Goal: Information Seeking & Learning: Learn about a topic

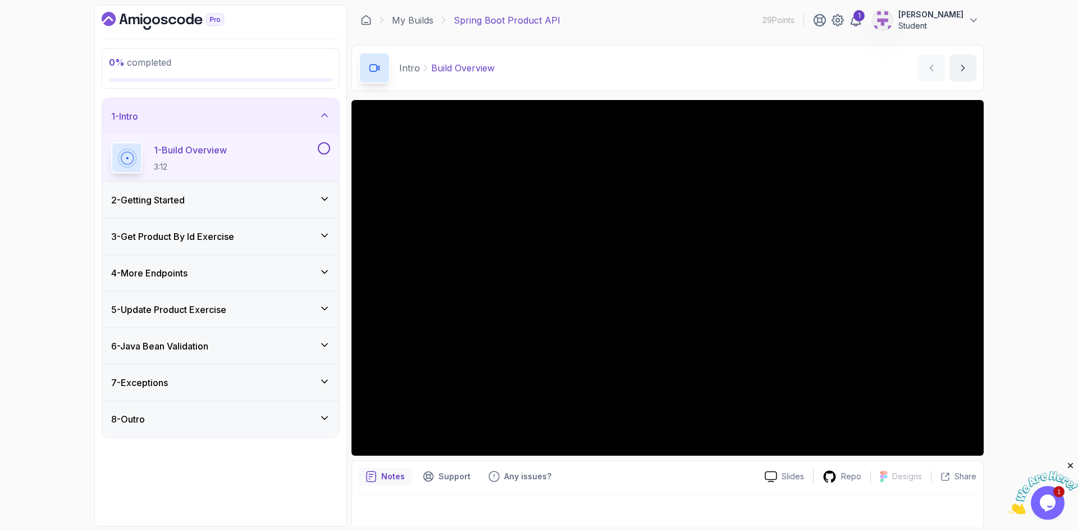
drag, startPoint x: 307, startPoint y: 199, endPoint x: 283, endPoint y: 208, distance: 25.2
click at [307, 199] on div "2 - Getting Started" at bounding box center [220, 199] width 219 height 13
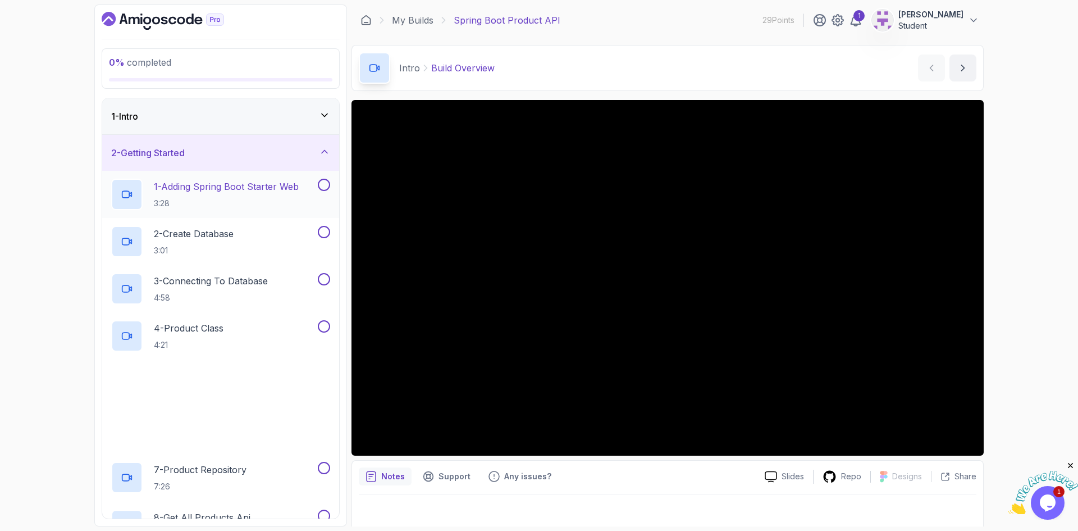
click at [204, 193] on p "1 - Adding Spring Boot Starter Web" at bounding box center [226, 186] width 145 height 13
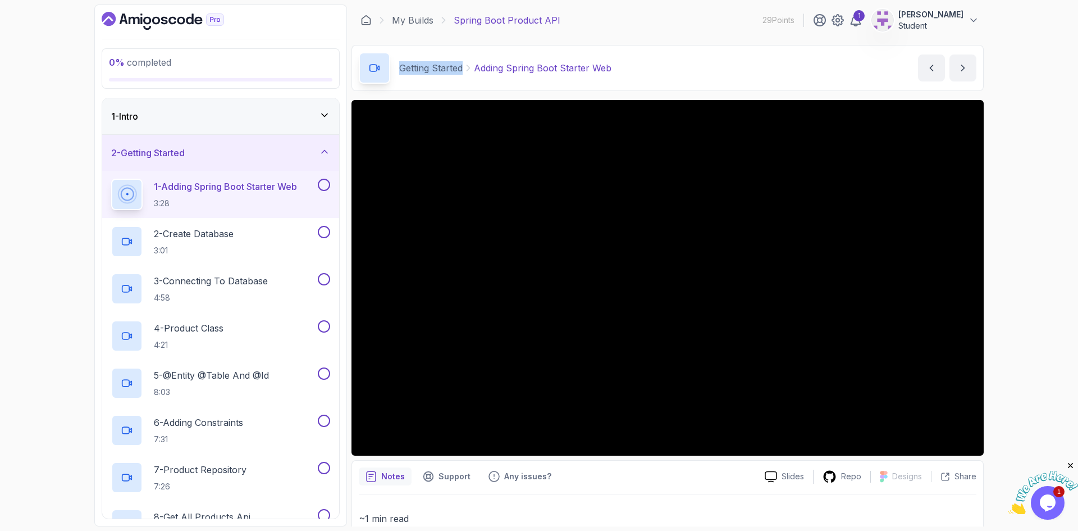
drag, startPoint x: 399, startPoint y: 67, endPoint x: 461, endPoint y: 68, distance: 61.8
click at [461, 68] on p "Getting Started" at bounding box center [430, 67] width 63 height 13
click at [205, 238] on p "2 - Create Database" at bounding box center [194, 233] width 80 height 13
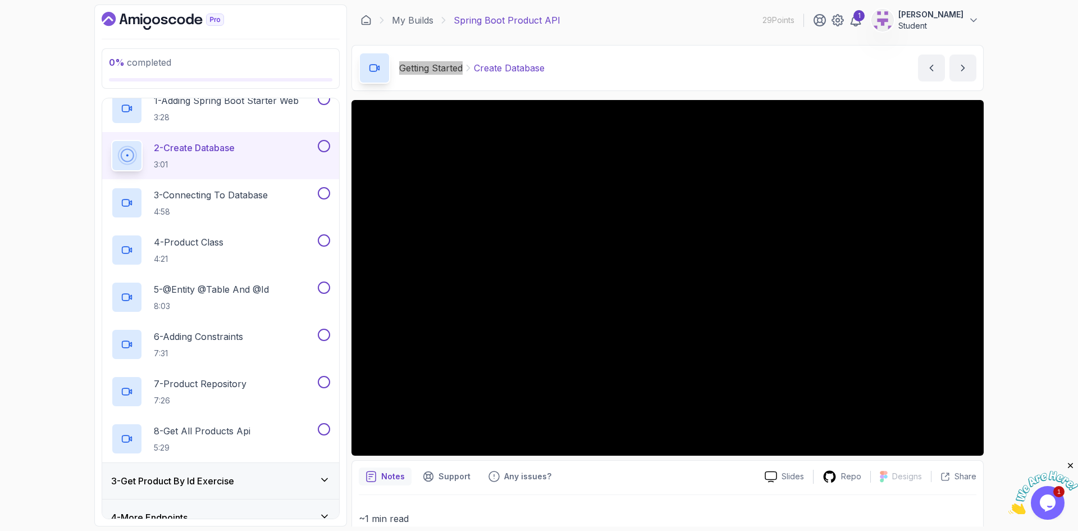
scroll to position [56, 0]
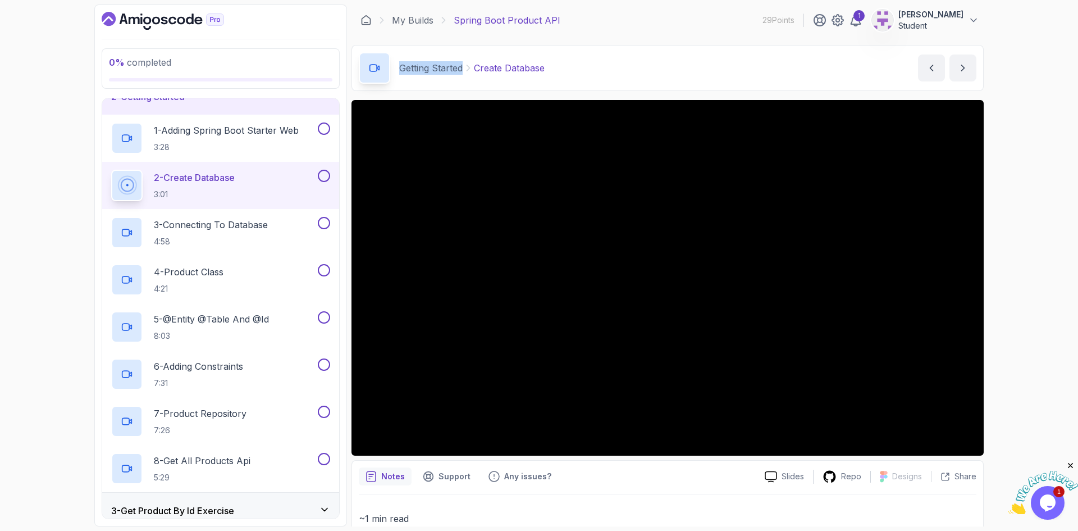
click at [216, 183] on p "2 - Create Database" at bounding box center [194, 177] width 81 height 13
click at [180, 229] on p "3 - Connecting To Database" at bounding box center [211, 224] width 114 height 13
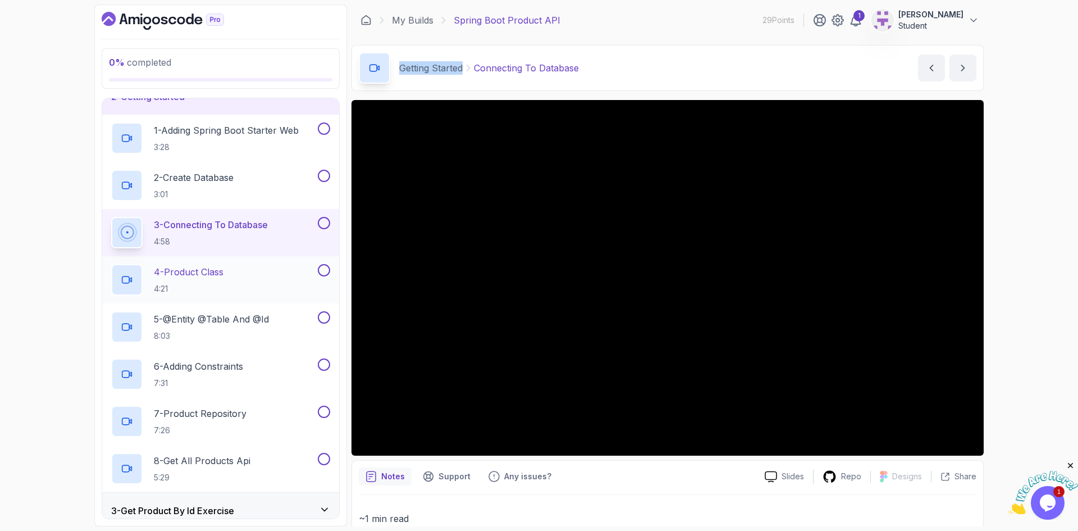
click at [198, 276] on p "4 - Product Class" at bounding box center [189, 271] width 70 height 13
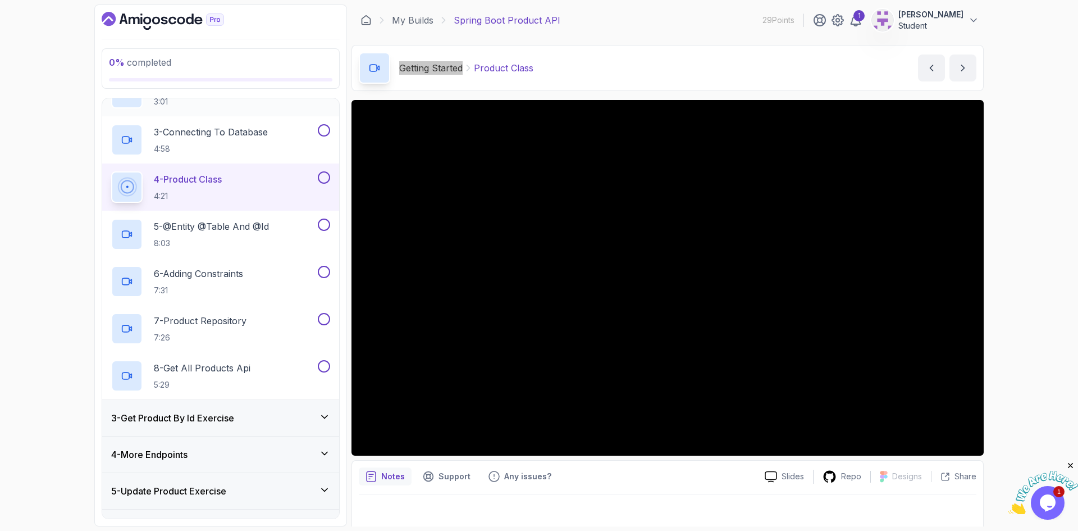
scroll to position [169, 0]
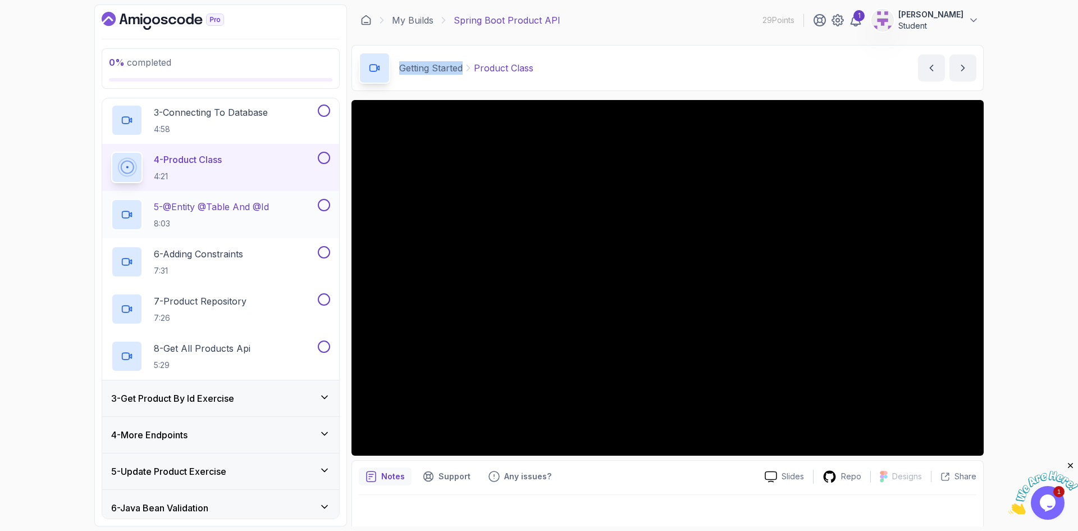
click at [212, 209] on p "5 - @Entity @Table And @Id" at bounding box center [211, 206] width 115 height 13
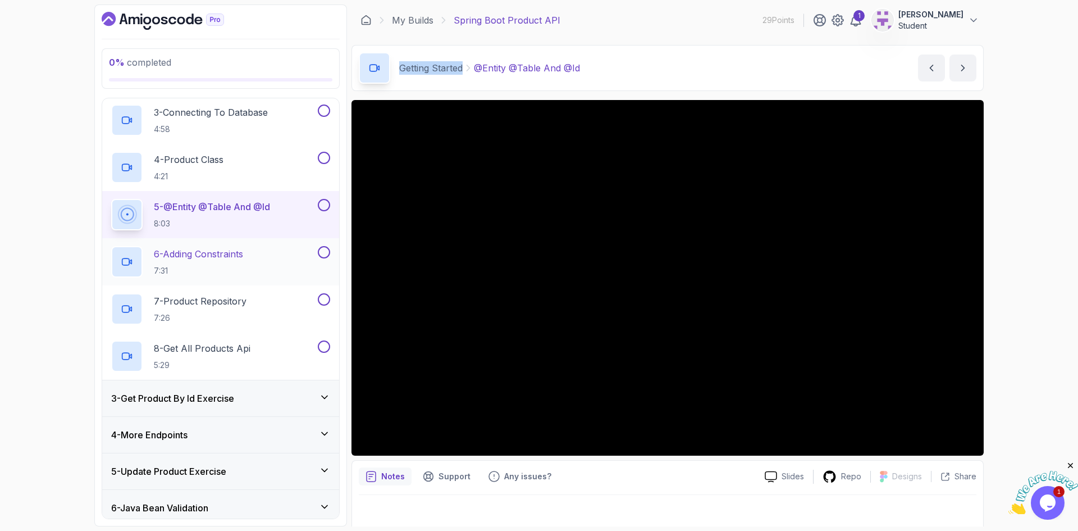
click at [215, 256] on p "6 - Adding Constraints" at bounding box center [198, 253] width 89 height 13
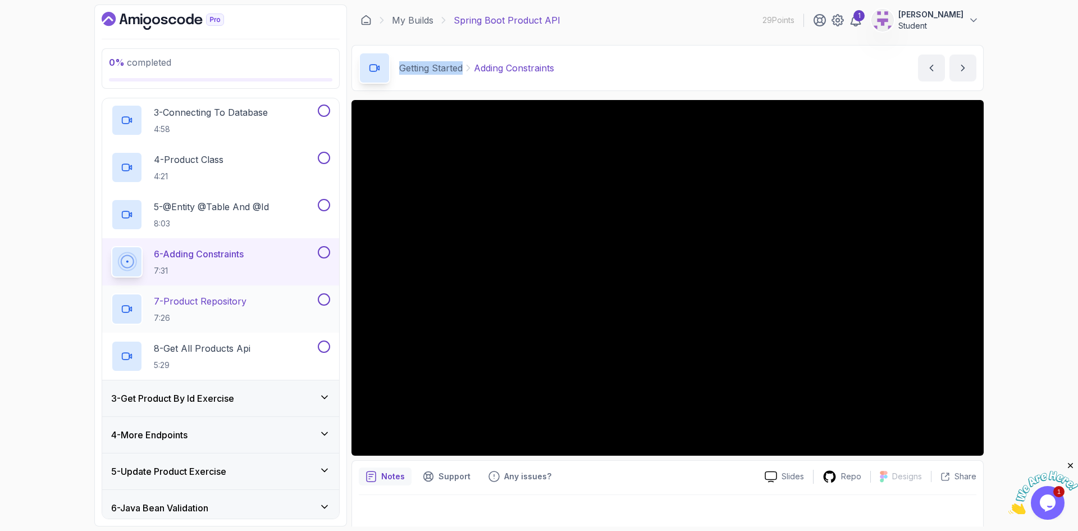
drag, startPoint x: 179, startPoint y: 298, endPoint x: 187, endPoint y: 297, distance: 8.0
click at [179, 298] on p "7 - Product Repository" at bounding box center [200, 300] width 93 height 13
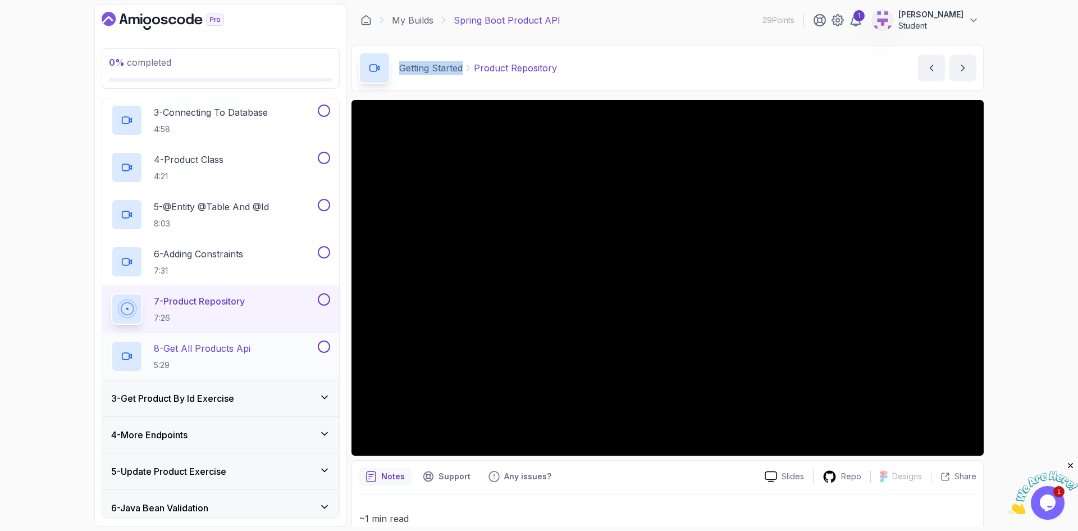
click at [176, 347] on p "8 - Get All Products Api" at bounding box center [202, 348] width 97 height 13
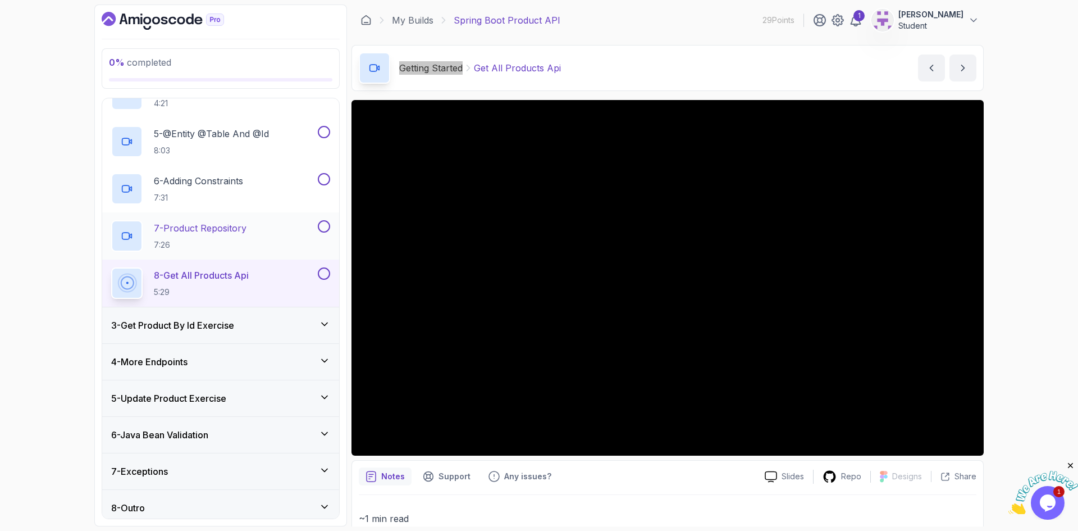
scroll to position [249, 0]
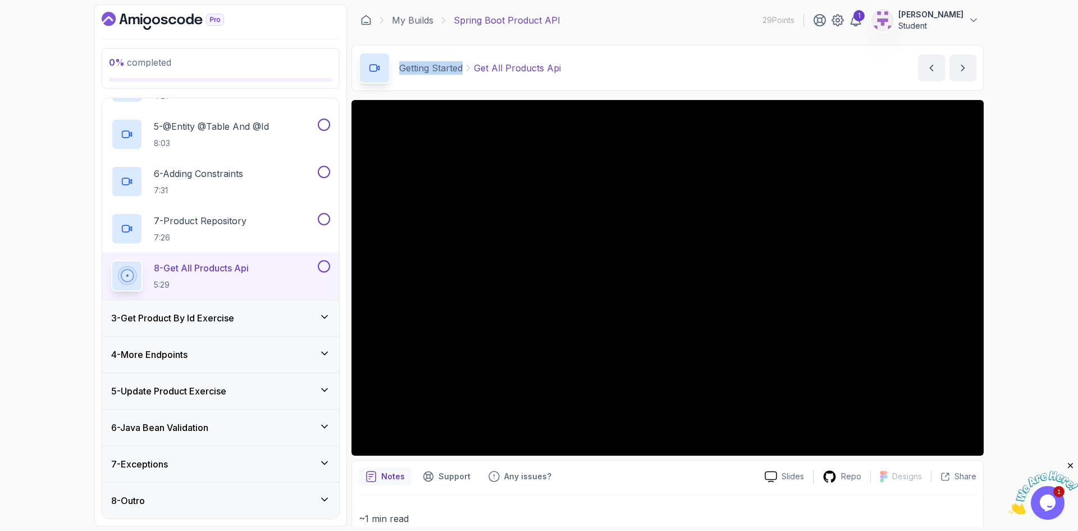
click at [177, 316] on h3 "3 - Get Product By Id Exercise" at bounding box center [172, 317] width 123 height 13
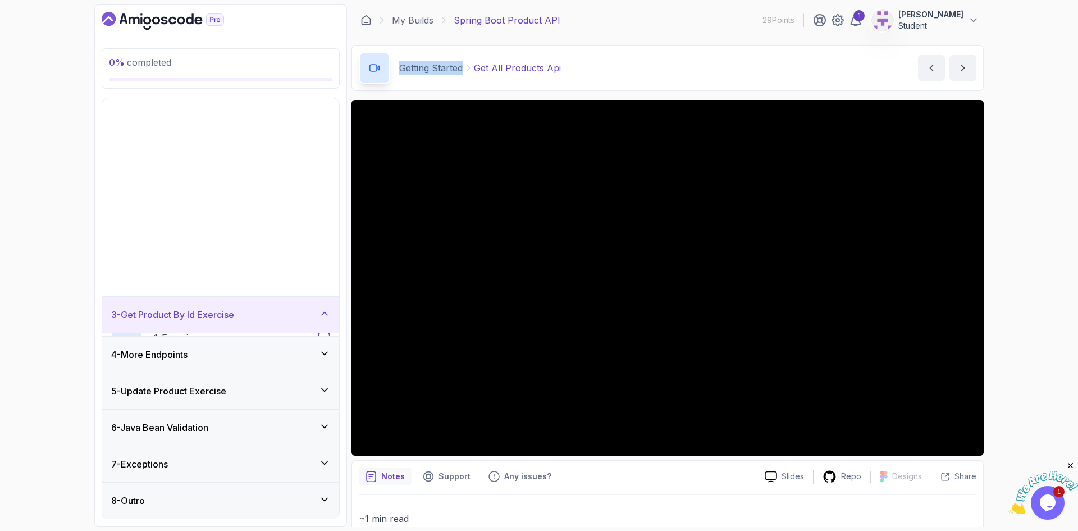
scroll to position [0, 0]
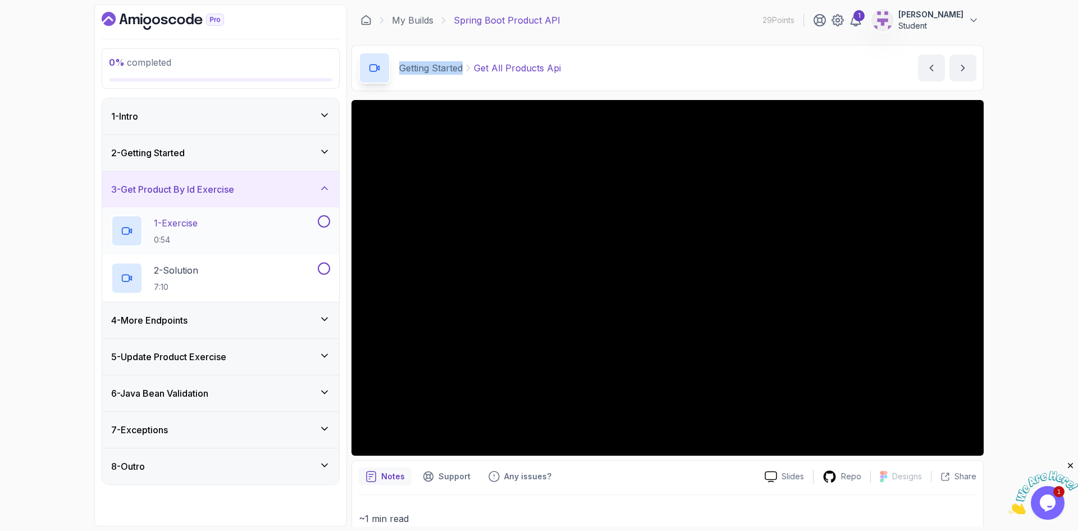
click at [192, 231] on h2 "1 - Exercise 0:54" at bounding box center [176, 230] width 44 height 29
drag, startPoint x: 398, startPoint y: 66, endPoint x: 514, endPoint y: 67, distance: 116.3
click at [514, 67] on div "Get Product By Id Exercise Exercise" at bounding box center [460, 67] width 203 height 31
copy div "Get Product By Id Exercise"
click at [192, 271] on p "2 - Solution" at bounding box center [176, 269] width 44 height 13
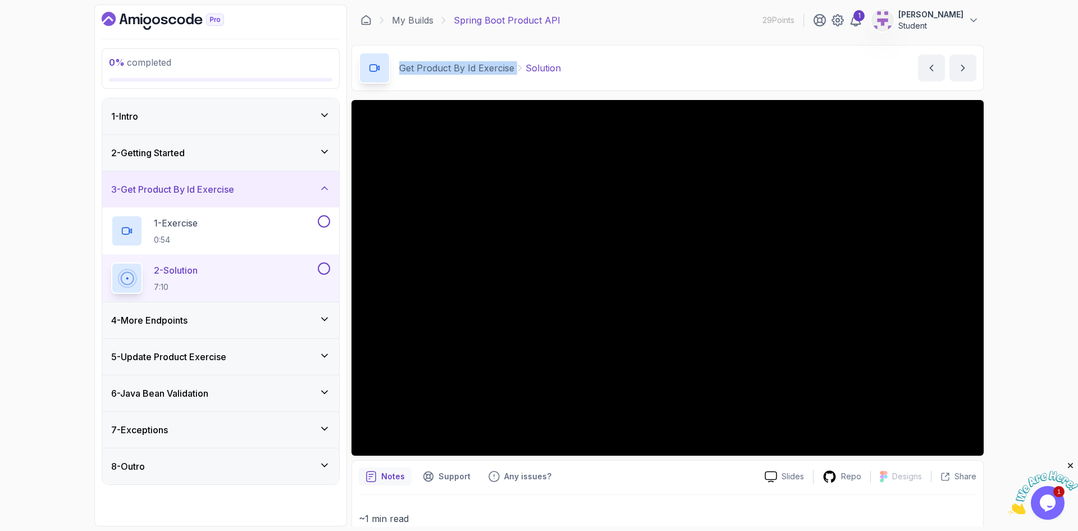
click at [181, 323] on h3 "4 - More Endpoints" at bounding box center [149, 319] width 76 height 13
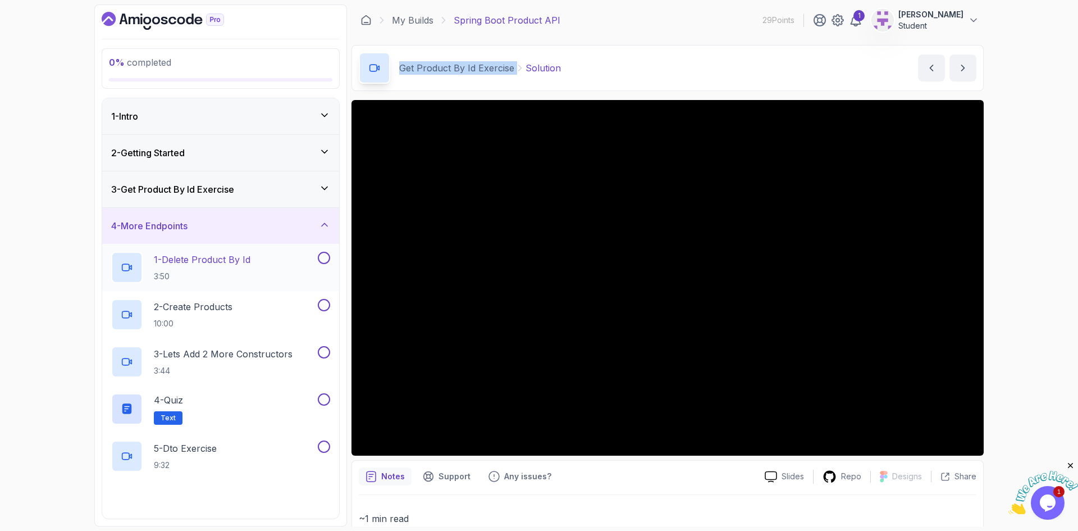
click at [195, 271] on p "3:50" at bounding box center [202, 276] width 97 height 11
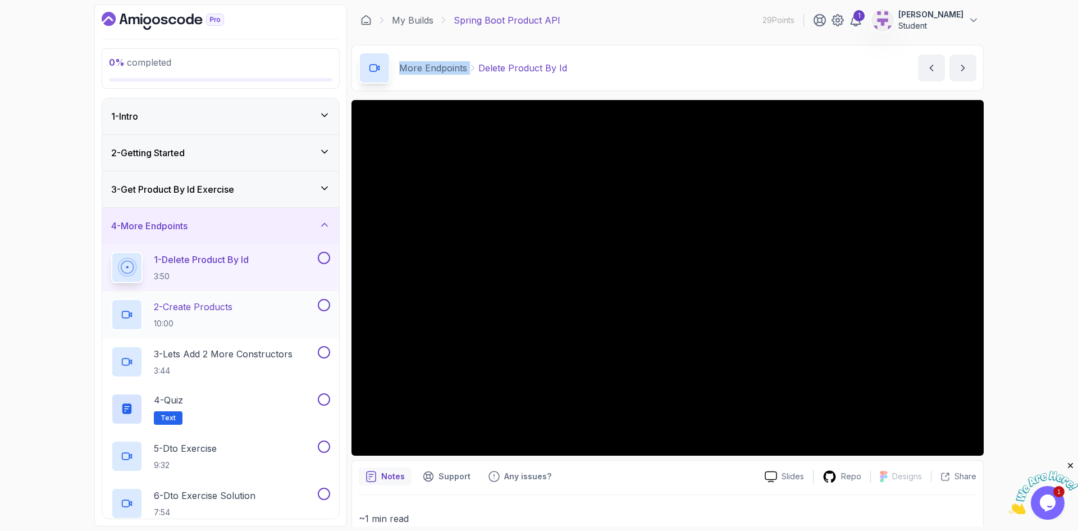
click at [213, 310] on p "2 - Create Products" at bounding box center [193, 306] width 79 height 13
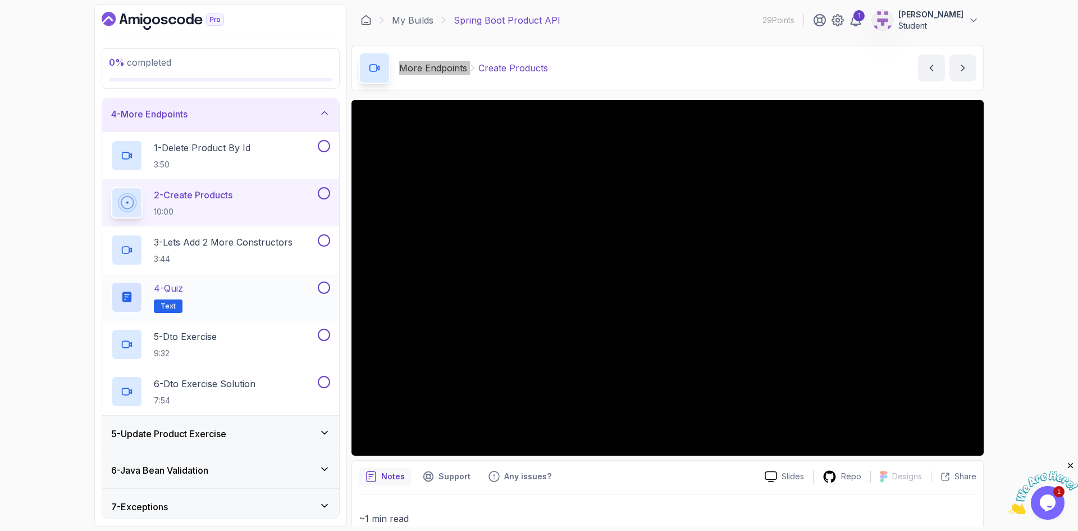
scroll to position [112, 0]
click at [220, 253] on p "3:44" at bounding box center [223, 258] width 139 height 11
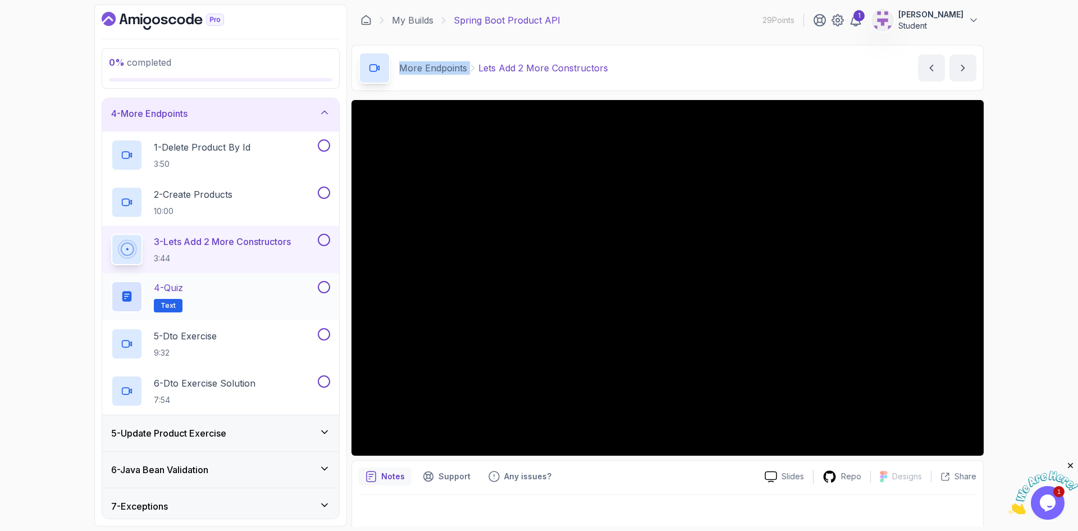
click at [167, 300] on p "Text" at bounding box center [168, 305] width 29 height 13
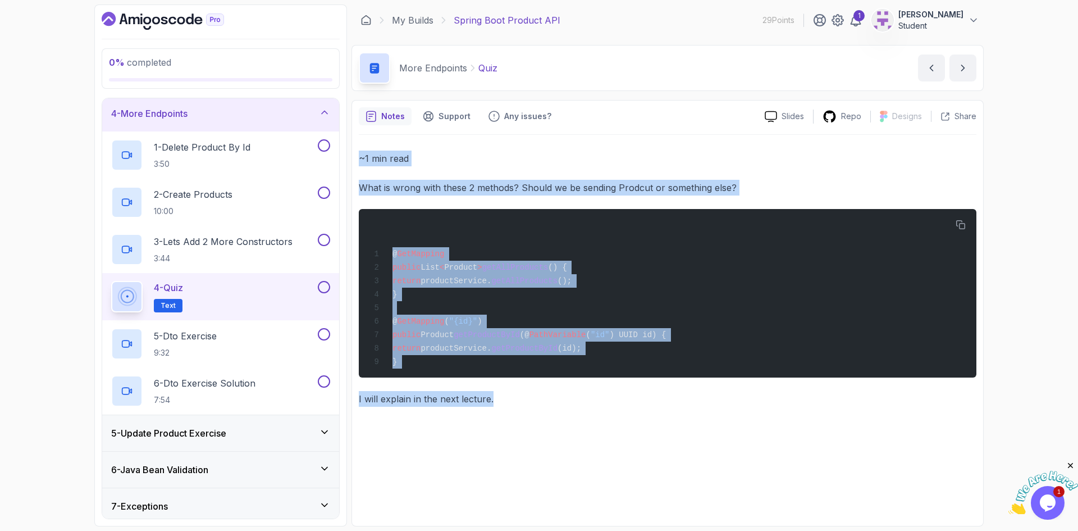
drag, startPoint x: 494, startPoint y: 412, endPoint x: 359, endPoint y: 158, distance: 287.5
click at [359, 158] on div "~1 min read What is wrong with these 2 methods? Should we be sending Prodcut or…" at bounding box center [668, 327] width 618 height 384
click at [169, 338] on p "5 - Dto Exercise" at bounding box center [185, 335] width 63 height 13
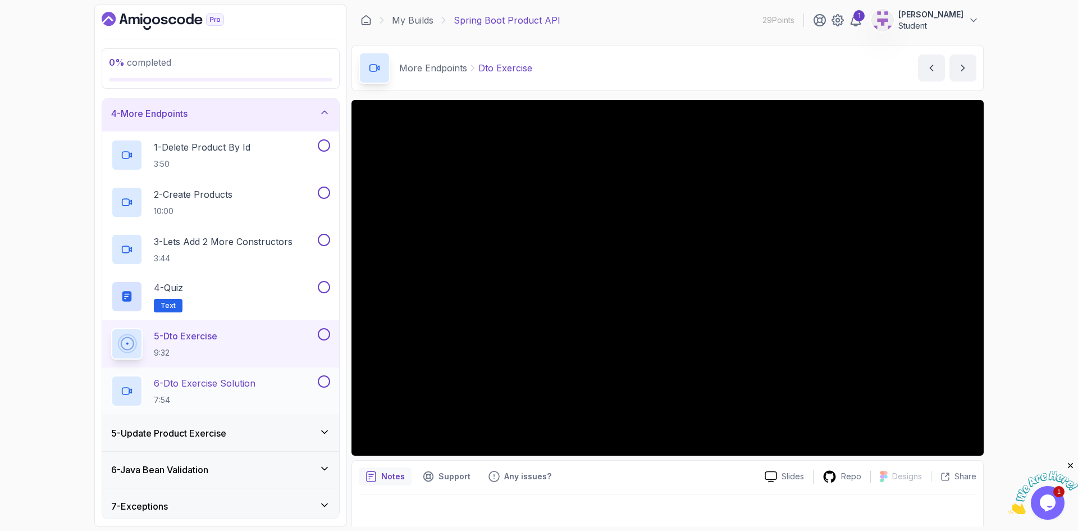
click at [192, 384] on p "6 - Dto Exercise Solution" at bounding box center [205, 382] width 102 height 13
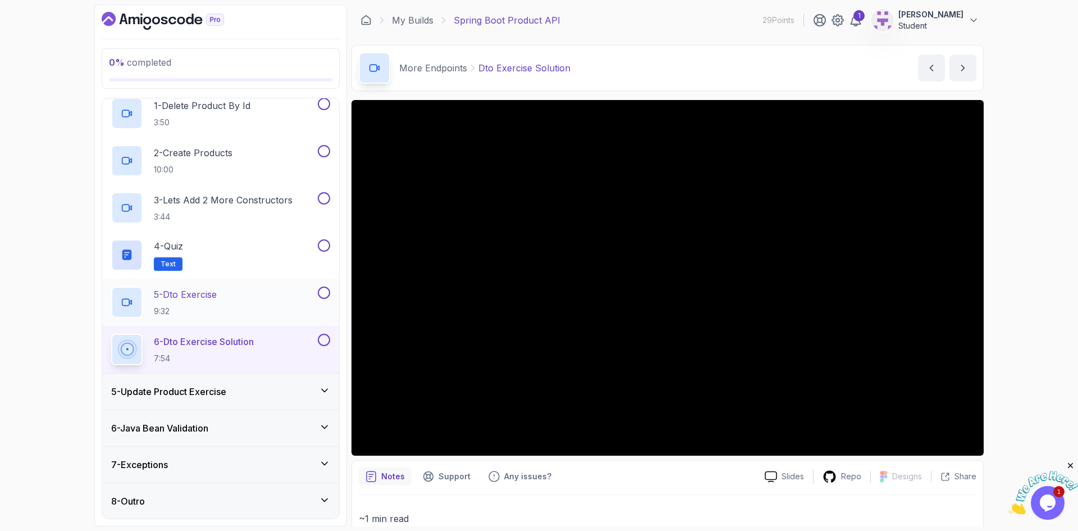
scroll to position [154, 0]
click at [212, 391] on h3 "5 - Update Product Exercise" at bounding box center [168, 390] width 115 height 13
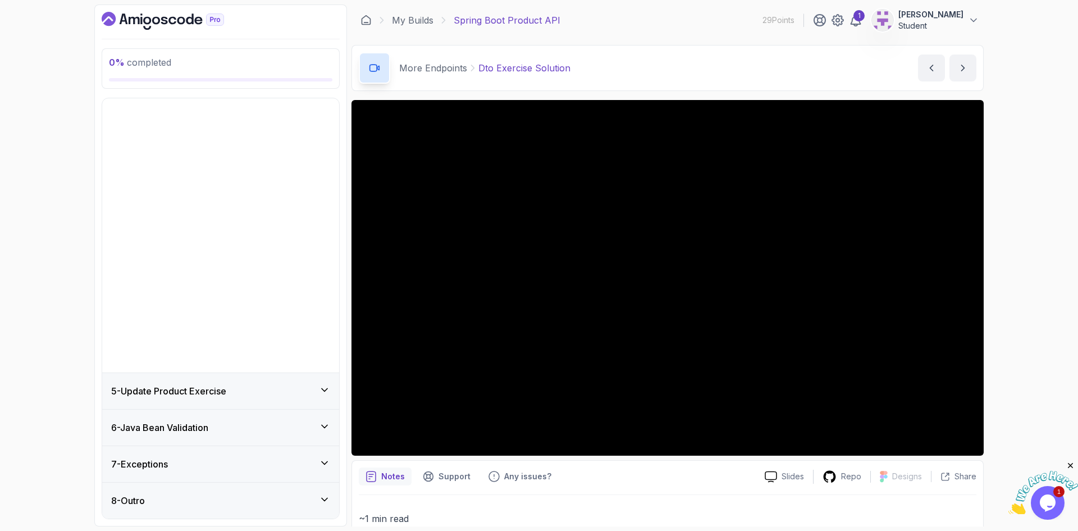
scroll to position [0, 0]
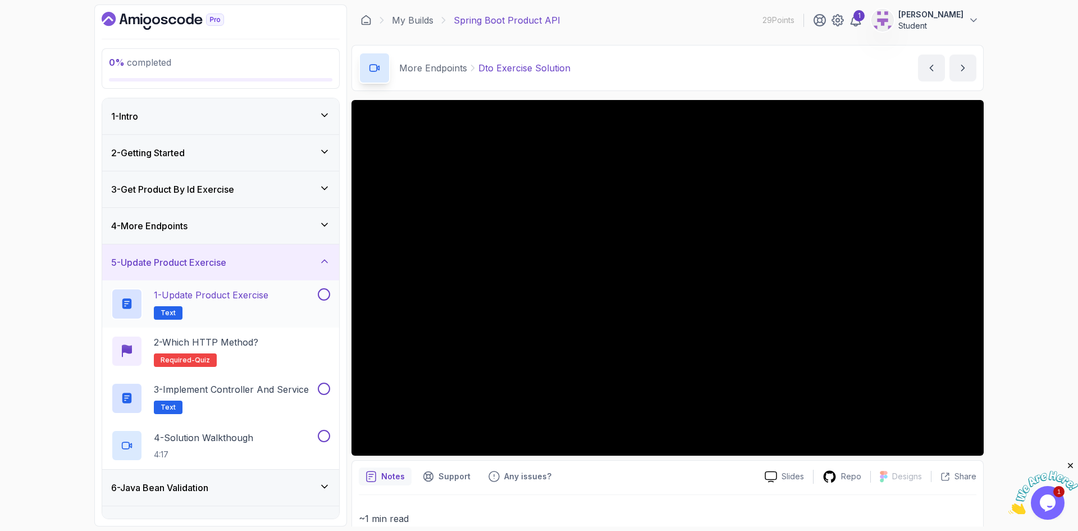
click at [198, 301] on p "1 - Update Product Exercise" at bounding box center [211, 294] width 115 height 13
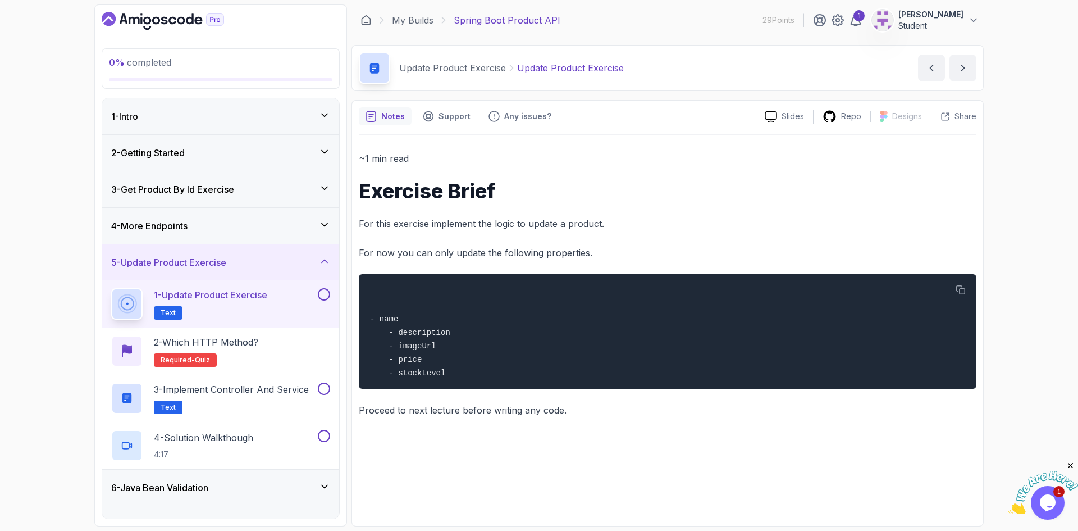
click at [319, 225] on icon at bounding box center [324, 224] width 11 height 11
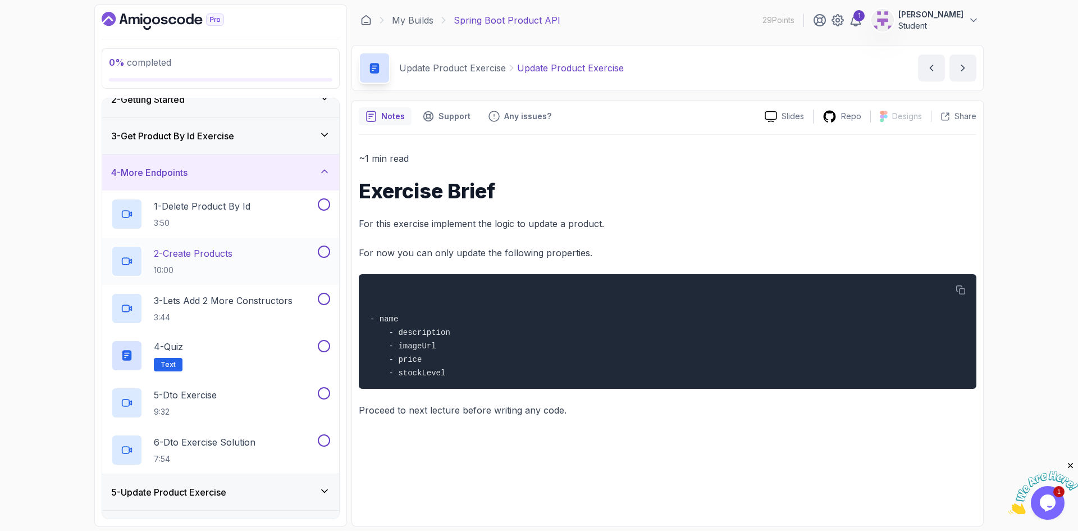
scroll to position [56, 0]
click at [326, 170] on icon at bounding box center [324, 168] width 11 height 11
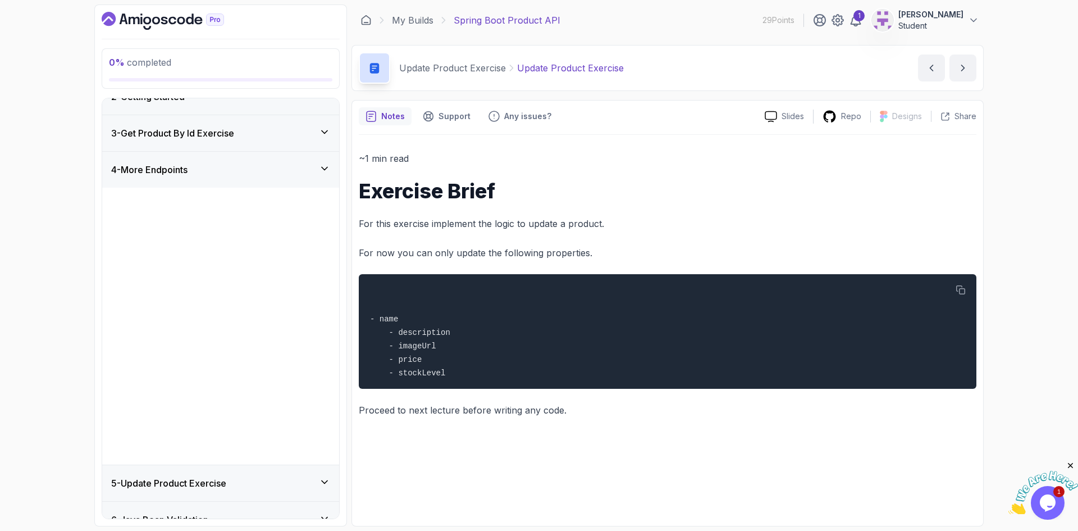
scroll to position [0, 0]
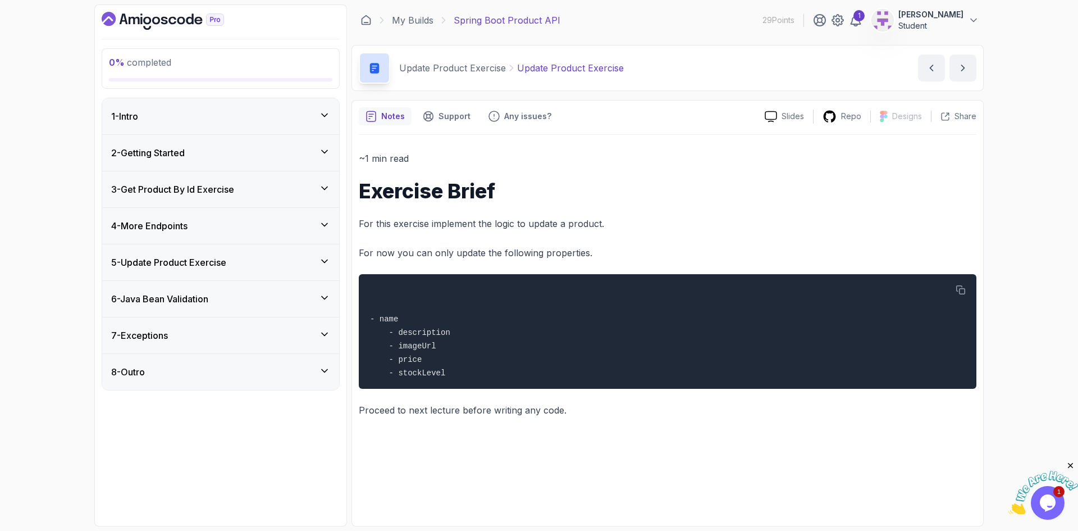
click at [175, 265] on h3 "5 - Update Product Exercise" at bounding box center [168, 262] width 115 height 13
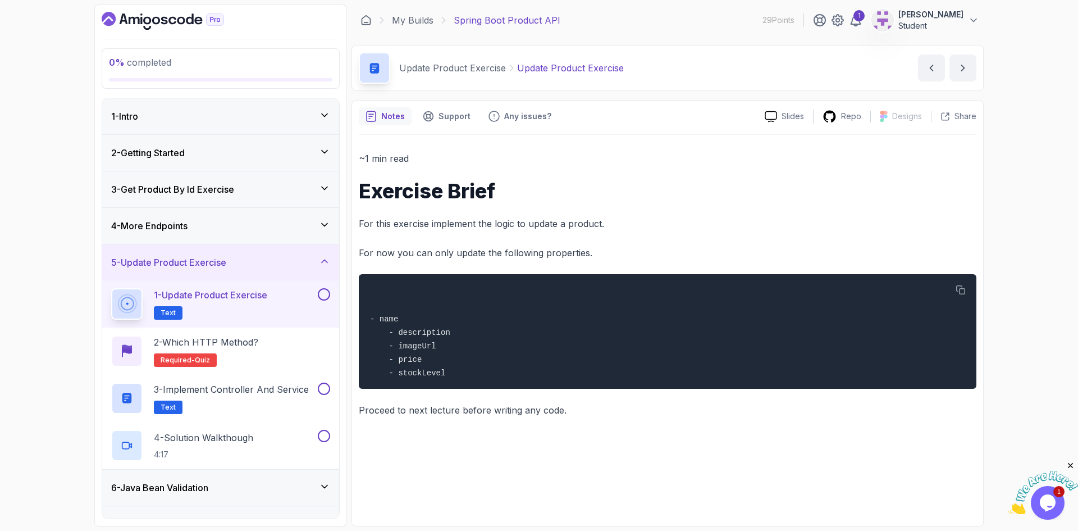
click at [179, 290] on p "1 - Update Product Exercise" at bounding box center [210, 294] width 113 height 13
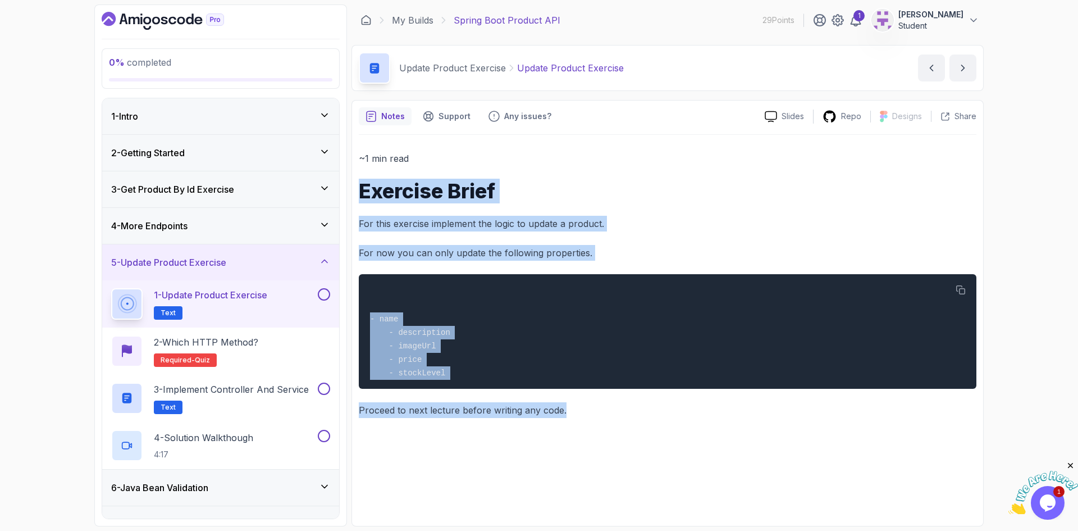
drag, startPoint x: 468, startPoint y: 371, endPoint x: 351, endPoint y: 185, distance: 219.9
click at [351, 185] on div "0 % completed 1 - Intro 2 - Getting Started 3 - Get Product By Id Exercise 4 - …" at bounding box center [539, 265] width 890 height 522
drag, startPoint x: 427, startPoint y: 188, endPoint x: 466, endPoint y: 204, distance: 41.8
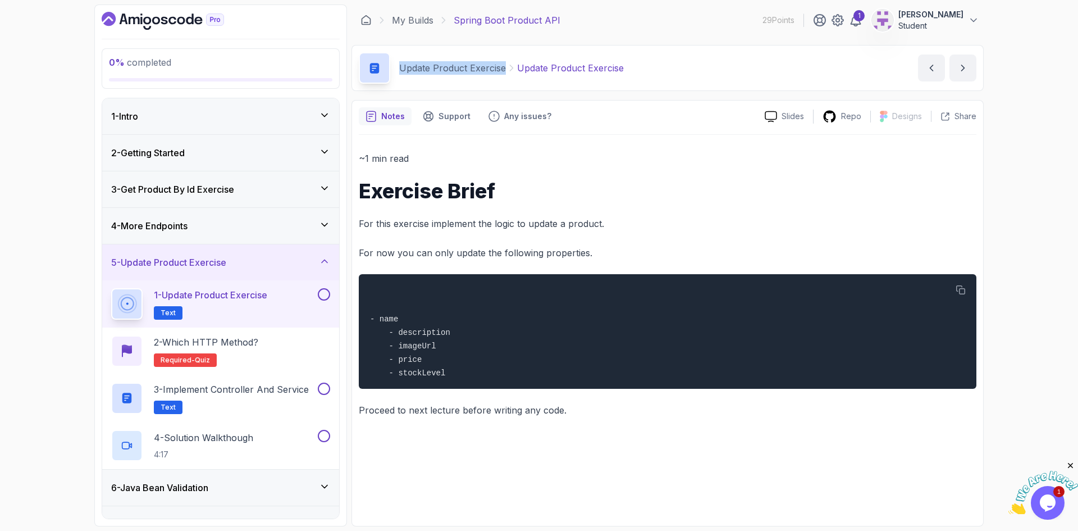
drag, startPoint x: 399, startPoint y: 67, endPoint x: 503, endPoint y: 68, distance: 103.4
click at [503, 68] on p "Update Product Exercise" at bounding box center [452, 67] width 107 height 13
copy p "Update Product Exercise"
drag, startPoint x: 439, startPoint y: 467, endPoint x: 543, endPoint y: 414, distance: 117.3
click at [439, 467] on div "~1 min read Exercise Brief For this exercise implement the logic to update a pr…" at bounding box center [668, 327] width 618 height 384
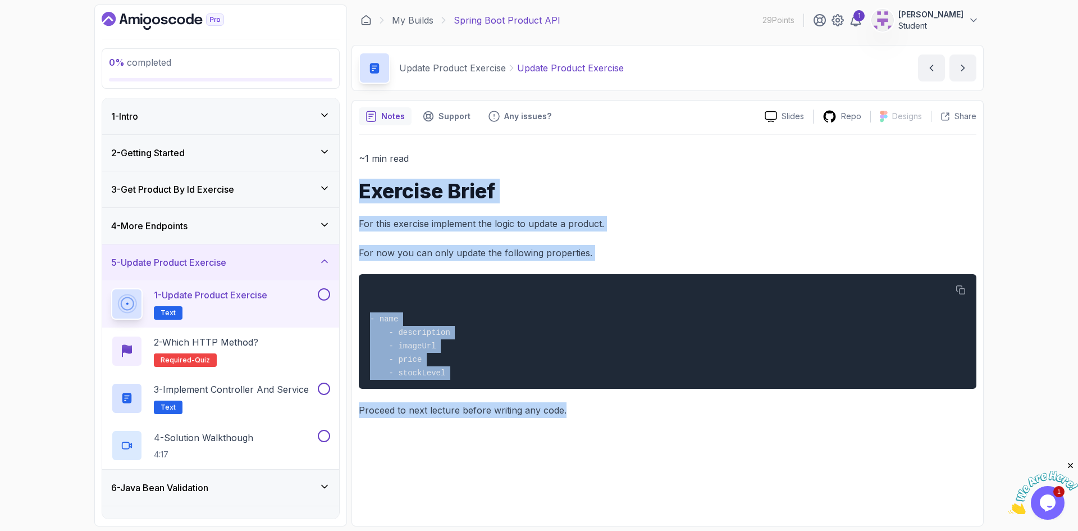
drag, startPoint x: 578, startPoint y: 414, endPoint x: 354, endPoint y: 175, distance: 327.4
click at [354, 175] on div "Notes Support Any issues? Slides Repo Designs Design not available Share ~1 min…" at bounding box center [668, 313] width 632 height 426
copy div "Exercise Brief For this exercise implement the logic to update a product. For n…"
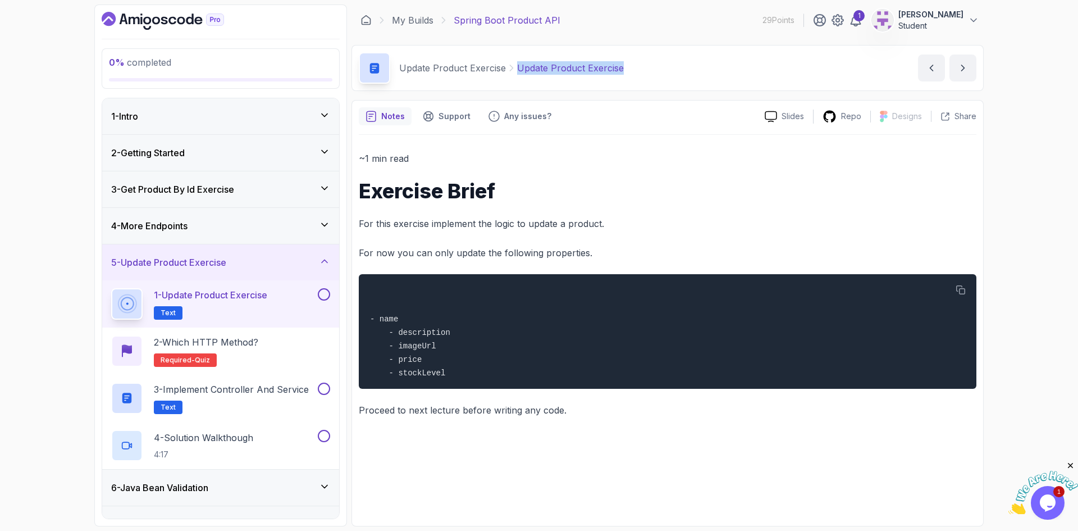
drag, startPoint x: 631, startPoint y: 70, endPoint x: 511, endPoint y: 65, distance: 120.3
click at [511, 65] on div "Update Product Exercise Update Product Exercise Update Product Exercise by nels…" at bounding box center [668, 68] width 632 height 46
copy p "Update Product Exercise"
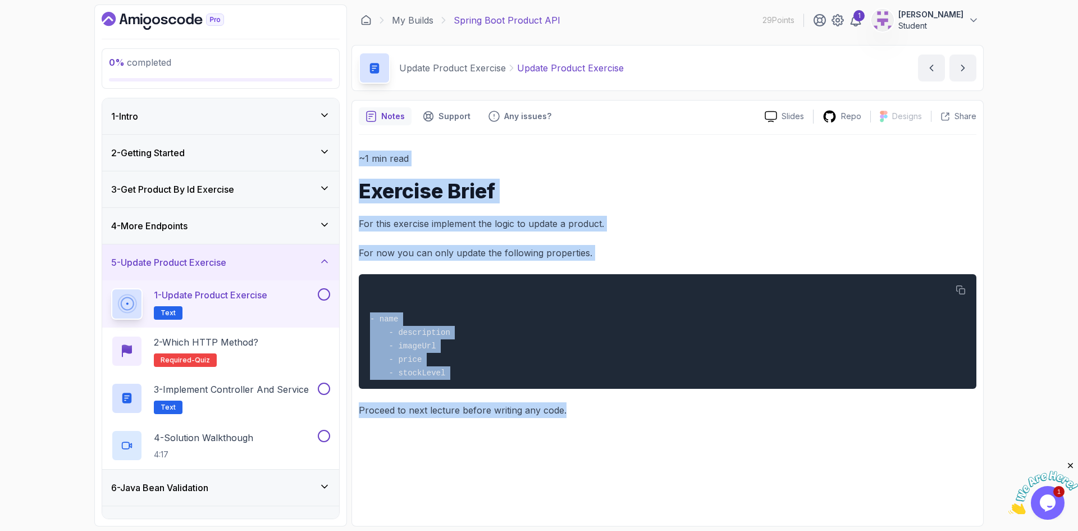
drag, startPoint x: 356, startPoint y: 160, endPoint x: 577, endPoint y: 412, distance: 336.0
click at [577, 412] on div "Notes Support Any issues? Slides Repo Designs Design not available Share ~1 min…" at bounding box center [668, 313] width 632 height 426
copy div "~1 min read Exercise Brief For this exercise implement the logic to update a pr…"
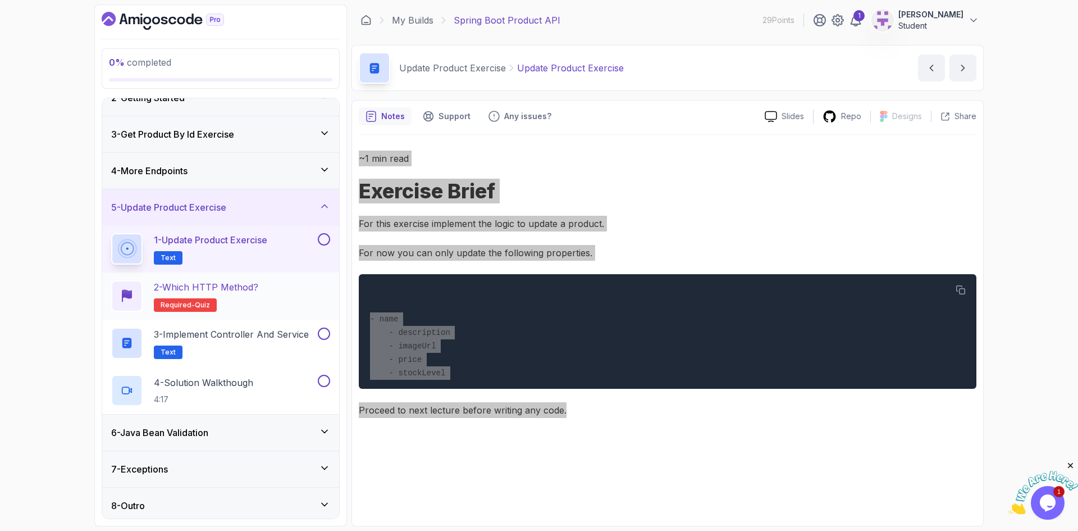
scroll to position [56, 0]
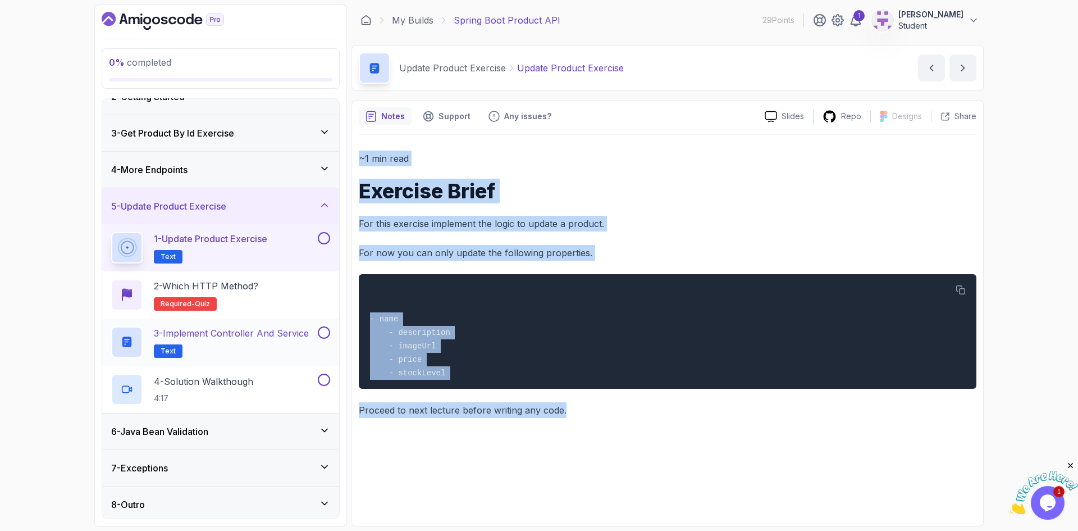
click at [252, 341] on h2 "3 - Implement Controller and Service Text" at bounding box center [231, 341] width 155 height 31
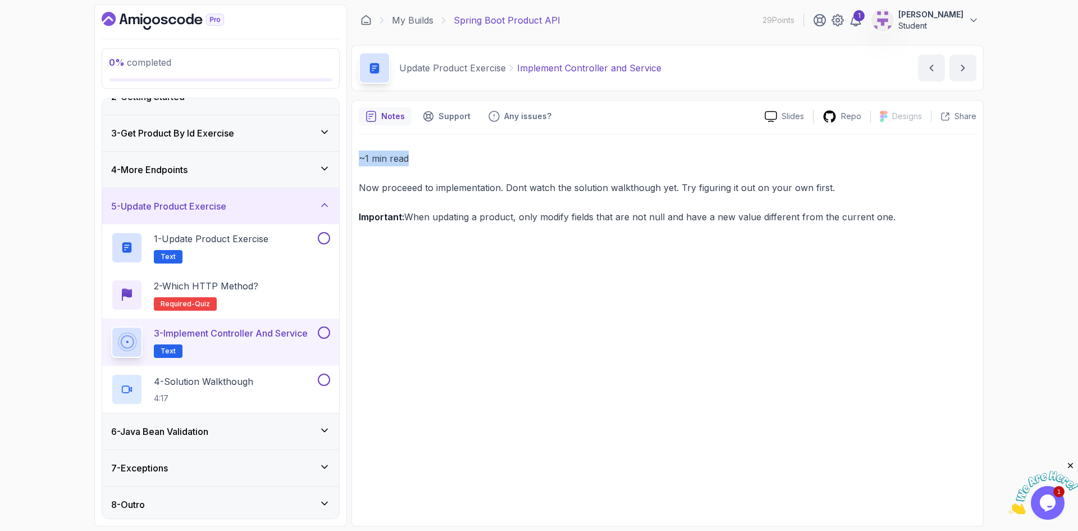
drag, startPoint x: 896, startPoint y: 220, endPoint x: 352, endPoint y: 163, distance: 546.7
click at [352, 163] on div "Notes Support Any issues? Slides Repo Designs Design not available Share ~1 min…" at bounding box center [668, 313] width 632 height 426
drag, startPoint x: 388, startPoint y: 158, endPoint x: 512, endPoint y: 66, distance: 155.0
click at [512, 66] on div "Update Product Exercise Implement Controller and Service Implement Controller a…" at bounding box center [668, 68] width 632 height 46
drag, startPoint x: 893, startPoint y: 217, endPoint x: 356, endPoint y: 147, distance: 541.1
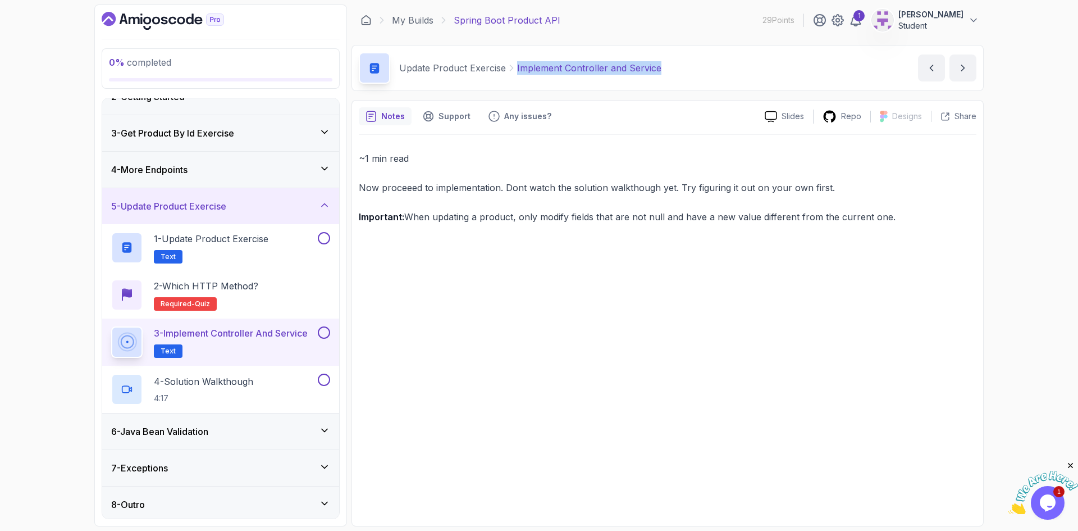
click at [356, 147] on div "Notes Support Any issues? Slides Repo Designs Design not available Share ~1 min…" at bounding box center [668, 313] width 632 height 426
copy div "~1 min read Now proceeed to implementation. Dont watch the solution walkthough …"
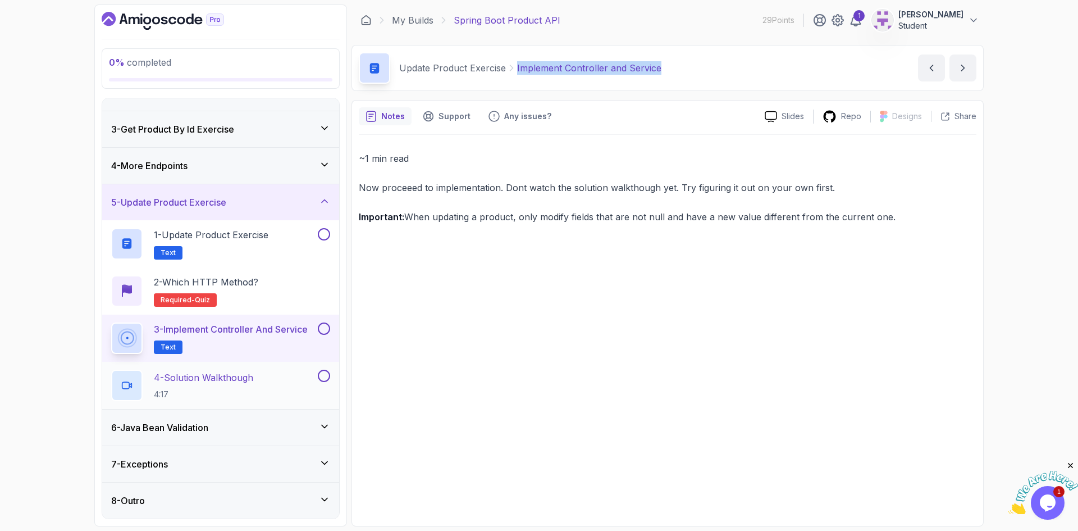
click at [214, 379] on p "4 - Solution Walkthough" at bounding box center [203, 377] width 99 height 13
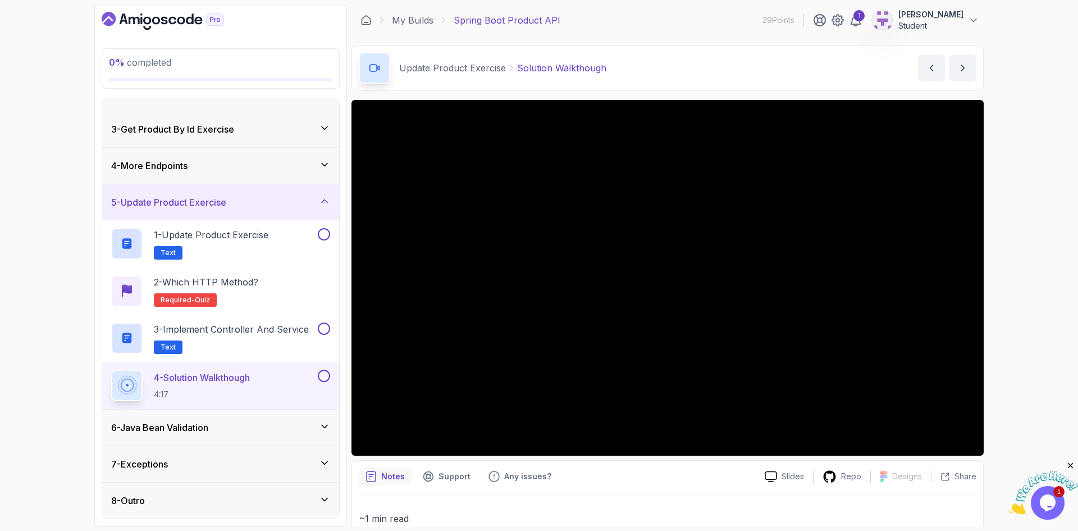
click at [244, 422] on div "6 - Java Bean Validation" at bounding box center [220, 427] width 219 height 13
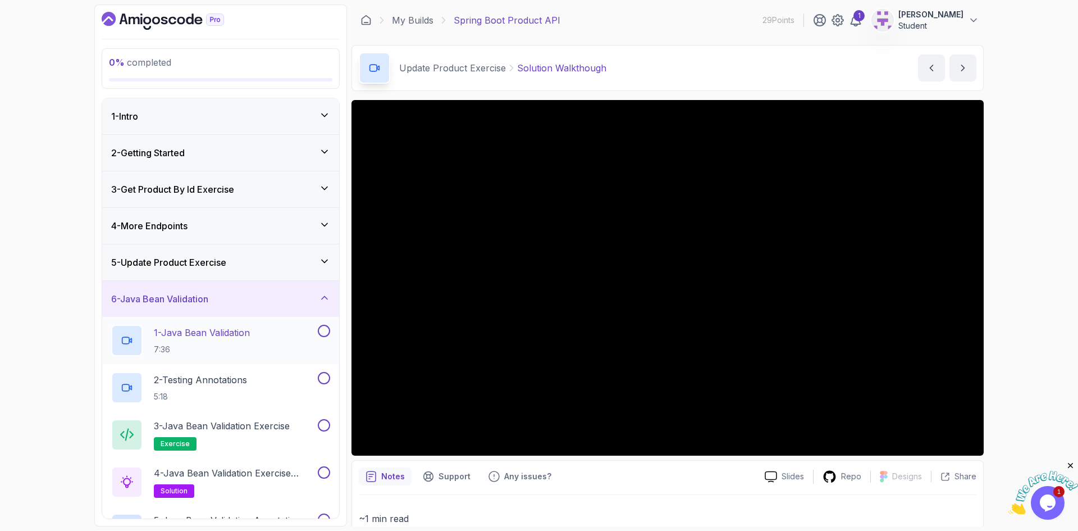
click at [199, 344] on p "7:36" at bounding box center [202, 349] width 96 height 11
drag, startPoint x: 396, startPoint y: 70, endPoint x: 488, endPoint y: 72, distance: 91.6
click at [488, 72] on div "Java Bean Validation Java Bean Validation" at bounding box center [473, 67] width 229 height 31
drag, startPoint x: 175, startPoint y: 377, endPoint x: 456, endPoint y: 224, distance: 320.3
click at [175, 377] on p "2 - Testing Annotations" at bounding box center [200, 379] width 93 height 13
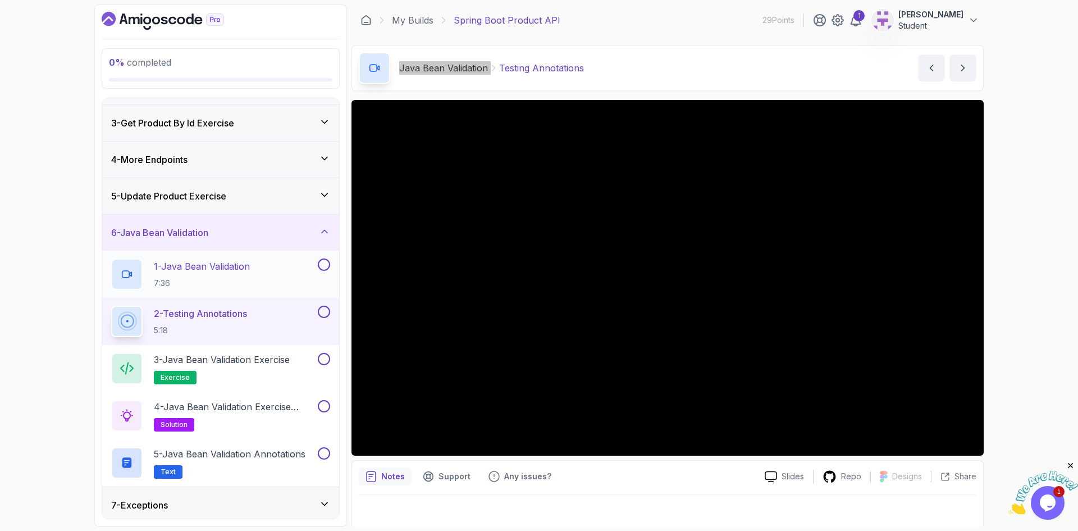
scroll to position [107, 0]
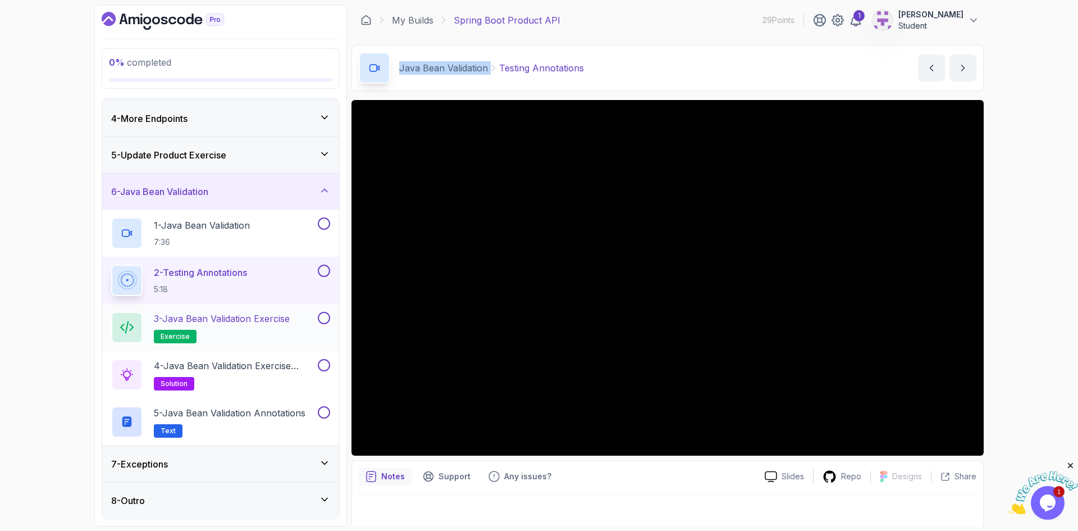
click at [215, 323] on p "3 - Java Bean Validation Exercise" at bounding box center [222, 318] width 136 height 13
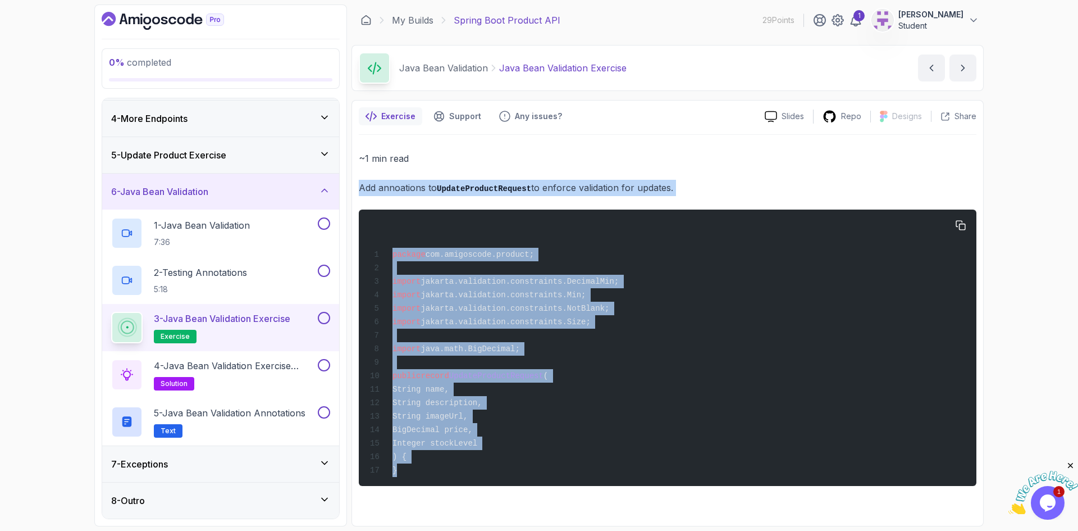
drag, startPoint x: 356, startPoint y: 180, endPoint x: 415, endPoint y: 486, distance: 311.9
click at [415, 486] on div "Exercise Support Any issues? Slides Repo Designs Design not available Share ~1 …" at bounding box center [668, 313] width 632 height 426
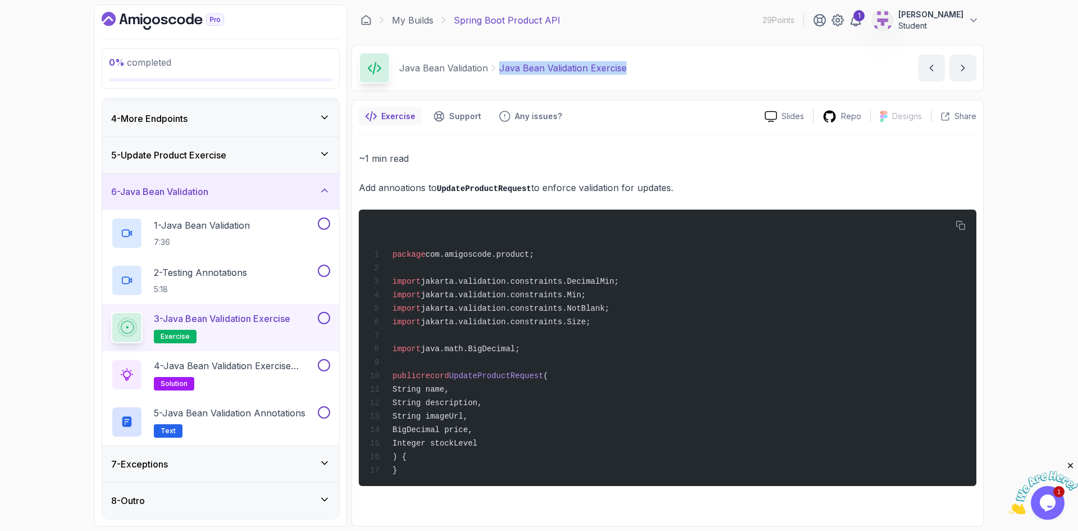
drag, startPoint x: 638, startPoint y: 70, endPoint x: 497, endPoint y: 65, distance: 140.5
click at [497, 65] on div "Java Bean Validation Java Bean Validation Exercise Java Bean Validation Exercis…" at bounding box center [668, 68] width 632 height 46
click at [235, 368] on p "4 - Java Bean Validation Exercise Solution" at bounding box center [235, 365] width 162 height 13
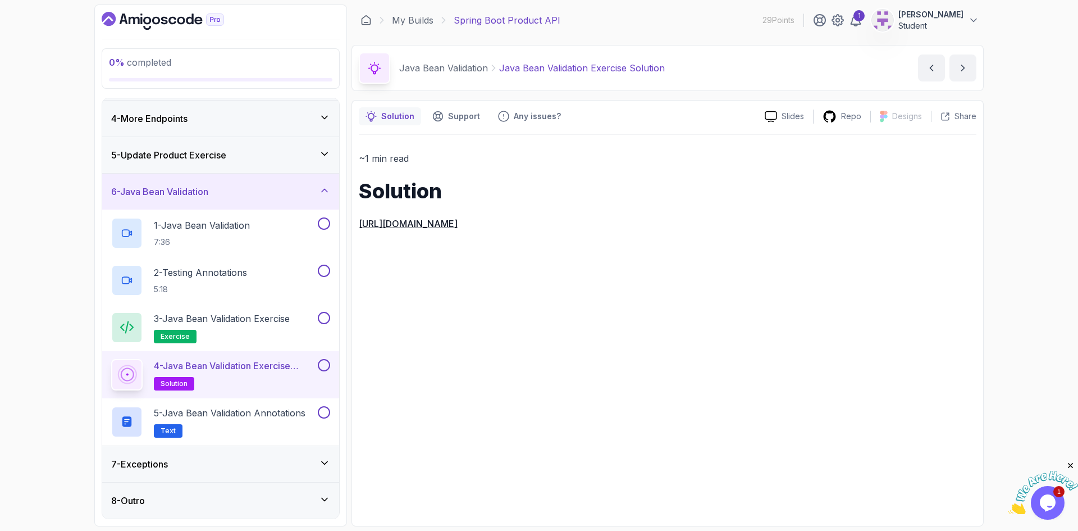
drag, startPoint x: 864, startPoint y: 224, endPoint x: 357, endPoint y: 174, distance: 510.2
click at [357, 174] on div "Solution Support Any issues? Slides Repo Designs Design not available Share ~1 …" at bounding box center [668, 313] width 632 height 426
copy div "Solution https://github.com/amigoscode/java-springboot-full-stack/commit/cffbba…"
click at [205, 420] on h2 "5 - Java Bean Validation Annotations Text" at bounding box center [230, 421] width 152 height 31
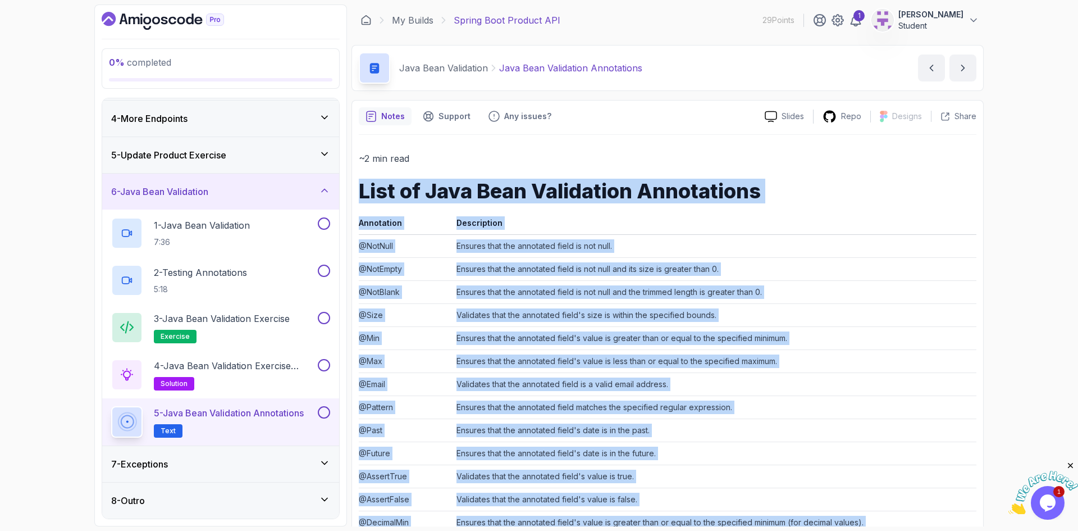
scroll to position [192, 0]
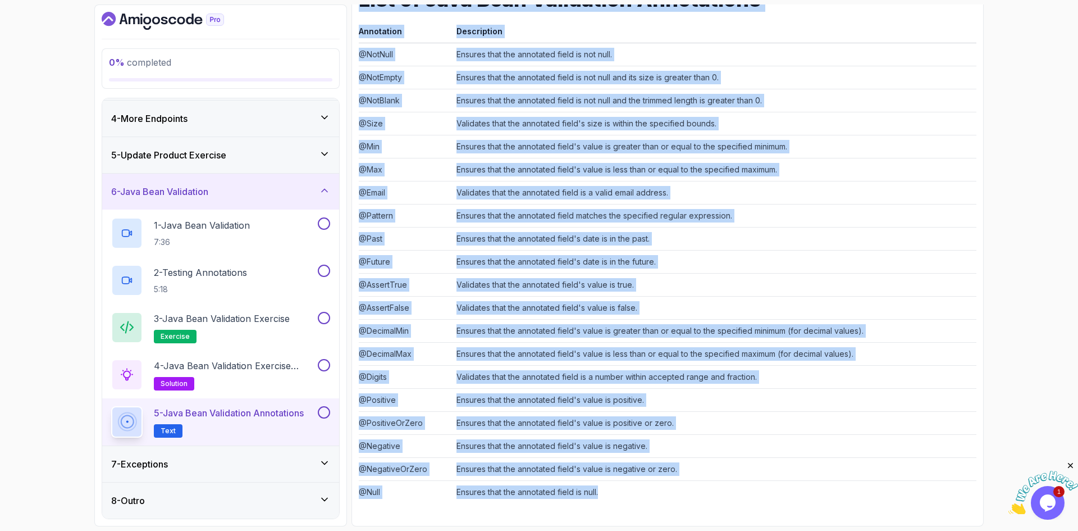
drag, startPoint x: 359, startPoint y: 179, endPoint x: 622, endPoint y: 494, distance: 410.4
click at [622, 494] on div "~2 min read List of Java Bean Validation Annotations Annotation Description @No…" at bounding box center [668, 231] width 618 height 544
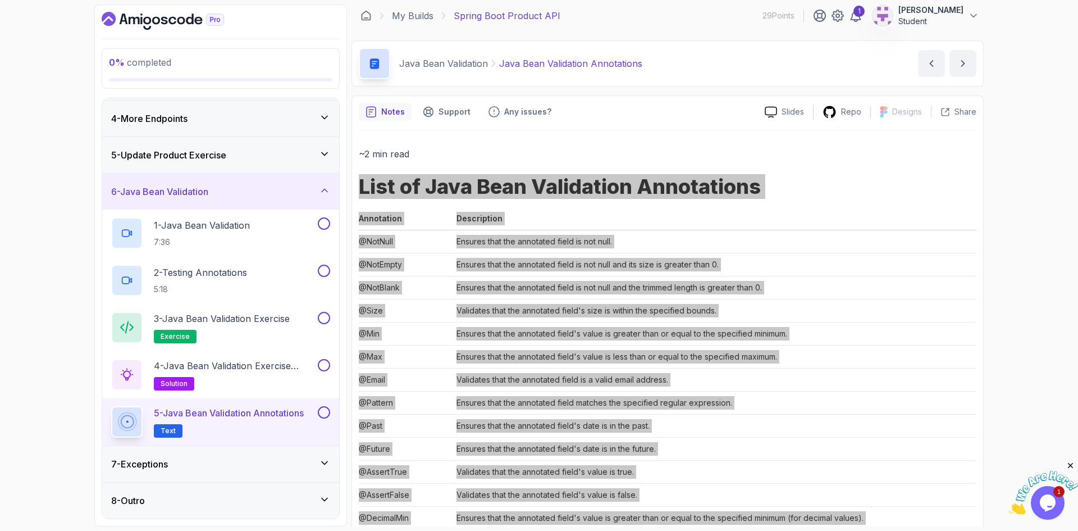
scroll to position [0, 0]
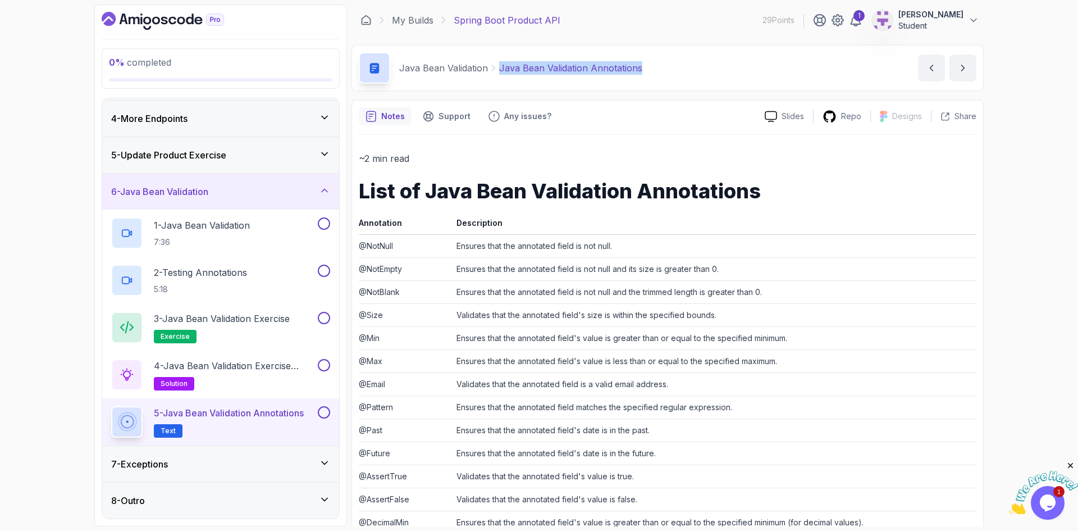
drag, startPoint x: 648, startPoint y: 71, endPoint x: 512, endPoint y: 71, distance: 136.5
click at [499, 71] on div "Java Bean Validation Java Bean Validation Annotations Java Bean Validation Anno…" at bounding box center [668, 68] width 632 height 46
click at [302, 476] on div "7 - Exceptions" at bounding box center [220, 464] width 237 height 36
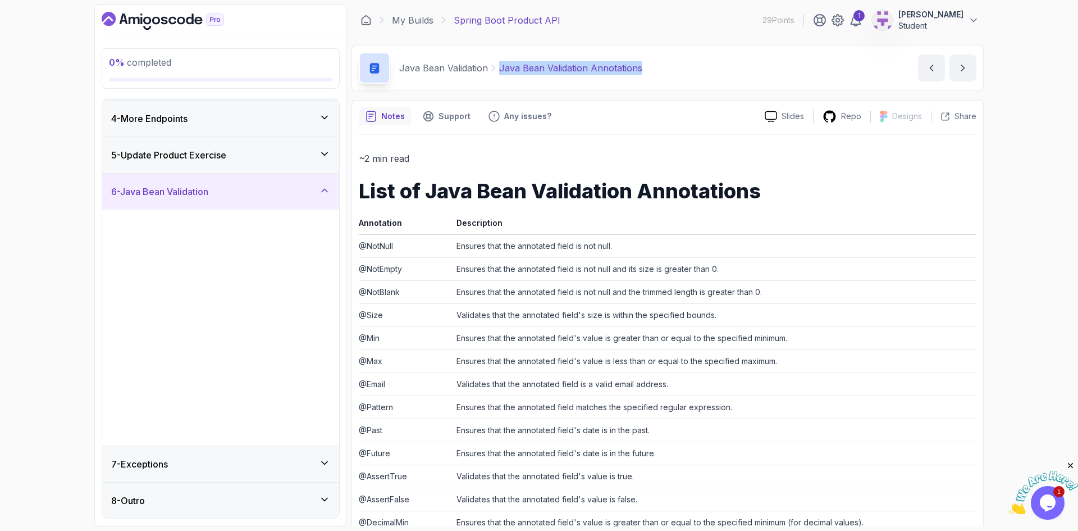
scroll to position [0, 0]
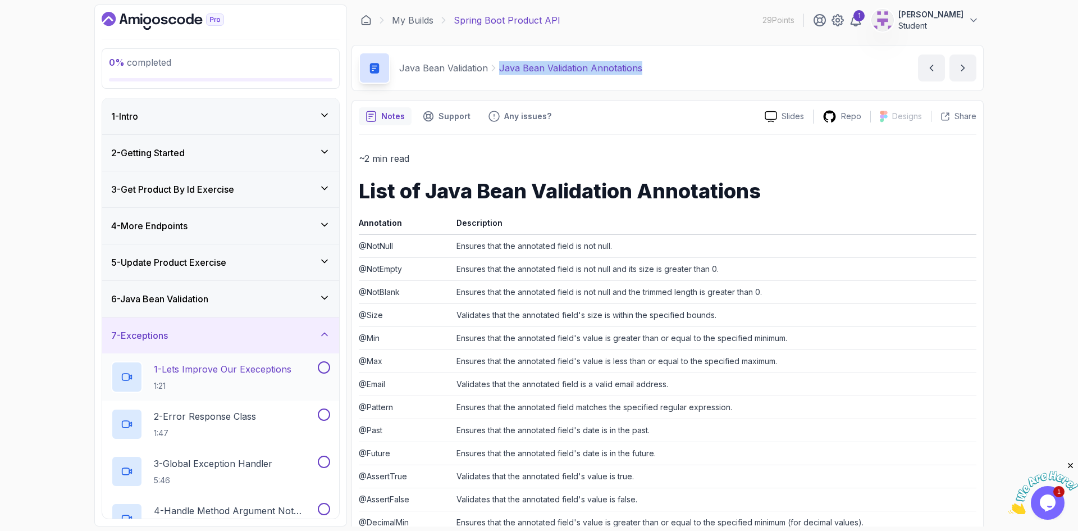
click at [239, 378] on h2 "1 - Lets Improve Our Execeptions 1:21" at bounding box center [223, 376] width 138 height 29
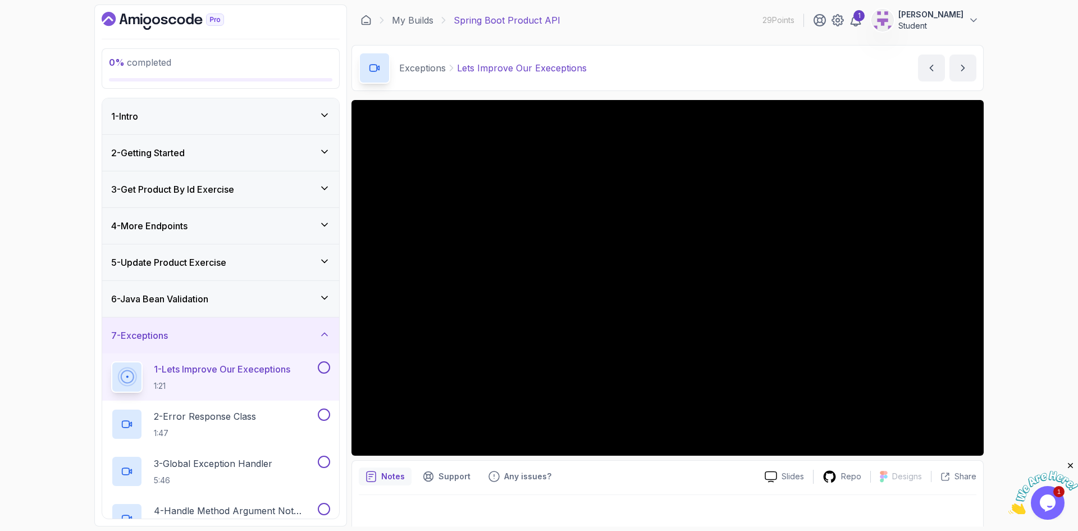
click at [415, 69] on p "Exceptions" at bounding box center [422, 67] width 47 height 13
copy p "Exceptions"
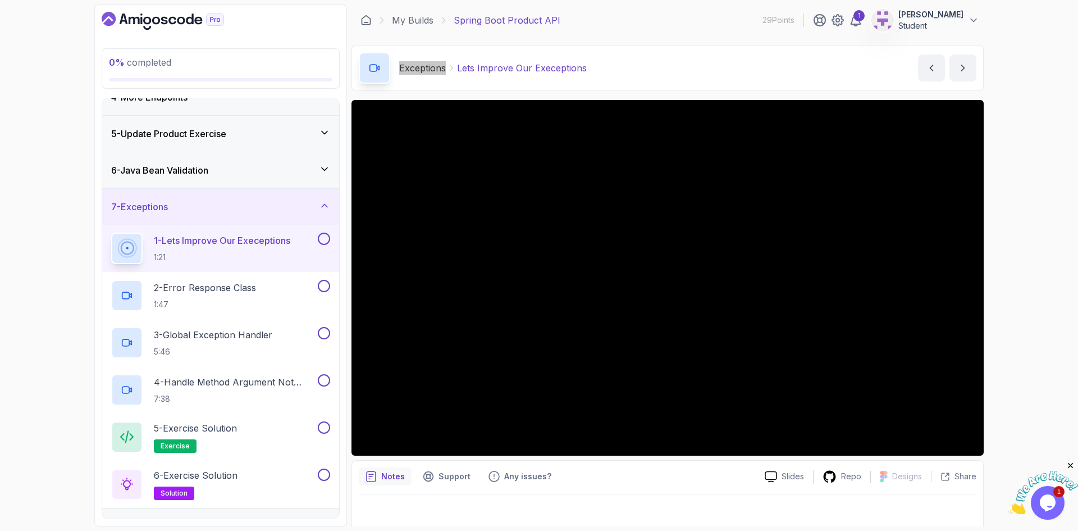
scroll to position [154, 0]
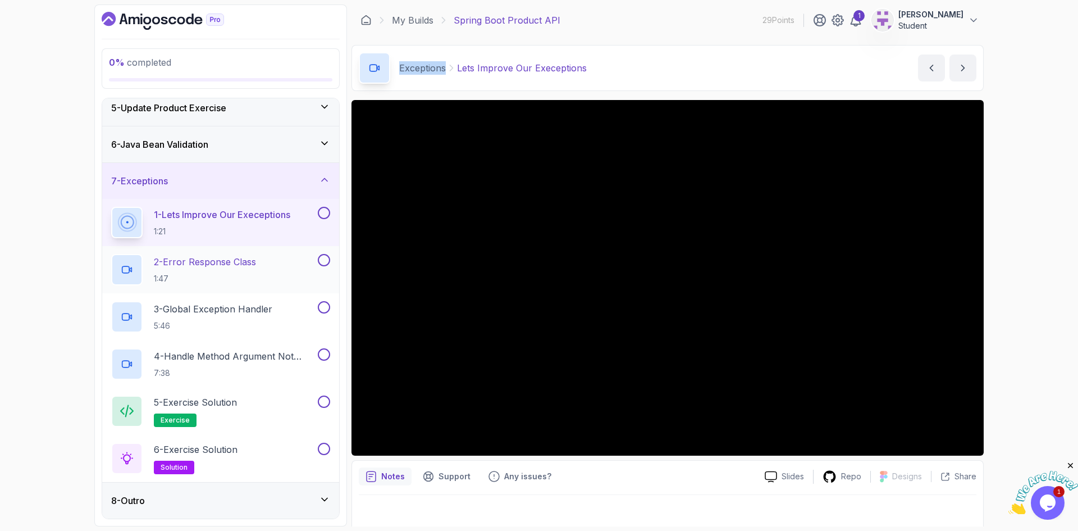
click at [183, 266] on p "2 - Error Response Class" at bounding box center [205, 261] width 102 height 13
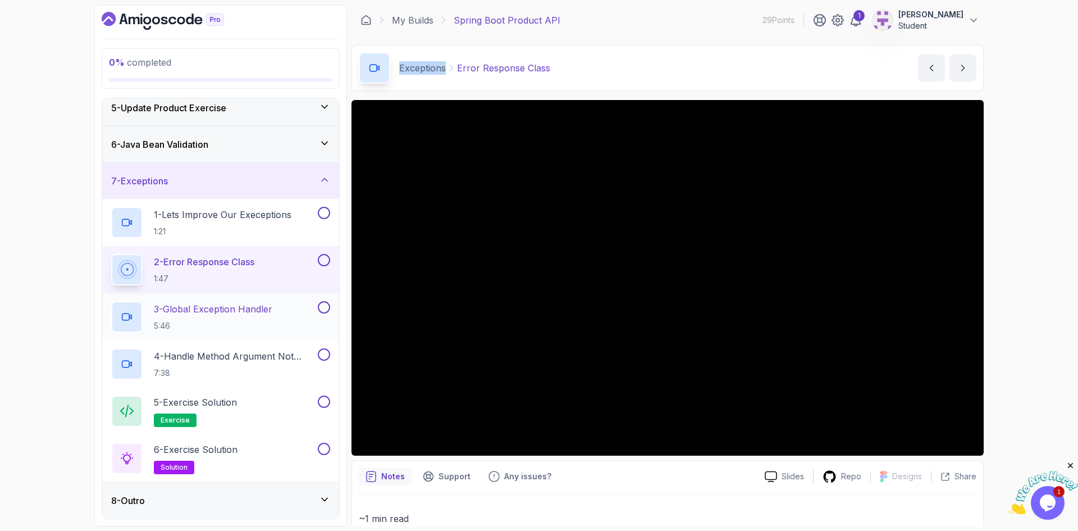
click at [222, 312] on p "3 - Global Exception Handler" at bounding box center [213, 308] width 119 height 13
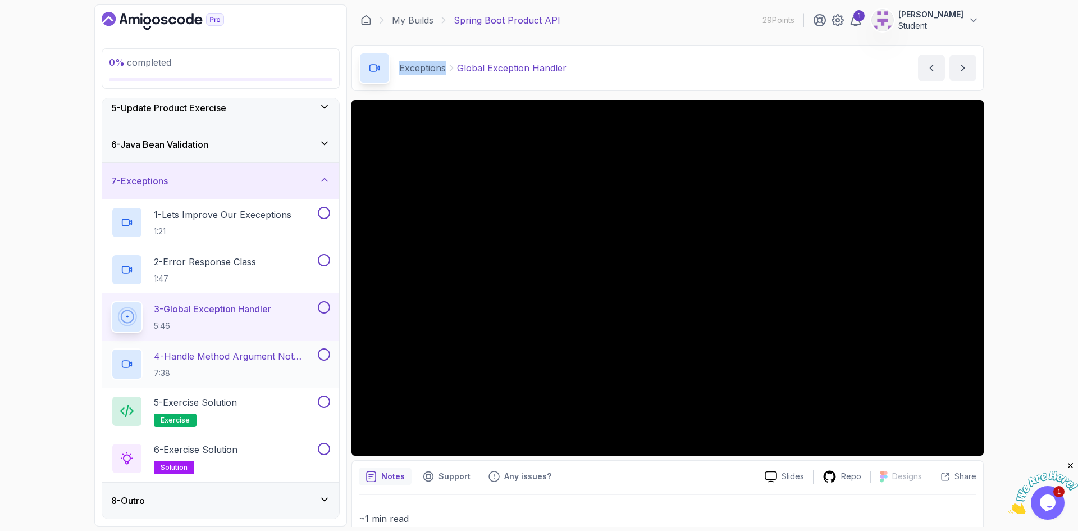
click at [203, 361] on p "4 - Handle Method Argument Not Valid Exception" at bounding box center [235, 355] width 162 height 13
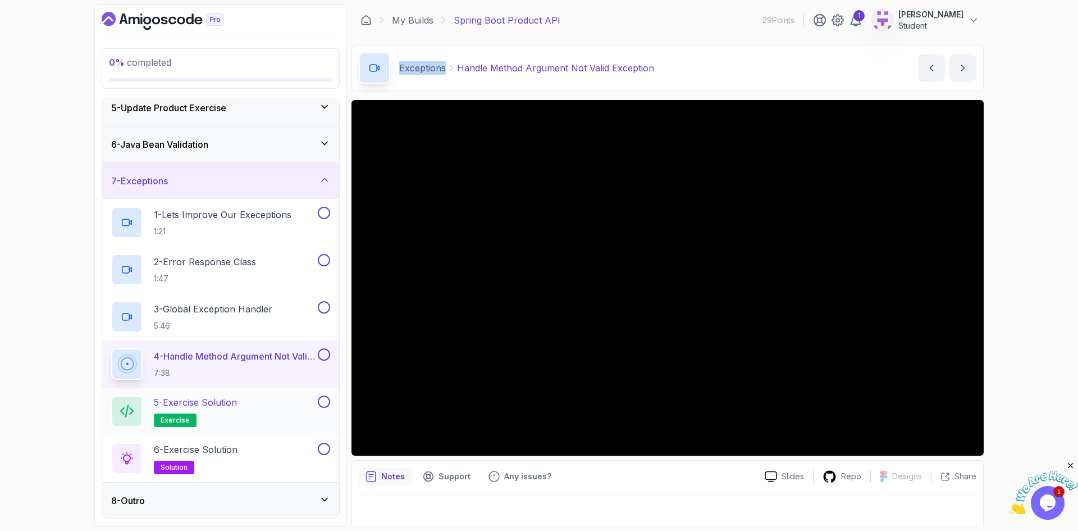
click at [206, 407] on p "5 - Exercise Solution" at bounding box center [195, 401] width 83 height 13
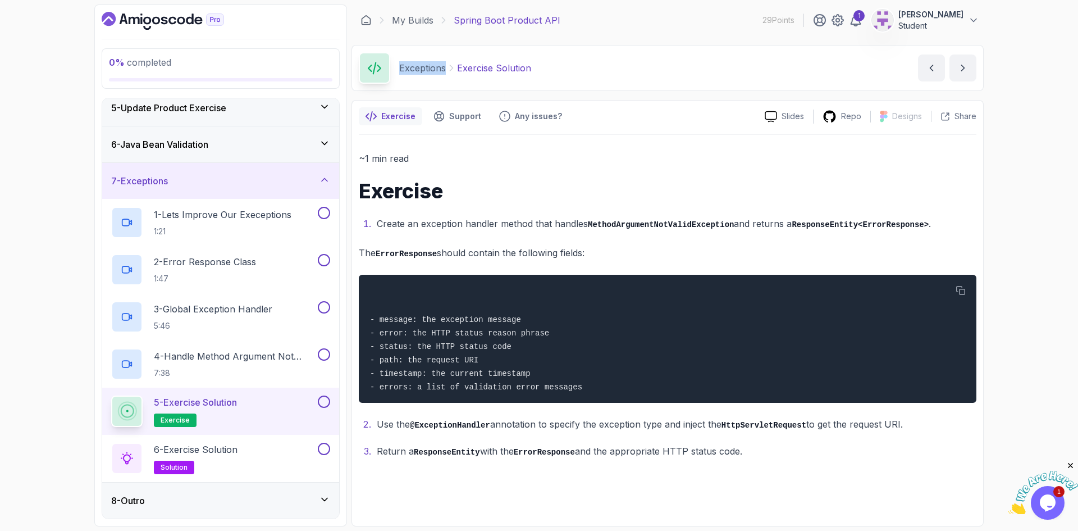
drag, startPoint x: 749, startPoint y: 455, endPoint x: 355, endPoint y: 179, distance: 481.5
click at [355, 179] on div "Exercise Support Any issues? Slides Repo Designs Design not available Share ~1 …" at bounding box center [668, 313] width 632 height 426
click at [196, 448] on p "6 - Exercise Solution" at bounding box center [196, 449] width 84 height 13
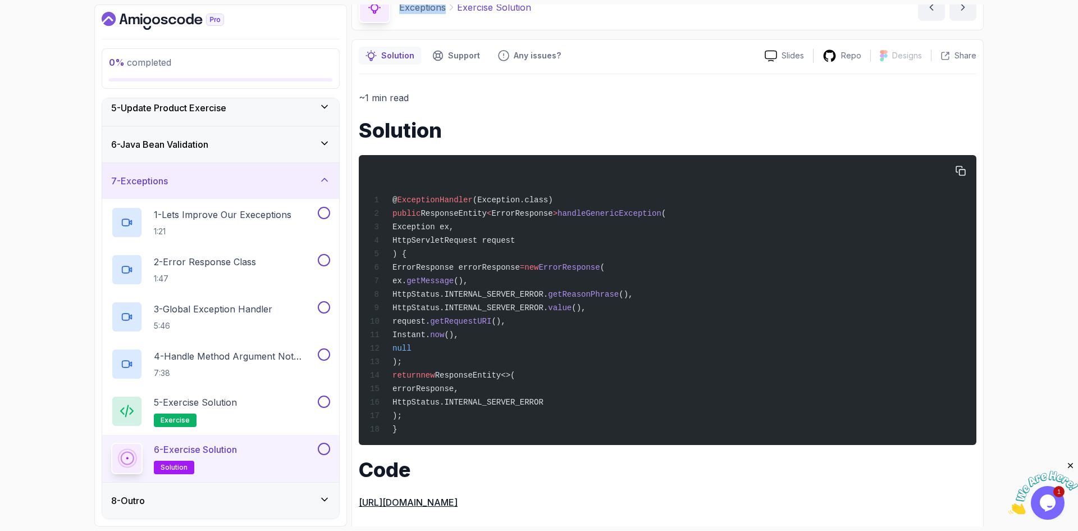
scroll to position [78, 0]
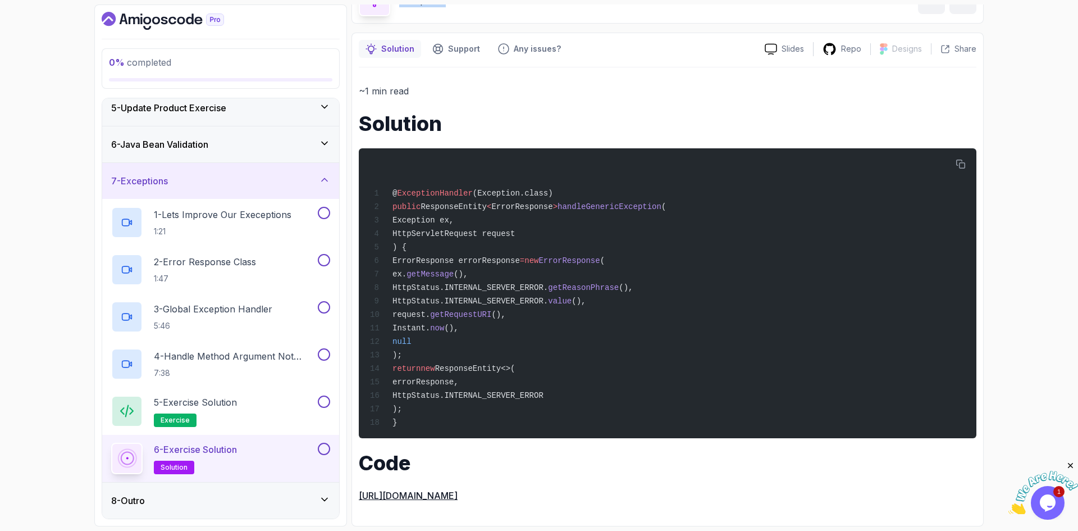
drag, startPoint x: 356, startPoint y: 102, endPoint x: 889, endPoint y: 495, distance: 662.1
click at [889, 495] on div "Solution Support Any issues? Slides Repo Designs Design not available Share ~1 …" at bounding box center [668, 280] width 632 height 494
copy div "Solution @ ExceptionHandler (Exception.class) public ResponseEntity < ErrorResp…"
click at [284, 504] on div "8 - Outro" at bounding box center [220, 500] width 219 height 13
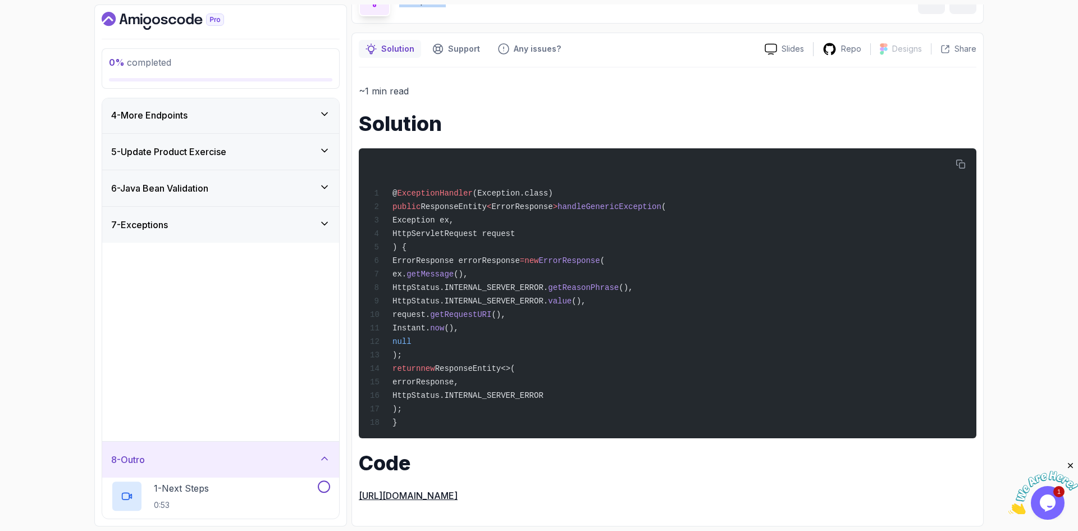
scroll to position [0, 0]
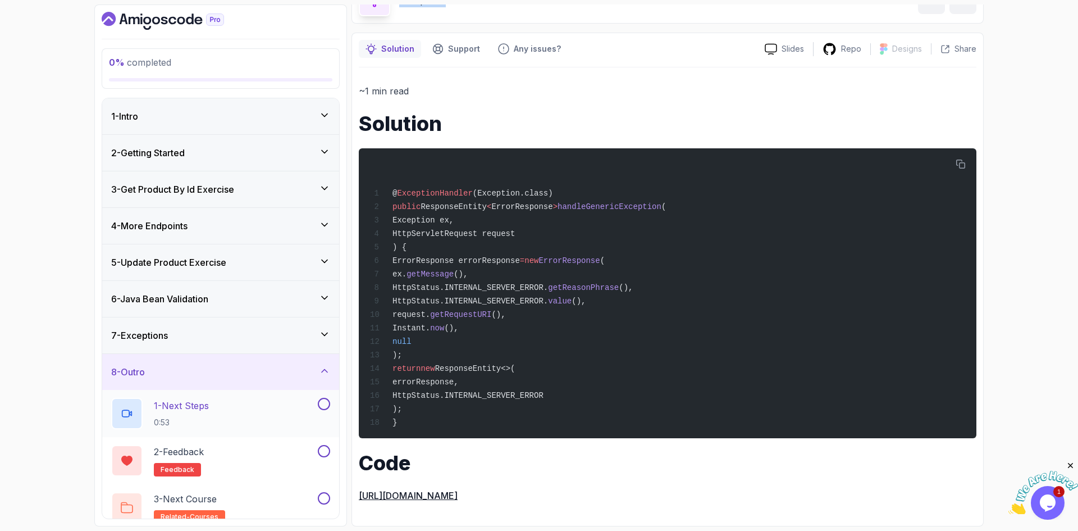
click at [201, 407] on p "1 - Next Steps" at bounding box center [181, 405] width 55 height 13
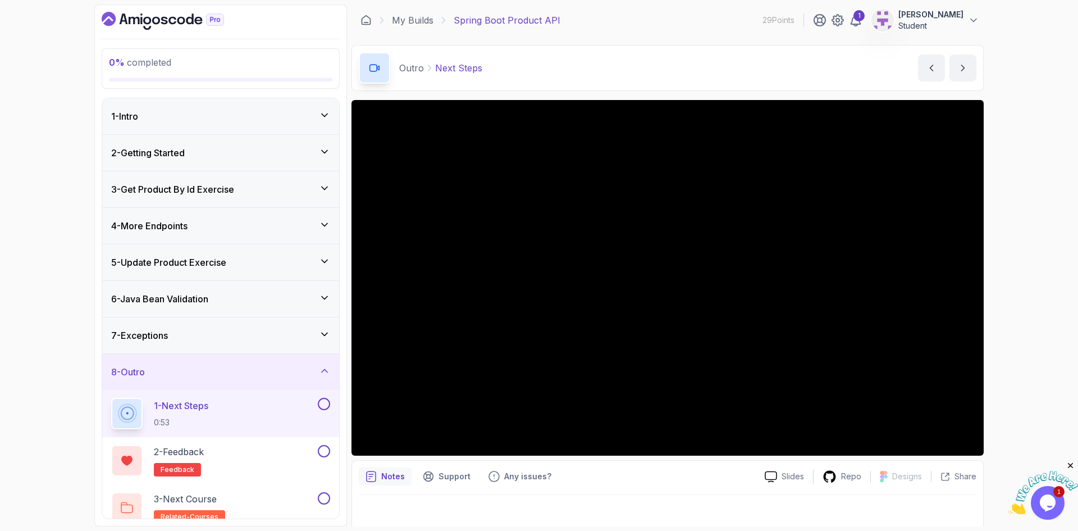
click at [325, 334] on icon at bounding box center [324, 334] width 11 height 11
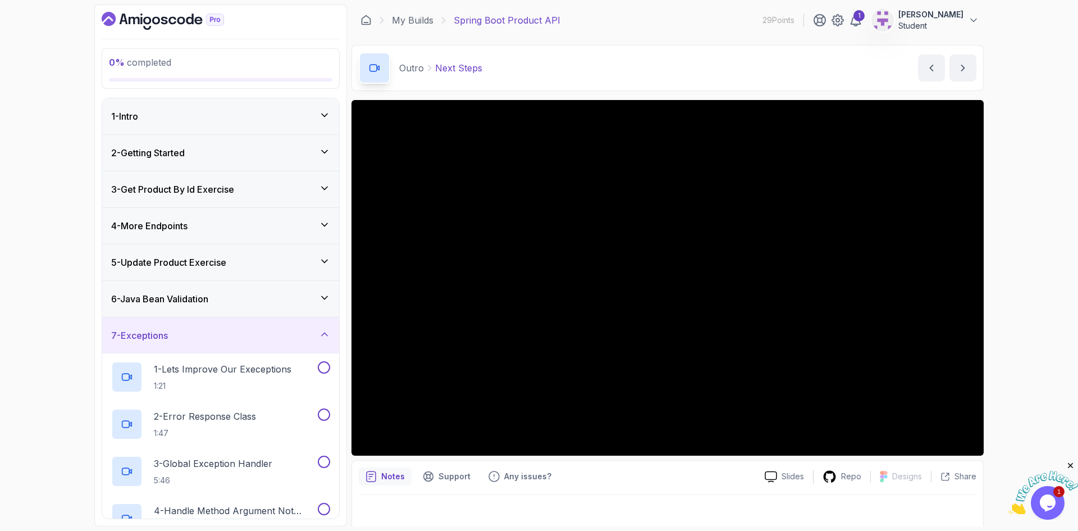
click at [324, 335] on icon at bounding box center [324, 334] width 11 height 11
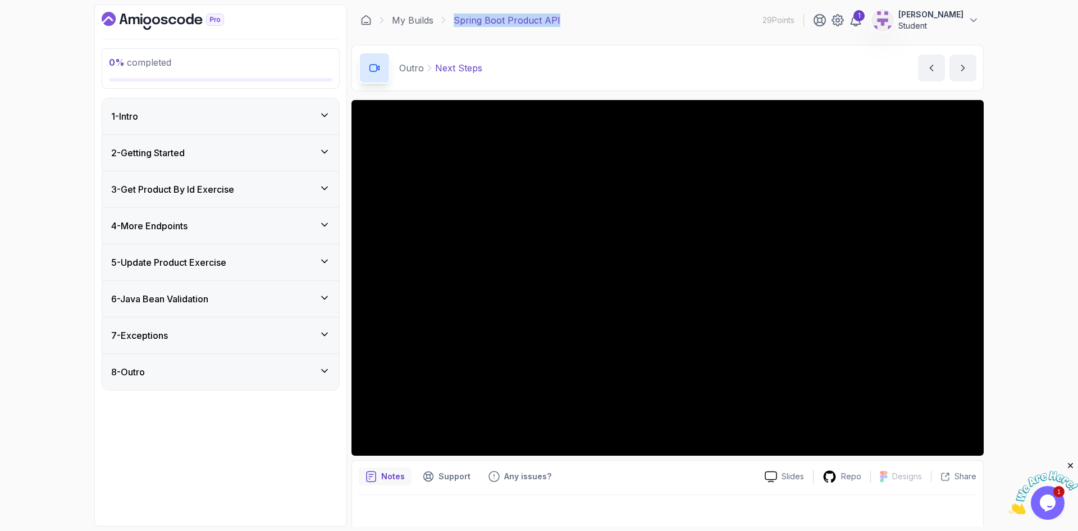
drag, startPoint x: 572, startPoint y: 24, endPoint x: 457, endPoint y: 22, distance: 114.6
click at [453, 20] on div "My Builds Spring Boot Product API 29 Points 1 abdellah Student" at bounding box center [668, 19] width 632 height 31
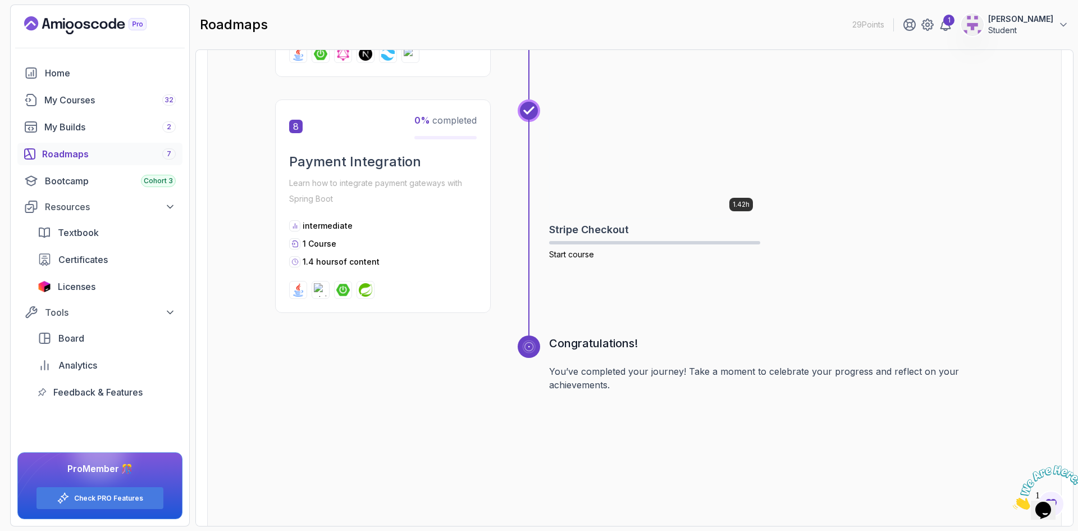
scroll to position [1840, 0]
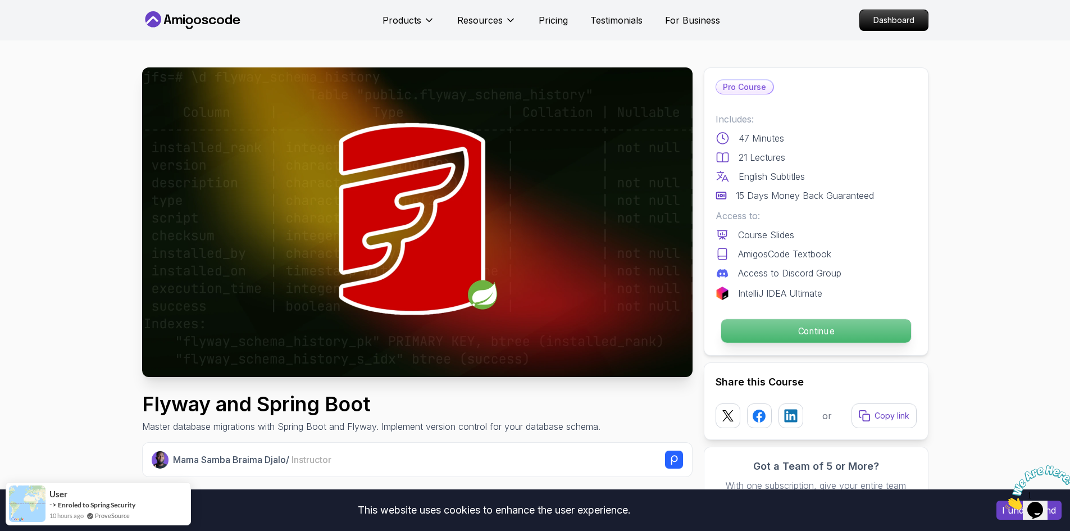
click at [812, 327] on p "Continue" at bounding box center [816, 331] width 190 height 24
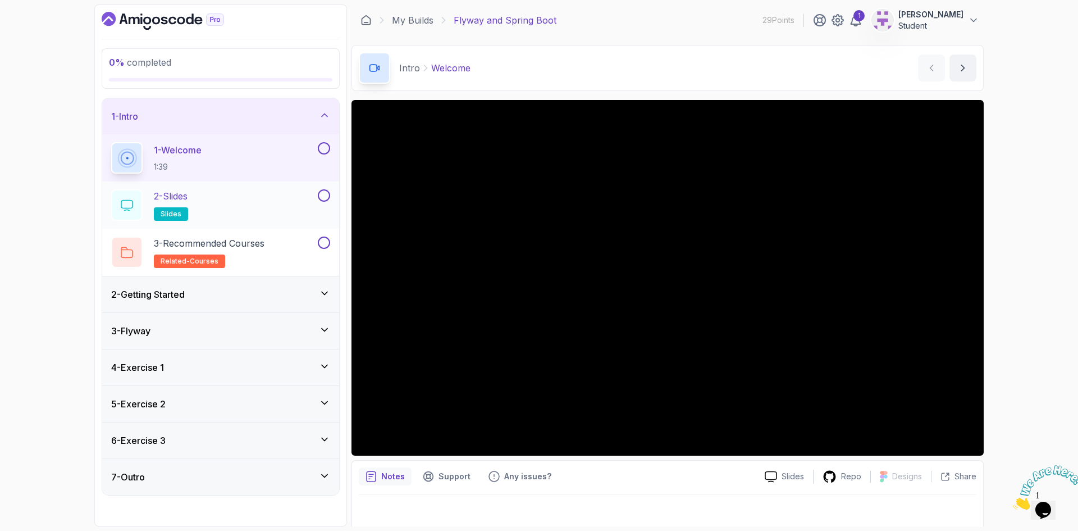
click at [181, 201] on p "2 - Slides" at bounding box center [171, 195] width 34 height 13
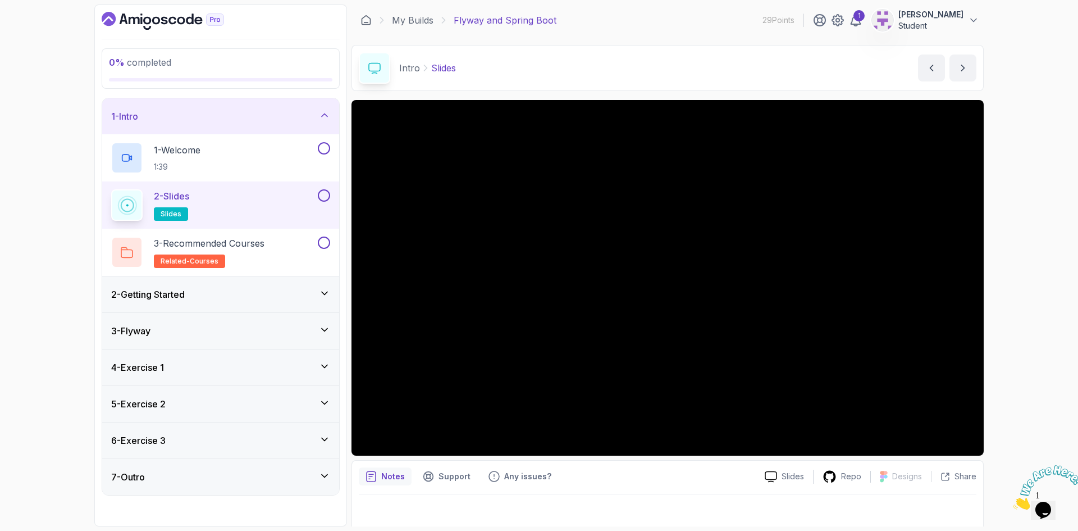
click at [194, 294] on div "2 - Getting Started" at bounding box center [220, 294] width 219 height 13
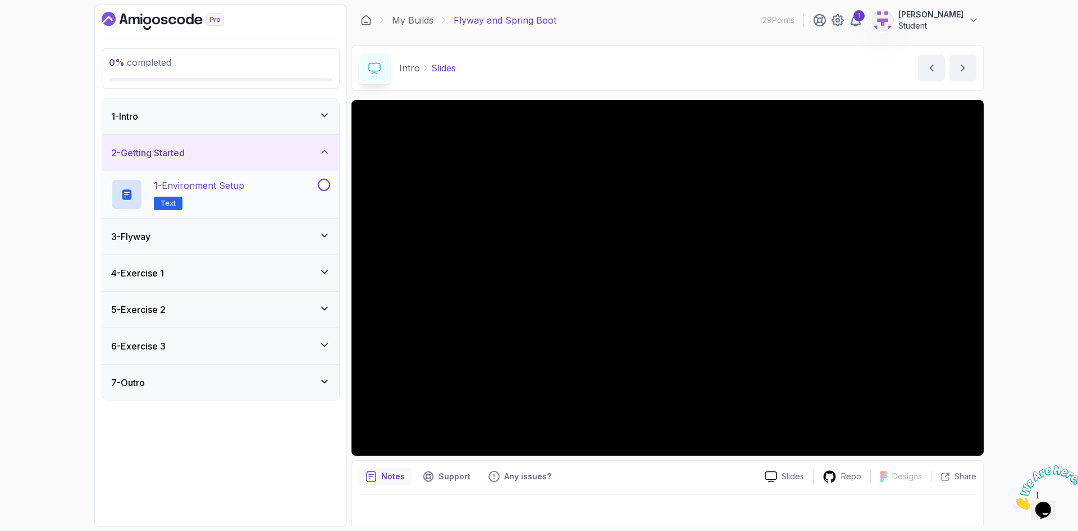
click at [194, 190] on p "1 - Environment Setup" at bounding box center [199, 185] width 90 height 13
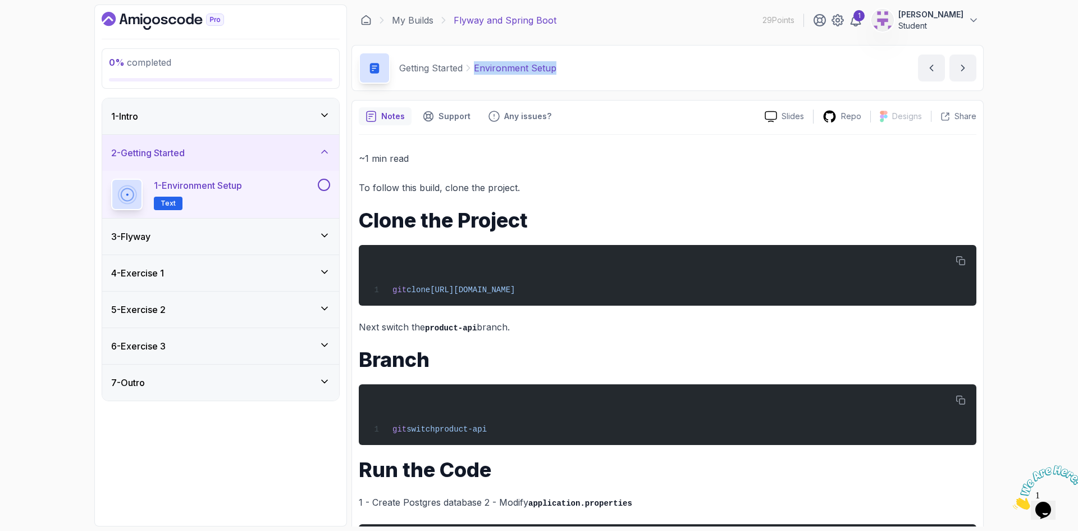
drag, startPoint x: 572, startPoint y: 74, endPoint x: 476, endPoint y: 66, distance: 95.8
click at [476, 66] on div "Getting Started Environment Setup Environment Setup by nelson" at bounding box center [668, 68] width 632 height 46
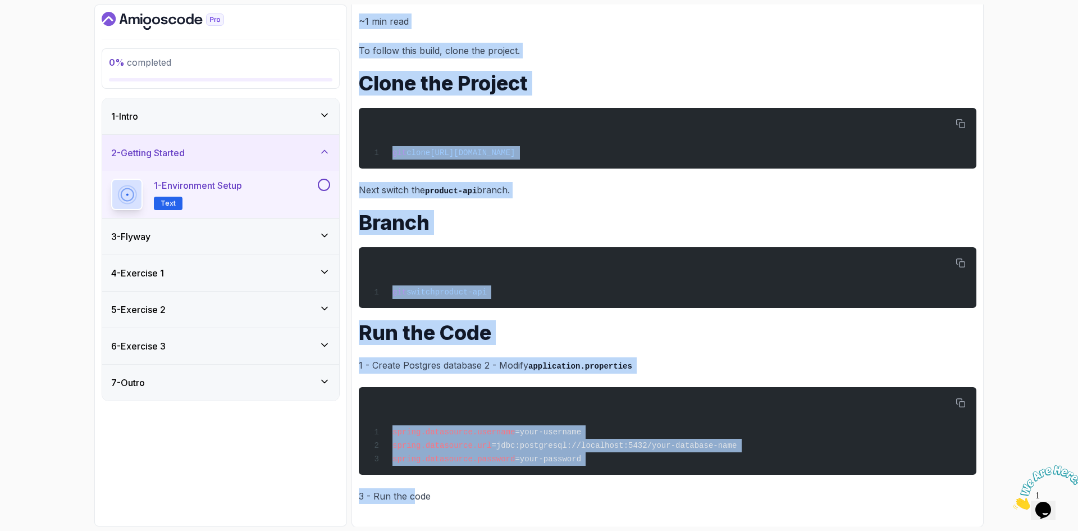
scroll to position [140, 0]
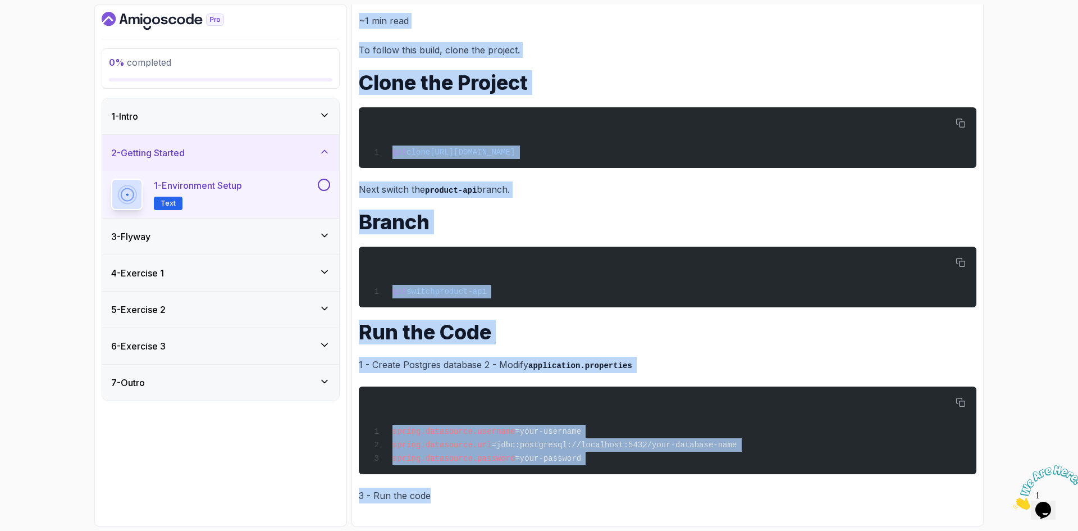
drag, startPoint x: 359, startPoint y: 154, endPoint x: 563, endPoint y: 499, distance: 401.4
click at [566, 501] on div "~1 min read To follow this build, clone the project. Clone the Project git clon…" at bounding box center [668, 258] width 618 height 490
click at [189, 230] on div "3 - Flyway" at bounding box center [220, 236] width 219 height 13
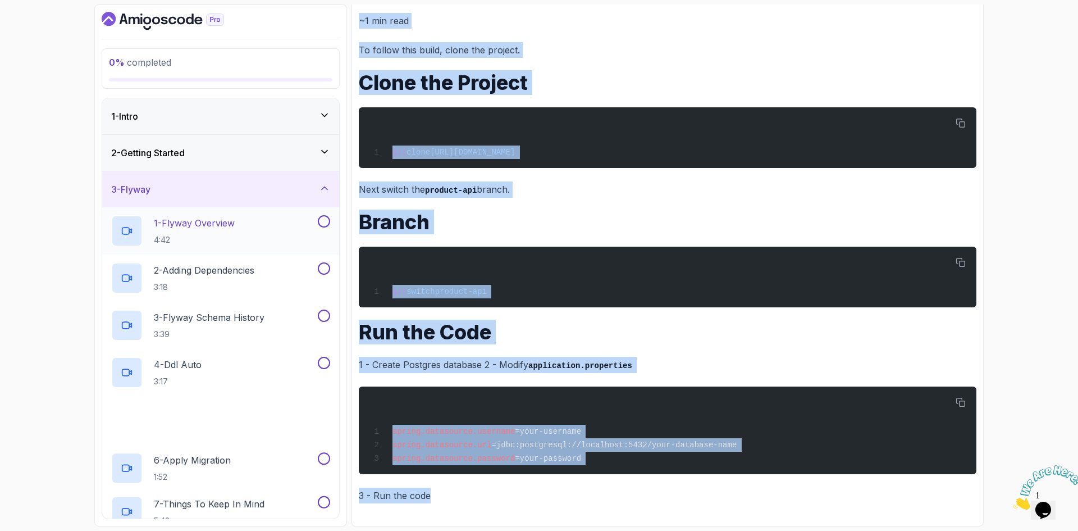
click at [179, 228] on p "1 - Flyway Overview" at bounding box center [194, 222] width 81 height 13
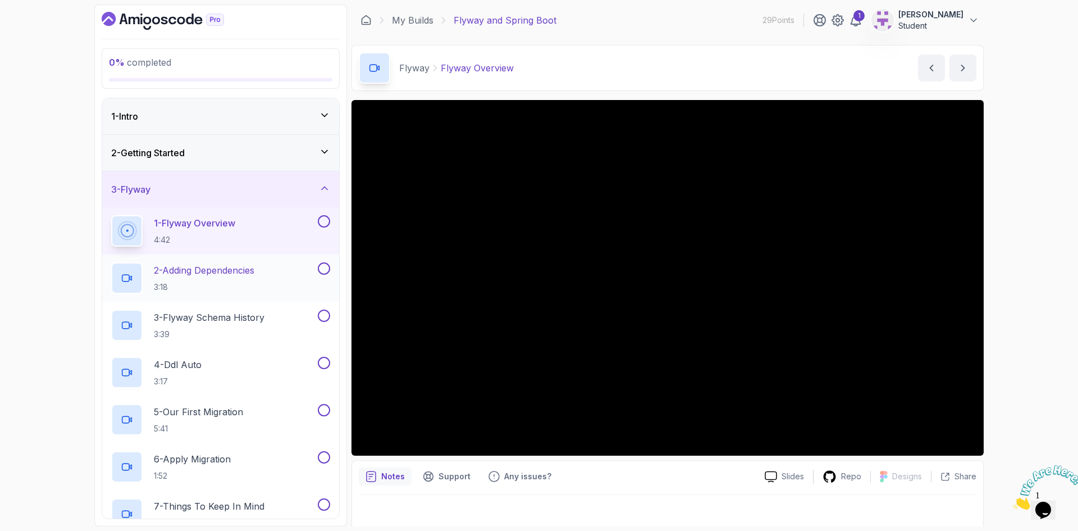
click at [227, 262] on div "2 - Adding Dependencies 3:18" at bounding box center [213, 277] width 204 height 31
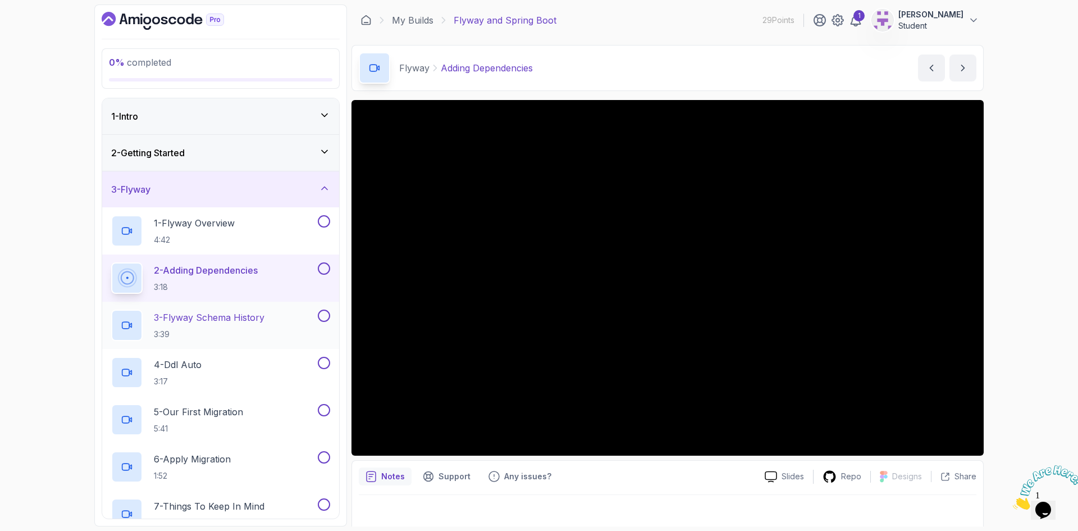
click at [225, 316] on p "3 - Flyway Schema History" at bounding box center [209, 317] width 111 height 13
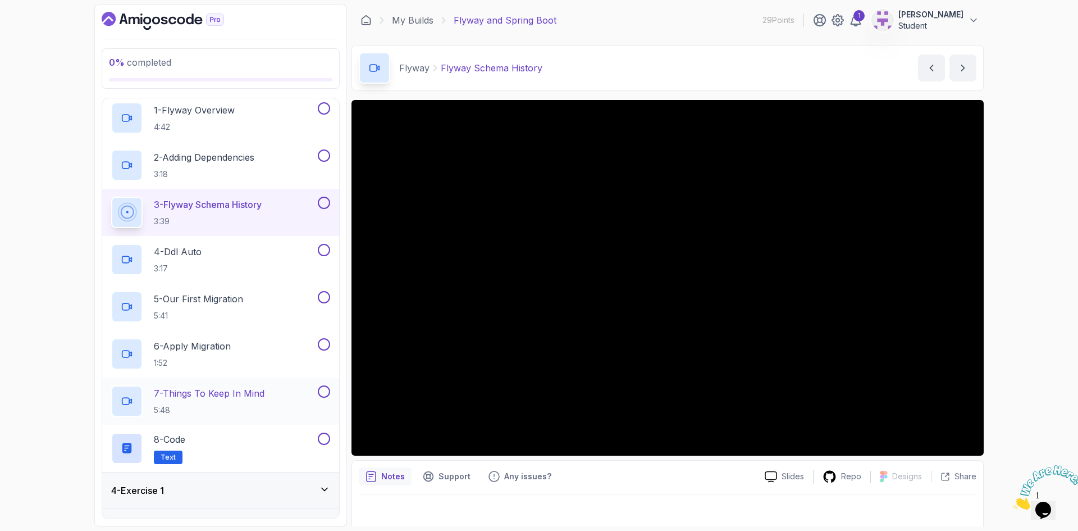
scroll to position [112, 0]
click at [185, 260] on h2 "4 - Ddl Auto 3:17" at bounding box center [178, 259] width 48 height 29
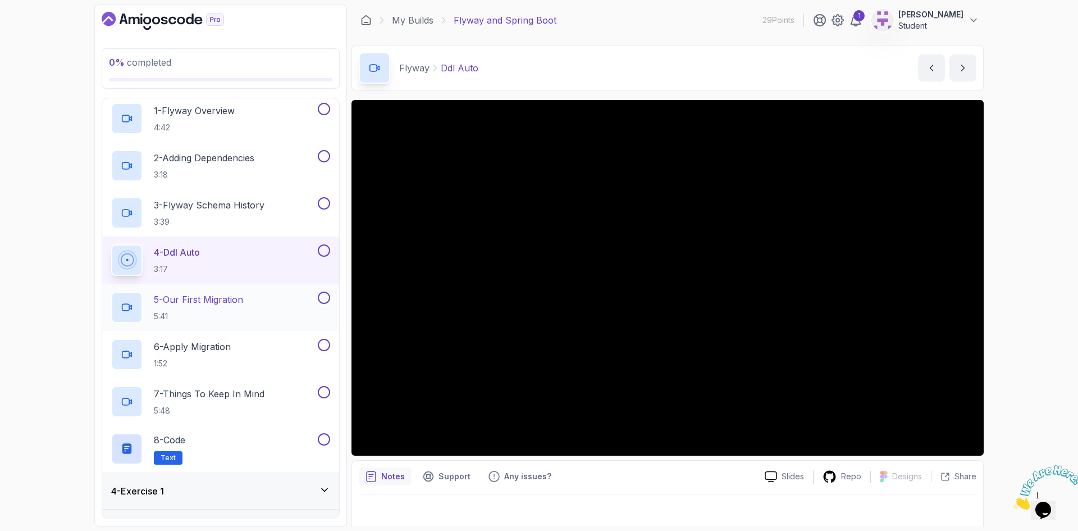
drag, startPoint x: 230, startPoint y: 306, endPoint x: 229, endPoint y: 313, distance: 8.0
click at [230, 306] on p "5 - Our First Migration" at bounding box center [198, 299] width 89 height 13
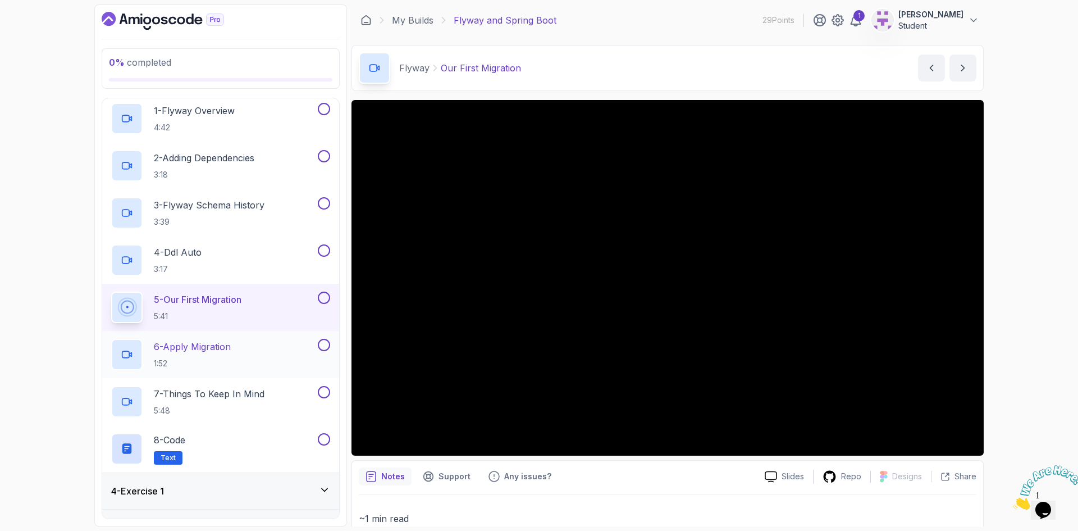
drag, startPoint x: 203, startPoint y: 347, endPoint x: 230, endPoint y: 344, distance: 26.6
click at [203, 347] on p "6 - Apply Migration" at bounding box center [192, 346] width 77 height 13
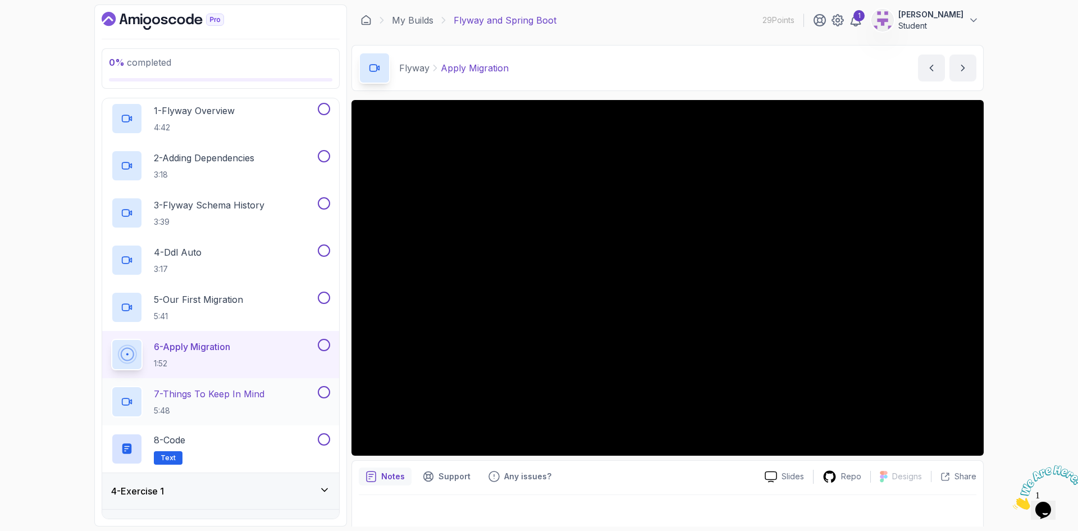
click at [205, 398] on p "7 - Things To Keep In Mind" at bounding box center [209, 393] width 111 height 13
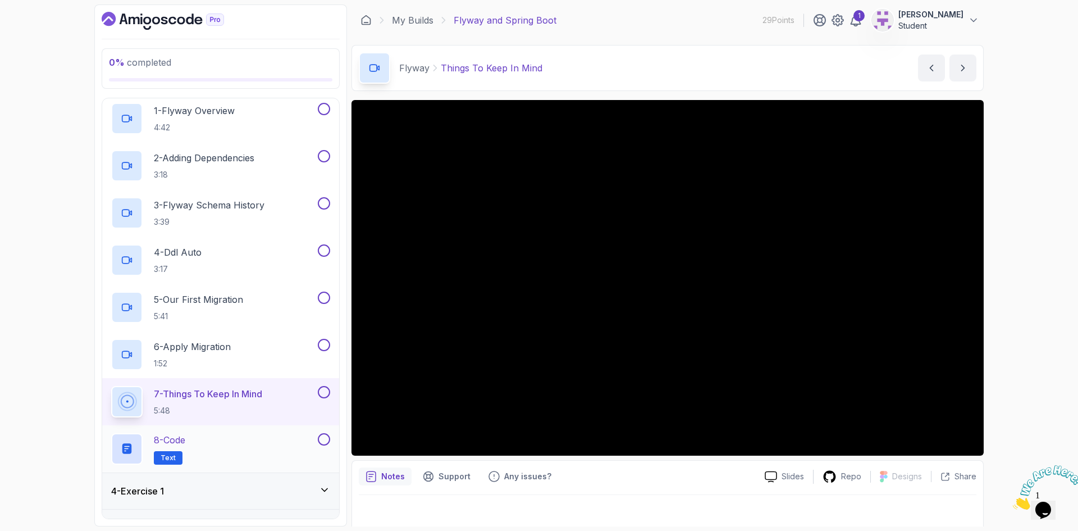
click at [193, 444] on div "8 - Code Text" at bounding box center [213, 448] width 204 height 31
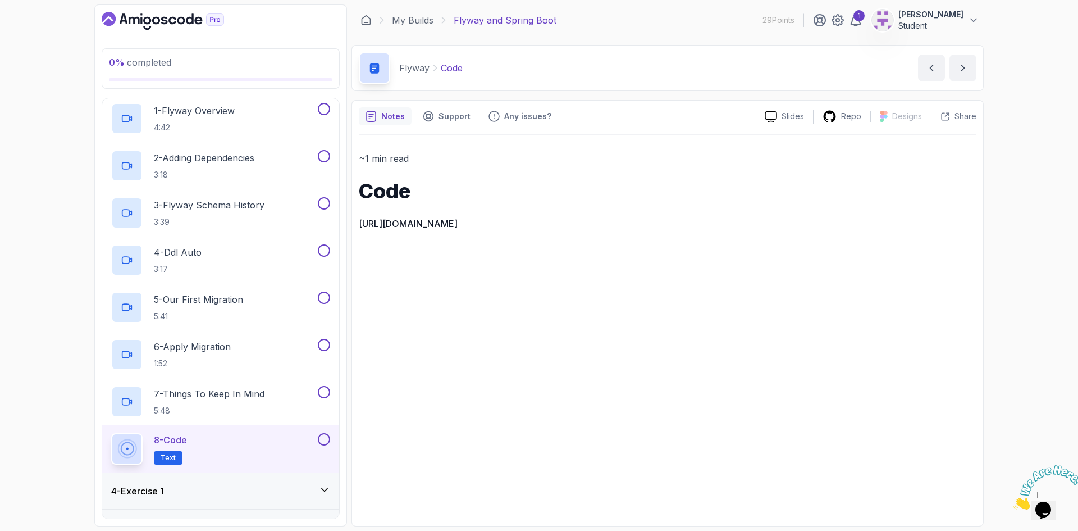
drag, startPoint x: 874, startPoint y: 225, endPoint x: 361, endPoint y: 190, distance: 514.5
click at [361, 190] on div "~1 min read Code https://github.com/amigoscode/java-springboot-full-stack/commi…" at bounding box center [668, 191] width 618 height 81
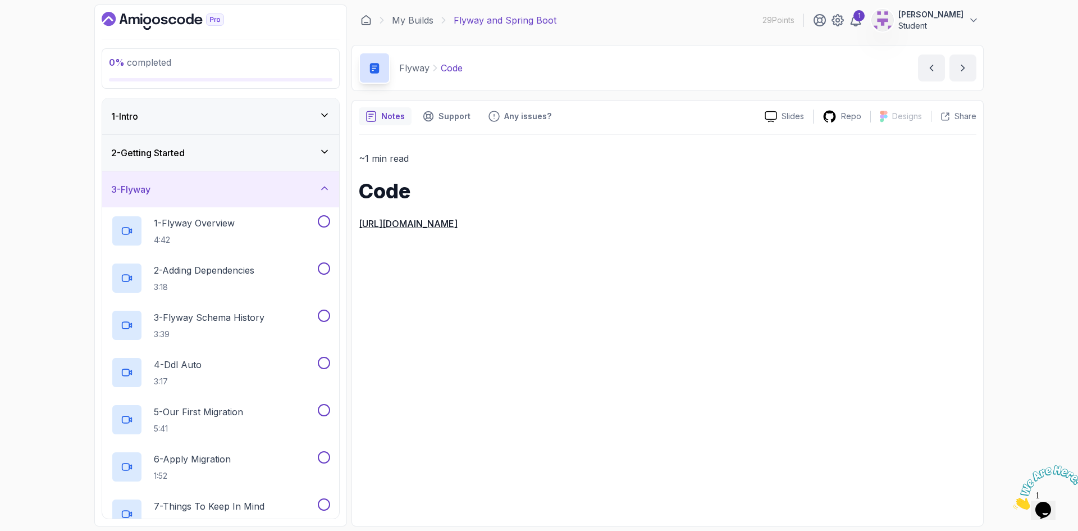
click at [409, 68] on p "Flyway" at bounding box center [414, 67] width 30 height 13
copy p "Flyway"
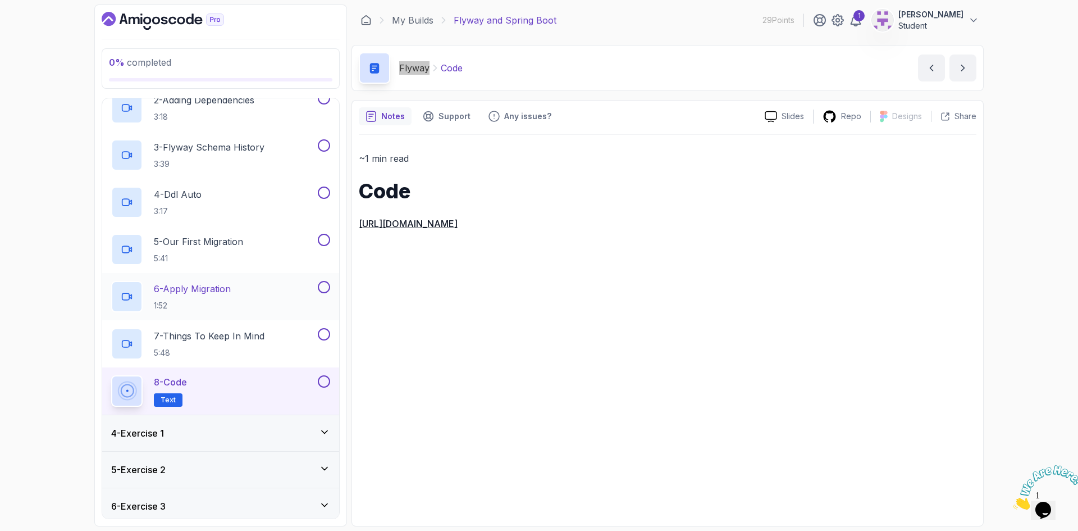
scroll to position [212, 0]
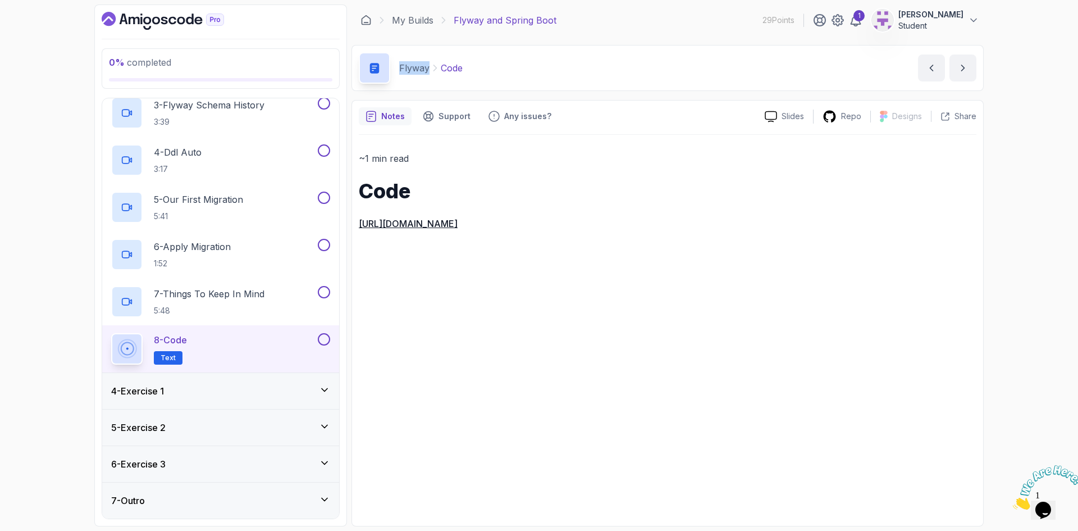
click at [242, 400] on div "4 - Exercise 1" at bounding box center [220, 391] width 237 height 36
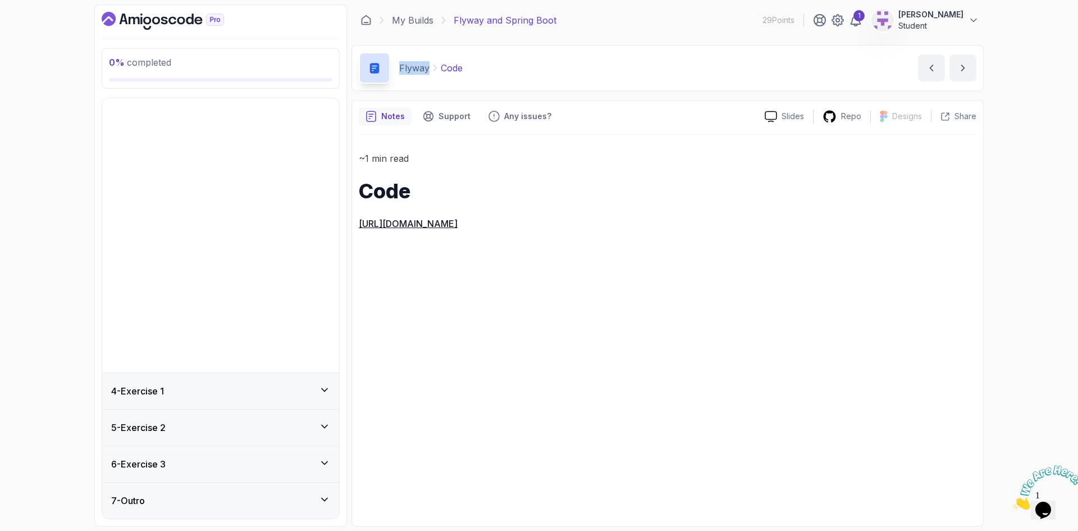
scroll to position [0, 0]
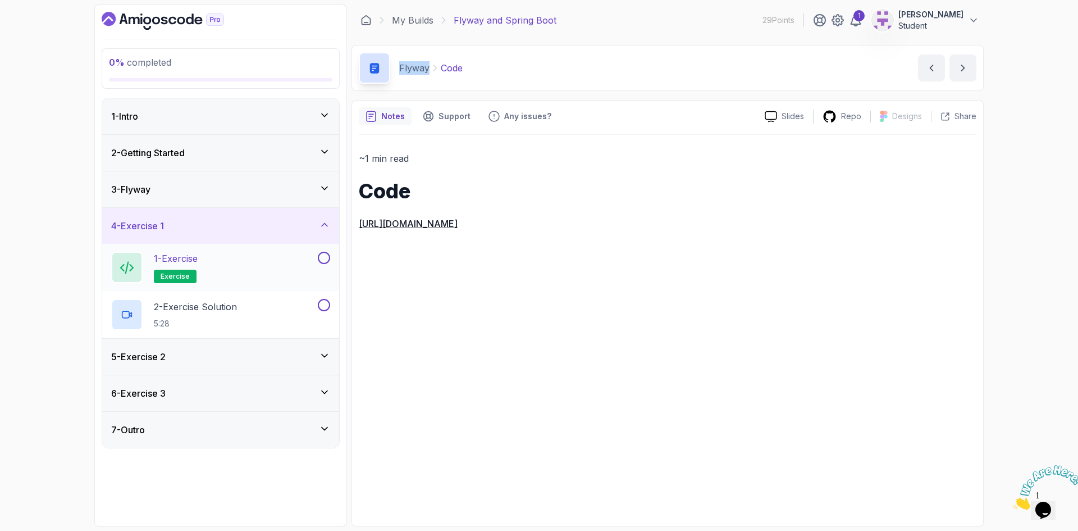
click at [195, 257] on p "1 - Exercise" at bounding box center [176, 258] width 44 height 13
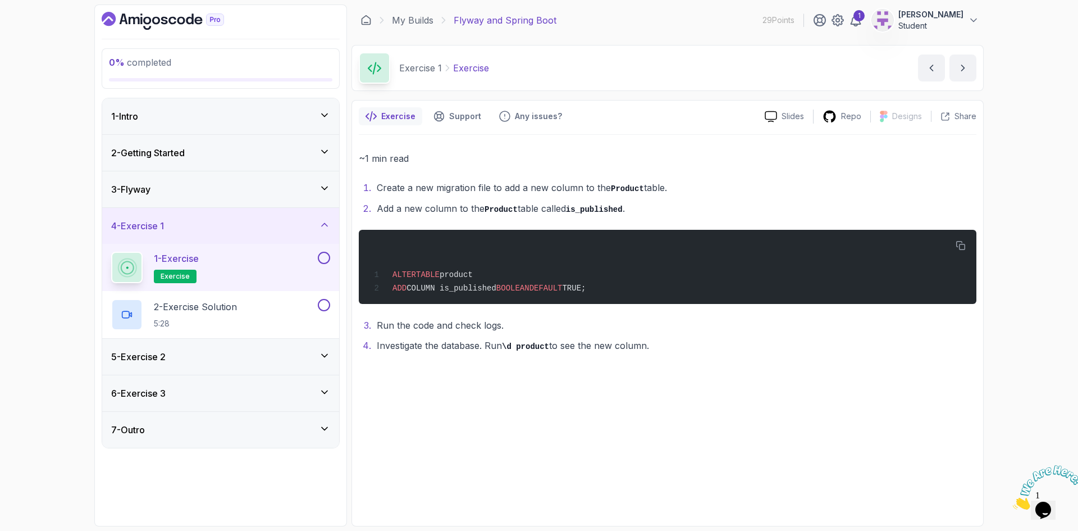
drag, startPoint x: 661, startPoint y: 347, endPoint x: 357, endPoint y: 160, distance: 356.8
click at [357, 161] on div "Exercise Support Any issues? Slides Repo Designs Design not available Share ~1 …" at bounding box center [668, 313] width 632 height 426
copy div "~1 min read Create a new migration file to add a new column to the Product tabl…"
click at [174, 312] on p "2 - Exercise Solution" at bounding box center [195, 306] width 83 height 13
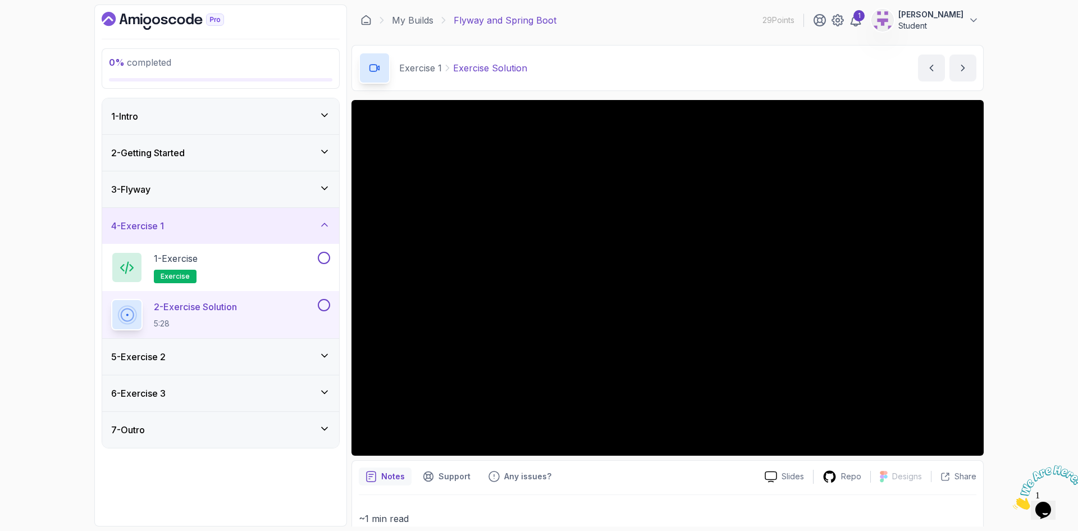
click at [172, 358] on div "5 - Exercise 2" at bounding box center [220, 356] width 219 height 13
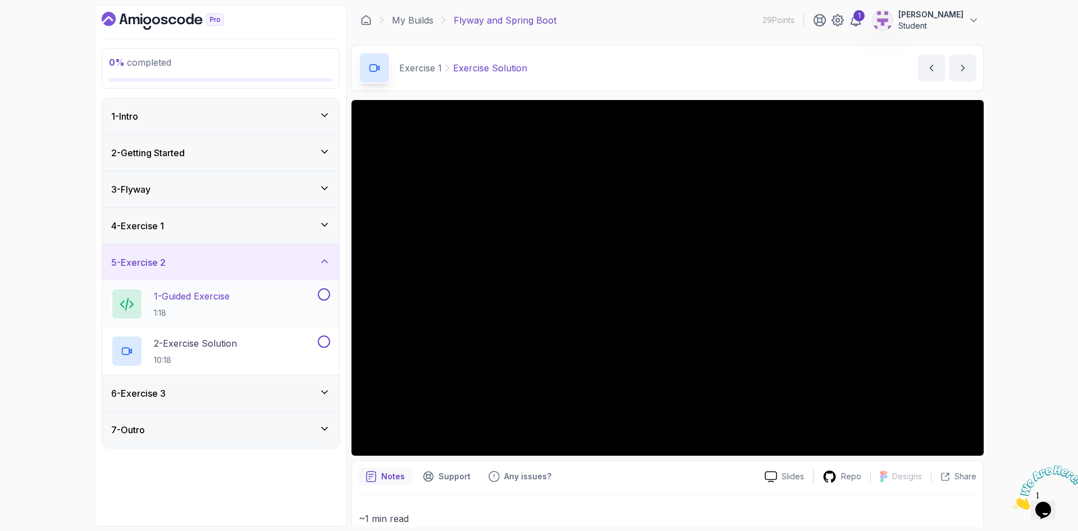
click at [166, 297] on p "1 - Guided Exercise" at bounding box center [192, 295] width 76 height 13
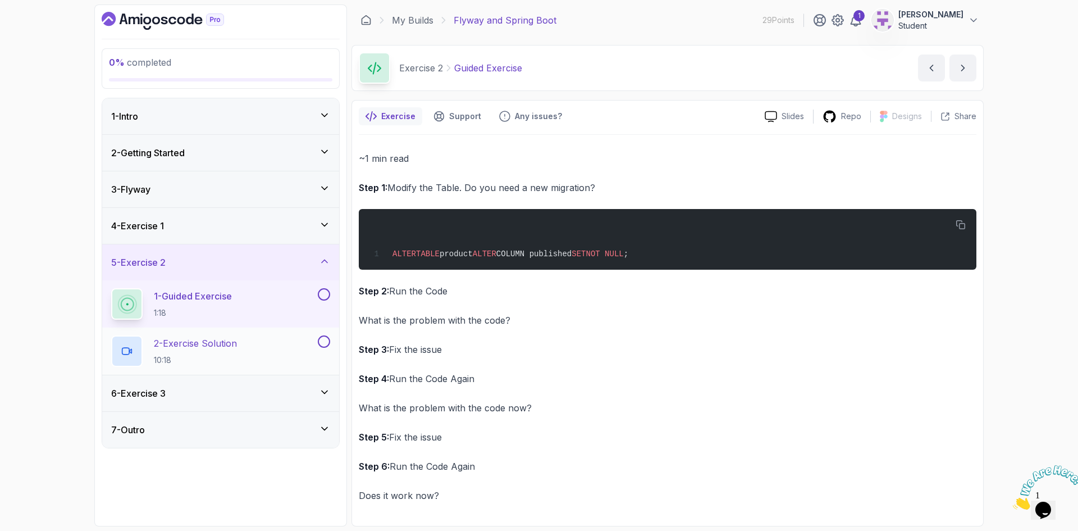
click at [203, 354] on h2 "2 - Exercise Solution 10:18" at bounding box center [195, 350] width 83 height 29
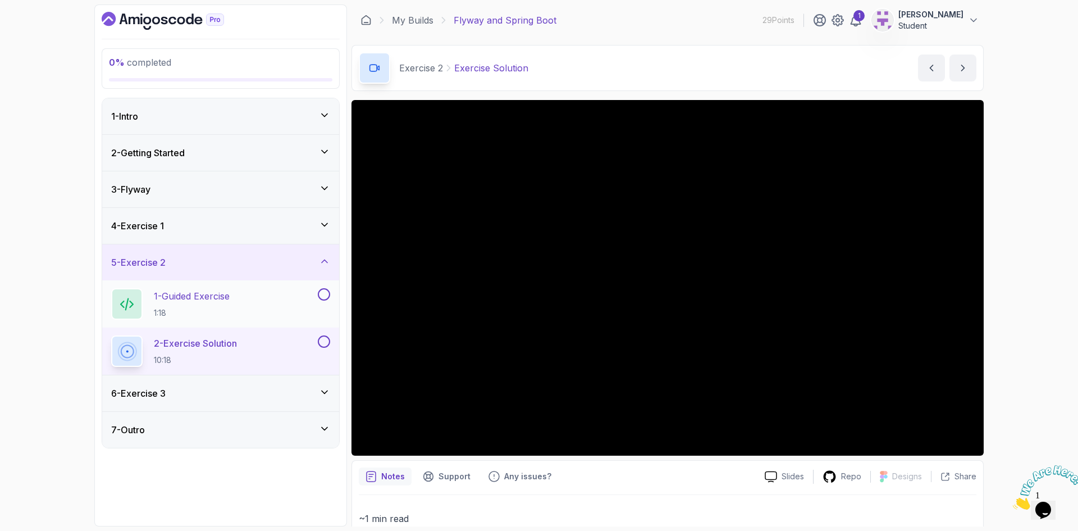
click at [181, 298] on p "1 - Guided Exercise" at bounding box center [192, 295] width 76 height 13
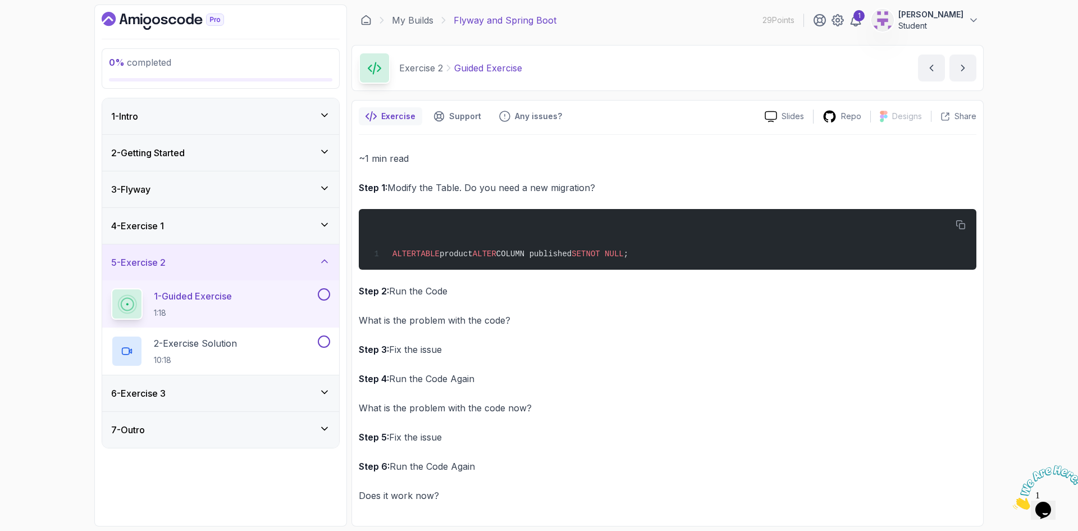
click at [357, 153] on div "Exercise Support Any issues? Slides Repo Designs Design not available Share ~1 …" at bounding box center [668, 313] width 632 height 426
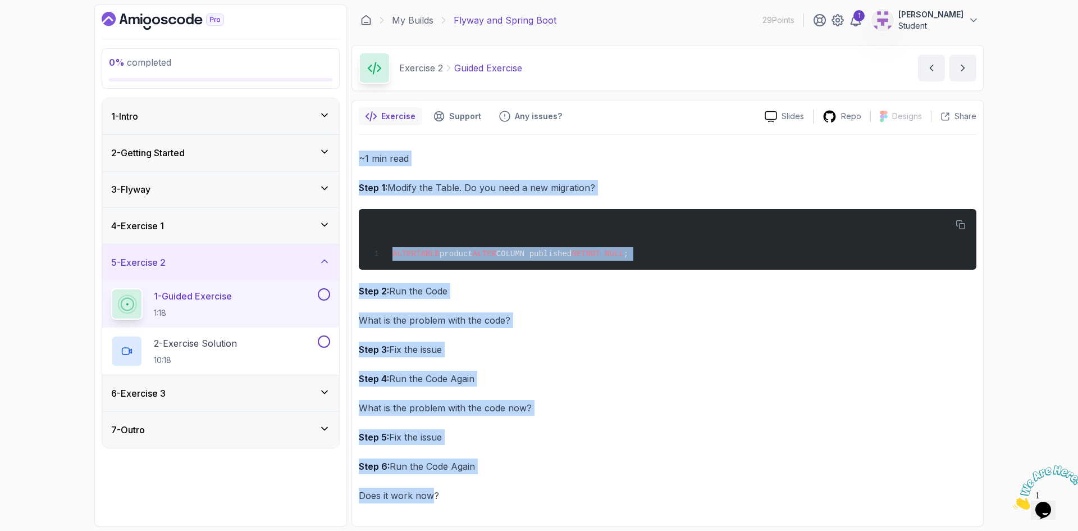
scroll to position [1, 0]
drag, startPoint x: 358, startPoint y: 154, endPoint x: 548, endPoint y: 520, distance: 411.8
click at [548, 521] on div "Exercise Support Any issues? Slides Repo Designs Design not available Share ~1 …" at bounding box center [668, 313] width 632 height 426
click at [234, 394] on div "6 - Exercise 3" at bounding box center [220, 392] width 219 height 13
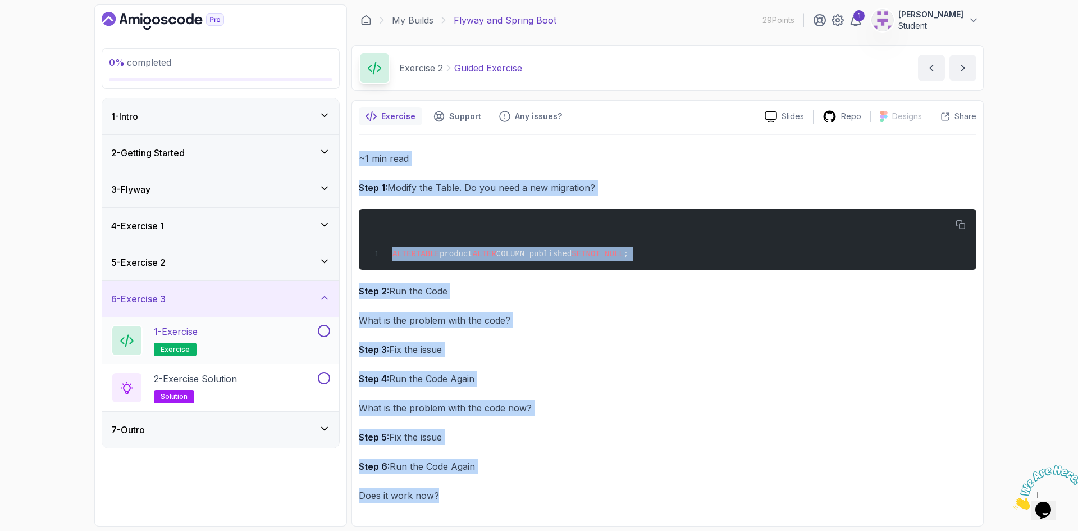
click at [198, 333] on p "1 - Exercise" at bounding box center [176, 331] width 44 height 13
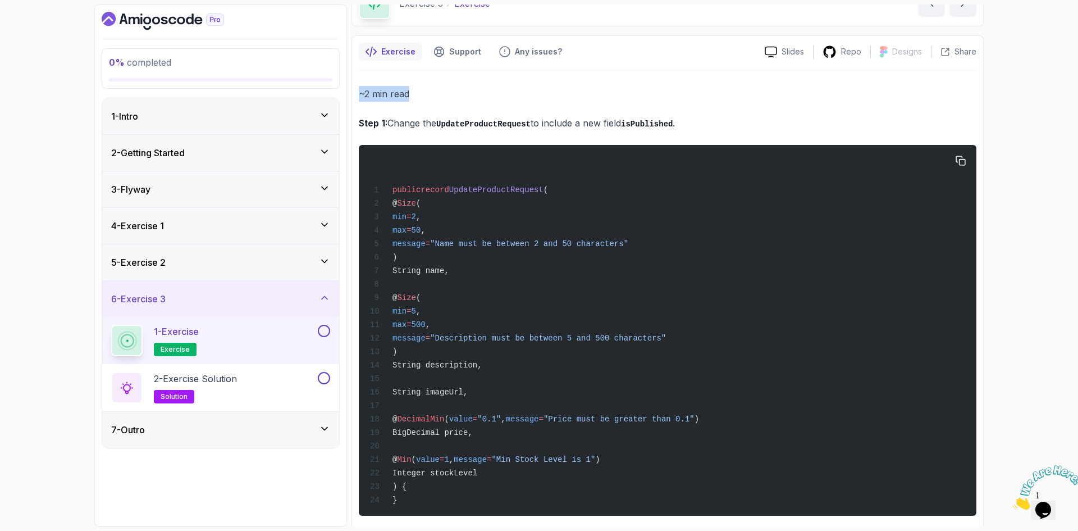
scroll to position [57, 0]
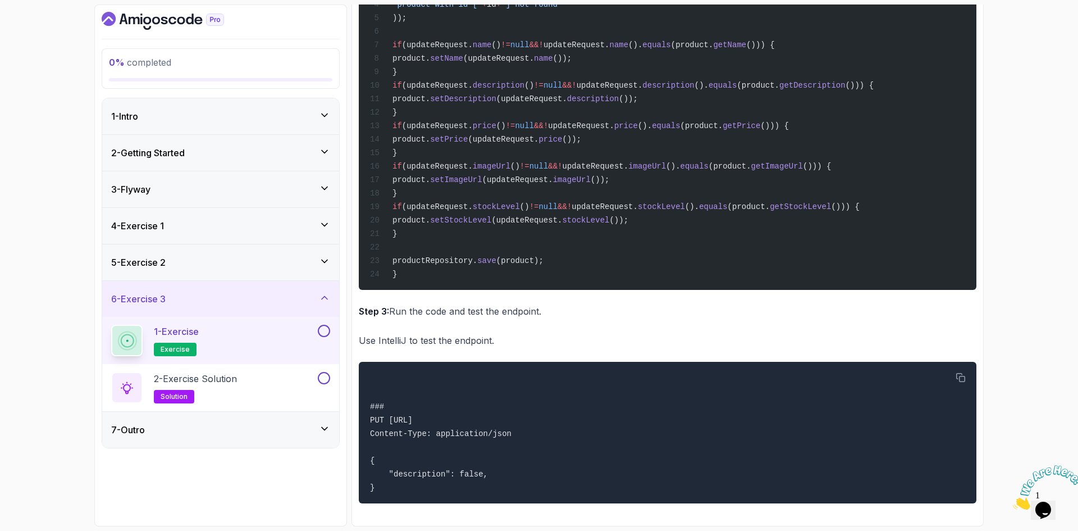
scroll to position [735, 0]
drag, startPoint x: 362, startPoint y: 90, endPoint x: 548, endPoint y: 518, distance: 467.0
copy div "2 min read Step 1: Change the UpdateProductRequest to include a new field isPub…"
click at [215, 384] on p "2 - Exercise Solution" at bounding box center [195, 378] width 83 height 13
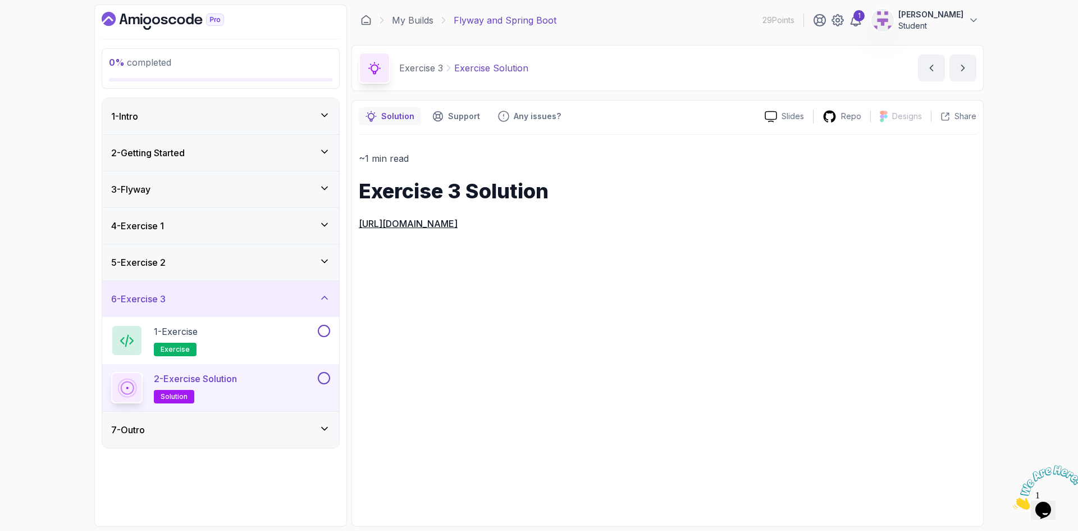
drag, startPoint x: 892, startPoint y: 227, endPoint x: 350, endPoint y: 185, distance: 543.7
click at [350, 185] on div "0 % completed 1 - Intro 2 - Getting Started 3 - Flyway 4 - Exercise 1 5 - Exerc…" at bounding box center [539, 265] width 890 height 522
click at [204, 427] on div "7 - Outro" at bounding box center [220, 429] width 219 height 13
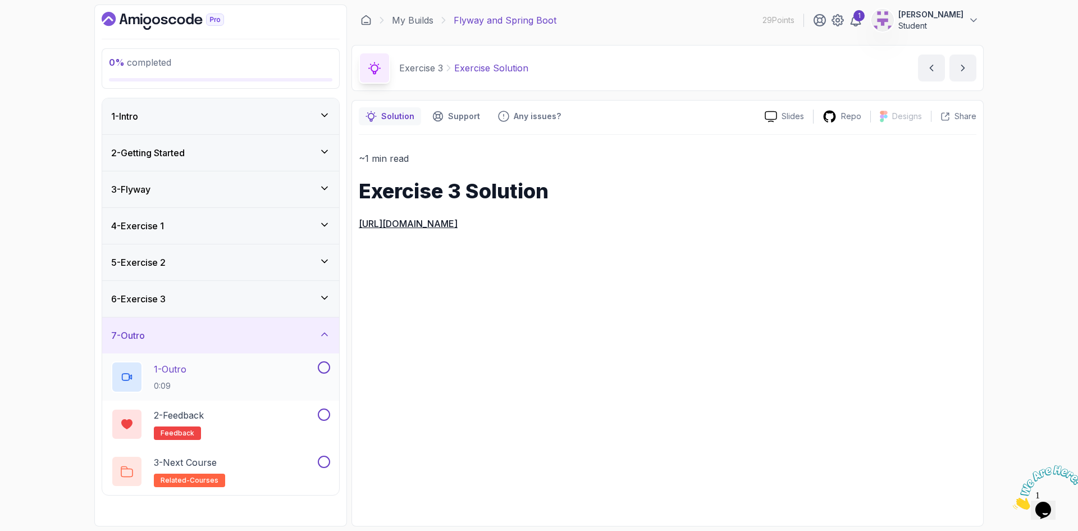
click at [195, 367] on div "1 - Outro 0:09" at bounding box center [213, 376] width 204 height 31
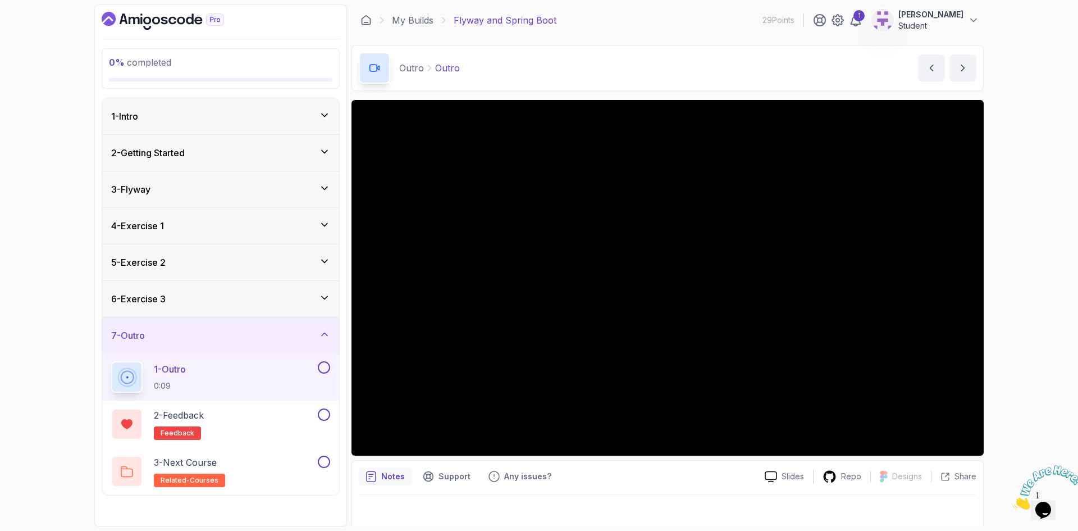
click at [312, 508] on div "0 % completed 1 - Intro 2 - Getting Started 3 - Flyway 4 - Exercise 1 5 - Exerc…" at bounding box center [220, 265] width 253 height 522
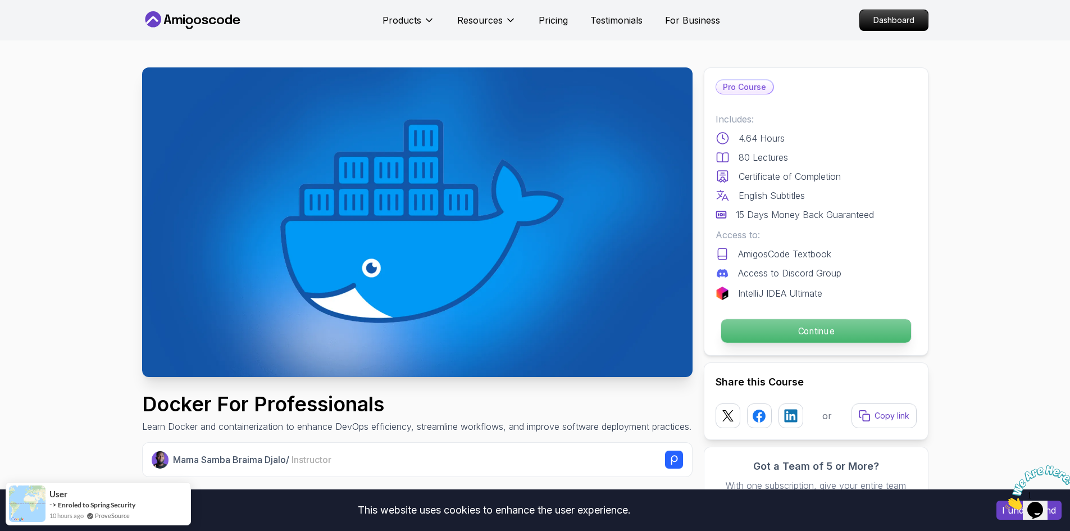
click at [813, 321] on p "Continue" at bounding box center [816, 331] width 190 height 24
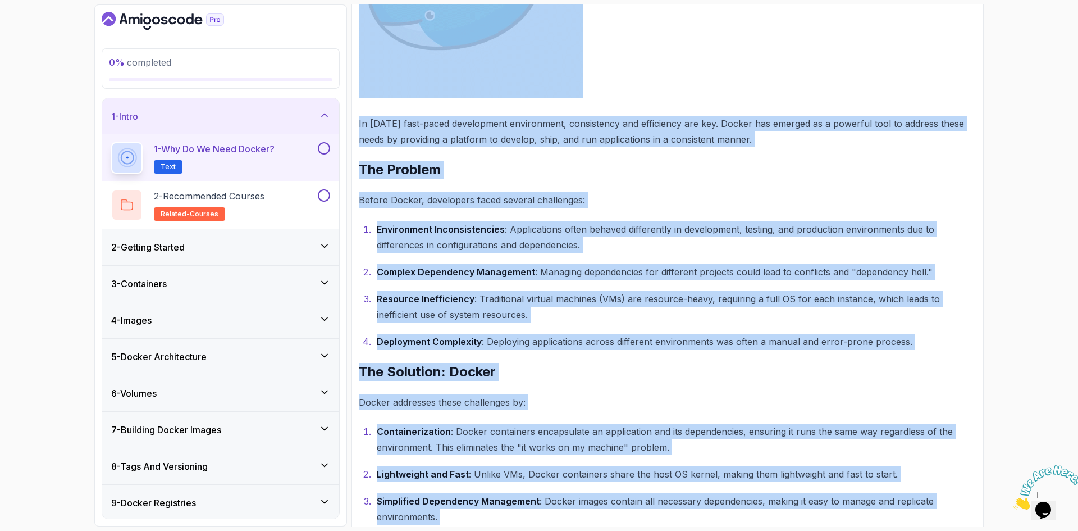
scroll to position [526, 0]
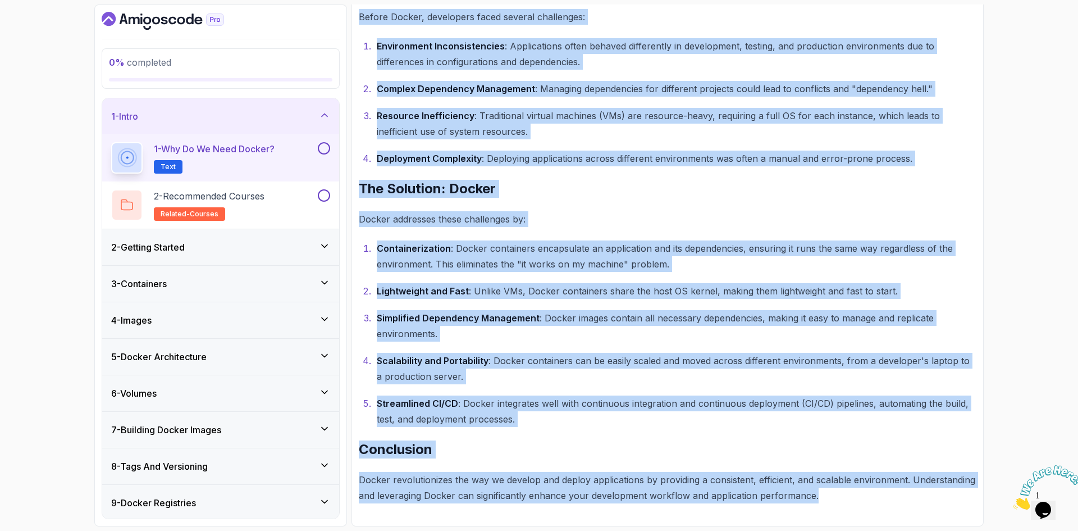
drag, startPoint x: 360, startPoint y: 127, endPoint x: 823, endPoint y: 467, distance: 575.0
click at [886, 505] on div "~2 min read Why Do We Need Docker? In today's fast-paced development environmen…" at bounding box center [668, 64] width 618 height 910
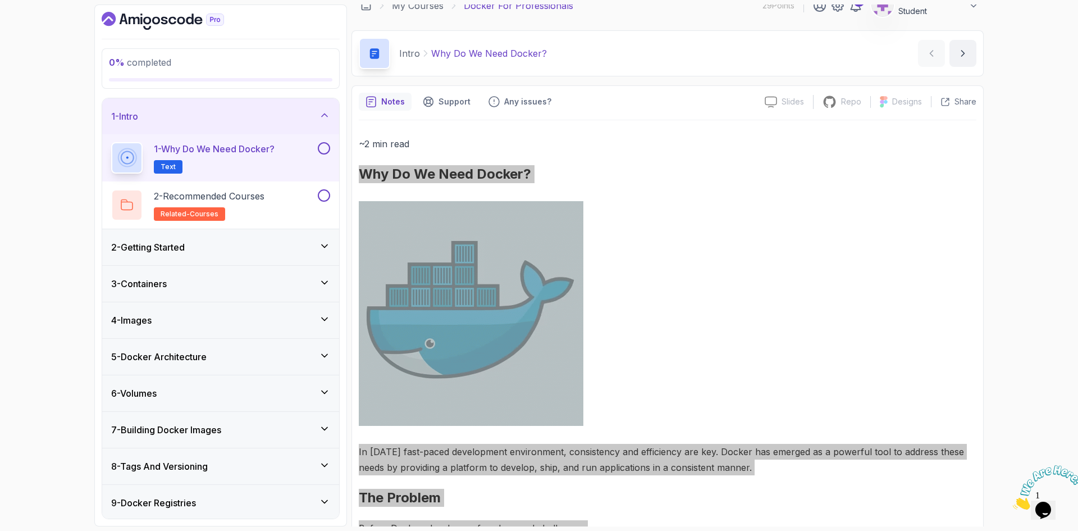
scroll to position [0, 0]
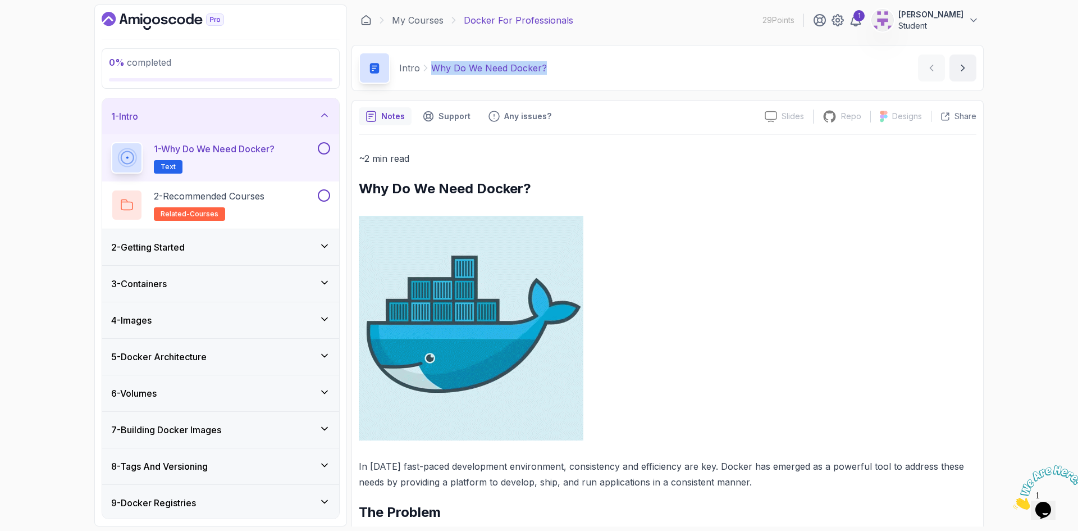
drag, startPoint x: 553, startPoint y: 70, endPoint x: 432, endPoint y: 65, distance: 121.4
click at [432, 65] on div "Intro Why Do We Need Docker? Why Do We Need Docker? by nelson" at bounding box center [668, 68] width 632 height 46
click at [172, 235] on div "2 - Getting Started" at bounding box center [220, 247] width 237 height 36
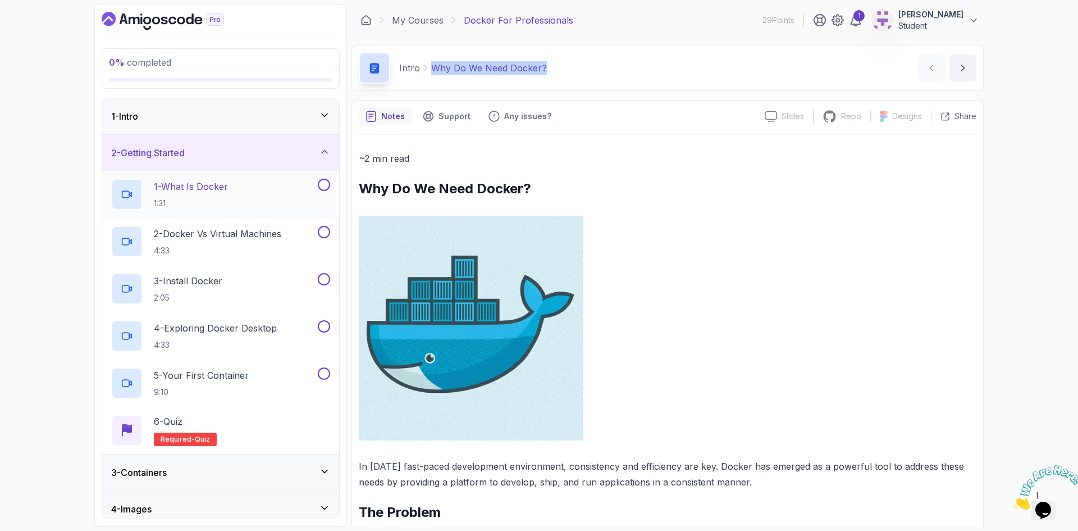
click at [185, 198] on p "1:31" at bounding box center [191, 203] width 74 height 11
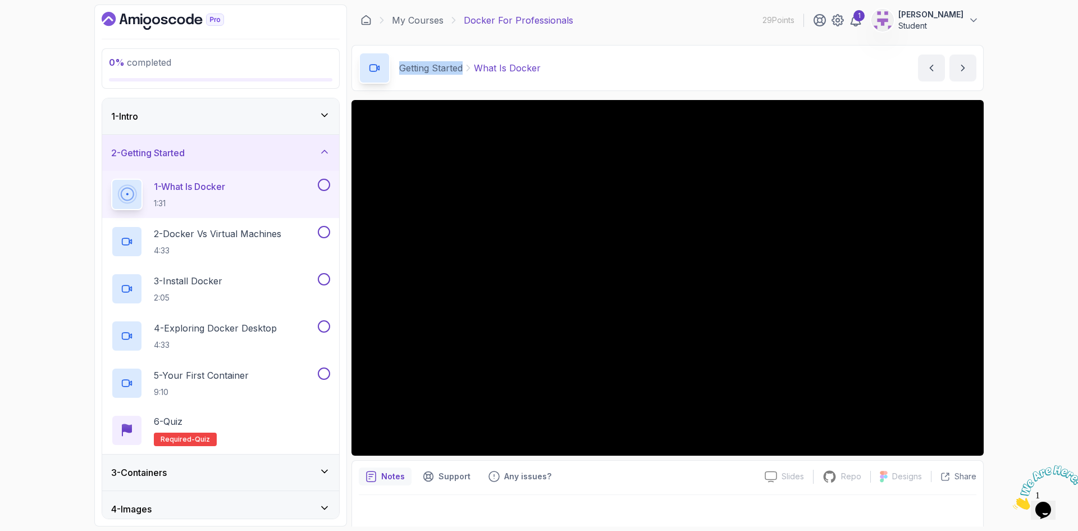
drag, startPoint x: 398, startPoint y: 69, endPoint x: 464, endPoint y: 75, distance: 66.1
click at [464, 75] on div "Getting Started What Is Docker" at bounding box center [450, 67] width 182 height 31
click at [211, 243] on h2 "2 - Docker vs Virtual Machines 4:33" at bounding box center [218, 241] width 128 height 29
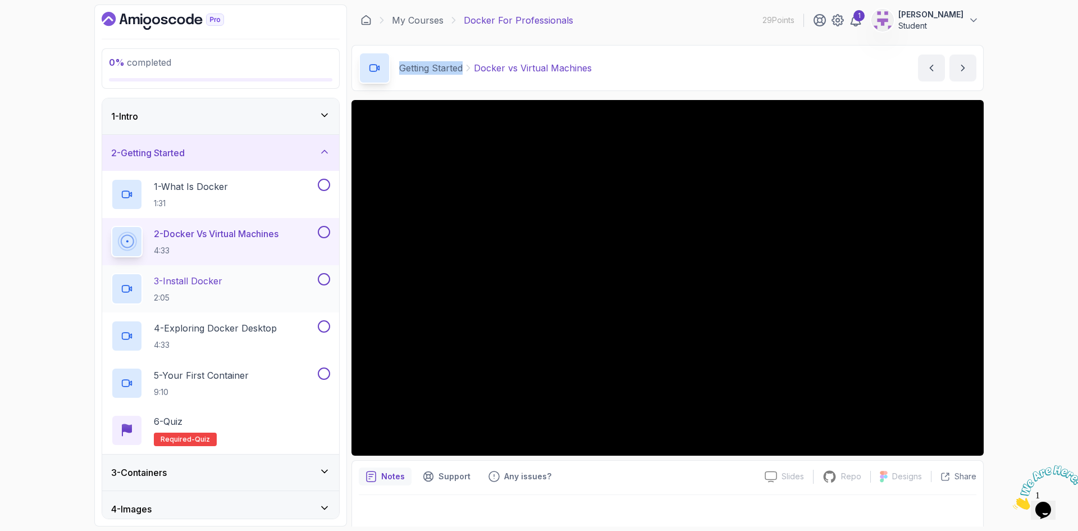
click at [271, 291] on div "3 - Install Docker 2:05" at bounding box center [213, 288] width 204 height 31
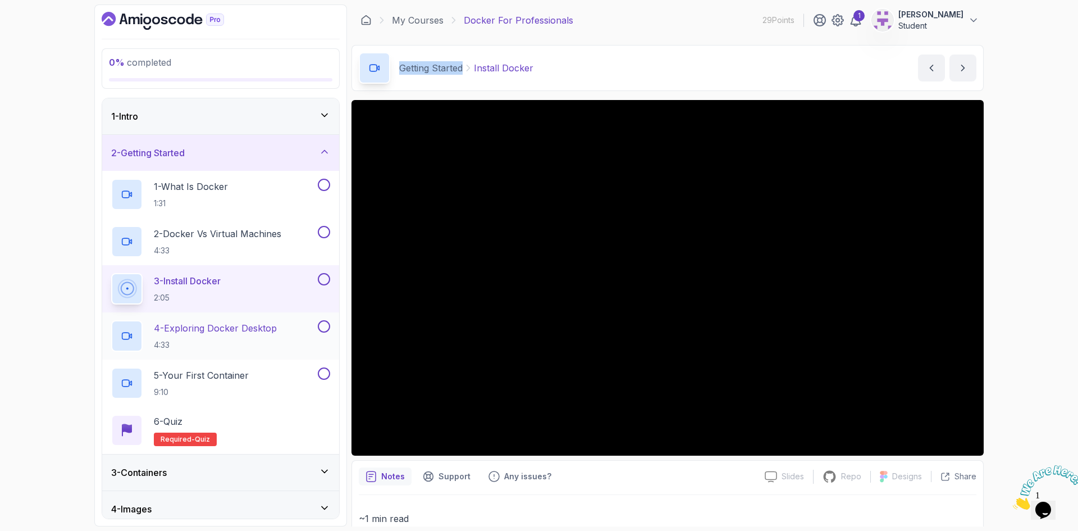
click at [230, 331] on p "4 - Exploring Docker Desktop" at bounding box center [215, 327] width 123 height 13
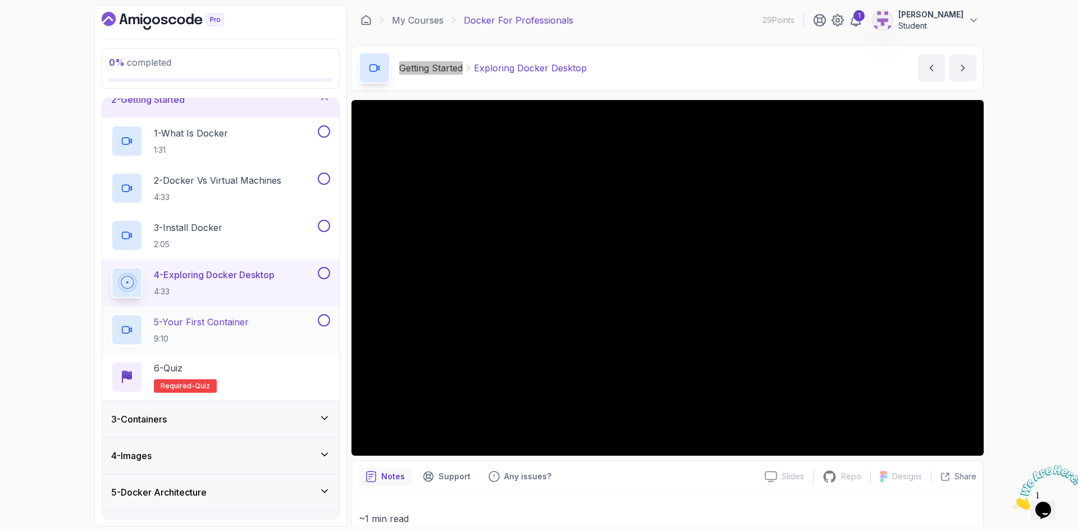
scroll to position [56, 0]
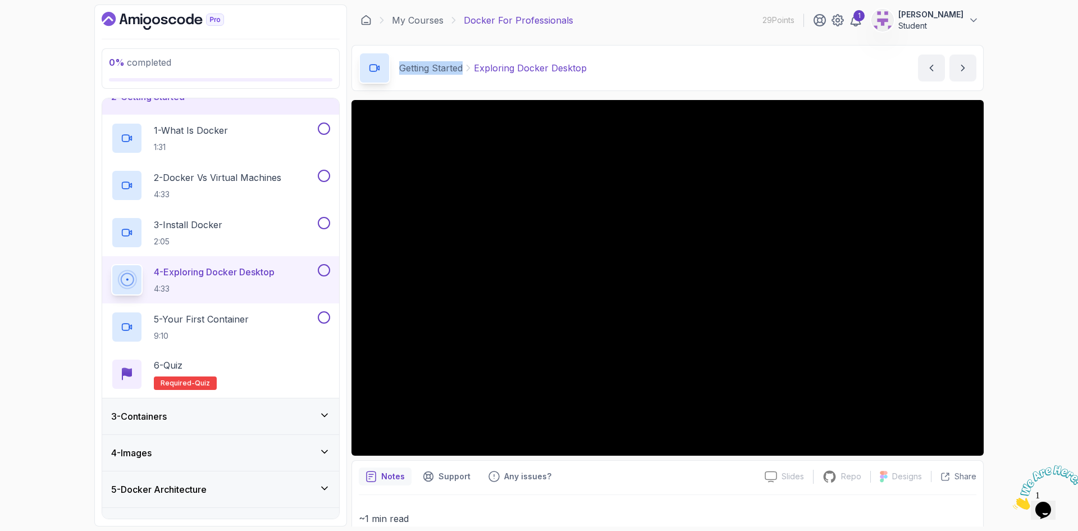
drag, startPoint x: 207, startPoint y: 318, endPoint x: 341, endPoint y: 345, distance: 136.3
click at [207, 318] on p "5 - Your First Container" at bounding box center [201, 318] width 95 height 13
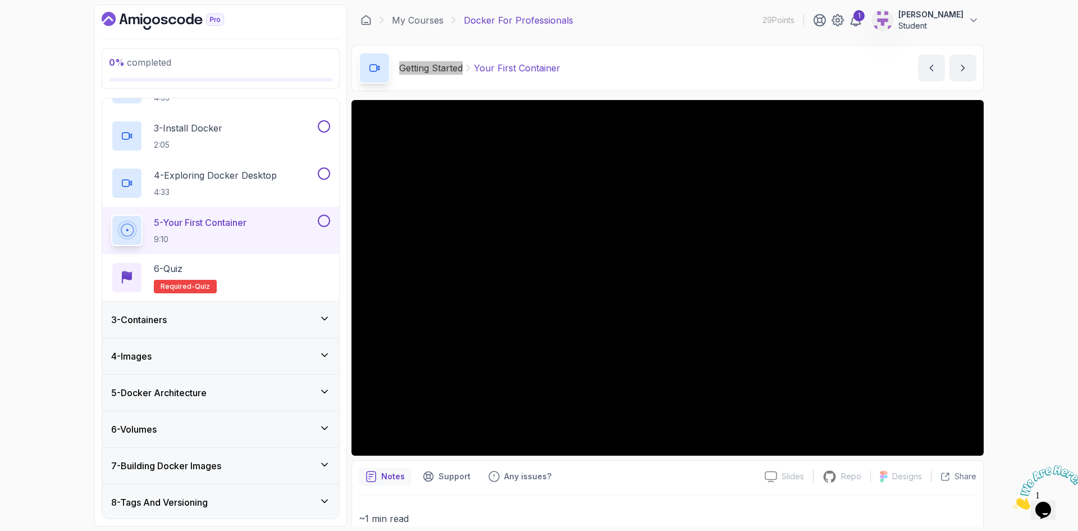
scroll to position [149, 0]
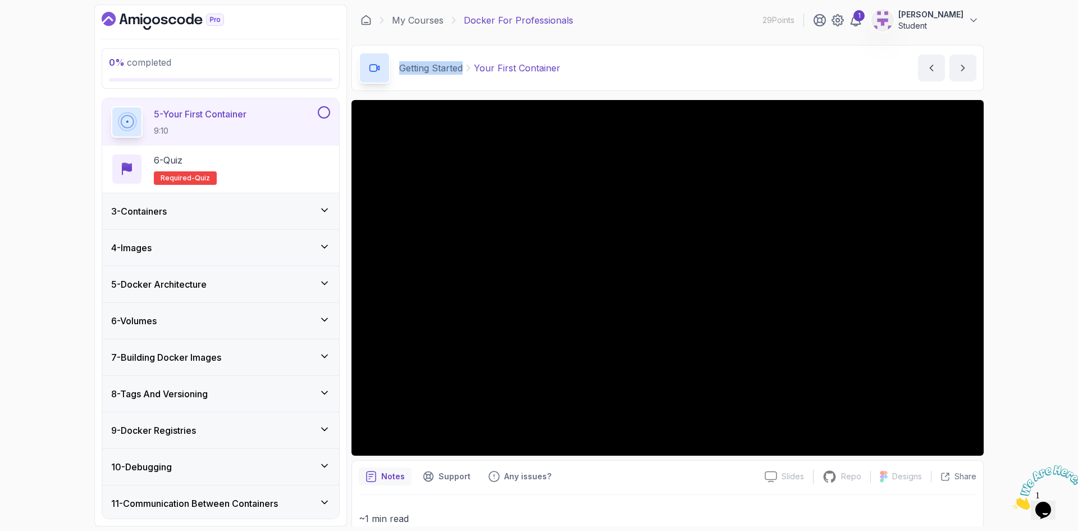
drag, startPoint x: 270, startPoint y: 208, endPoint x: 265, endPoint y: 204, distance: 6.9
click at [270, 208] on div "3 - Containers" at bounding box center [220, 210] width 219 height 13
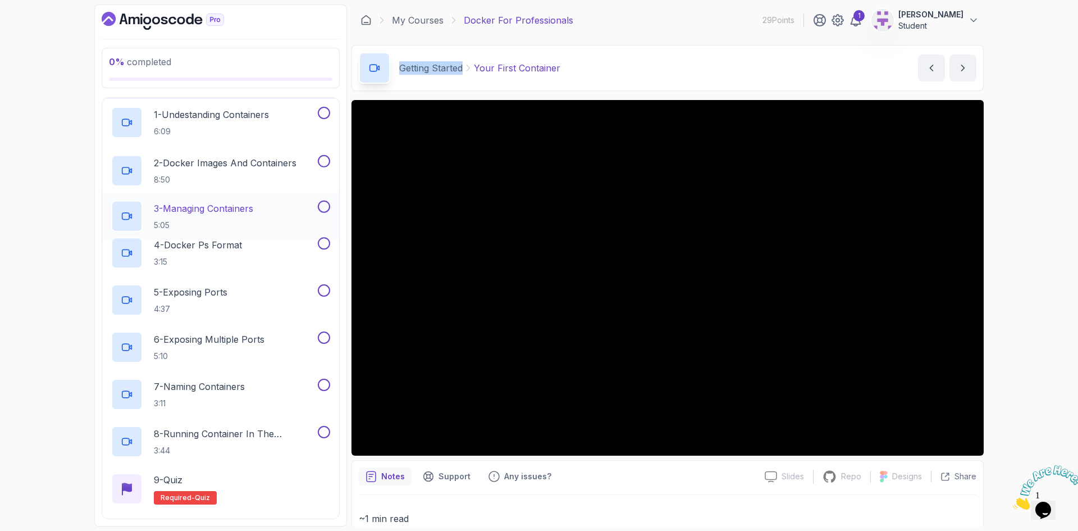
scroll to position [90, 0]
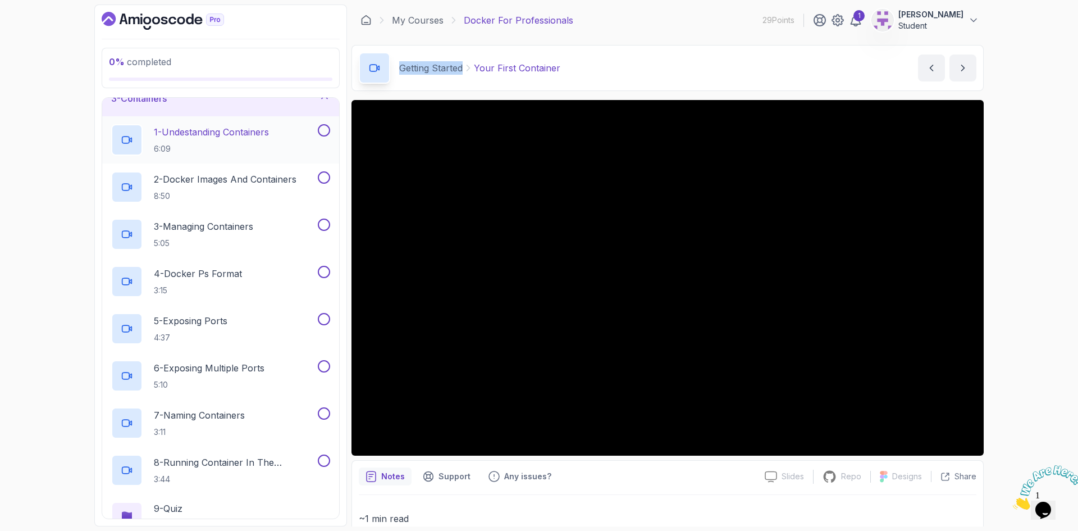
click at [188, 136] on p "1 - Undestanding Containers" at bounding box center [211, 131] width 115 height 13
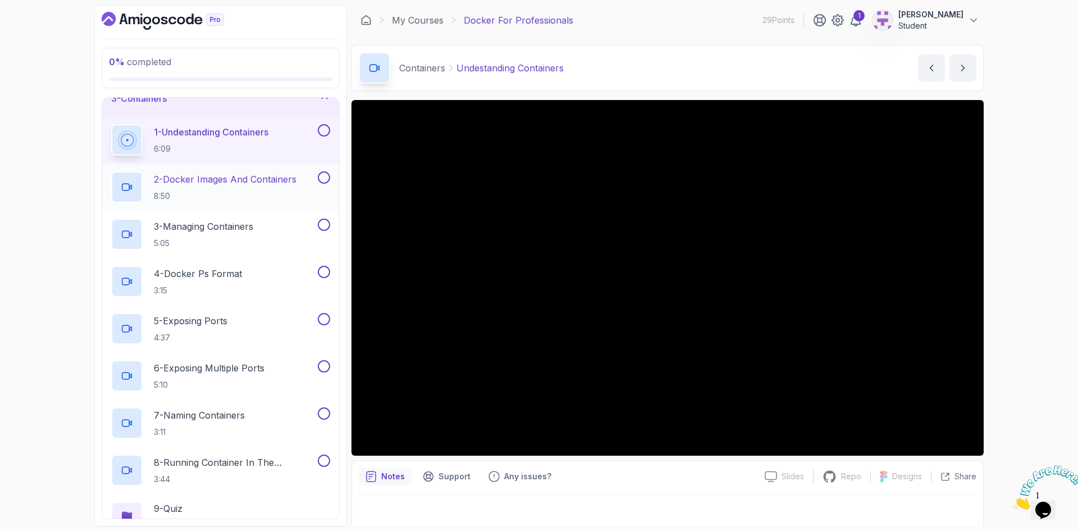
click at [207, 183] on p "2 - Docker Images And Containers" at bounding box center [225, 178] width 143 height 13
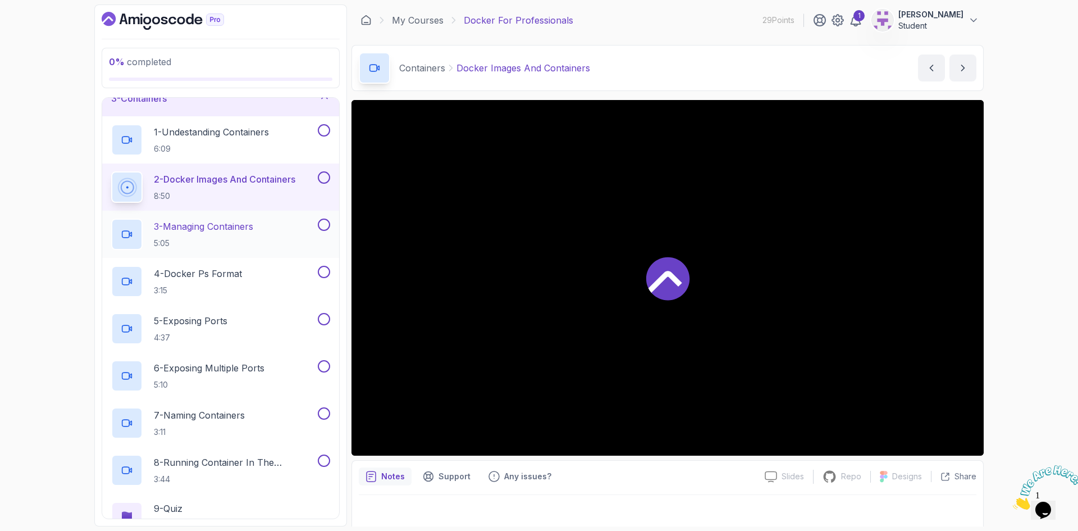
click at [206, 231] on p "3 - Managing Containers" at bounding box center [203, 226] width 99 height 13
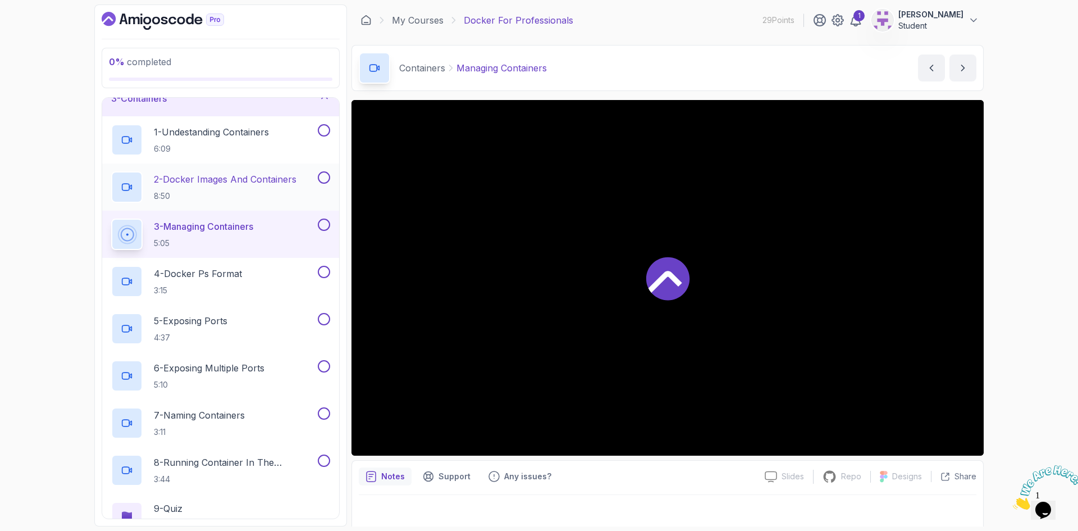
click at [219, 180] on p "2 - Docker Images And Containers" at bounding box center [225, 178] width 143 height 13
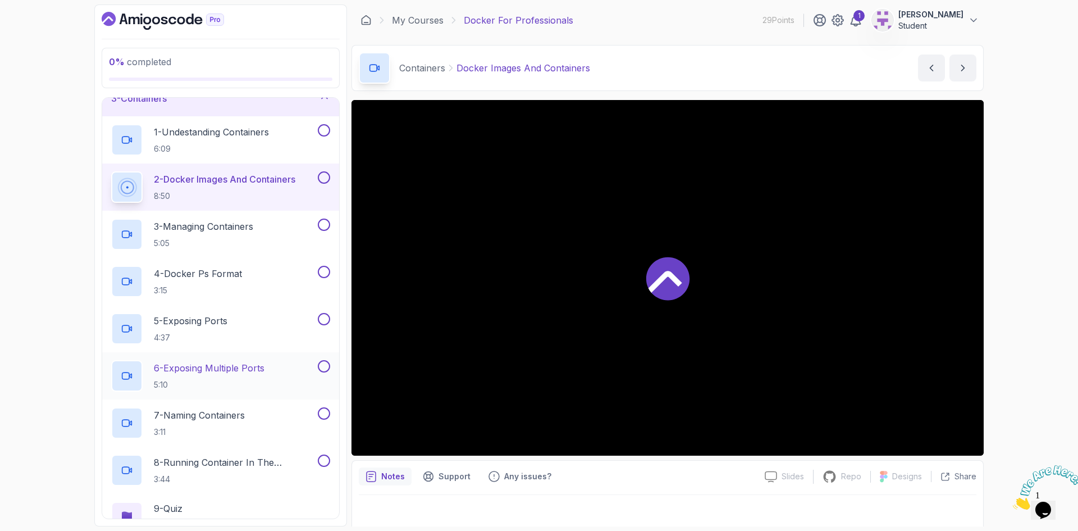
click at [212, 370] on p "6 - Exposing Multiple Ports" at bounding box center [209, 367] width 111 height 13
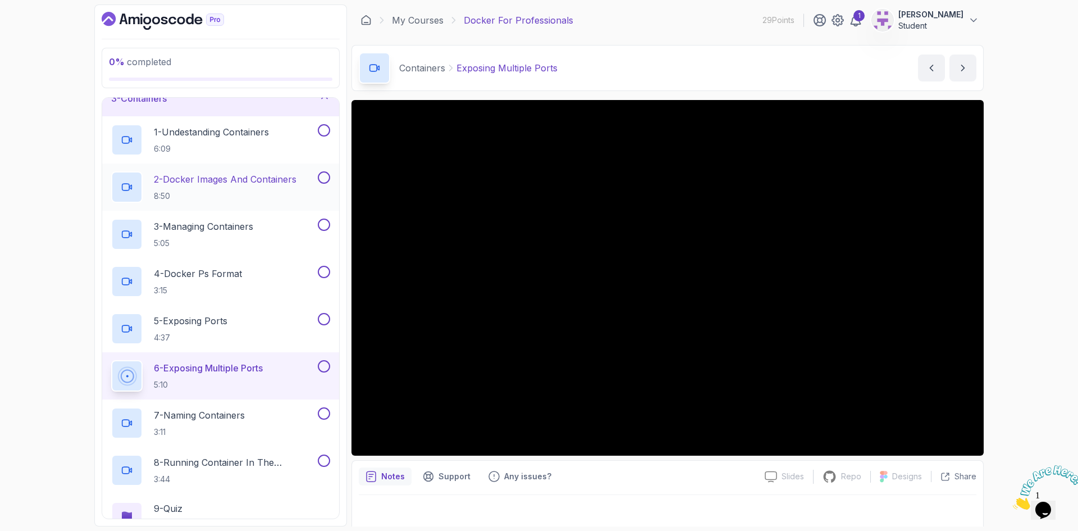
click at [189, 184] on p "2 - Docker Images And Containers" at bounding box center [225, 178] width 143 height 13
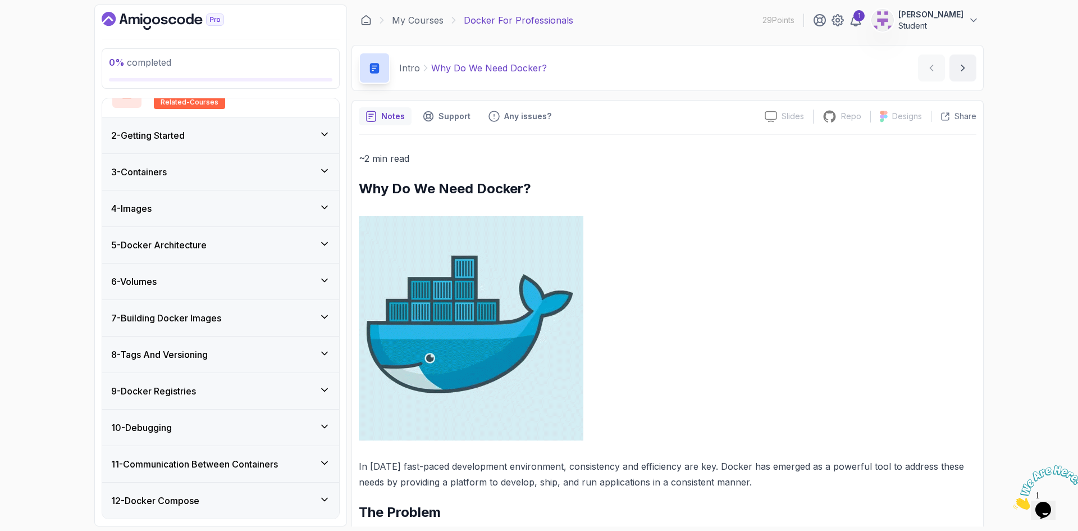
scroll to position [112, 0]
click at [196, 172] on div "3 - Containers" at bounding box center [220, 171] width 219 height 13
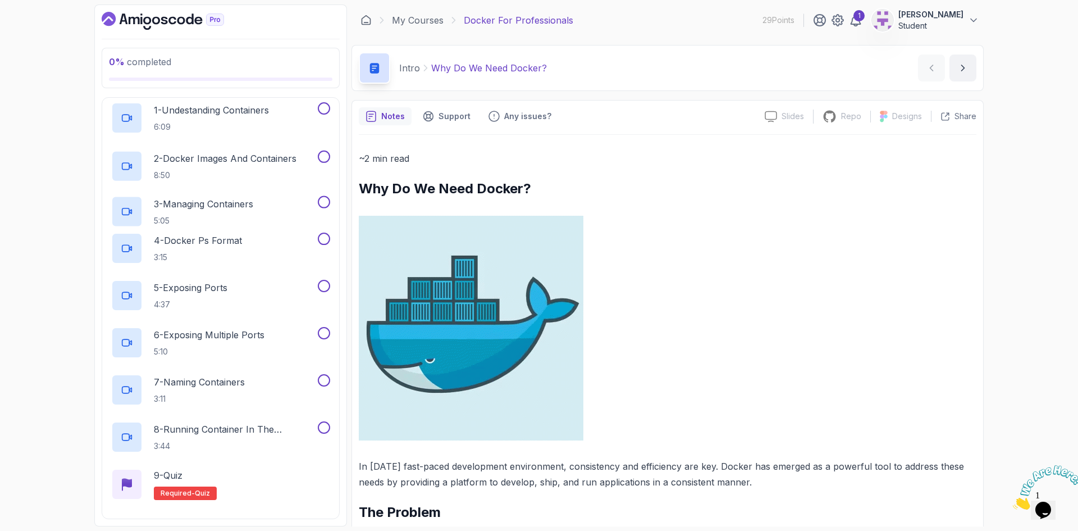
scroll to position [90, 0]
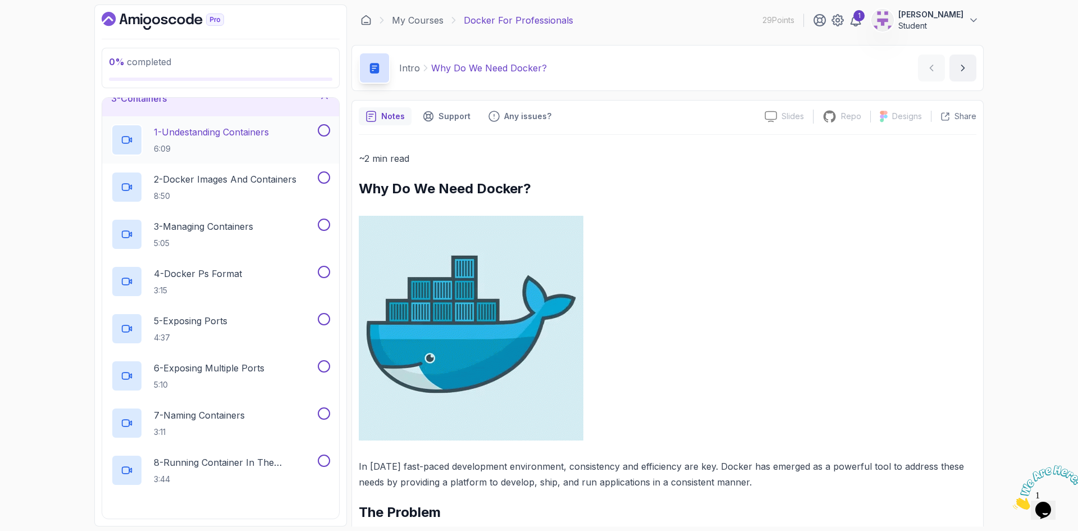
click at [215, 134] on p "1 - Undestanding Containers" at bounding box center [211, 131] width 115 height 13
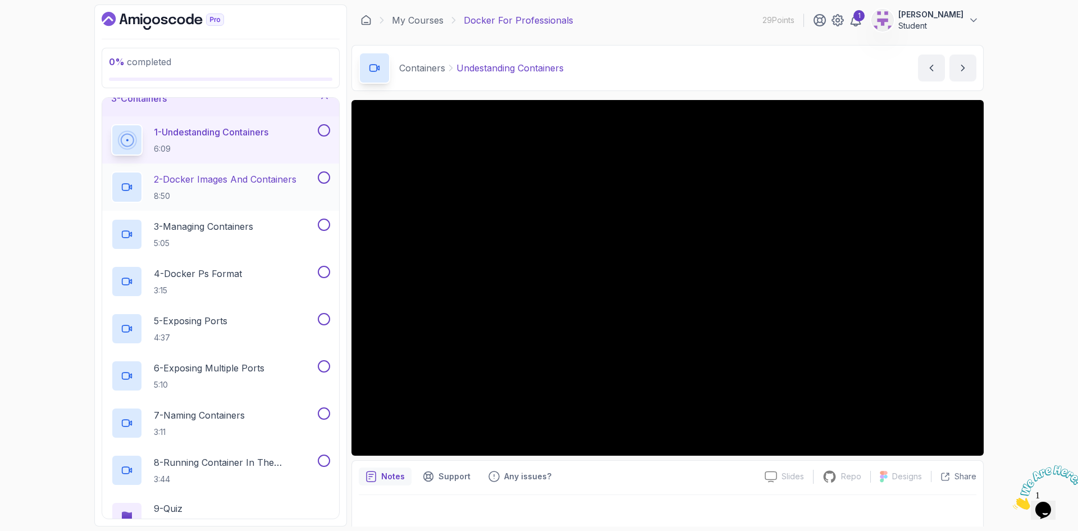
click at [213, 184] on p "2 - Docker Images And Containers" at bounding box center [225, 178] width 143 height 13
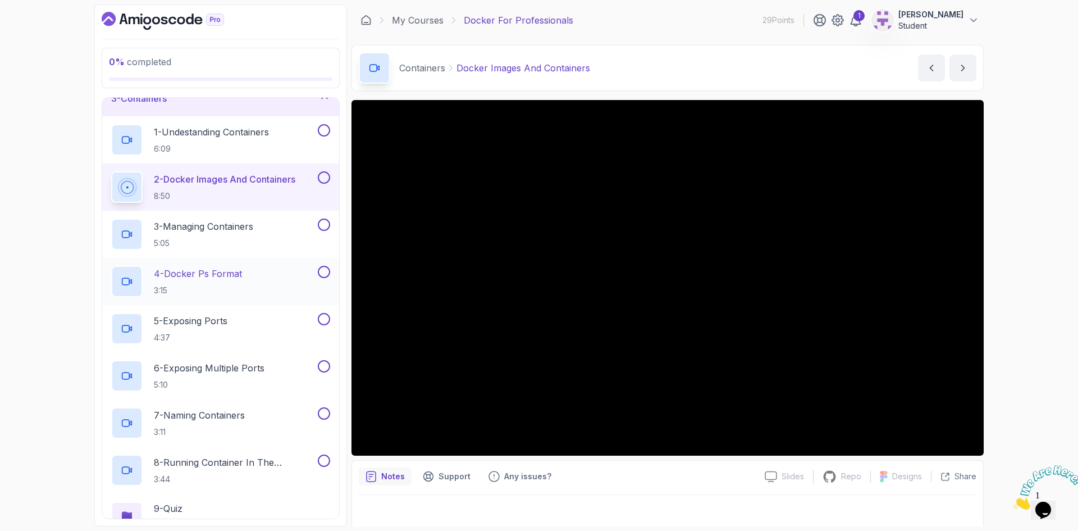
drag, startPoint x: 198, startPoint y: 232, endPoint x: 227, endPoint y: 261, distance: 40.9
click at [198, 232] on p "3 - Managing Containers" at bounding box center [203, 226] width 99 height 13
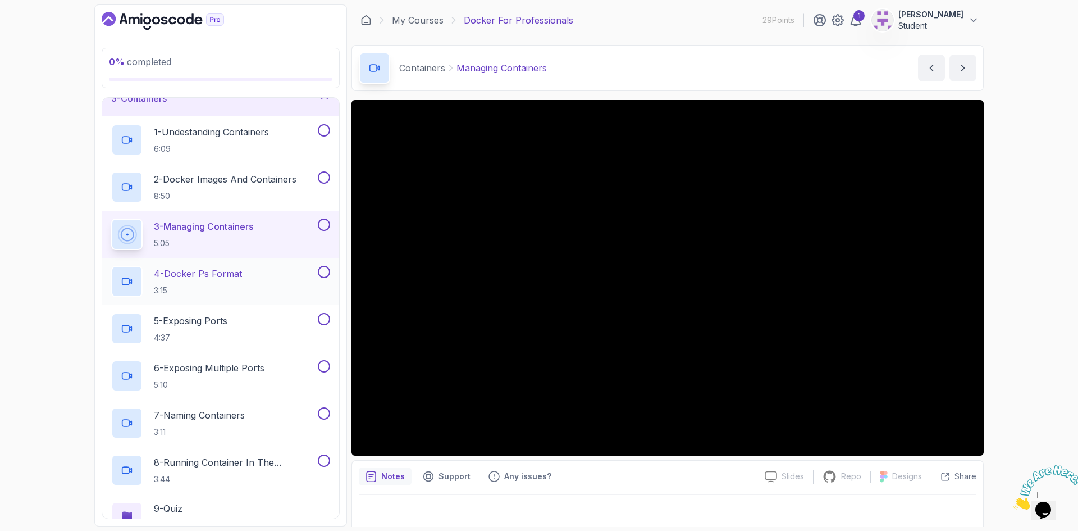
click at [215, 278] on p "4 - Docker Ps Format" at bounding box center [198, 273] width 88 height 13
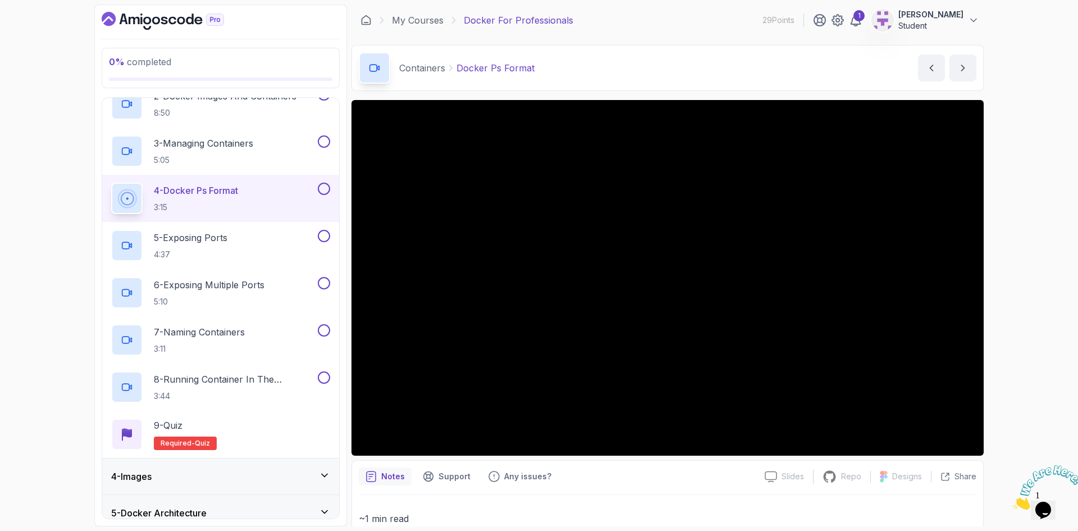
scroll to position [203, 0]
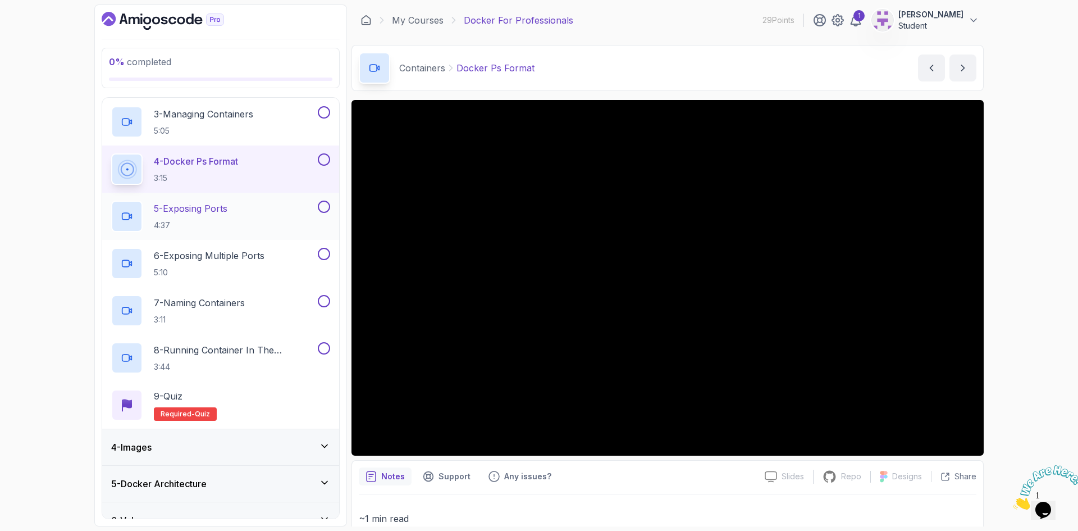
drag, startPoint x: 204, startPoint y: 213, endPoint x: 221, endPoint y: 215, distance: 16.4
click at [204, 213] on p "5 - Exposing Ports" at bounding box center [191, 208] width 74 height 13
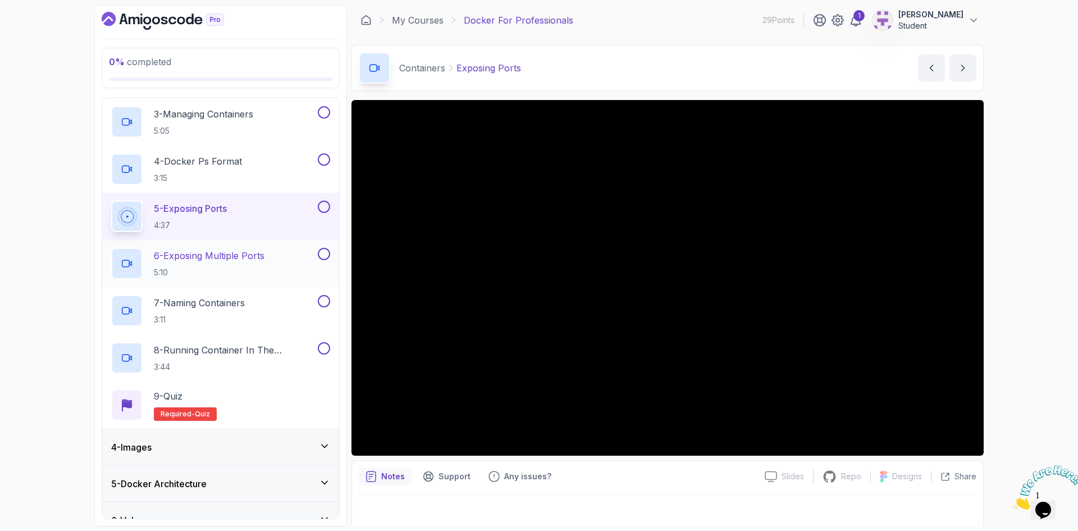
click at [227, 255] on p "6 - Exposing Multiple Ports" at bounding box center [209, 255] width 111 height 13
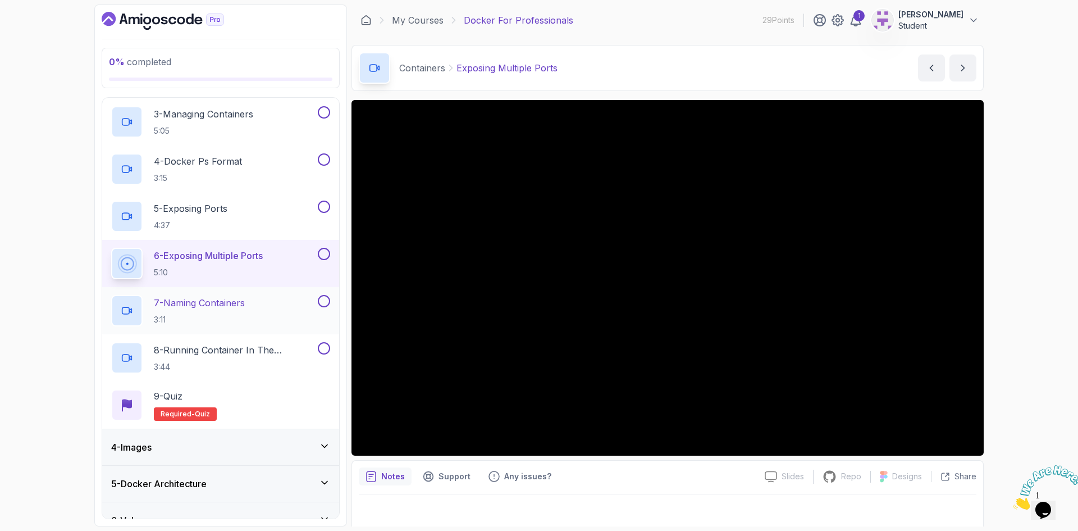
click at [194, 307] on p "7 - Naming Containers" at bounding box center [199, 302] width 91 height 13
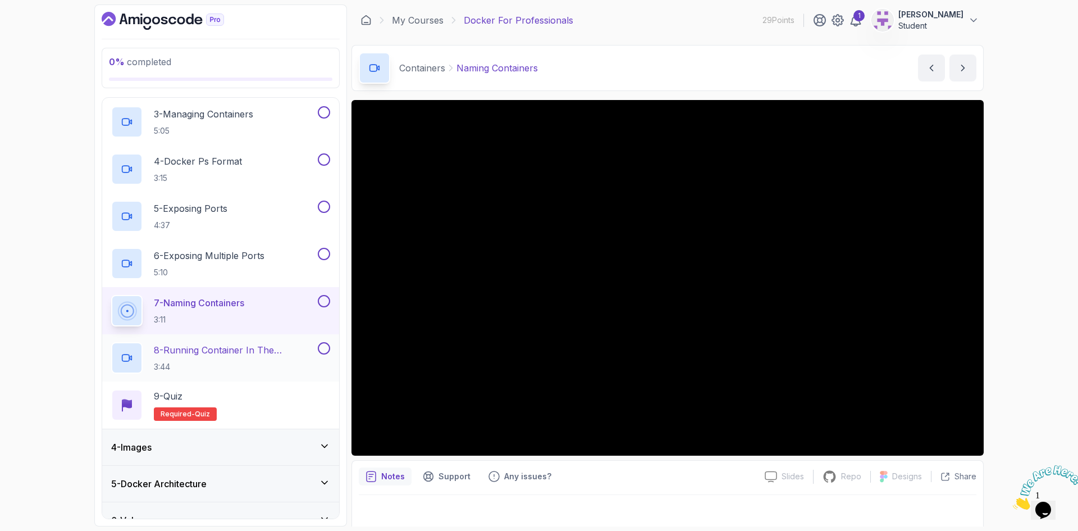
click at [207, 350] on p "8 - Running Container In The Background" at bounding box center [235, 349] width 162 height 13
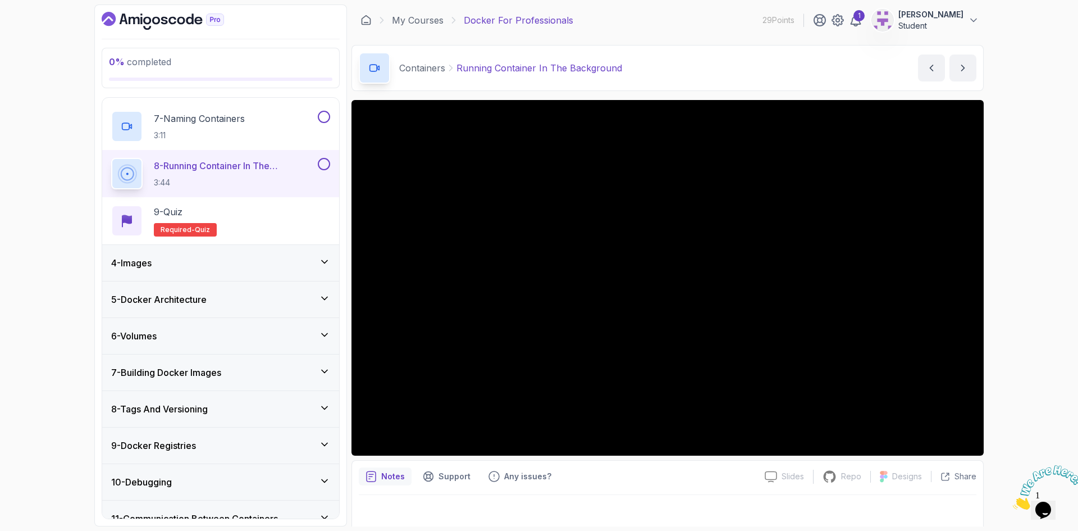
scroll to position [427, 0]
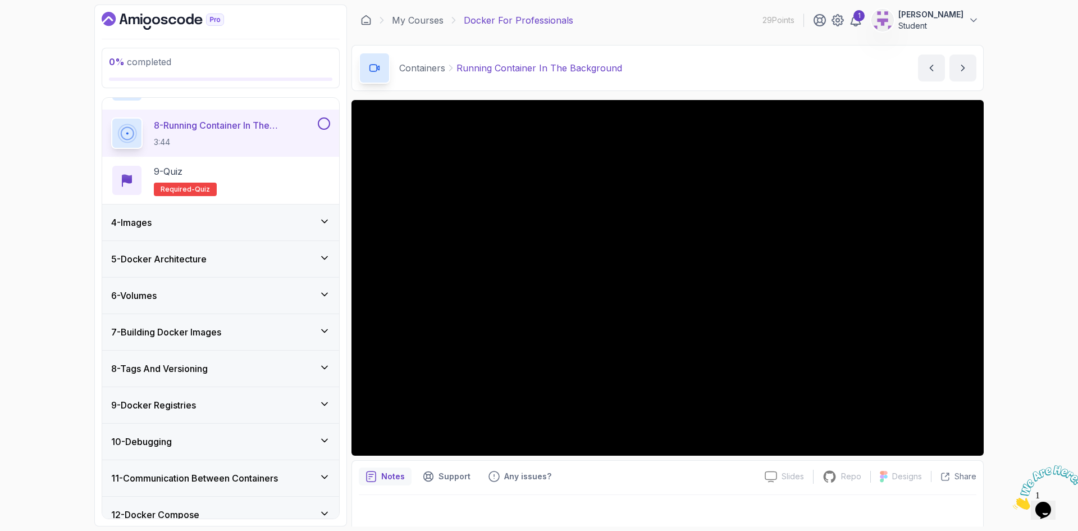
drag, startPoint x: 142, startPoint y: 227, endPoint x: 142, endPoint y: 234, distance: 6.7
click at [142, 227] on h3 "4 - Images" at bounding box center [131, 222] width 40 height 13
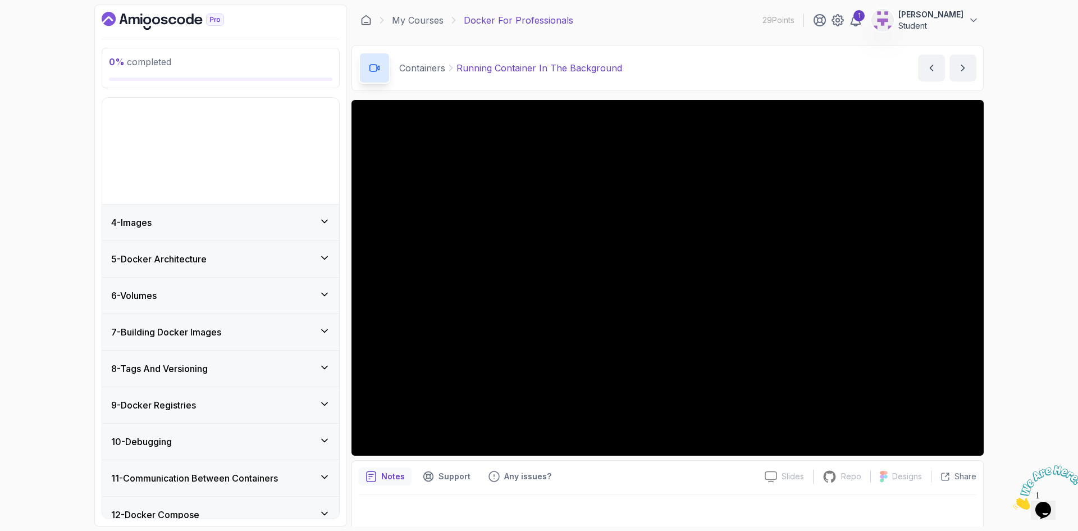
scroll to position [90, 0]
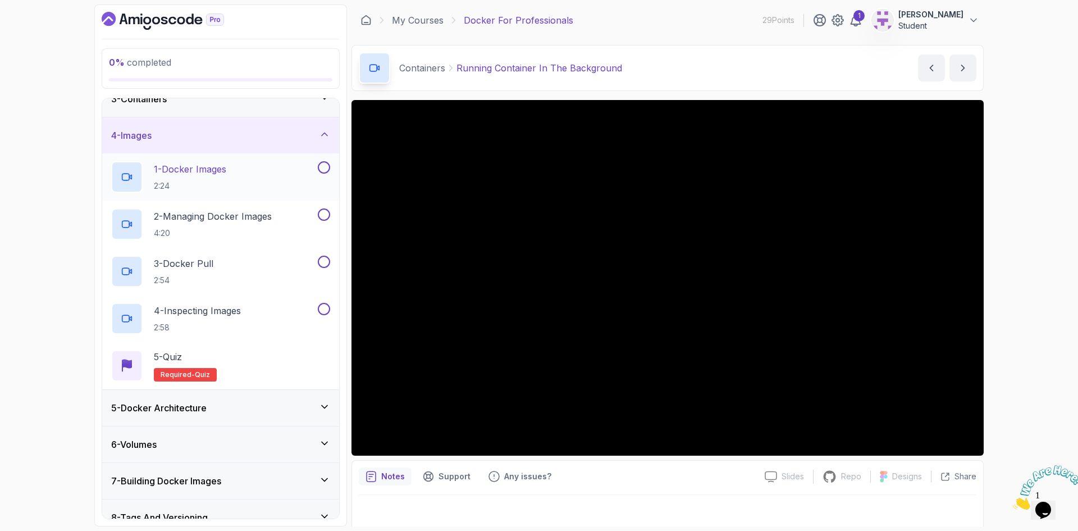
click at [179, 175] on p "1 - Docker Images" at bounding box center [190, 168] width 72 height 13
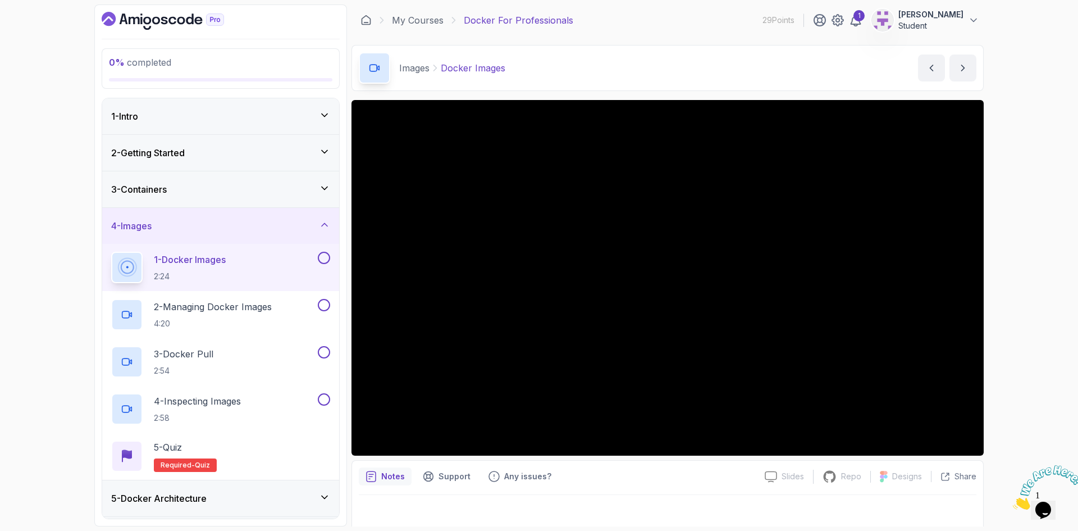
click at [409, 70] on p "Images" at bounding box center [414, 67] width 30 height 13
copy p "Images"
click at [217, 305] on p "2 - Managing Docker Images" at bounding box center [213, 306] width 118 height 13
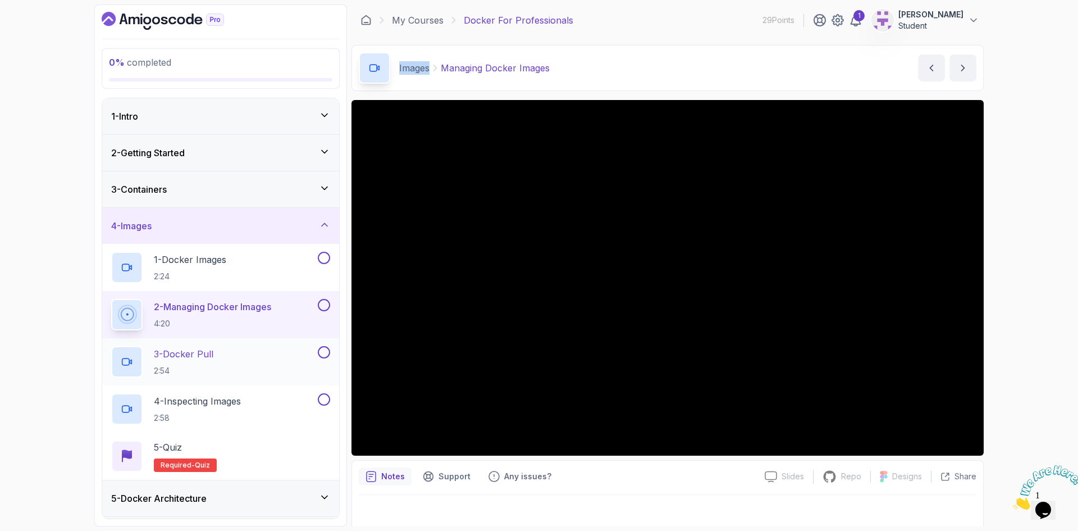
click at [184, 357] on p "3 - Docker Pull" at bounding box center [184, 353] width 60 height 13
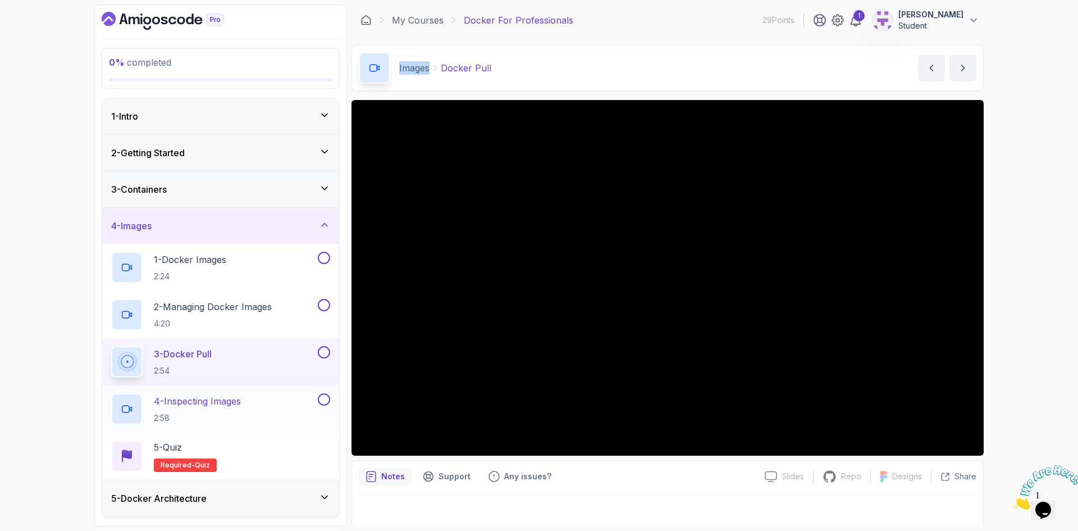
click at [174, 395] on p "4 - Inspecting Images" at bounding box center [197, 400] width 87 height 13
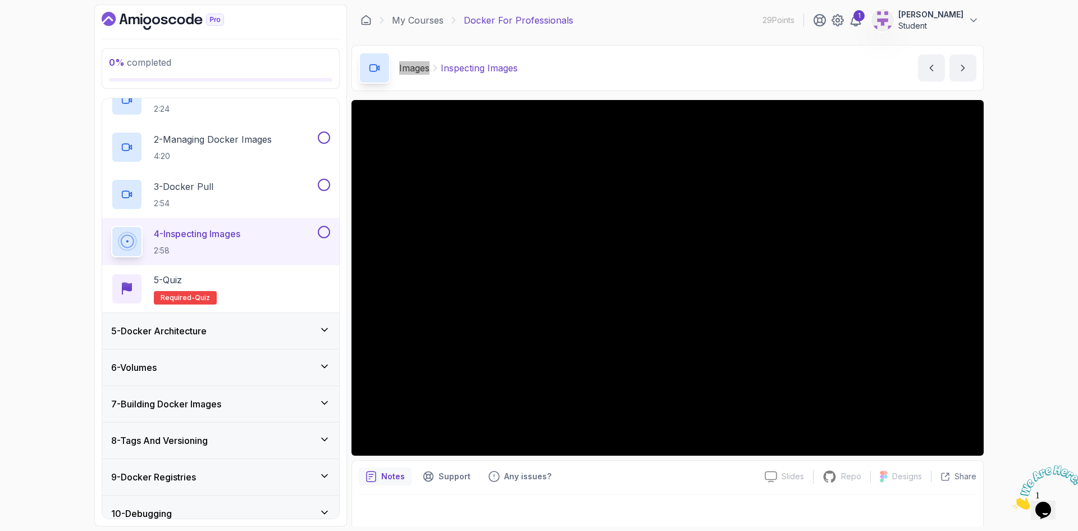
scroll to position [169, 0]
click at [200, 333] on h3 "5 - Docker Architecture" at bounding box center [158, 329] width 95 height 13
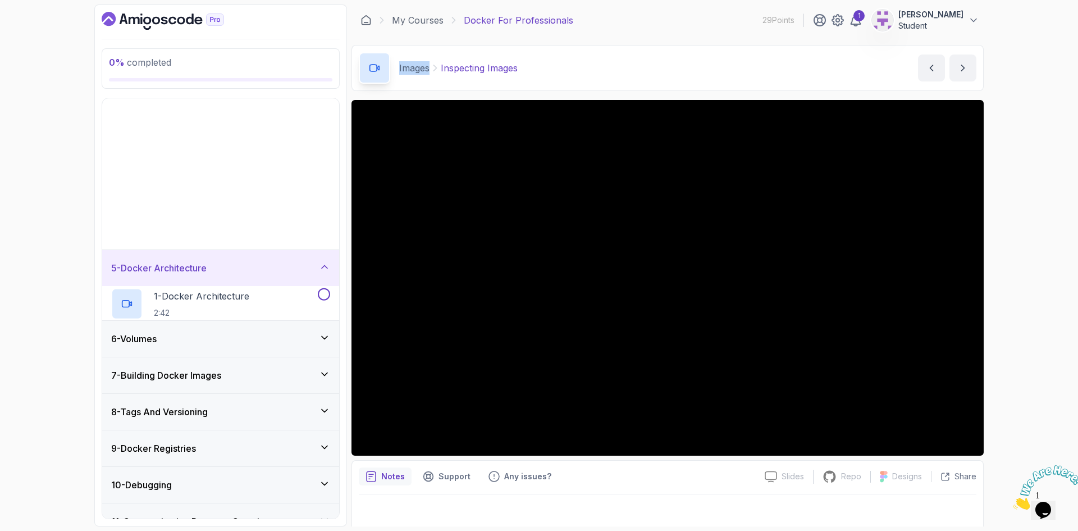
scroll to position [90, 0]
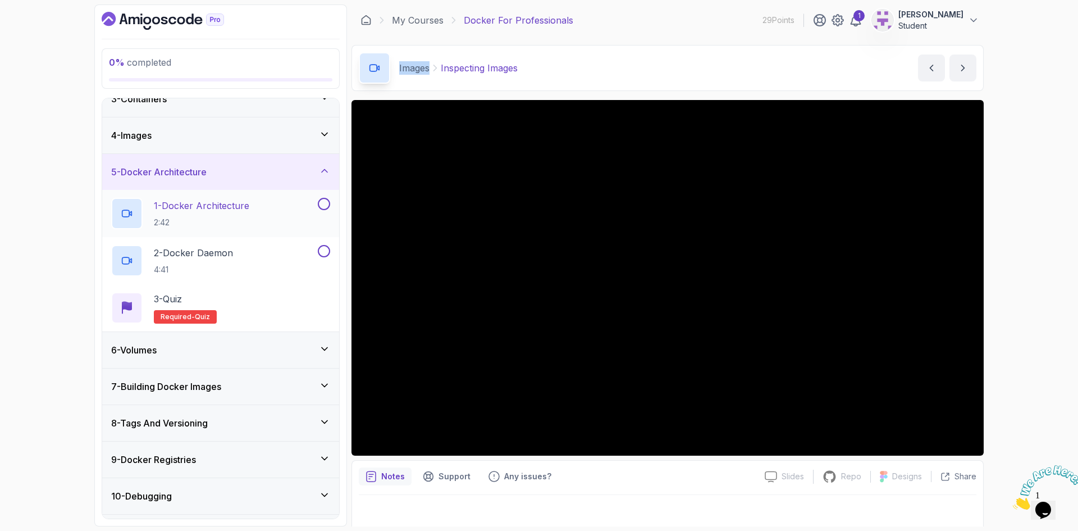
click at [199, 210] on p "1 - Docker Architecture" at bounding box center [201, 205] width 95 height 13
drag, startPoint x: 398, startPoint y: 64, endPoint x: 481, endPoint y: 67, distance: 83.2
click at [481, 67] on div "Docker Architecture Docker Architecture" at bounding box center [472, 67] width 227 height 31
copy p "Docker Architecture"
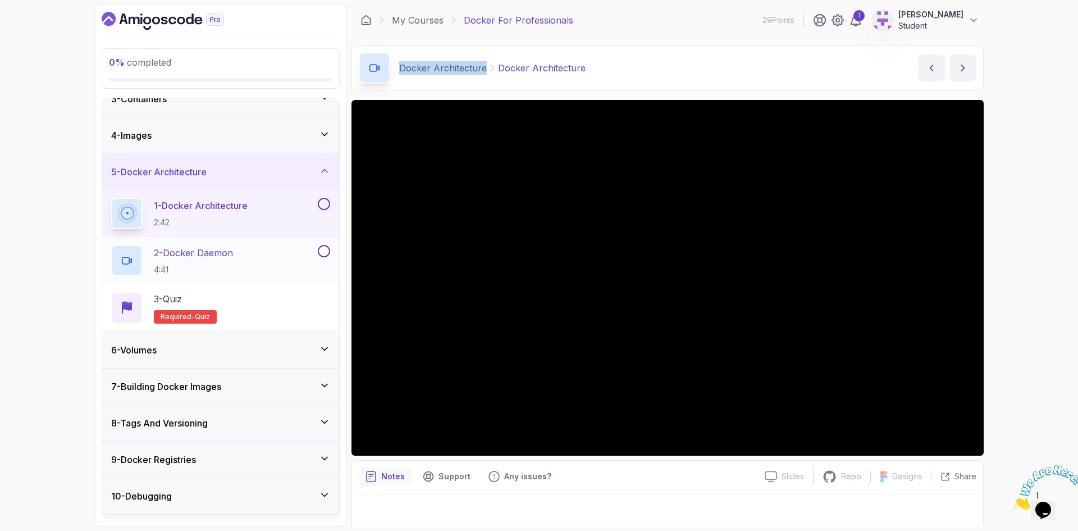
click at [214, 254] on p "2 - Docker Daemon" at bounding box center [193, 252] width 79 height 13
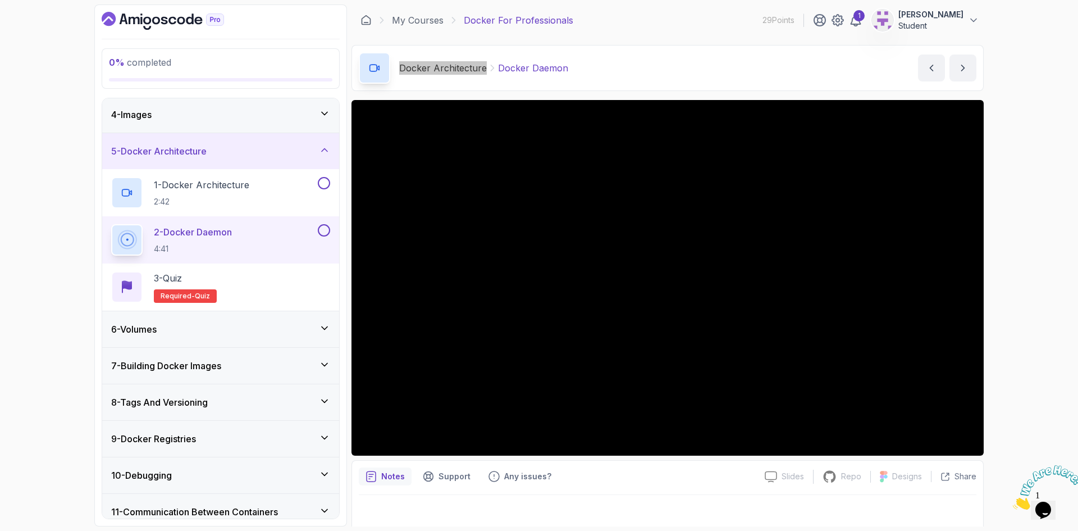
scroll to position [147, 0]
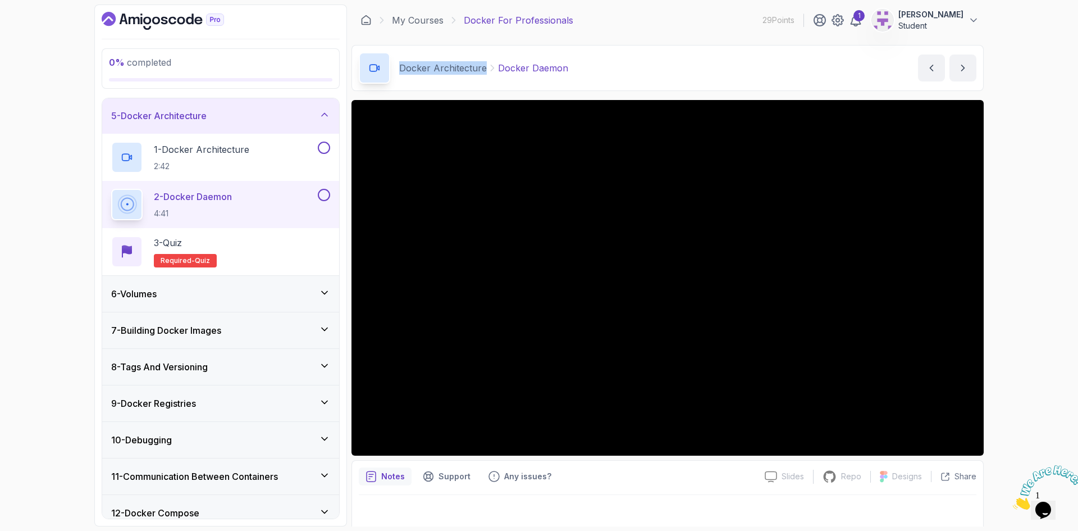
click at [181, 302] on div "6 - Volumes" at bounding box center [220, 294] width 237 height 36
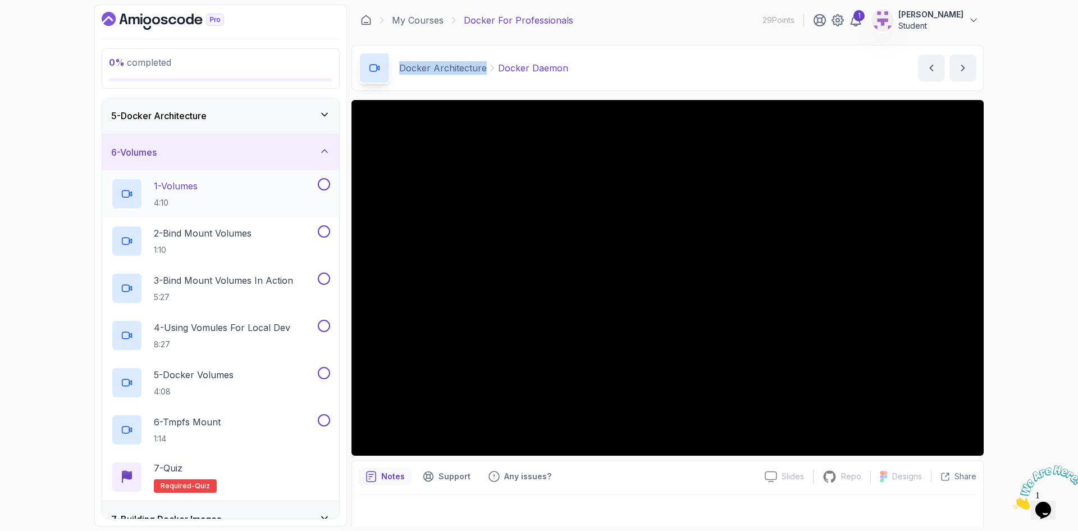
click at [207, 194] on div "1 - Volumes 4:10" at bounding box center [213, 193] width 204 height 31
click at [415, 67] on p "Volumes" at bounding box center [417, 67] width 37 height 13
copy p "Volumes"
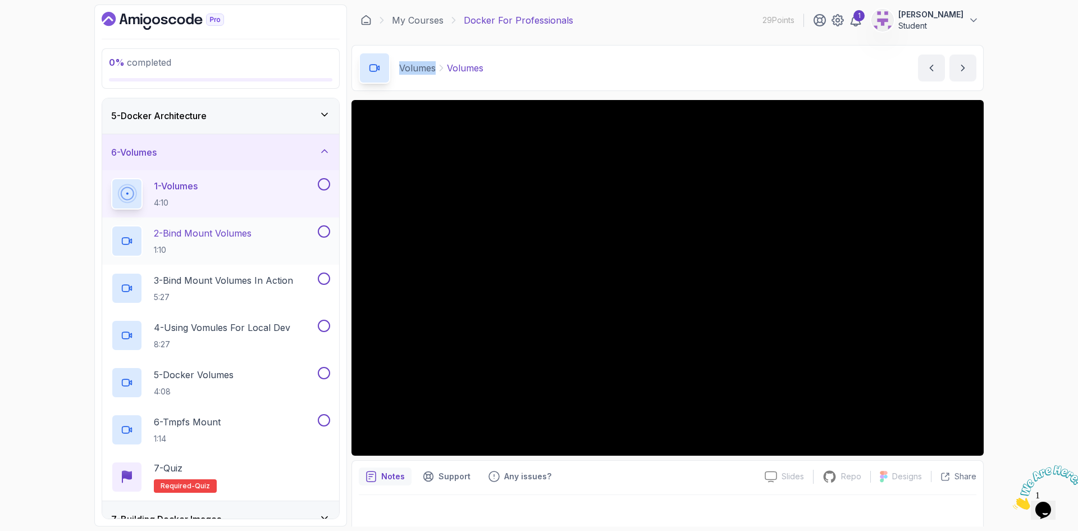
click at [208, 230] on p "2 - Bind Mount Volumes" at bounding box center [203, 232] width 98 height 13
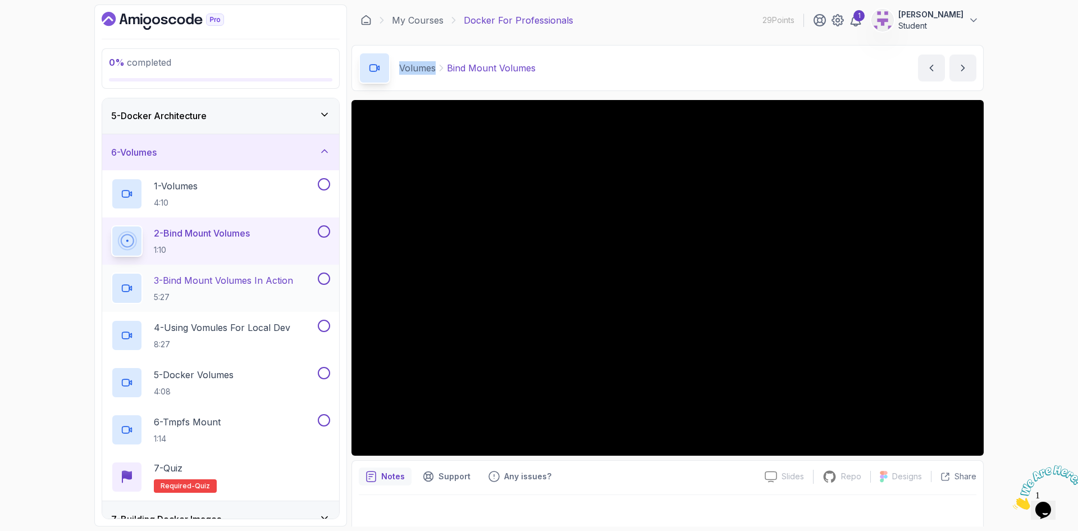
click at [243, 283] on p "3 - Bind Mount Volumes In Action" at bounding box center [223, 280] width 139 height 13
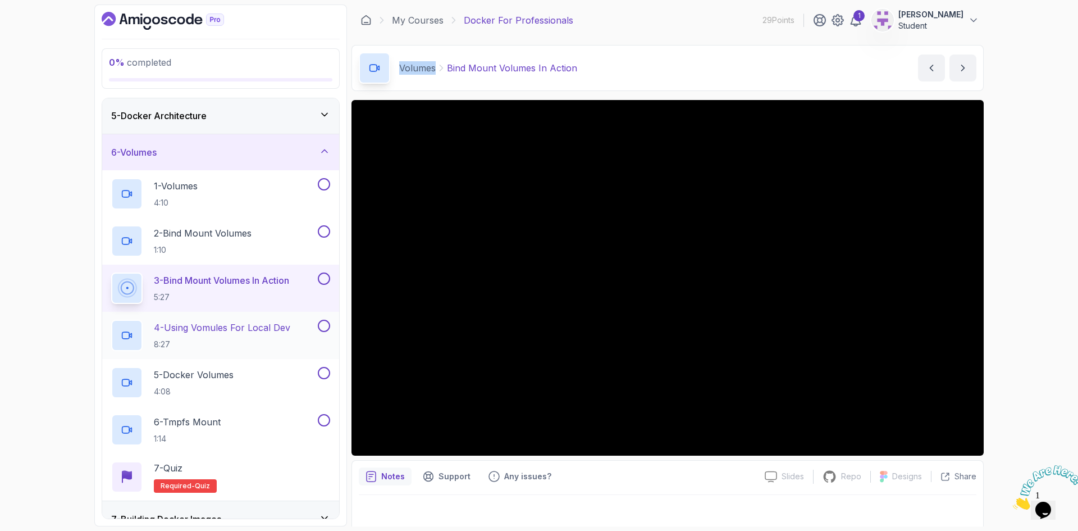
click at [203, 331] on p "4 - Using Vomules For Local Dev" at bounding box center [222, 327] width 136 height 13
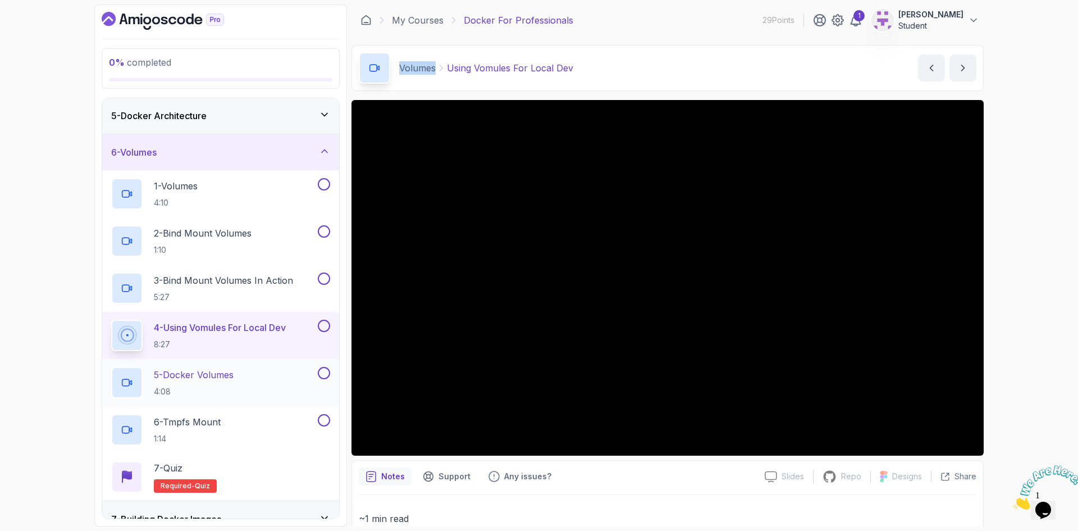
click at [198, 377] on p "5 - Docker Volumes" at bounding box center [194, 374] width 80 height 13
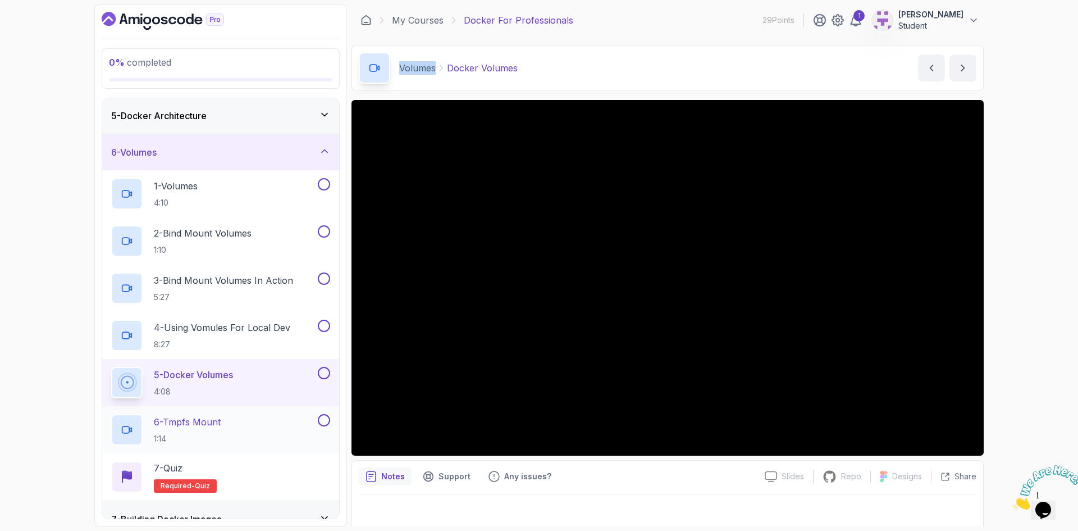
click at [221, 420] on p "6 - Tmpfs Mount" at bounding box center [187, 421] width 67 height 13
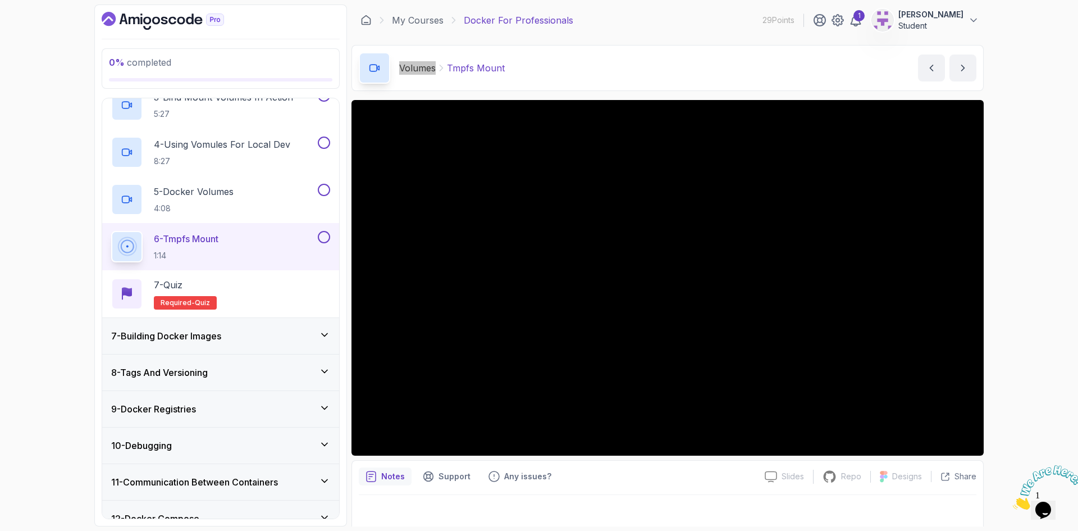
scroll to position [371, 0]
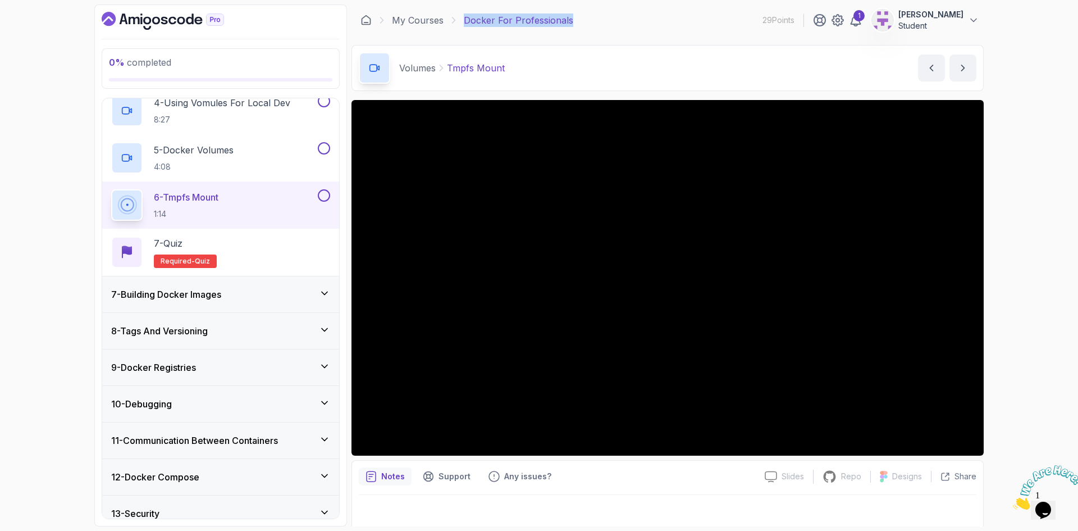
drag, startPoint x: 585, startPoint y: 17, endPoint x: 462, endPoint y: 19, distance: 122.5
click at [462, 19] on div "My Courses Docker For Professionals 29 Points 1 abdellah Student" at bounding box center [668, 19] width 632 height 31
click at [631, 12] on div "My Courses Docker For Professionals 29 Points 1 abdellah Student" at bounding box center [668, 19] width 632 height 31
click at [169, 295] on h3 "7 - Building Docker Images" at bounding box center [166, 294] width 110 height 13
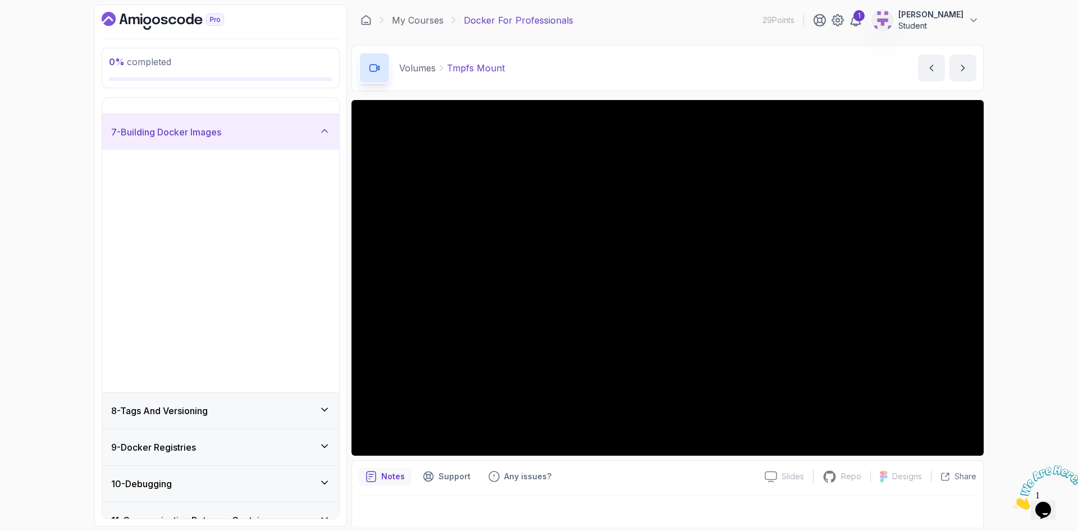
scroll to position [90, 0]
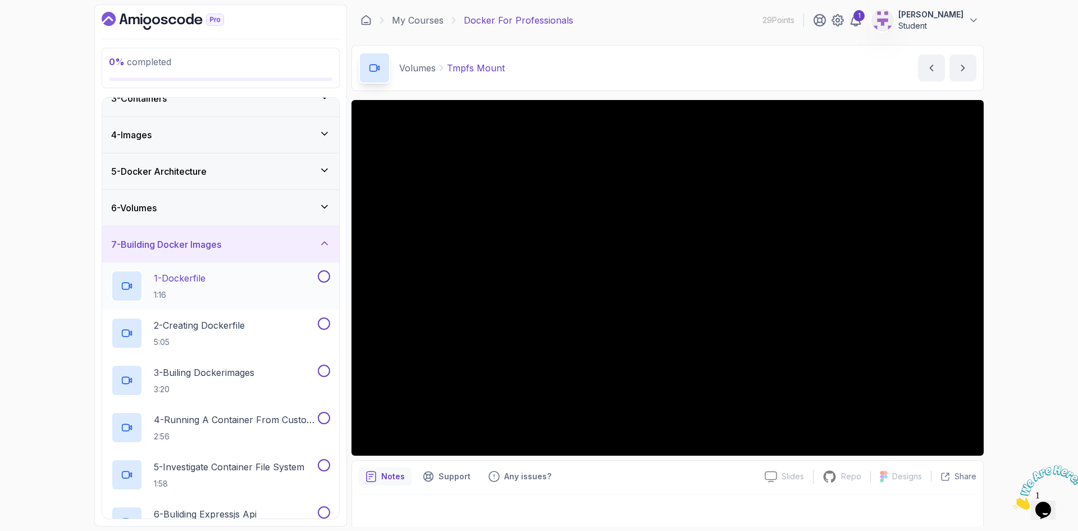
click at [179, 281] on p "1 - Dockerfile" at bounding box center [180, 277] width 52 height 13
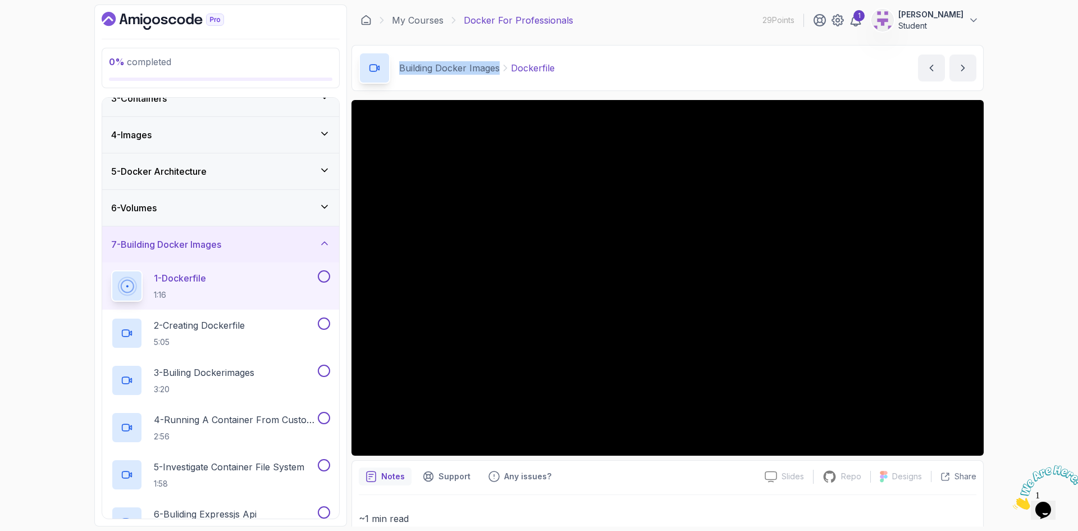
drag, startPoint x: 400, startPoint y: 69, endPoint x: 498, endPoint y: 72, distance: 98.4
click at [498, 72] on p "Building Docker Images" at bounding box center [449, 67] width 101 height 13
click at [180, 334] on h2 "2 - Creating Dockerfile 5:05" at bounding box center [199, 332] width 91 height 29
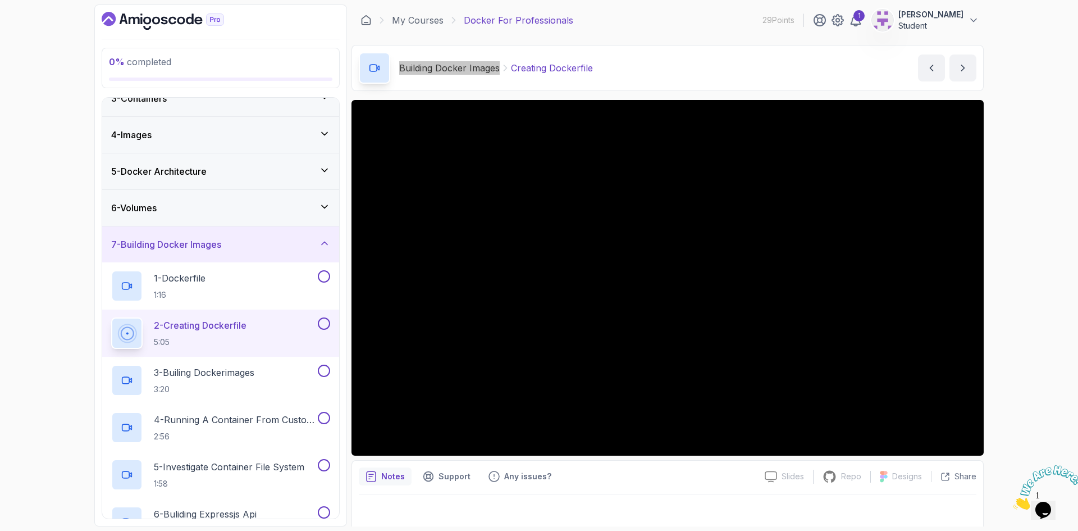
scroll to position [147, 0]
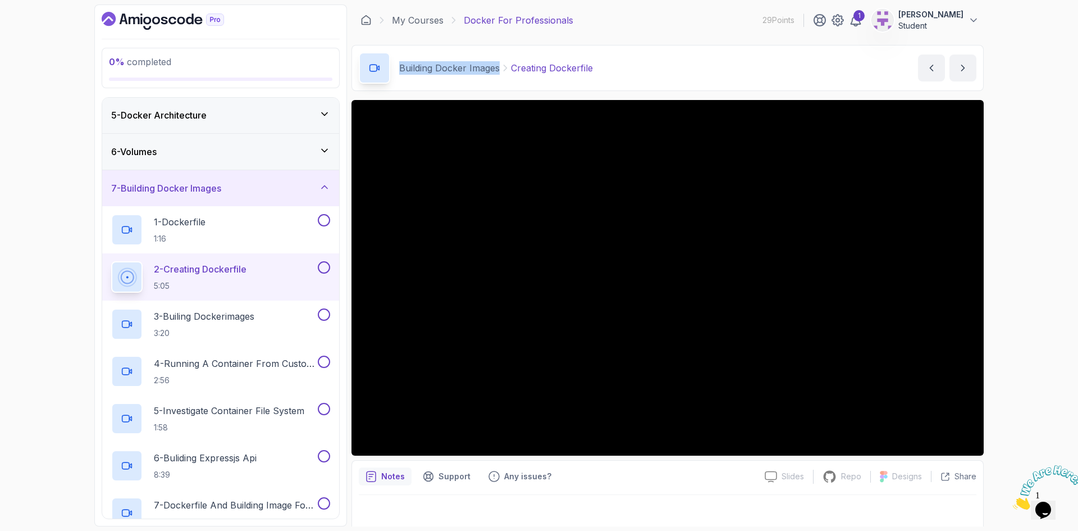
click at [213, 315] on p "3 - Builing Dockerimages" at bounding box center [204, 316] width 101 height 13
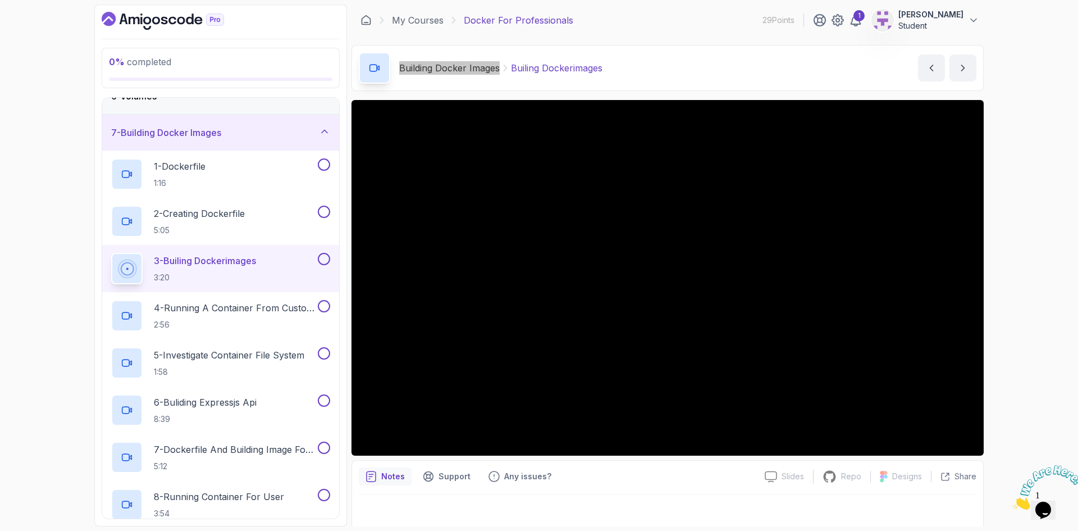
scroll to position [203, 0]
click at [252, 309] on p "4 - Running A Container From Custom Image" at bounding box center [235, 307] width 162 height 13
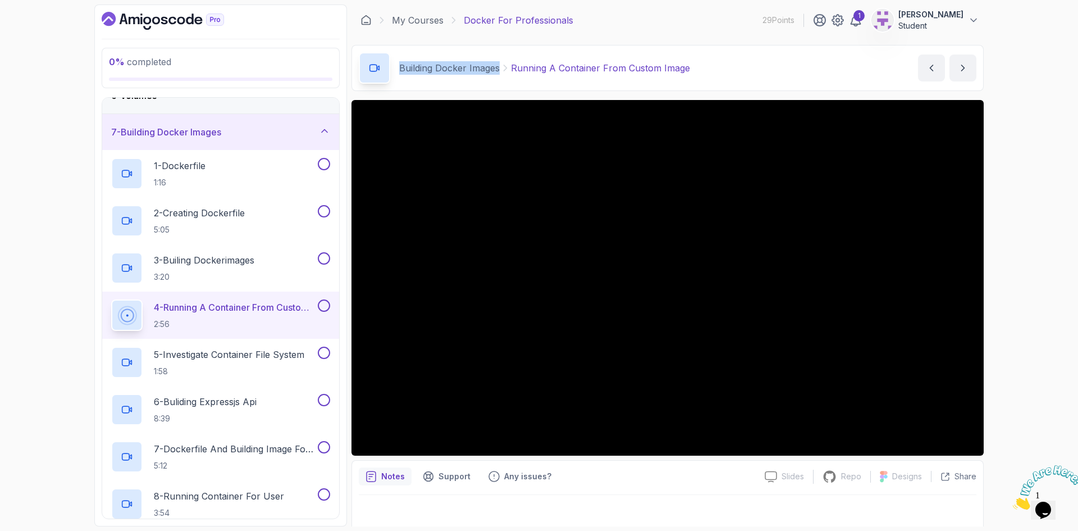
drag, startPoint x: 220, startPoint y: 356, endPoint x: 269, endPoint y: 327, distance: 56.4
click at [220, 356] on p "5 - Investigate Container File System" at bounding box center [229, 354] width 151 height 13
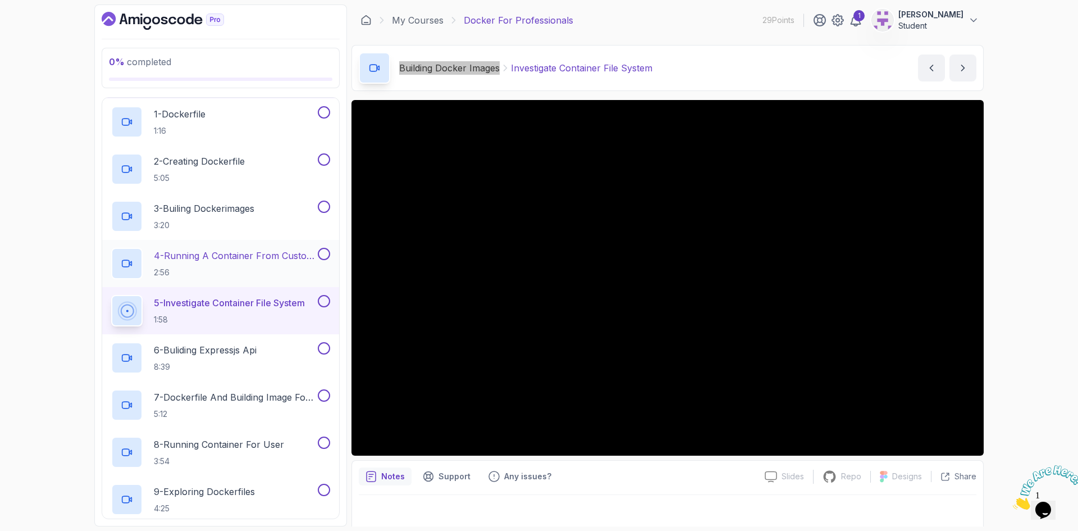
scroll to position [259, 0]
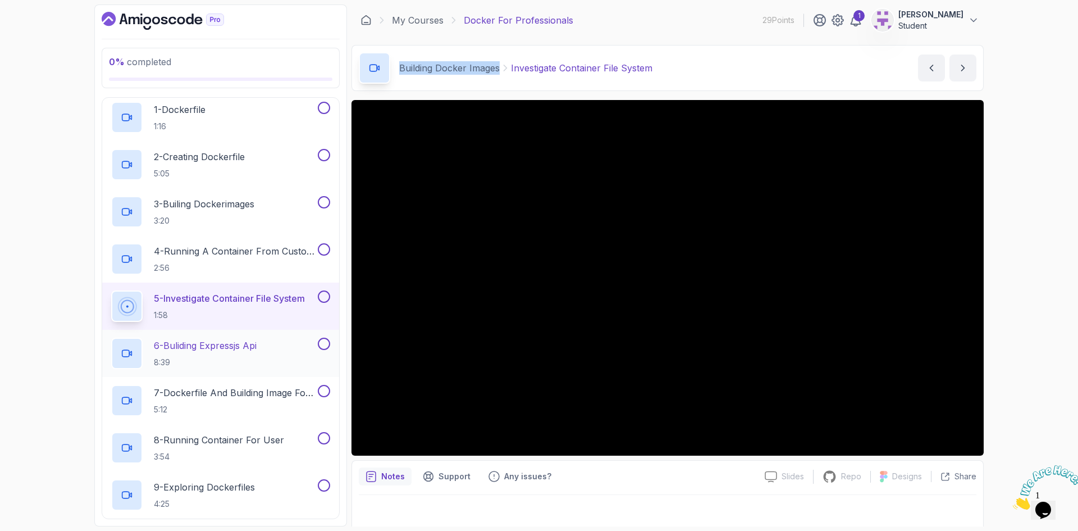
click at [221, 342] on p "6 - Buliding Expressjs Api" at bounding box center [205, 345] width 103 height 13
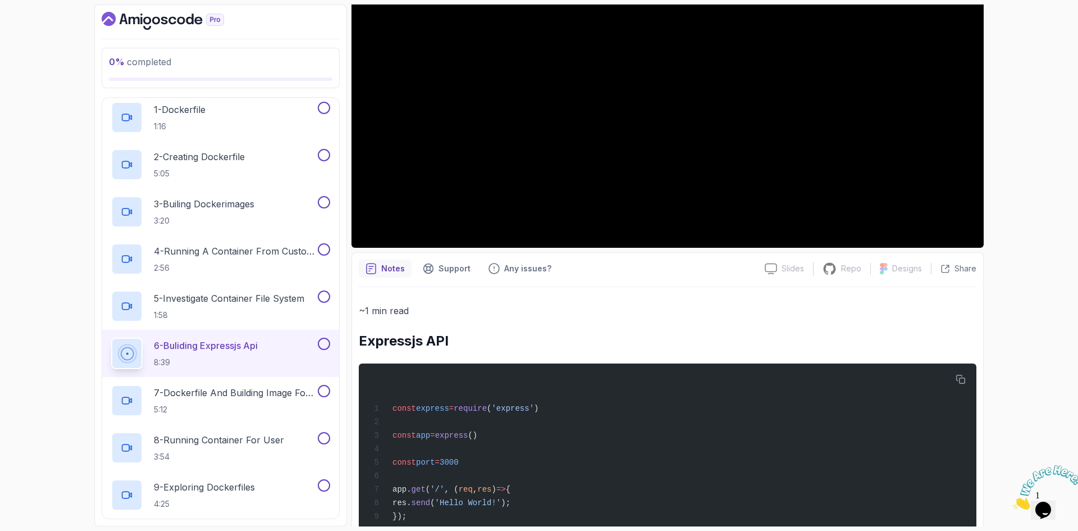
scroll to position [225, 0]
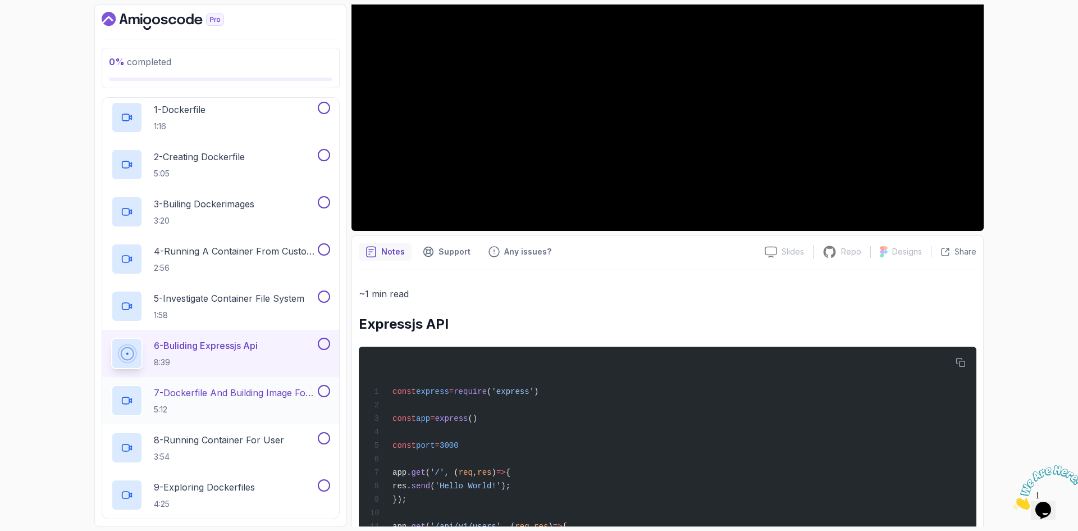
click at [216, 390] on p "7 - Dockerfile And Building Image For User" at bounding box center [235, 392] width 162 height 13
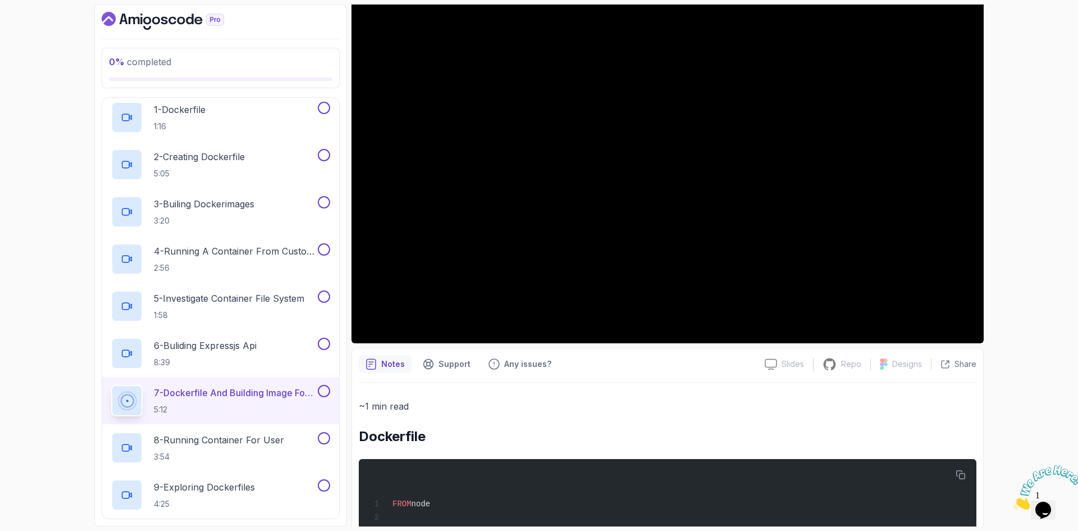
scroll to position [56, 0]
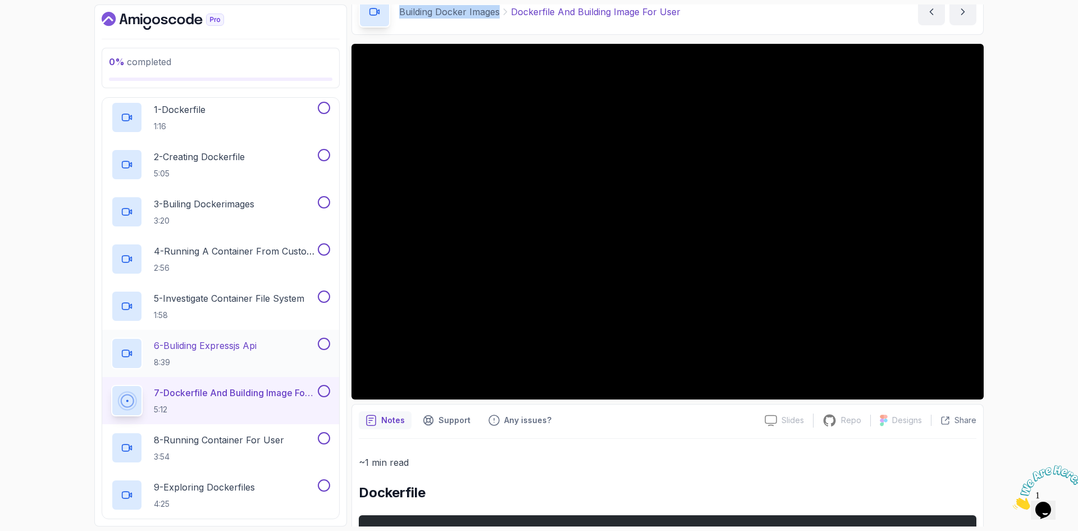
drag, startPoint x: 231, startPoint y: 442, endPoint x: 316, endPoint y: 341, distance: 131.6
click at [231, 442] on p "8 - Running Container For User" at bounding box center [219, 439] width 130 height 13
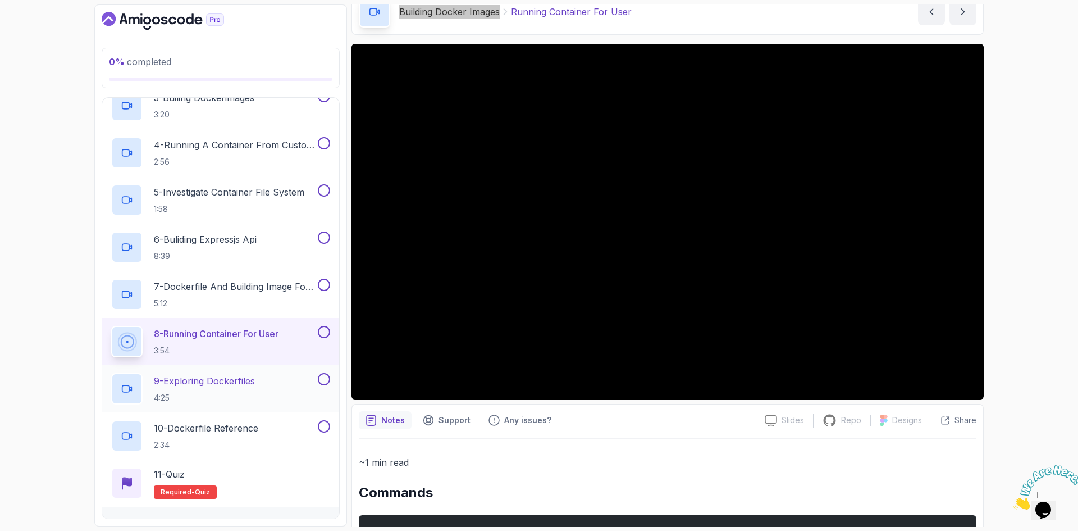
scroll to position [371, 0]
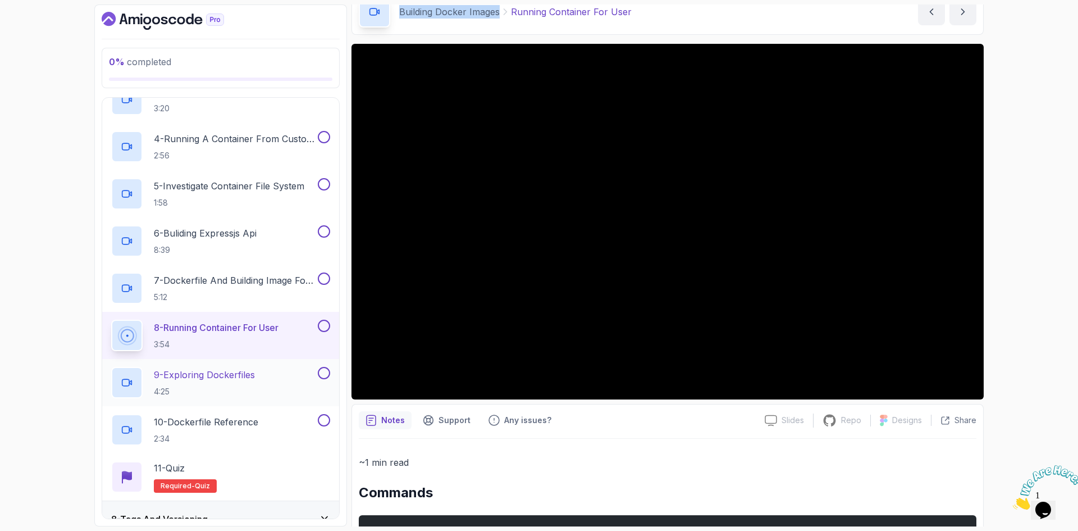
click at [197, 375] on p "9 - Exploring Dockerfiles" at bounding box center [204, 374] width 101 height 13
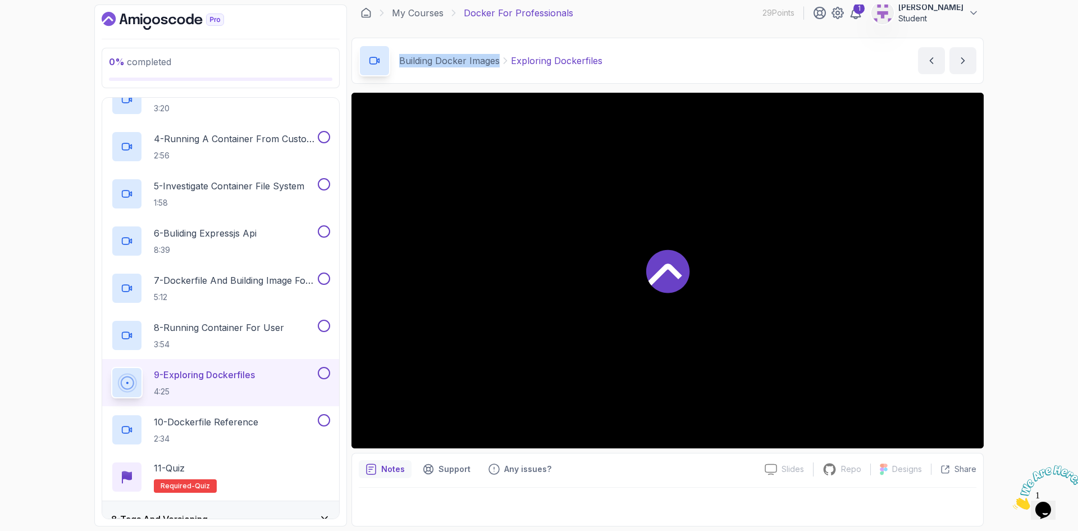
scroll to position [7, 0]
click at [223, 424] on p "10 - Dockerfile Reference" at bounding box center [206, 421] width 104 height 13
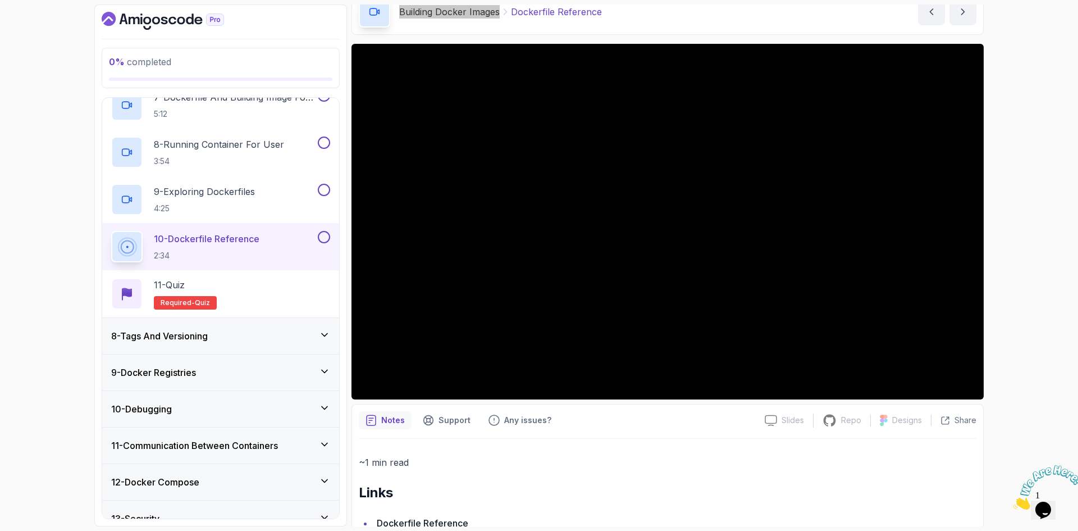
scroll to position [553, 0]
click at [163, 342] on h3 "8 - Tags And Versioning" at bounding box center [159, 337] width 97 height 13
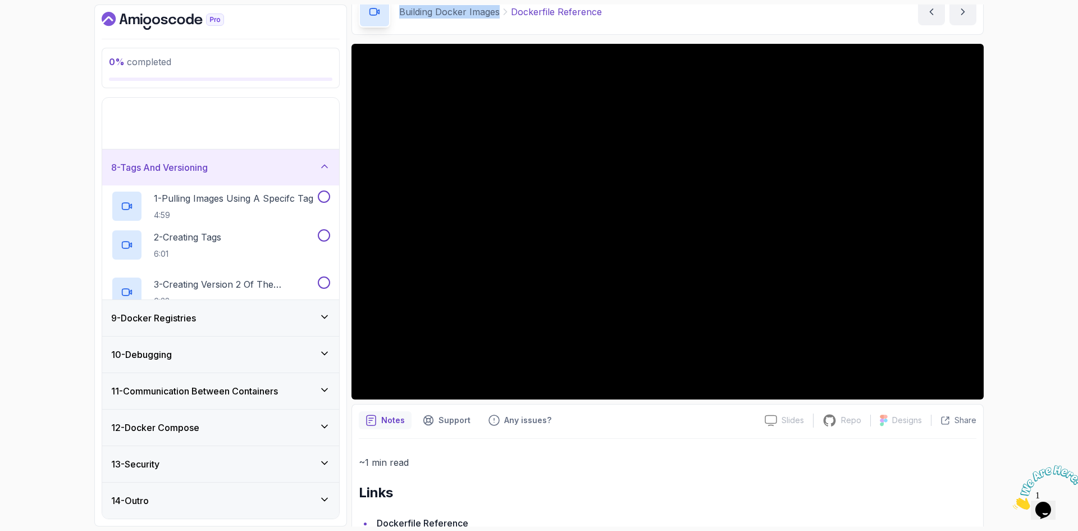
scroll to position [90, 0]
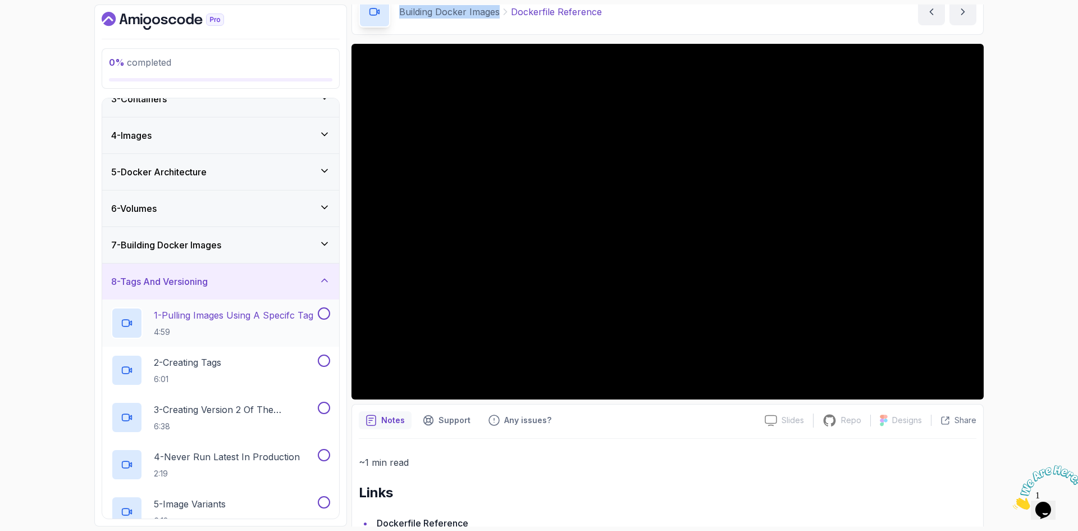
click at [175, 324] on h2 "1 - Pulling Images Using A Specifc Tag 4:59" at bounding box center [234, 322] width 160 height 29
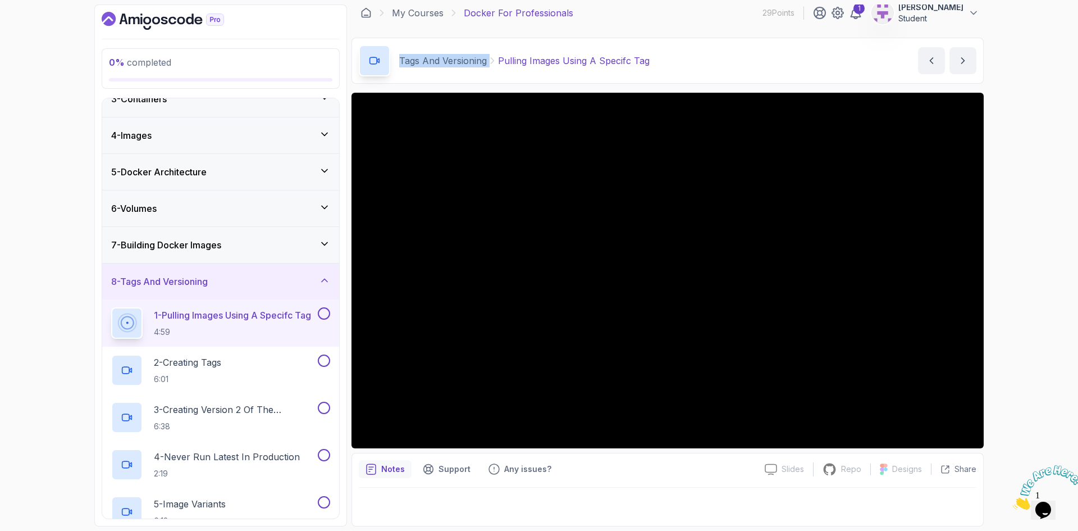
drag, startPoint x: 400, startPoint y: 57, endPoint x: 488, endPoint y: 63, distance: 87.3
click at [488, 63] on div "Tags And Versioning Pulling Images Using A Specifc Tag" at bounding box center [524, 60] width 251 height 13
copy div "Tags And Versioning"
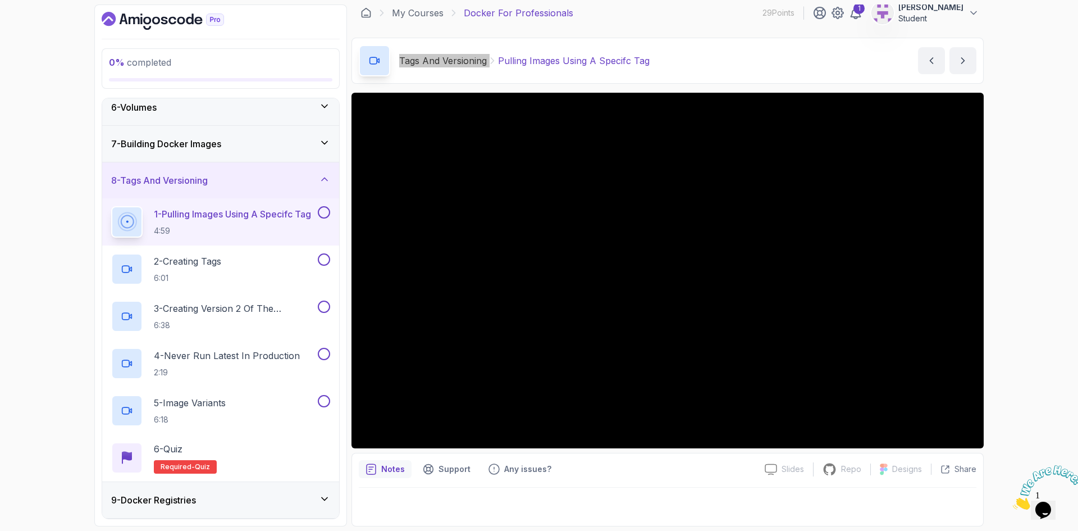
scroll to position [203, 0]
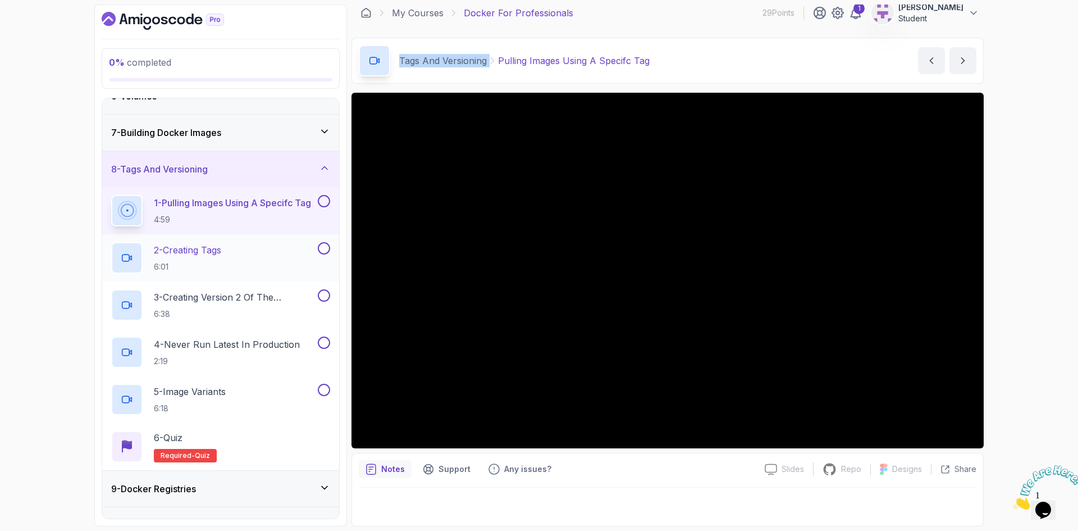
click at [202, 248] on p "2 - Creating Tags" at bounding box center [187, 249] width 67 height 13
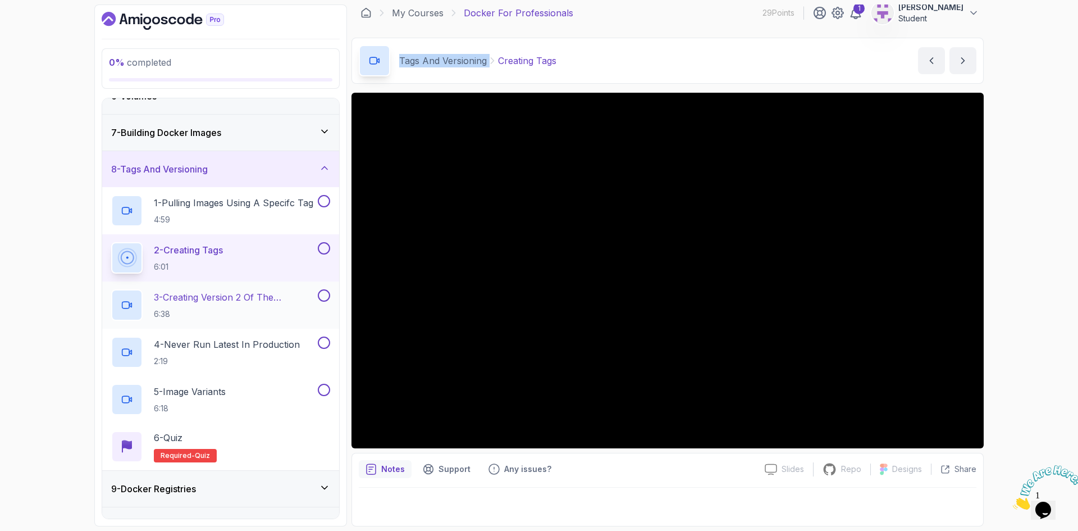
click at [307, 295] on p "3 - Creating Version 2 Of The Dashboard" at bounding box center [235, 296] width 162 height 13
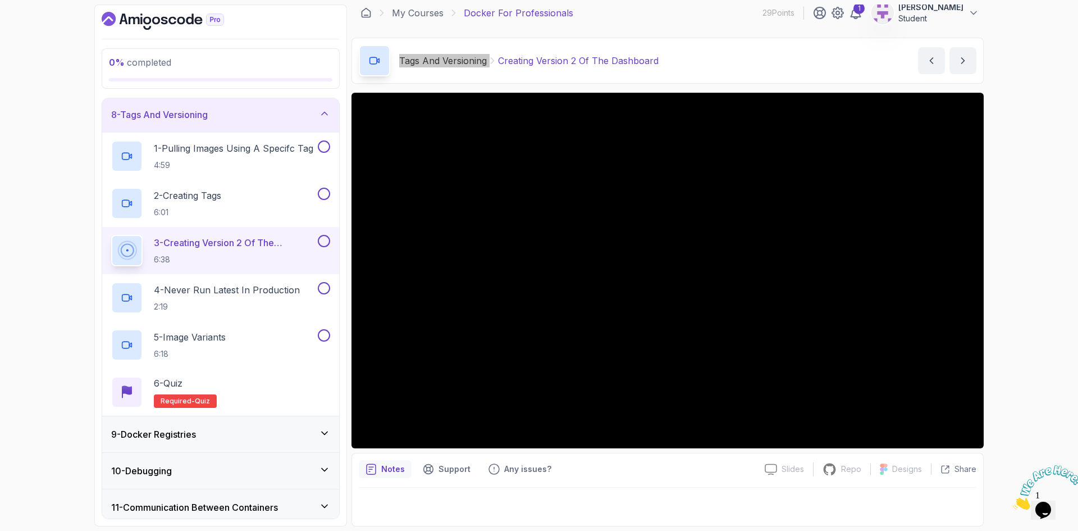
scroll to position [259, 0]
click at [207, 287] on p "4 - Never Run Latest In Production" at bounding box center [227, 287] width 146 height 13
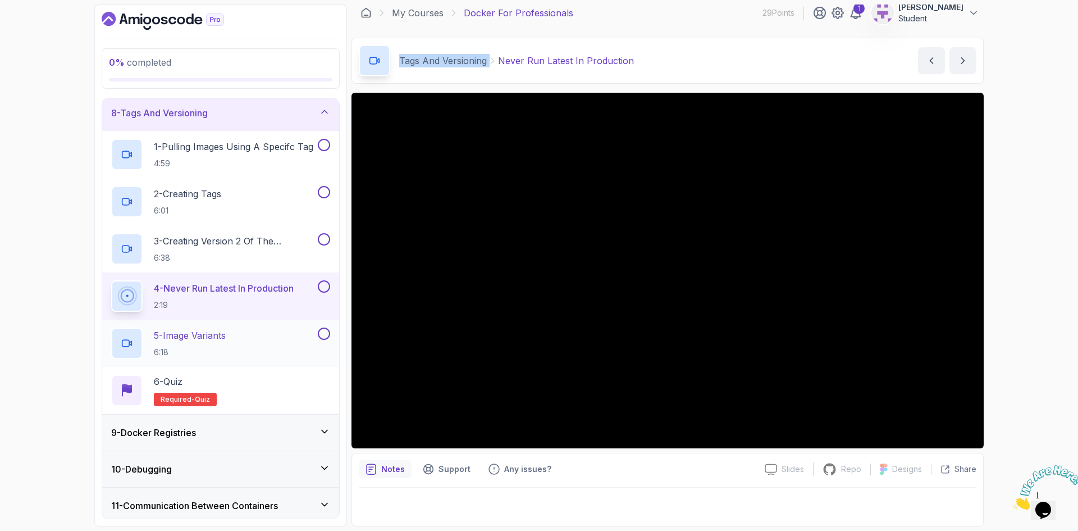
click at [186, 339] on p "5 - Image Variants" at bounding box center [190, 335] width 72 height 13
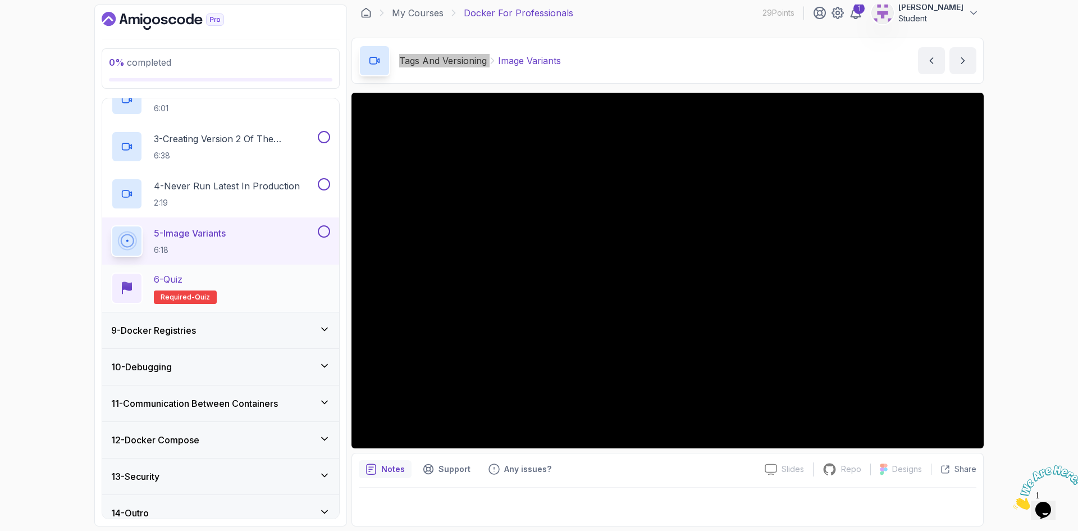
scroll to position [374, 0]
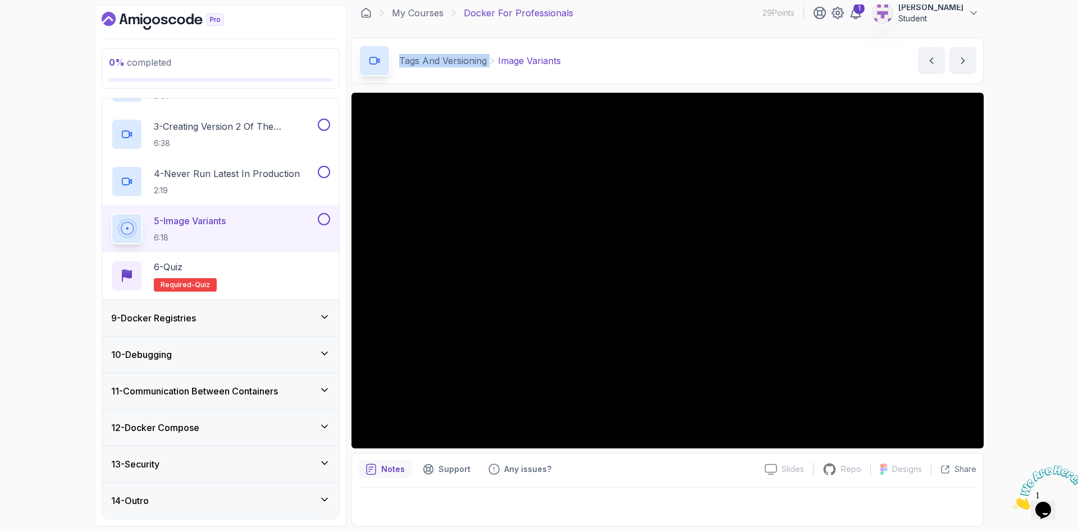
click at [196, 320] on h3 "9 - Docker Registries" at bounding box center [153, 317] width 85 height 13
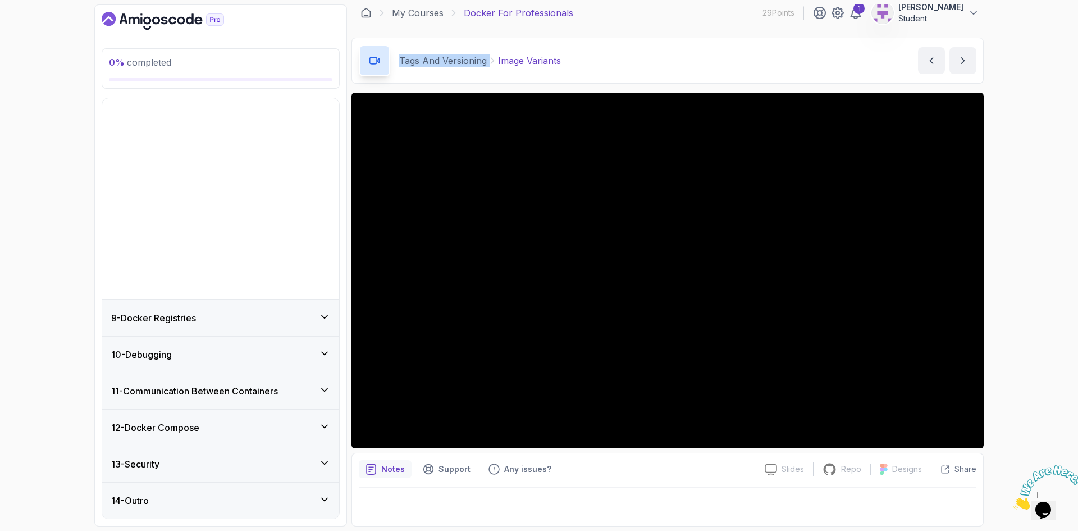
scroll to position [90, 0]
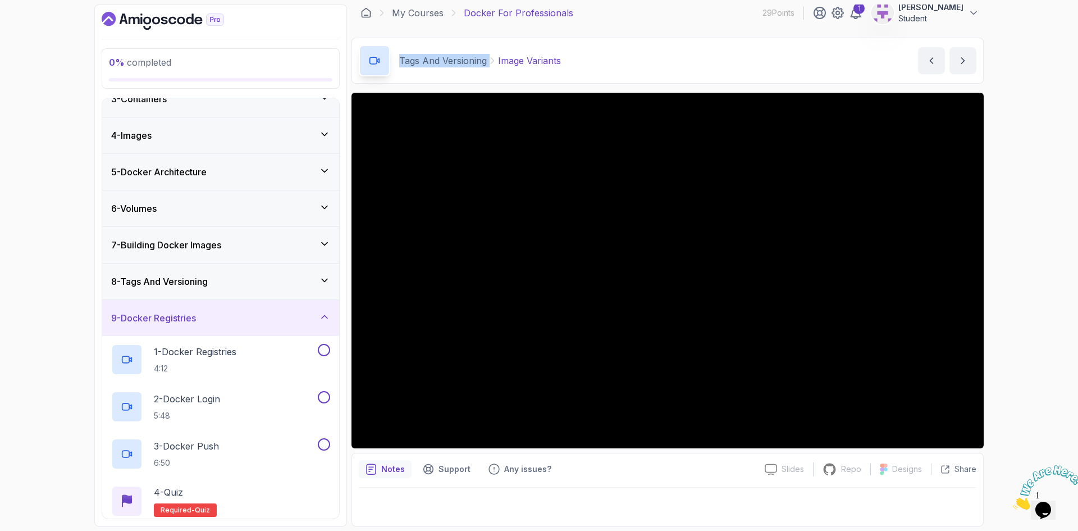
click at [228, 282] on div "8 - Tags And Versioning" at bounding box center [220, 281] width 219 height 13
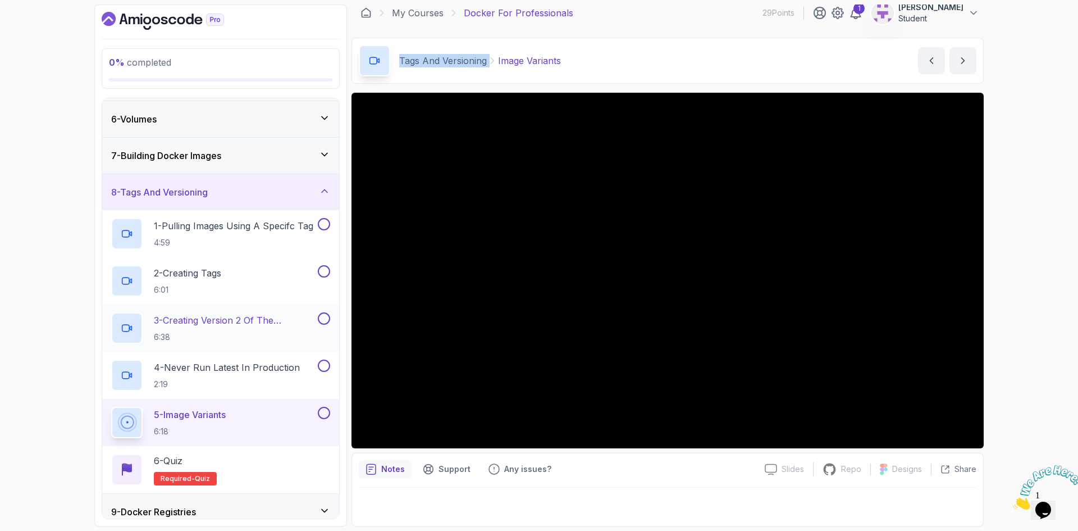
scroll to position [203, 0]
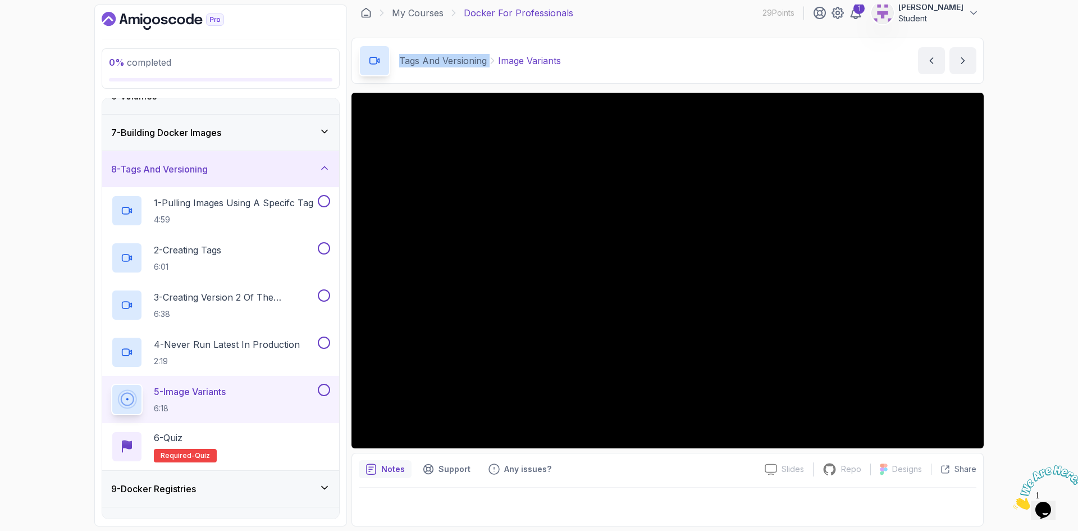
click at [261, 166] on div "8 - Tags And Versioning" at bounding box center [220, 168] width 219 height 13
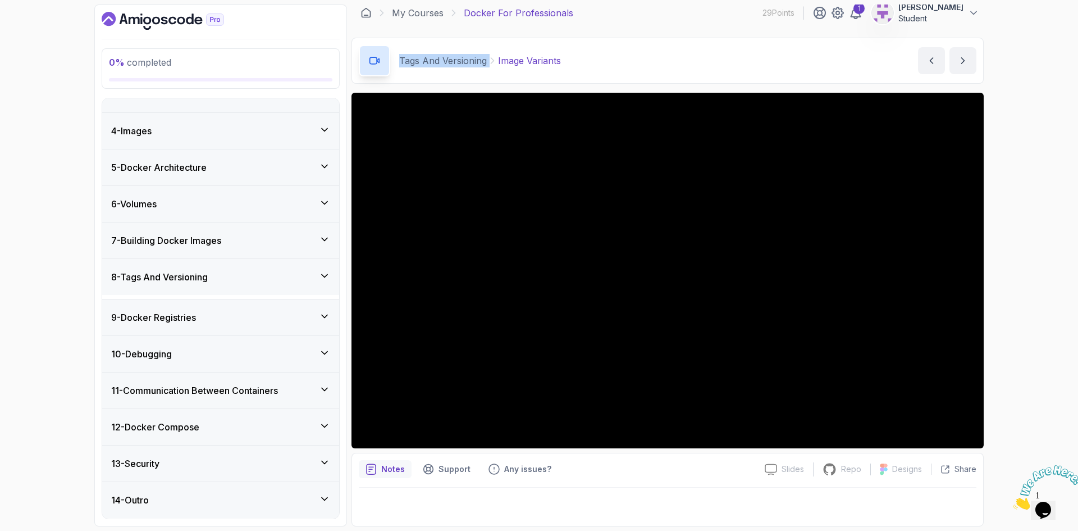
scroll to position [90, 0]
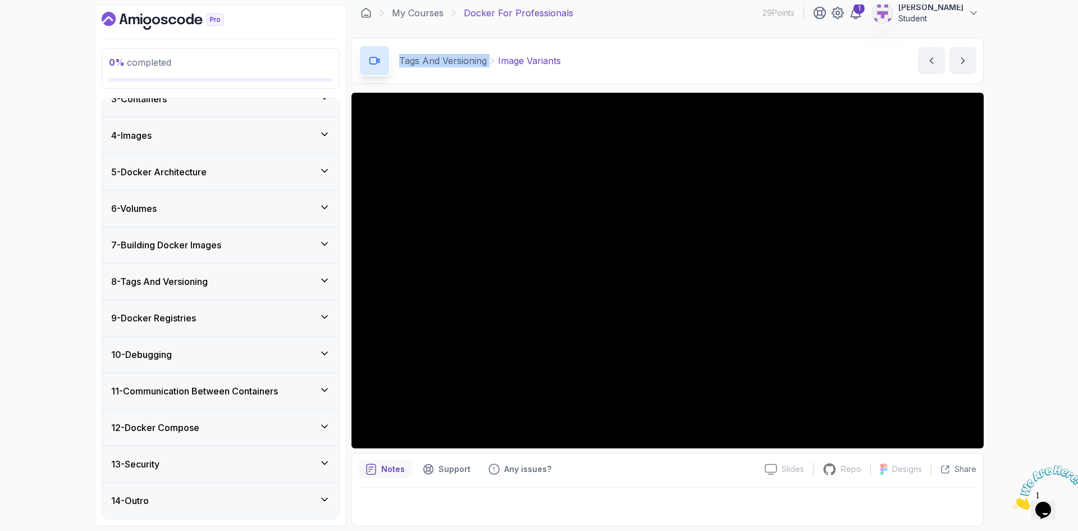
click at [196, 321] on h3 "9 - Docker Registries" at bounding box center [153, 317] width 85 height 13
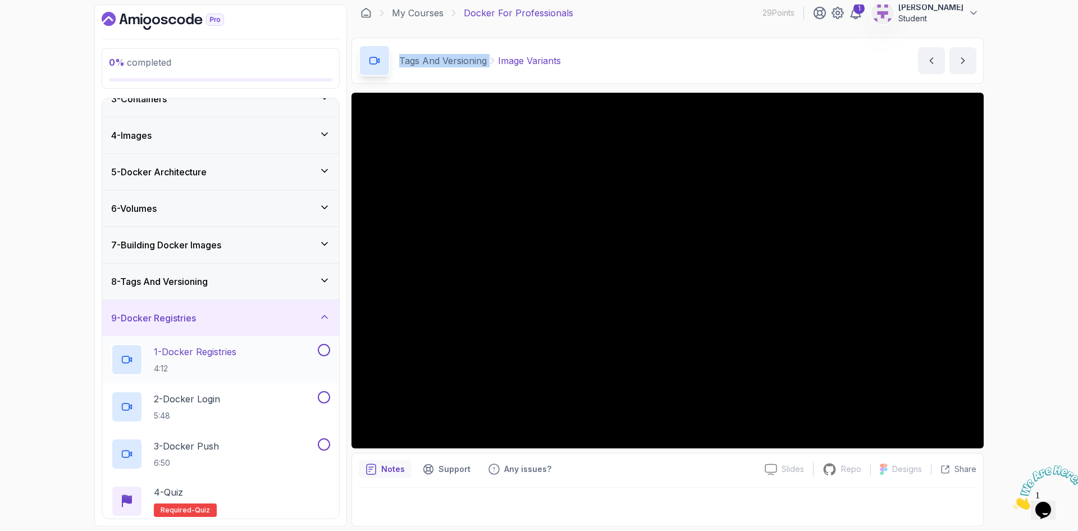
click at [192, 363] on p "4:12" at bounding box center [195, 368] width 83 height 11
drag, startPoint x: 448, startPoint y: 59, endPoint x: 471, endPoint y: 72, distance: 26.7
click at [179, 404] on p "2 - Docker Login" at bounding box center [187, 398] width 66 height 13
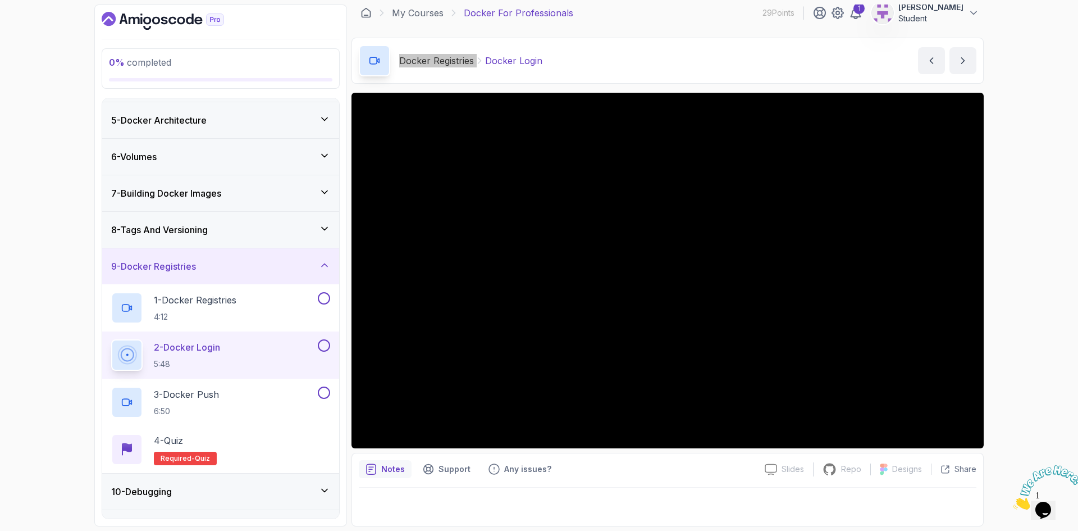
scroll to position [147, 0]
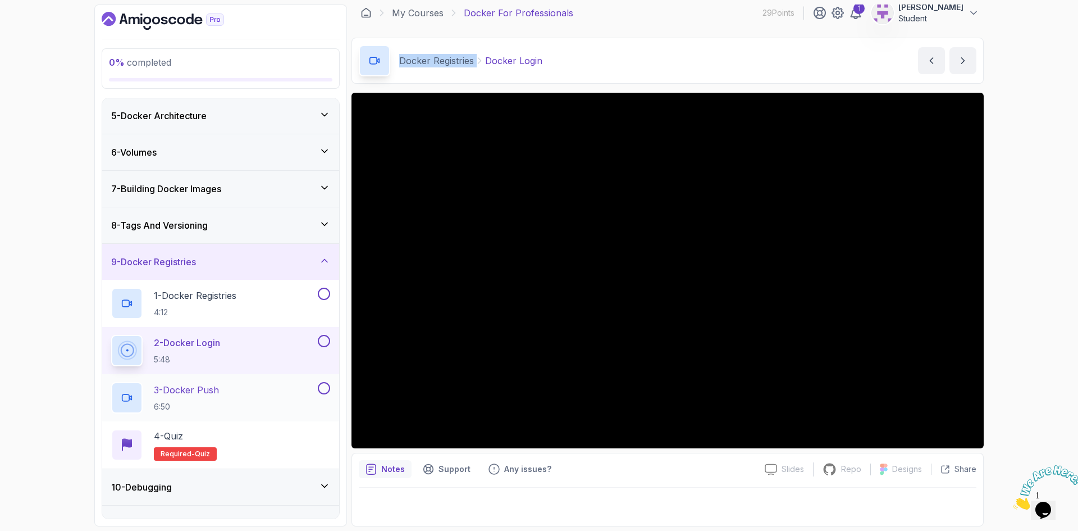
click at [206, 393] on p "3 - Docker Push" at bounding box center [186, 389] width 65 height 13
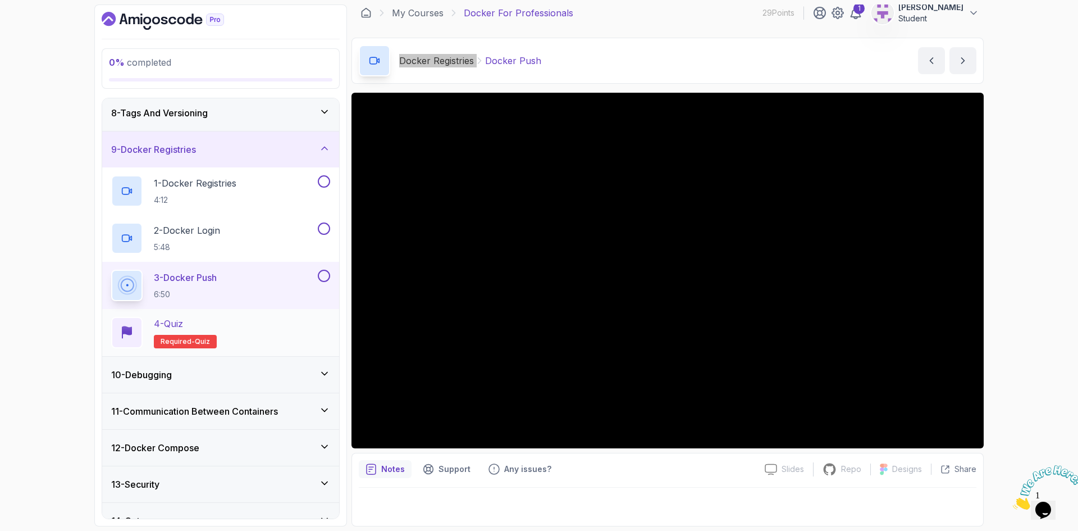
scroll to position [279, 0]
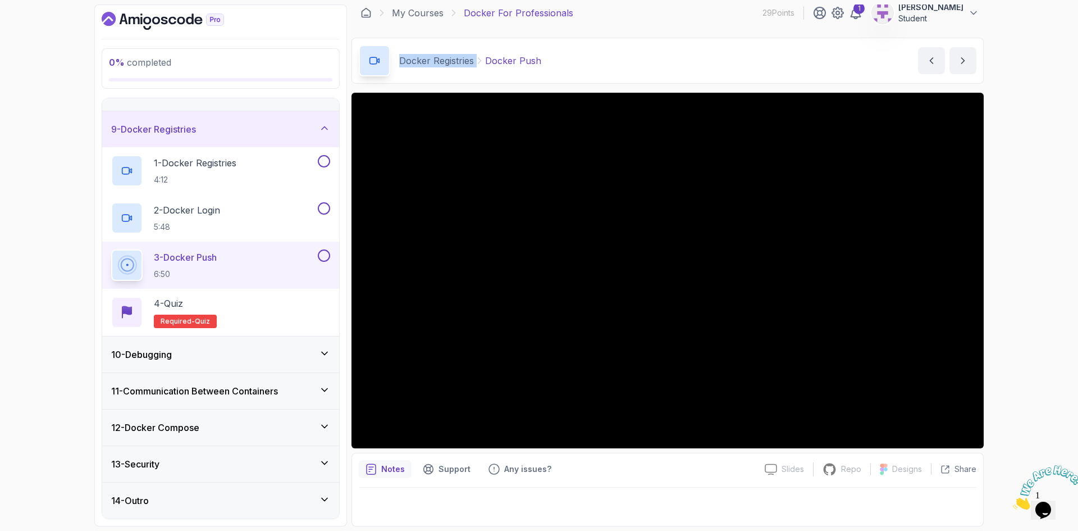
click at [184, 349] on div "10 - Debugging" at bounding box center [220, 354] width 219 height 13
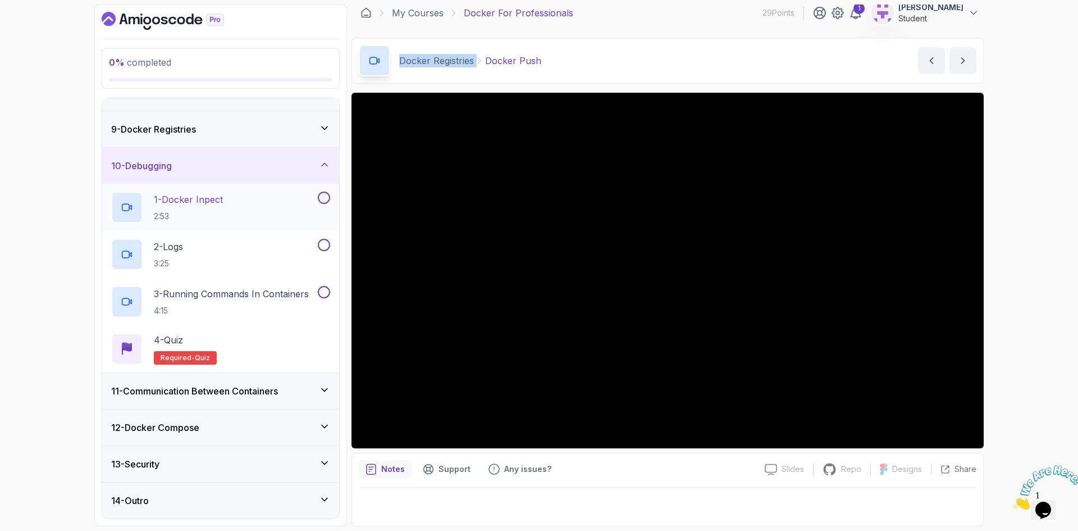
click at [193, 202] on p "1 - Docker Inpect" at bounding box center [188, 199] width 69 height 13
click at [329, 122] on icon at bounding box center [324, 127] width 11 height 11
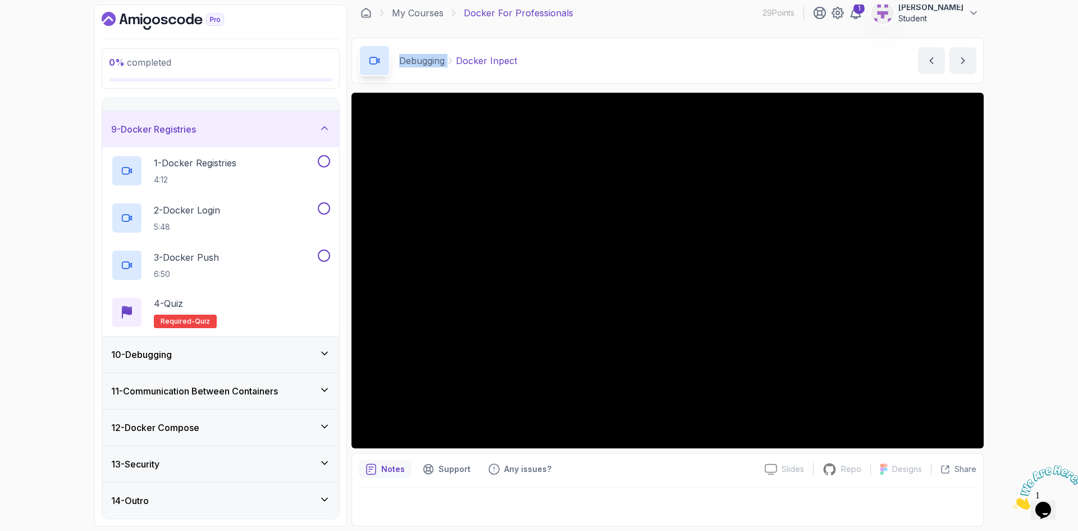
click at [329, 130] on icon at bounding box center [324, 127] width 11 height 11
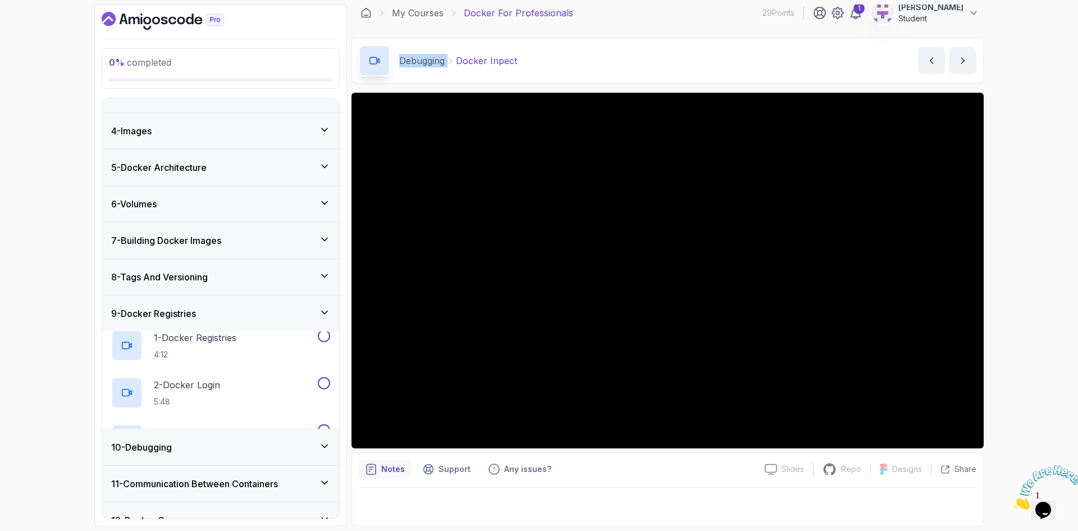
scroll to position [90, 0]
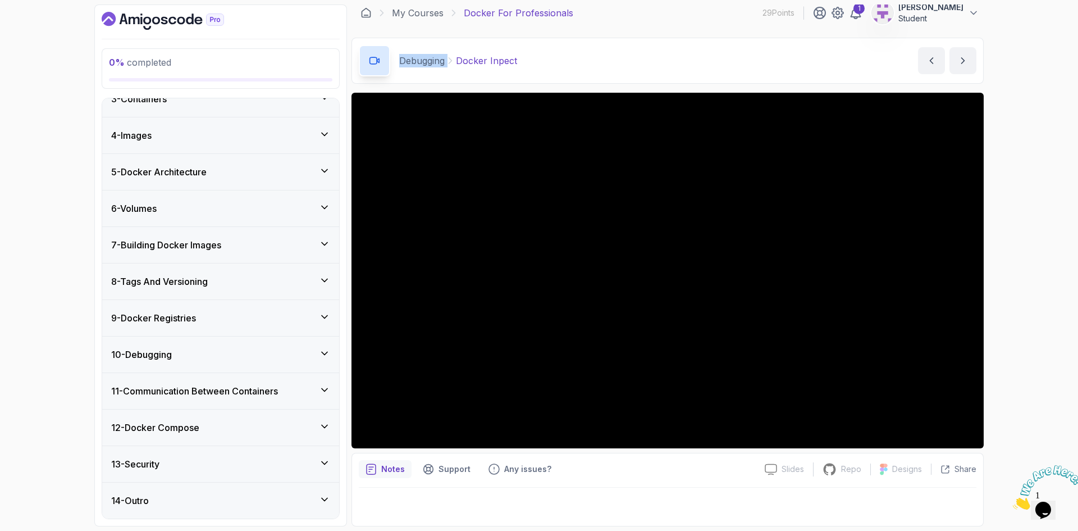
click at [308, 352] on div "10 - Debugging" at bounding box center [220, 354] width 219 height 13
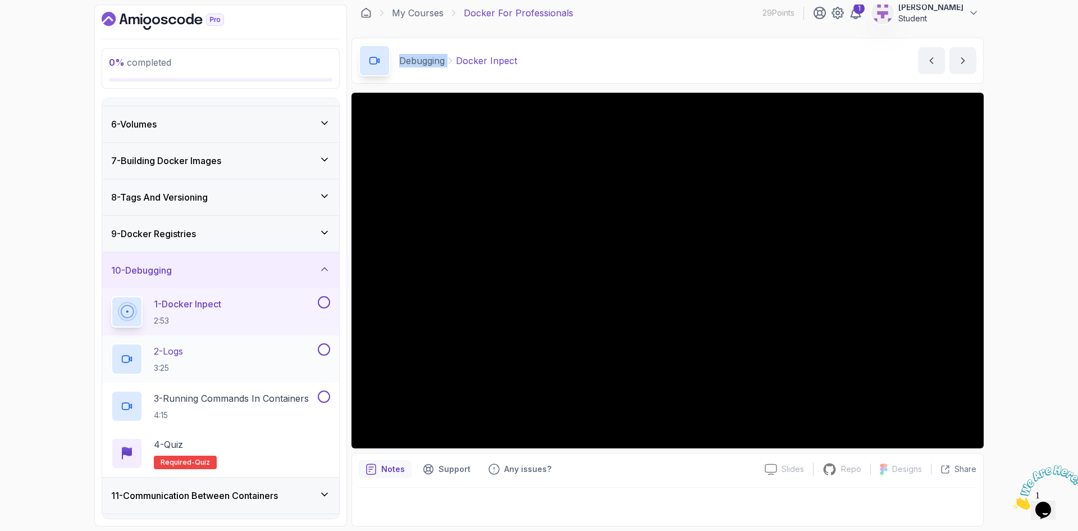
scroll to position [203, 0]
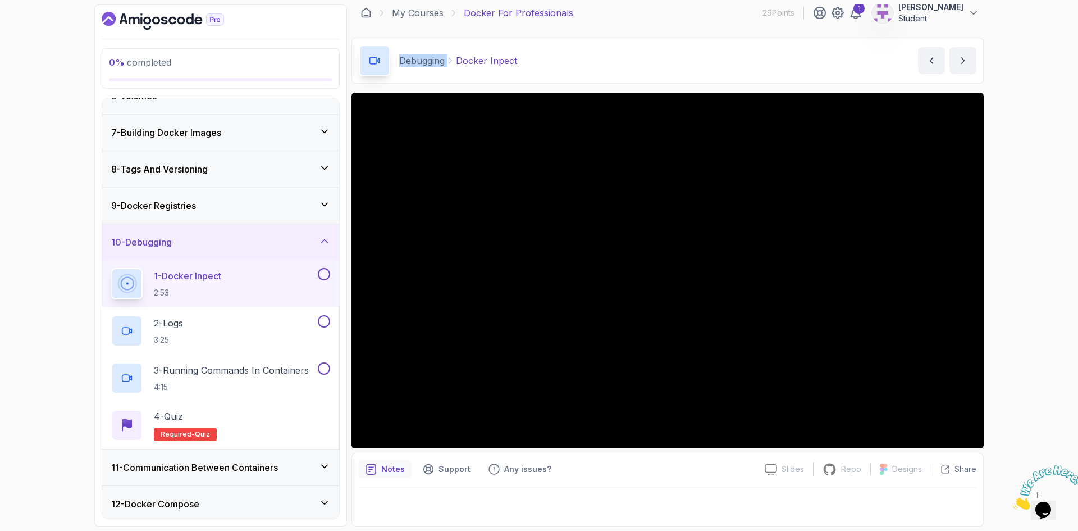
drag, startPoint x: 424, startPoint y: 58, endPoint x: 458, endPoint y: 71, distance: 36.6
click at [183, 319] on p "2 - Logs" at bounding box center [168, 322] width 29 height 13
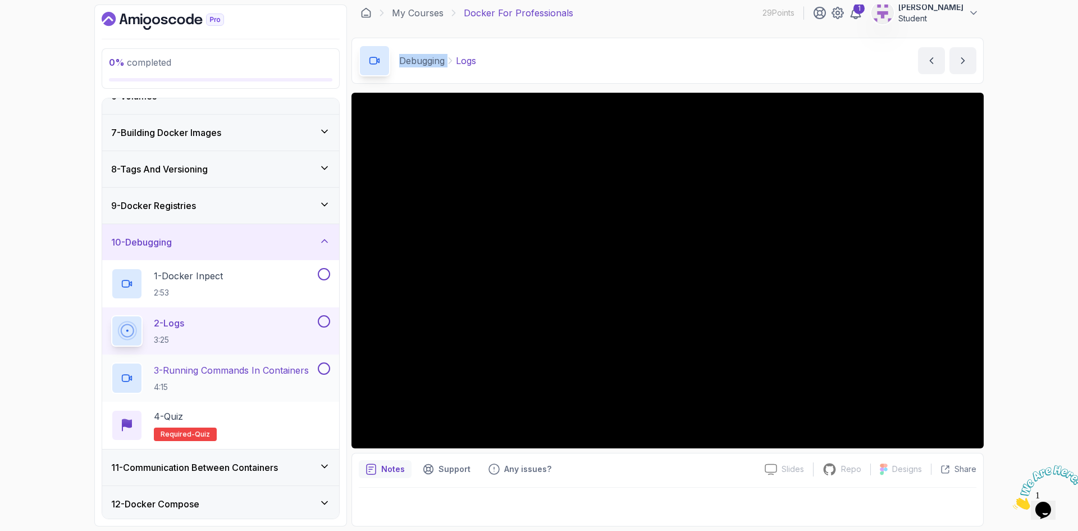
click at [236, 374] on p "3 - Running Commands In Containers" at bounding box center [231, 369] width 155 height 13
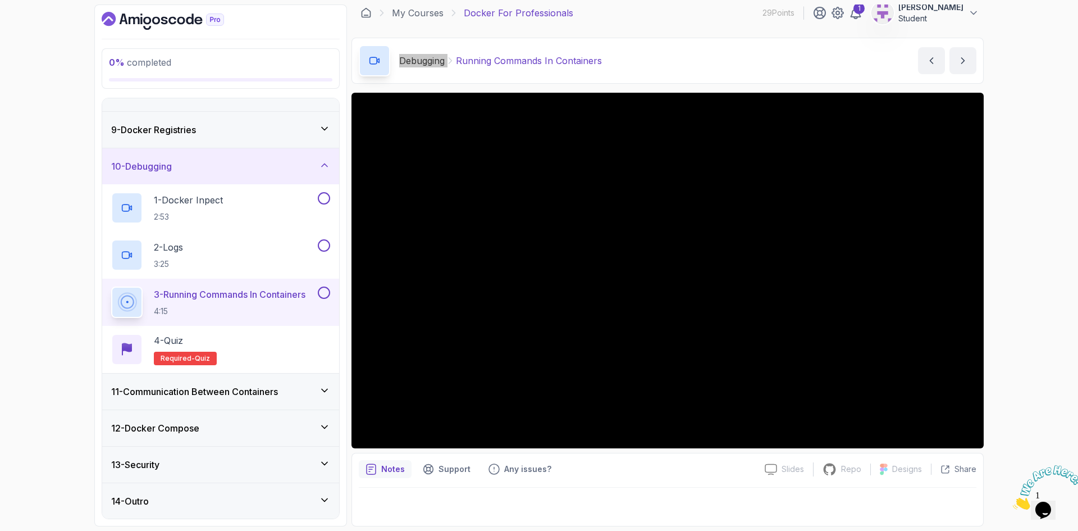
scroll to position [279, 0]
click at [201, 394] on h3 "11 - Communication Between Containers" at bounding box center [194, 390] width 167 height 13
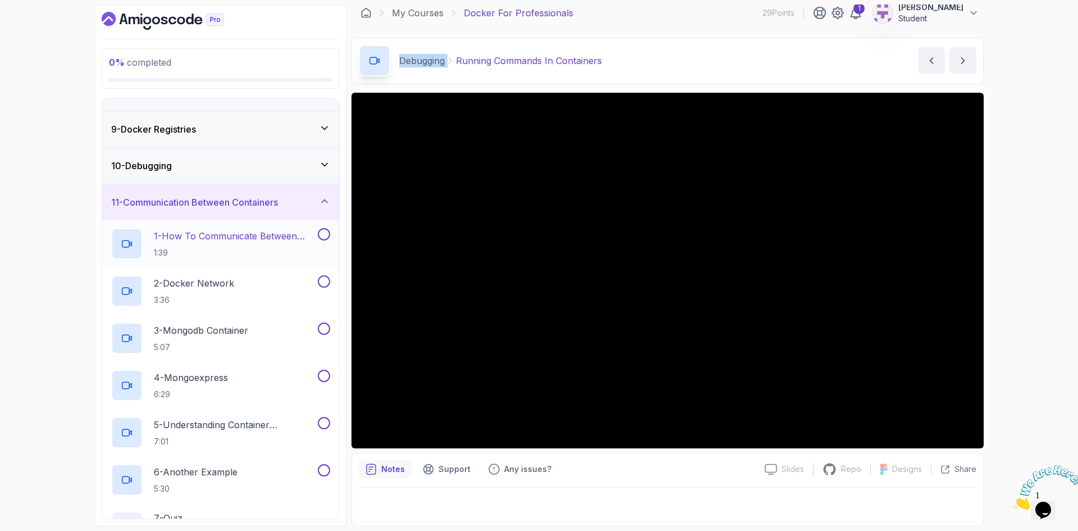
click at [241, 242] on p "1 - How To Communicate Between Containers" at bounding box center [235, 235] width 162 height 13
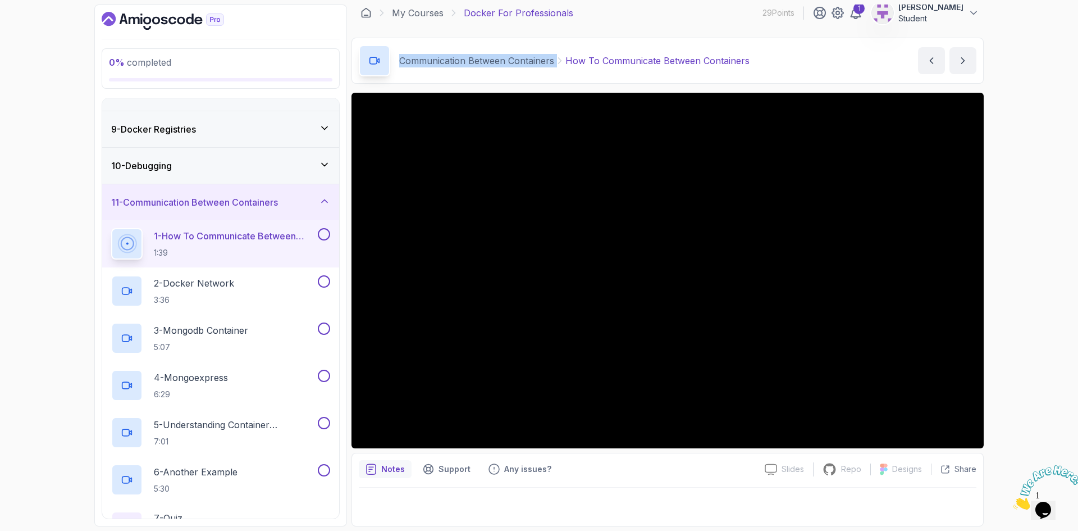
click at [277, 160] on div "10 - Debugging" at bounding box center [220, 165] width 219 height 13
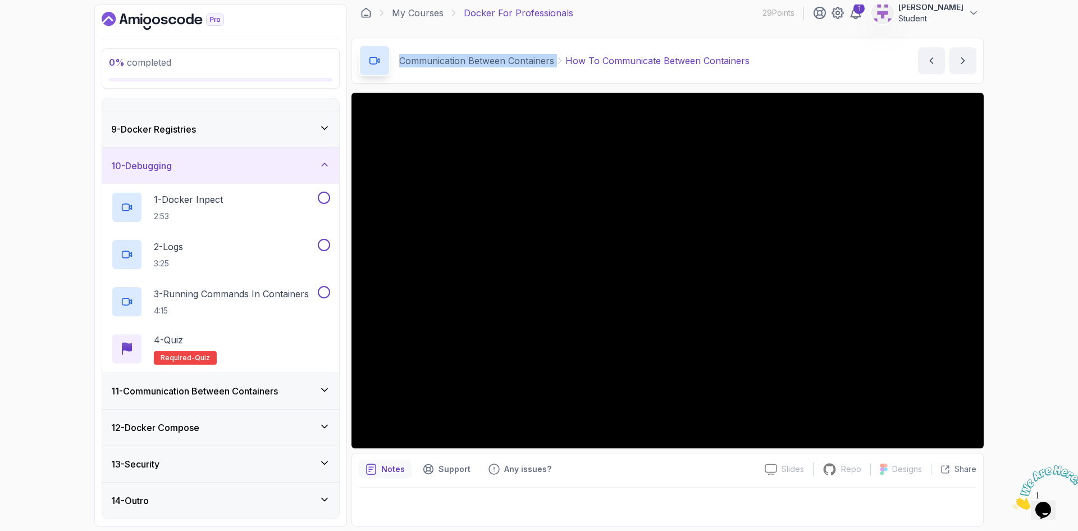
click at [277, 161] on div "10 - Debugging" at bounding box center [220, 165] width 219 height 13
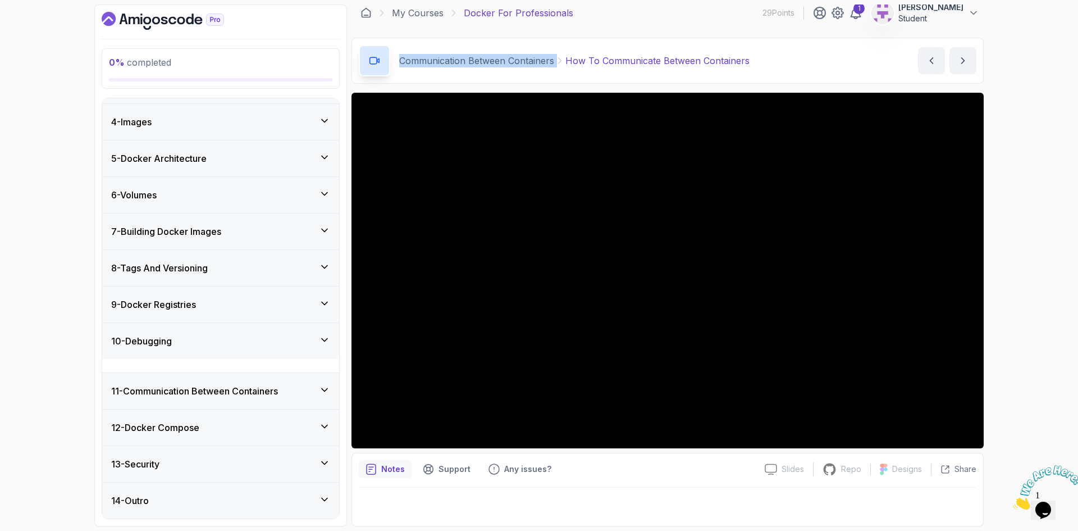
scroll to position [90, 0]
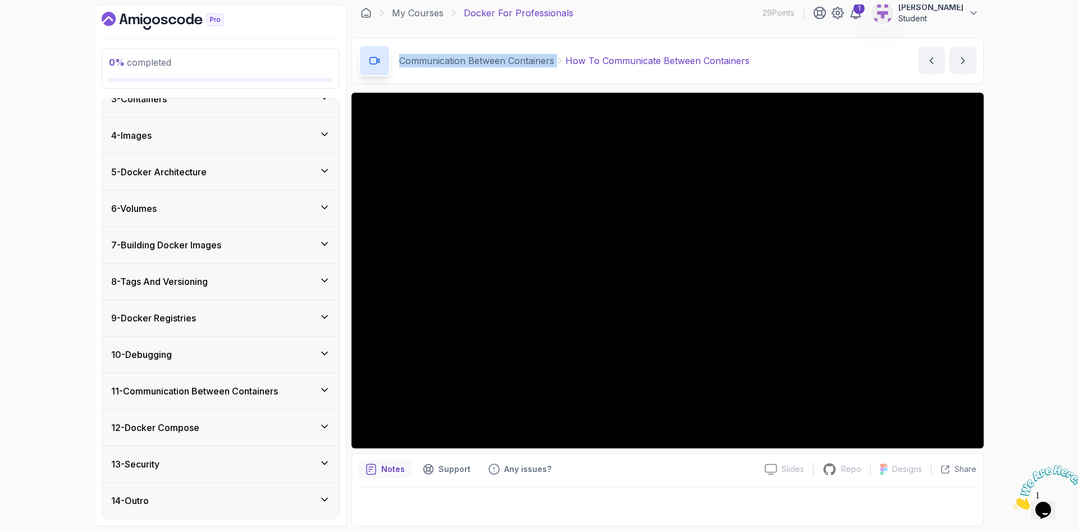
click at [216, 363] on div "10 - Debugging" at bounding box center [220, 354] width 237 height 36
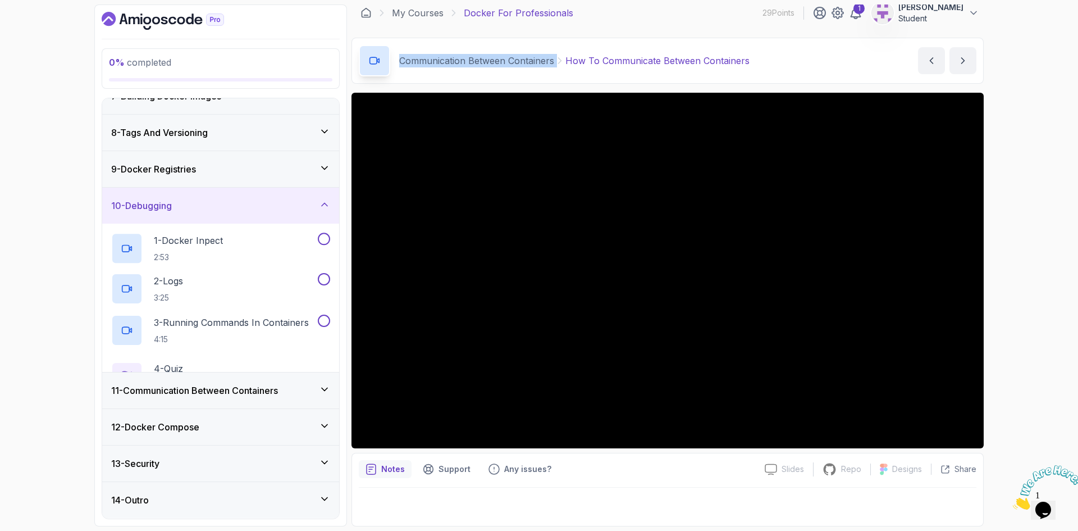
scroll to position [279, 0]
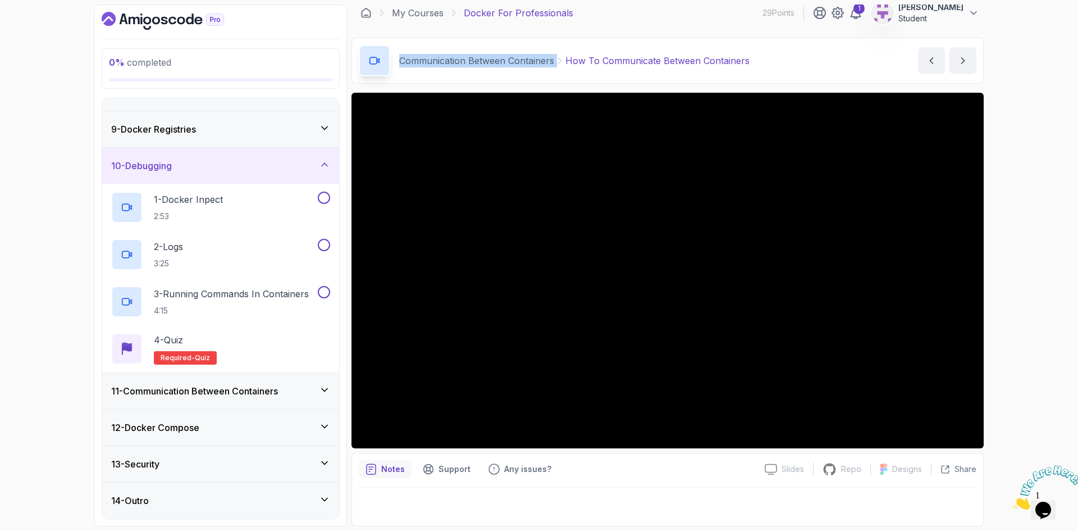
click at [221, 388] on h3 "11 - Communication Between Containers" at bounding box center [194, 390] width 167 height 13
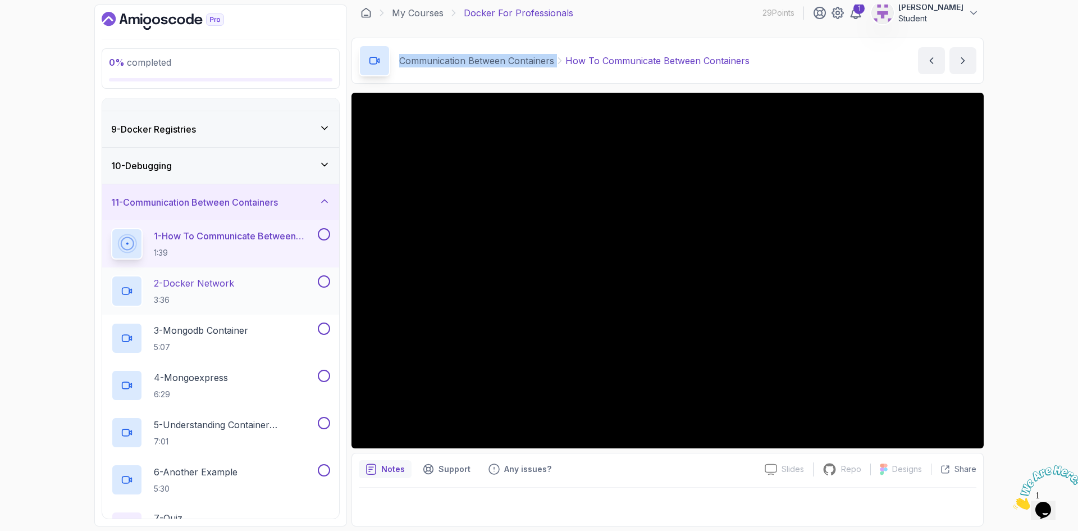
click at [218, 278] on p "2 - Docker Network" at bounding box center [194, 282] width 80 height 13
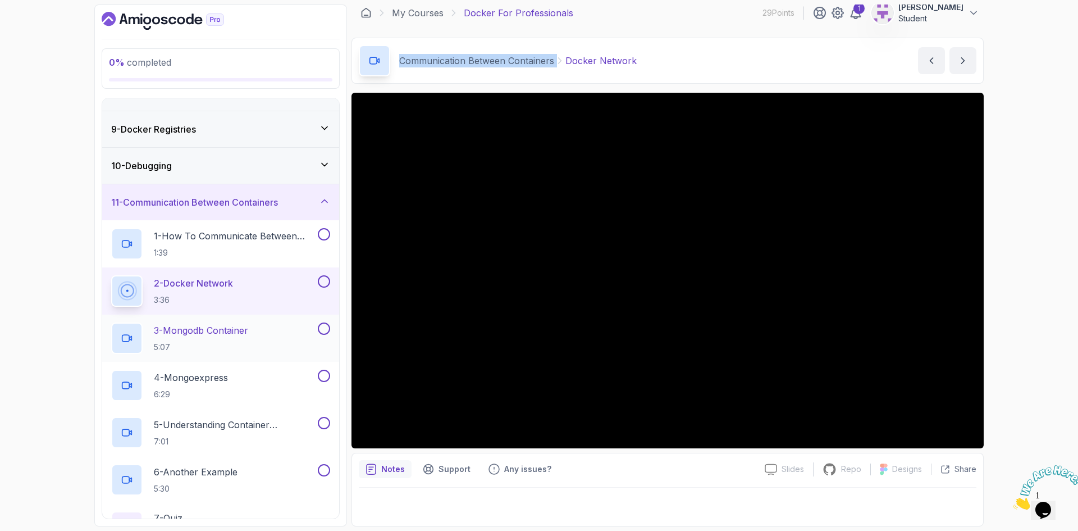
click at [202, 334] on p "3 - Mongodb Container" at bounding box center [201, 330] width 94 height 13
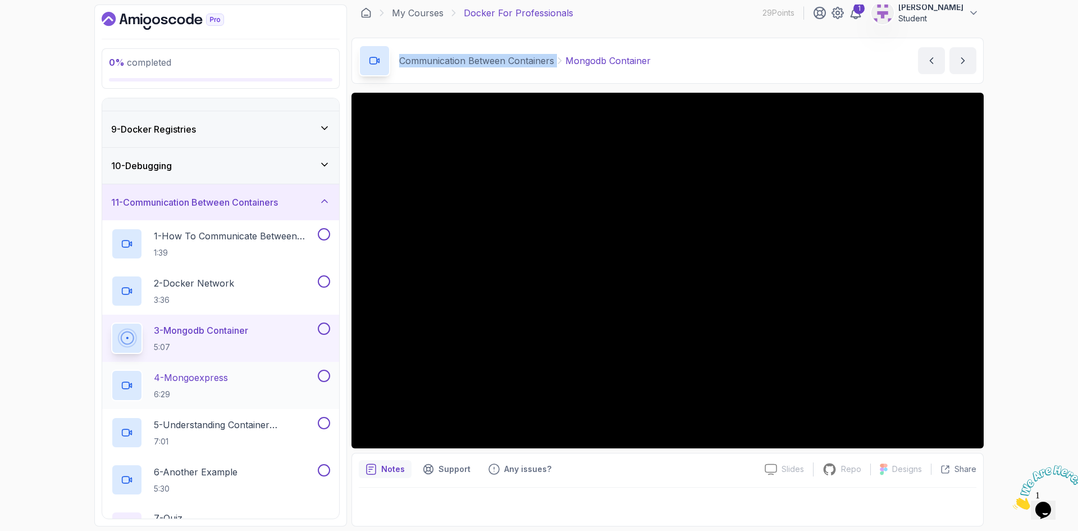
drag, startPoint x: 193, startPoint y: 379, endPoint x: 193, endPoint y: 374, distance: 5.6
click at [193, 379] on p "4 - Mongoexpress" at bounding box center [191, 377] width 74 height 13
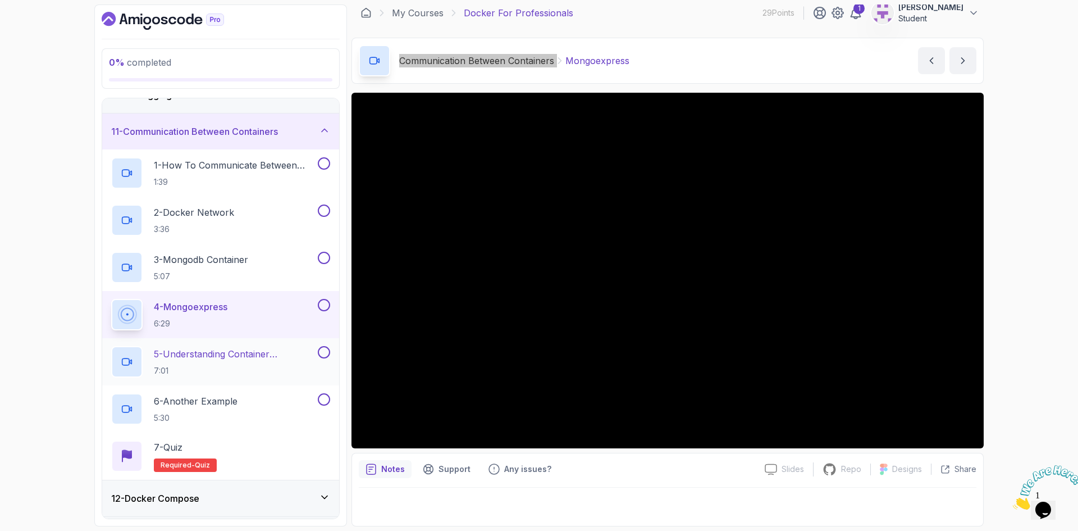
scroll to position [392, 0]
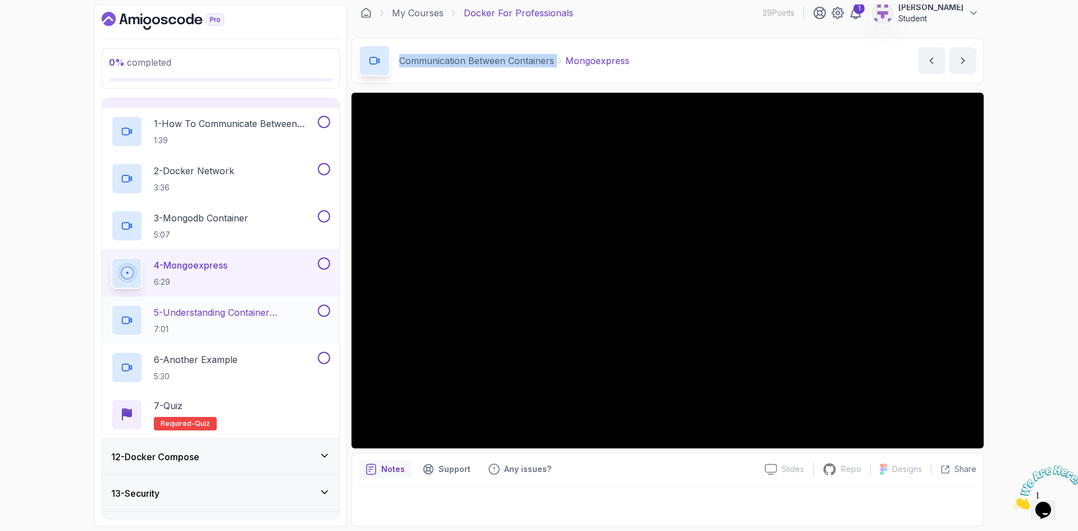
click at [211, 321] on h2 "5 - Understanding Container Communication 7:01" at bounding box center [235, 320] width 162 height 29
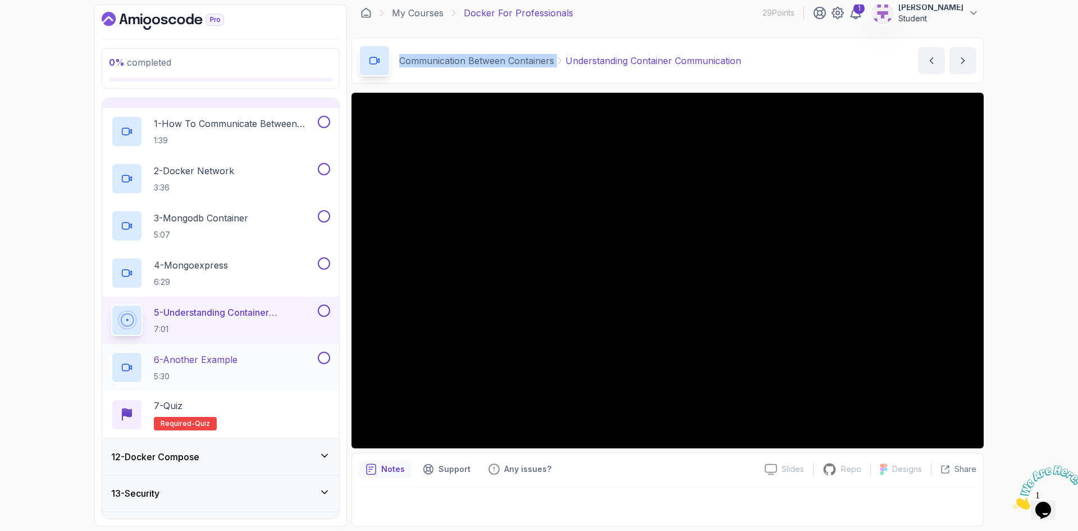
click at [198, 362] on p "6 - Another Example" at bounding box center [196, 359] width 84 height 13
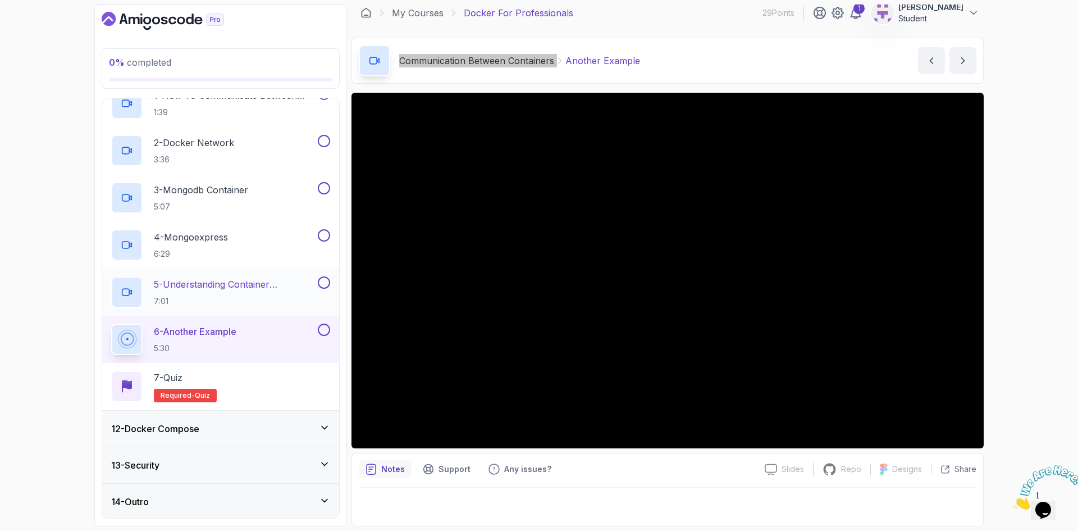
scroll to position [420, 0]
click at [175, 433] on h3 "12 - Docker Compose" at bounding box center [155, 427] width 88 height 13
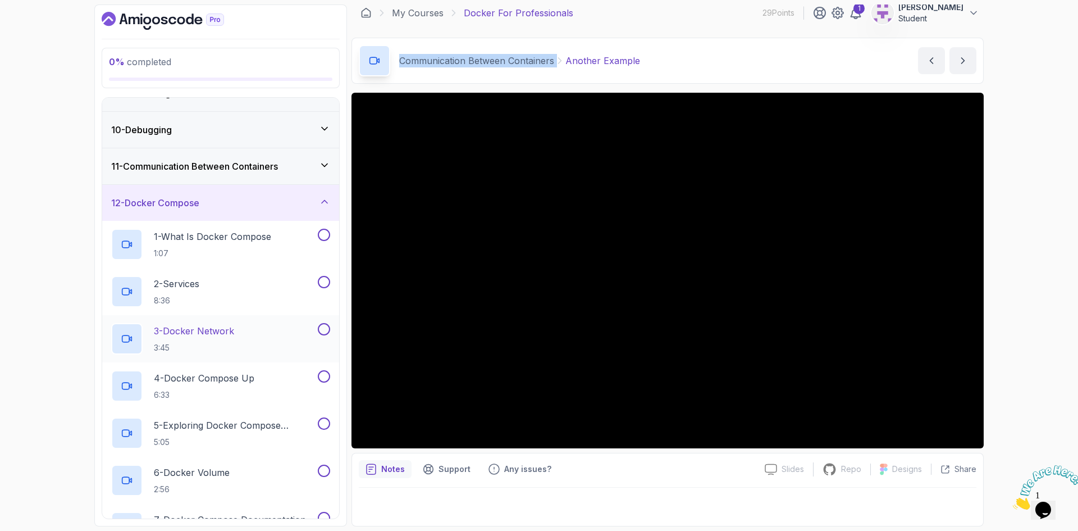
scroll to position [315, 0]
click at [224, 238] on p "1 - What Is Docker Compose" at bounding box center [212, 235] width 117 height 13
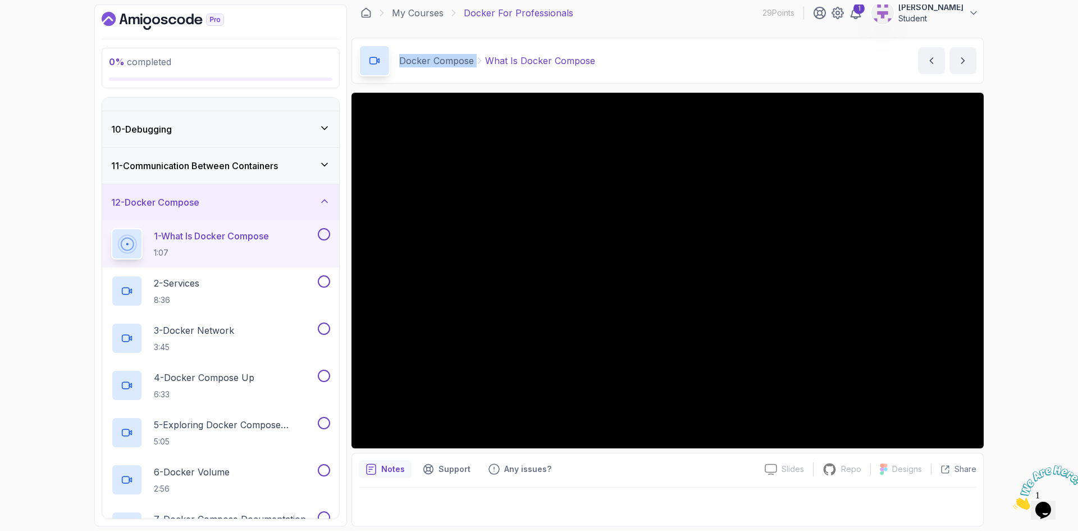
click at [313, 166] on div "11 - Communication Between Containers" at bounding box center [220, 165] width 219 height 13
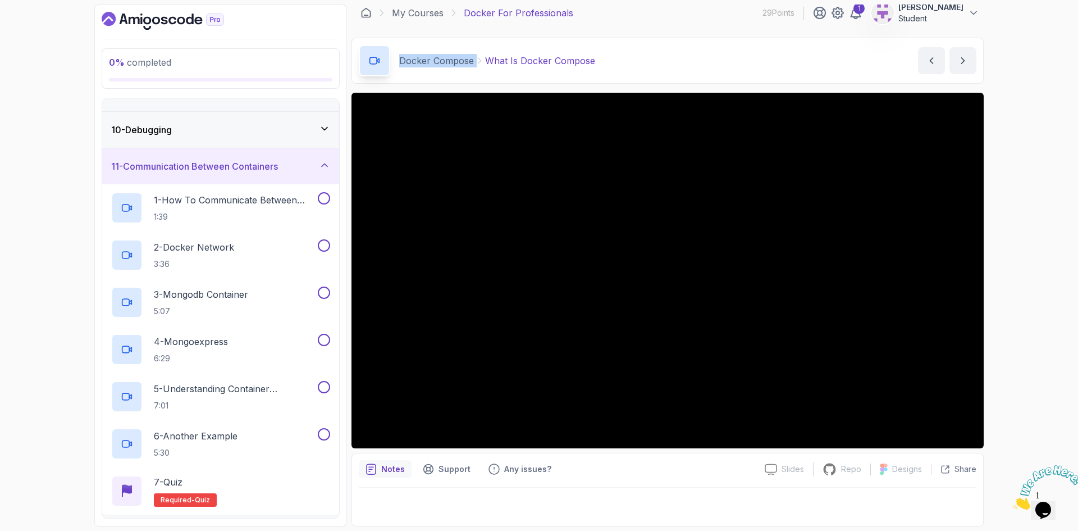
click at [313, 166] on div "11 - Communication Between Containers" at bounding box center [220, 166] width 219 height 13
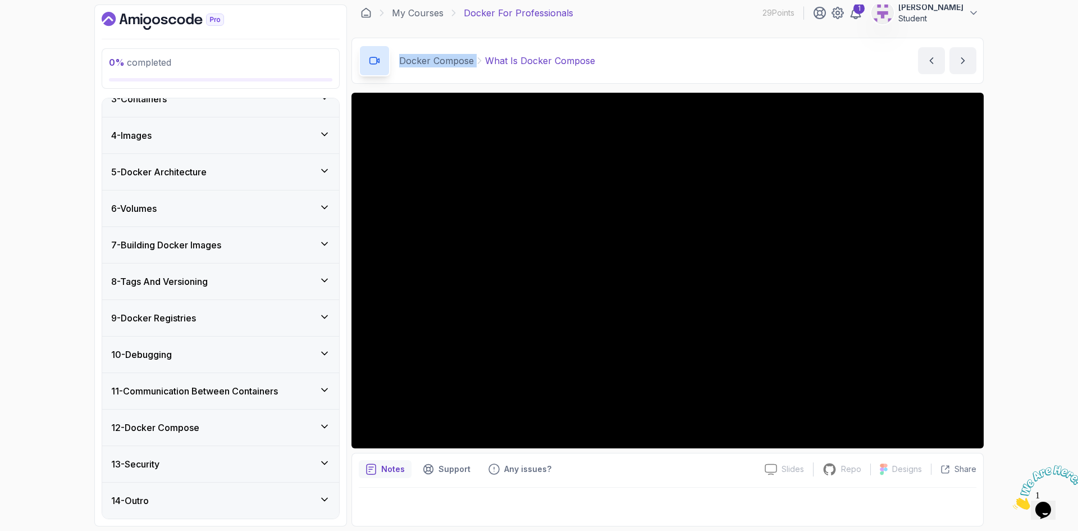
scroll to position [90, 0]
click at [245, 432] on div "12 - Docker Compose" at bounding box center [220, 427] width 219 height 13
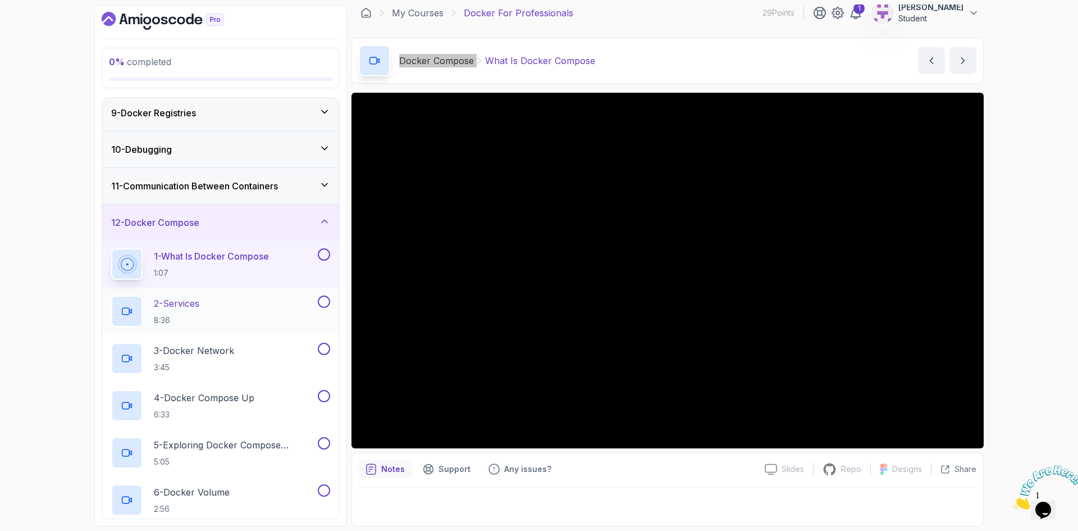
scroll to position [315, 0]
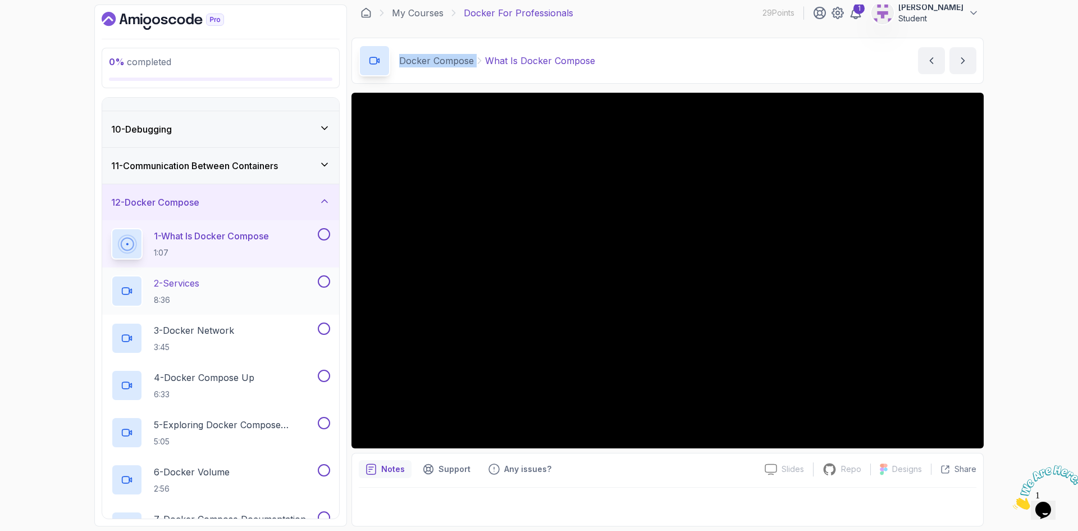
click at [224, 294] on div "2 - Services 8:36" at bounding box center [213, 290] width 204 height 31
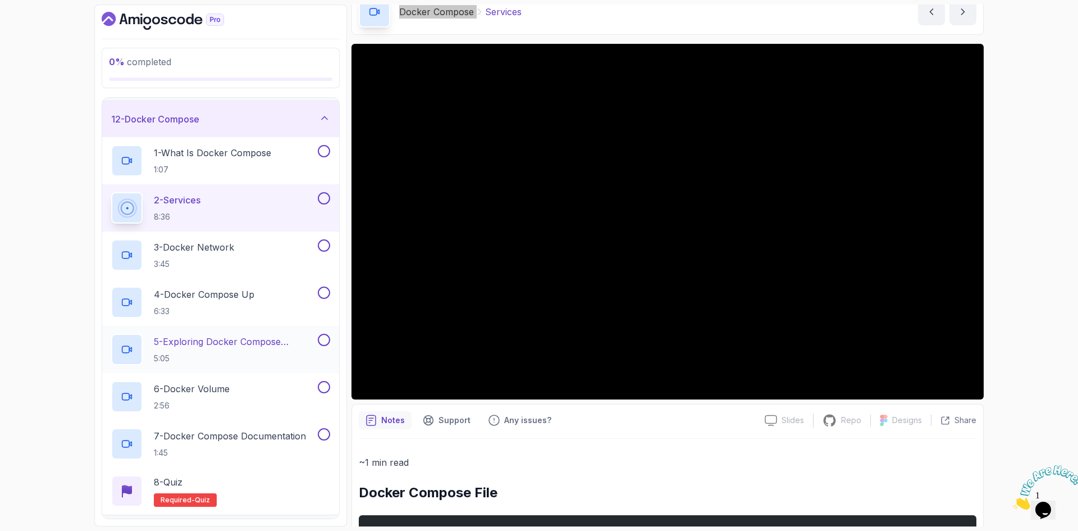
scroll to position [427, 0]
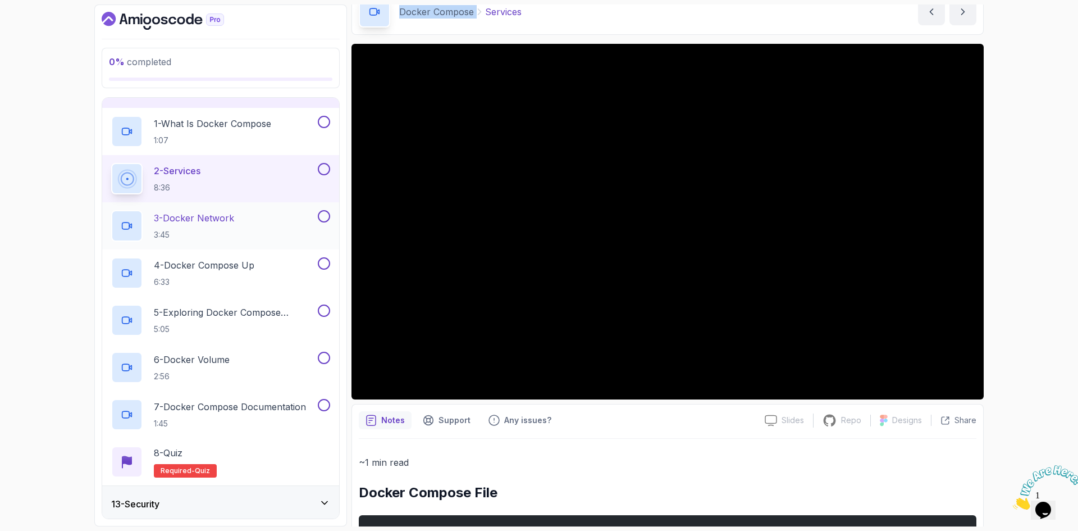
click at [190, 216] on p "3 - Docker Network" at bounding box center [194, 217] width 80 height 13
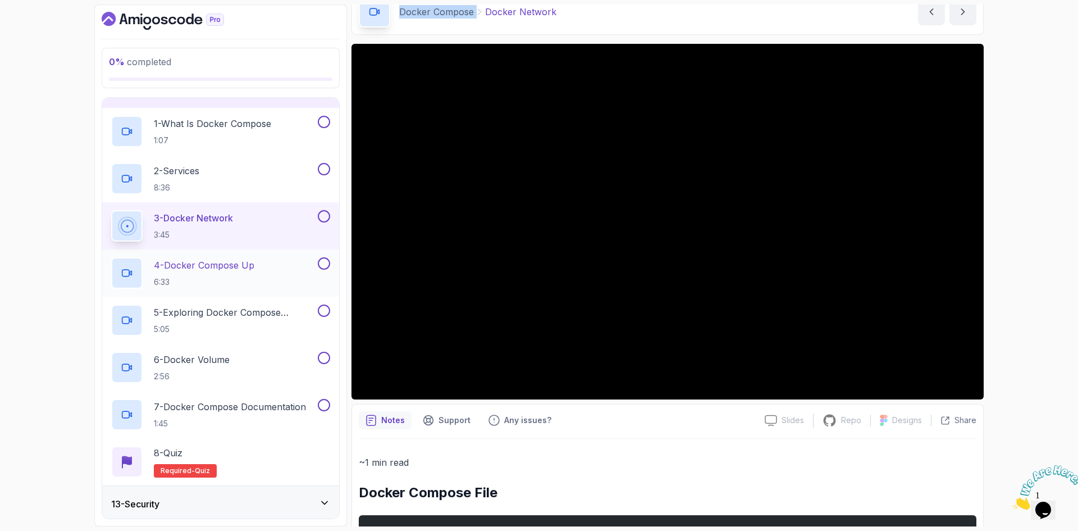
click at [219, 266] on p "4 - Docker Compose Up" at bounding box center [204, 264] width 101 height 13
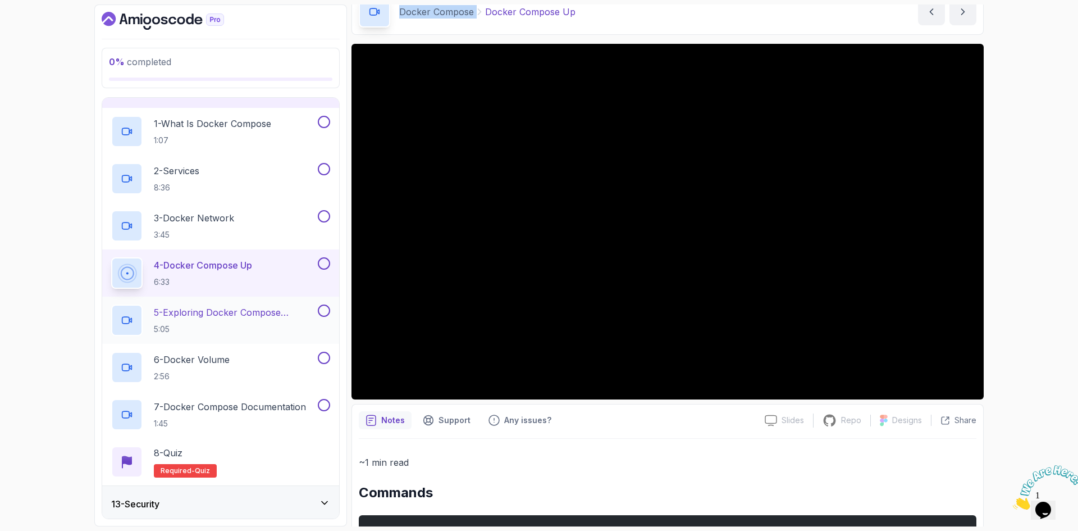
click at [230, 313] on p "5 - Exploring Docker Compose Commands" at bounding box center [235, 312] width 162 height 13
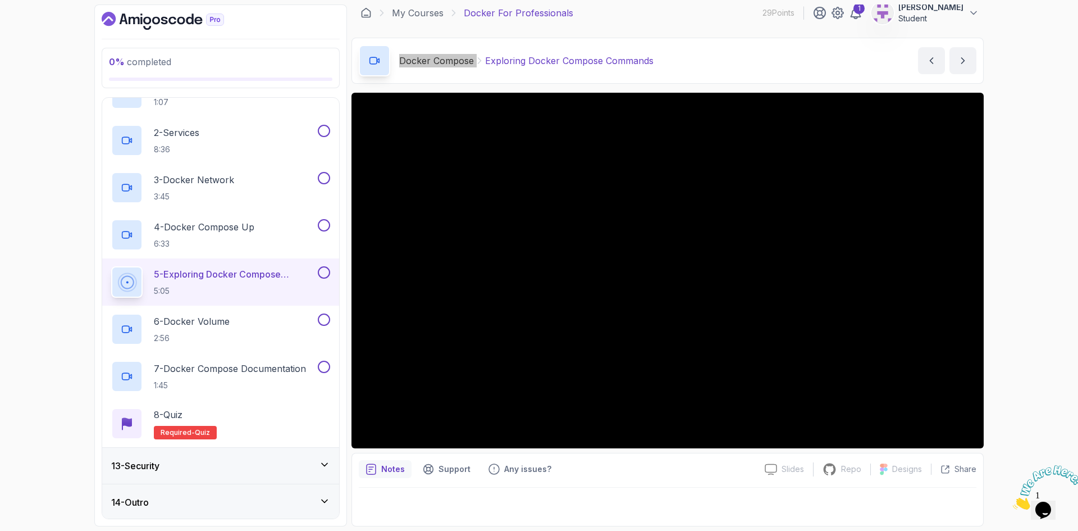
scroll to position [467, 0]
click at [196, 322] on p "6 - Docker Volume" at bounding box center [192, 319] width 76 height 13
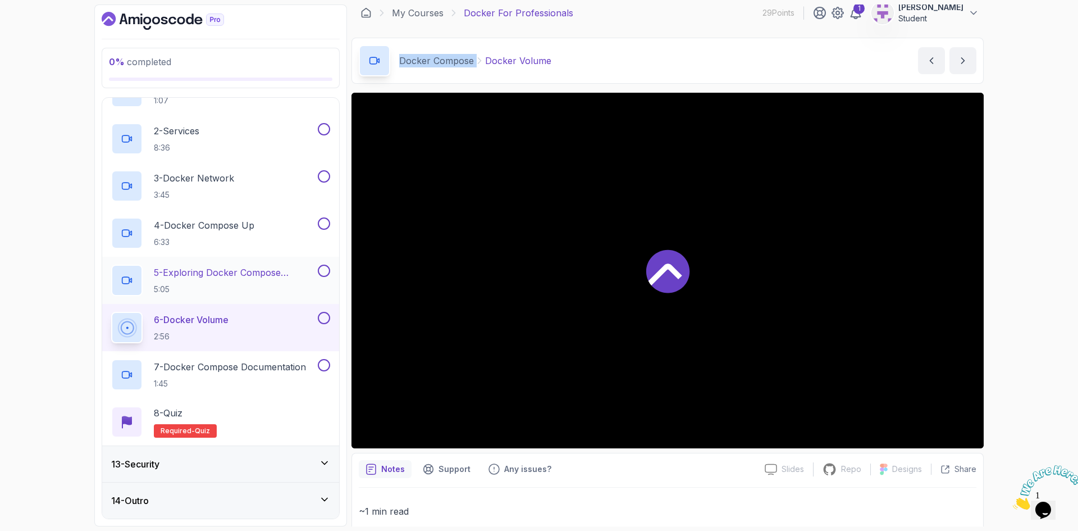
scroll to position [56, 0]
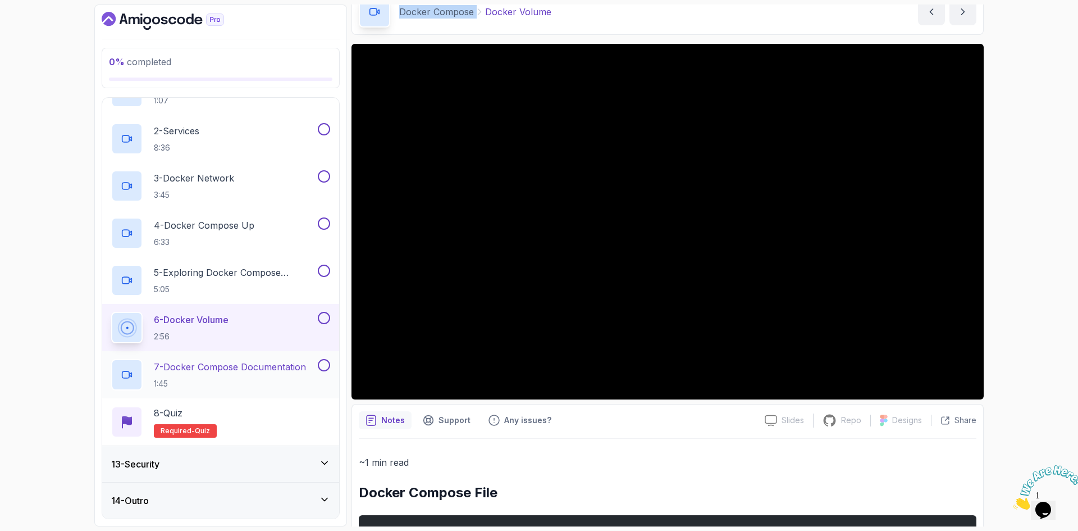
click at [202, 363] on p "7 - Docker Compose Documentation" at bounding box center [230, 366] width 152 height 13
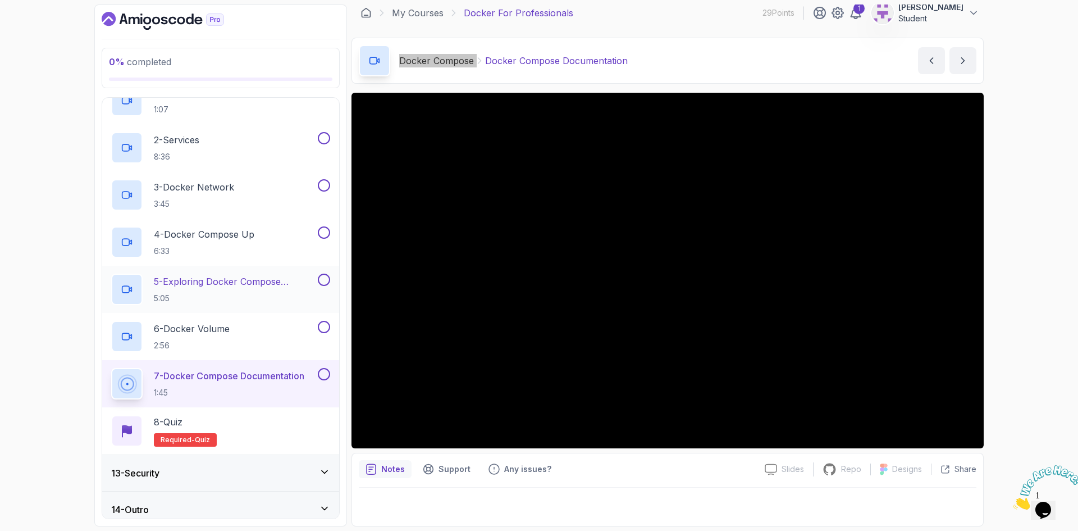
scroll to position [467, 0]
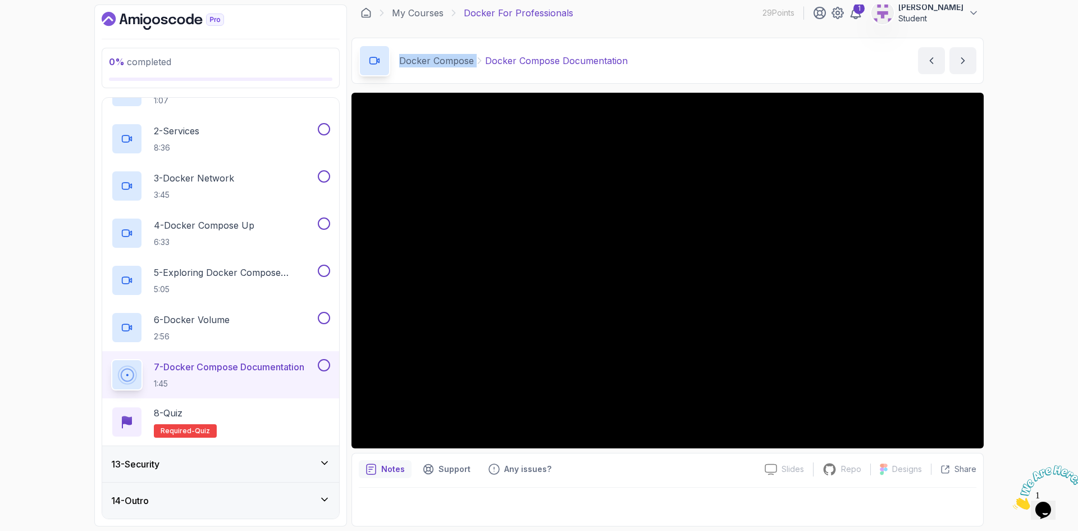
click at [171, 468] on div "13 - Security" at bounding box center [220, 463] width 219 height 13
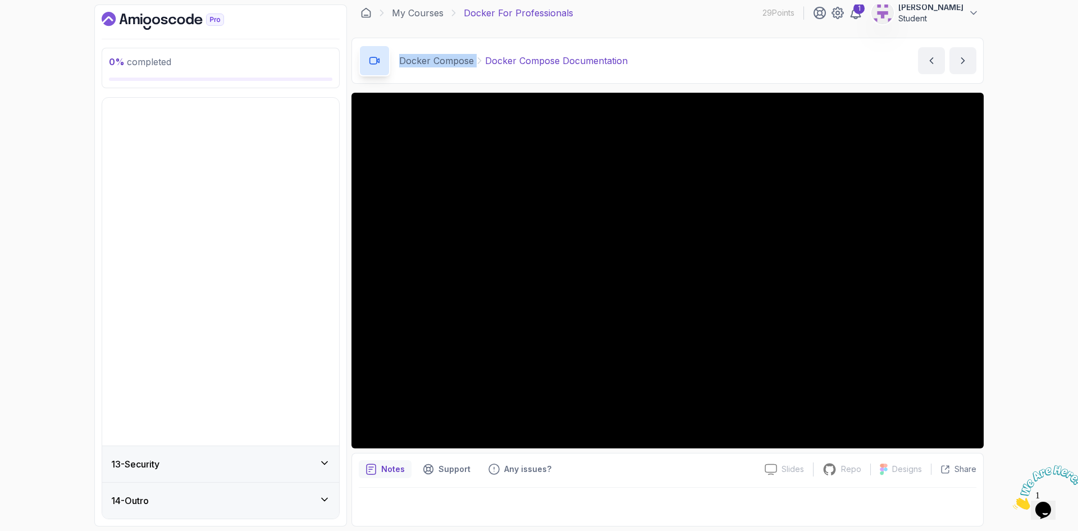
scroll to position [90, 0]
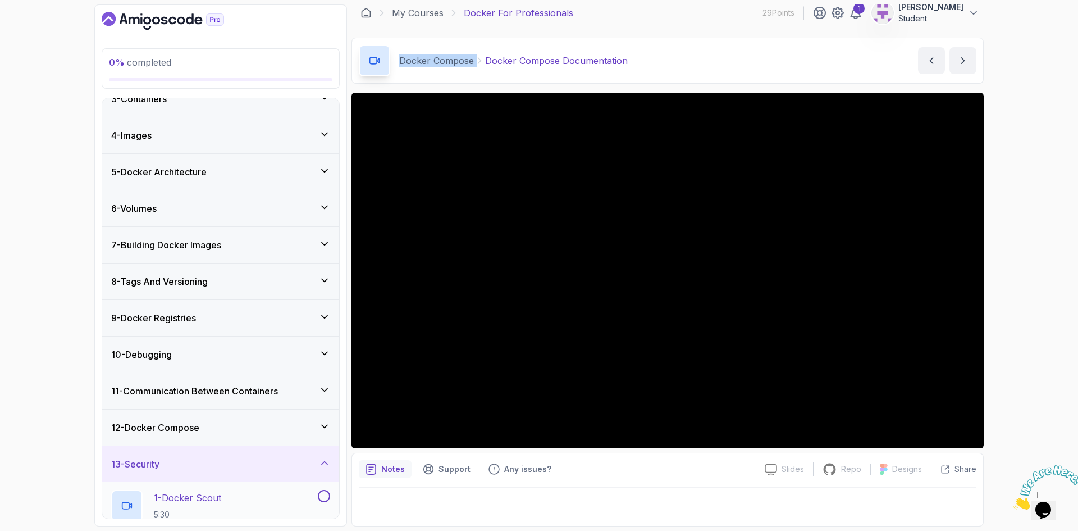
click at [181, 497] on p "1 - Docker Scout" at bounding box center [187, 497] width 67 height 13
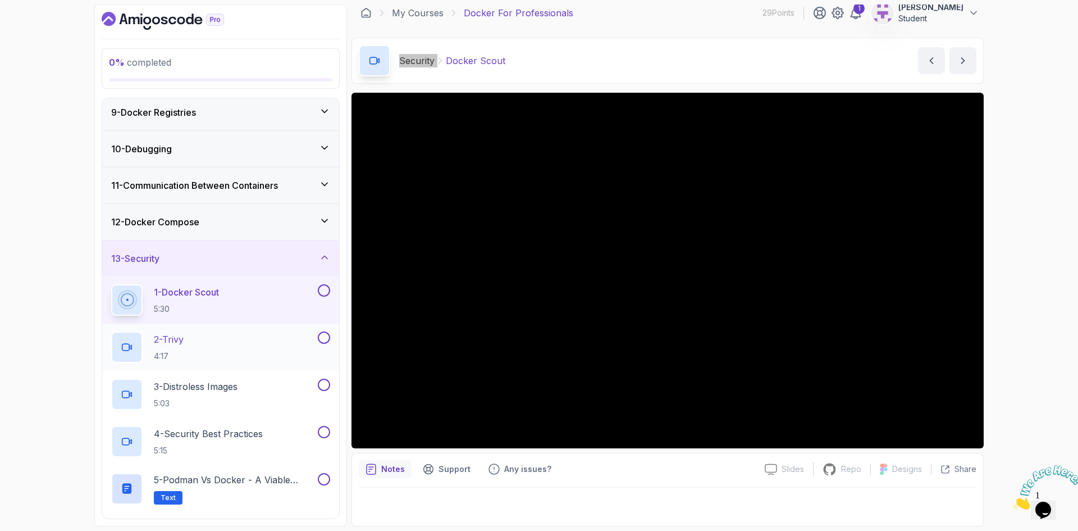
scroll to position [315, 0]
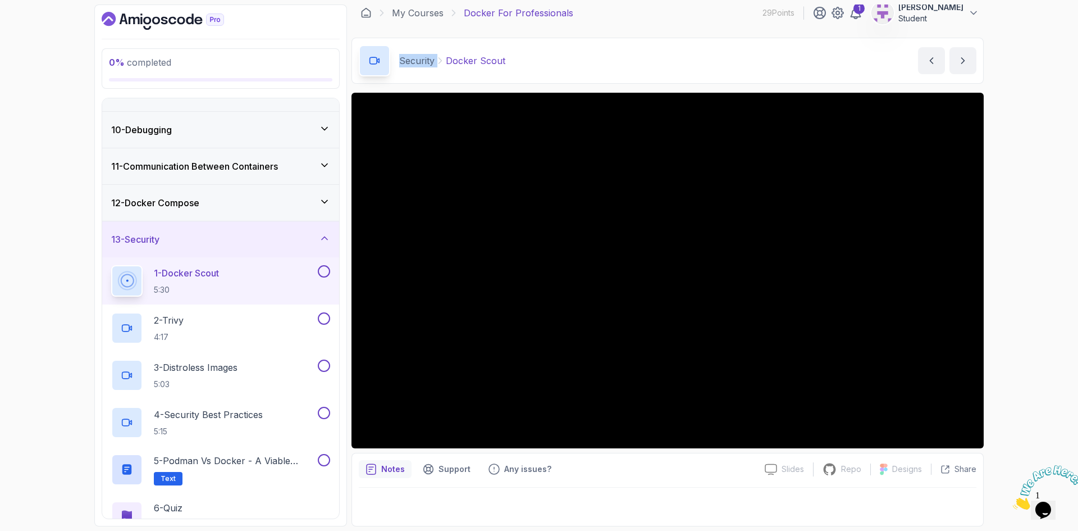
drag, startPoint x: 419, startPoint y: 62, endPoint x: 457, endPoint y: 76, distance: 40.5
click at [202, 320] on div "2 - Trivy 4:17" at bounding box center [213, 327] width 204 height 31
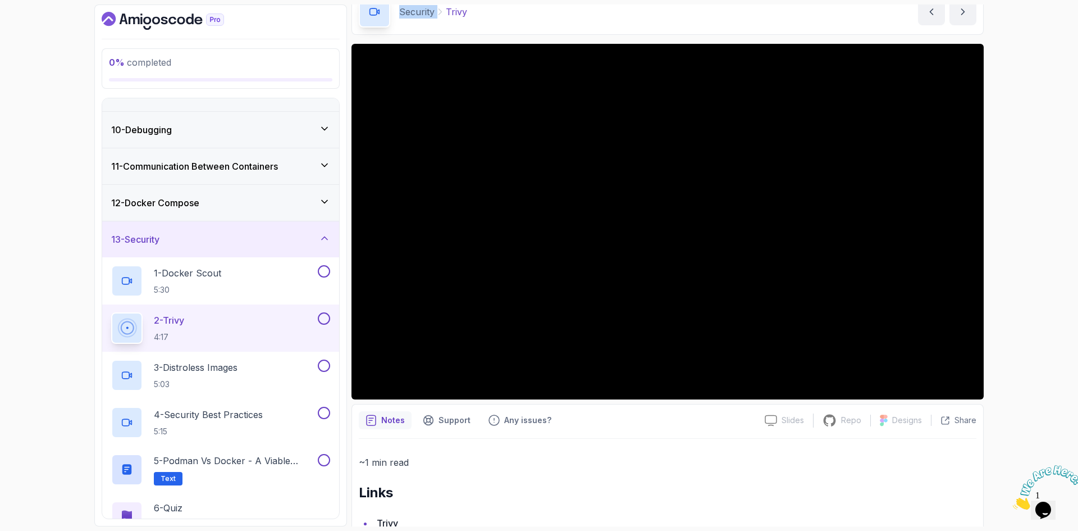
drag, startPoint x: 195, startPoint y: 374, endPoint x: 435, endPoint y: 233, distance: 278.2
click at [195, 374] on h2 "3 - Distroless Images 5:03" at bounding box center [196, 375] width 84 height 29
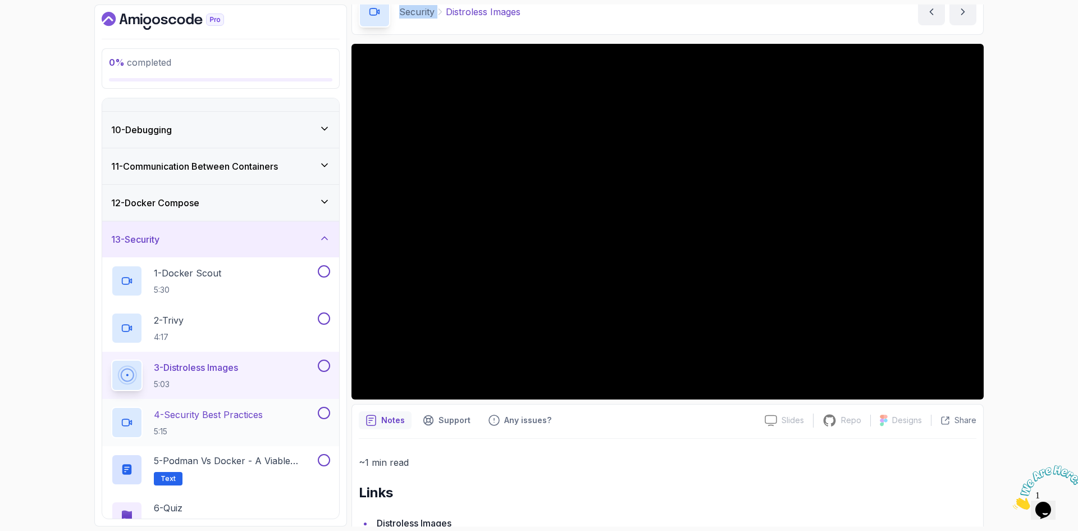
click at [240, 423] on h2 "4 - Security Best Practices 5:15" at bounding box center [208, 422] width 109 height 29
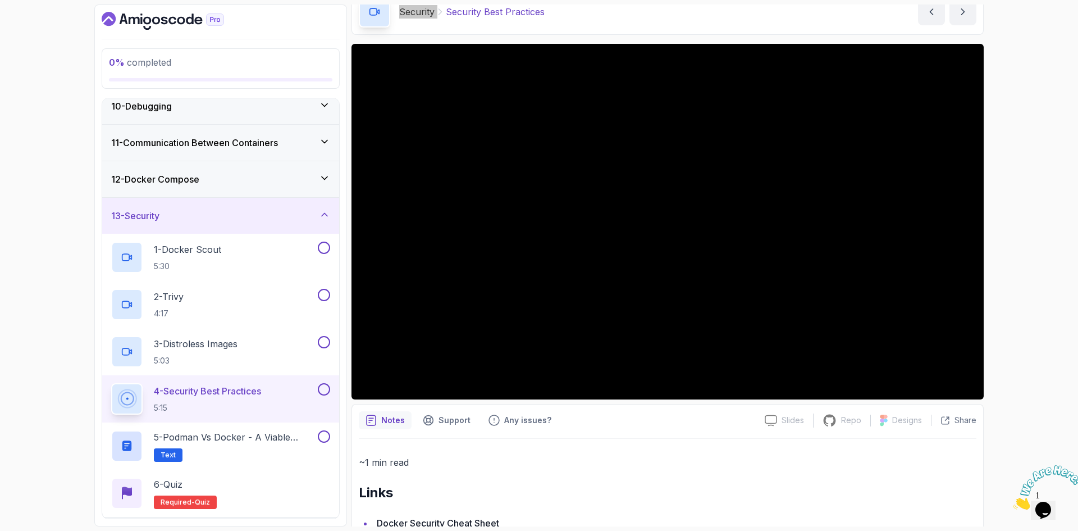
scroll to position [374, 0]
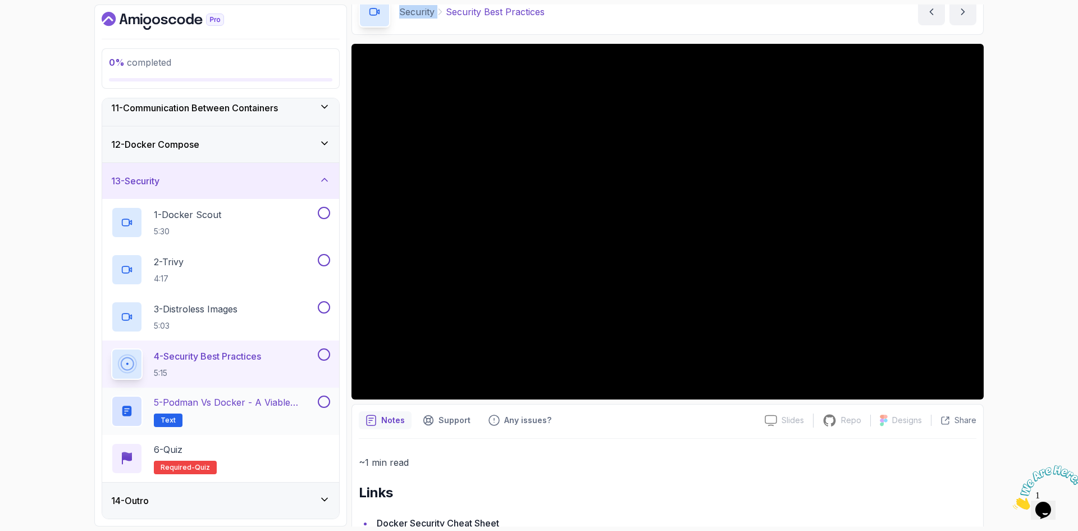
click at [203, 407] on p "5 - Podman vs Docker - A Viable Alternative" at bounding box center [235, 401] width 162 height 13
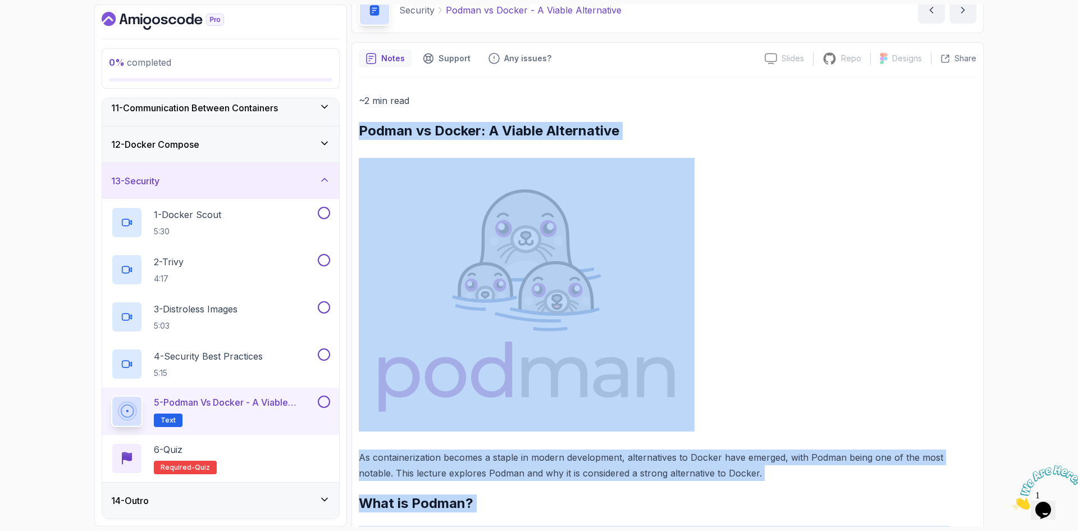
scroll to position [507, 0]
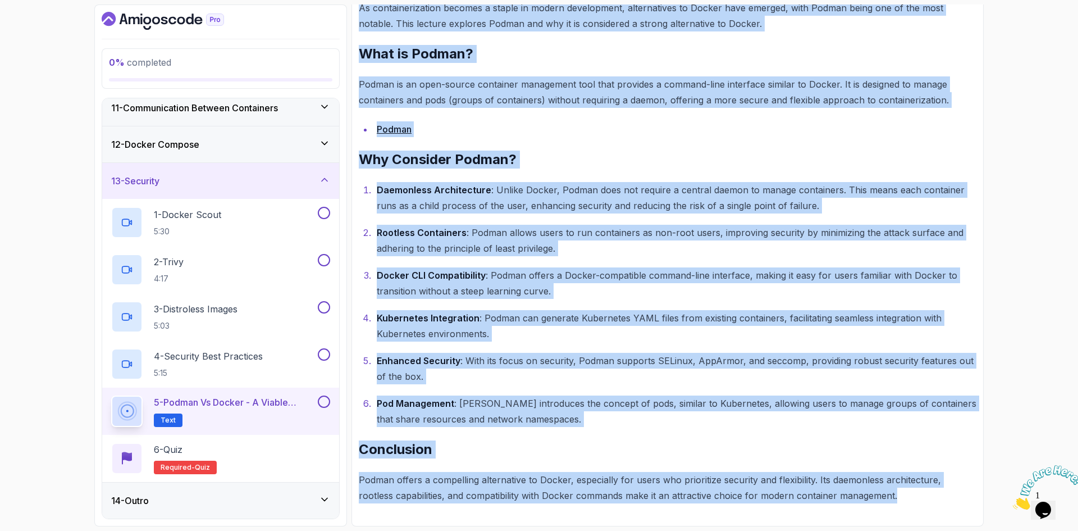
drag, startPoint x: 362, startPoint y: 129, endPoint x: 904, endPoint y: 547, distance: 684.3
click at [904, 530] on html "0 % completed 1 - Intro 2 - Getting Started 3 - Containers 4 - Images 5 - Docke…" at bounding box center [539, 265] width 1078 height 531
copy div "Podman vs Docker: A Viable Alternative As containerization becomes a staple in …"
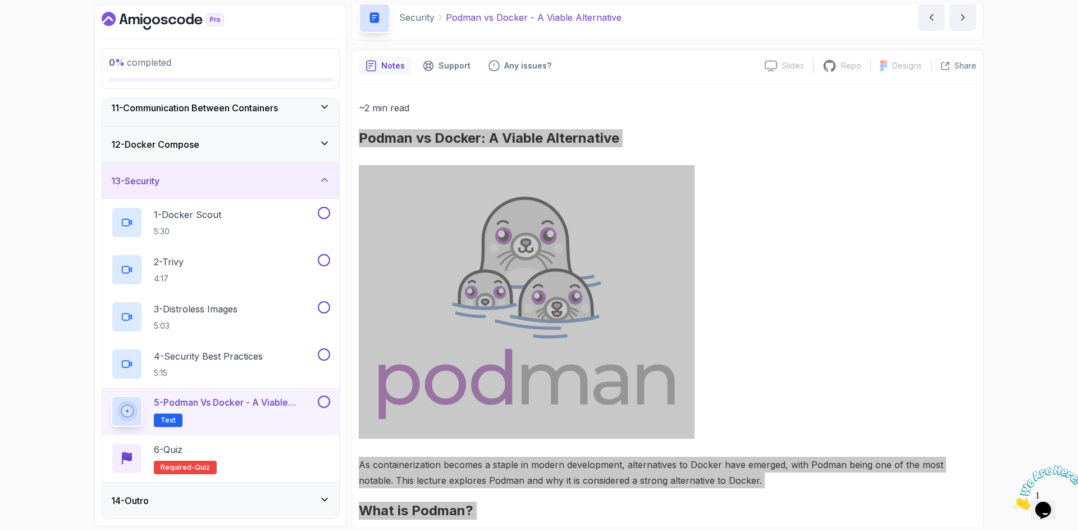
scroll to position [0, 0]
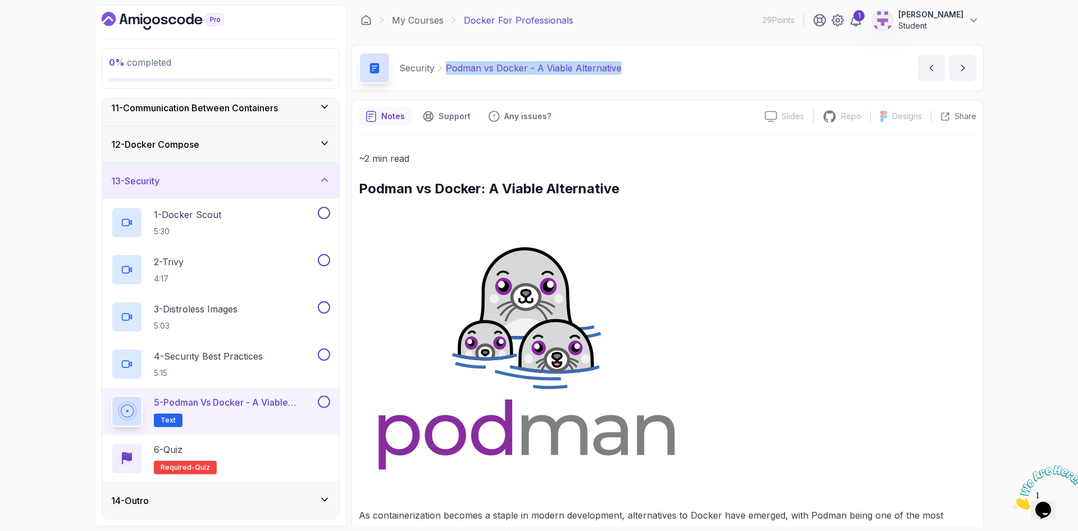
drag, startPoint x: 630, startPoint y: 67, endPoint x: 447, endPoint y: 69, distance: 183.1
click at [447, 69] on div "Security Podman vs Docker - A Viable Alternative Podman vs Docker - A Viable Al…" at bounding box center [668, 68] width 632 height 46
copy p "Podman vs Docker - A Viable Alternative"
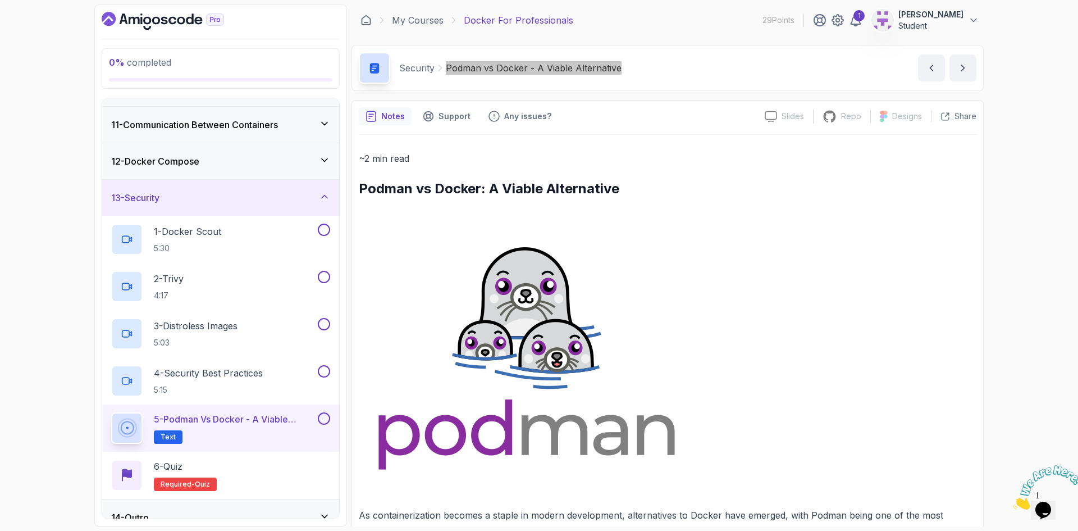
scroll to position [374, 0]
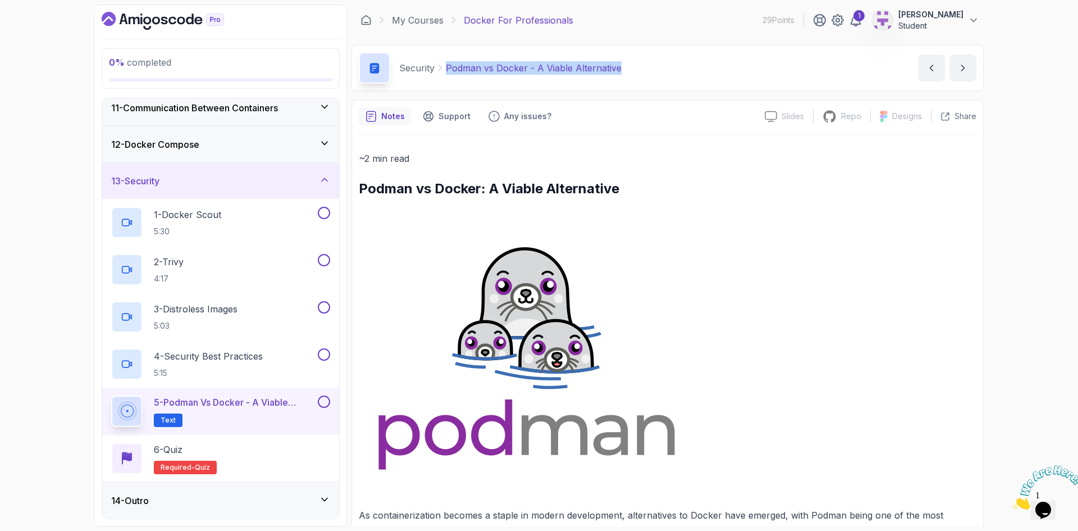
click at [149, 502] on h3 "14 - Outro" at bounding box center [130, 500] width 38 height 13
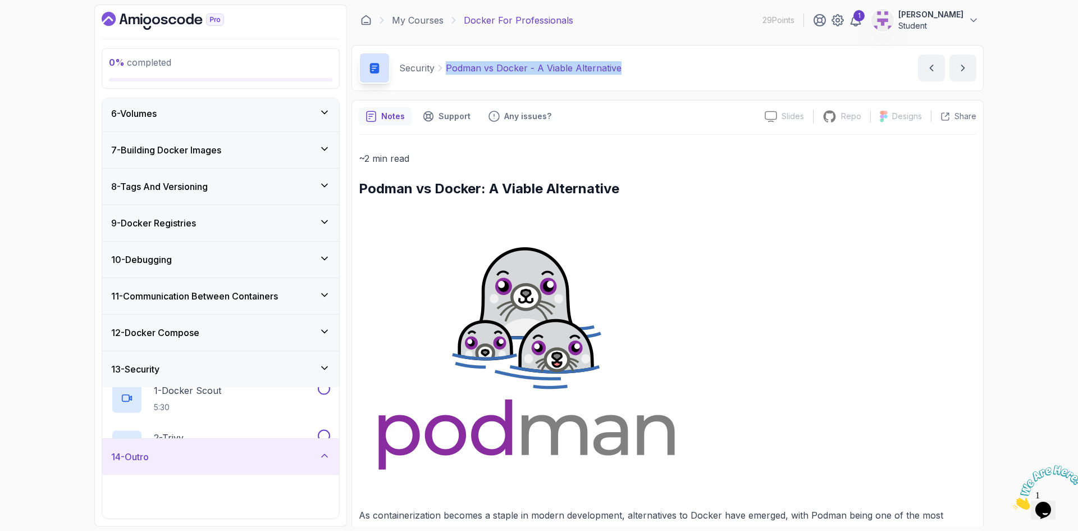
scroll to position [185, 0]
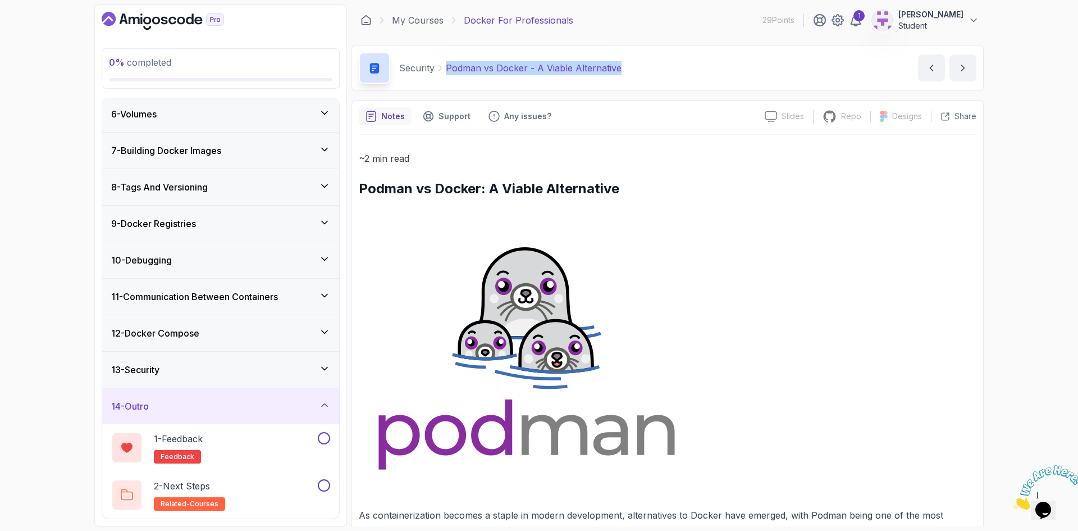
click at [189, 363] on div "13 - Security" at bounding box center [220, 369] width 219 height 13
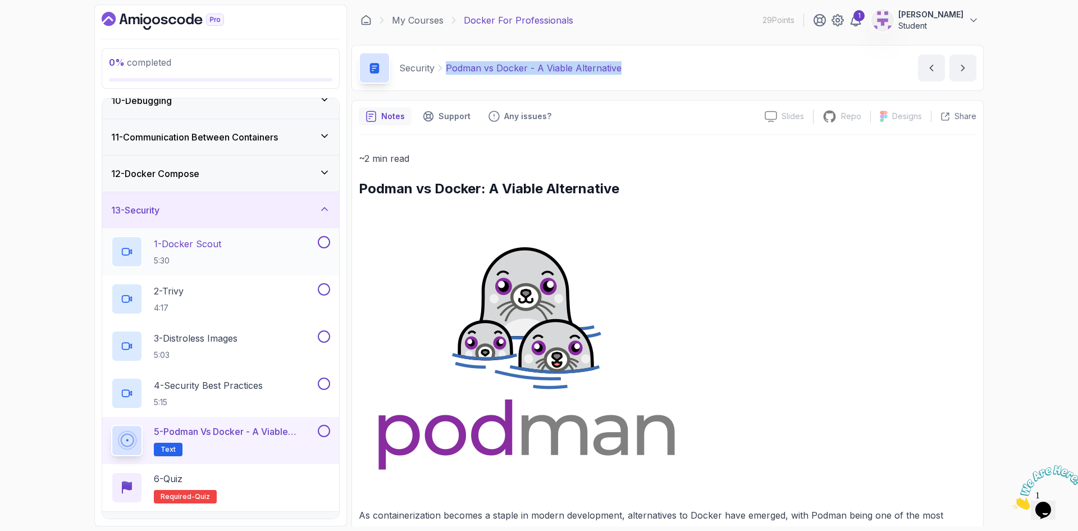
scroll to position [353, 0]
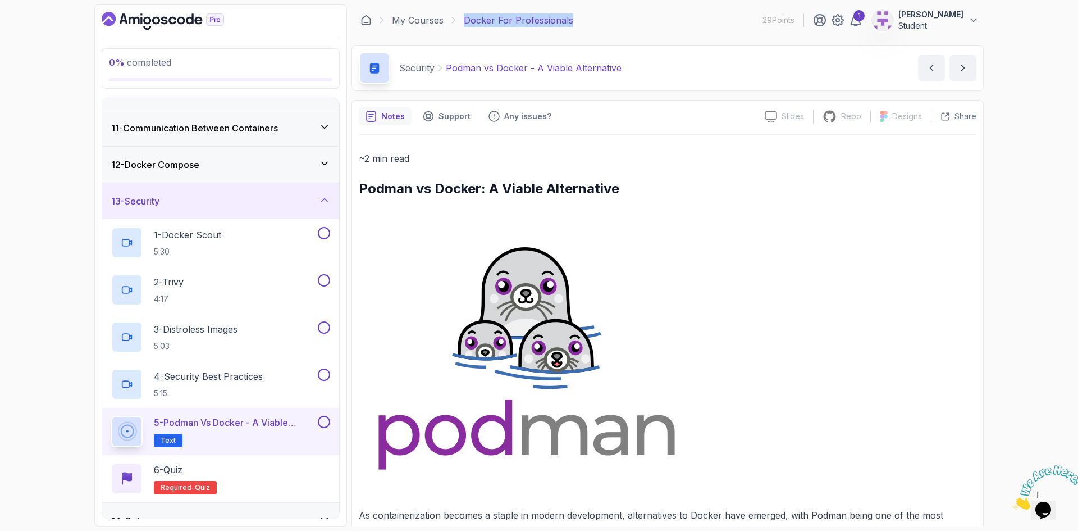
drag, startPoint x: 582, startPoint y: 23, endPoint x: 463, endPoint y: 18, distance: 119.2
click at [463, 18] on div "My Courses Docker For Professionals 29 Points 1 abdellah Student" at bounding box center [668, 19] width 632 height 31
copy p "Docker For Professionals"
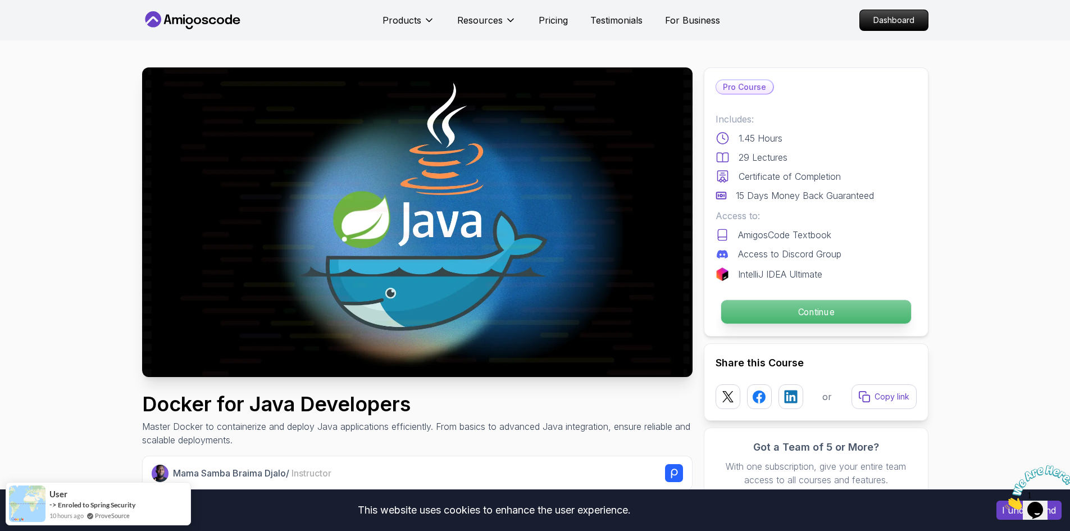
click at [781, 307] on p "Continue" at bounding box center [816, 312] width 190 height 24
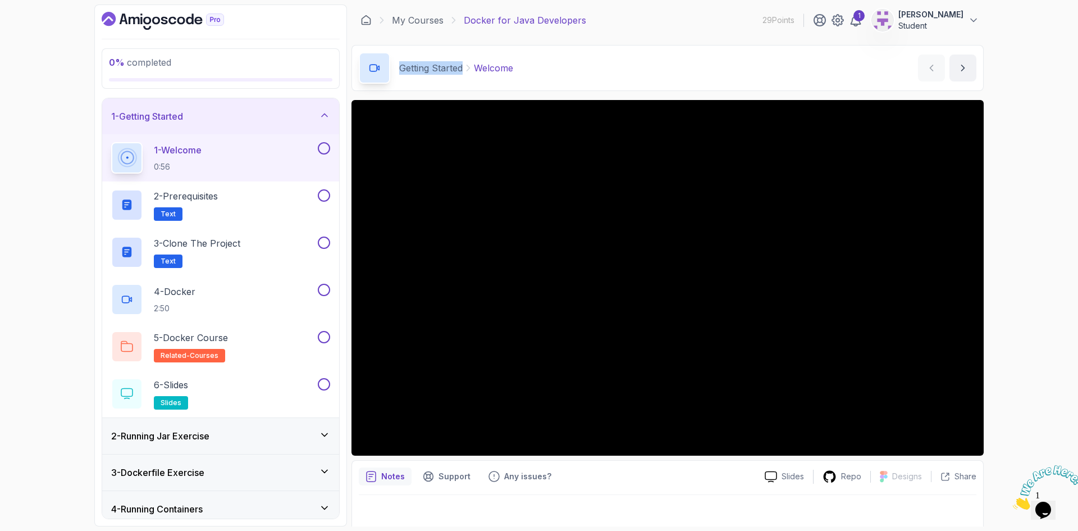
drag, startPoint x: 398, startPoint y: 63, endPoint x: 461, endPoint y: 70, distance: 62.7
click at [462, 70] on div "Getting Started Welcome" at bounding box center [436, 67] width 154 height 31
click at [190, 202] on p "2 - Prerequisites" at bounding box center [186, 195] width 64 height 13
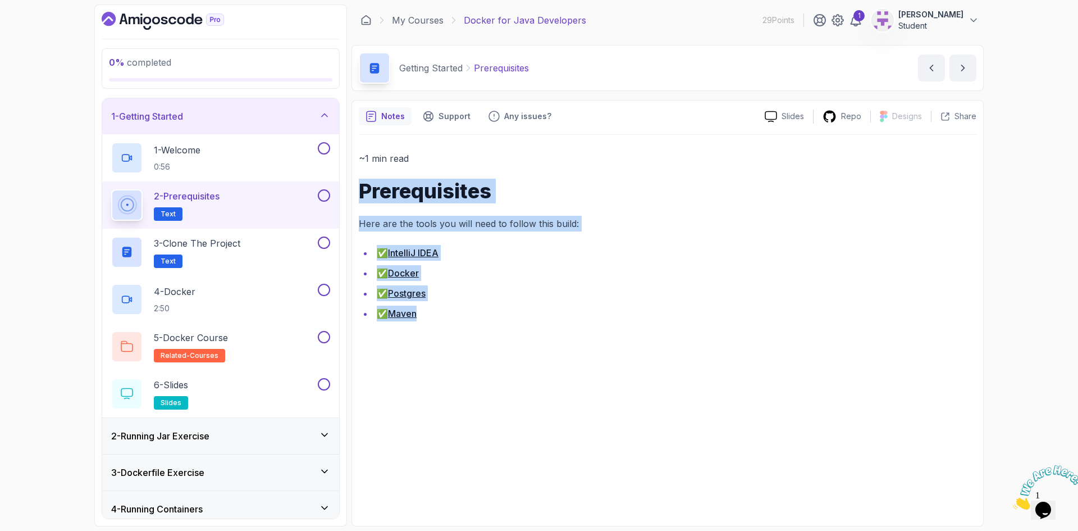
drag, startPoint x: 434, startPoint y: 322, endPoint x: 355, endPoint y: 190, distance: 154.1
click at [355, 190] on div "Notes Support Any issues? Slides Repo Designs Design not available Share ~1 min…" at bounding box center [668, 313] width 632 height 426
click at [217, 246] on p "3 - Clone the Project" at bounding box center [197, 242] width 87 height 13
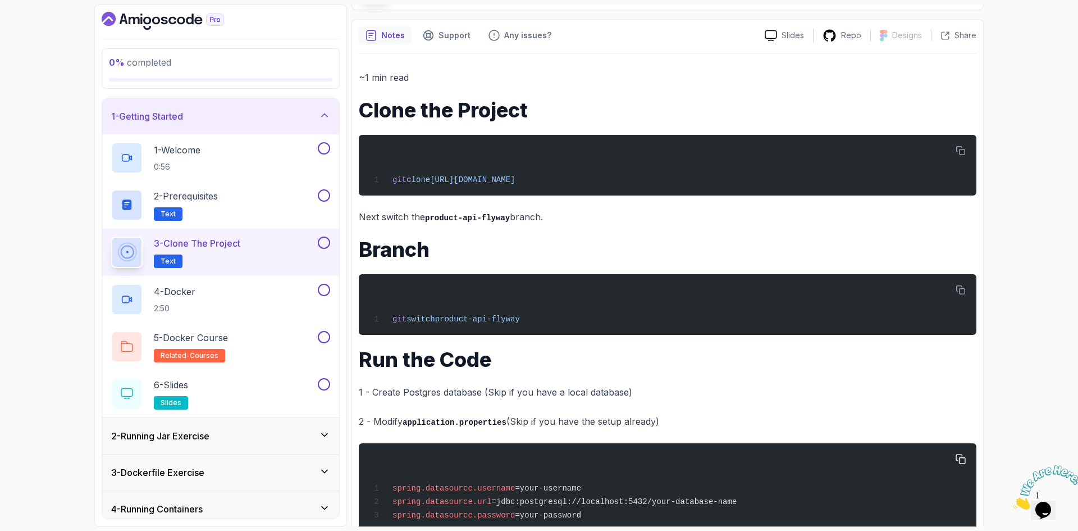
scroll to position [140, 0]
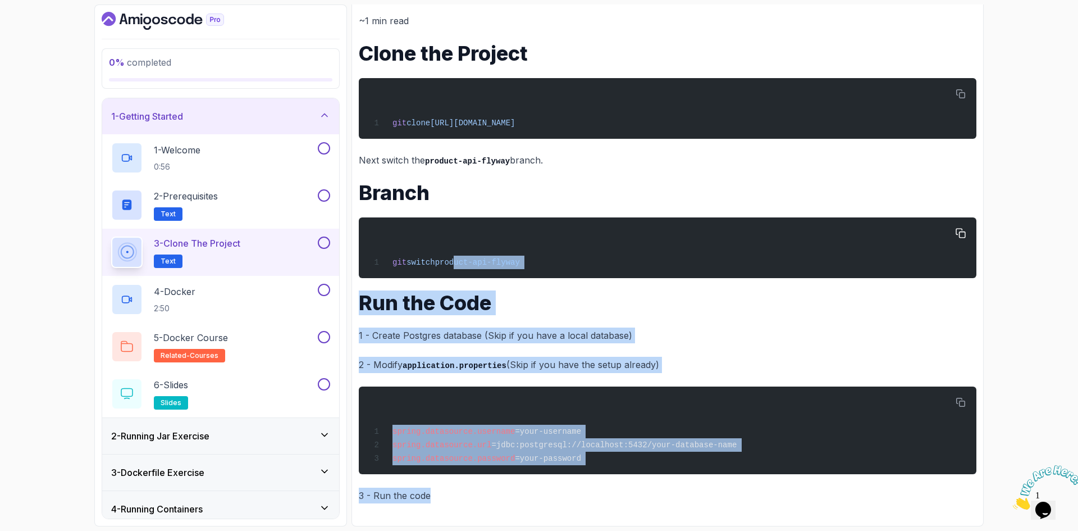
drag, startPoint x: 514, startPoint y: 504, endPoint x: 455, endPoint y: 256, distance: 255.2
click at [455, 256] on div "~1 min read Clone the Project git clone [URL][DOMAIN_NAME] Next switch the prod…" at bounding box center [668, 258] width 618 height 522
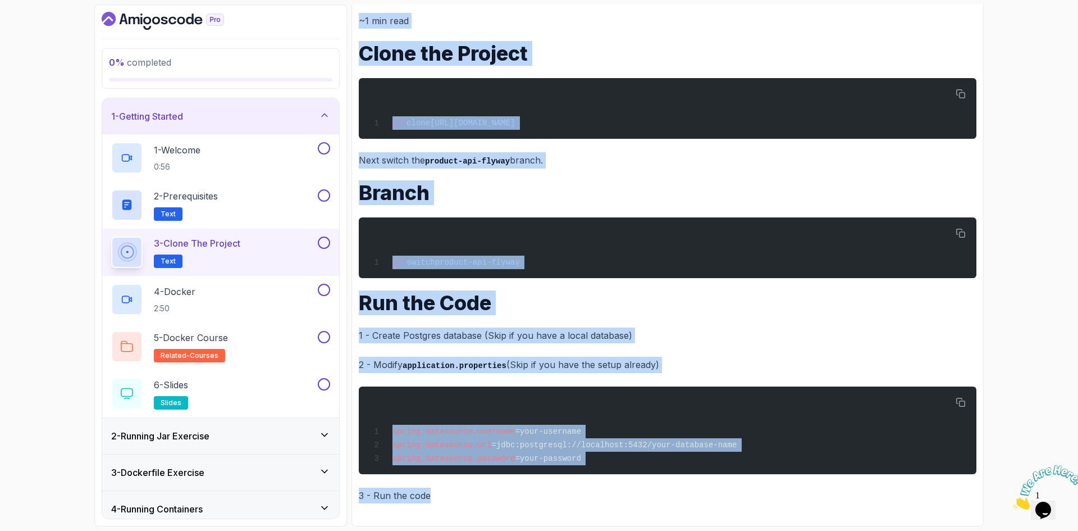
drag, startPoint x: 359, startPoint y: 161, endPoint x: 551, endPoint y: 483, distance: 374.5
click at [551, 483] on div "~1 min read Clone the Project git clone [URL][DOMAIN_NAME] Next switch the prod…" at bounding box center [668, 258] width 618 height 490
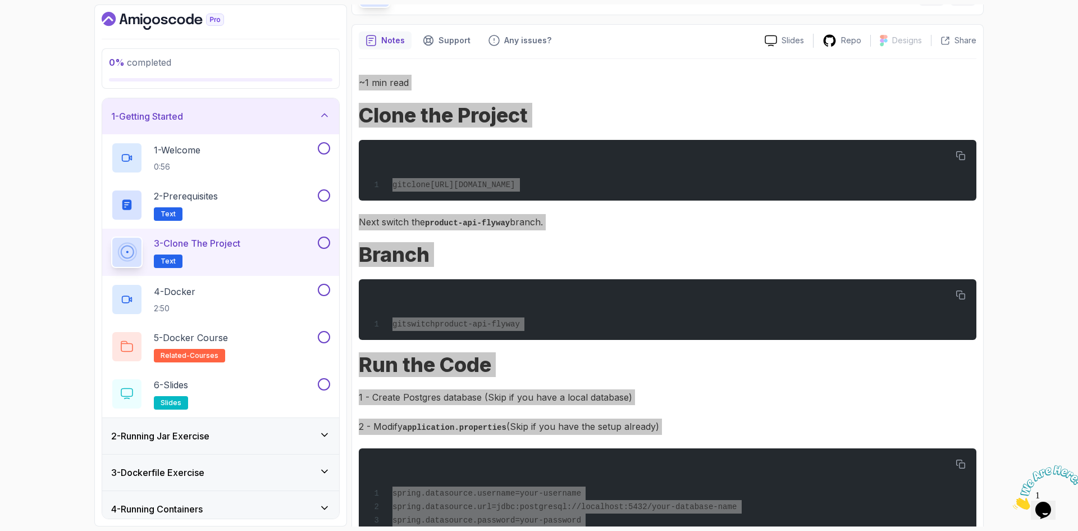
scroll to position [28, 0]
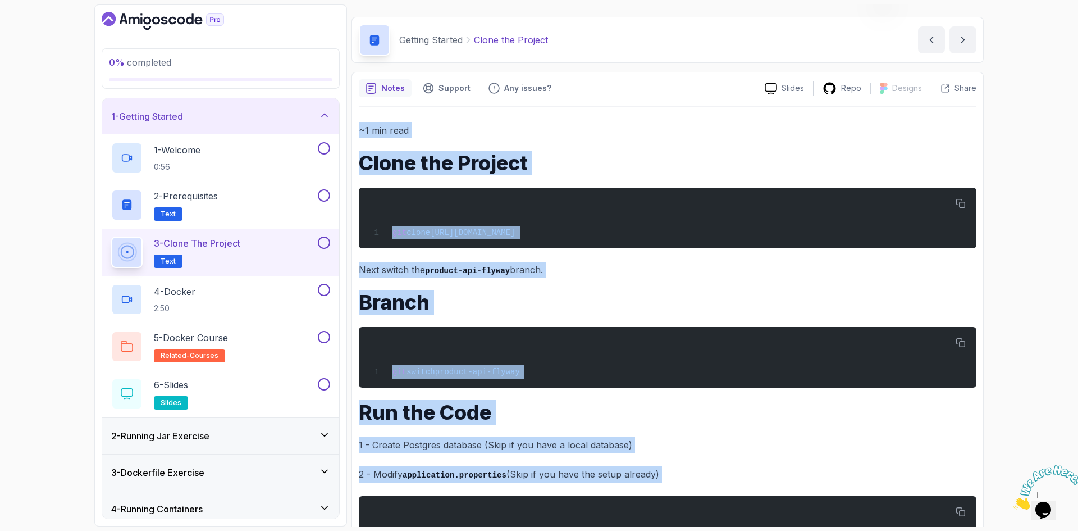
click at [575, 136] on p "~1 min read" at bounding box center [668, 130] width 618 height 16
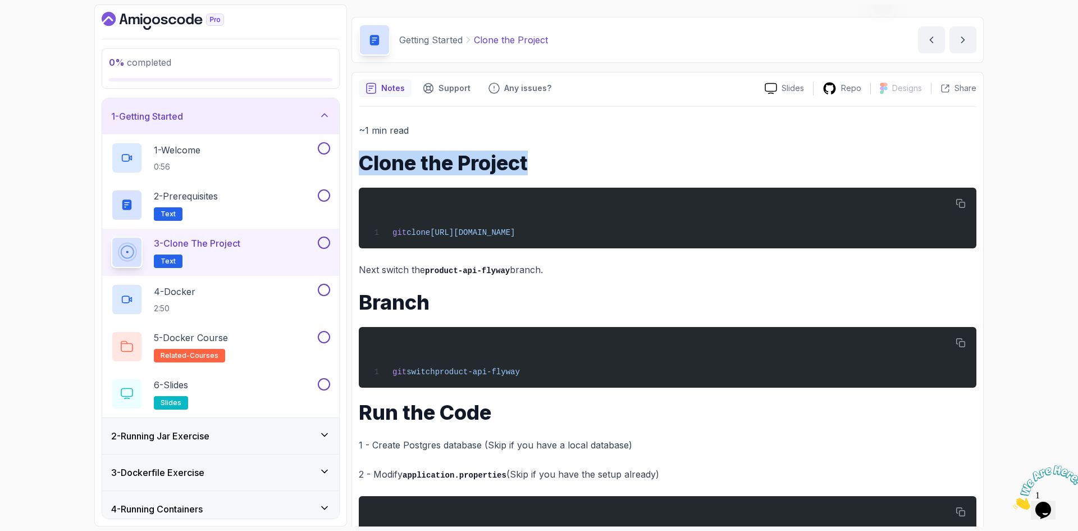
drag, startPoint x: 540, startPoint y: 160, endPoint x: 365, endPoint y: 166, distance: 175.4
click at [365, 166] on h1 "Clone the Project" at bounding box center [668, 163] width 618 height 22
click at [194, 295] on p "4 - Docker" at bounding box center [175, 291] width 42 height 13
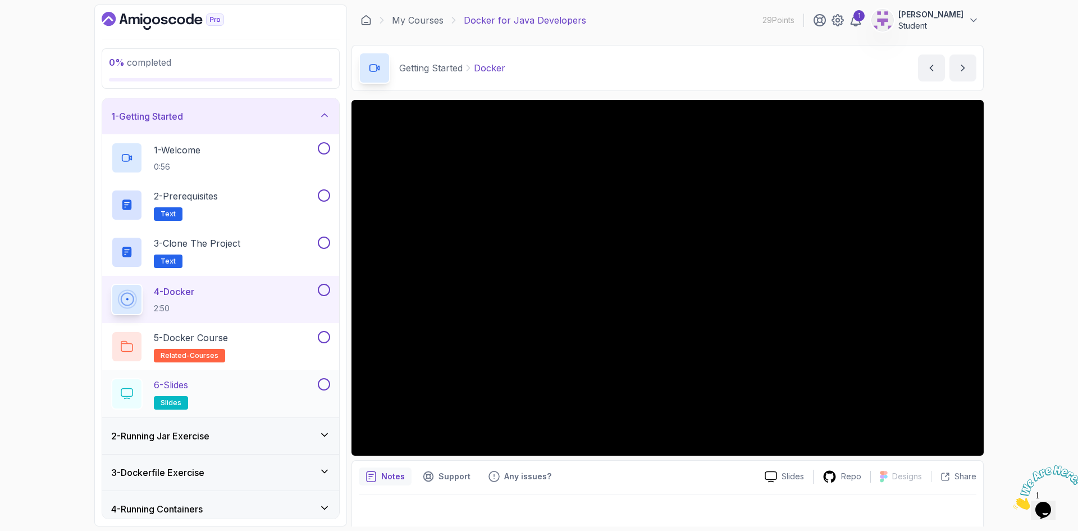
click at [186, 386] on p "6 - Slides" at bounding box center [171, 384] width 34 height 13
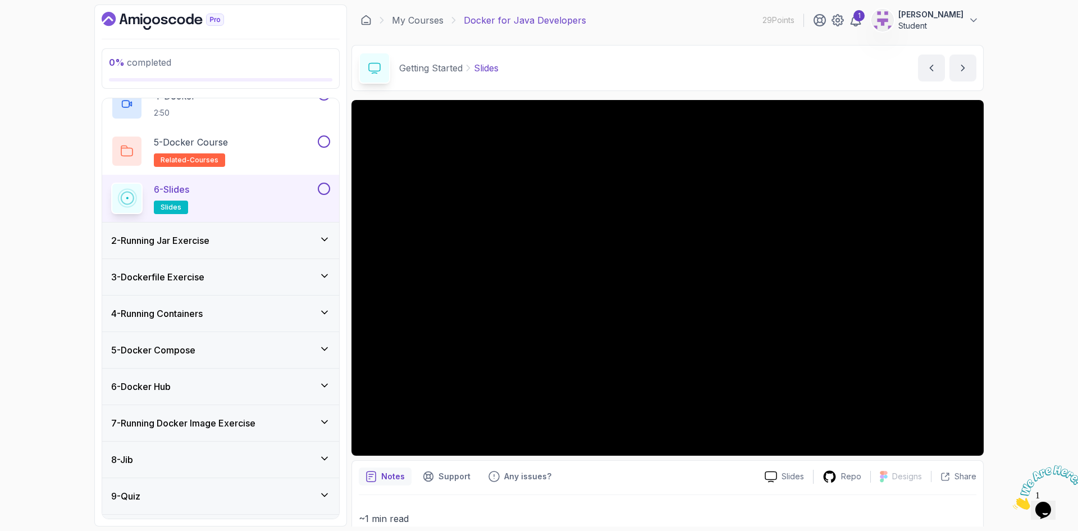
scroll to position [227, 0]
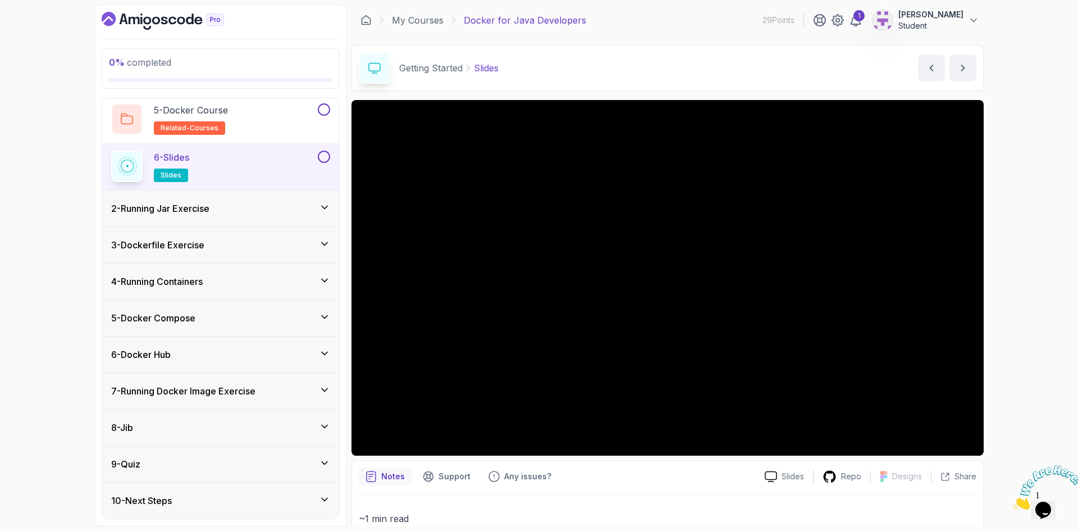
click at [222, 206] on div "2 - Running Jar Exercise" at bounding box center [220, 208] width 219 height 13
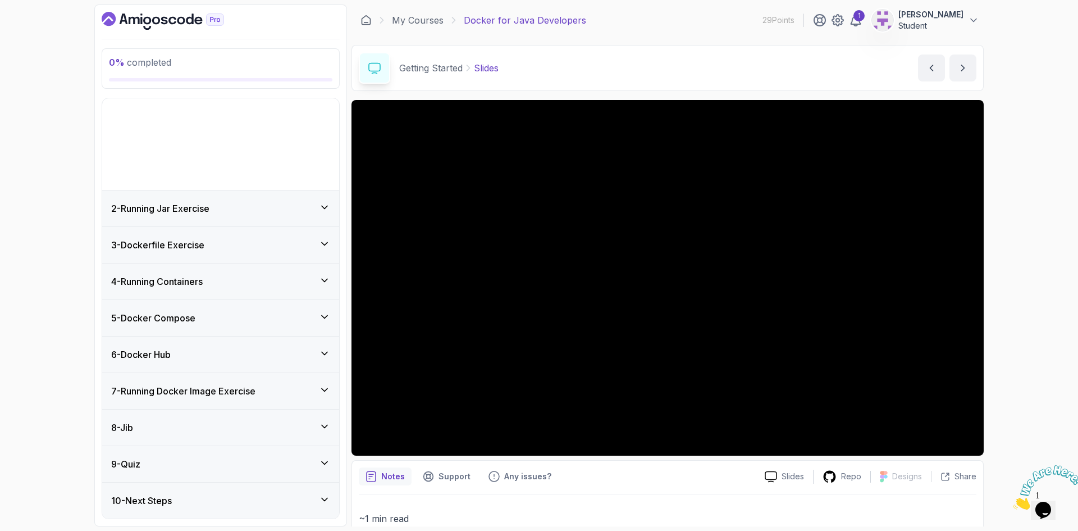
scroll to position [0, 0]
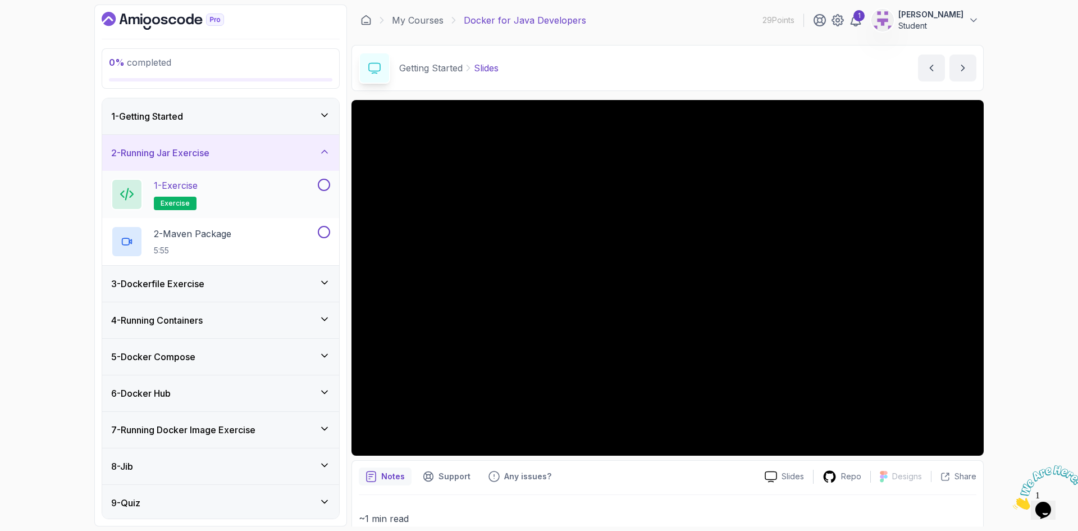
click at [183, 183] on p "1 - Exercise" at bounding box center [176, 185] width 44 height 13
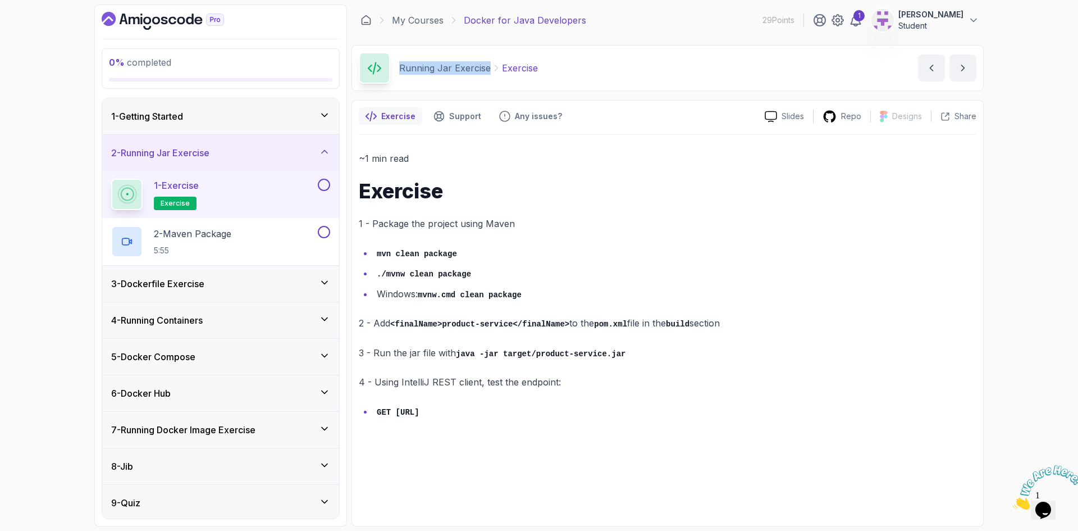
drag, startPoint x: 396, startPoint y: 67, endPoint x: 488, endPoint y: 75, distance: 91.9
click at [488, 75] on div "Running Jar Exercise Exercise" at bounding box center [448, 67] width 179 height 31
drag, startPoint x: 559, startPoint y: 413, endPoint x: 357, endPoint y: 188, distance: 302.7
click at [357, 188] on div "Exercise Support Any issues? Slides Repo Designs Design not available Share ~1 …" at bounding box center [668, 313] width 632 height 426
drag, startPoint x: 373, startPoint y: 188, endPoint x: 421, endPoint y: 197, distance: 49.2
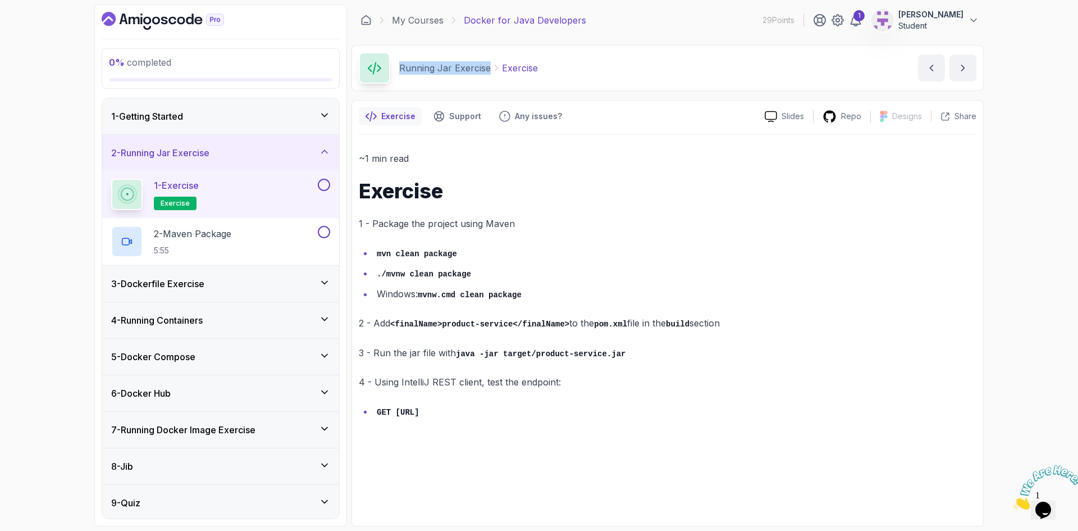
click at [421, 193] on h1 "Exercise" at bounding box center [668, 191] width 618 height 22
drag, startPoint x: 357, startPoint y: 192, endPoint x: 603, endPoint y: 402, distance: 323.9
click at [603, 402] on div "Exercise Support Any issues? Slides Repo Designs Design not available Share ~1 …" at bounding box center [668, 313] width 632 height 426
click at [215, 238] on p "2 - Maven Package" at bounding box center [193, 233] width 78 height 13
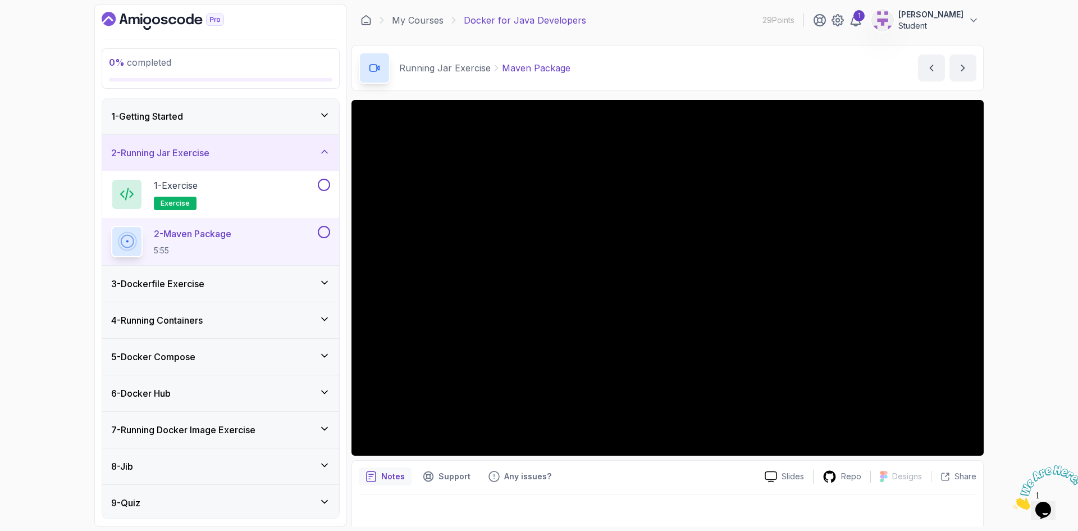
click at [397, 67] on div "Running Jar Exercise Maven Package" at bounding box center [465, 67] width 212 height 31
drag, startPoint x: 583, startPoint y: 69, endPoint x: 501, endPoint y: 70, distance: 82.0
click at [501, 70] on div "Running Jar Exercise Maven Package Maven Package by [PERSON_NAME]" at bounding box center [668, 68] width 632 height 46
click at [191, 188] on p "1 - Exercise" at bounding box center [176, 185] width 44 height 13
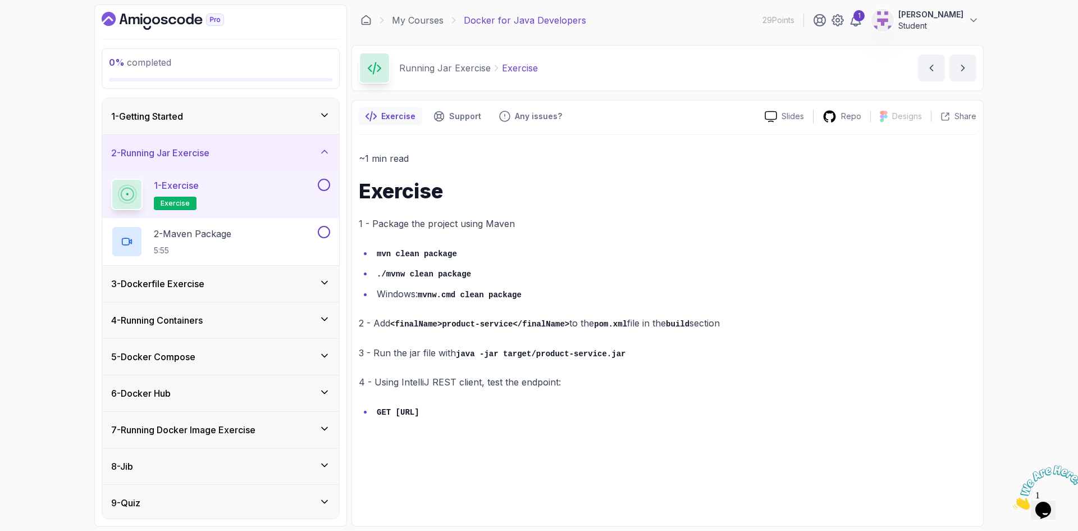
drag, startPoint x: 559, startPoint y: 414, endPoint x: 362, endPoint y: 192, distance: 296.8
click at [362, 192] on div "~1 min read Exercise 1 - Package the project using Maven mvn clean package ./mv…" at bounding box center [668, 285] width 618 height 269
copy div "Exercise 1 - Package the project using Maven mvn clean package ./mvnw clean pac…"
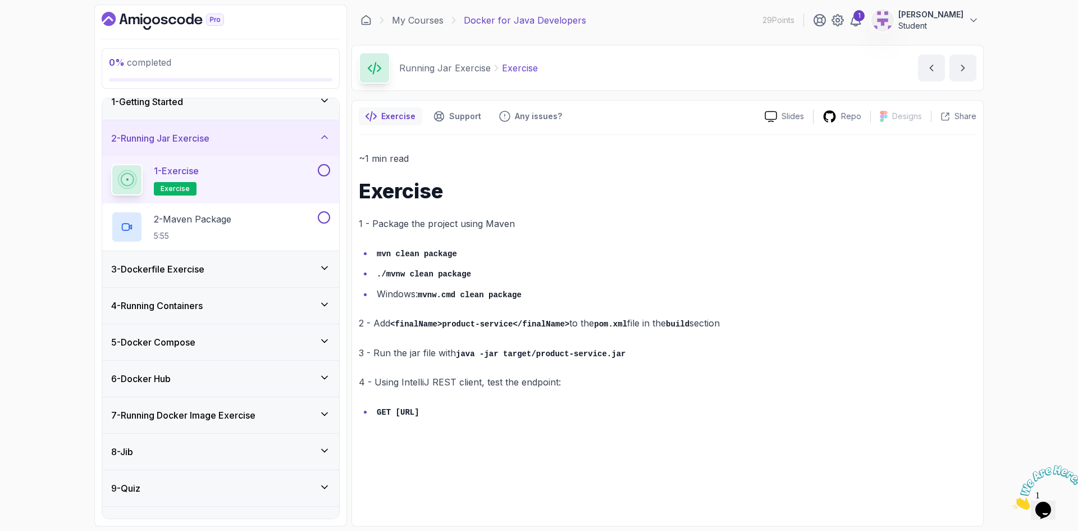
scroll to position [39, 0]
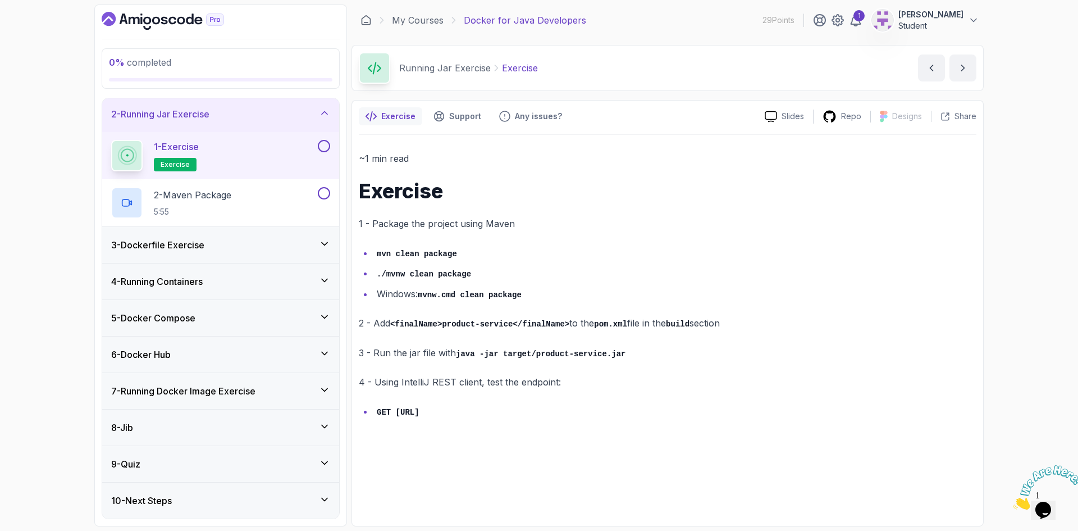
click at [204, 246] on h3 "3 - Dockerfile Exercise" at bounding box center [157, 244] width 93 height 13
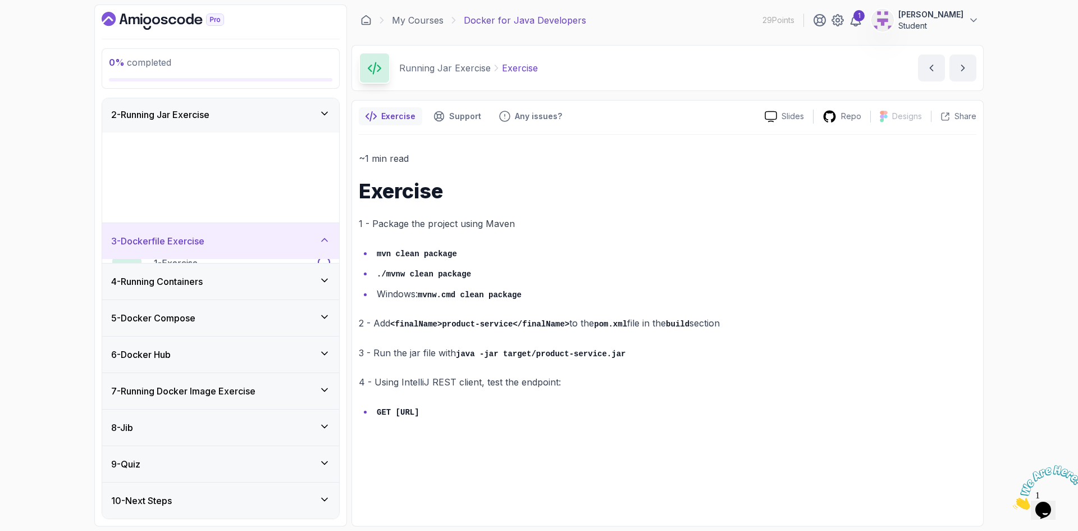
scroll to position [0, 0]
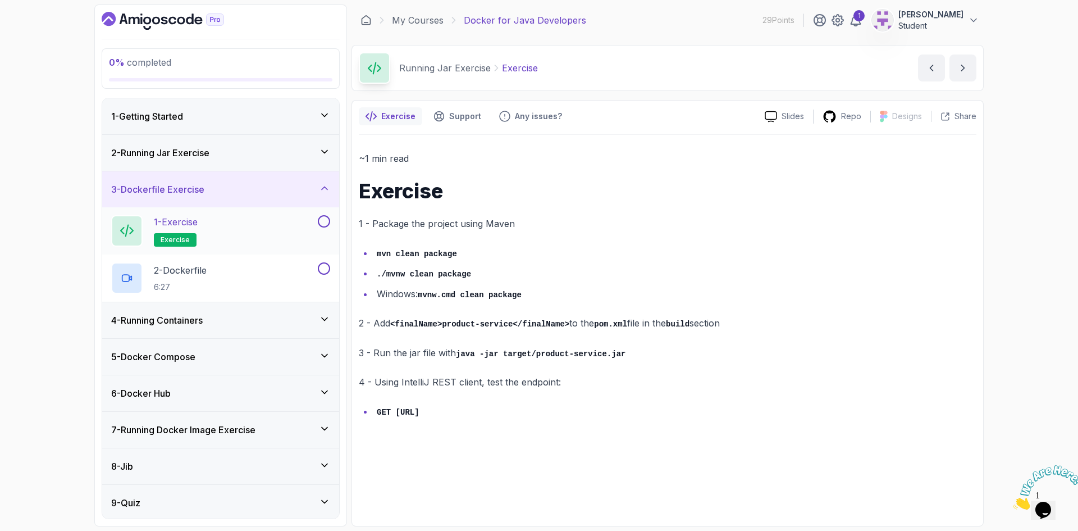
click at [198, 224] on p "1 - Exercise" at bounding box center [176, 221] width 44 height 13
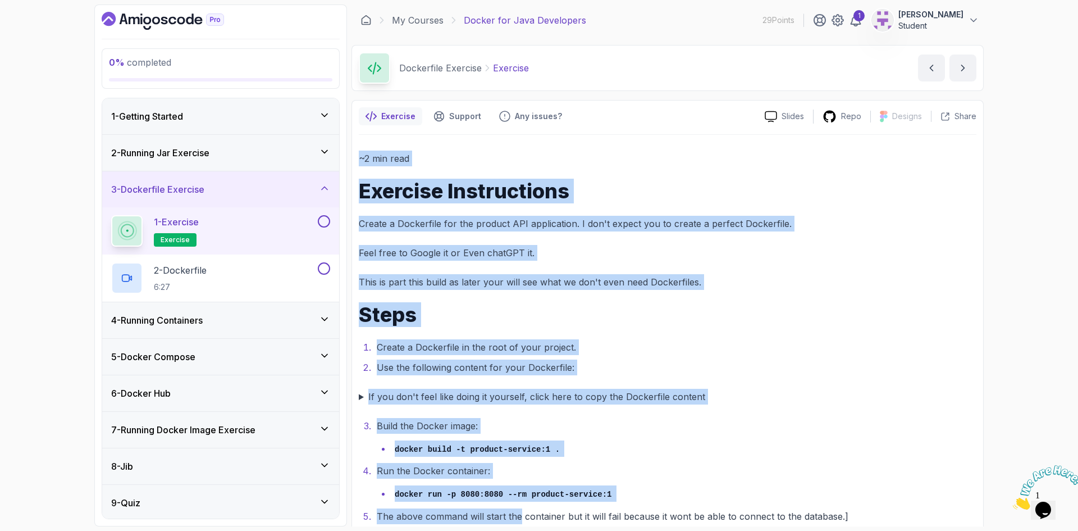
scroll to position [25, 0]
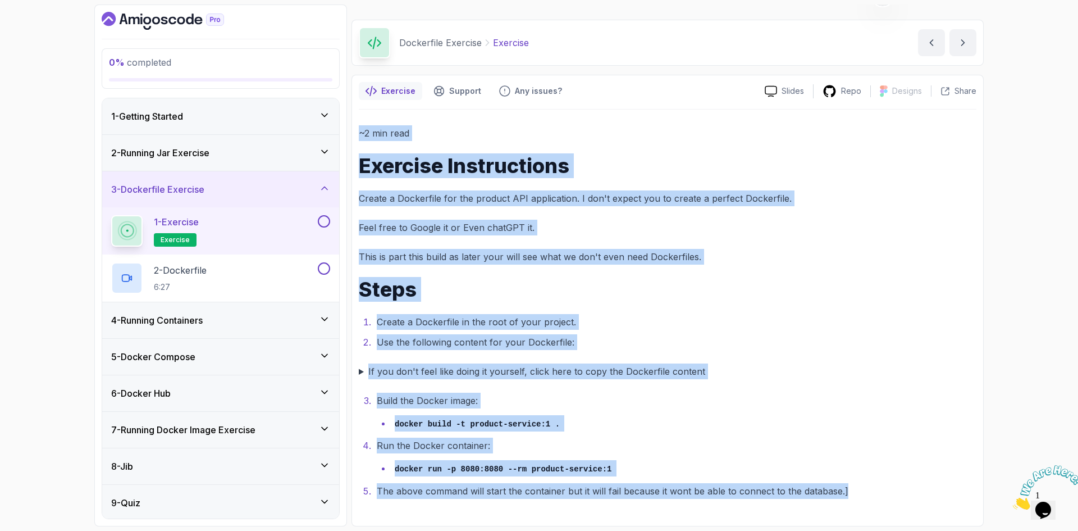
drag, startPoint x: 361, startPoint y: 160, endPoint x: 870, endPoint y: 531, distance: 630.4
click at [870, 530] on html "0 % completed 1 - Getting Started 2 - Running Jar Exercise 3 - Dockerfile Exerc…" at bounding box center [539, 265] width 1078 height 531
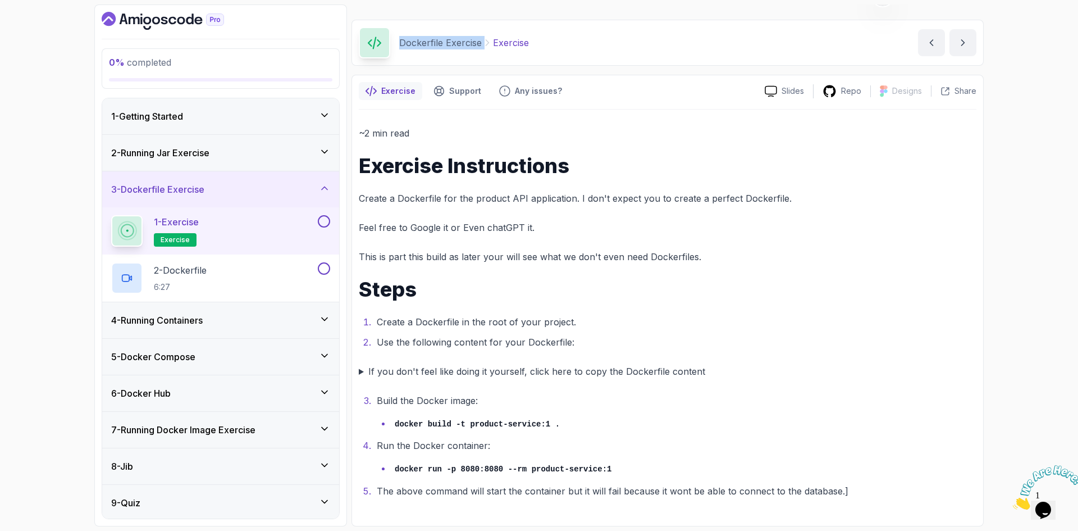
drag, startPoint x: 399, startPoint y: 39, endPoint x: 483, endPoint y: 36, distance: 84.3
click at [483, 36] on div "Dockerfile Exercise Exercise" at bounding box center [444, 42] width 170 height 31
click at [207, 267] on p "2 - Dockerfile" at bounding box center [180, 269] width 53 height 13
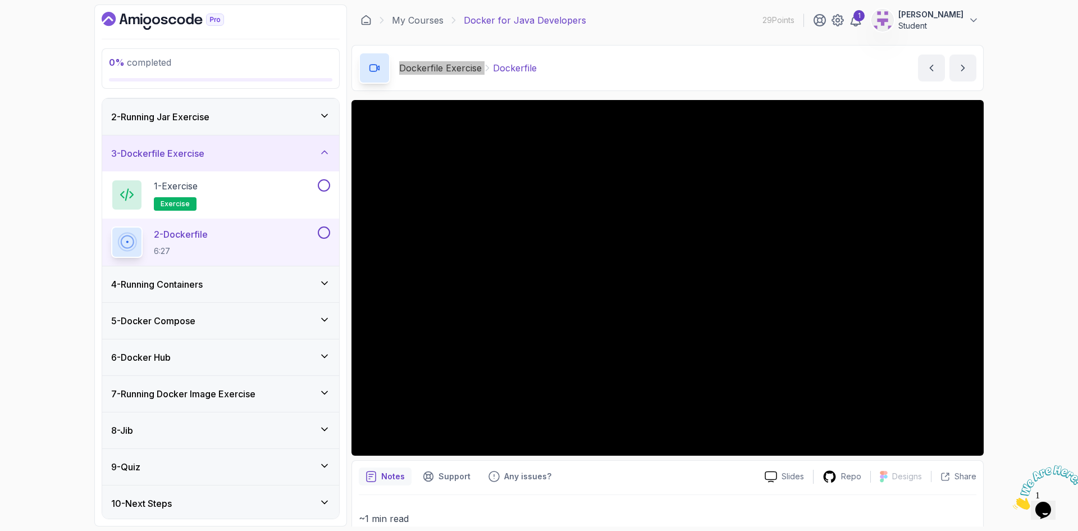
scroll to position [39, 0]
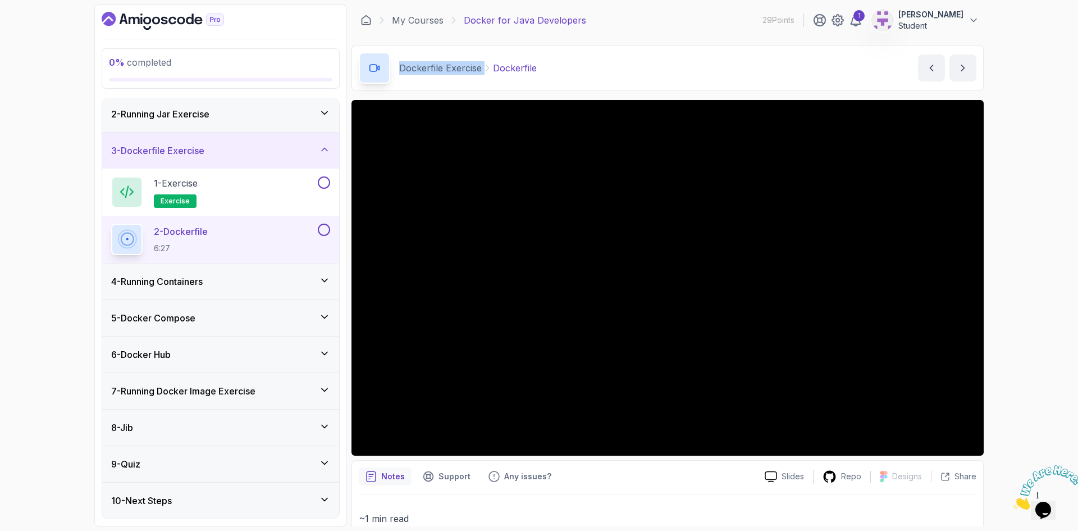
click at [190, 283] on h3 "4 - Running Containers" at bounding box center [157, 281] width 92 height 13
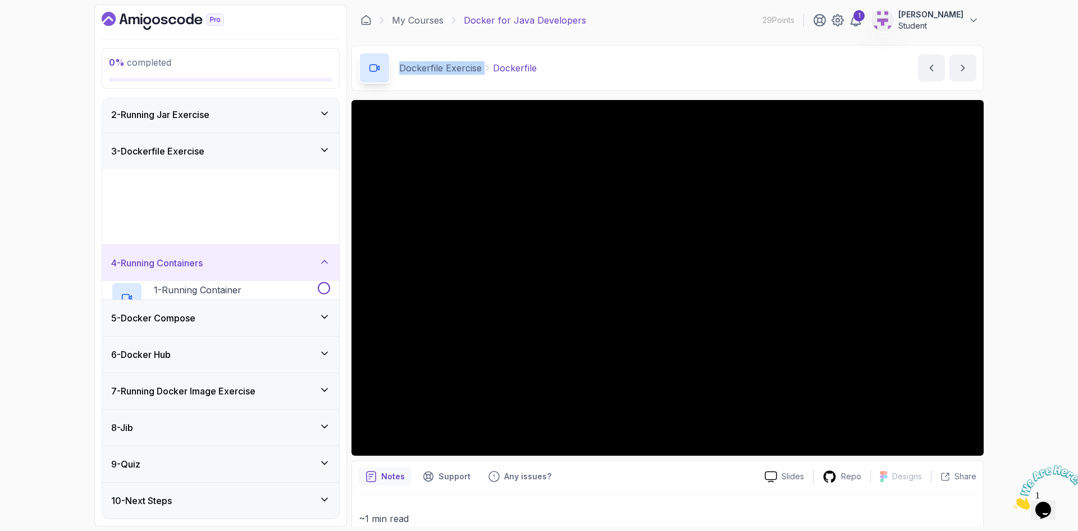
scroll to position [0, 0]
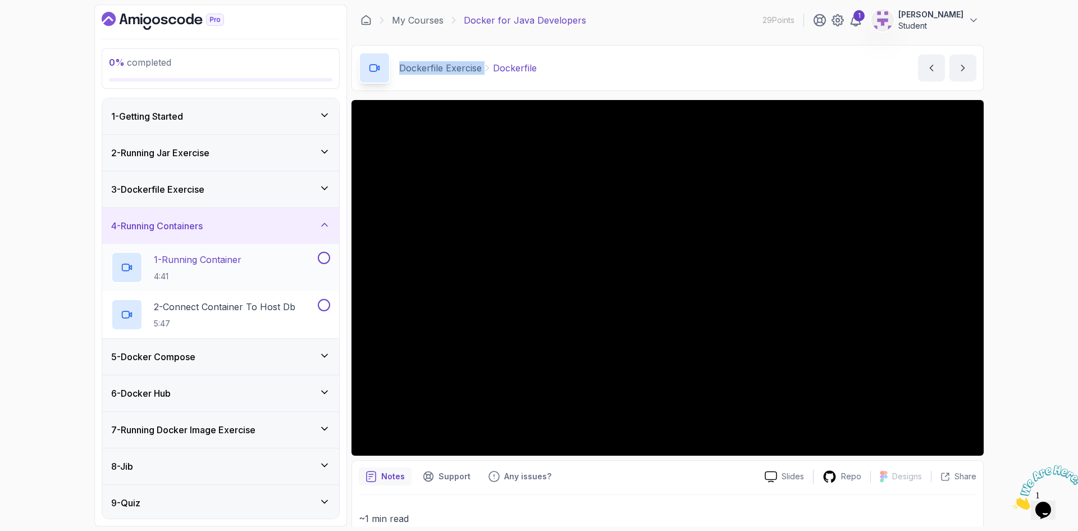
click at [197, 261] on p "1 - Running Container" at bounding box center [198, 259] width 88 height 13
click at [219, 189] on div "3 - Dockerfile Exercise" at bounding box center [220, 189] width 219 height 13
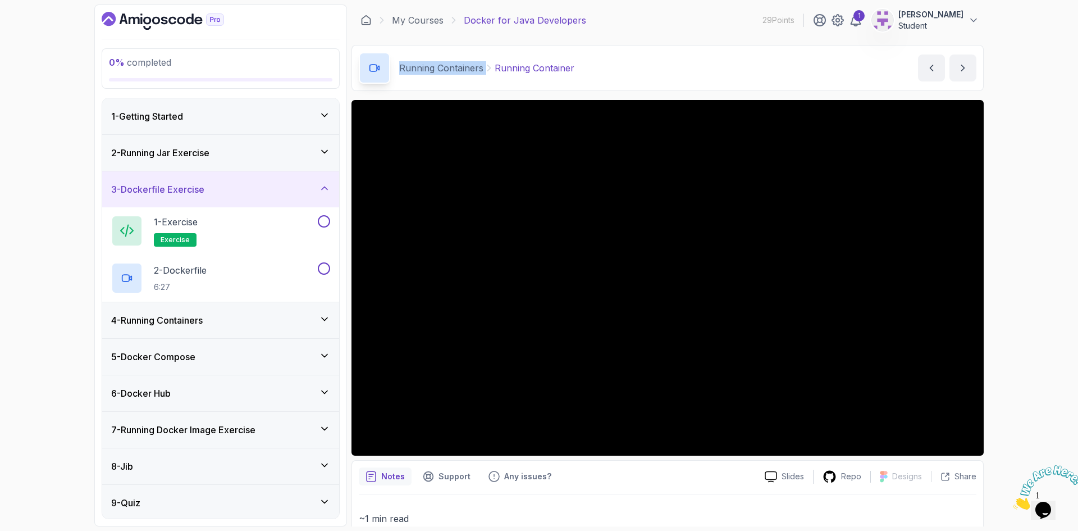
click at [220, 189] on div "3 - Dockerfile Exercise" at bounding box center [220, 189] width 219 height 13
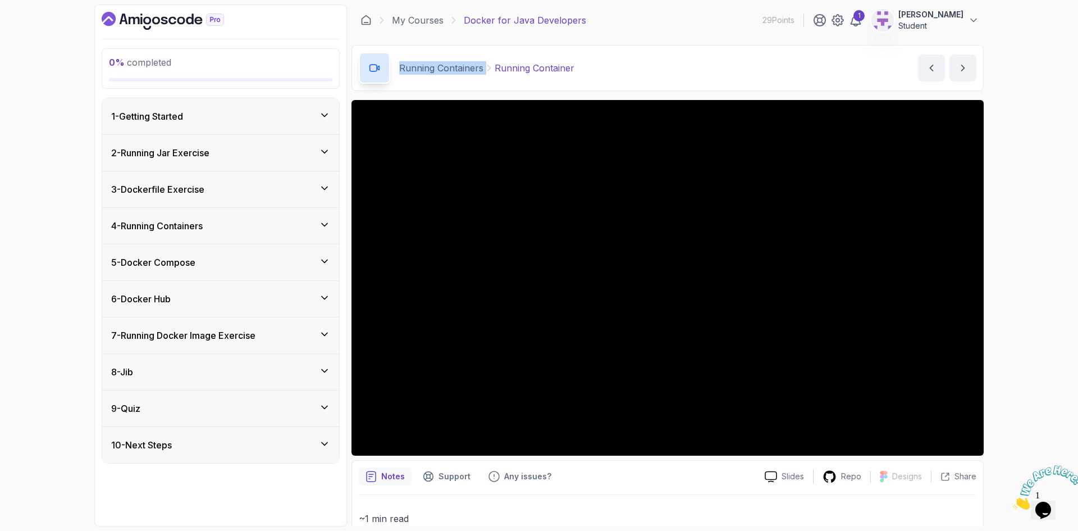
click at [203, 224] on h3 "4 - Running Containers" at bounding box center [157, 225] width 92 height 13
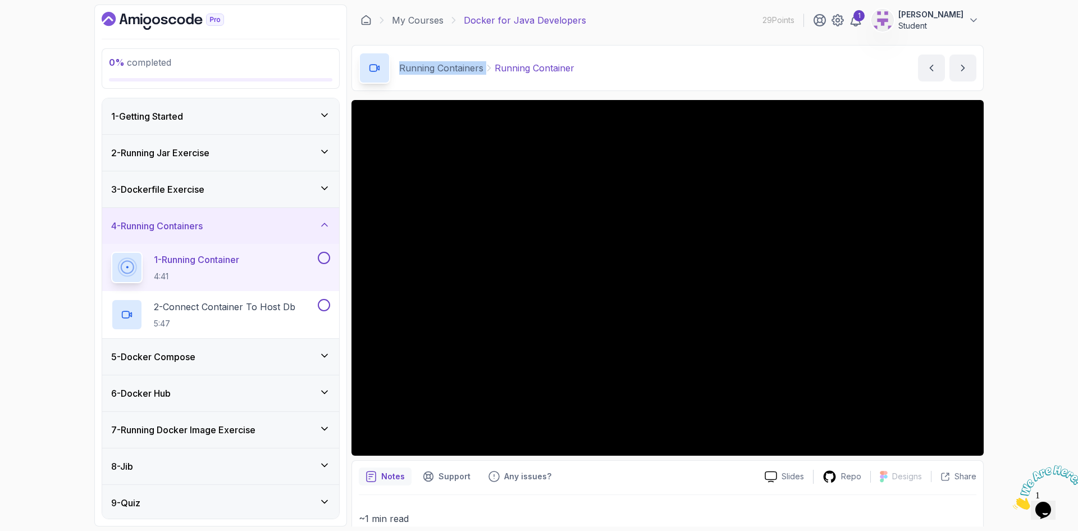
click at [29, 235] on div "0 % completed 1 - Getting Started 2 - Running Jar Exercise 3 - Dockerfile Exerc…" at bounding box center [539, 265] width 1078 height 531
click at [230, 313] on h2 "2 - Connect Container To Host Db 5:47" at bounding box center [225, 314] width 142 height 29
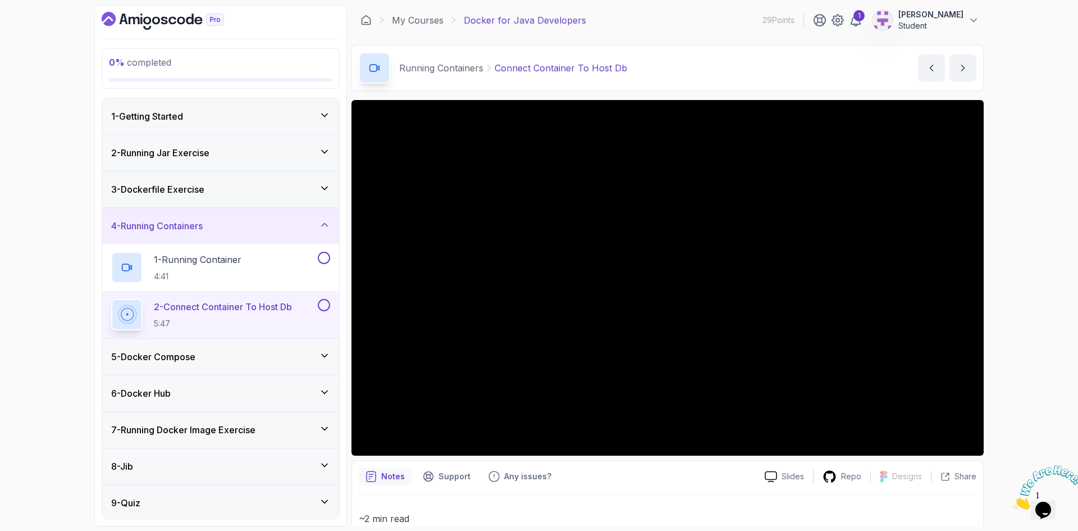
click at [166, 355] on h3 "5 - Docker Compose" at bounding box center [153, 356] width 84 height 13
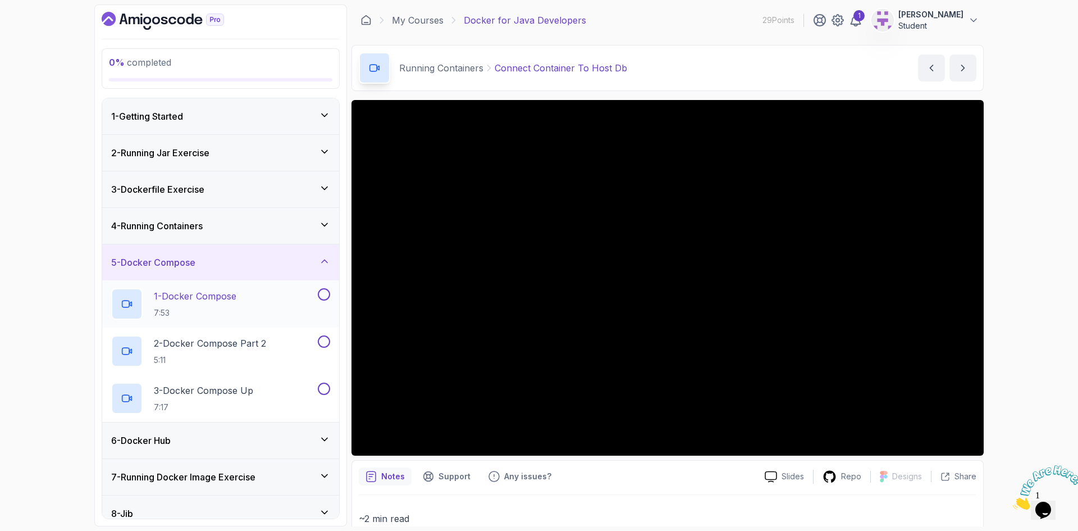
click at [202, 302] on p "1 - Docker Compose" at bounding box center [195, 295] width 83 height 13
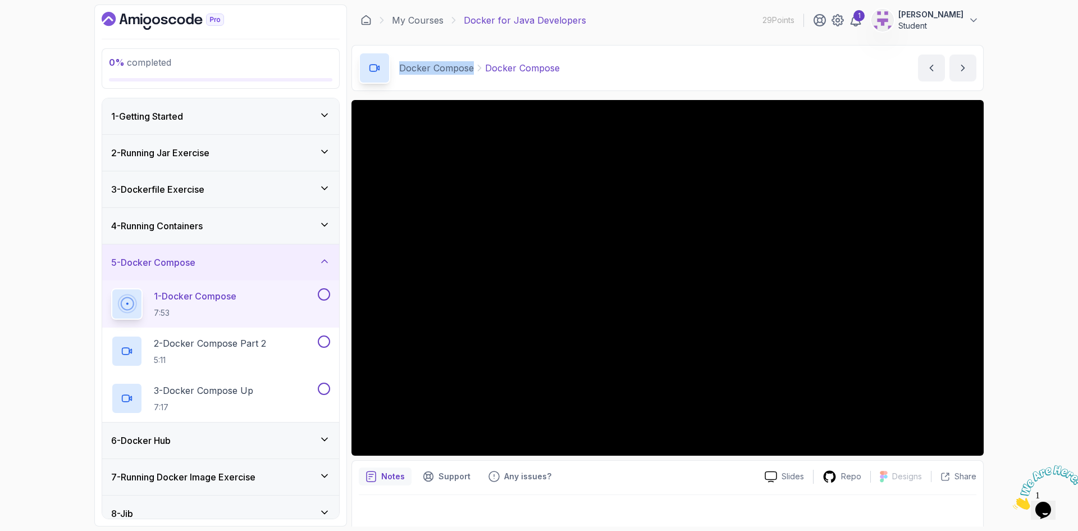
drag, startPoint x: 400, startPoint y: 65, endPoint x: 466, endPoint y: 68, distance: 65.8
click at [472, 67] on p "Docker Compose" at bounding box center [436, 67] width 75 height 13
click at [216, 347] on p "2 - Docker Compose Part 2" at bounding box center [210, 342] width 112 height 13
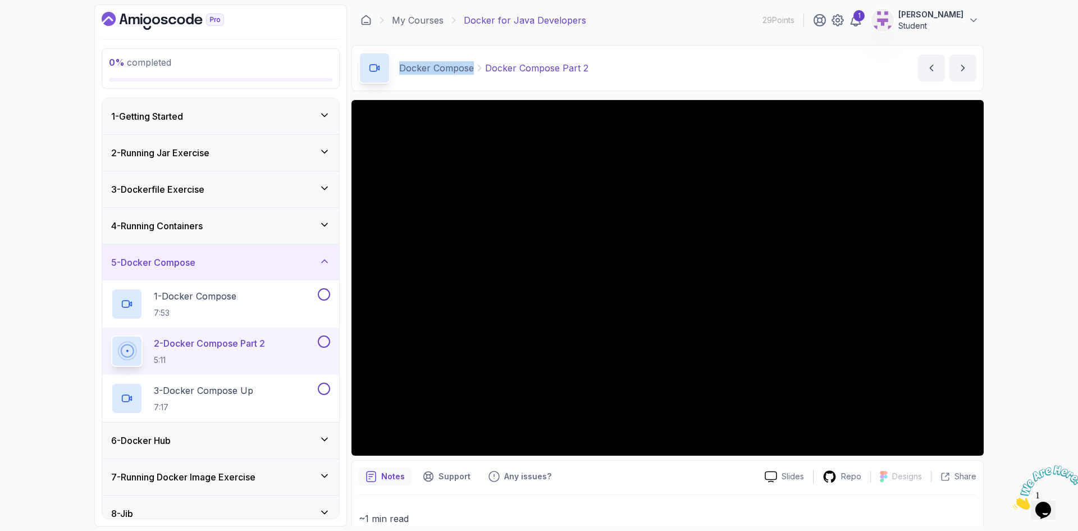
drag, startPoint x: 220, startPoint y: 392, endPoint x: 228, endPoint y: 369, distance: 23.8
click at [219, 393] on p "3 - Docker Compose Up" at bounding box center [203, 390] width 99 height 13
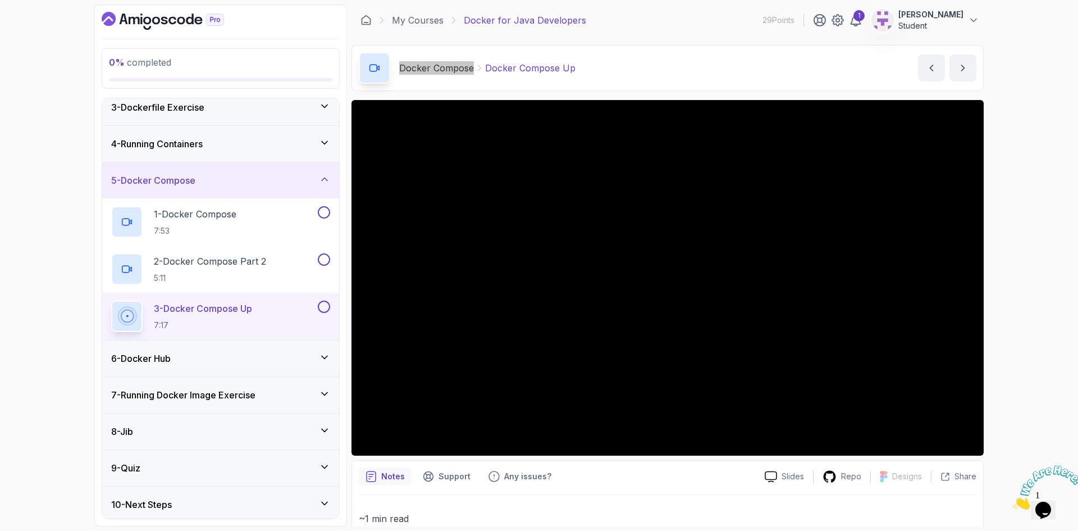
scroll to position [86, 0]
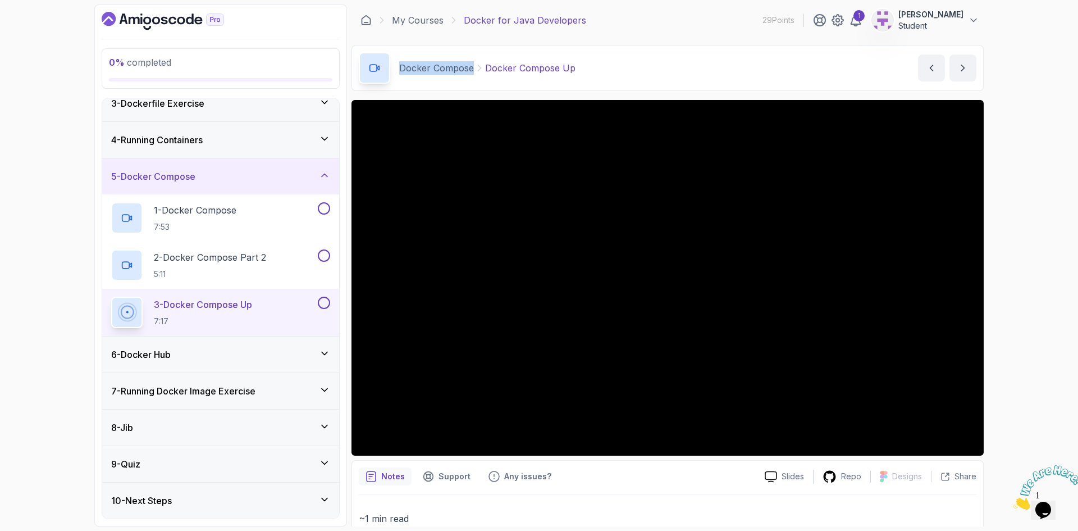
click at [193, 356] on div "6 - Docker Hub" at bounding box center [220, 354] width 219 height 13
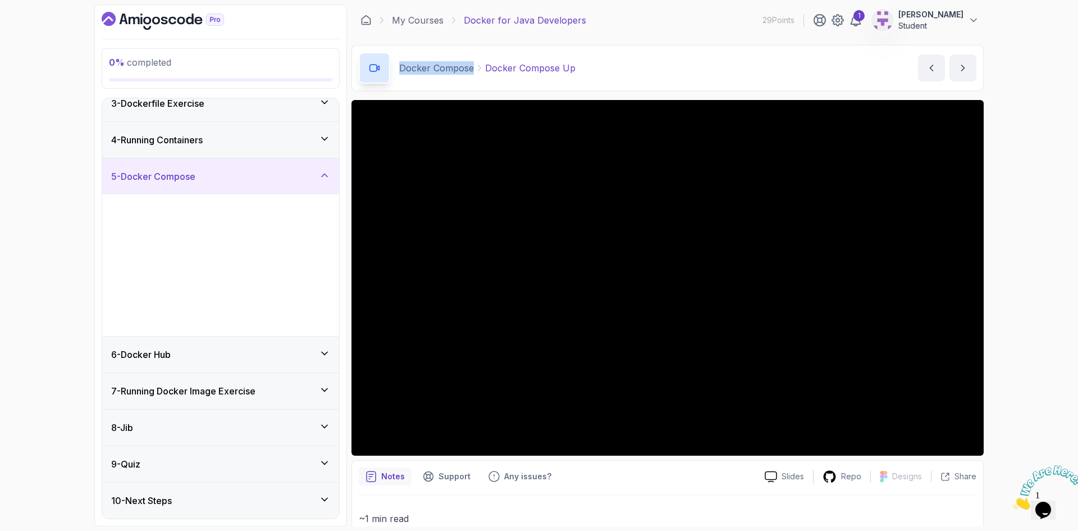
scroll to position [0, 0]
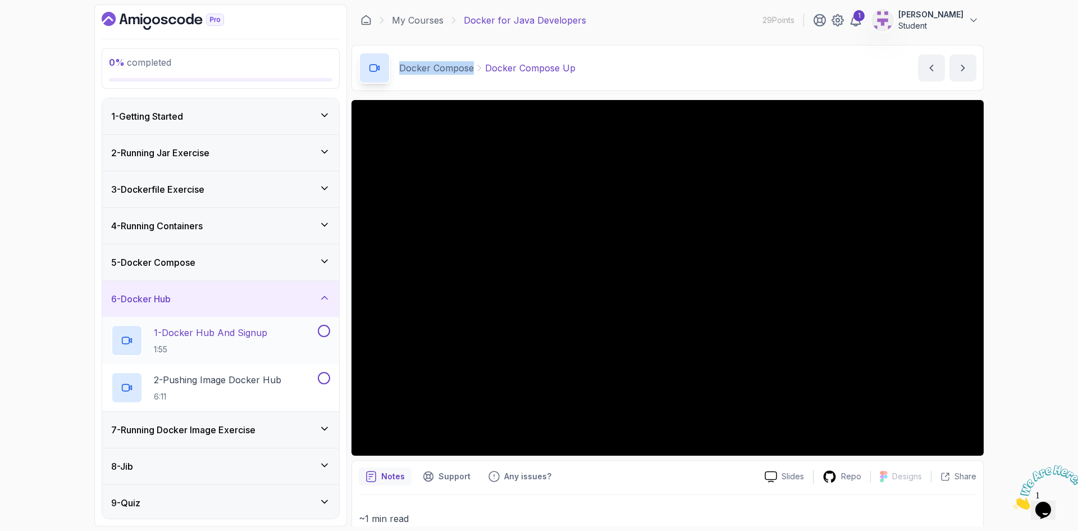
click at [220, 338] on p "1 - Docker Hub And Signup" at bounding box center [210, 332] width 113 height 13
drag, startPoint x: 399, startPoint y: 69, endPoint x: 449, endPoint y: 65, distance: 49.6
click at [451, 66] on div "Docker Hub Docker Hub And Signup" at bounding box center [484, 67] width 170 height 13
copy div "Docker Hub"
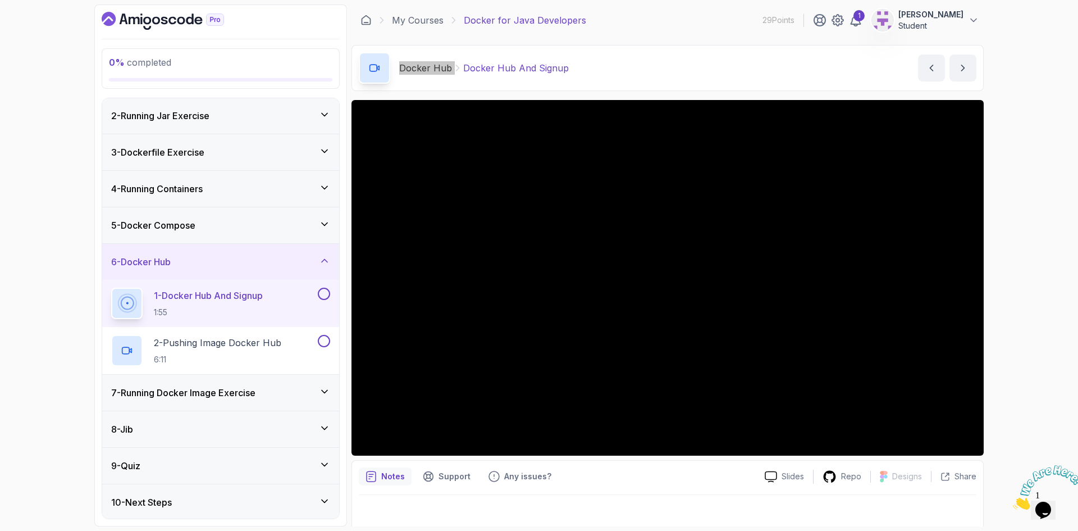
scroll to position [39, 0]
click at [234, 339] on p "2 - Pushing Image Docker Hub" at bounding box center [218, 340] width 128 height 13
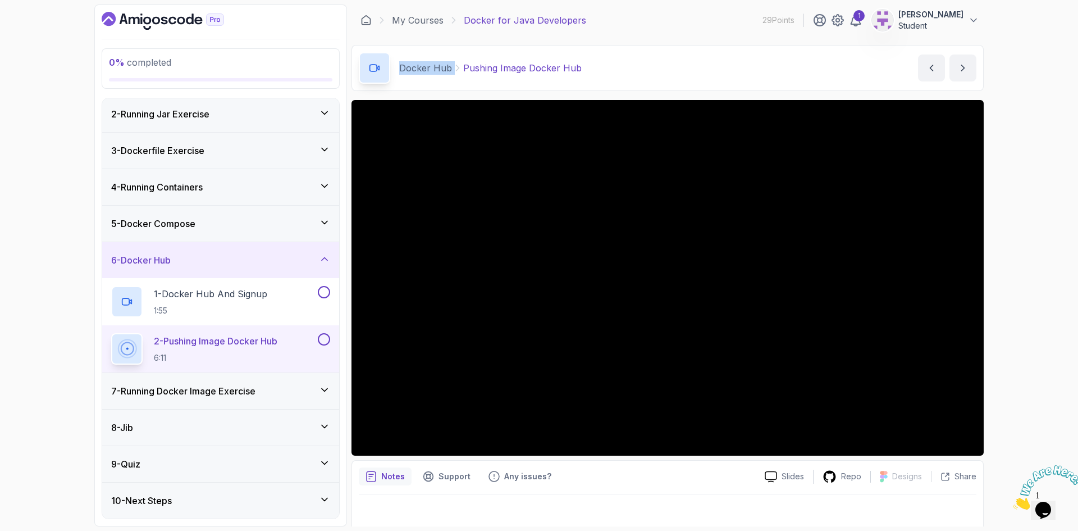
drag, startPoint x: 176, startPoint y: 394, endPoint x: 184, endPoint y: 395, distance: 7.9
click at [176, 394] on h3 "7 - Running Docker Image Exercise" at bounding box center [183, 390] width 144 height 13
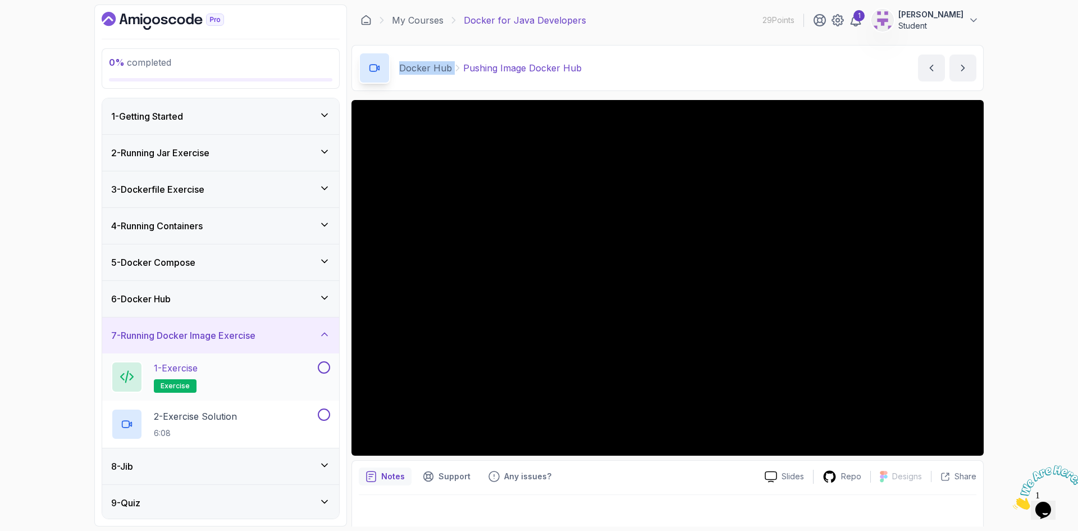
click at [180, 371] on p "1 - Exercise" at bounding box center [176, 367] width 44 height 13
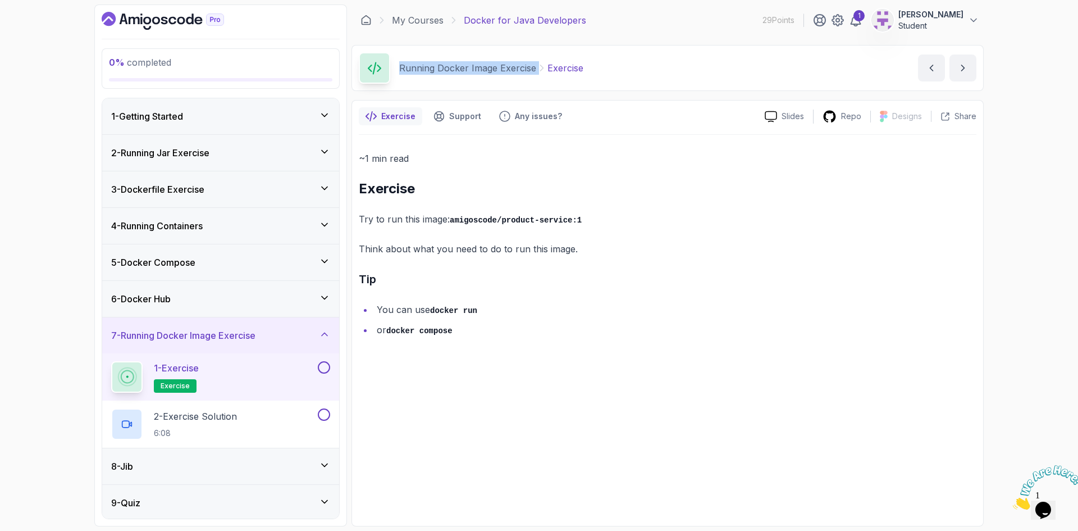
click at [333, 296] on div "6 - Docker Hub" at bounding box center [220, 299] width 237 height 36
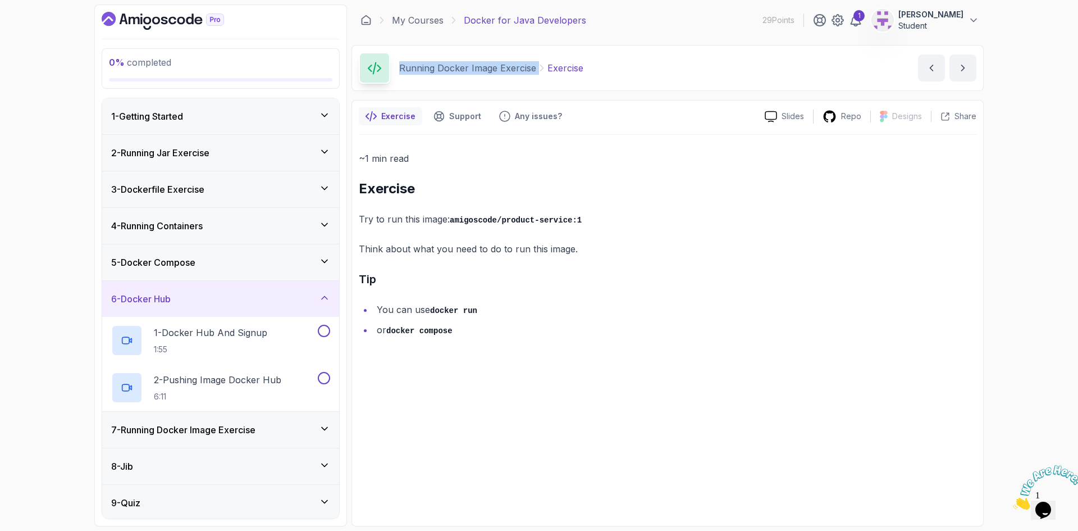
click at [329, 296] on icon at bounding box center [324, 297] width 11 height 11
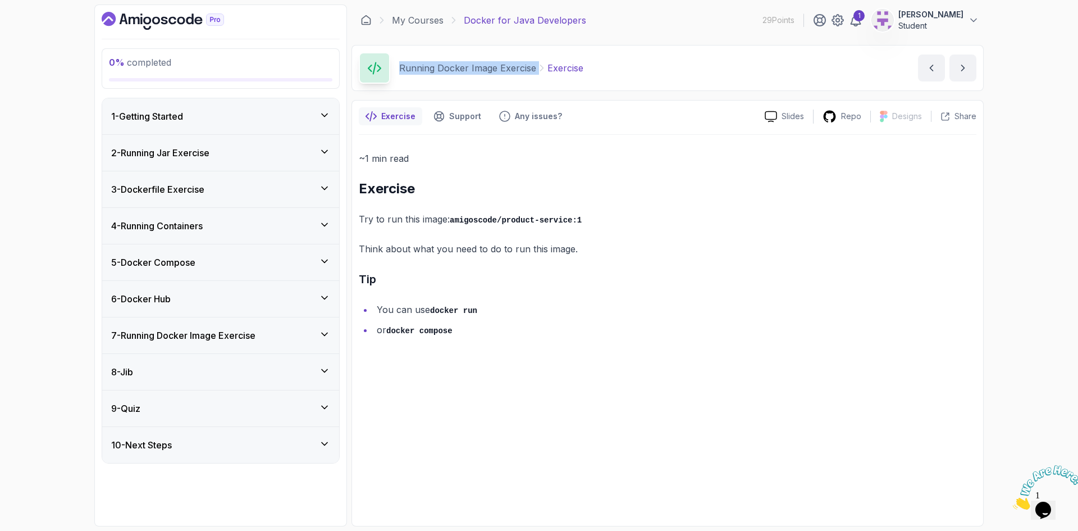
click at [325, 333] on icon at bounding box center [324, 334] width 11 height 11
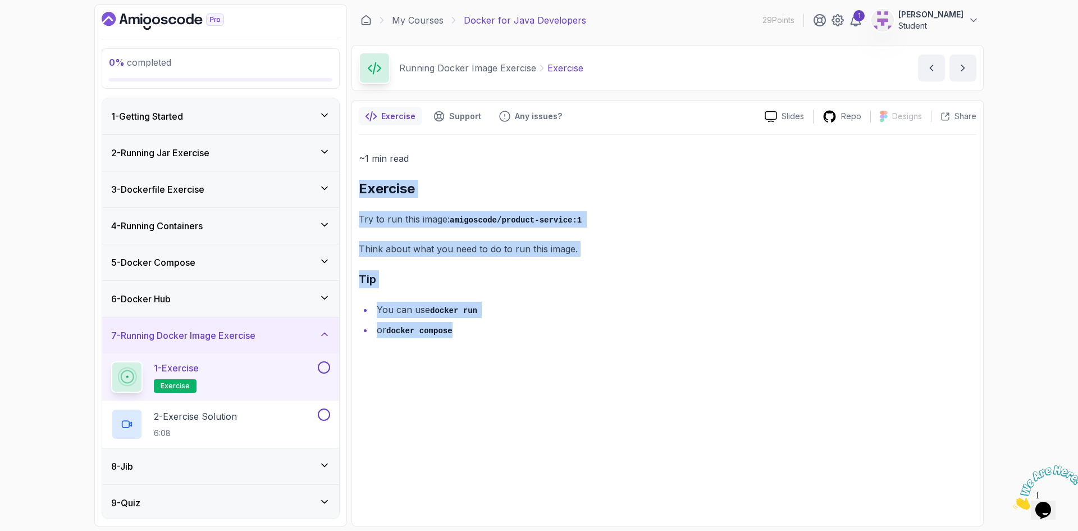
drag, startPoint x: 465, startPoint y: 343, endPoint x: 359, endPoint y: 185, distance: 189.9
click at [359, 185] on div "~1 min read Exercise Try to run this image: amigoscode/product-service:1 Think …" at bounding box center [668, 327] width 618 height 384
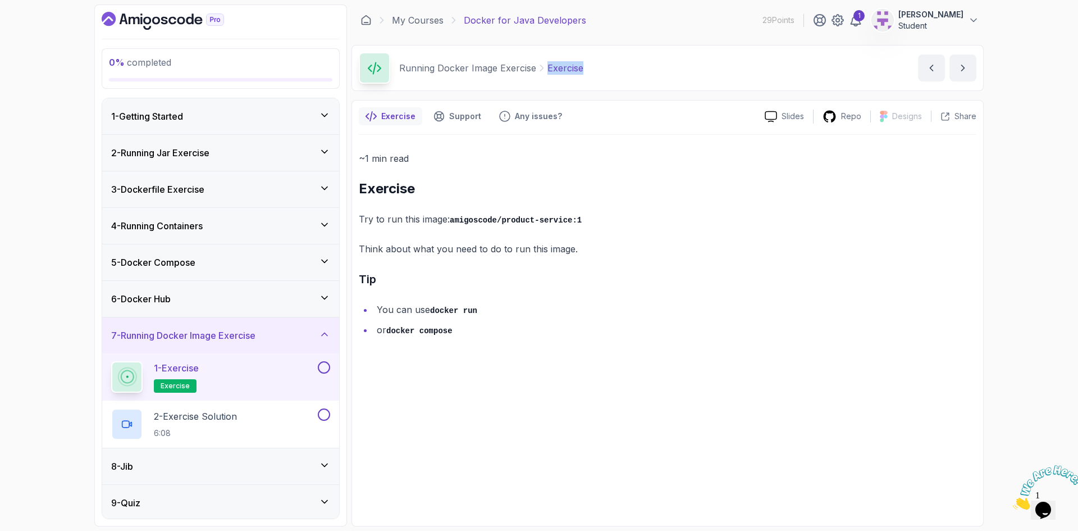
drag, startPoint x: 586, startPoint y: 71, endPoint x: 548, endPoint y: 67, distance: 38.9
click at [548, 67] on div "Running Docker Image Exercise Exercise Exercise by nelson" at bounding box center [668, 68] width 632 height 46
drag, startPoint x: 187, startPoint y: 420, endPoint x: 279, endPoint y: 329, distance: 129.5
click at [187, 420] on p "2 - Exercise Solution" at bounding box center [195, 415] width 83 height 13
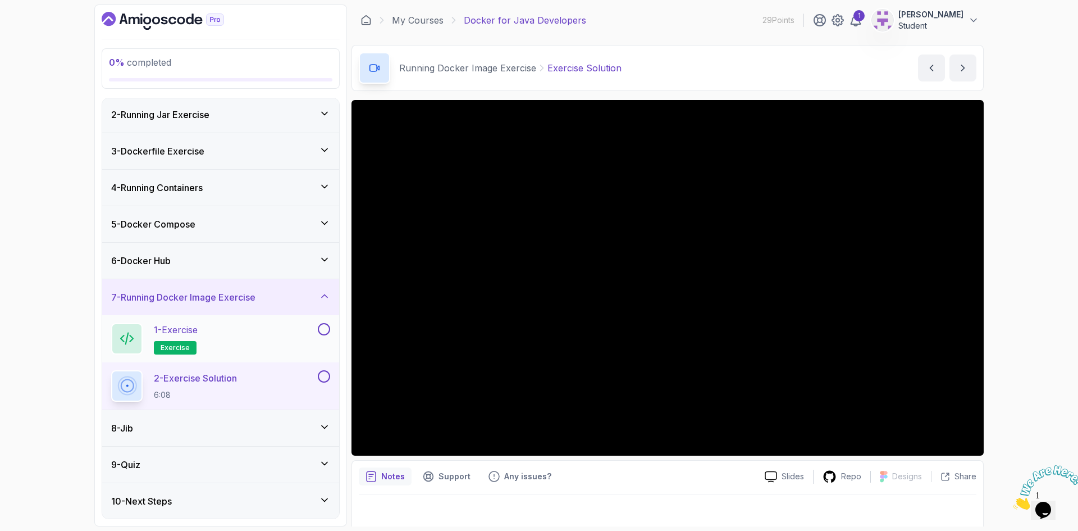
scroll to position [39, 0]
click at [180, 431] on div "8 - Jib" at bounding box center [220, 427] width 219 height 13
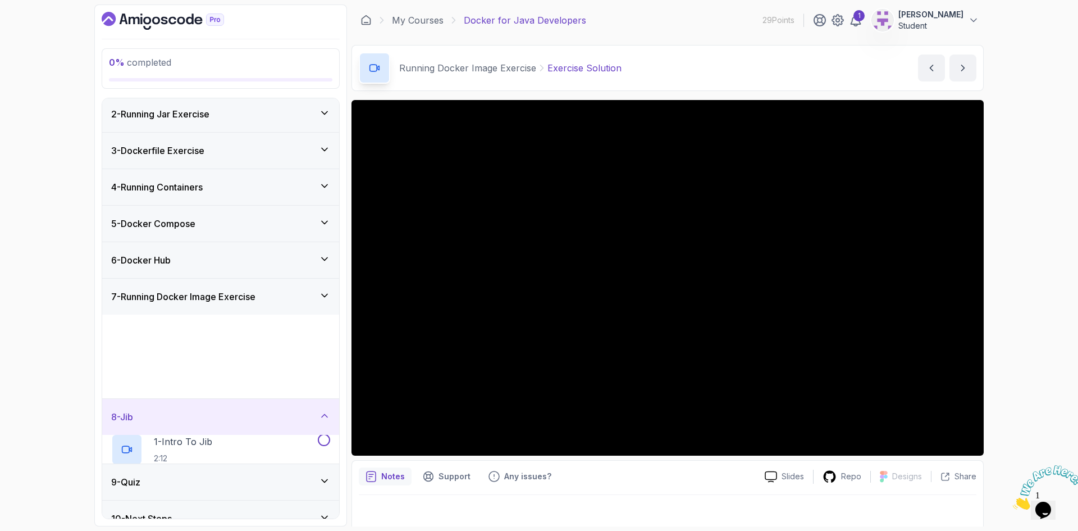
scroll to position [0, 0]
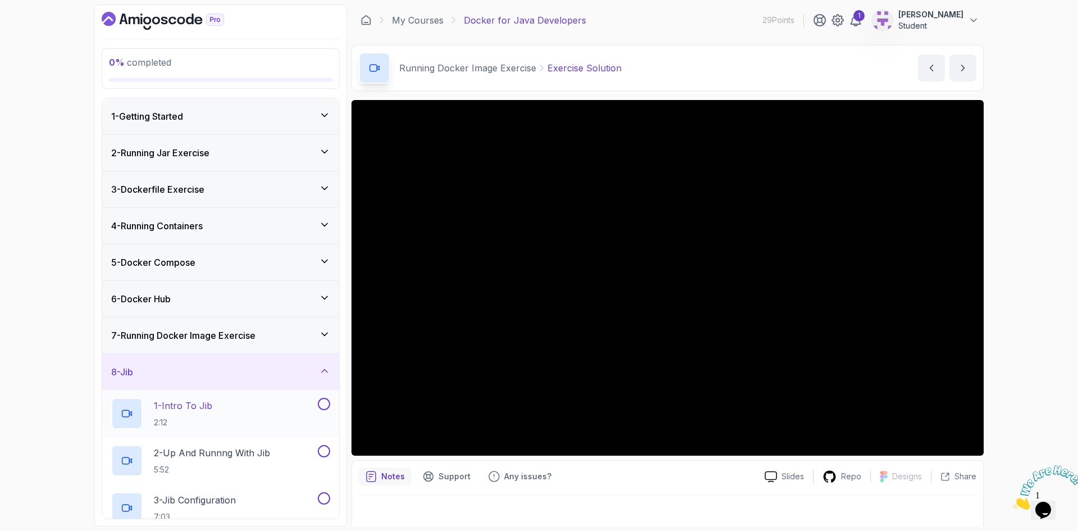
click at [193, 408] on p "1 - Intro To Jib" at bounding box center [183, 405] width 58 height 13
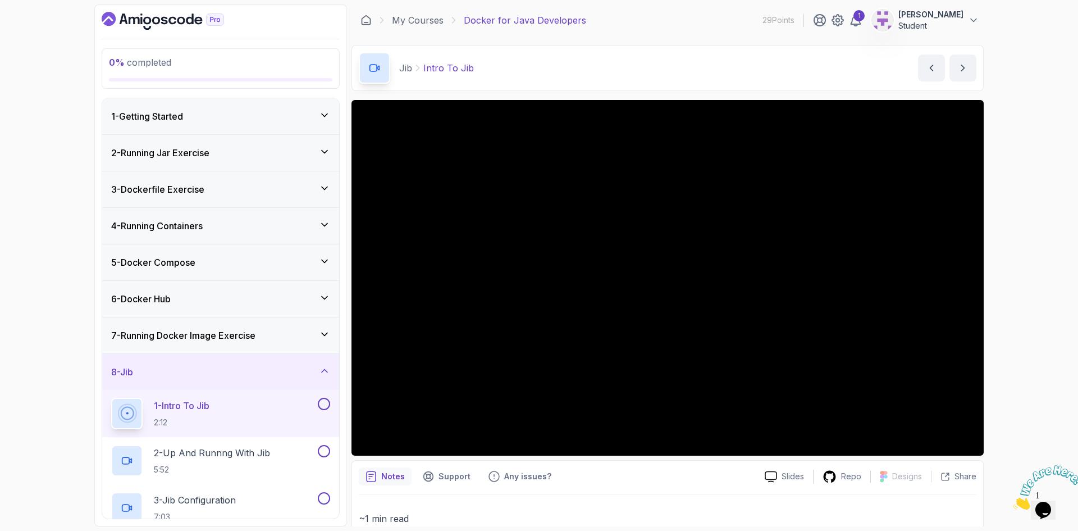
click at [403, 69] on p "Jib" at bounding box center [405, 67] width 13 height 13
copy p "Jib"
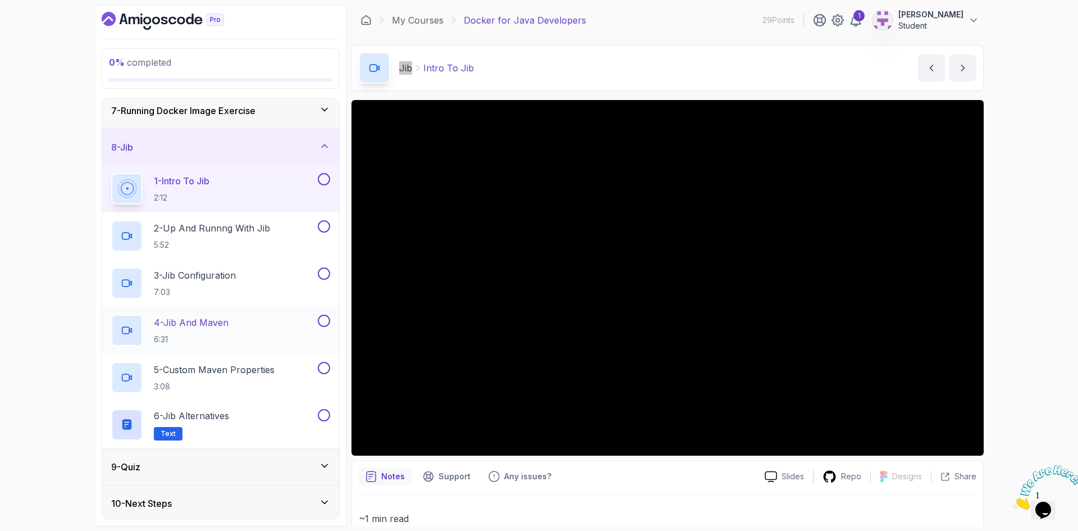
scroll to position [227, 0]
click at [219, 221] on p "2 - Up And Runnng With Jib" at bounding box center [212, 225] width 116 height 13
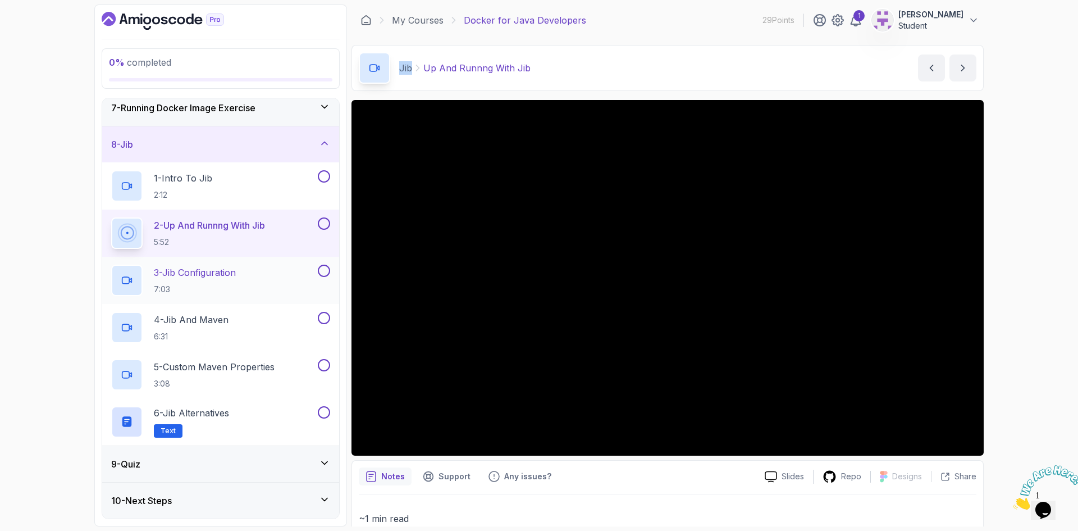
click at [166, 281] on h2 "3 - Jib Configuration 7:03" at bounding box center [195, 280] width 82 height 29
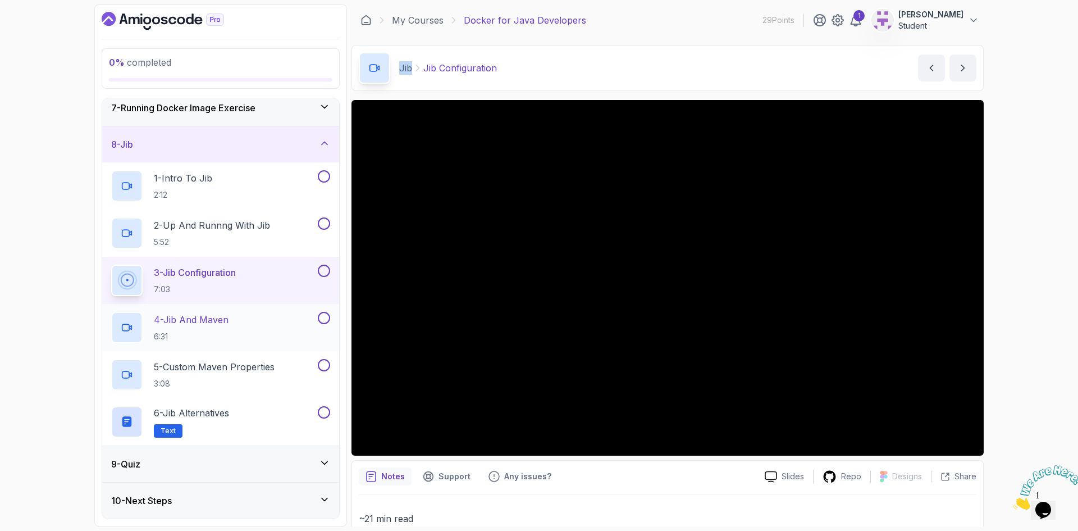
click at [205, 320] on p "4 - Jib And Maven" at bounding box center [191, 319] width 75 height 13
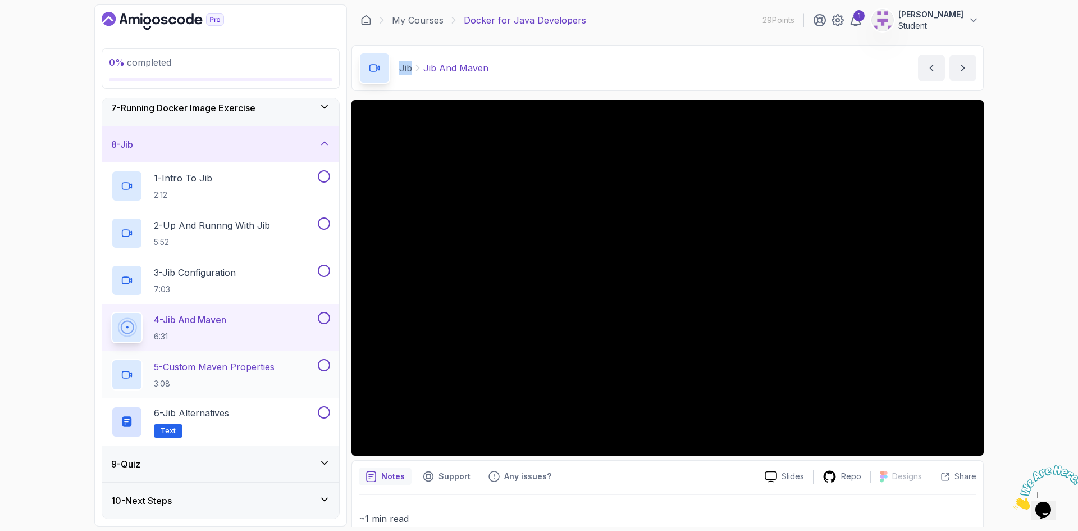
click at [184, 368] on p "5 - Custom Maven Properties" at bounding box center [214, 366] width 121 height 13
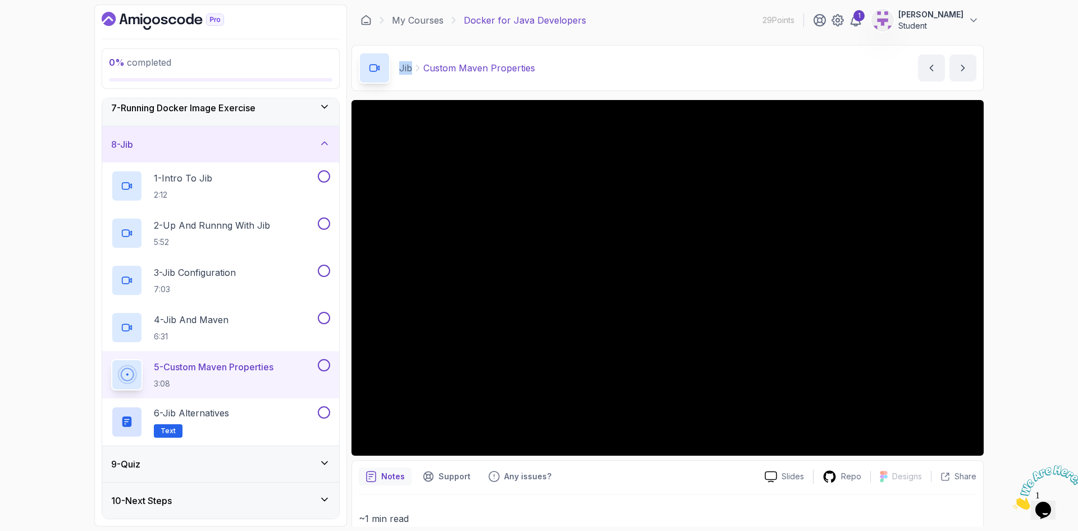
drag, startPoint x: 207, startPoint y: 409, endPoint x: 342, endPoint y: 297, distance: 175.1
click at [207, 409] on p "6 - Jib Alternatives" at bounding box center [191, 412] width 75 height 13
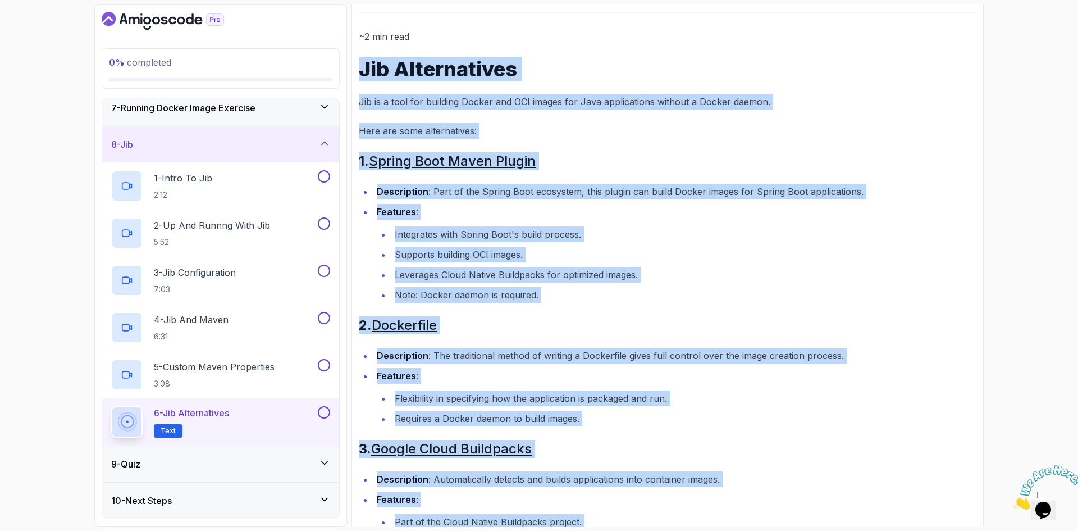
scroll to position [501, 0]
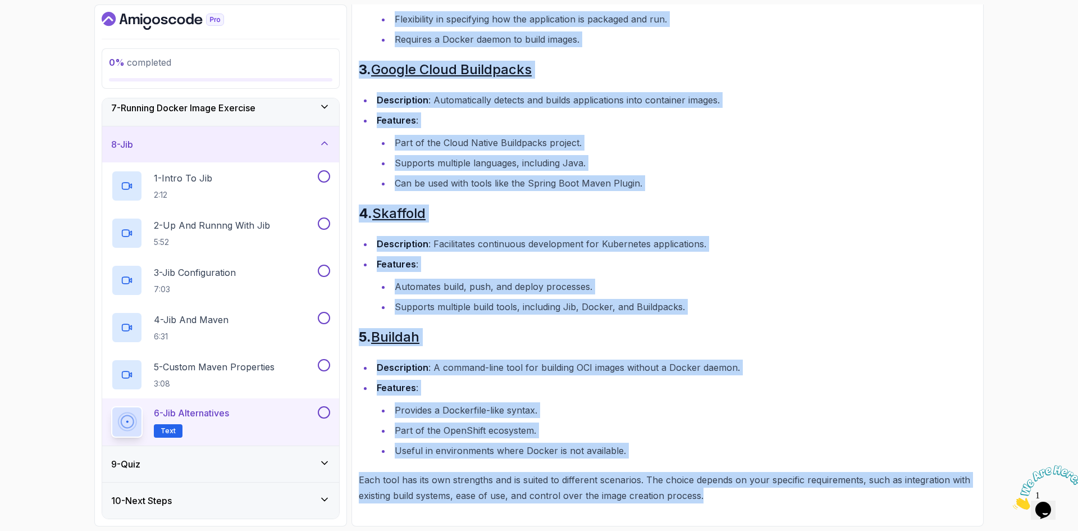
drag, startPoint x: 362, startPoint y: 178, endPoint x: 757, endPoint y: 497, distance: 507.8
click at [757, 497] on div "~2 min read Jib Alternatives Jib is a tool for building Docker and OCI images f…" at bounding box center [668, 76] width 618 height 854
click at [240, 459] on div "9 - Quiz" at bounding box center [220, 463] width 219 height 13
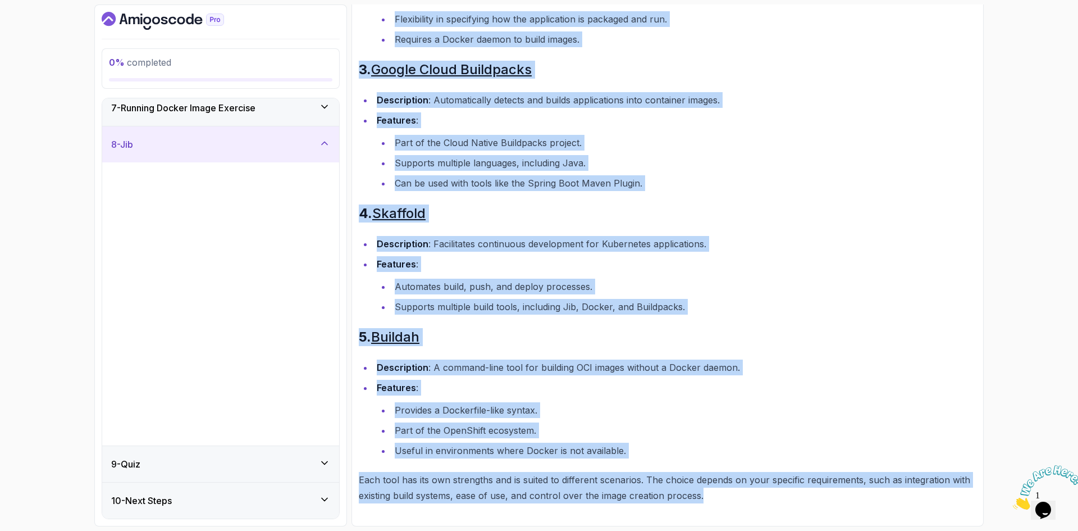
scroll to position [0, 0]
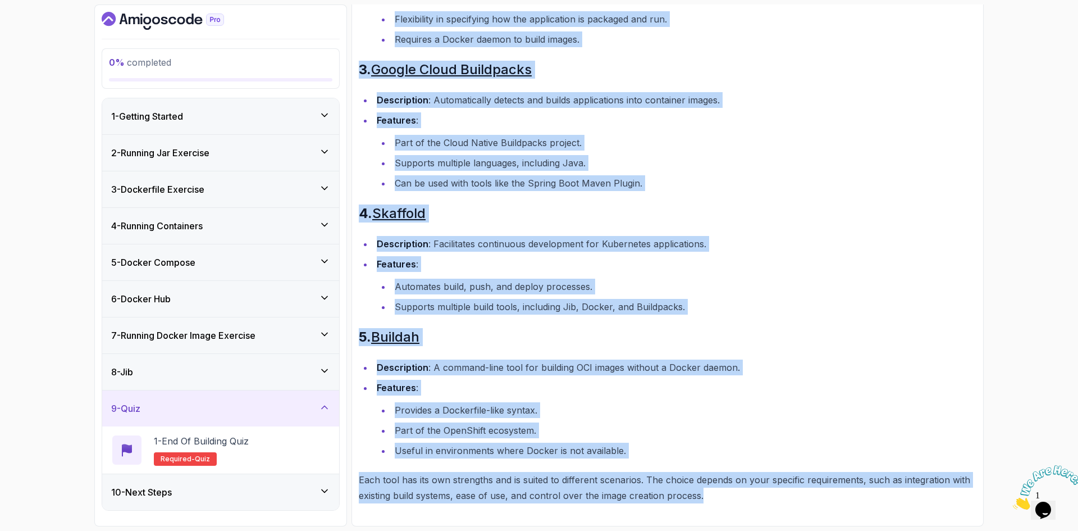
click at [194, 491] on div "10 - Next Steps" at bounding box center [220, 491] width 219 height 13
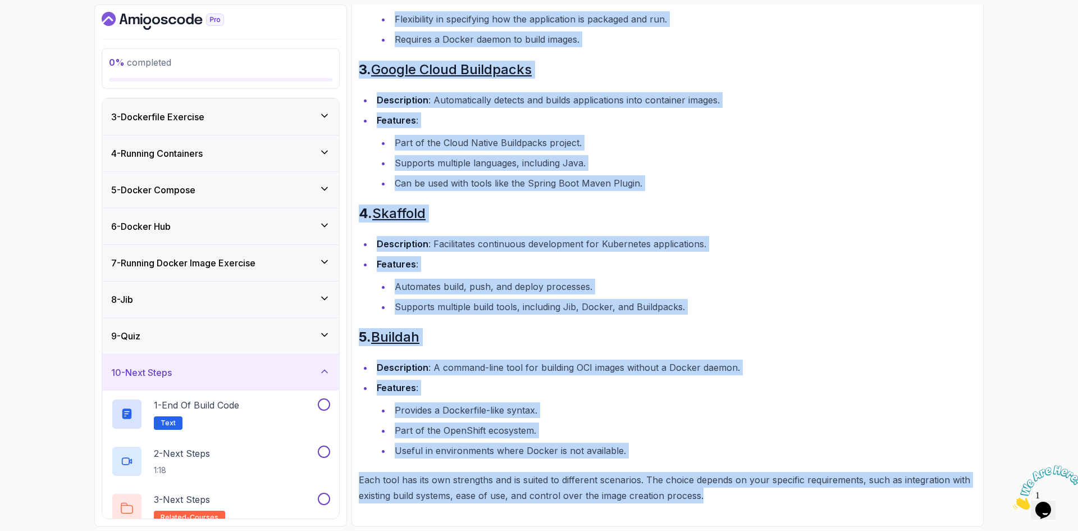
scroll to position [86, 0]
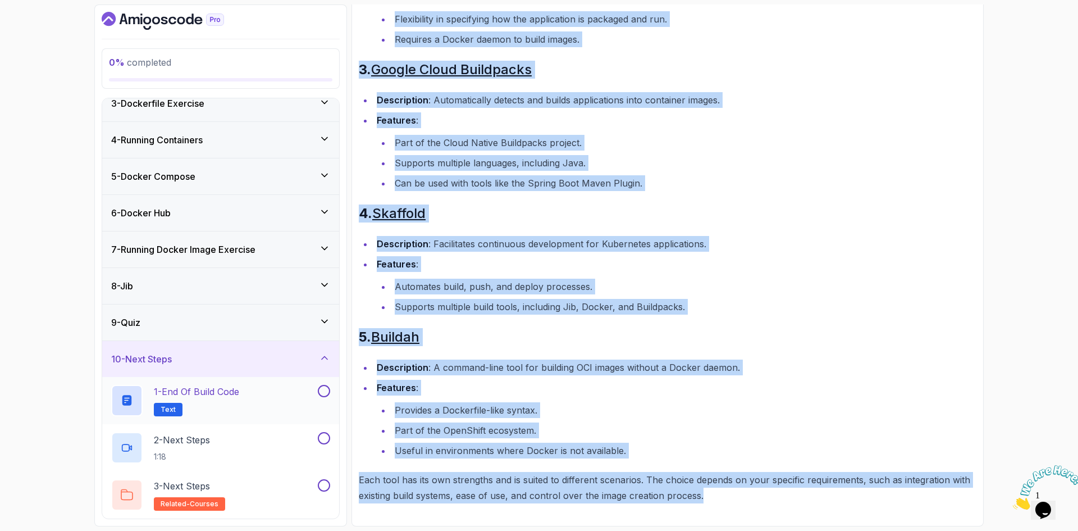
click at [224, 392] on p "1 - End of build code" at bounding box center [196, 391] width 85 height 13
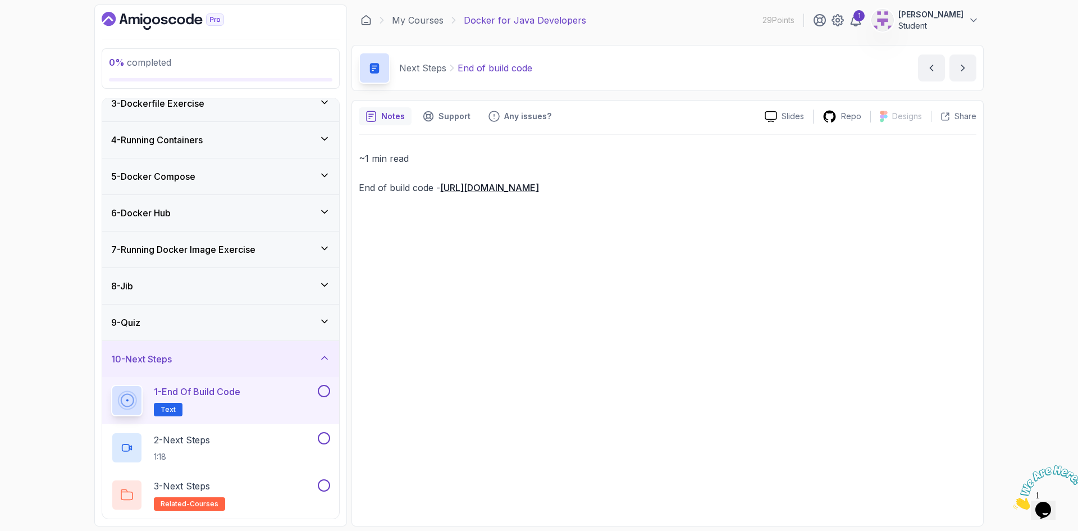
drag, startPoint x: 855, startPoint y: 183, endPoint x: 365, endPoint y: 162, distance: 490.8
click at [365, 162] on div "~1 min read End of build code - https://github.com/amigoscode/java-springboot-f…" at bounding box center [668, 173] width 618 height 45
drag, startPoint x: 530, startPoint y: 69, endPoint x: 457, endPoint y: 66, distance: 72.5
click at [458, 66] on p "End of build code" at bounding box center [495, 67] width 75 height 13
click at [189, 447] on h2 "2 - Next Steps 1:18" at bounding box center [182, 447] width 56 height 29
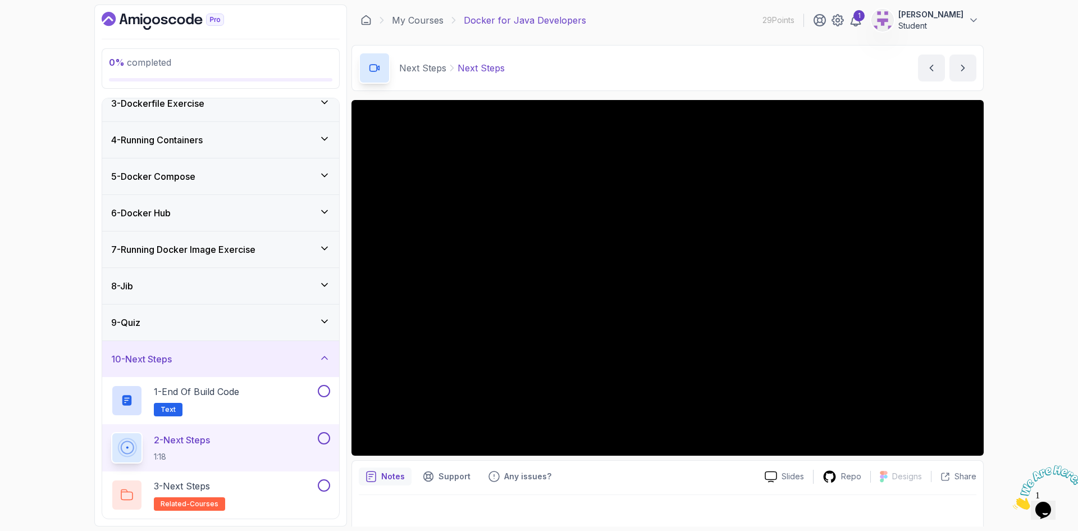
click at [201, 315] on div "9 - Quiz" at bounding box center [220, 322] width 237 height 36
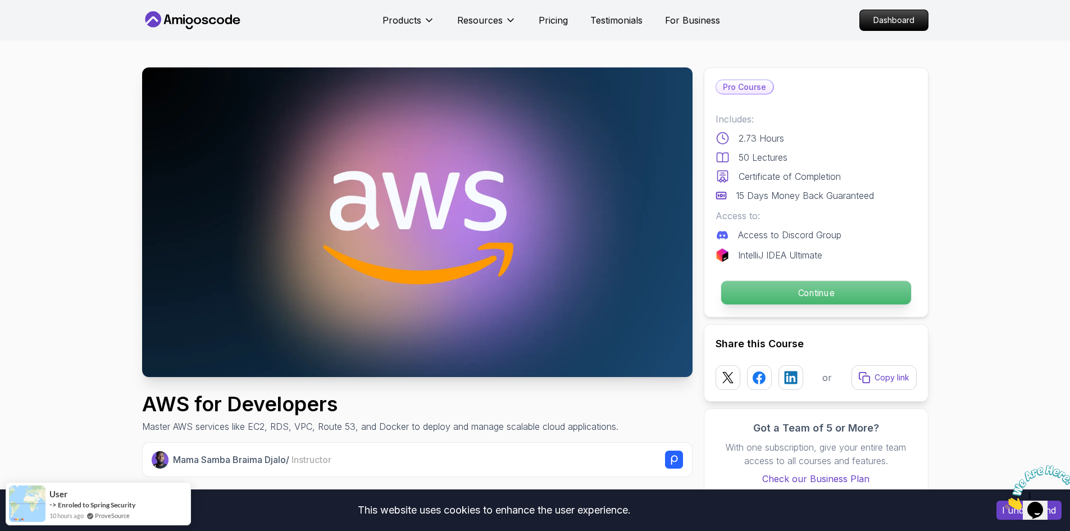
click at [808, 288] on p "Continue" at bounding box center [816, 293] width 190 height 24
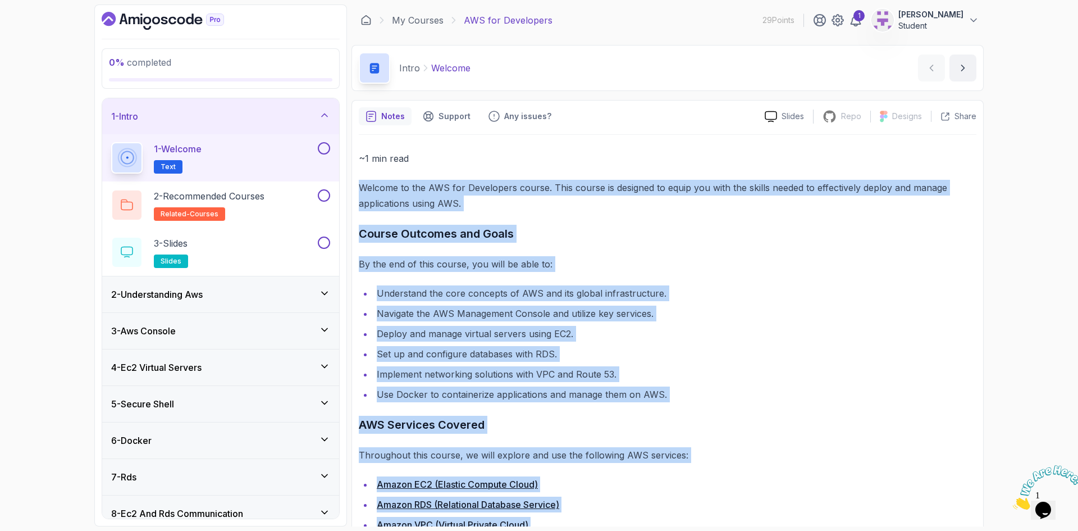
scroll to position [79, 0]
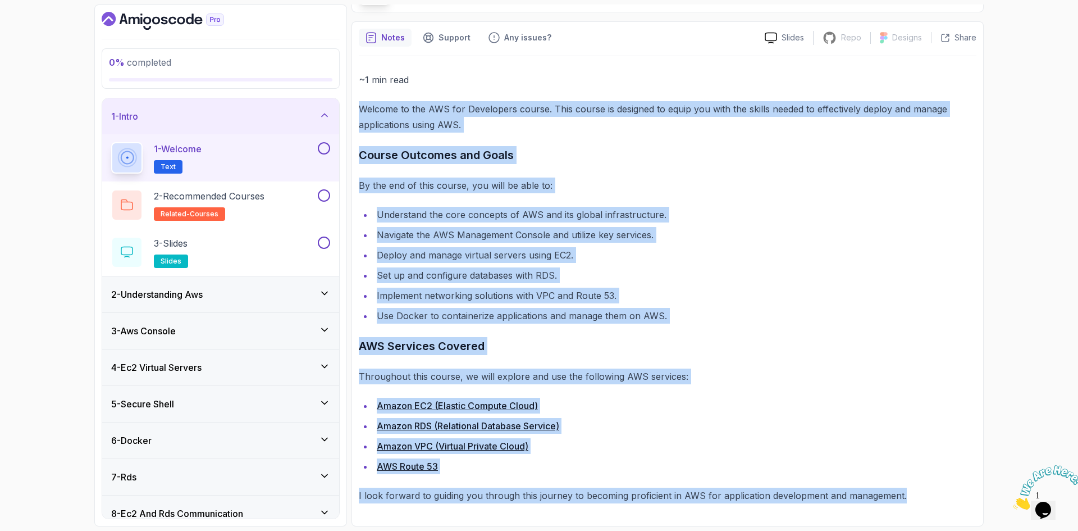
drag, startPoint x: 359, startPoint y: 173, endPoint x: 914, endPoint y: 518, distance: 653.9
click at [914, 518] on div "~1 min read Welcome to the AWS for Developers course. This course is designed t…" at bounding box center [668, 287] width 618 height 463
click at [188, 254] on h2 "3 - Slides slides" at bounding box center [171, 251] width 34 height 31
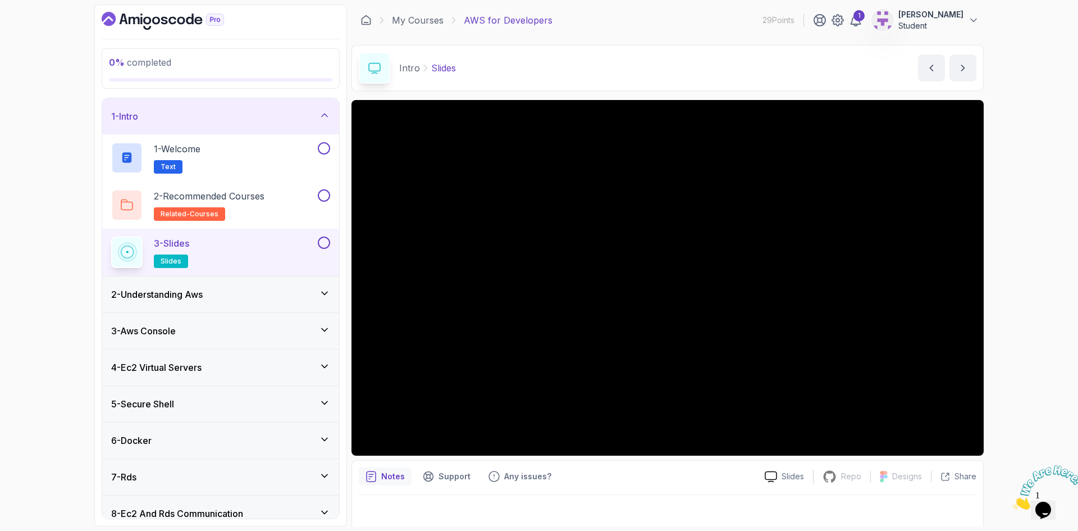
click at [190, 294] on h3 "2 - Understanding Aws" at bounding box center [157, 294] width 92 height 13
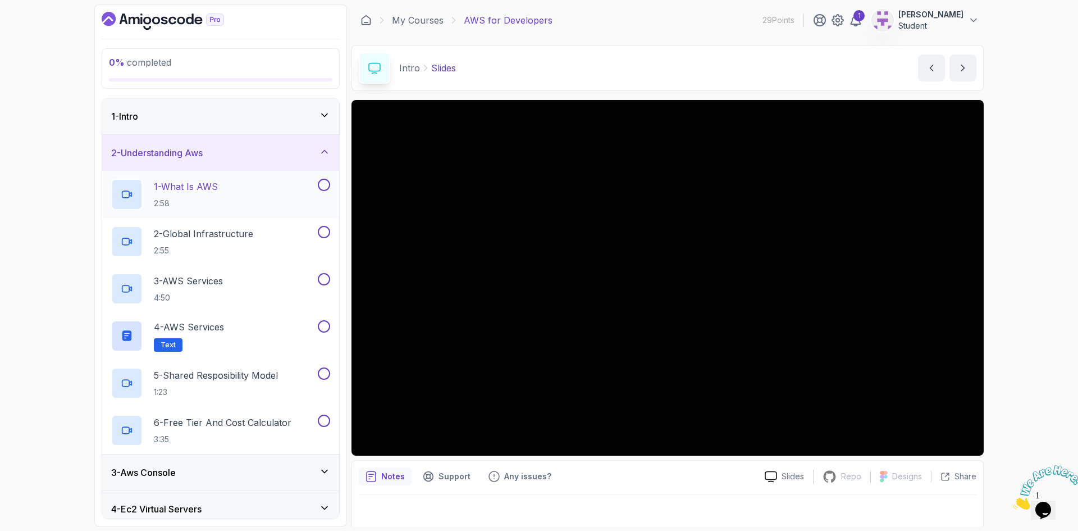
click at [200, 195] on h2 "1 - What Is AWS 2:58" at bounding box center [186, 194] width 64 height 29
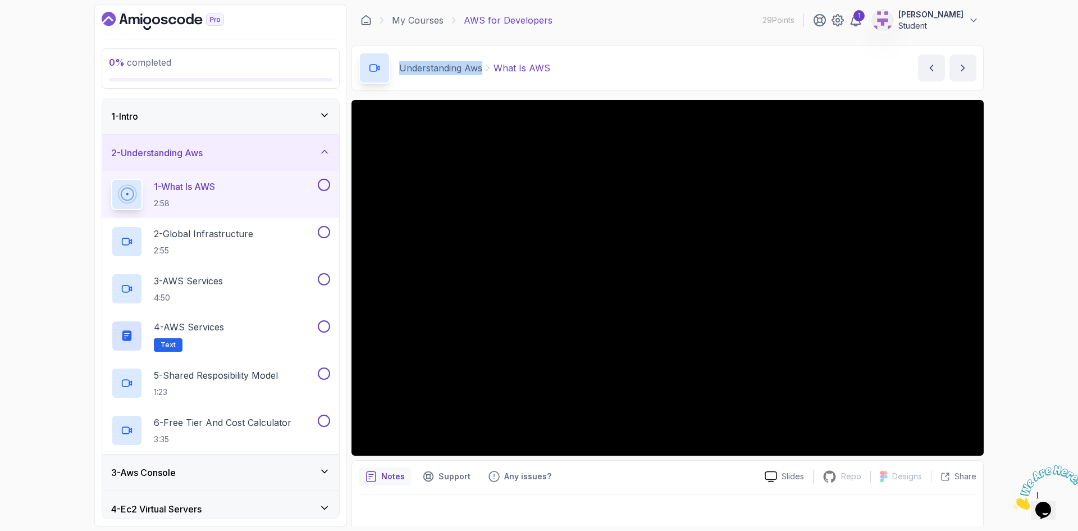
drag, startPoint x: 398, startPoint y: 70, endPoint x: 477, endPoint y: 70, distance: 79.2
click at [482, 72] on div "Understanding Aws What Is AWS" at bounding box center [455, 67] width 192 height 31
click at [201, 242] on h2 "2 - Global Infrastructure 2:55" at bounding box center [203, 241] width 99 height 29
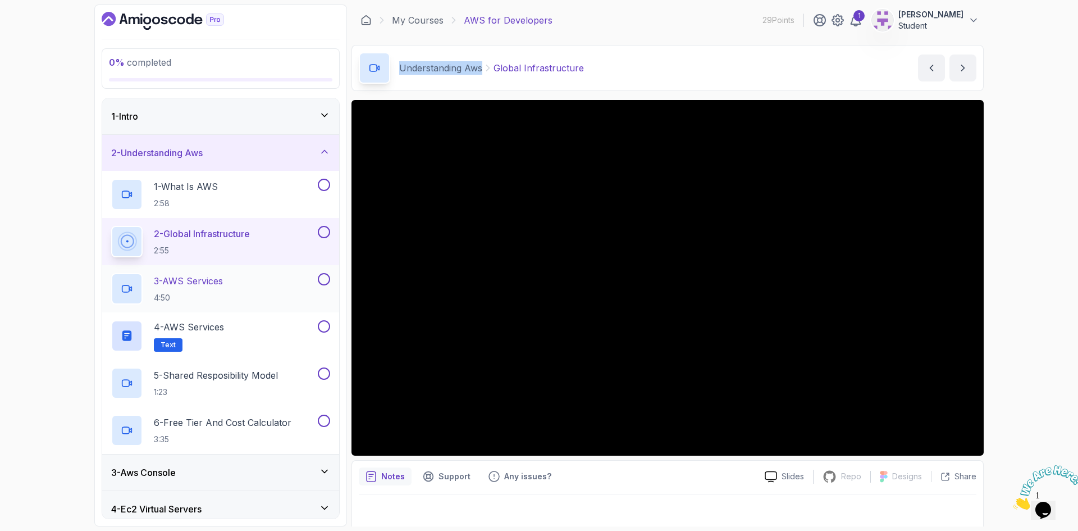
click at [198, 283] on p "3 - AWS Services" at bounding box center [188, 280] width 69 height 13
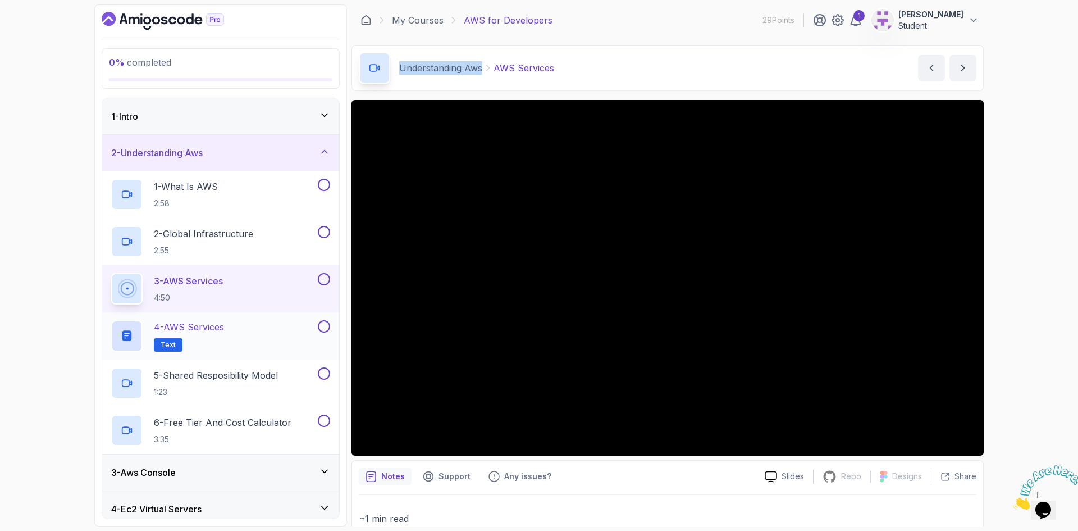
click at [194, 327] on p "4 - AWS Services" at bounding box center [189, 326] width 70 height 13
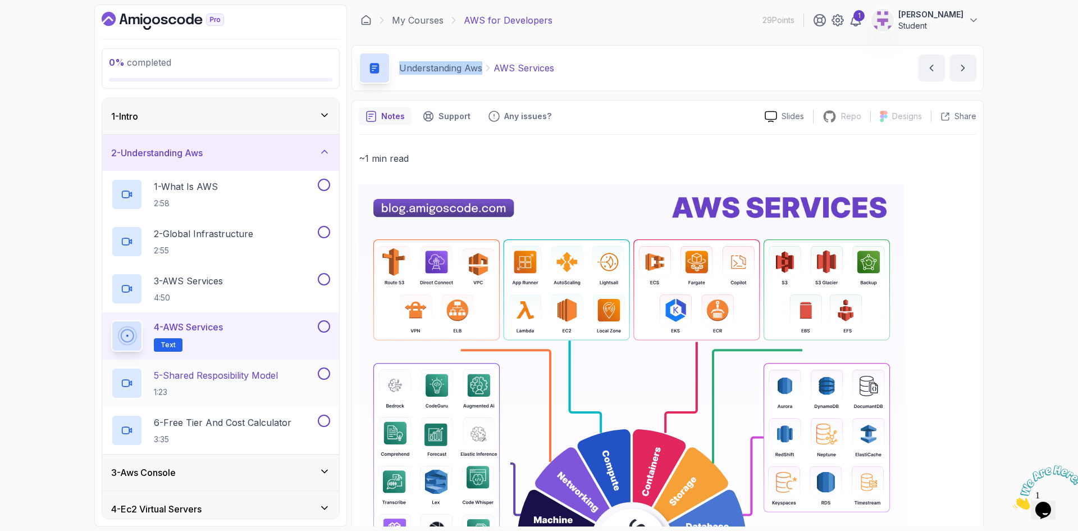
click at [200, 386] on h2 "5 - Shared Resposibility Model 1:23" at bounding box center [216, 382] width 124 height 29
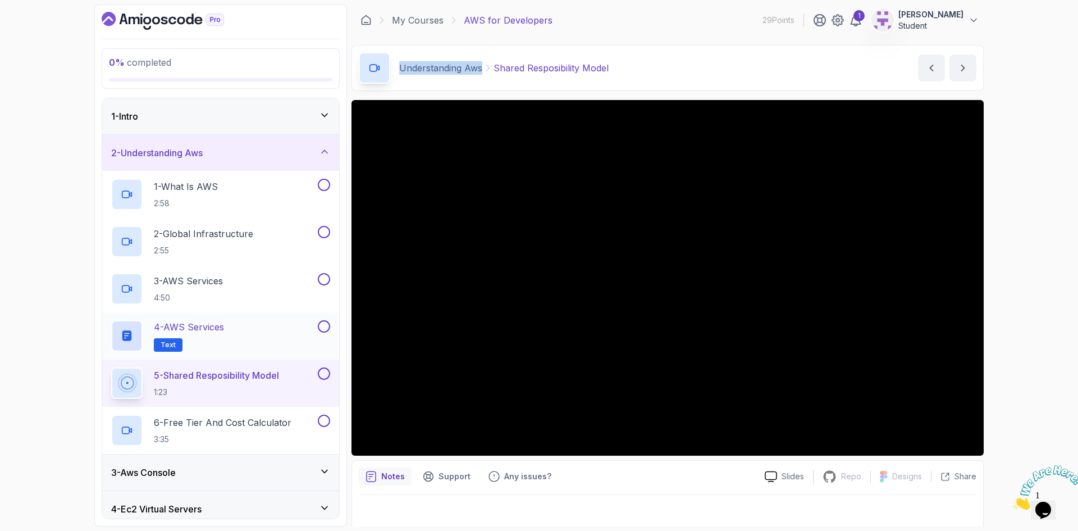
drag, startPoint x: 202, startPoint y: 425, endPoint x: 301, endPoint y: 330, distance: 137.5
click at [202, 425] on p "6 - Free Tier And Cost Calculator" at bounding box center [223, 422] width 138 height 13
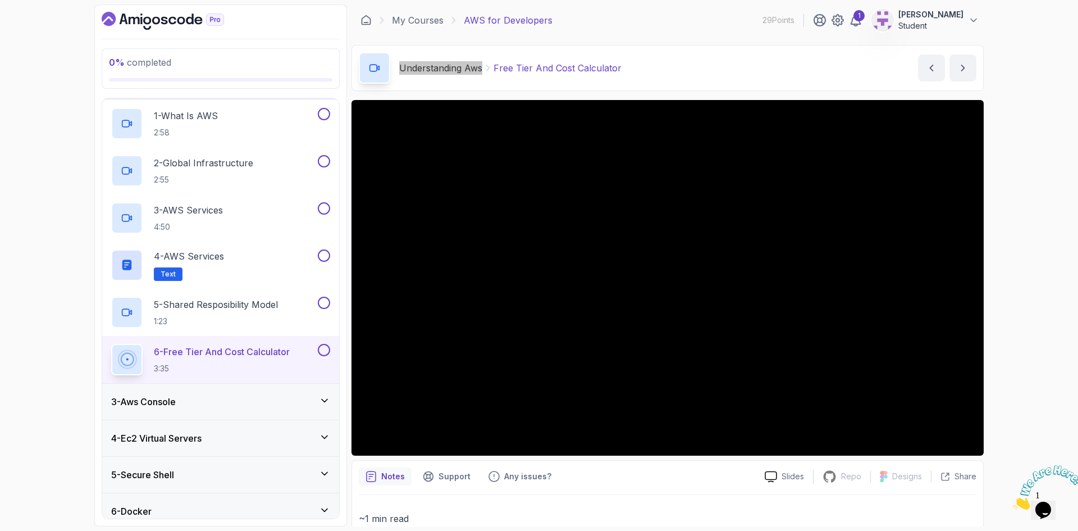
scroll to position [112, 0]
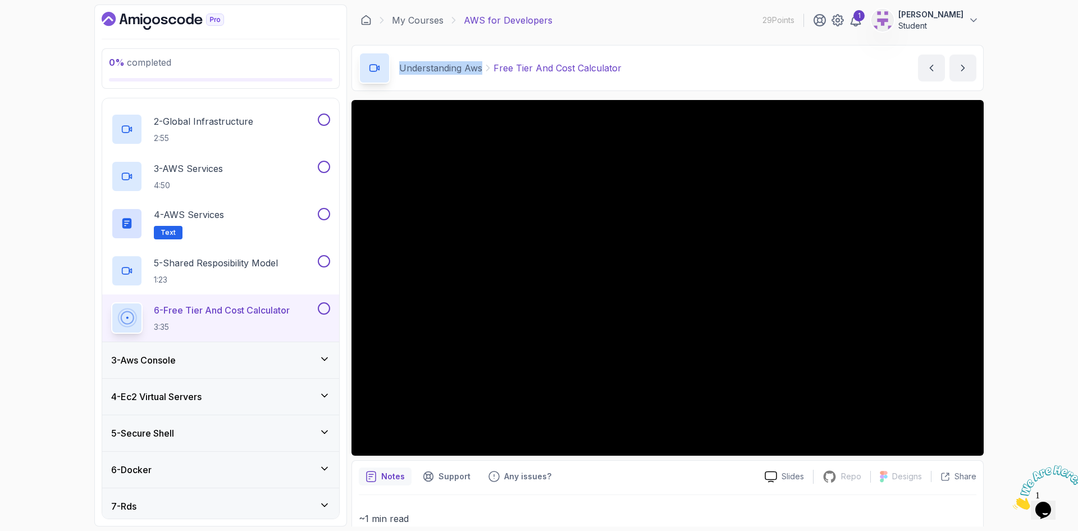
click at [165, 363] on h3 "3 - Aws Console" at bounding box center [143, 359] width 65 height 13
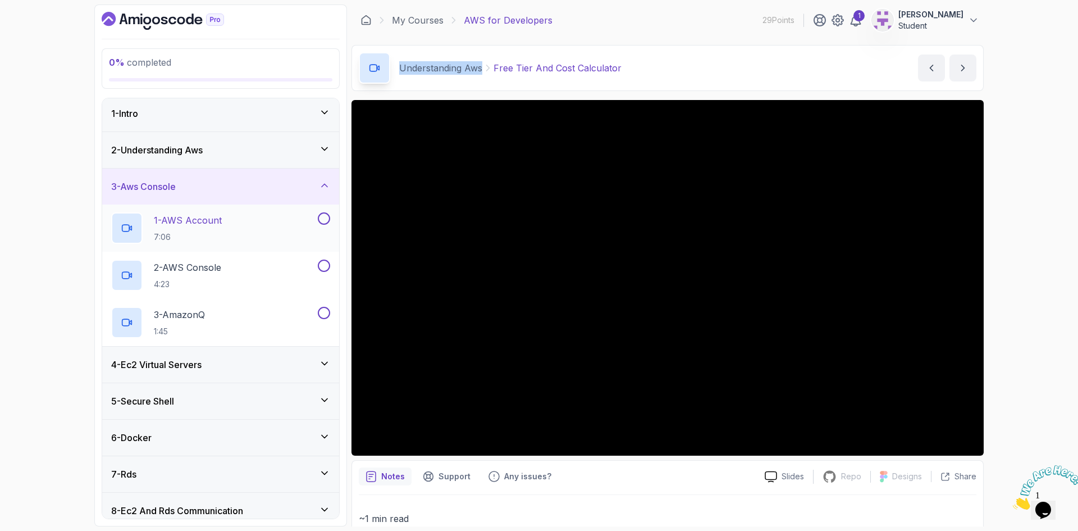
scroll to position [0, 0]
click at [298, 154] on div "2 - Understanding Aws" at bounding box center [220, 152] width 219 height 13
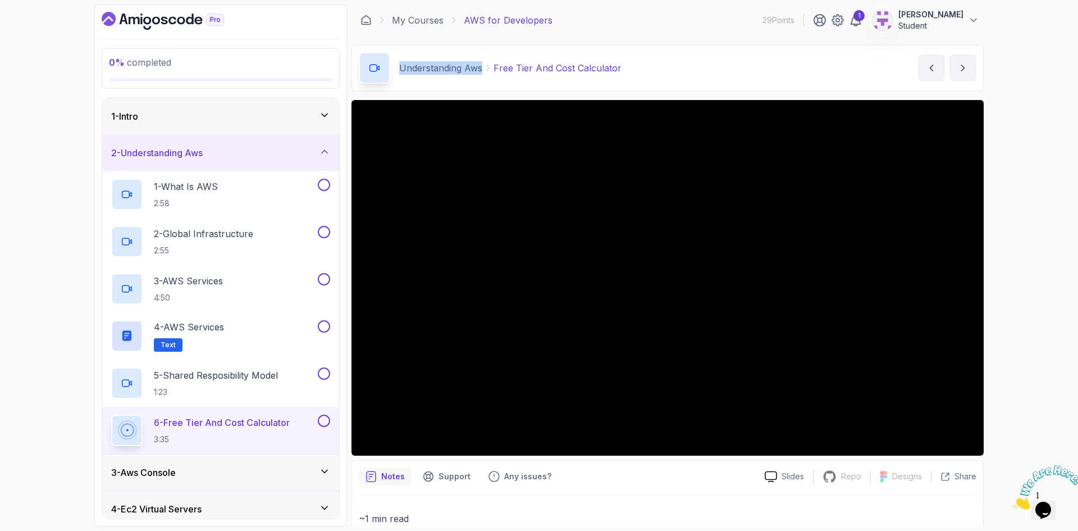
click at [309, 159] on div "2 - Understanding Aws" at bounding box center [220, 152] width 219 height 13
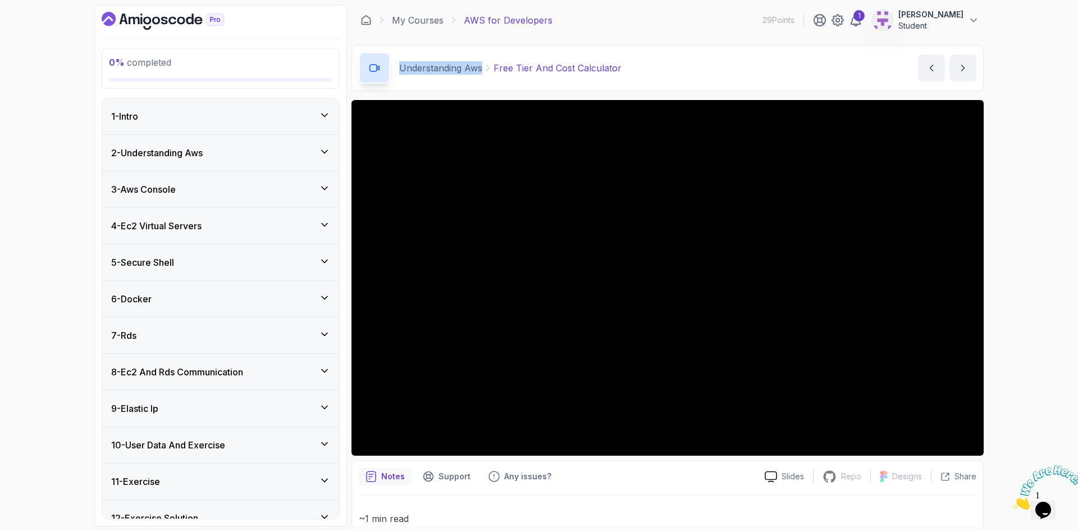
click at [190, 192] on div "3 - Aws Console" at bounding box center [220, 189] width 219 height 13
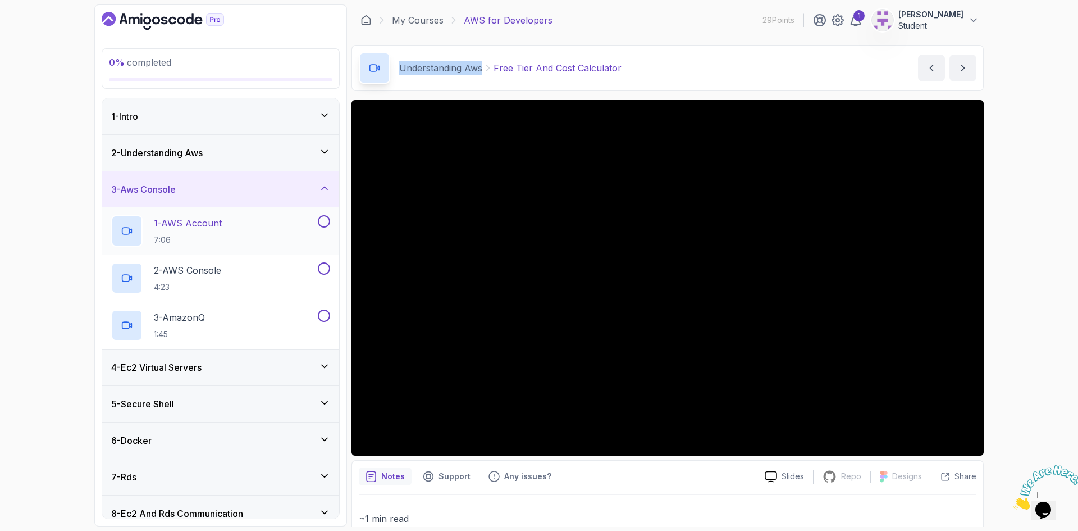
click at [202, 222] on p "1 - AWS Account" at bounding box center [188, 222] width 68 height 13
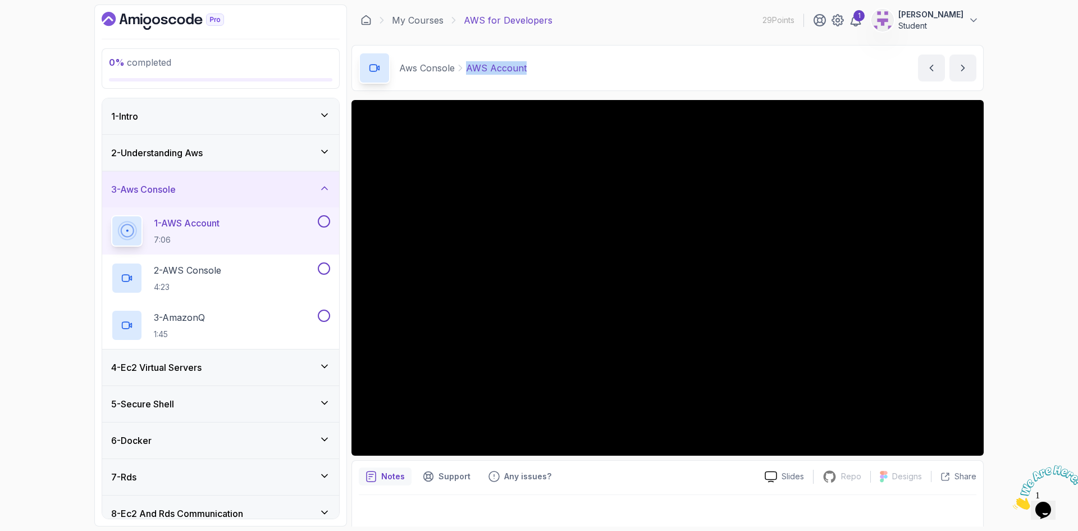
drag, startPoint x: 530, startPoint y: 73, endPoint x: 465, endPoint y: 73, distance: 65.2
click at [465, 73] on div "Aws Console AWS Account AWS Account by nelson" at bounding box center [668, 68] width 632 height 46
drag, startPoint x: 397, startPoint y: 69, endPoint x: 455, endPoint y: 75, distance: 58.7
click at [454, 75] on div "Aws Console AWS Account" at bounding box center [443, 67] width 168 height 31
copy p "Aws Console"
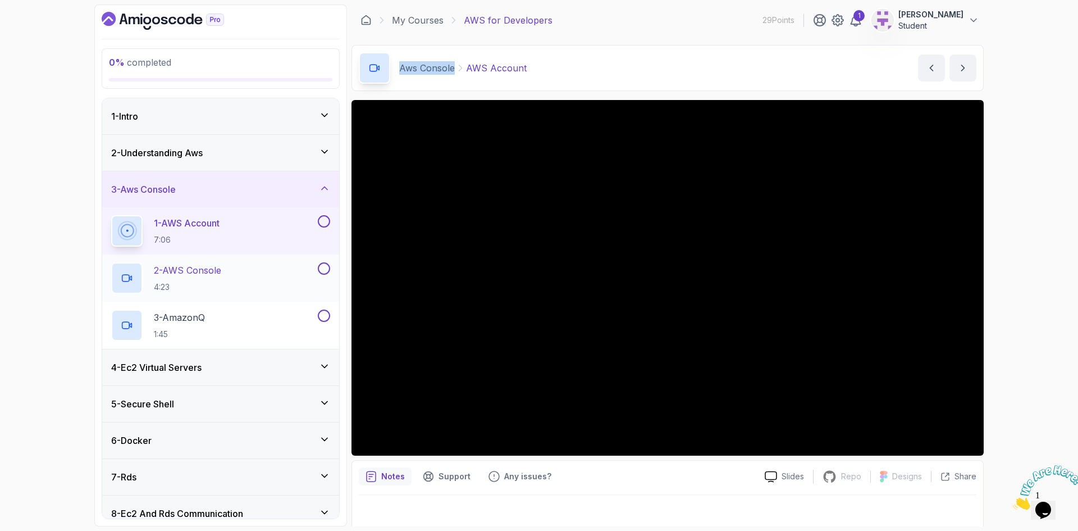
click at [213, 272] on p "2 - AWS Console" at bounding box center [187, 269] width 67 height 13
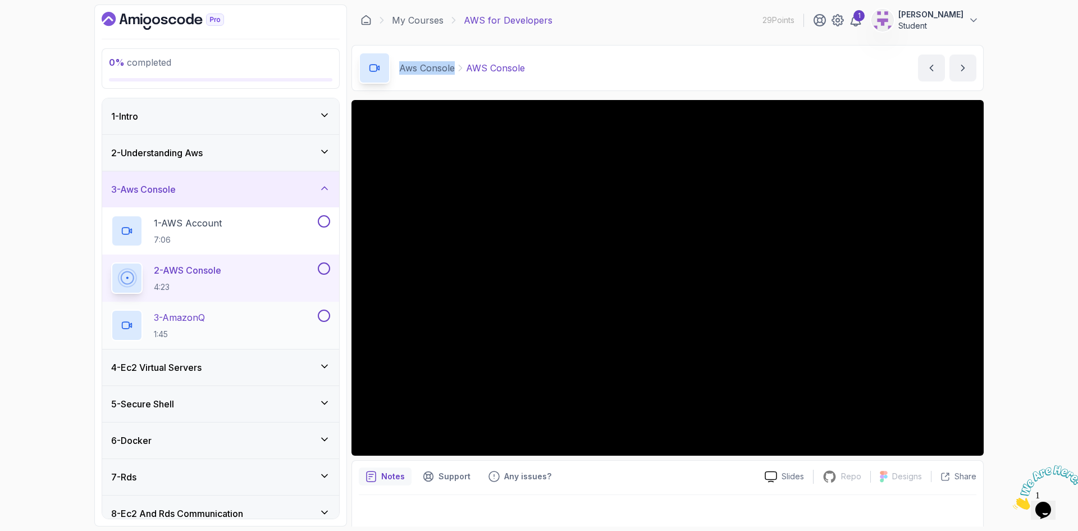
click at [179, 317] on p "3 - AmazonQ" at bounding box center [179, 317] width 51 height 13
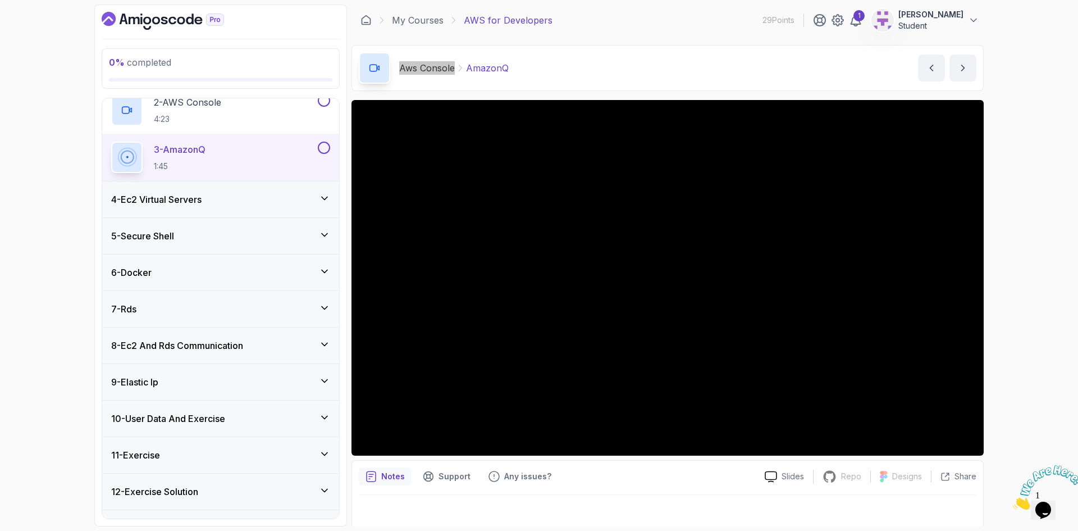
scroll to position [169, 0]
click at [220, 203] on div "4 - Ec2 Virtual Servers" at bounding box center [220, 198] width 219 height 13
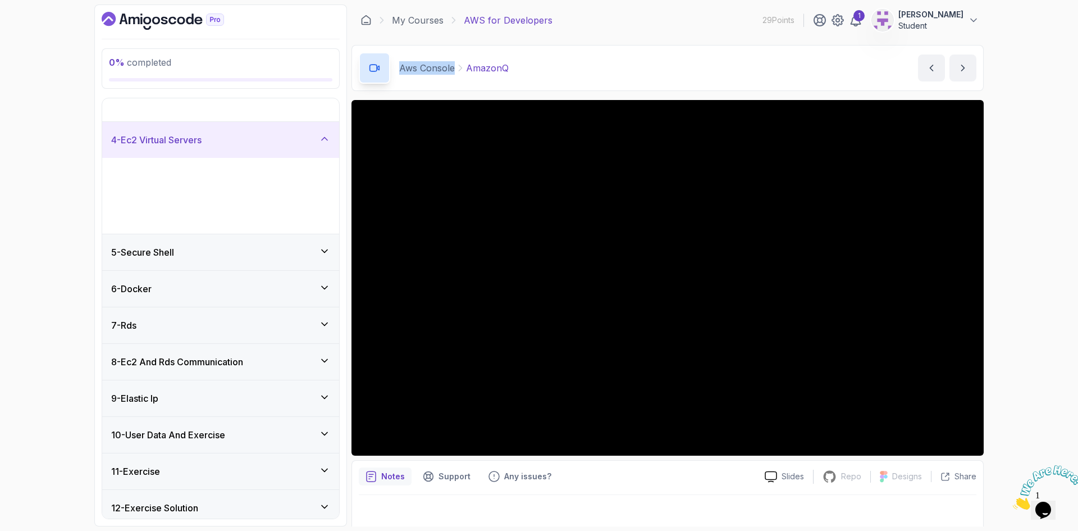
scroll to position [90, 0]
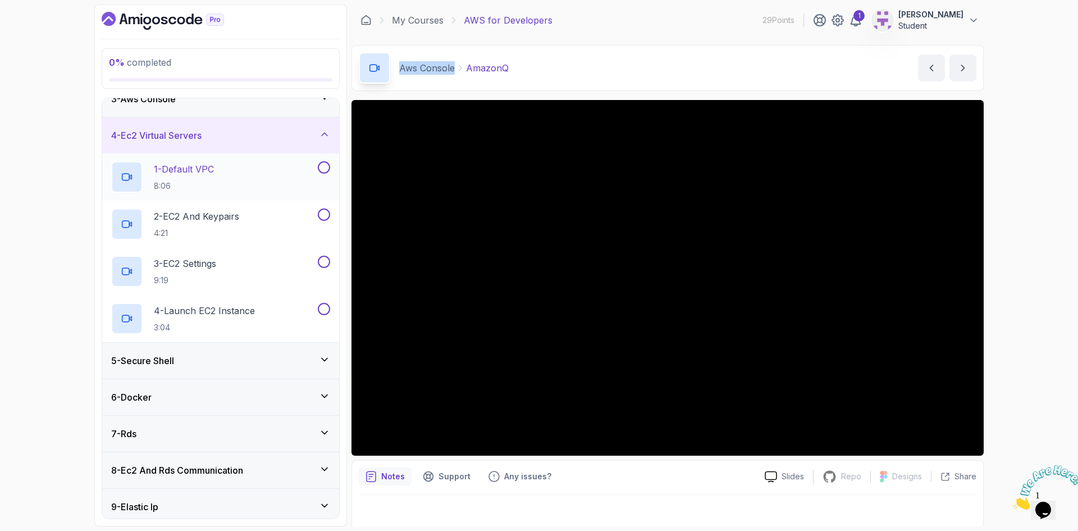
click at [194, 177] on h2 "1 - Default VPC 8:06" at bounding box center [184, 176] width 60 height 29
drag, startPoint x: 397, startPoint y: 71, endPoint x: 481, endPoint y: 71, distance: 84.3
click at [481, 71] on div "Ec2 Virtual Servers Default VPC" at bounding box center [452, 67] width 186 height 31
copy div "Ec2 Virtual Servers"
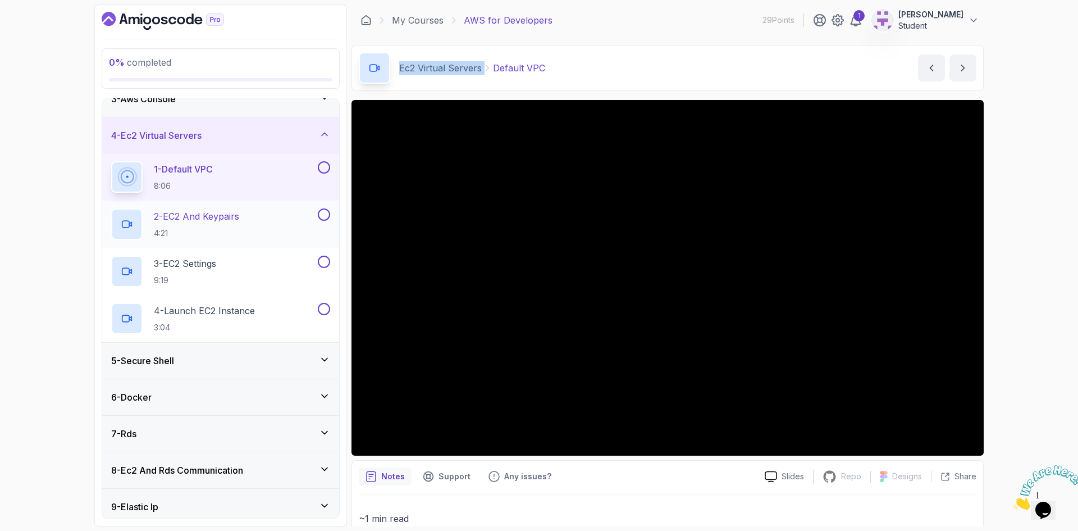
click at [174, 217] on p "2 - EC2 And Keypairs" at bounding box center [196, 216] width 85 height 13
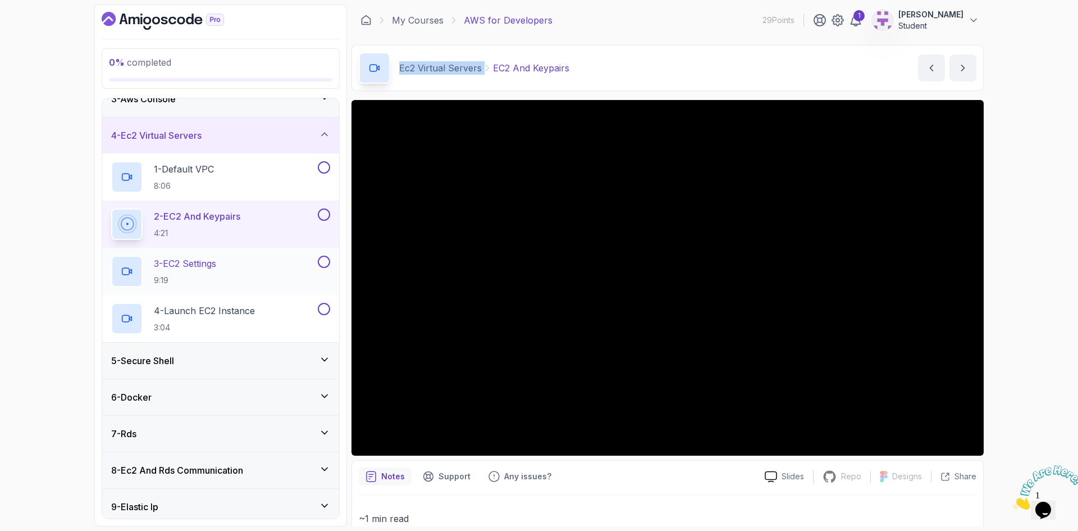
click at [197, 267] on p "3 - EC2 Settings" at bounding box center [185, 263] width 62 height 13
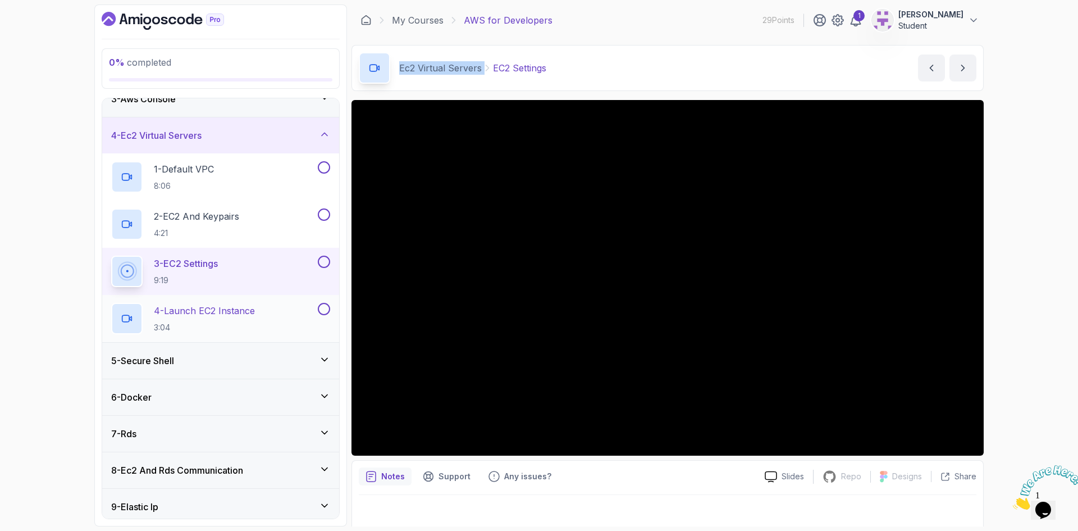
click at [172, 313] on p "4 - Launch EC2 Instance" at bounding box center [204, 310] width 101 height 13
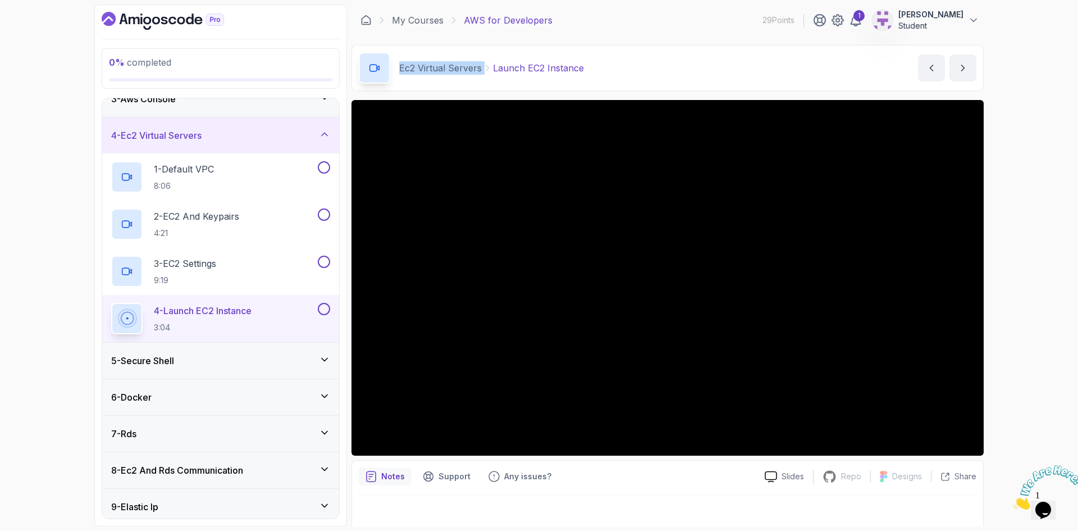
click at [143, 365] on h3 "5 - Secure Shell" at bounding box center [142, 360] width 63 height 13
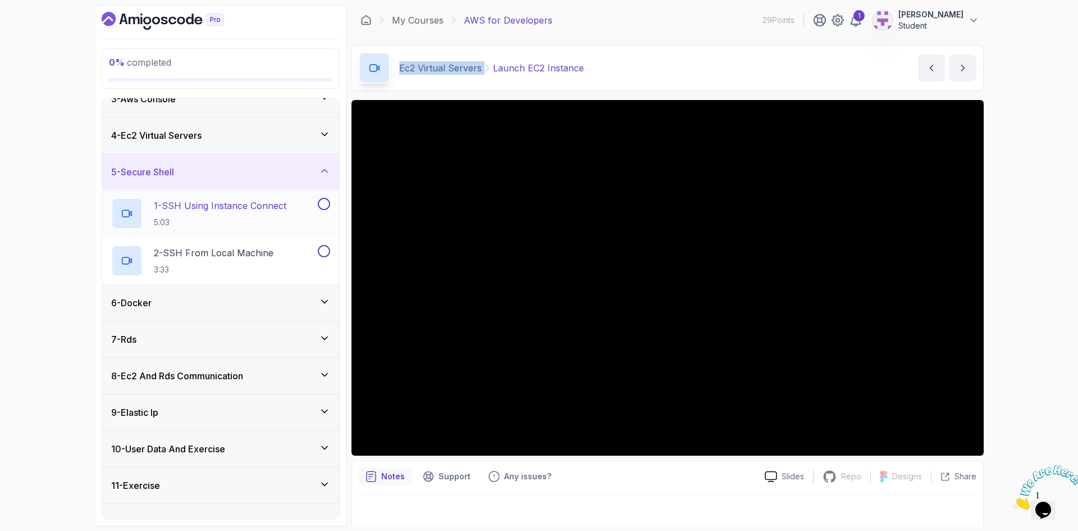
click at [212, 211] on p "1 - SSH Using Instance Connect" at bounding box center [220, 205] width 133 height 13
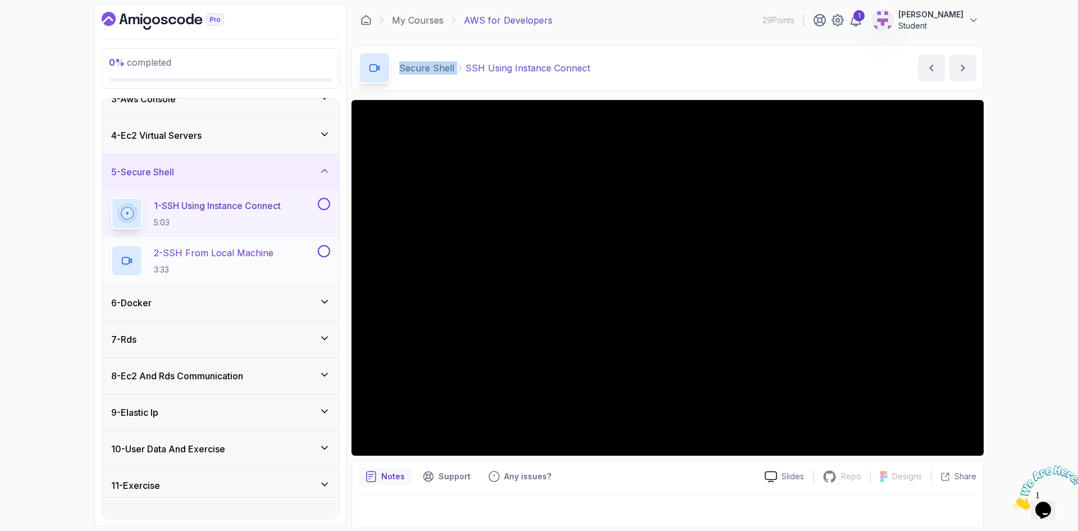
click at [166, 261] on h2 "2 - SSH From Local Machine 3:33" at bounding box center [214, 260] width 120 height 29
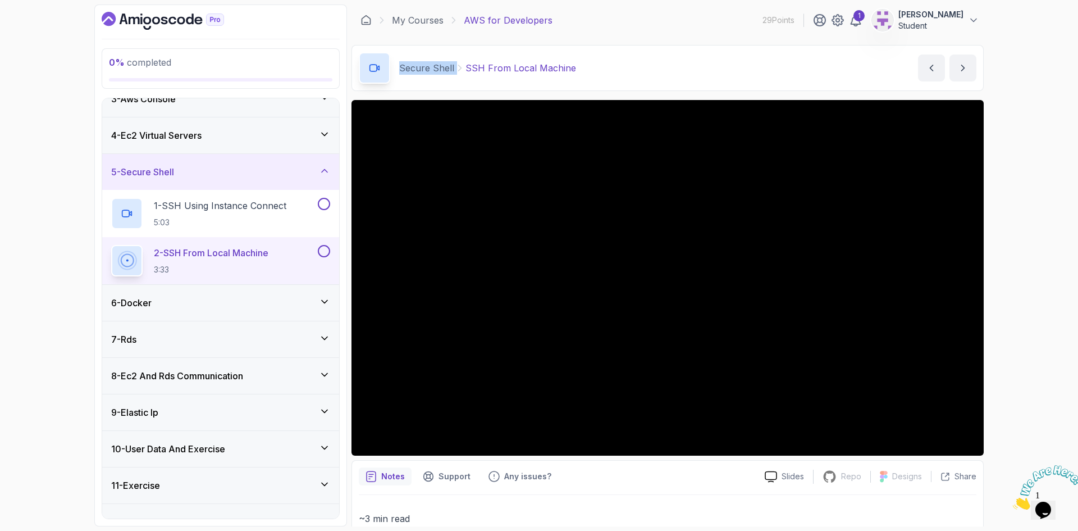
click at [152, 304] on h3 "6 - Docker" at bounding box center [131, 302] width 40 height 13
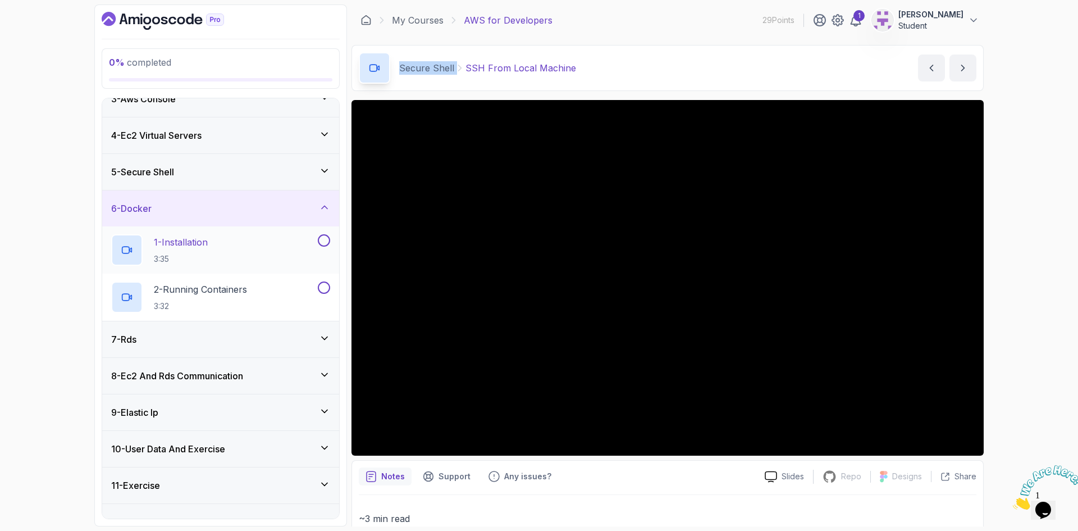
click at [178, 248] on p "1 - Installation" at bounding box center [181, 241] width 54 height 13
click at [176, 291] on p "2 - Running Containers" at bounding box center [200, 289] width 93 height 13
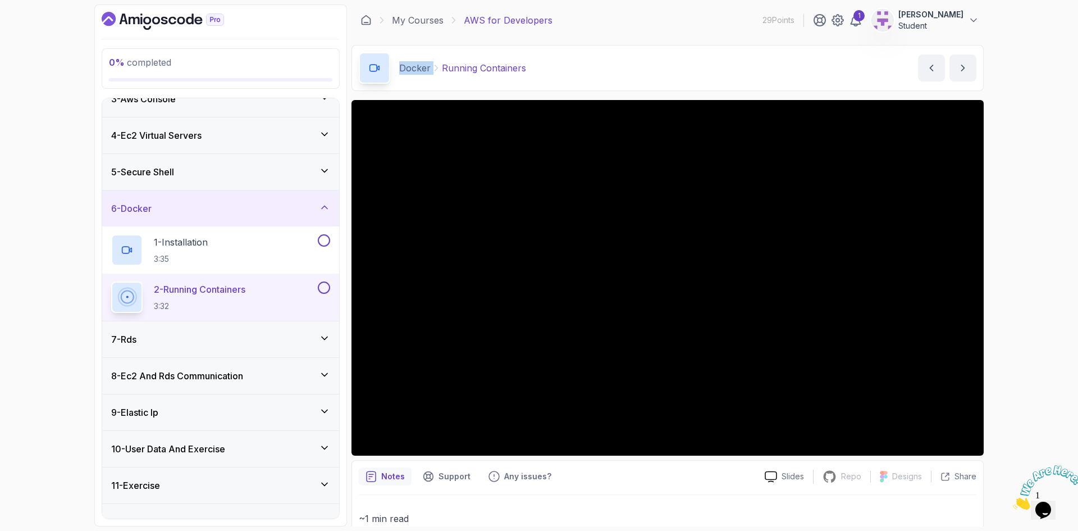
click at [158, 344] on div "7 - Rds" at bounding box center [220, 339] width 219 height 13
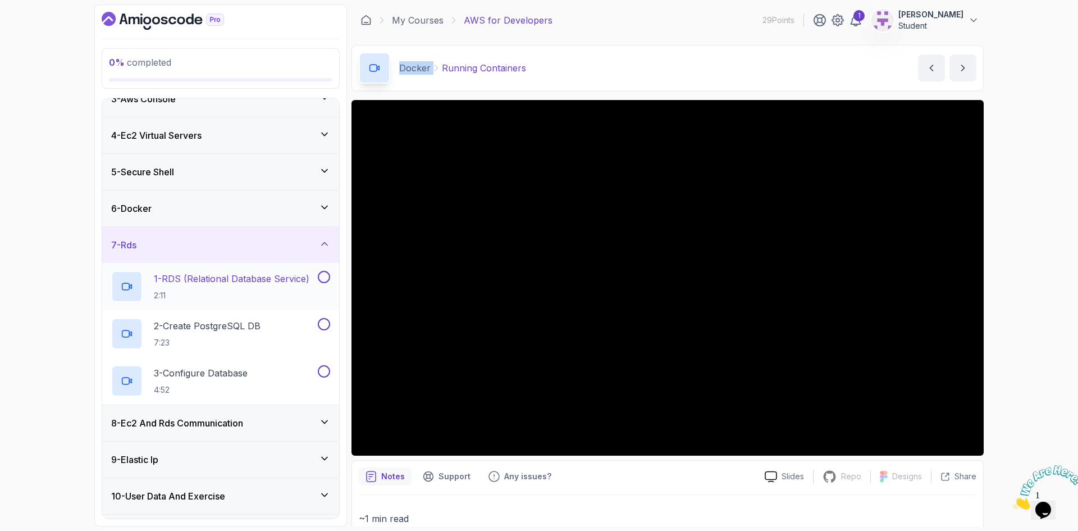
click at [177, 283] on p "1 - RDS (Relational Database Service)" at bounding box center [232, 278] width 156 height 13
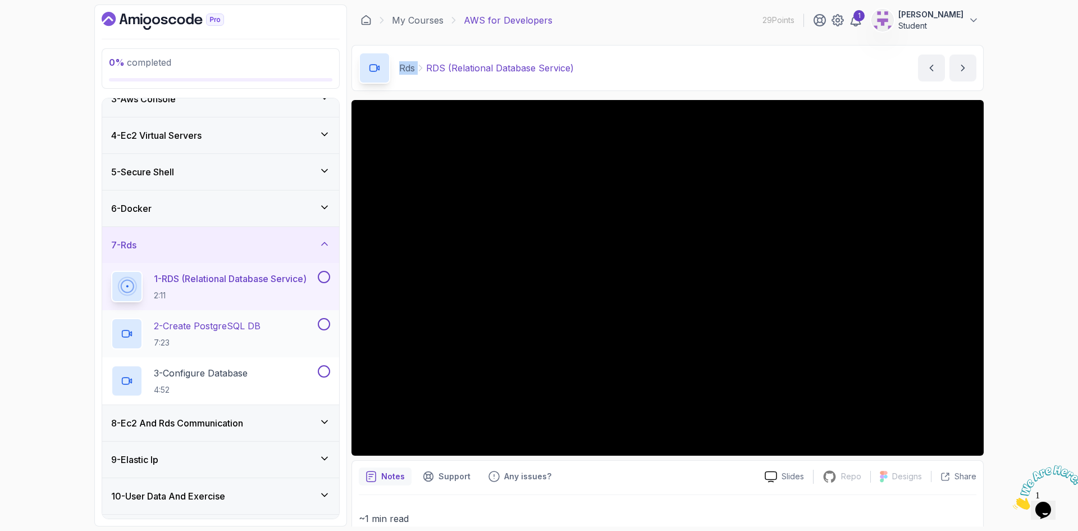
click at [216, 330] on p "2 - Create PostgreSQL DB" at bounding box center [207, 325] width 107 height 13
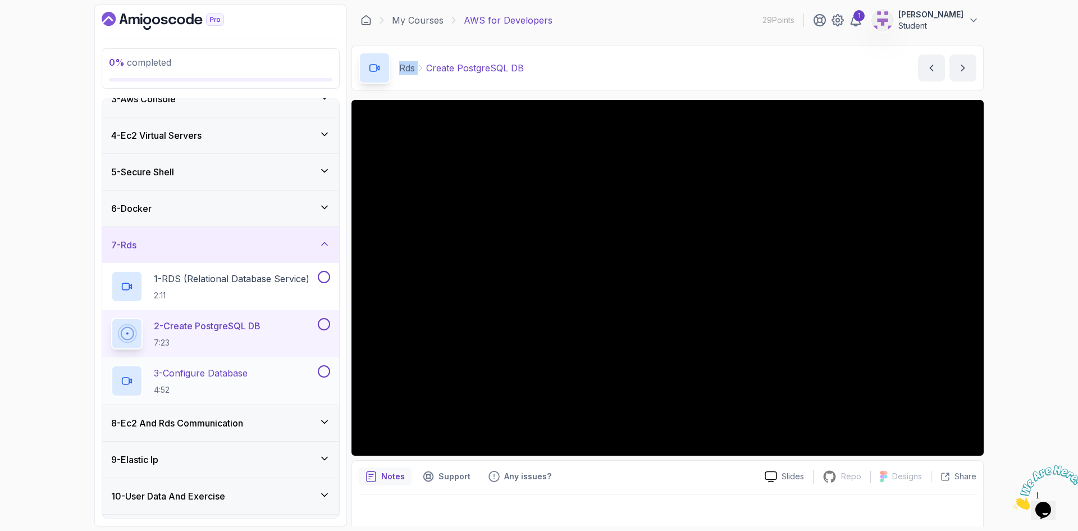
click at [204, 377] on p "3 - Configure Database" at bounding box center [201, 372] width 94 height 13
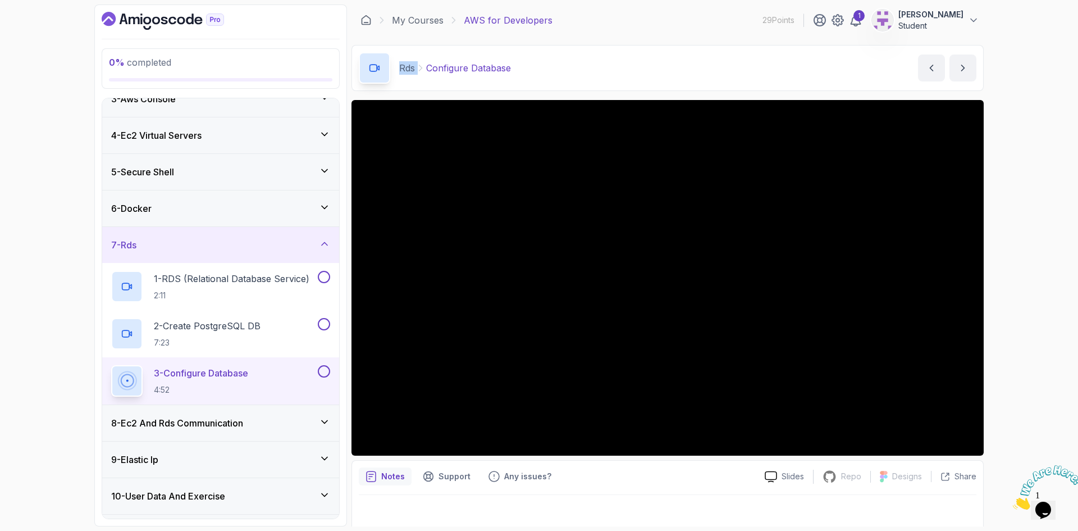
click at [154, 425] on h3 "8 - Ec2 And Rds Communication" at bounding box center [177, 422] width 132 height 13
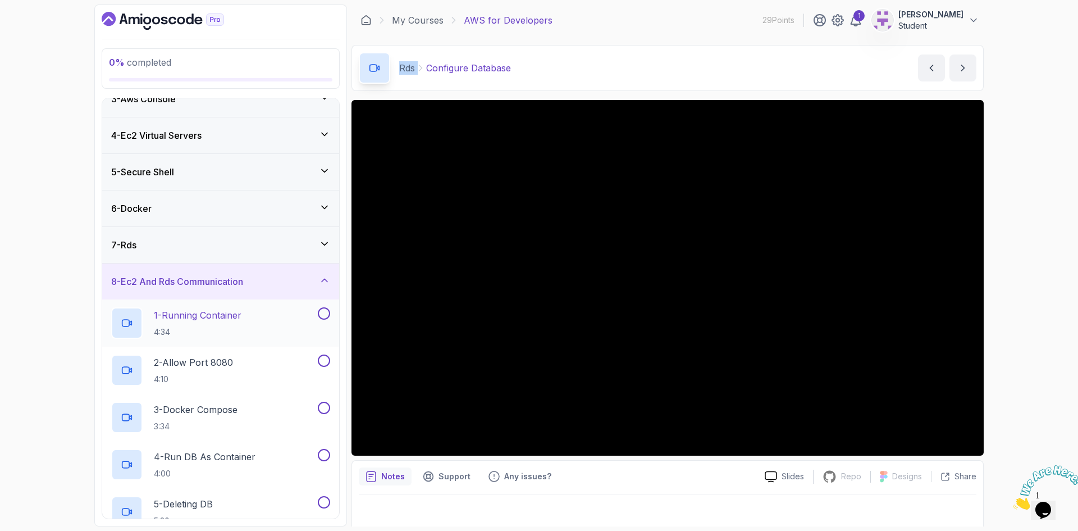
click at [185, 315] on p "1 - Running Container" at bounding box center [198, 314] width 88 height 13
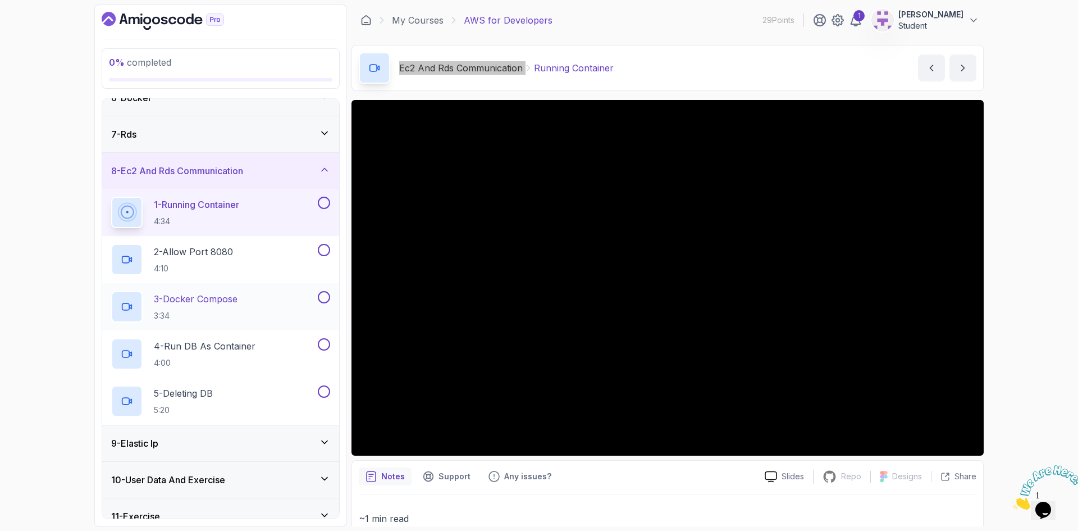
scroll to position [203, 0]
click at [212, 257] on h2 "2 - Allow Port 8080 4:10" at bounding box center [193, 257] width 79 height 29
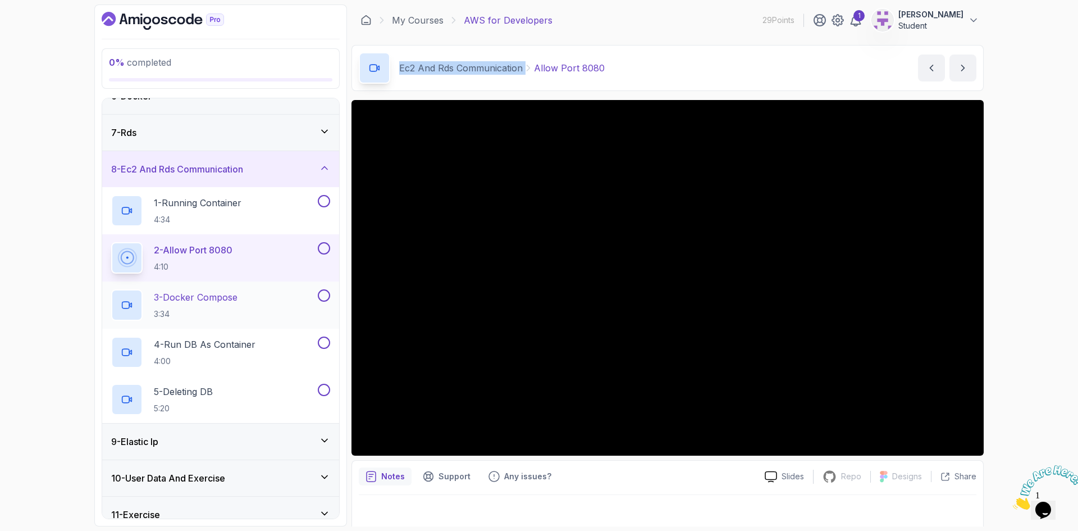
click at [207, 295] on p "3 - Docker Compose" at bounding box center [196, 296] width 84 height 13
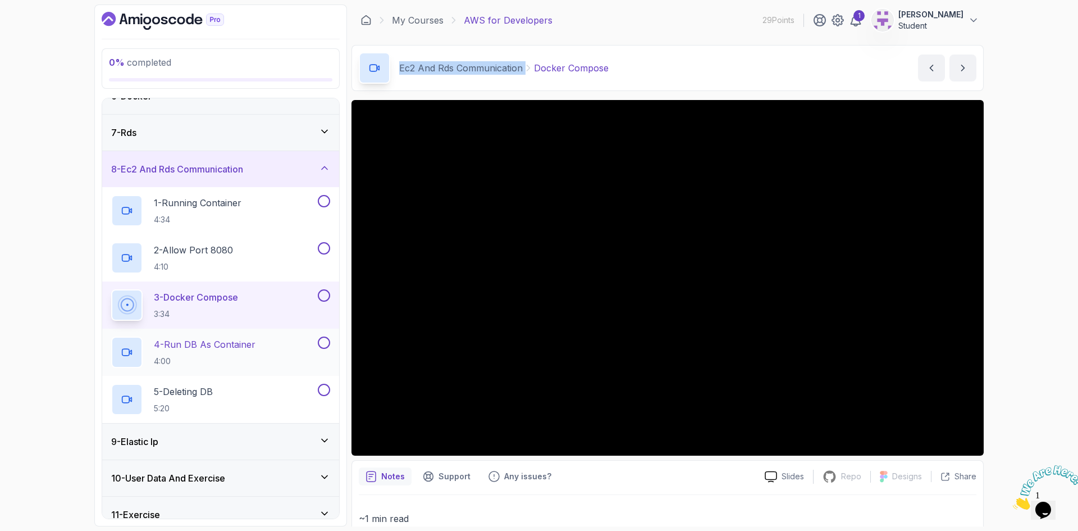
click at [264, 345] on div "4 - Run DB As Container 4:00" at bounding box center [213, 351] width 204 height 31
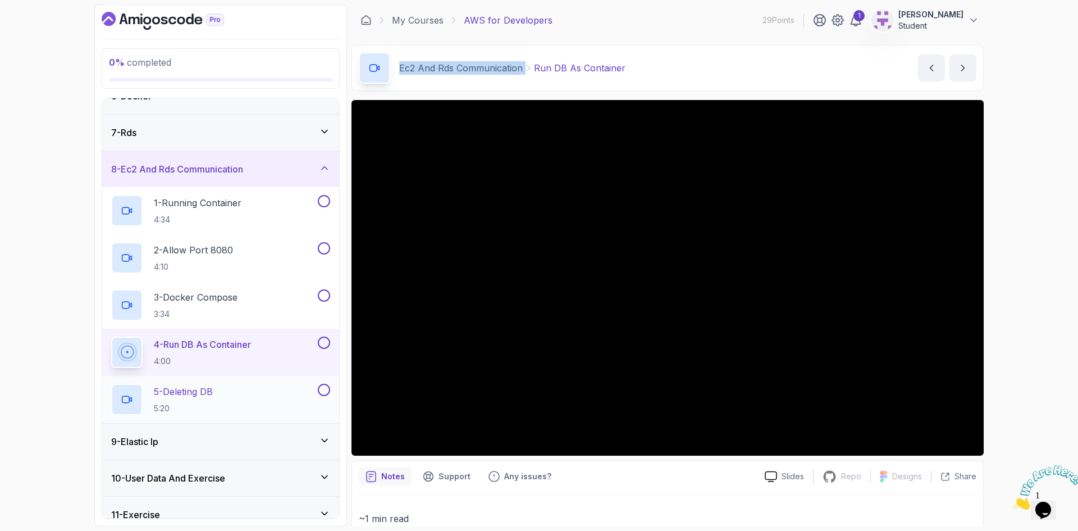
click at [166, 394] on p "5 - Deleting DB" at bounding box center [183, 391] width 59 height 13
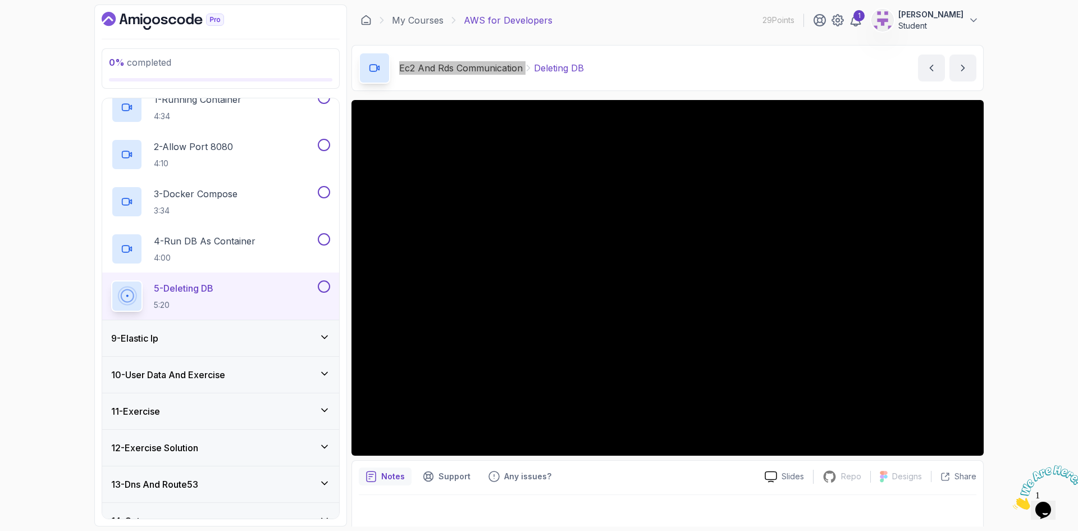
scroll to position [315, 0]
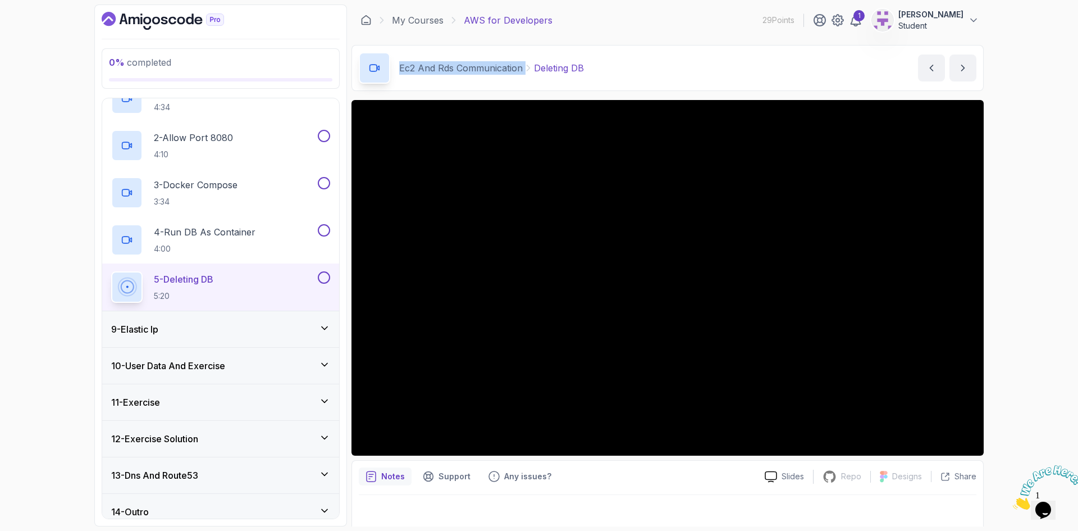
click at [157, 336] on div "9 - Elastic Ip" at bounding box center [220, 329] width 237 height 36
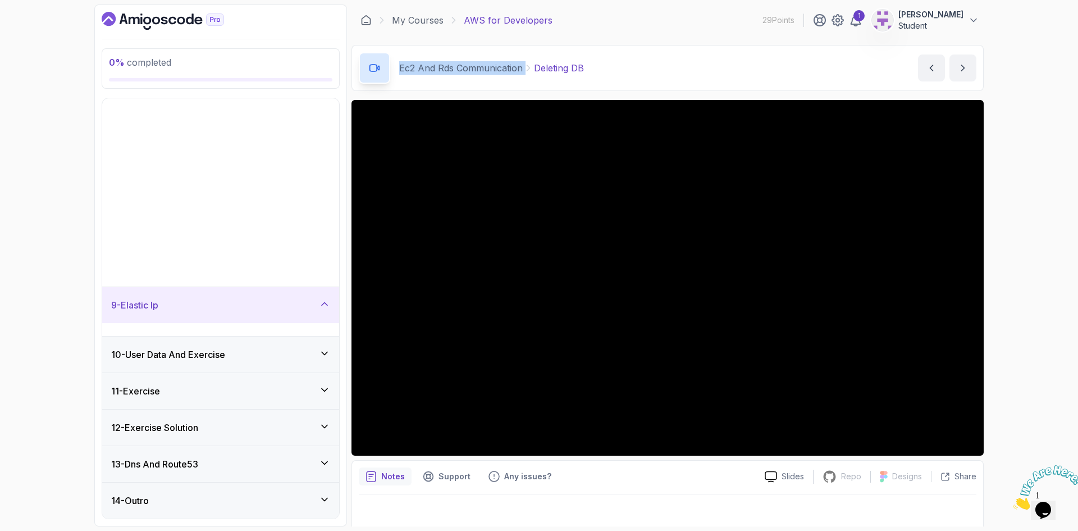
scroll to position [90, 0]
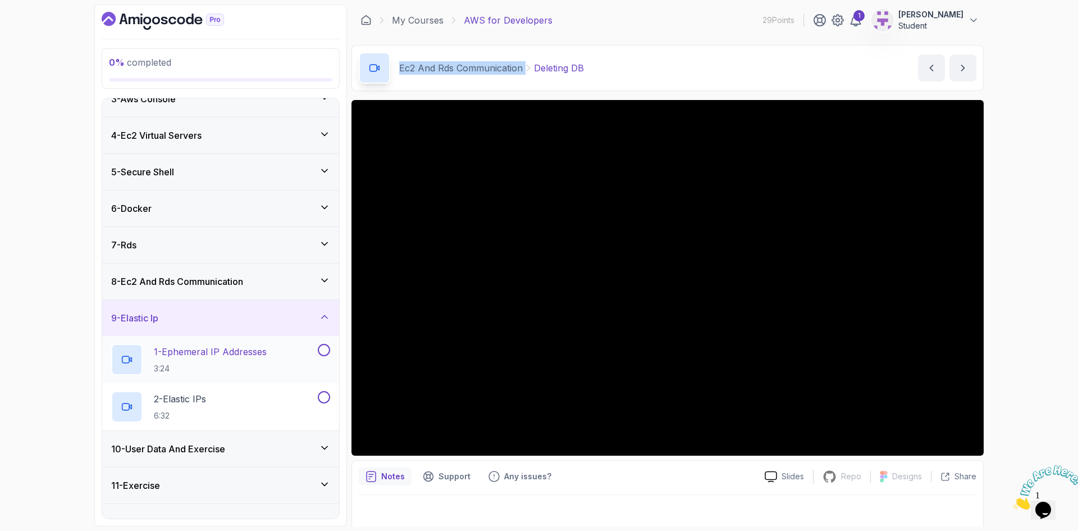
click at [190, 355] on p "1 - Ephemeral IP Addresses" at bounding box center [210, 351] width 113 height 13
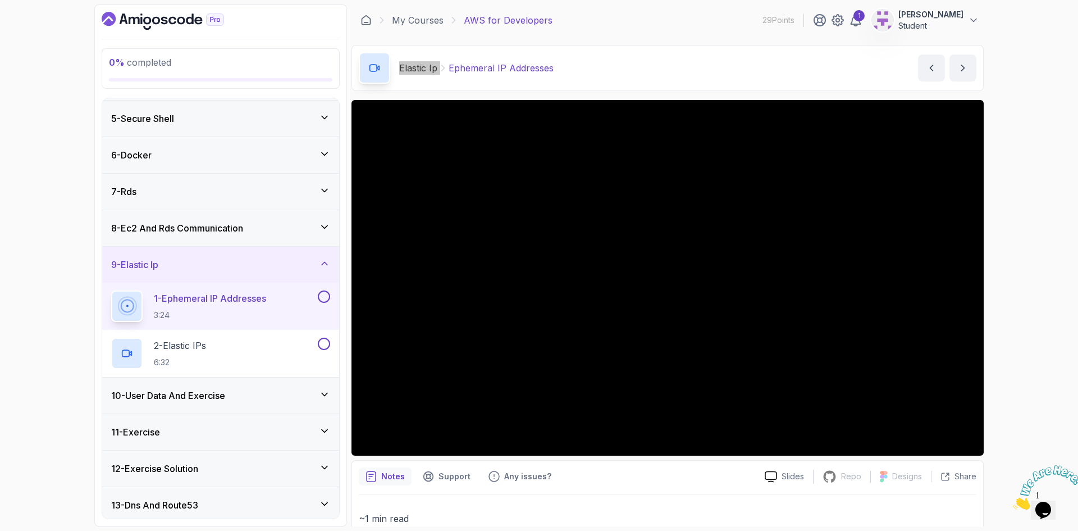
scroll to position [147, 0]
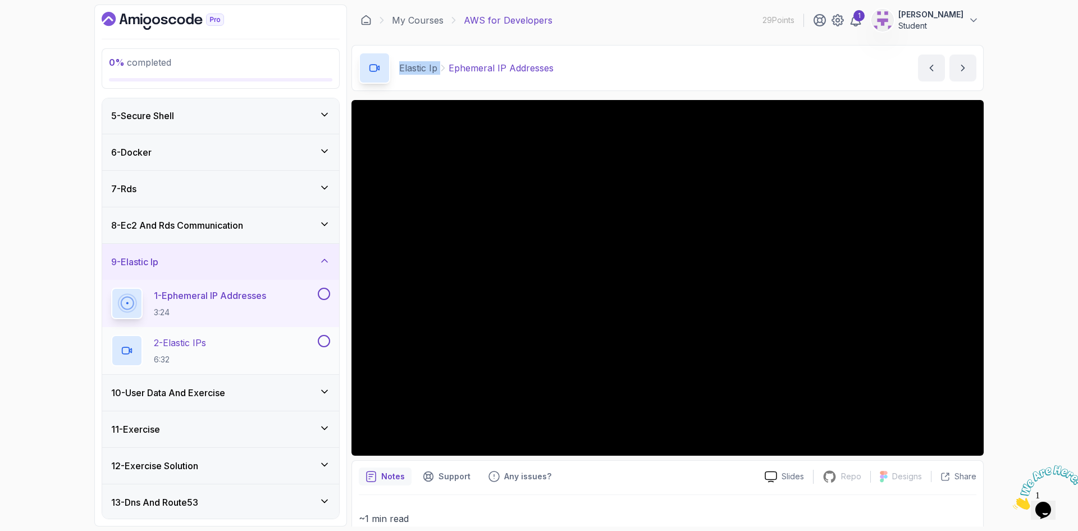
click at [205, 349] on p "2 - Elastic IPs" at bounding box center [180, 342] width 52 height 13
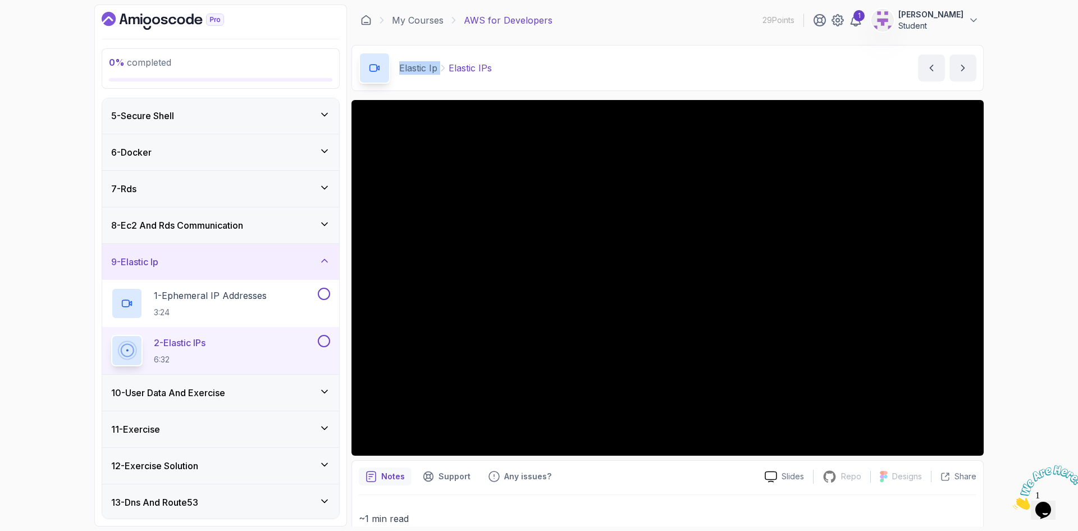
click at [65, 333] on div "0 % completed 1 - Intro 2 - Understanding Aws 3 - Aws Console 4 - Ec2 Virtual S…" at bounding box center [539, 265] width 1078 height 531
click at [193, 392] on h3 "10 - User Data And Exercise" at bounding box center [168, 392] width 114 height 13
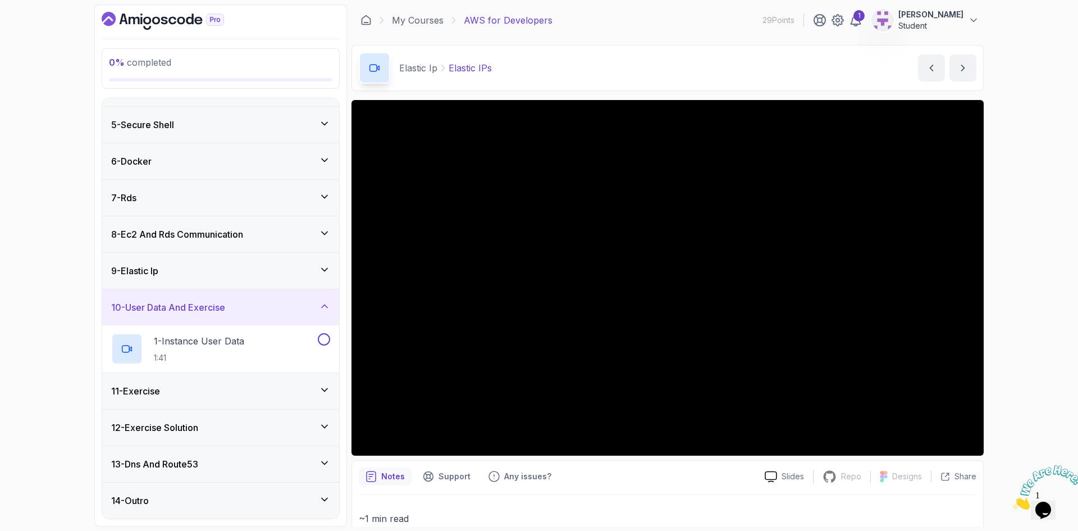
scroll to position [138, 0]
click at [217, 344] on p "1 - Instance User Data" at bounding box center [199, 340] width 90 height 13
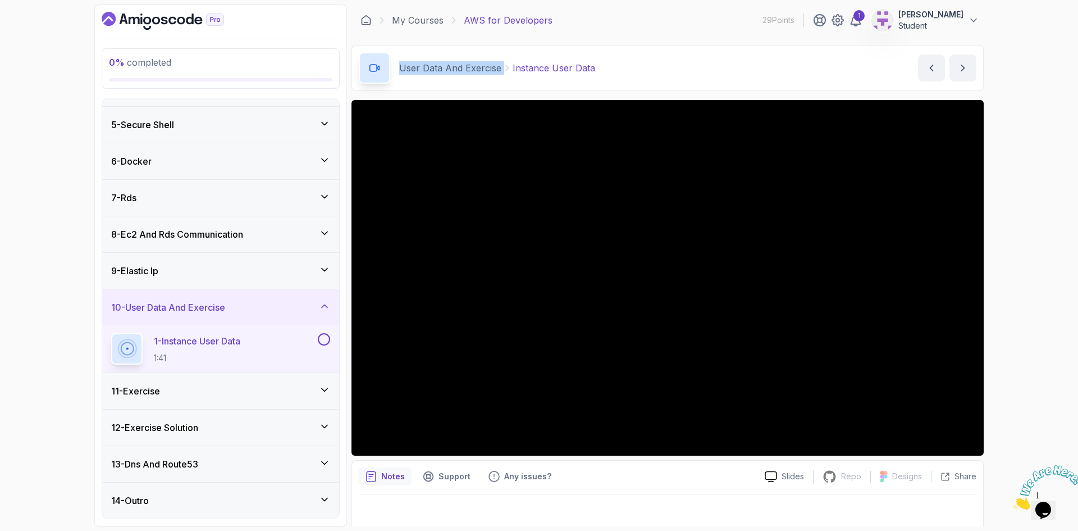
drag, startPoint x: 400, startPoint y: 67, endPoint x: 501, endPoint y: 74, distance: 101.3
click at [501, 74] on div "User Data And Exercise Instance User Data" at bounding box center [497, 67] width 196 height 13
click at [289, 271] on div "9 - Elastic Ip" at bounding box center [220, 270] width 219 height 13
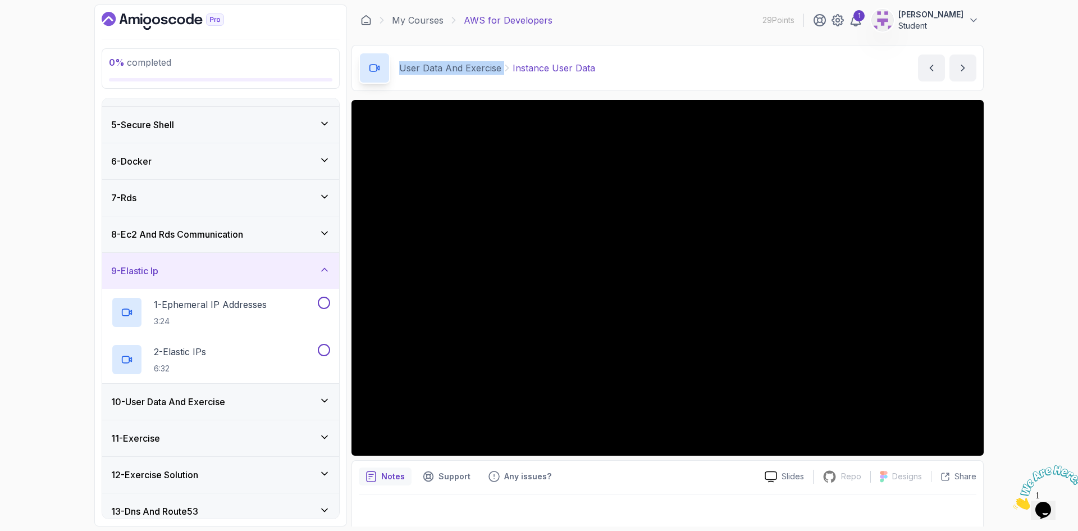
click at [289, 271] on div "9 - Elastic Ip" at bounding box center [220, 270] width 219 height 13
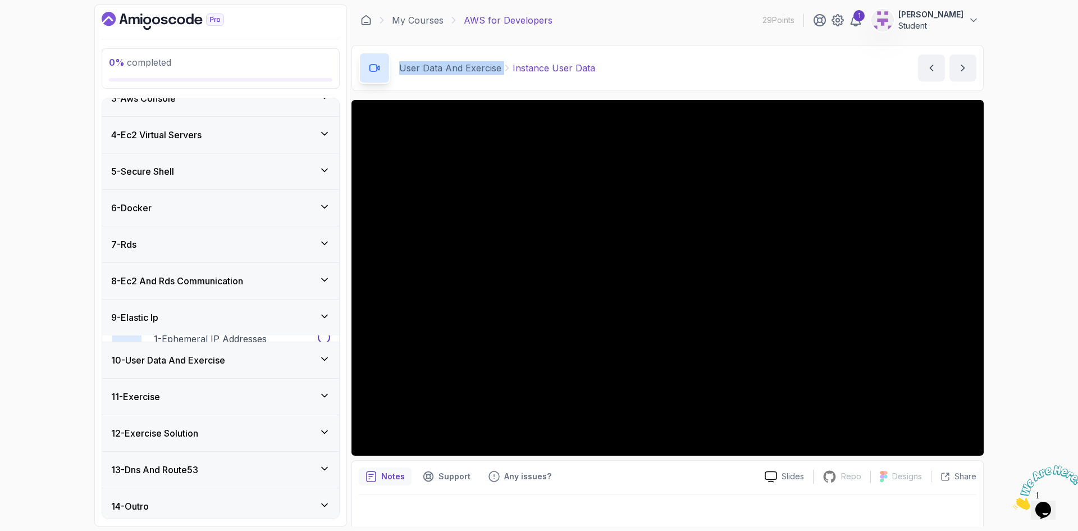
scroll to position [90, 0]
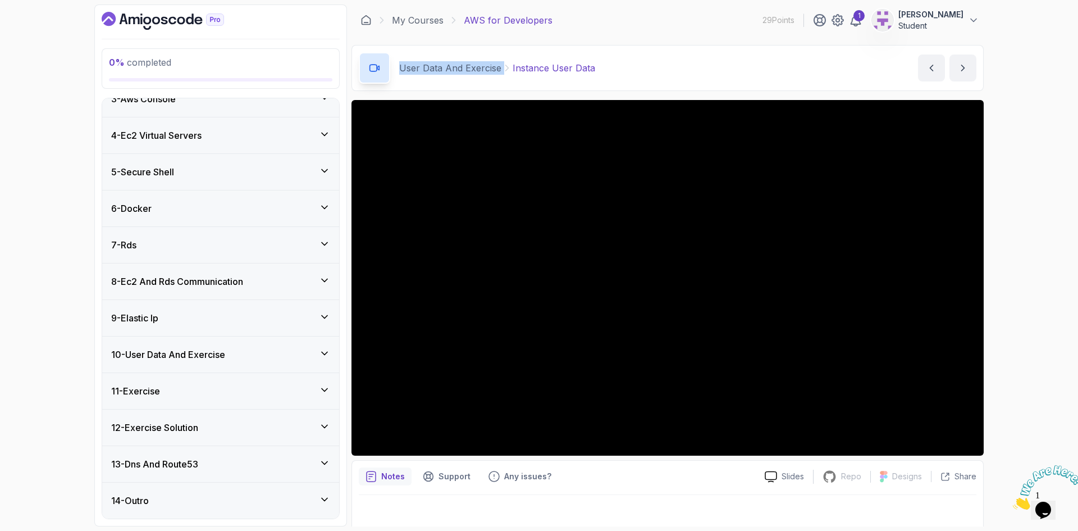
click at [175, 357] on h3 "10 - User Data And Exercise" at bounding box center [168, 354] width 114 height 13
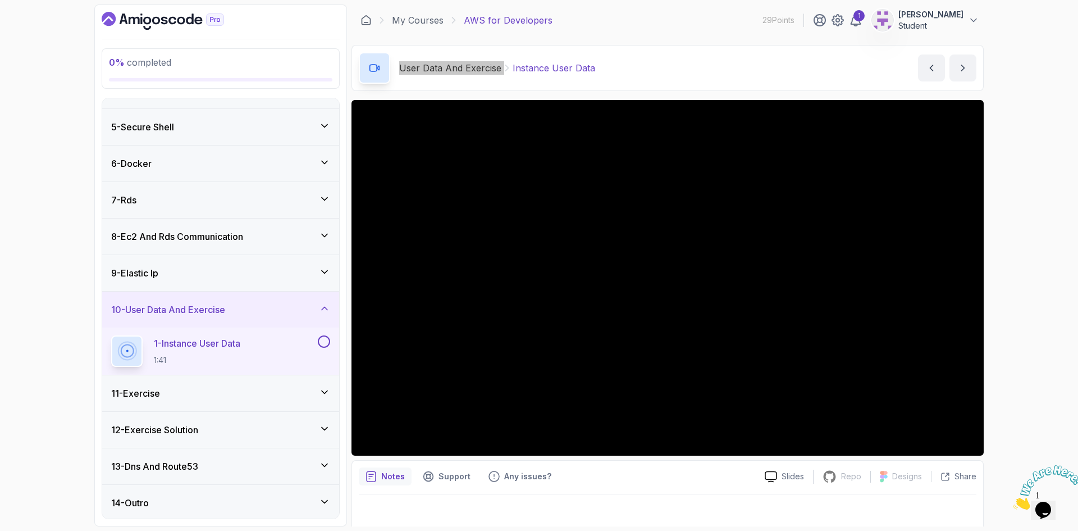
scroll to position [138, 0]
drag, startPoint x: 141, startPoint y: 395, endPoint x: 154, endPoint y: 390, distance: 13.9
click at [141, 395] on h3 "11 - Exercise" at bounding box center [135, 390] width 49 height 13
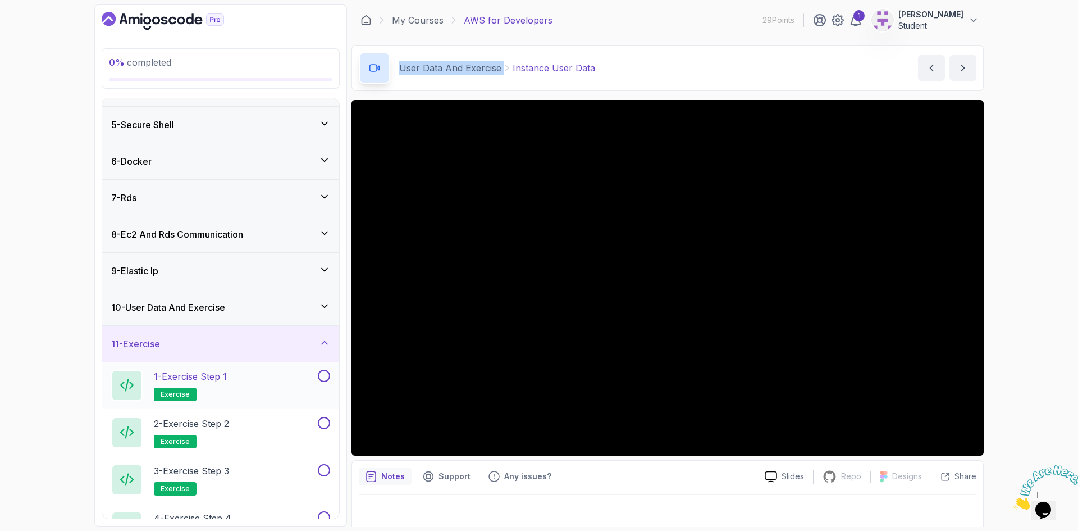
click at [198, 376] on p "1 - Exercise Step 1" at bounding box center [190, 376] width 73 height 13
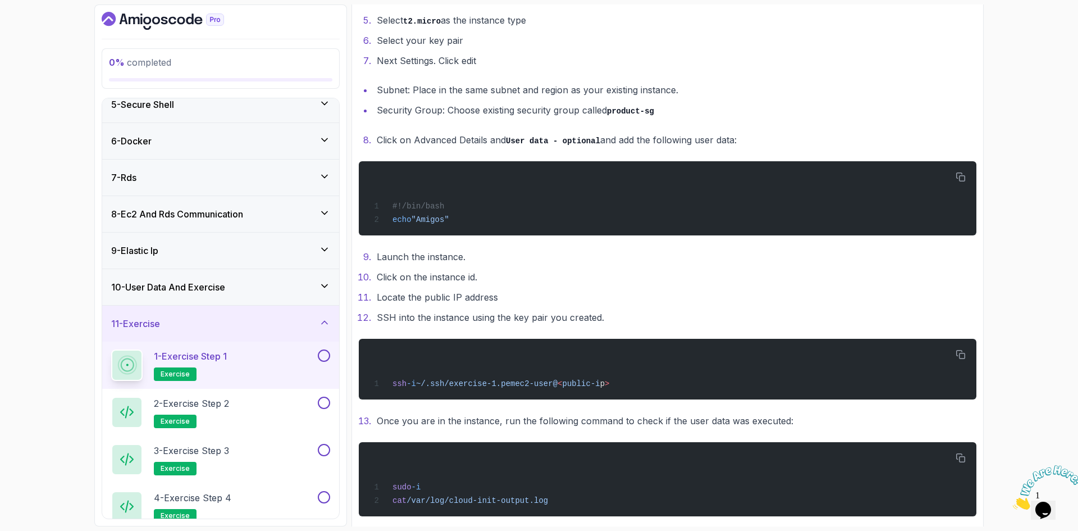
scroll to position [455, 0]
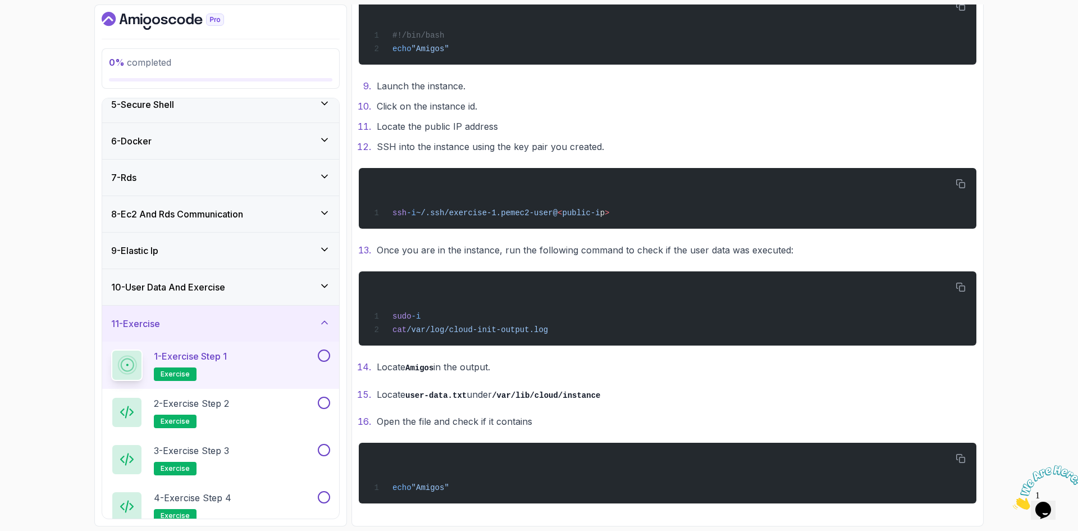
drag, startPoint x: 359, startPoint y: 159, endPoint x: 489, endPoint y: 521, distance: 384.1
click at [489, 521] on div "Exercise Support Any issues? Slides Repo Repository not available Designs Desig…" at bounding box center [668, 87] width 632 height 878
drag, startPoint x: 452, startPoint y: 359, endPoint x: 444, endPoint y: 365, distance: 10.1
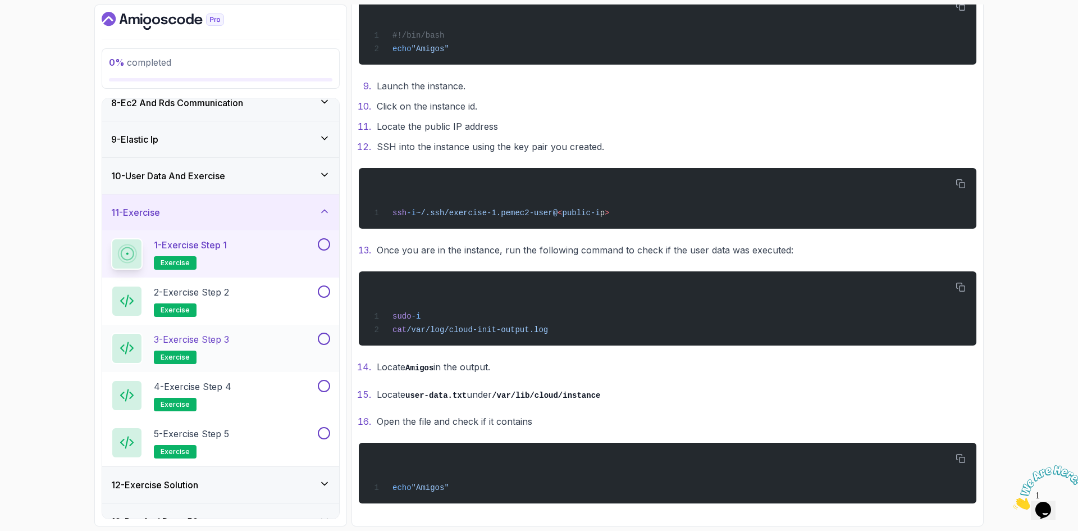
scroll to position [270, 0]
click at [215, 296] on p "2 - Exercise Step 2" at bounding box center [191, 290] width 75 height 13
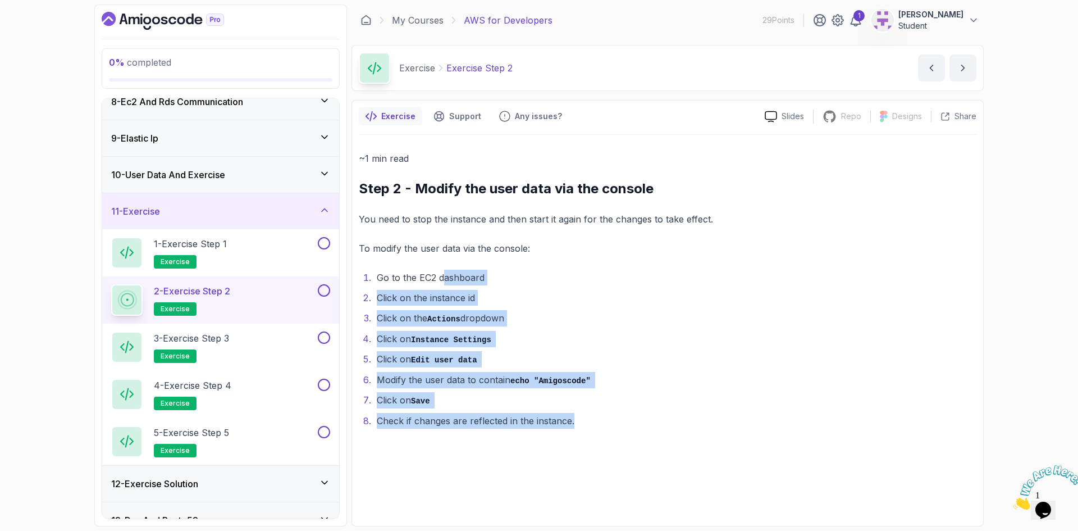
drag, startPoint x: 604, startPoint y: 425, endPoint x: 443, endPoint y: 265, distance: 226.8
click at [443, 265] on div "~1 min read Step 2 - Modify the user data via the console You need to stop the …" at bounding box center [668, 290] width 618 height 278
click at [608, 322] on li "Click on the Actions dropdown" at bounding box center [675, 318] width 603 height 16
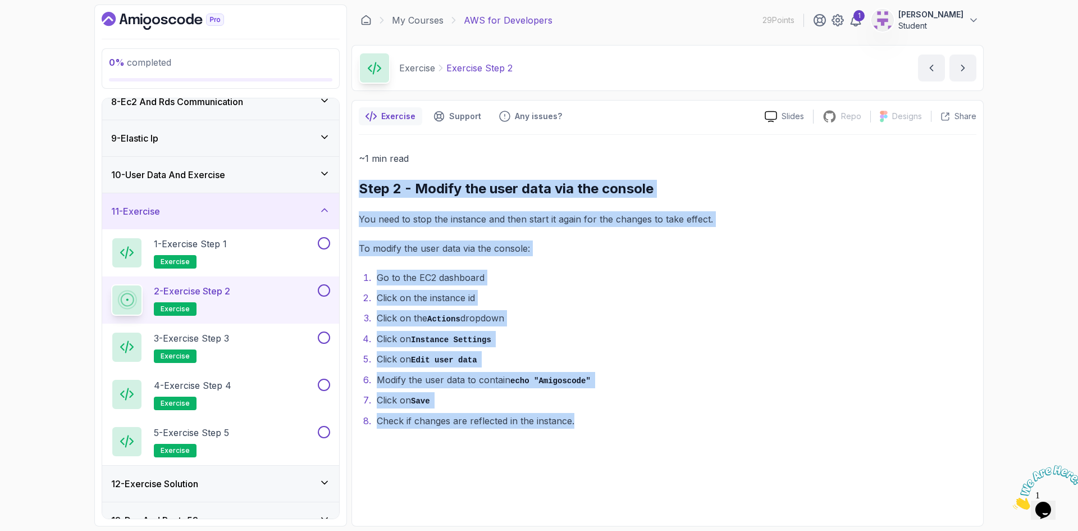
drag, startPoint x: 586, startPoint y: 421, endPoint x: 356, endPoint y: 176, distance: 336.6
click at [356, 176] on div "Exercise Support Any issues? Slides Repo Repository not available Designs Desig…" at bounding box center [668, 313] width 632 height 426
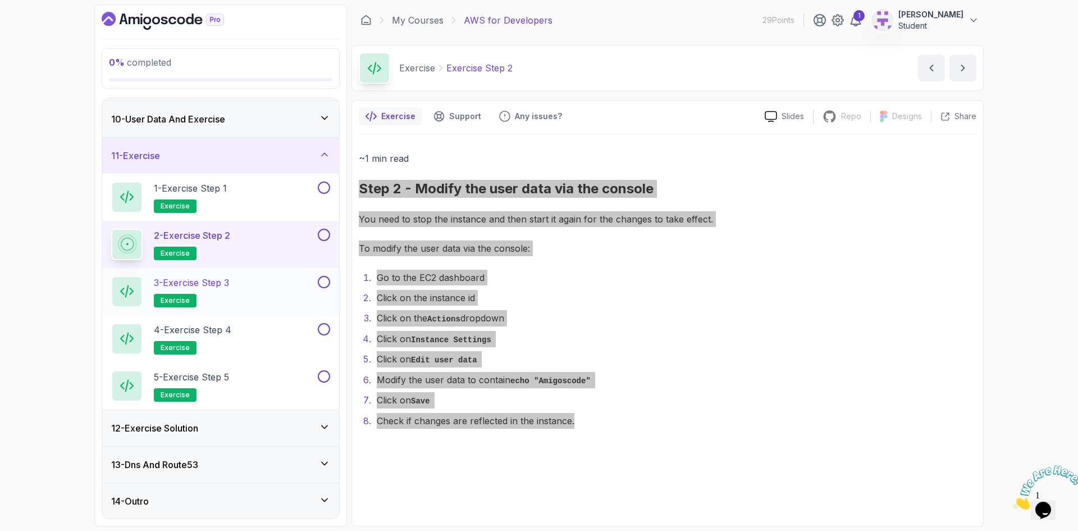
scroll to position [326, 0]
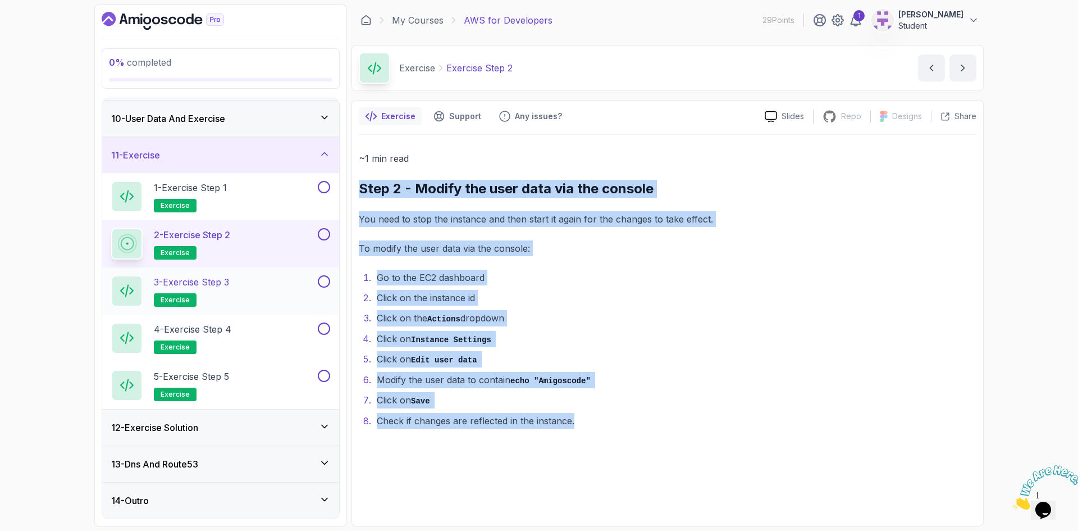
click at [221, 277] on p "3 - Exercise Step 3" at bounding box center [191, 281] width 75 height 13
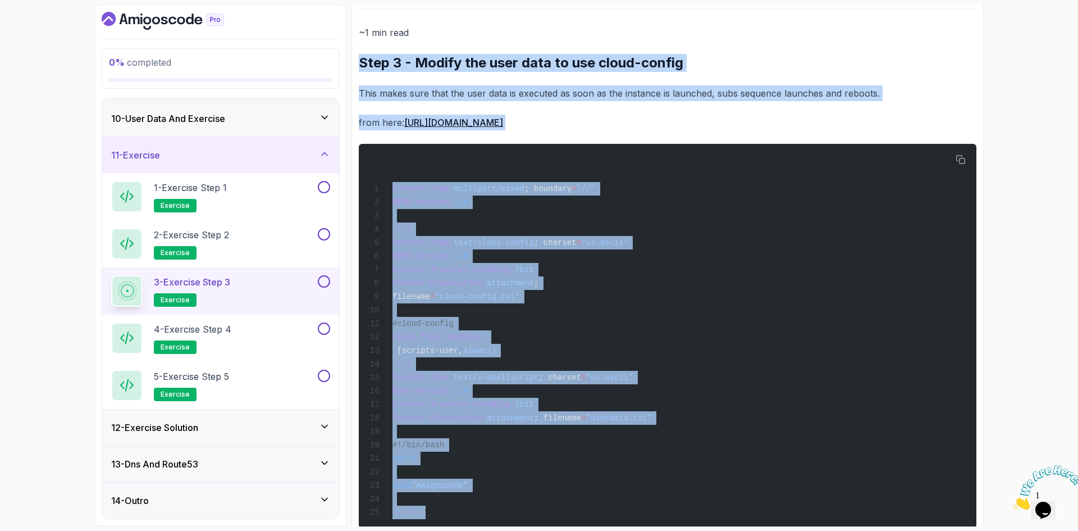
scroll to position [194, 0]
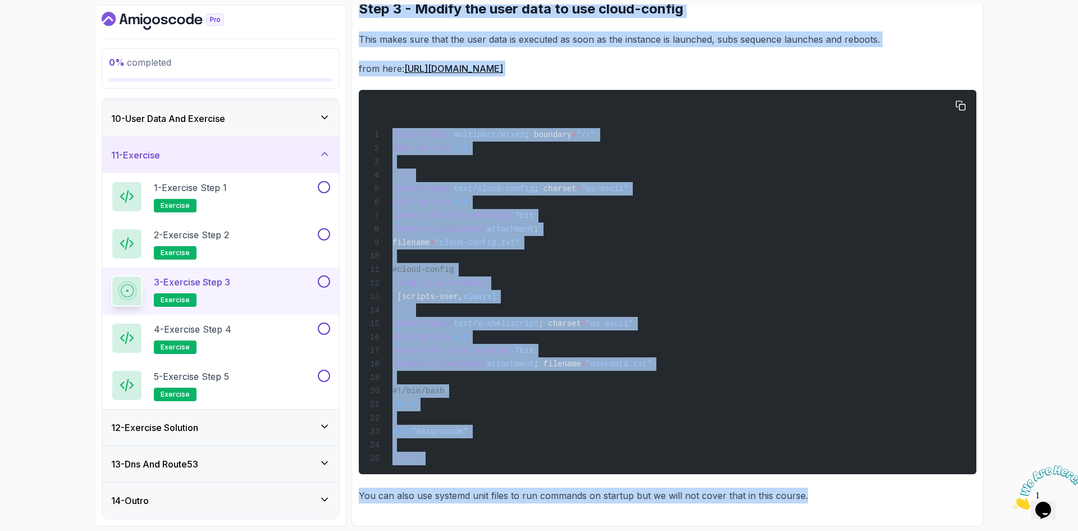
drag, startPoint x: 359, startPoint y: 125, endPoint x: 669, endPoint y: 409, distance: 420.2
click at [848, 491] on div "~1 min read Step 3 - Modify the user data to use cloud-config This makes sure t…" at bounding box center [668, 237] width 618 height 532
click at [218, 330] on p "4 - Exercise Step 4" at bounding box center [193, 328] width 78 height 13
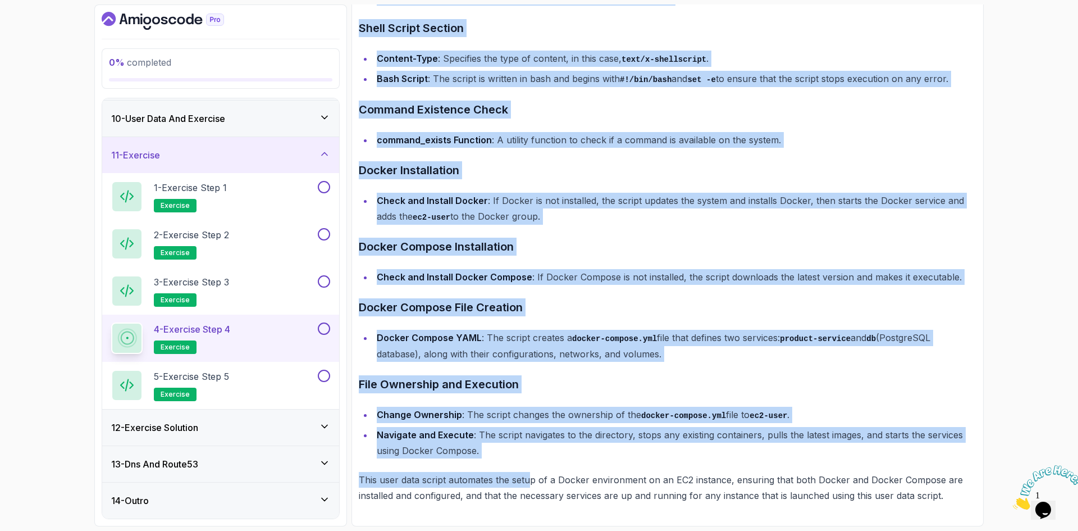
scroll to position [1988, 0]
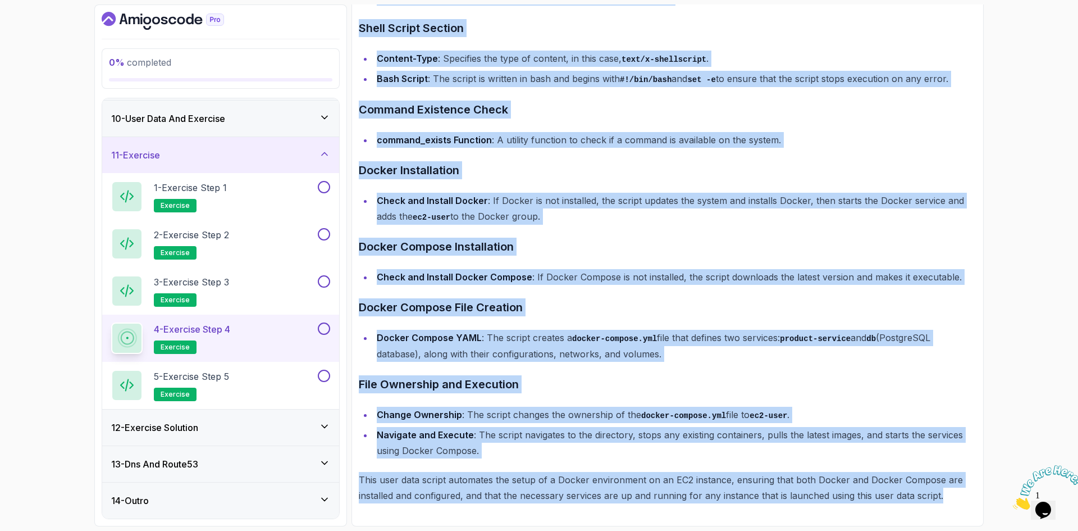
drag, startPoint x: 359, startPoint y: 180, endPoint x: 958, endPoint y: 500, distance: 679.8
click at [203, 388] on h2 "5 - Exercise Step 5 exercise" at bounding box center [191, 385] width 75 height 31
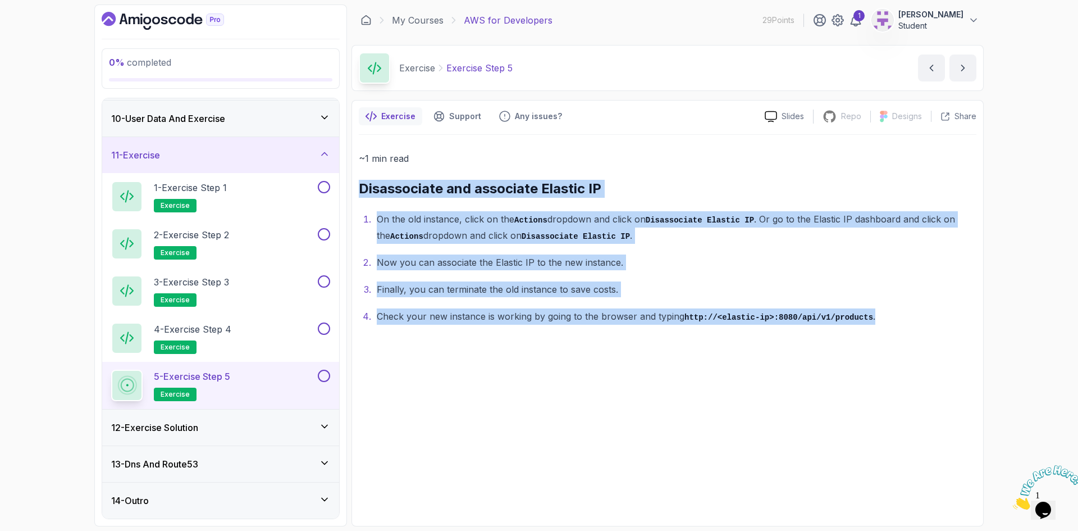
drag, startPoint x: 864, startPoint y: 318, endPoint x: 356, endPoint y: 186, distance: 525.2
click at [356, 186] on div "Exercise Support Any issues? Slides Repo Repository not available Designs Desig…" at bounding box center [668, 313] width 632 height 426
click at [297, 426] on div "12 - Exercise Solution" at bounding box center [220, 427] width 219 height 13
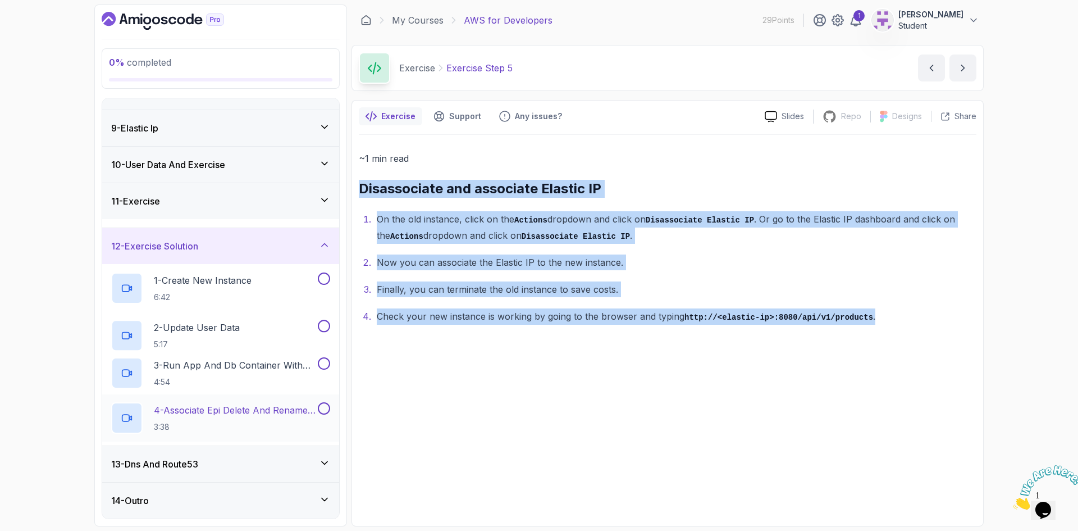
scroll to position [279, 0]
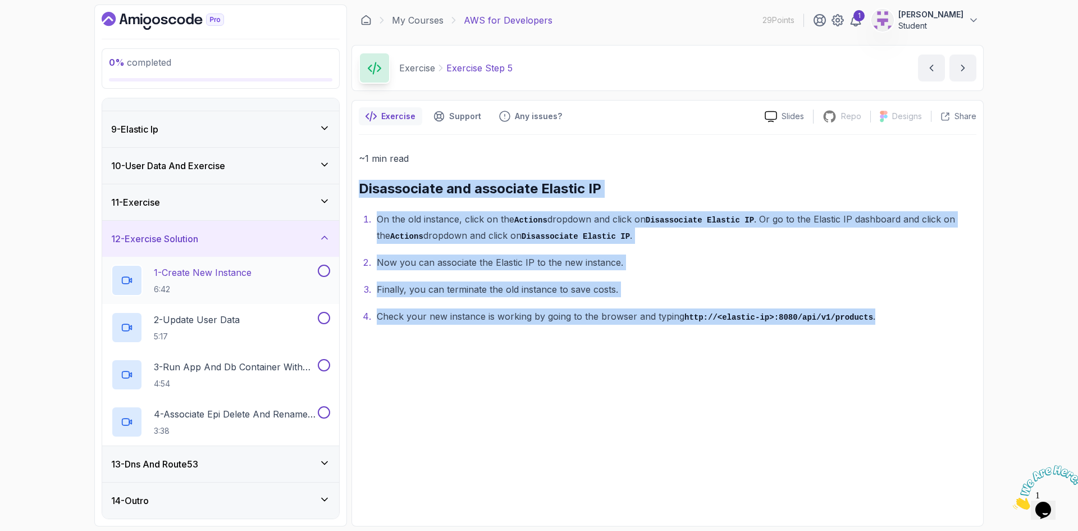
click at [211, 279] on h2 "1 - Create New Instance 6:42" at bounding box center [203, 280] width 98 height 29
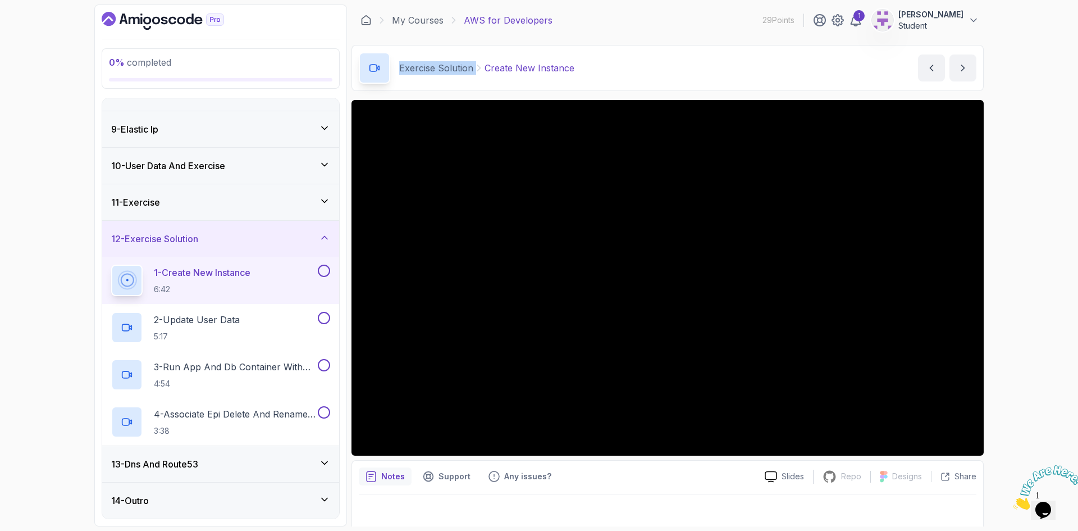
drag, startPoint x: 397, startPoint y: 67, endPoint x: 473, endPoint y: 70, distance: 75.9
click at [473, 70] on div "Exercise Solution Create New Instance" at bounding box center [467, 67] width 216 height 31
click at [223, 322] on p "2 - Update User Data" at bounding box center [197, 319] width 86 height 13
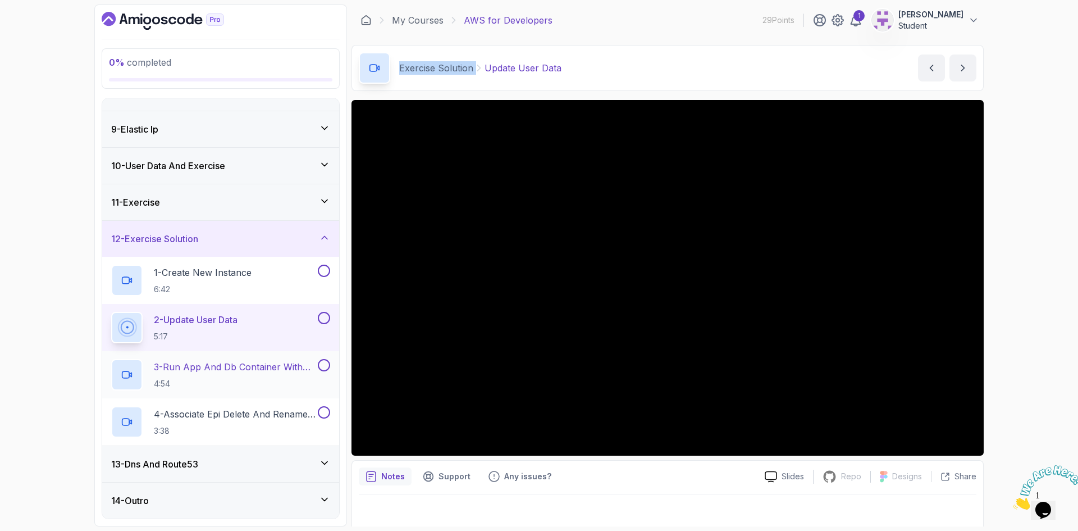
click at [210, 368] on p "3 - Run App And Db Container With User Data" at bounding box center [235, 366] width 162 height 13
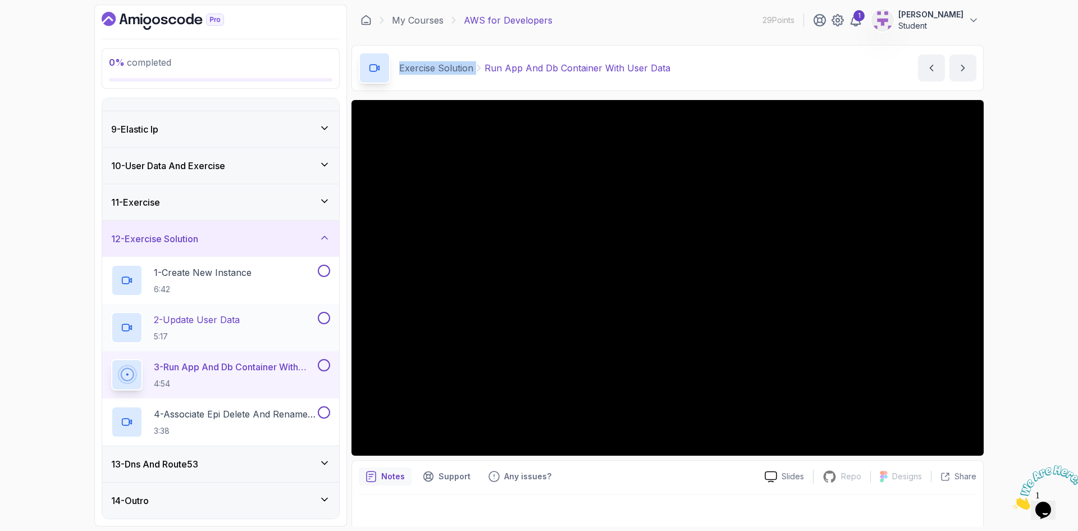
drag, startPoint x: 239, startPoint y: 418, endPoint x: 270, endPoint y: 336, distance: 87.1
click at [238, 418] on p "4 - Associate Epi Delete And Rename Instance" at bounding box center [235, 413] width 162 height 13
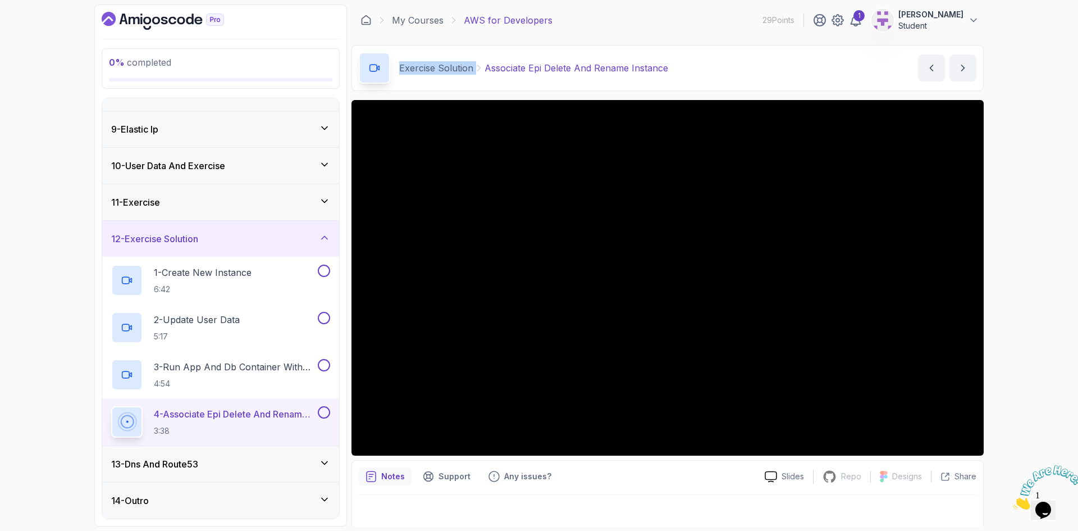
drag, startPoint x: 191, startPoint y: 463, endPoint x: 283, endPoint y: 186, distance: 291.7
click at [190, 464] on h3 "13 - Dns And Route53" at bounding box center [154, 463] width 87 height 13
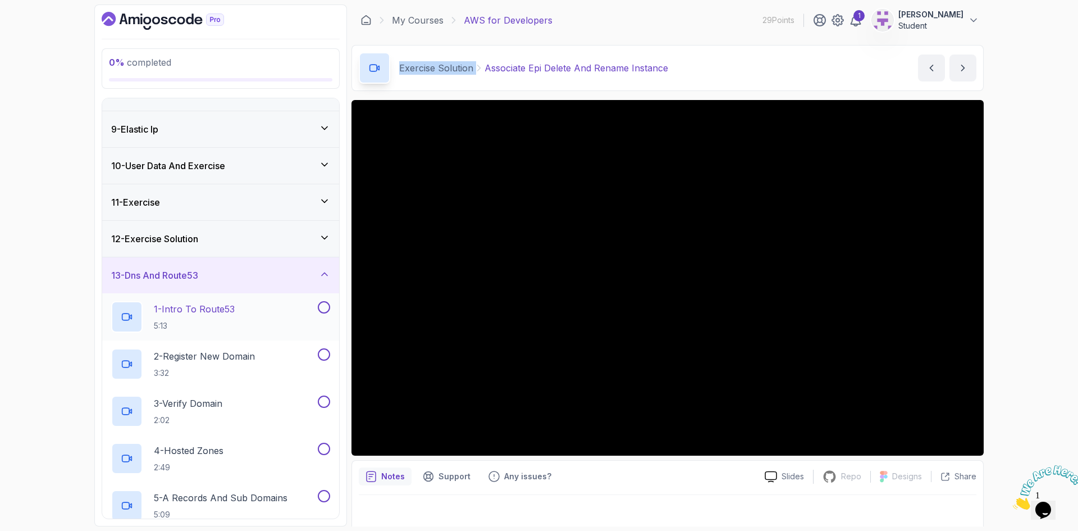
click at [209, 317] on h2 "1 - Intro To Route53 5:13" at bounding box center [194, 316] width 81 height 29
click at [253, 237] on div "12 - Exercise Solution" at bounding box center [220, 238] width 219 height 13
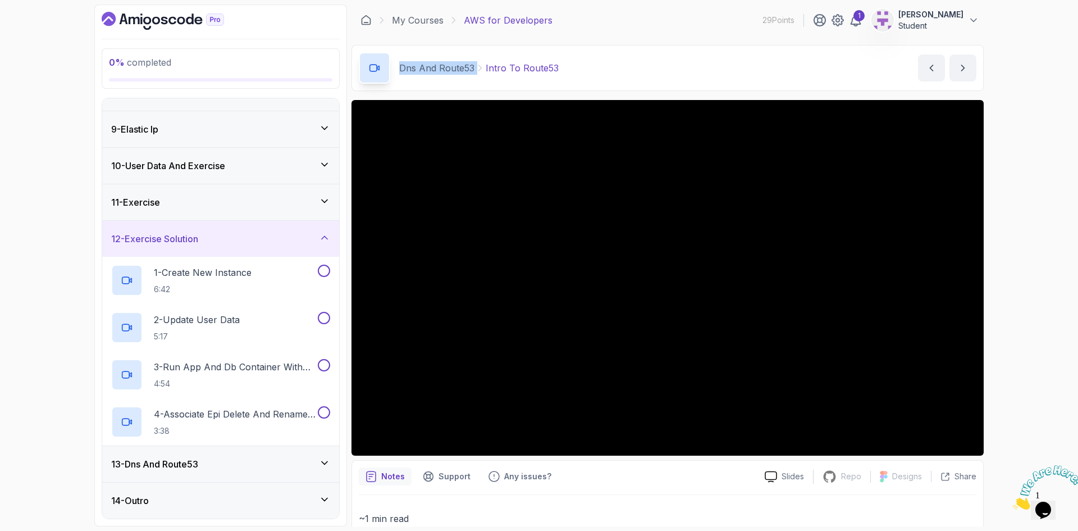
click at [253, 237] on div "12 - Exercise Solution" at bounding box center [220, 238] width 219 height 13
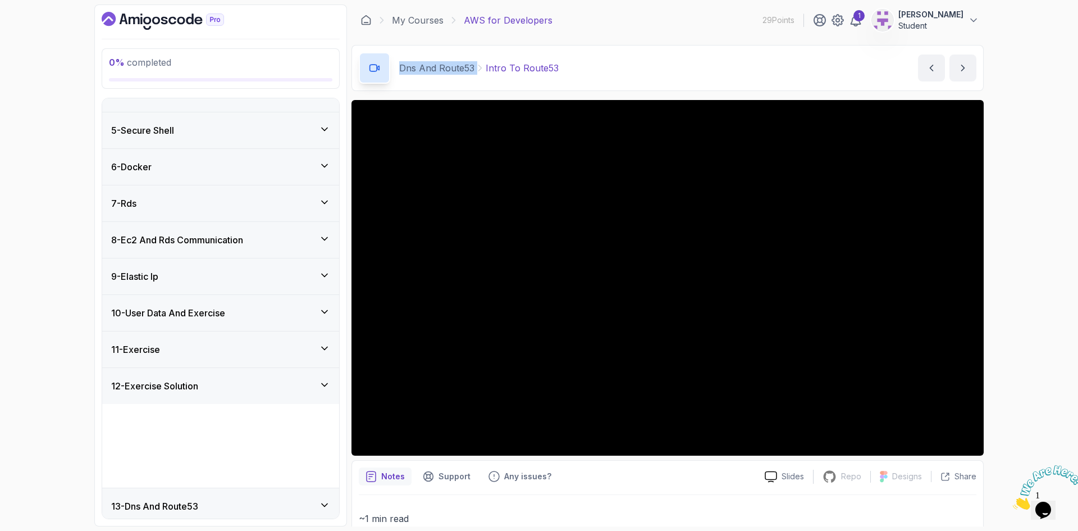
scroll to position [90, 0]
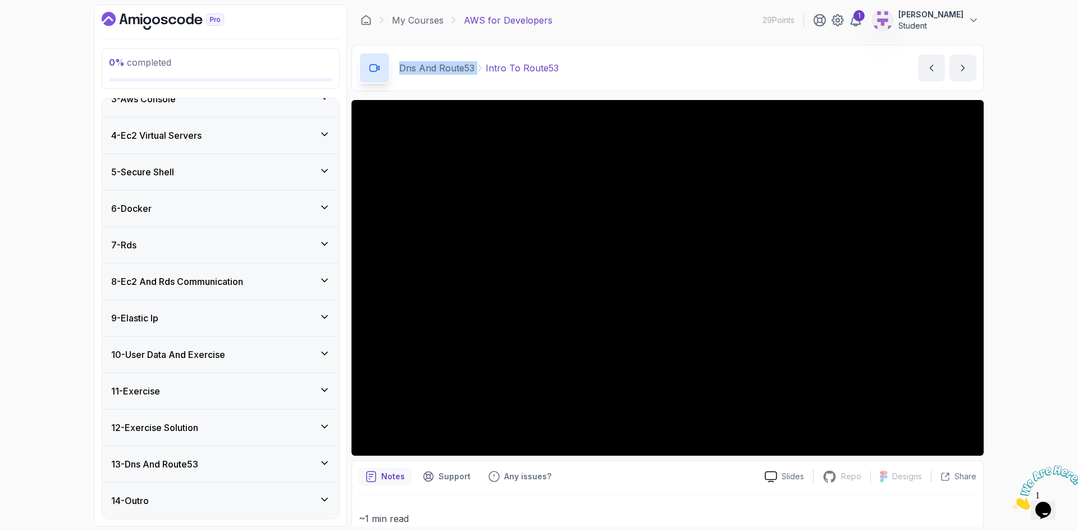
drag, startPoint x: 163, startPoint y: 461, endPoint x: 166, endPoint y: 454, distance: 6.8
click at [163, 461] on h3 "13 - Dns And Route53" at bounding box center [154, 463] width 87 height 13
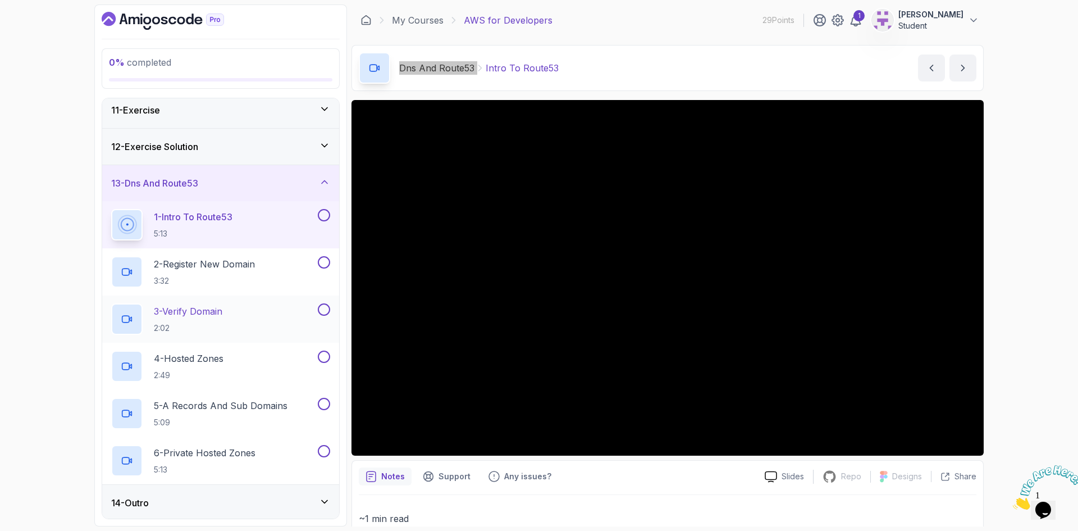
scroll to position [374, 0]
click at [194, 266] on p "2 - Register New Domain" at bounding box center [204, 261] width 101 height 13
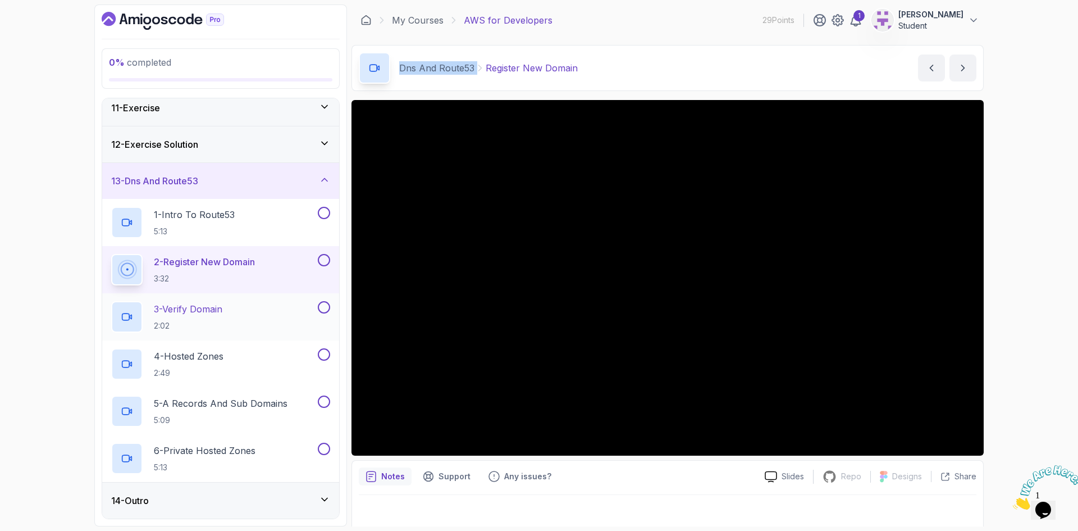
click at [176, 310] on p "3 - Verify Domain" at bounding box center [188, 308] width 69 height 13
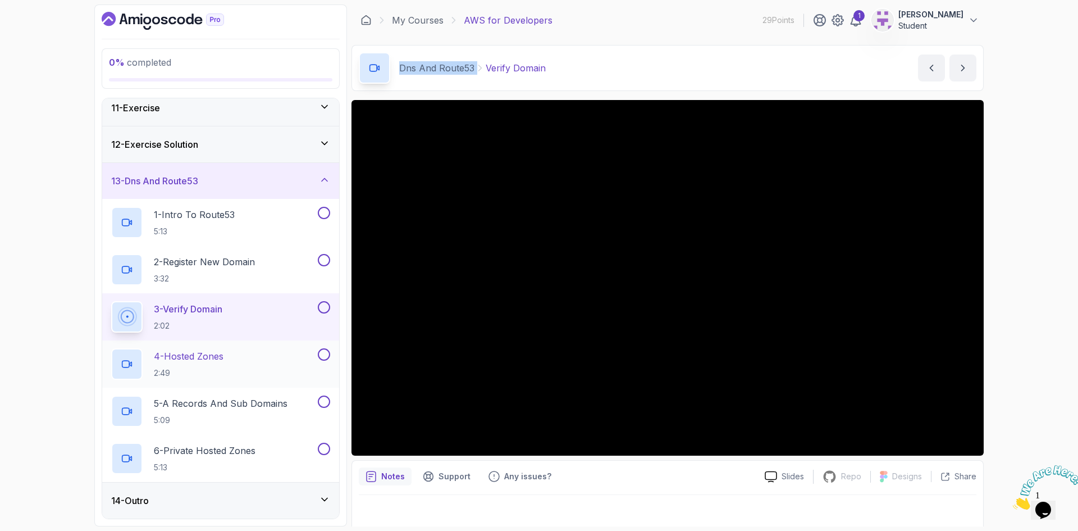
click at [194, 357] on p "4 - Hosted Zones" at bounding box center [189, 355] width 70 height 13
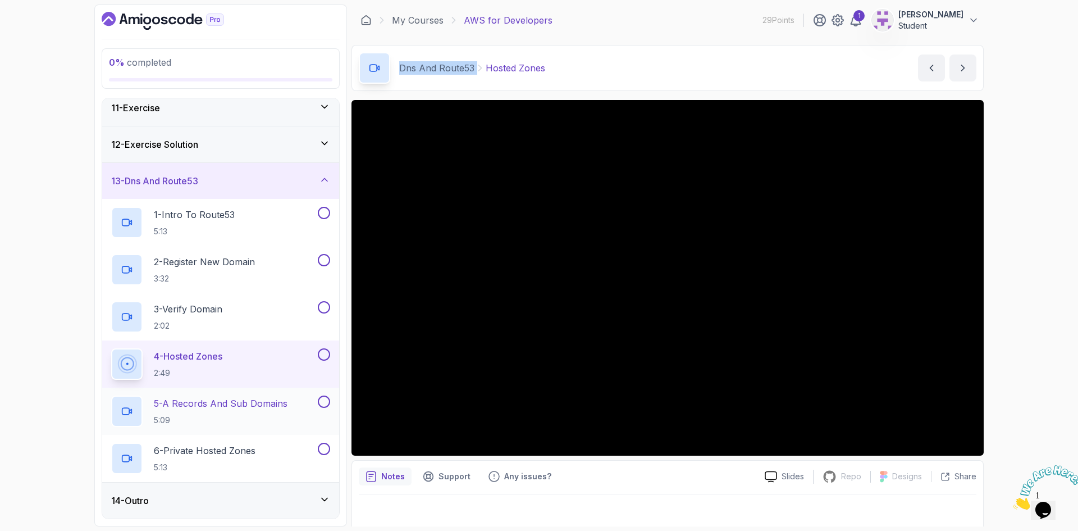
click at [198, 404] on p "5 - A Records And Sub Domains" at bounding box center [221, 403] width 134 height 13
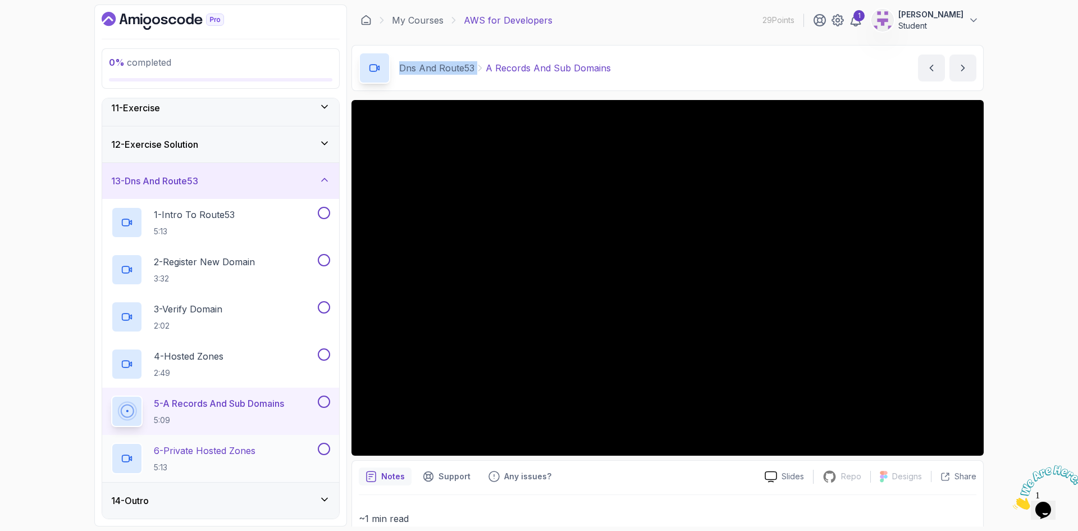
drag, startPoint x: 206, startPoint y: 448, endPoint x: 219, endPoint y: 446, distance: 12.5
click at [206, 448] on p "6 - Private Hosted Zones" at bounding box center [205, 450] width 102 height 13
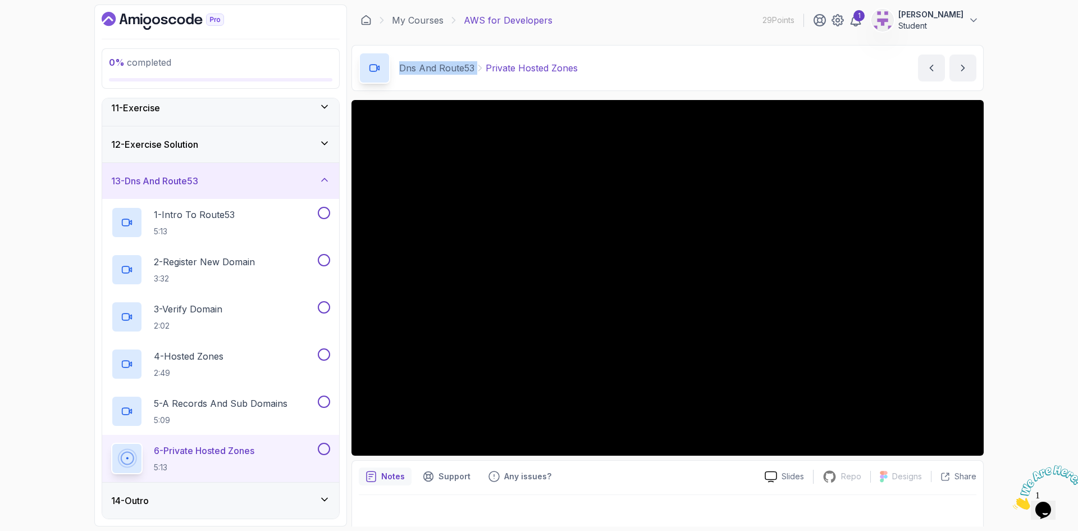
click at [203, 506] on div "14 - Outro" at bounding box center [220, 500] width 219 height 13
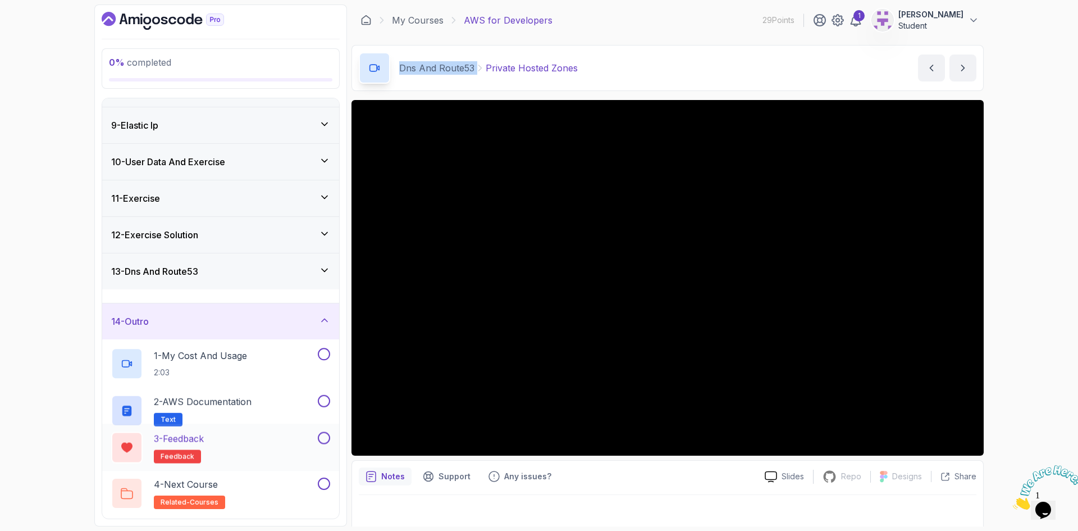
scroll to position [279, 0]
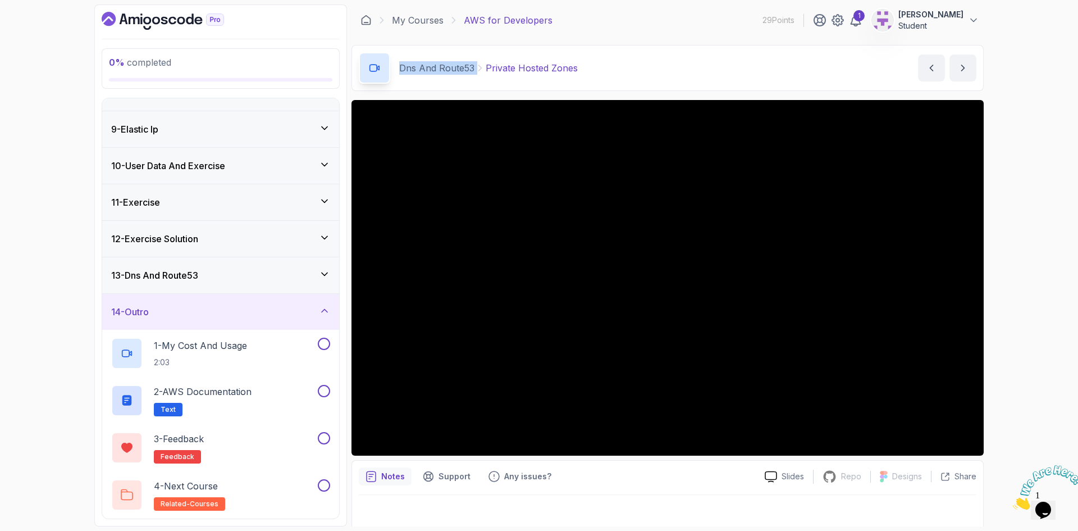
click at [218, 274] on div "13 - Dns And Route53" at bounding box center [220, 274] width 219 height 13
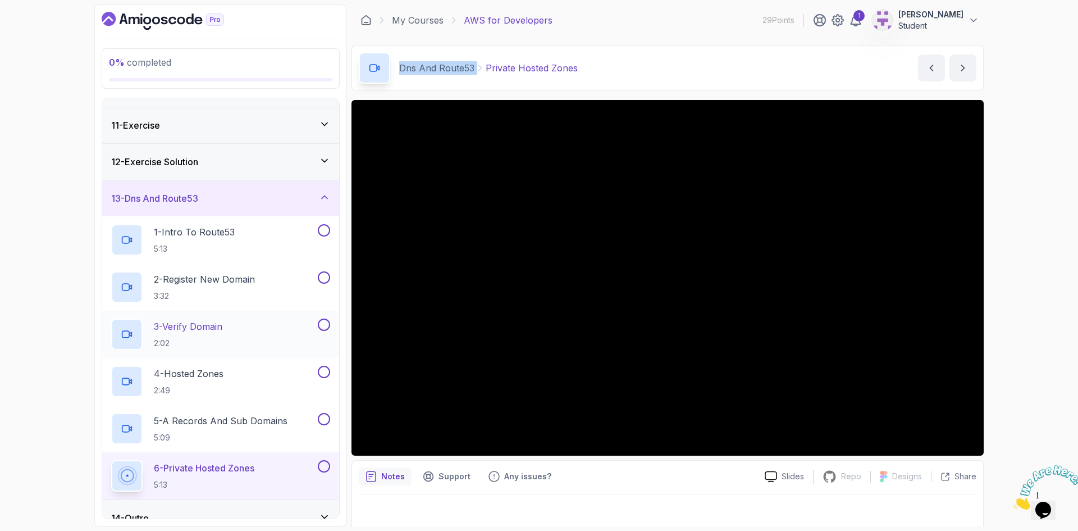
scroll to position [374, 0]
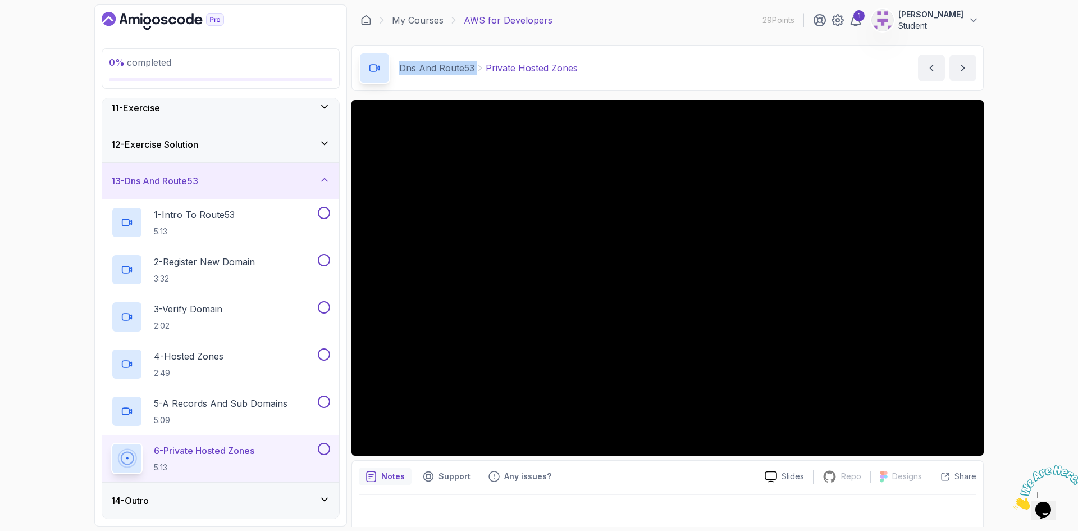
click at [242, 188] on div "13 - Dns And Route53" at bounding box center [220, 181] width 237 height 36
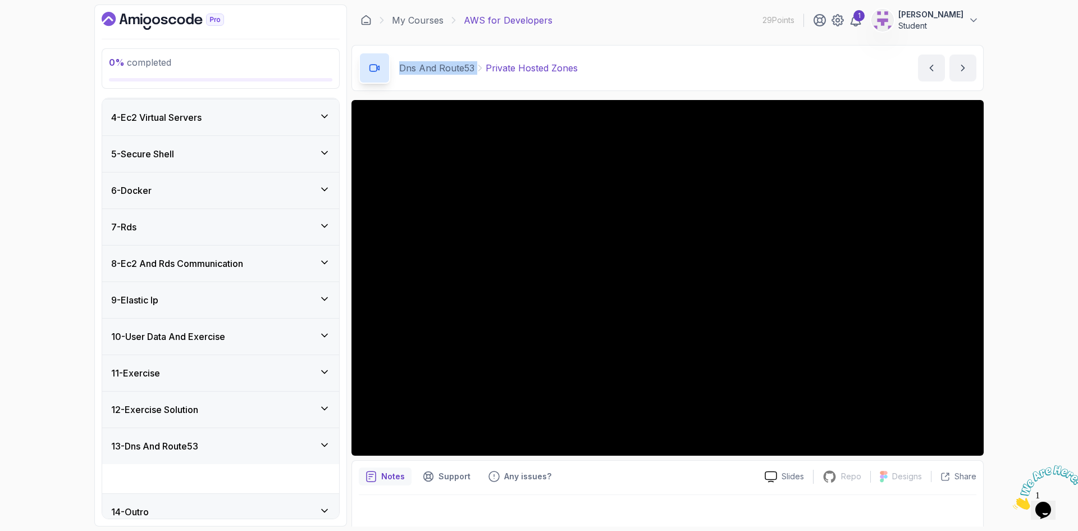
scroll to position [90, 0]
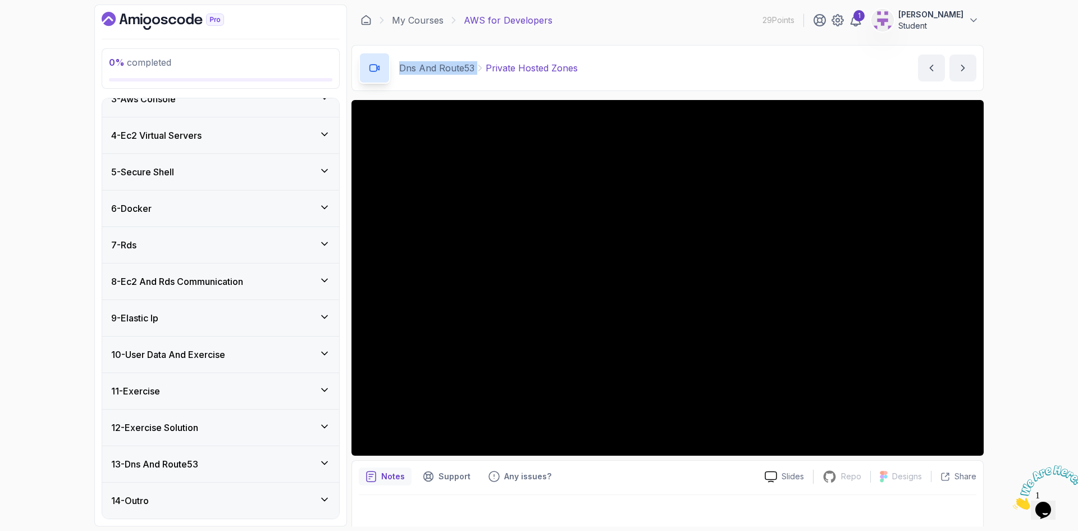
click at [208, 495] on div "14 - Outro" at bounding box center [220, 500] width 219 height 13
click at [215, 499] on div "14 - Outro" at bounding box center [220, 500] width 219 height 13
click at [215, 495] on div "14 - Outro" at bounding box center [220, 500] width 219 height 13
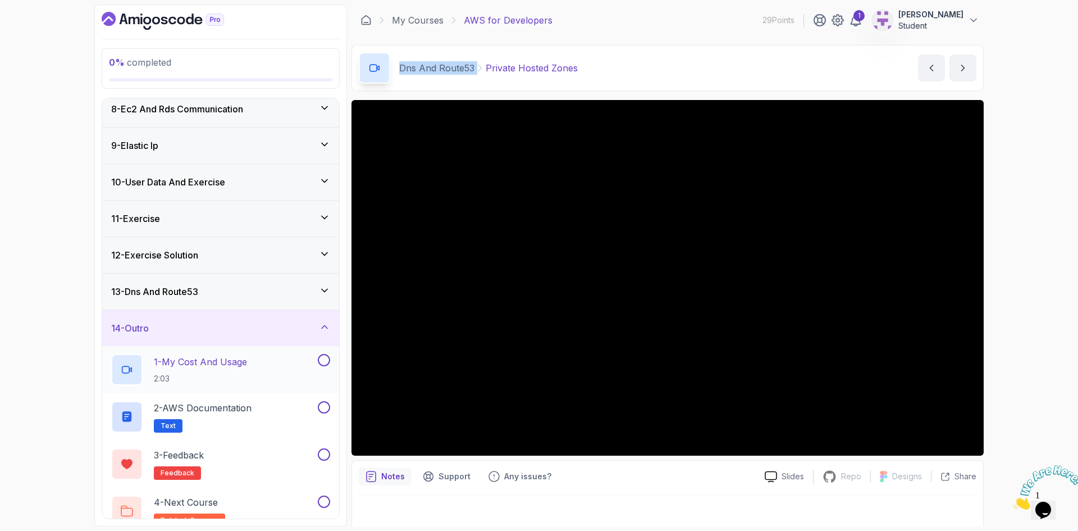
scroll to position [279, 0]
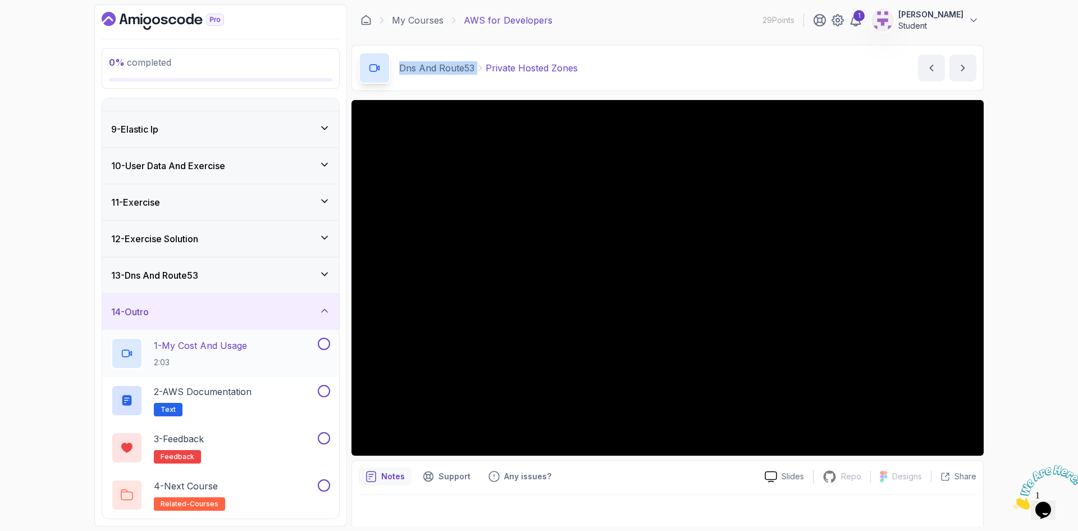
click at [231, 359] on p "2:03" at bounding box center [200, 362] width 93 height 11
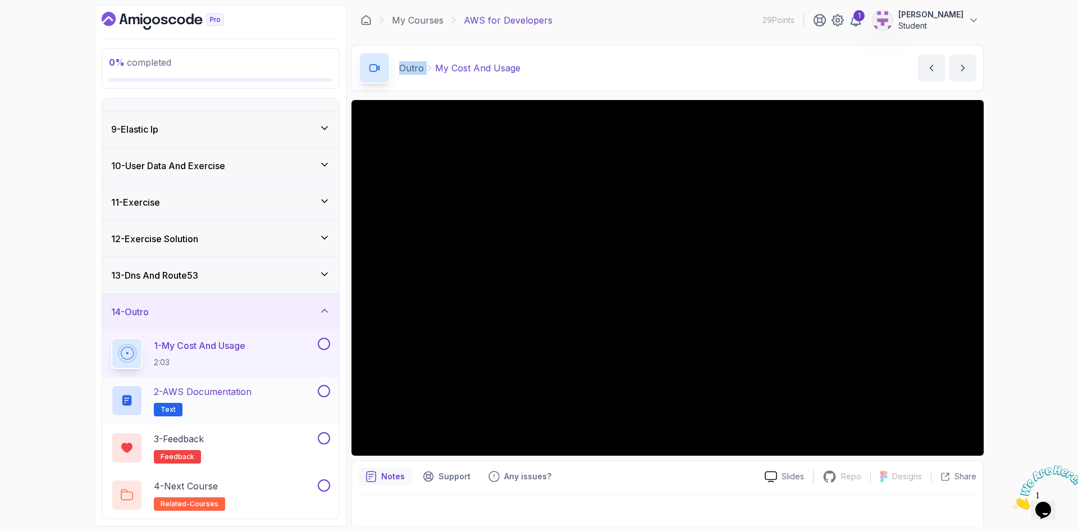
click at [210, 395] on p "2 - AWS Documentation" at bounding box center [203, 391] width 98 height 13
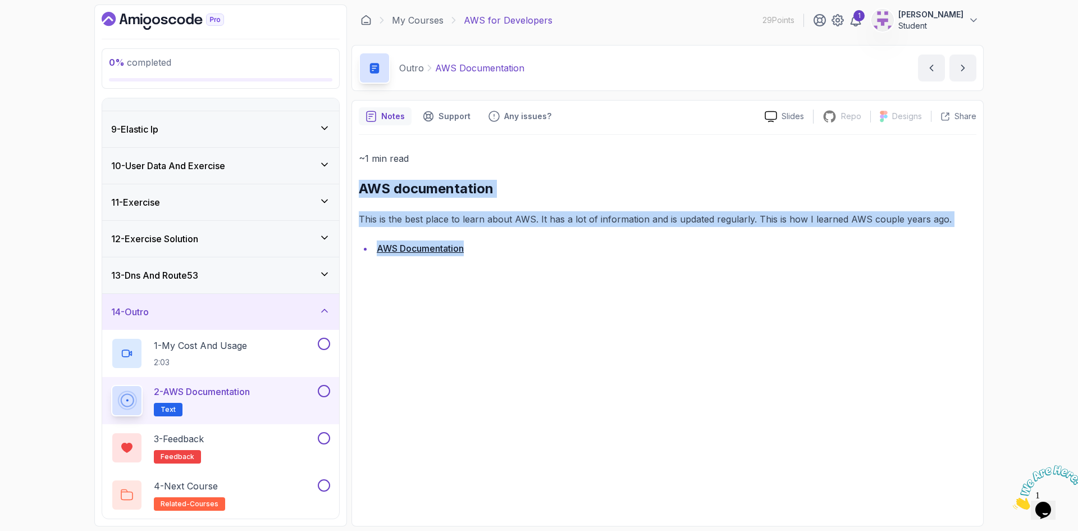
drag, startPoint x: 476, startPoint y: 254, endPoint x: 360, endPoint y: 189, distance: 133.6
click at [360, 189] on div "~1 min read AWS documentation This is the best place to learn about AWS. It has…" at bounding box center [668, 204] width 618 height 106
drag, startPoint x: 507, startPoint y: 259, endPoint x: 465, endPoint y: 251, distance: 42.4
click at [507, 259] on div "~1 min read AWS documentation This is the best place to learn about AWS. It has…" at bounding box center [668, 327] width 618 height 384
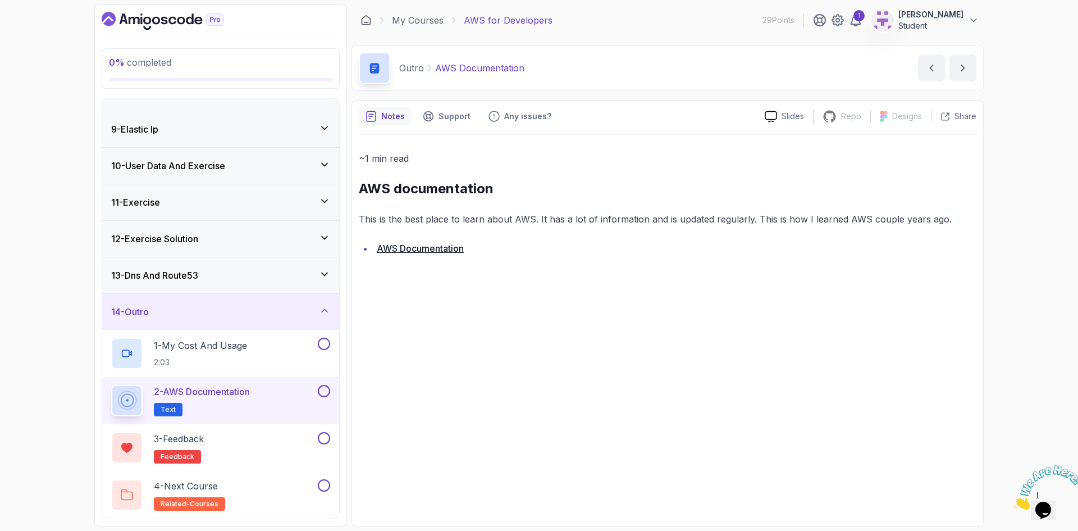
click at [411, 248] on link "AWS Documentation" at bounding box center [420, 248] width 87 height 11
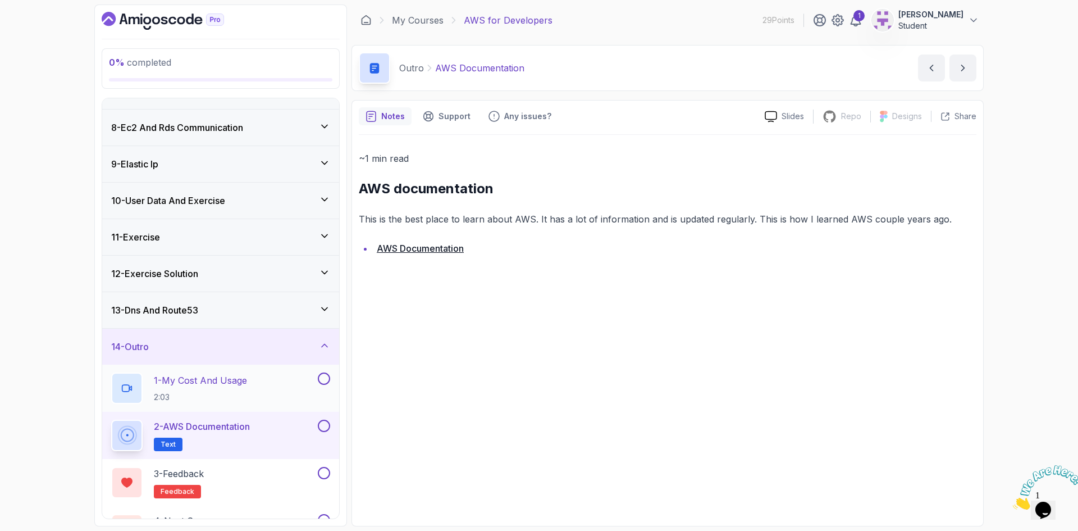
scroll to position [279, 0]
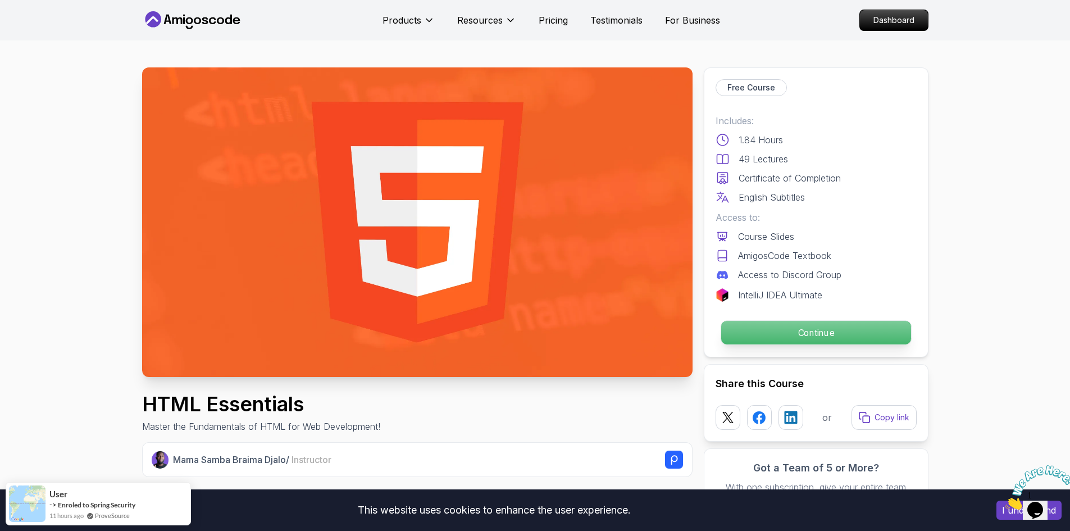
click at [819, 335] on p "Continue" at bounding box center [816, 333] width 190 height 24
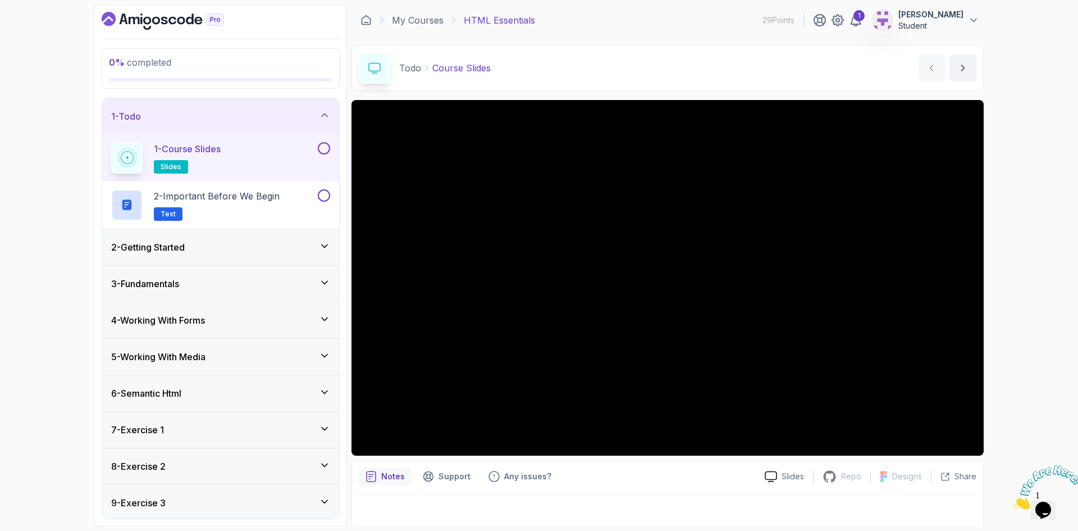
drag, startPoint x: 38, startPoint y: 247, endPoint x: 354, endPoint y: 257, distance: 316.4
click at [38, 247] on div "0 % completed 1 - Todo 1 - Course Slides slides 2 - Important Before We Begin T…" at bounding box center [539, 265] width 1078 height 531
click at [250, 204] on h2 "2 - Important Before We Begin Text" at bounding box center [217, 204] width 126 height 31
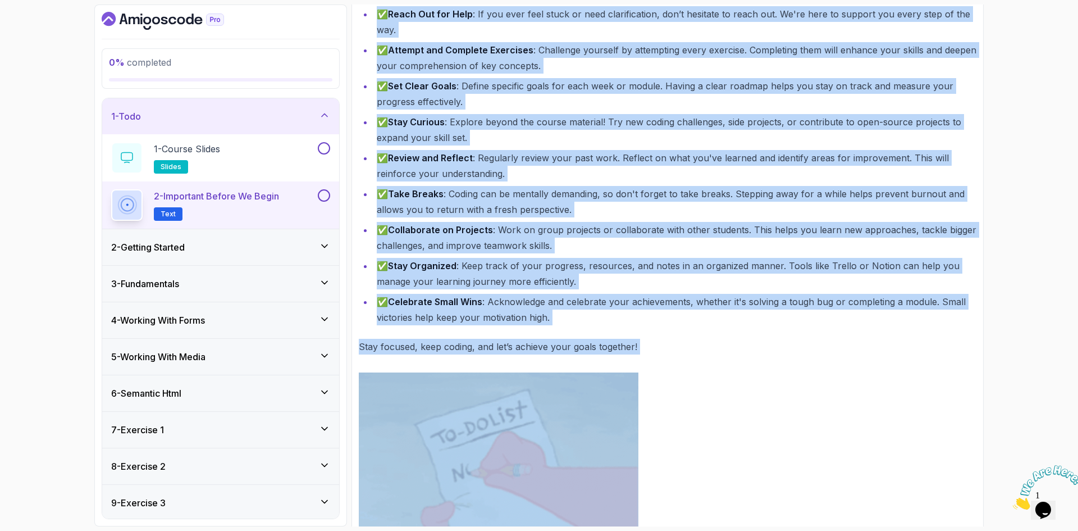
scroll to position [388, 0]
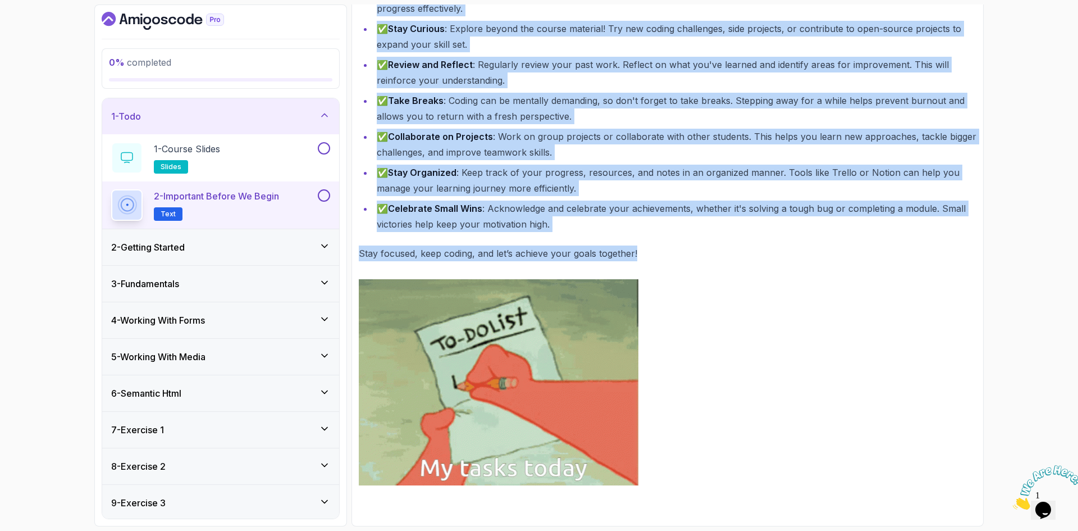
drag, startPoint x: 360, startPoint y: 188, endPoint x: 679, endPoint y: 245, distance: 324.2
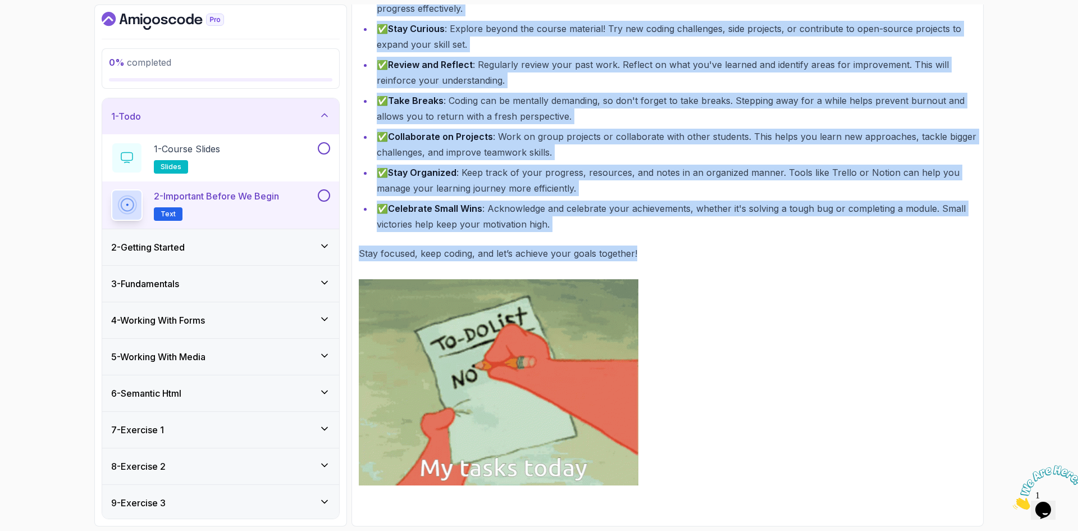
click at [679, 245] on div "~2 min read Maximize Your Learning Experience We want you to get the most out o…" at bounding box center [668, 123] width 618 height 723
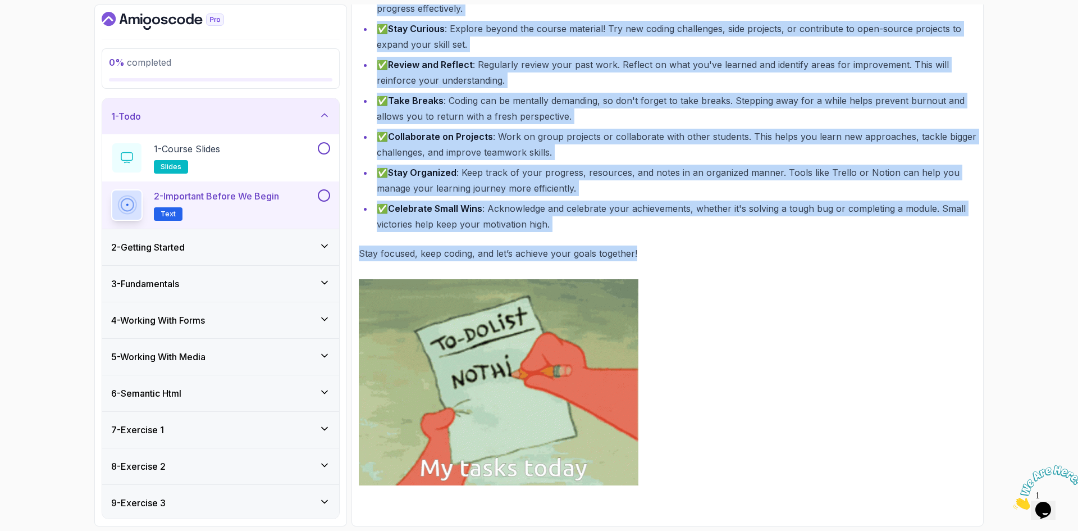
copy div "Maximize Your Learning Experience We want you to get the most out of this cours…"
click at [163, 249] on h3 "2 - Getting Started" at bounding box center [148, 246] width 74 height 13
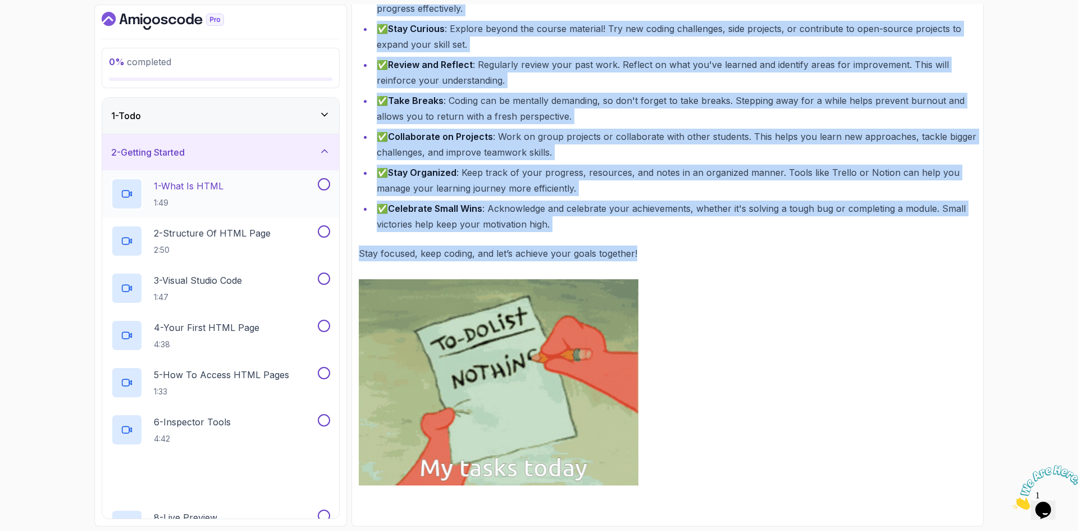
click at [177, 189] on p "1 - What Is HTML" at bounding box center [189, 185] width 70 height 13
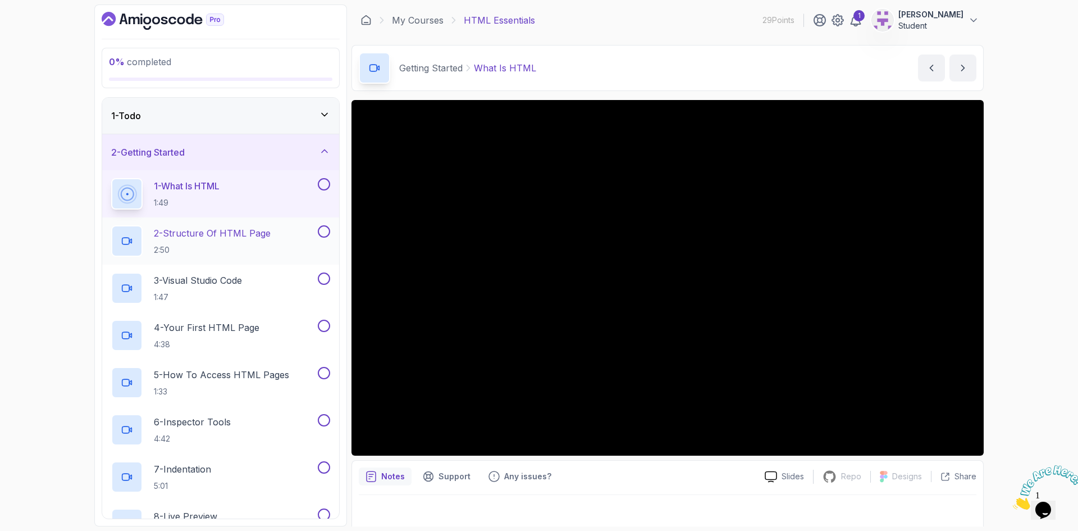
click at [210, 238] on p "2 - Structure Of HTML Page" at bounding box center [212, 232] width 117 height 13
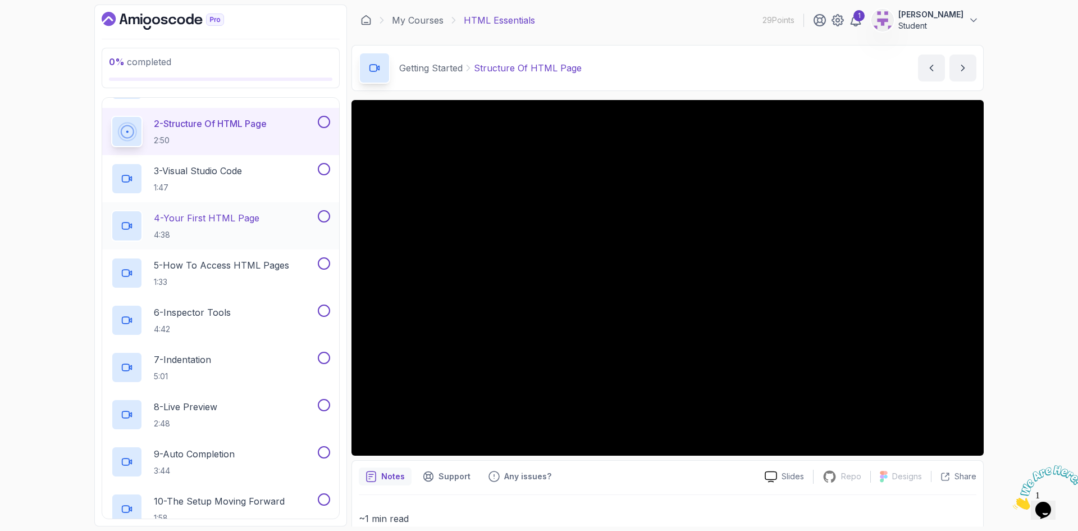
scroll to position [112, 0]
drag, startPoint x: 225, startPoint y: 176, endPoint x: 234, endPoint y: 175, distance: 8.5
click at [225, 176] on h2 "3 - Visual Studio Code 1:47" at bounding box center [198, 175] width 88 height 29
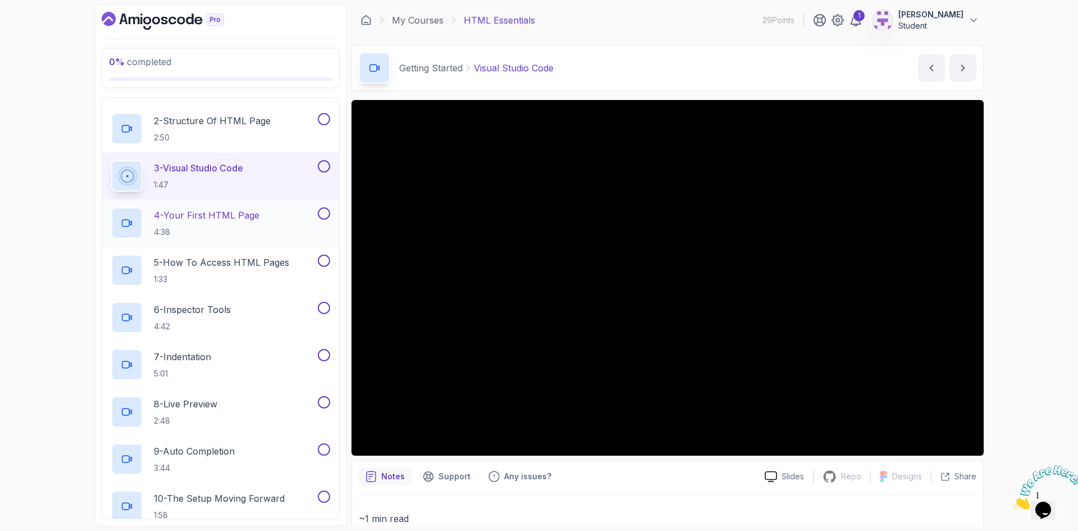
click at [213, 217] on p "4 - Your First HTML Page" at bounding box center [207, 214] width 106 height 13
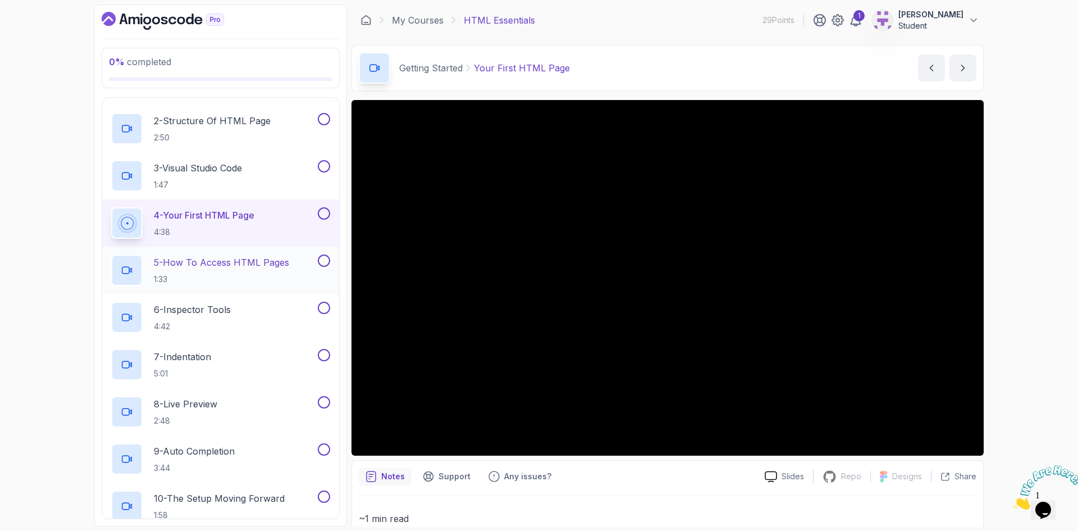
click at [175, 261] on p "5 - How To Access HTML Pages" at bounding box center [221, 262] width 135 height 13
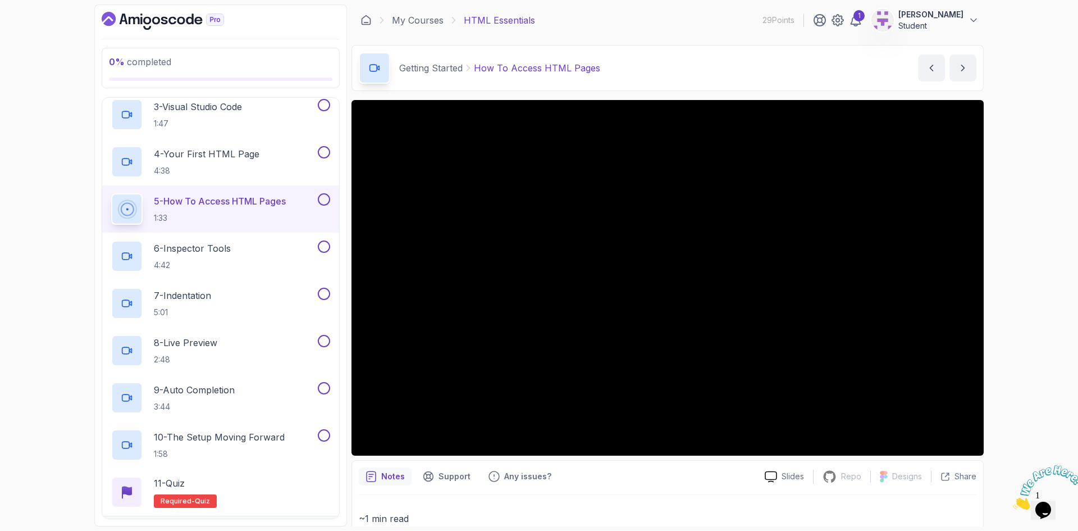
scroll to position [225, 0]
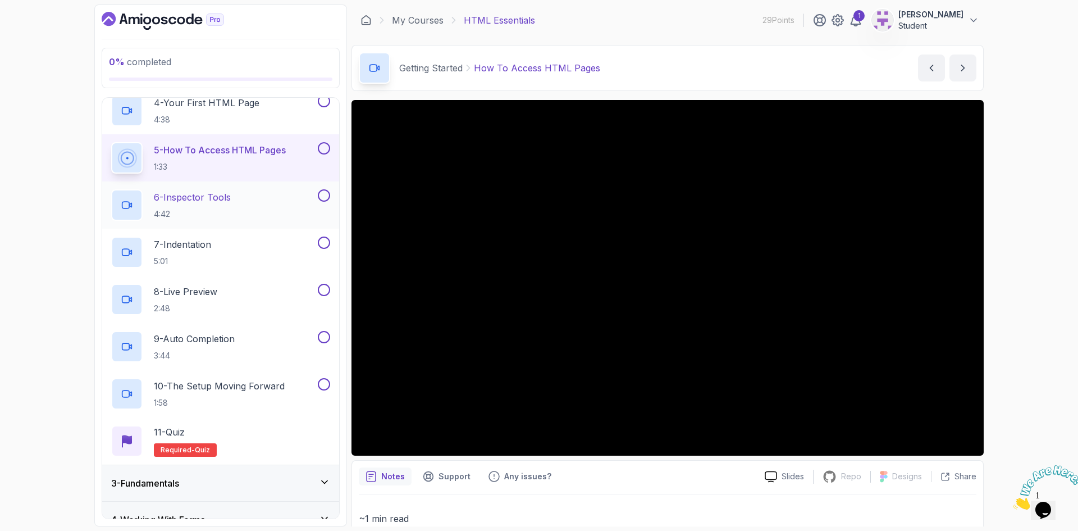
click at [204, 202] on p "6 - Inspector Tools" at bounding box center [192, 196] width 77 height 13
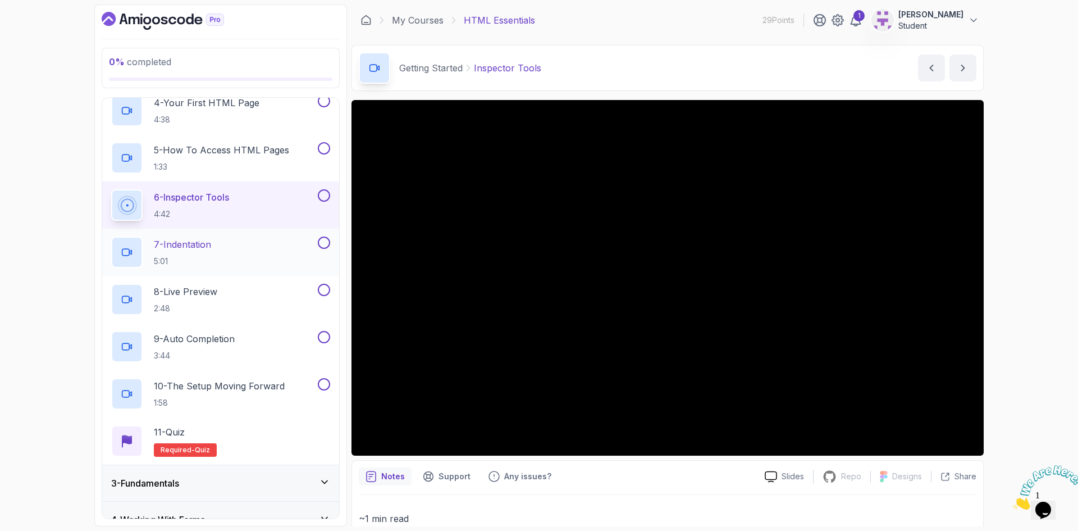
drag, startPoint x: 206, startPoint y: 245, endPoint x: 211, endPoint y: 247, distance: 5.7
click at [206, 245] on p "7 - Indentation" at bounding box center [182, 244] width 57 height 13
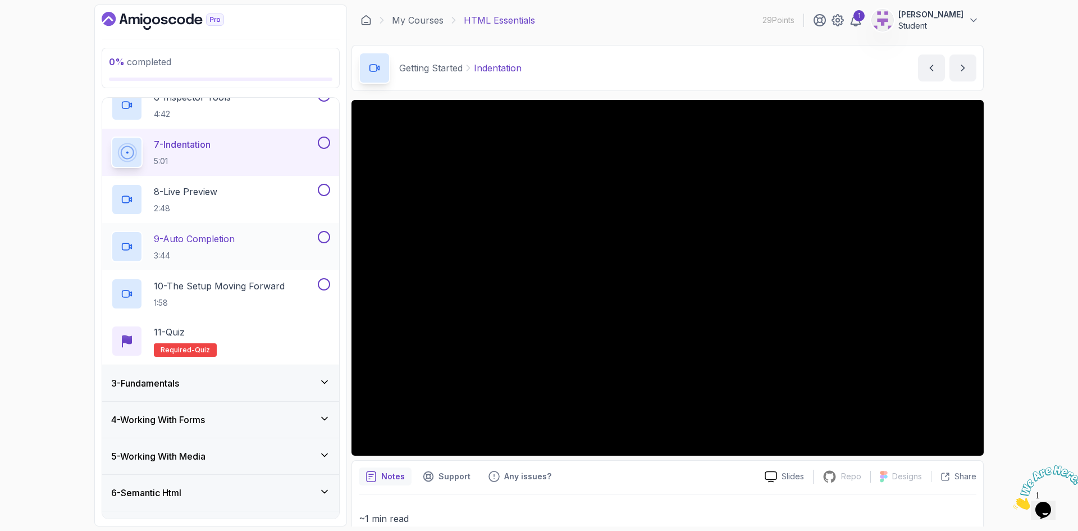
scroll to position [337, 0]
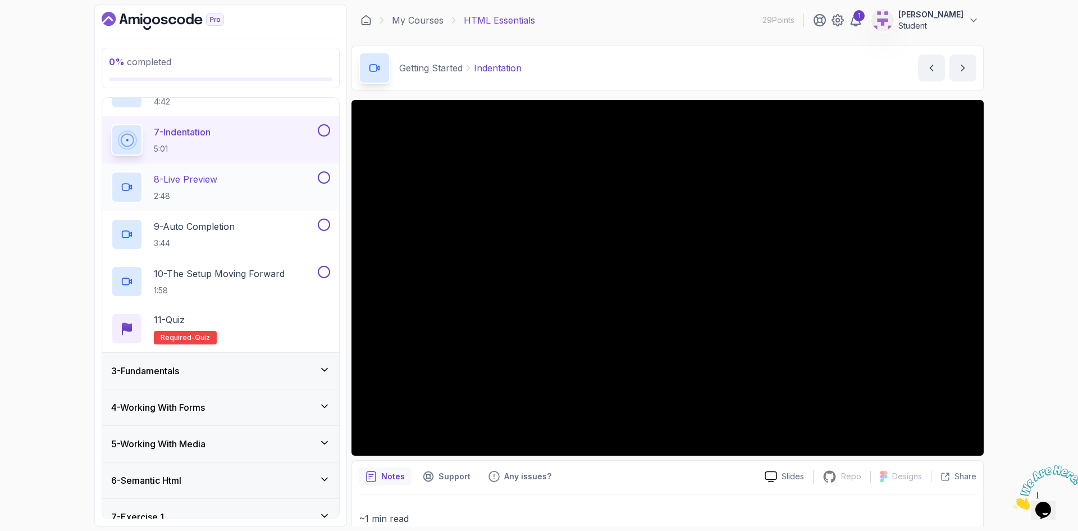
click at [182, 173] on p "8 - Live Preview" at bounding box center [185, 178] width 63 height 13
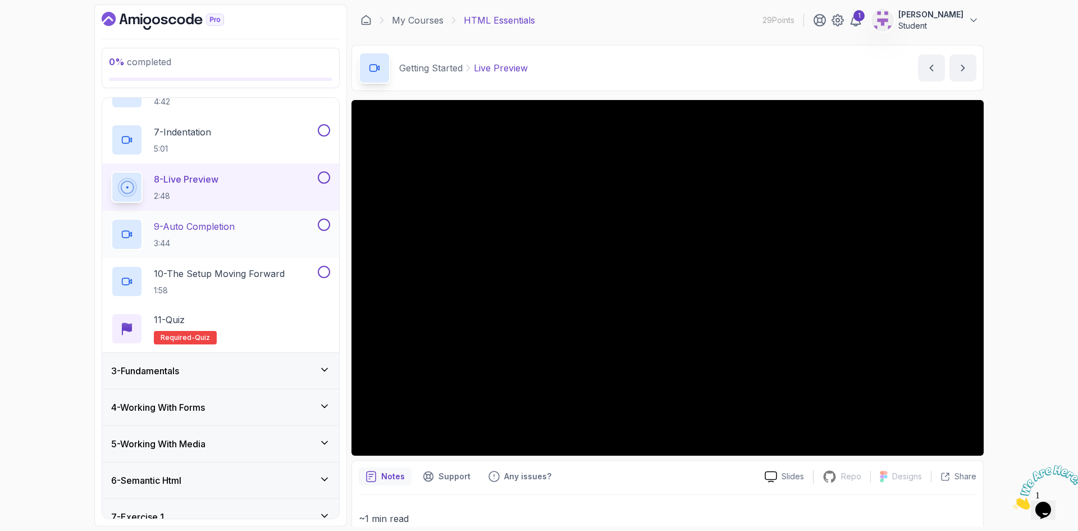
click at [226, 227] on p "9 - Auto Completion" at bounding box center [194, 226] width 81 height 13
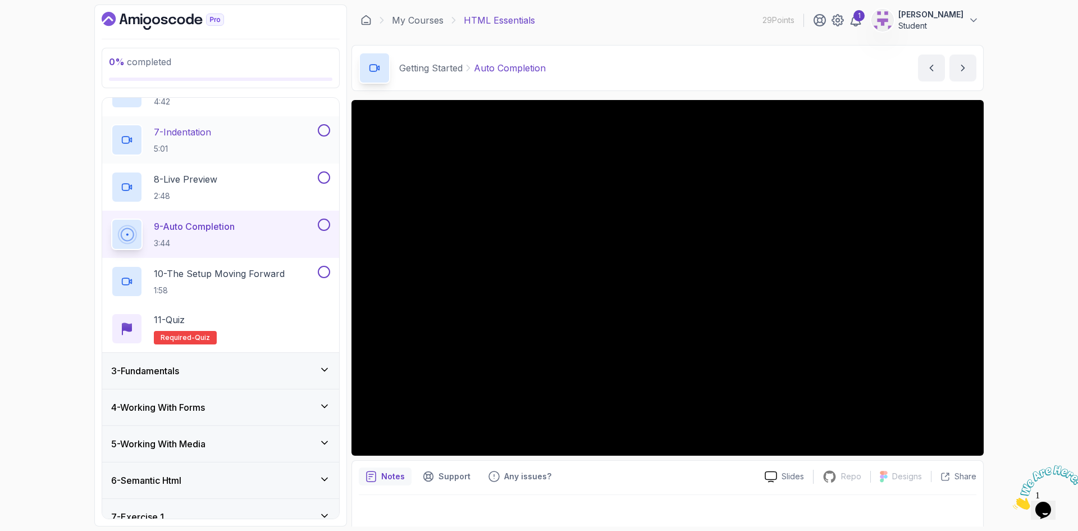
drag, startPoint x: 233, startPoint y: 270, endPoint x: 282, endPoint y: 145, distance: 133.9
click at [233, 270] on p "10 - The Setup Moving Forward" at bounding box center [219, 273] width 131 height 13
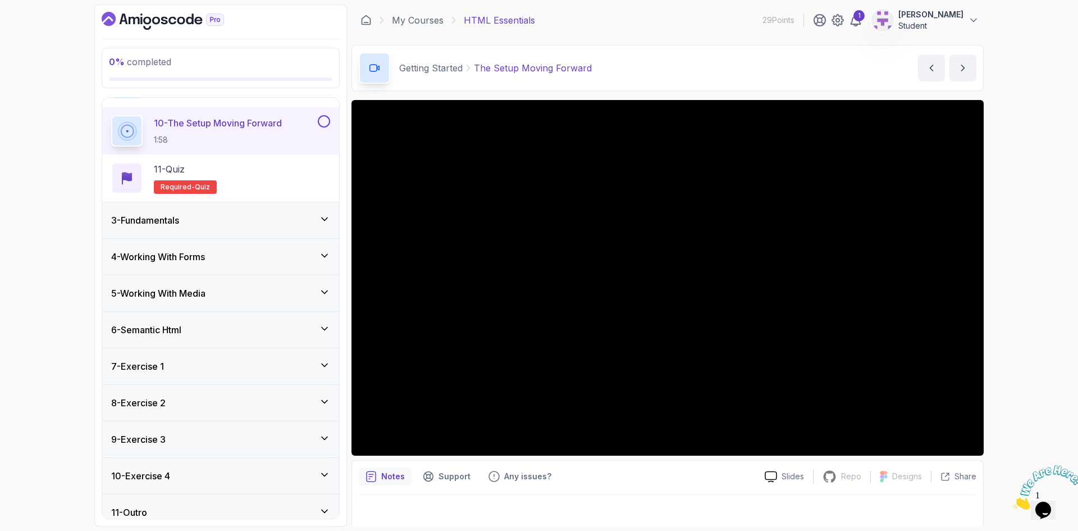
scroll to position [499, 0]
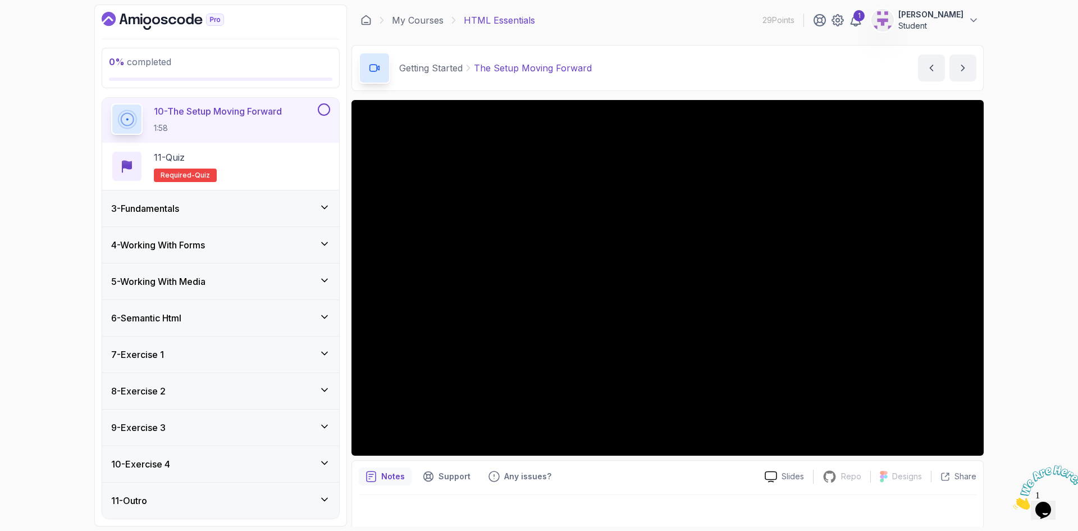
click at [205, 202] on div "3 - Fundamentals" at bounding box center [220, 208] width 219 height 13
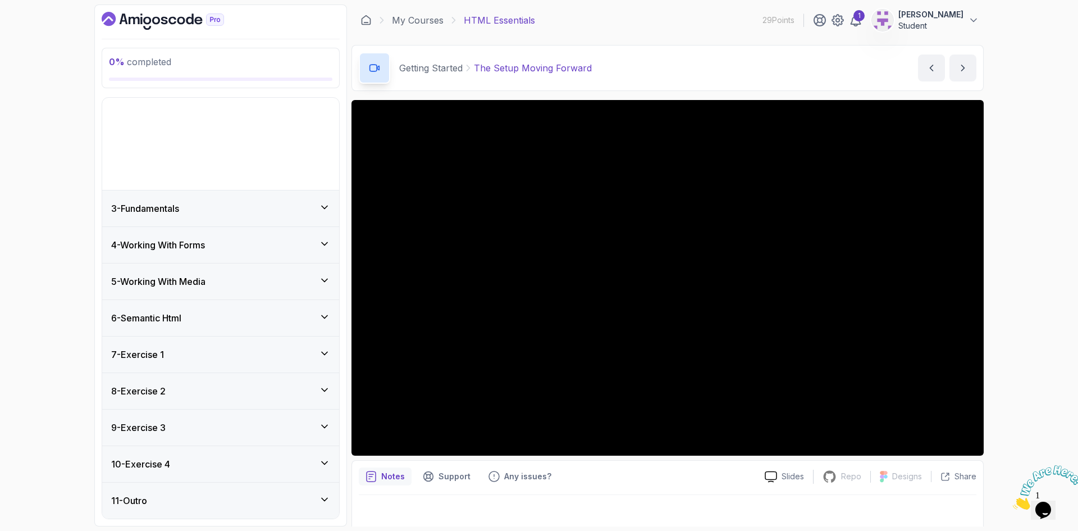
scroll to position [0, 0]
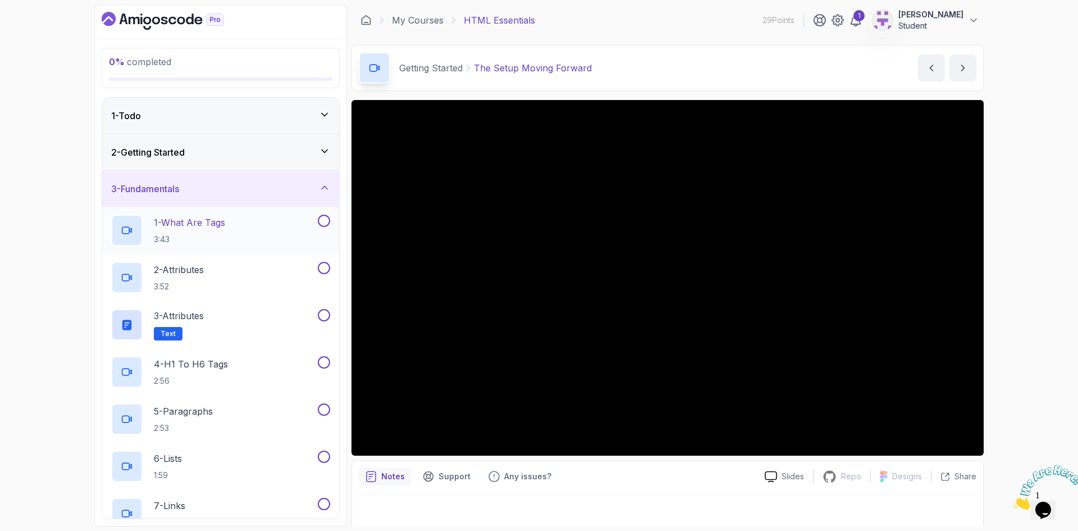
click at [203, 222] on p "1 - What Are Tags" at bounding box center [189, 222] width 71 height 13
click at [417, 65] on p "Fundamentals" at bounding box center [429, 67] width 60 height 13
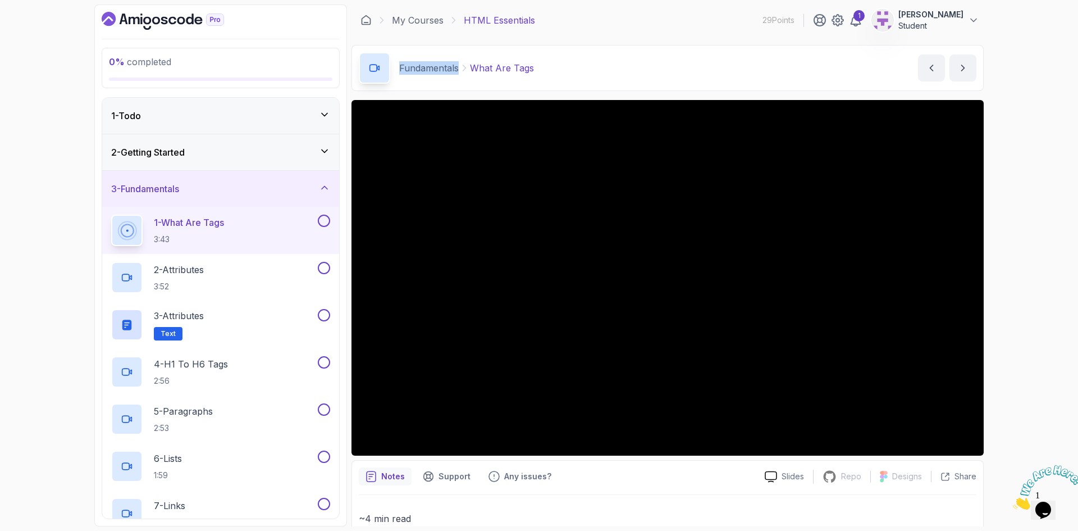
copy p "Fundamentals"
click at [204, 267] on p "2 - Attributes" at bounding box center [179, 269] width 50 height 13
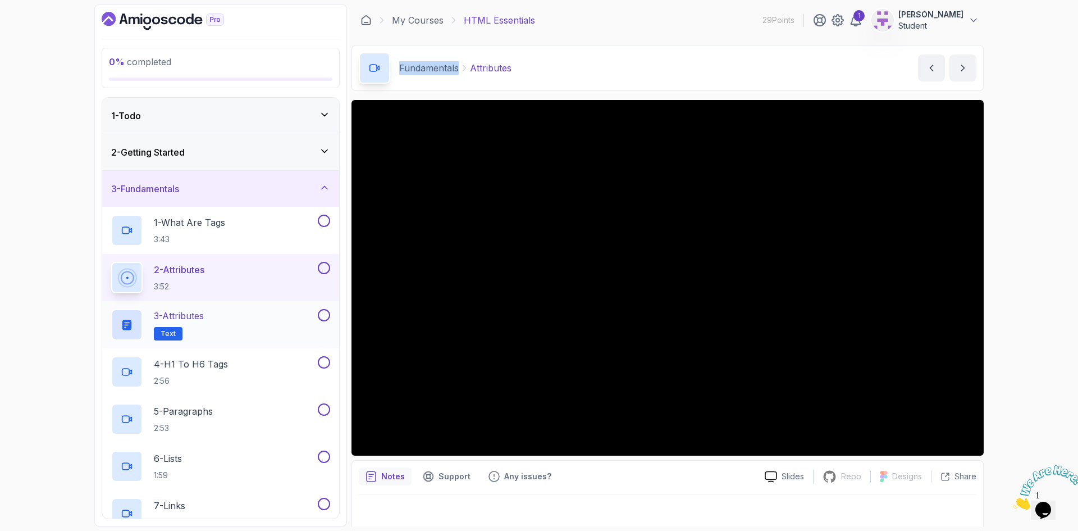
drag, startPoint x: 194, startPoint y: 316, endPoint x: 306, endPoint y: 219, distance: 147.7
click at [194, 316] on p "3 - Attributes" at bounding box center [179, 315] width 50 height 13
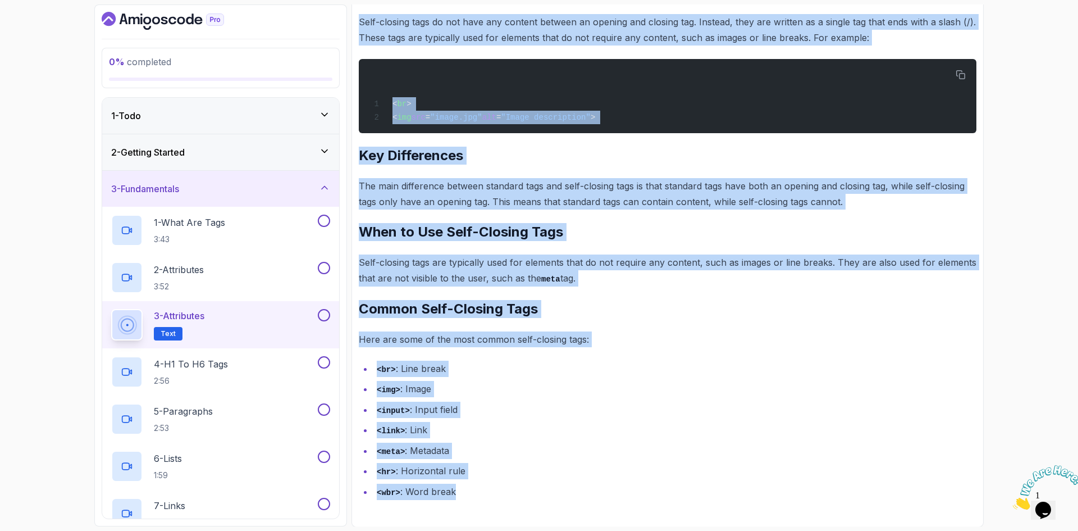
scroll to position [377, 0]
drag, startPoint x: 360, startPoint y: 158, endPoint x: 486, endPoint y: 495, distance: 359.9
click at [486, 530] on html "0 % completed 1 - Todo 2 - Getting Started 3 - Fundamentals 1 - What Are Tags 3…" at bounding box center [539, 265] width 1078 height 531
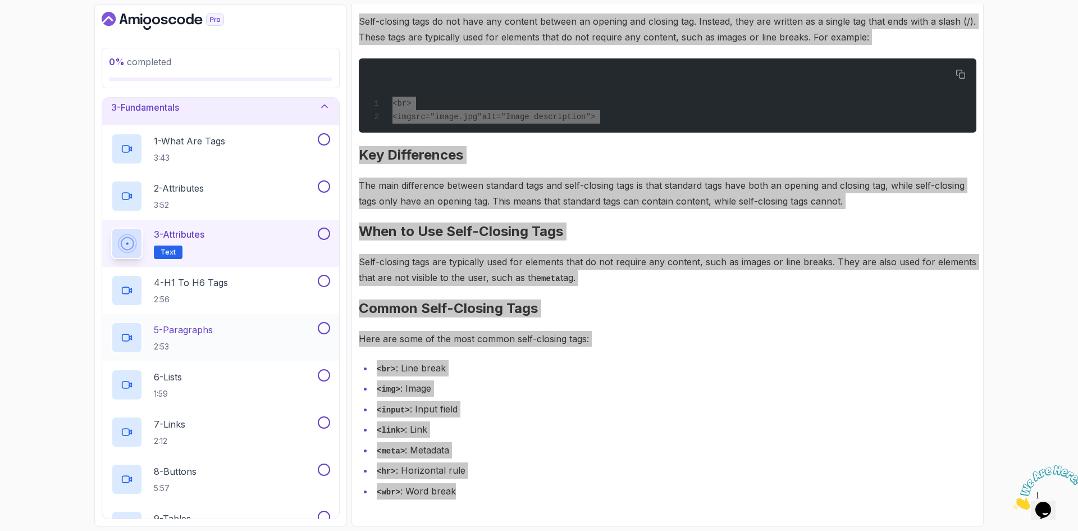
scroll to position [112, 0]
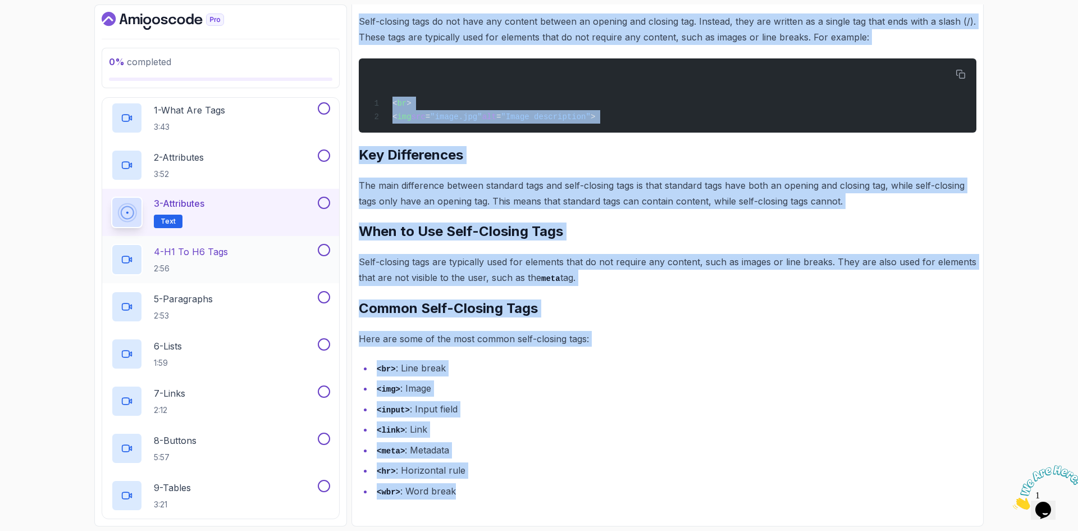
click at [215, 250] on p "4 - H1 To H6 Tags" at bounding box center [191, 251] width 74 height 13
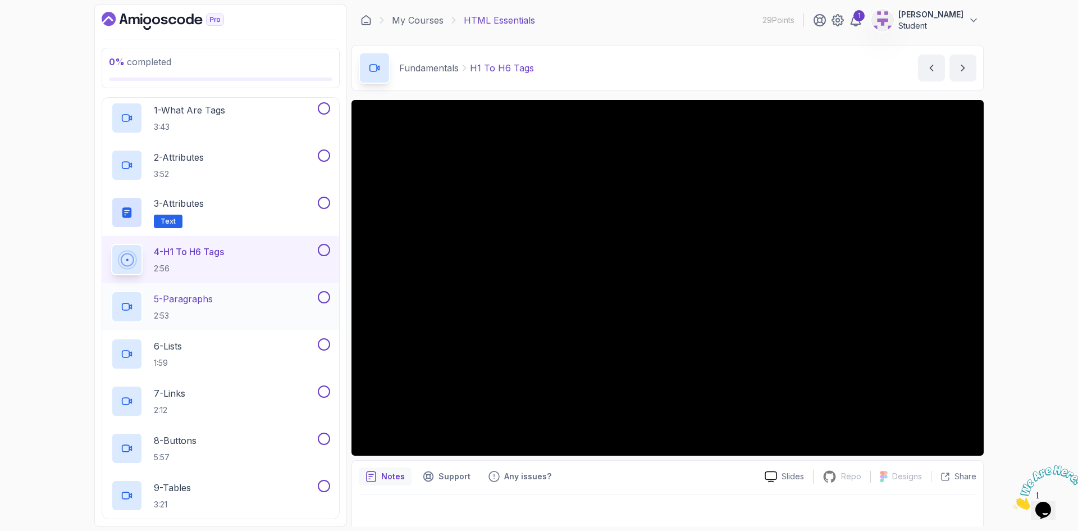
click at [211, 304] on p "5 - Paragraphs" at bounding box center [183, 298] width 59 height 13
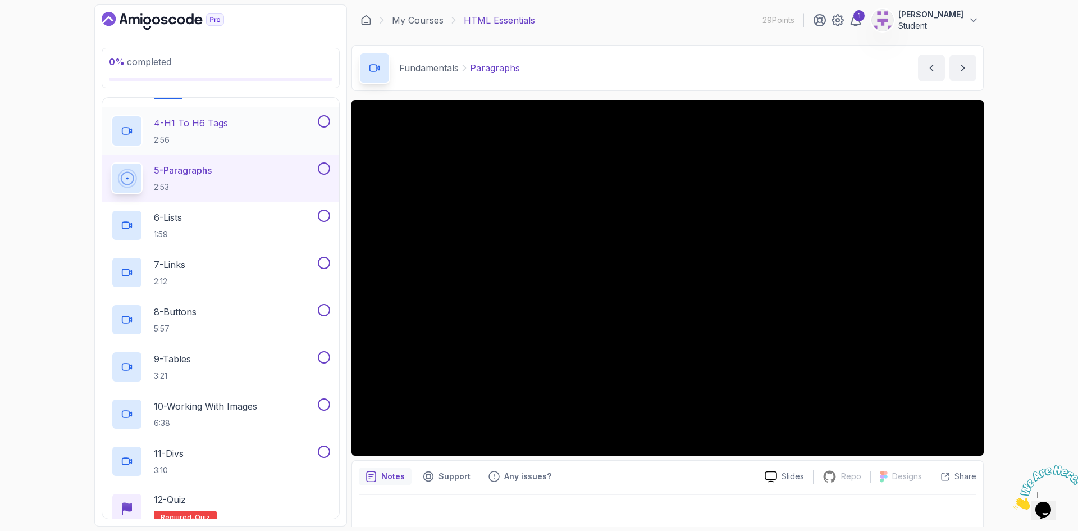
scroll to position [281, 0]
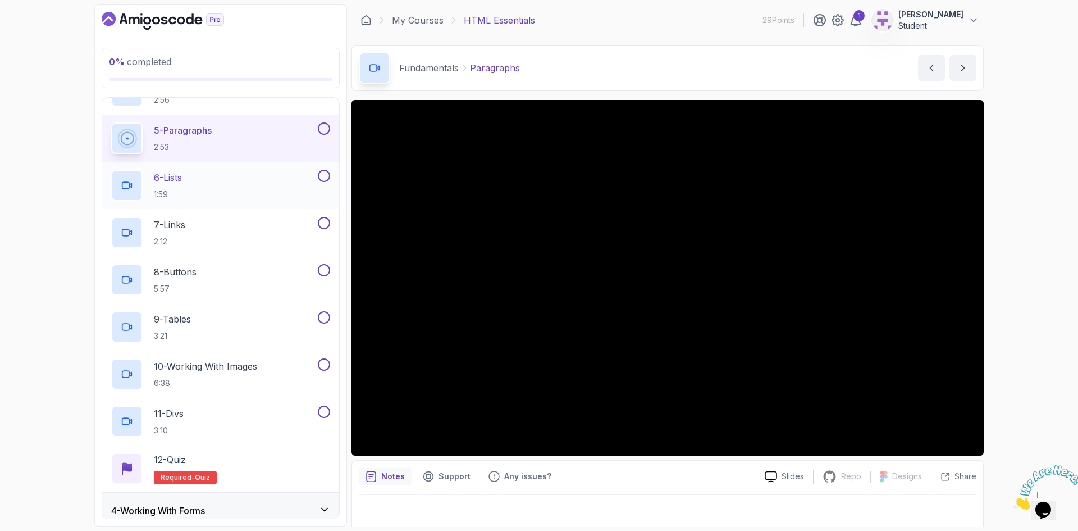
click at [182, 181] on p "6 - Lists" at bounding box center [168, 177] width 28 height 13
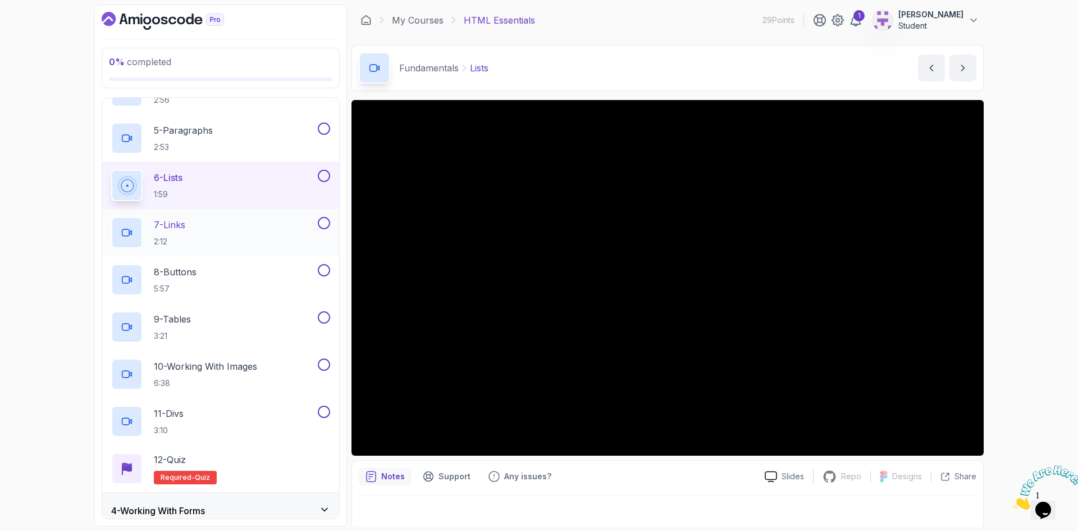
click at [185, 221] on p "7 - Links" at bounding box center [169, 224] width 31 height 13
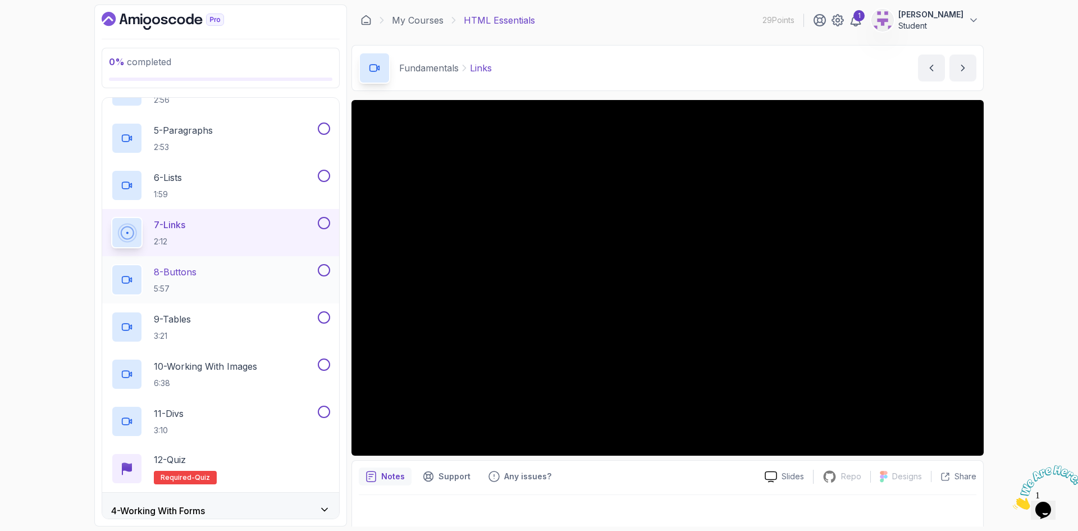
click at [187, 277] on p "8 - Buttons" at bounding box center [175, 271] width 43 height 13
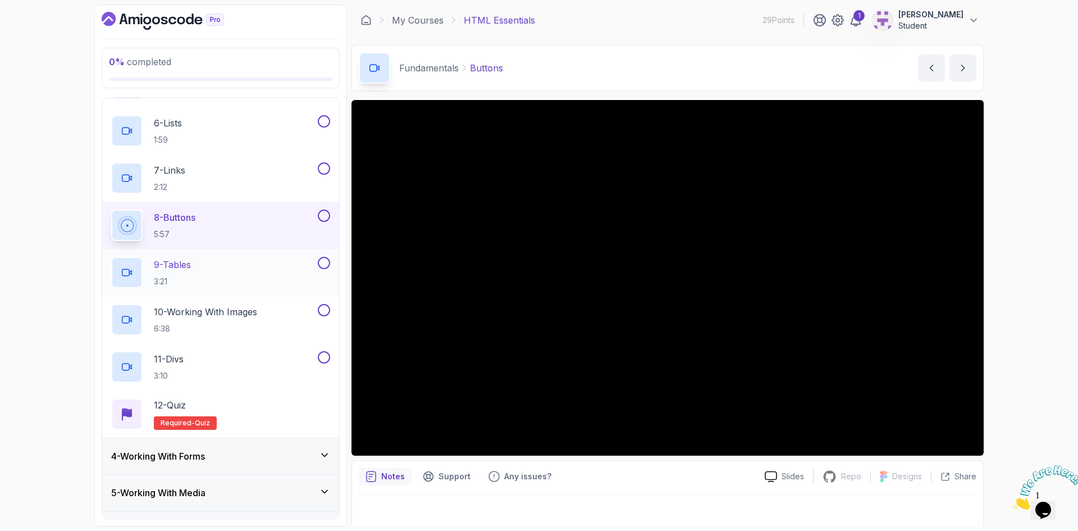
scroll to position [337, 0]
click at [186, 274] on p "3:21" at bounding box center [172, 279] width 37 height 11
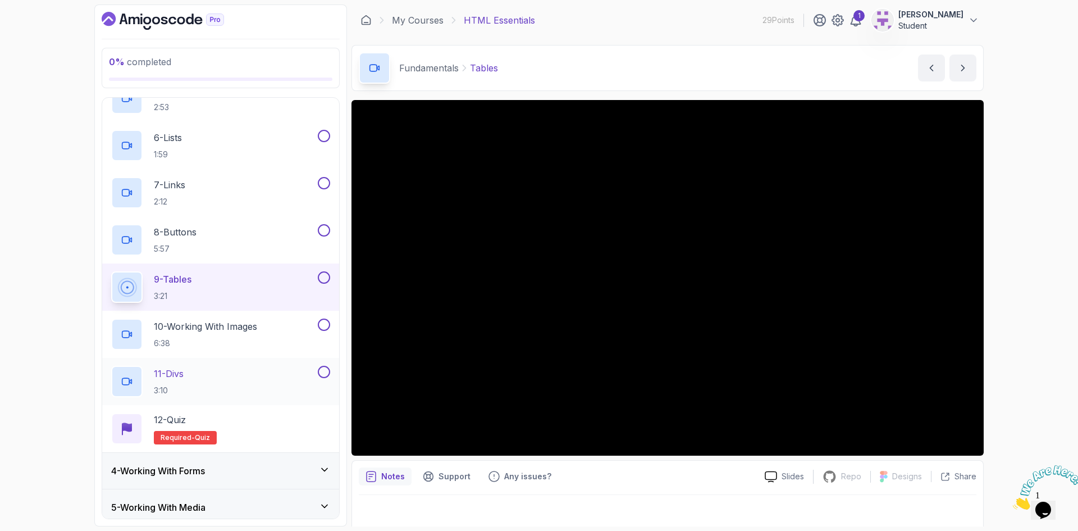
scroll to position [393, 0]
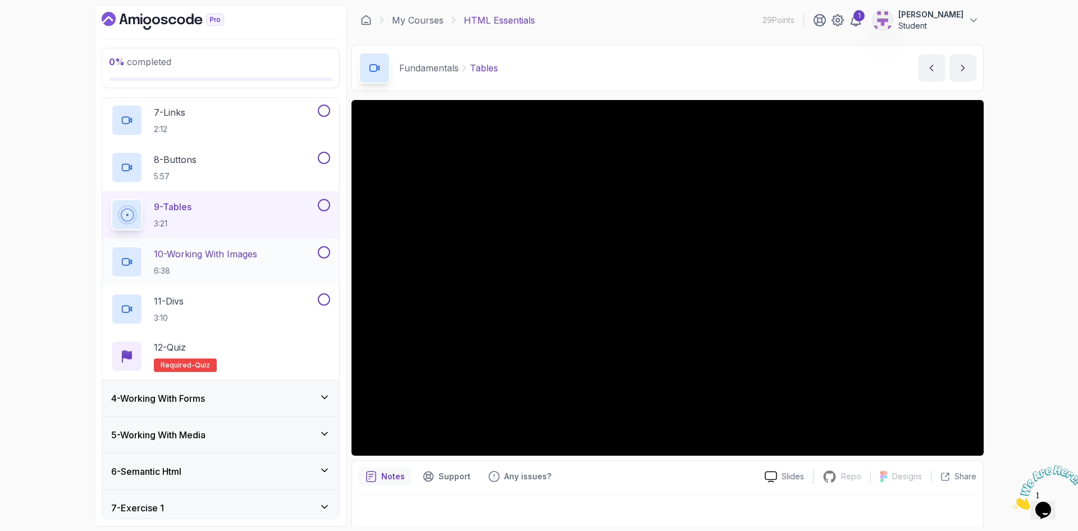
click at [222, 257] on p "10 - Working With Images" at bounding box center [205, 253] width 103 height 13
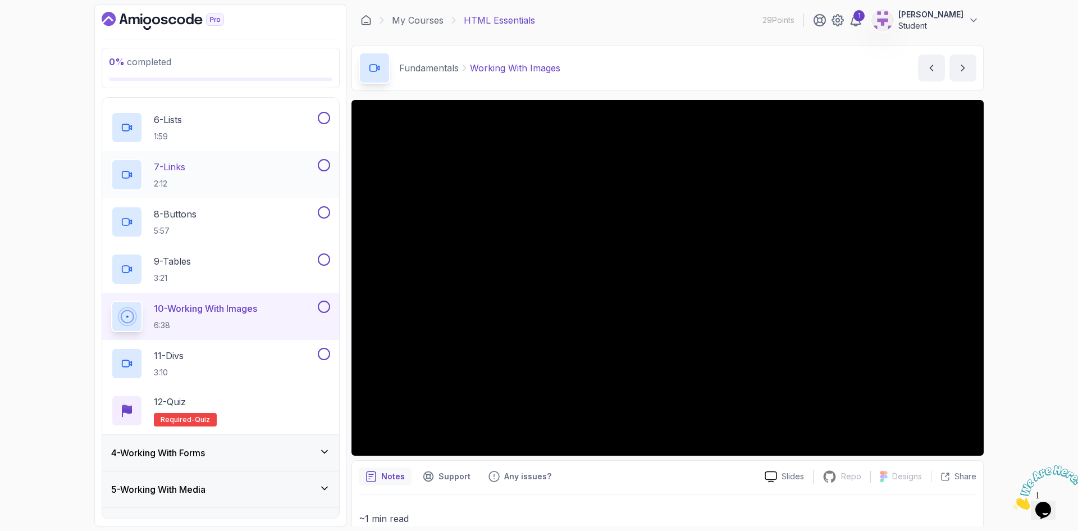
scroll to position [337, 0]
click at [198, 354] on div "11 - Divs 3:10" at bounding box center [213, 364] width 204 height 31
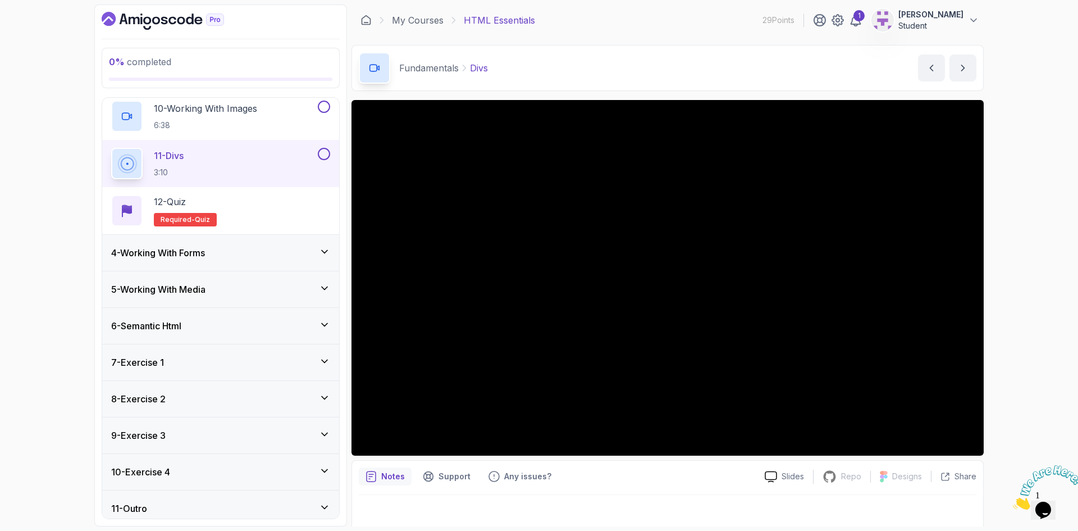
scroll to position [547, 0]
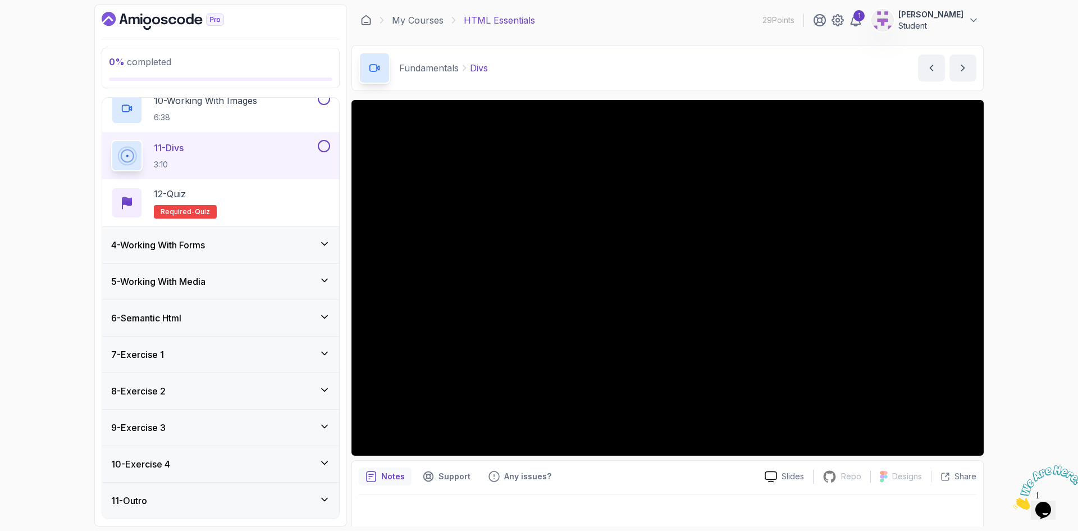
click at [218, 244] on div "4 - Working With Forms" at bounding box center [220, 244] width 219 height 13
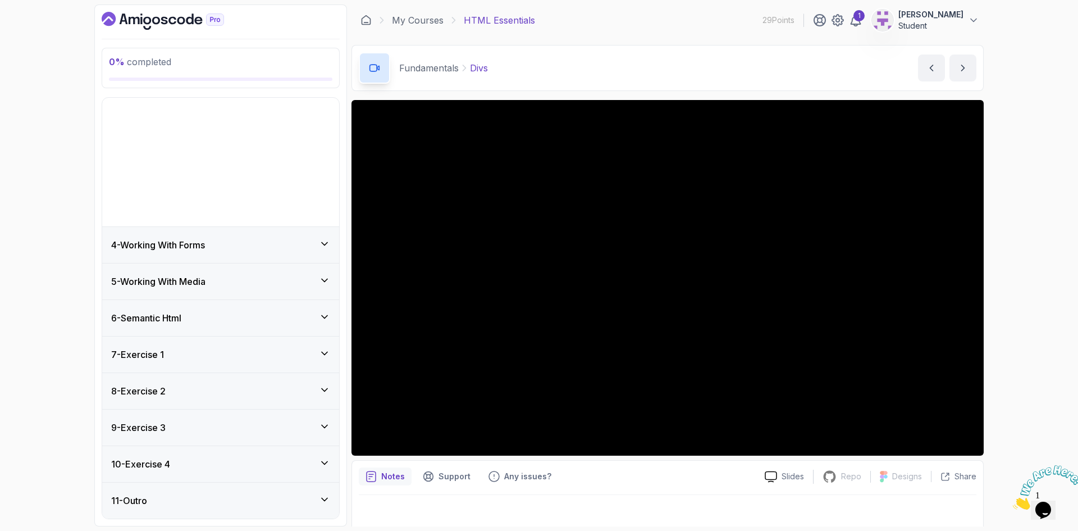
scroll to position [0, 0]
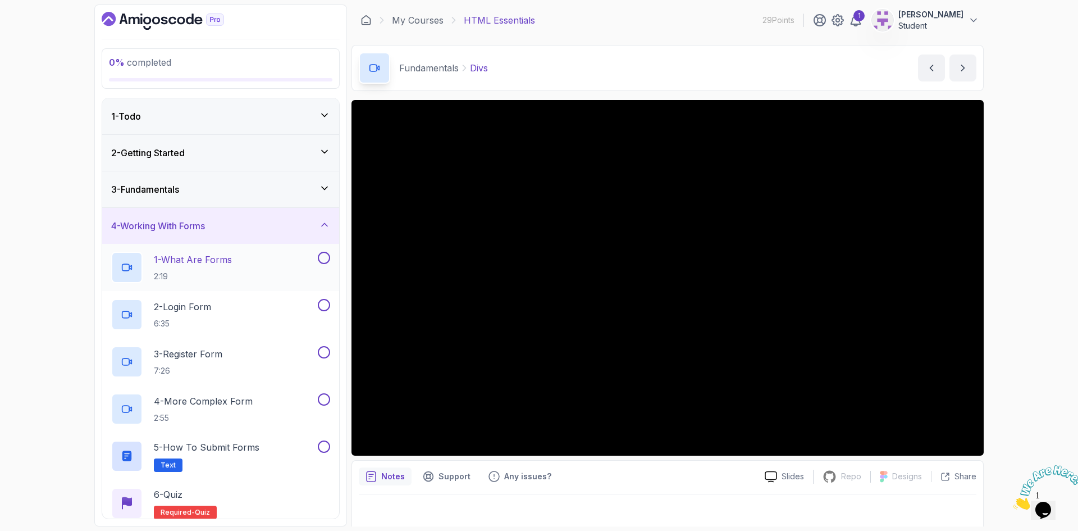
click at [213, 265] on p "1 - What Are Forms" at bounding box center [193, 259] width 78 height 13
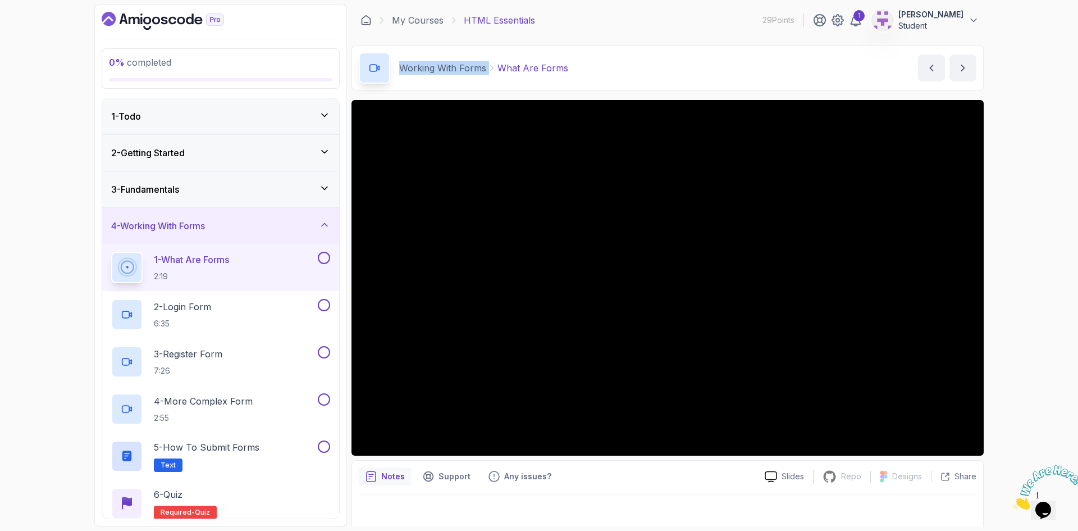
drag, startPoint x: 400, startPoint y: 67, endPoint x: 486, endPoint y: 70, distance: 86.0
click at [486, 70] on div "Working With Forms What Are Forms" at bounding box center [483, 67] width 169 height 13
click at [191, 313] on h2 "2 - Login Form 6:35" at bounding box center [182, 314] width 57 height 29
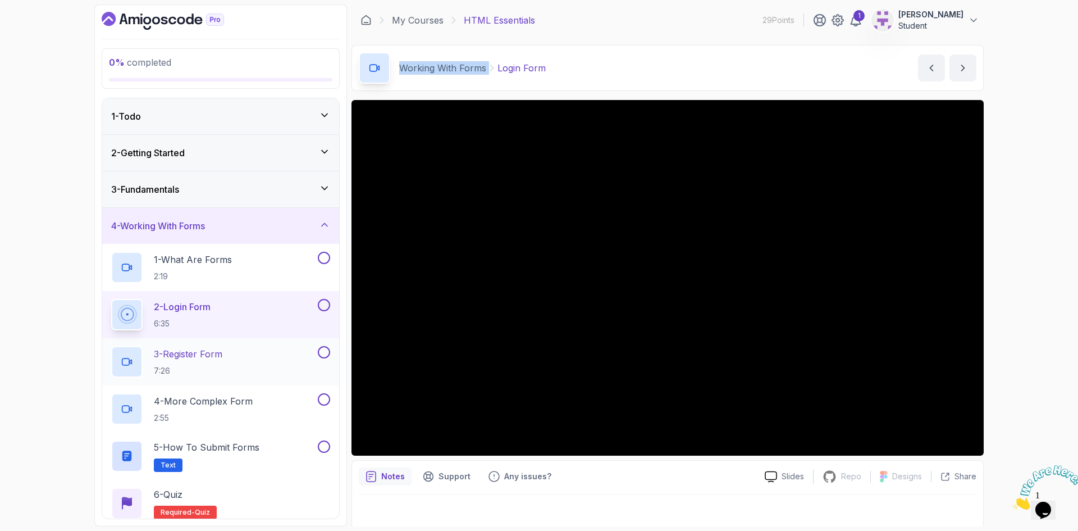
drag, startPoint x: 223, startPoint y: 353, endPoint x: 237, endPoint y: 338, distance: 21.1
click at [222, 354] on p "3 - Register Form" at bounding box center [188, 353] width 69 height 13
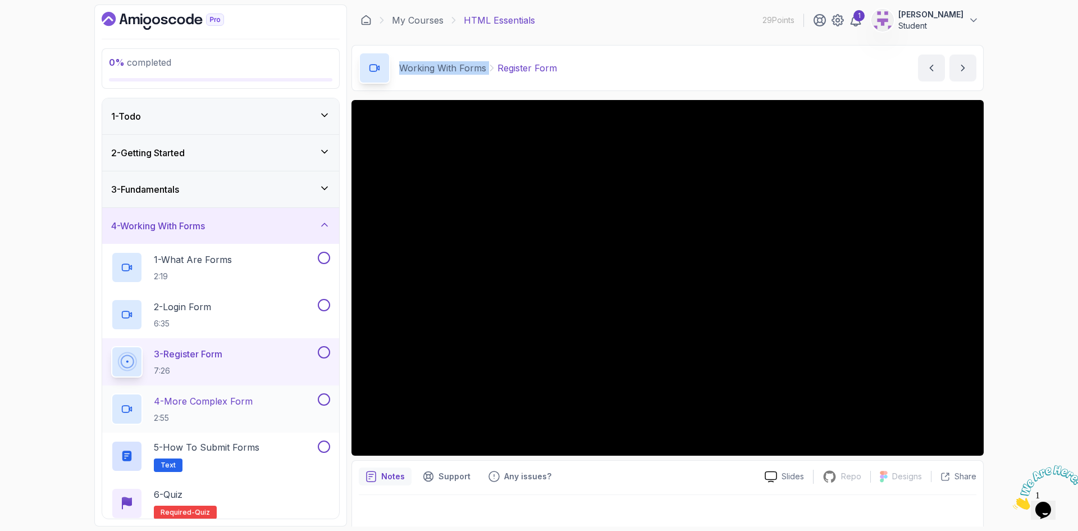
drag, startPoint x: 259, startPoint y: 395, endPoint x: 281, endPoint y: 390, distance: 22.5
click at [259, 395] on div "4 - More Complex Form 2:55" at bounding box center [213, 408] width 204 height 31
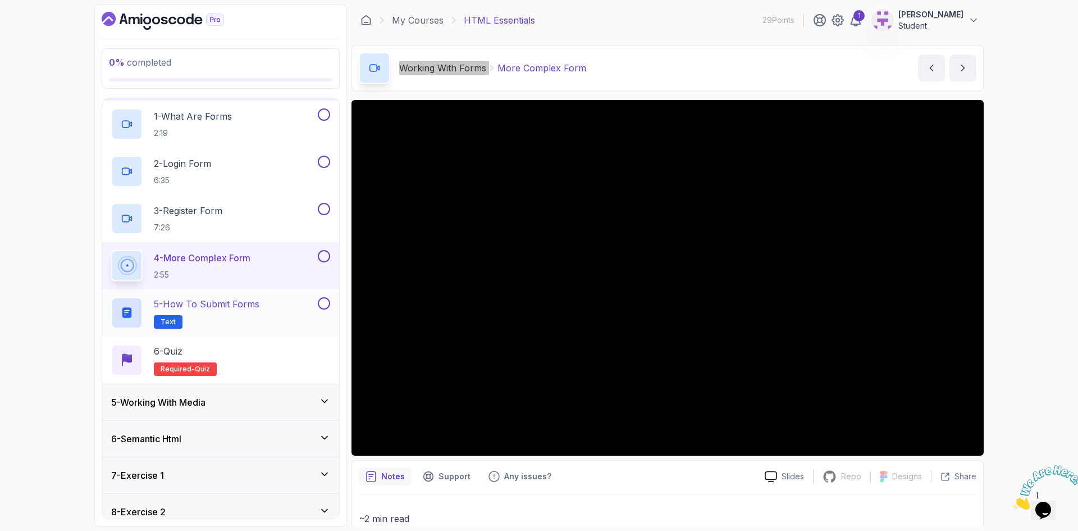
scroll to position [169, 0]
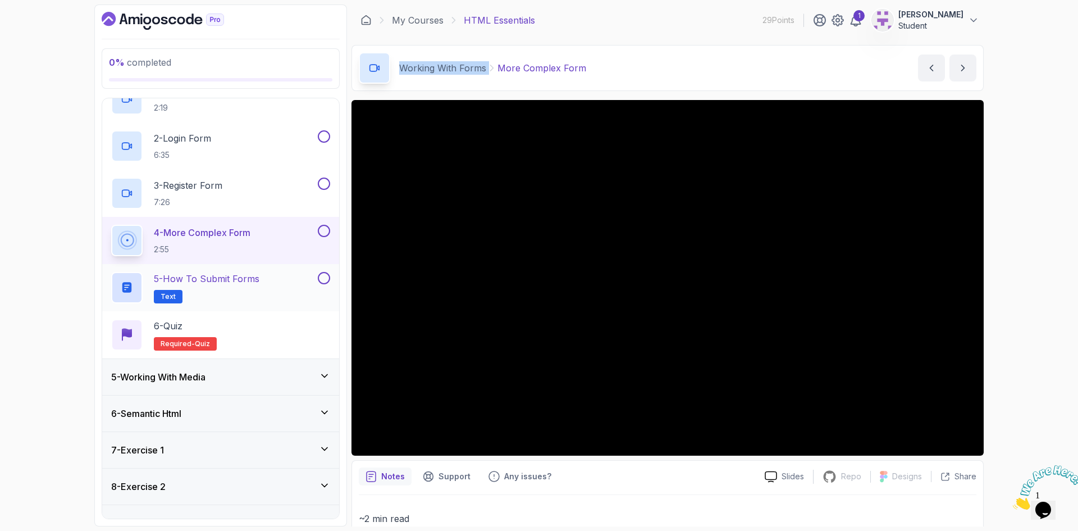
click at [218, 293] on h2 "5 - How to Submit Forms Text" at bounding box center [207, 287] width 106 height 31
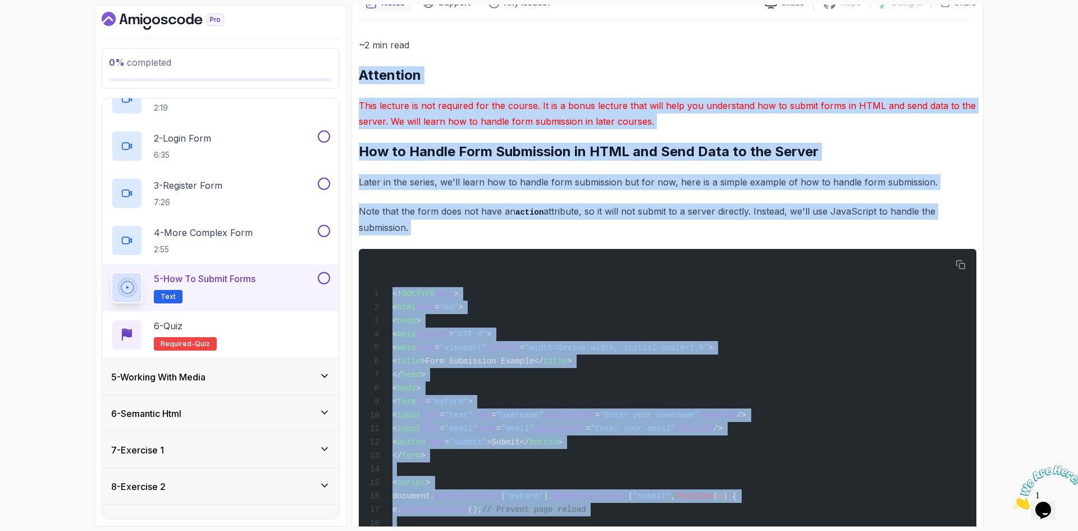
scroll to position [775, 0]
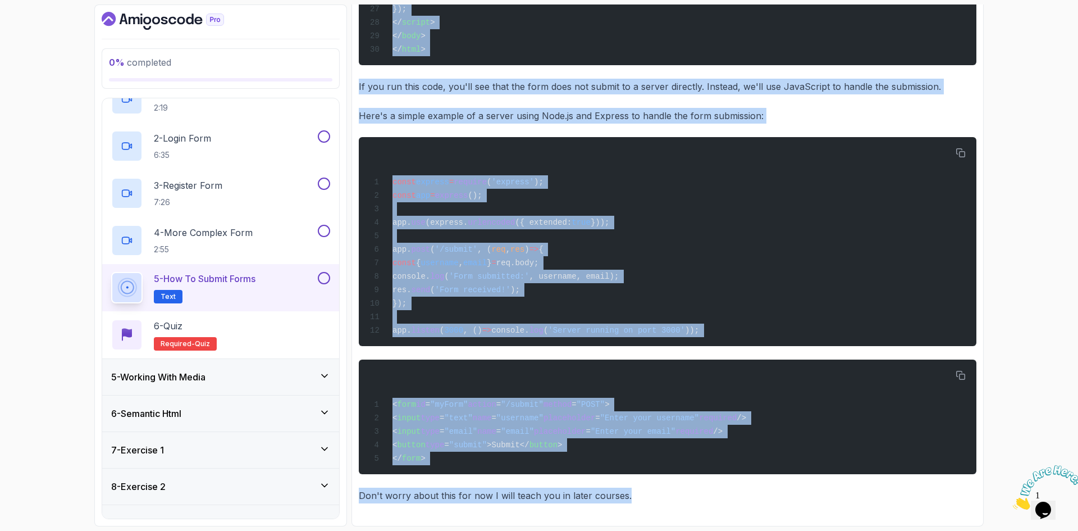
drag, startPoint x: 362, startPoint y: 182, endPoint x: 705, endPoint y: 509, distance: 473.6
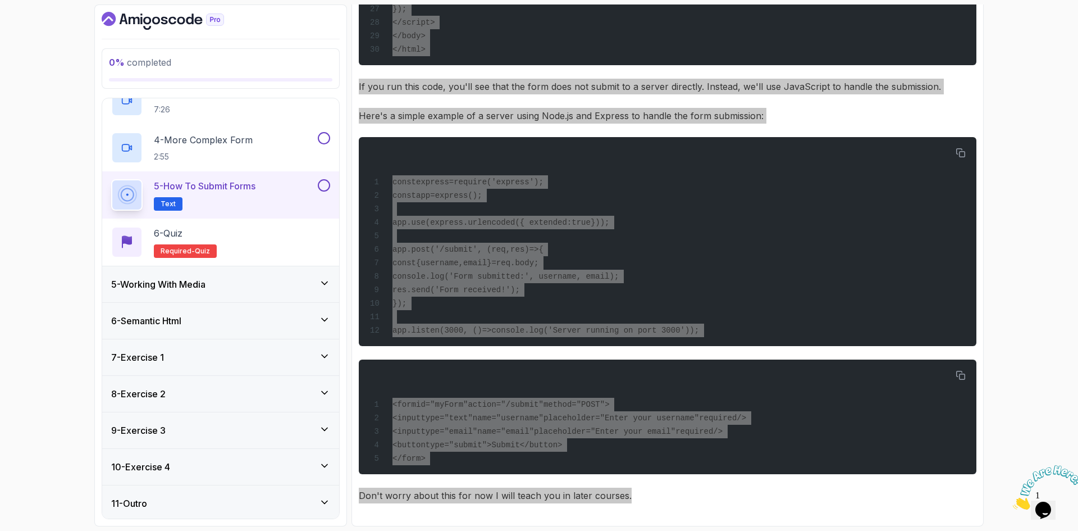
scroll to position [264, 0]
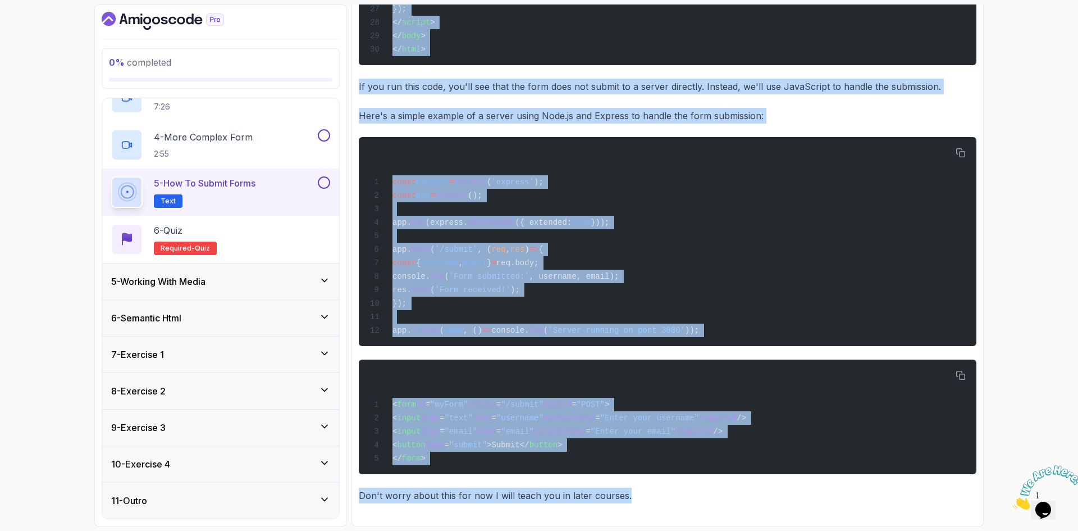
click at [218, 281] on div "5 - Working With Media" at bounding box center [220, 281] width 219 height 13
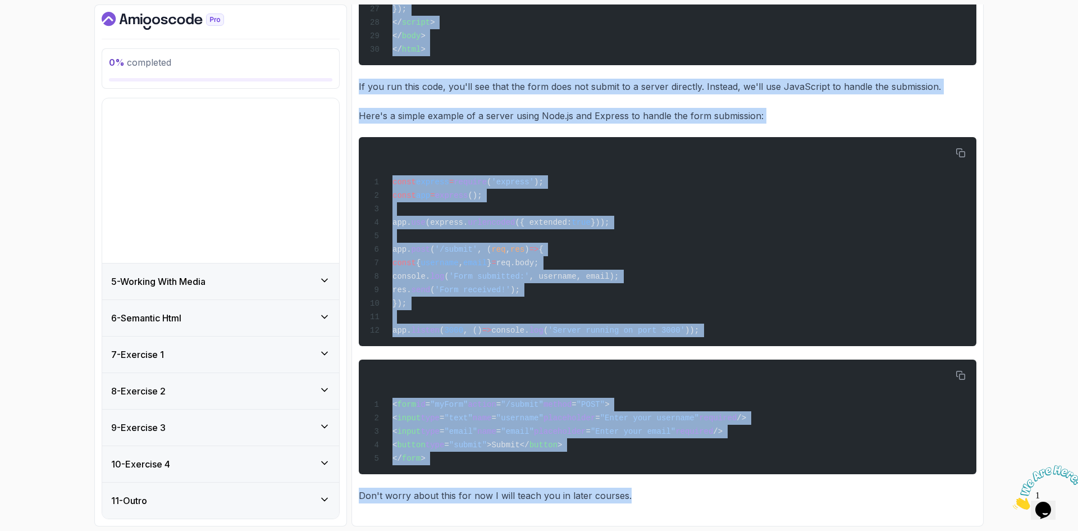
scroll to position [0, 0]
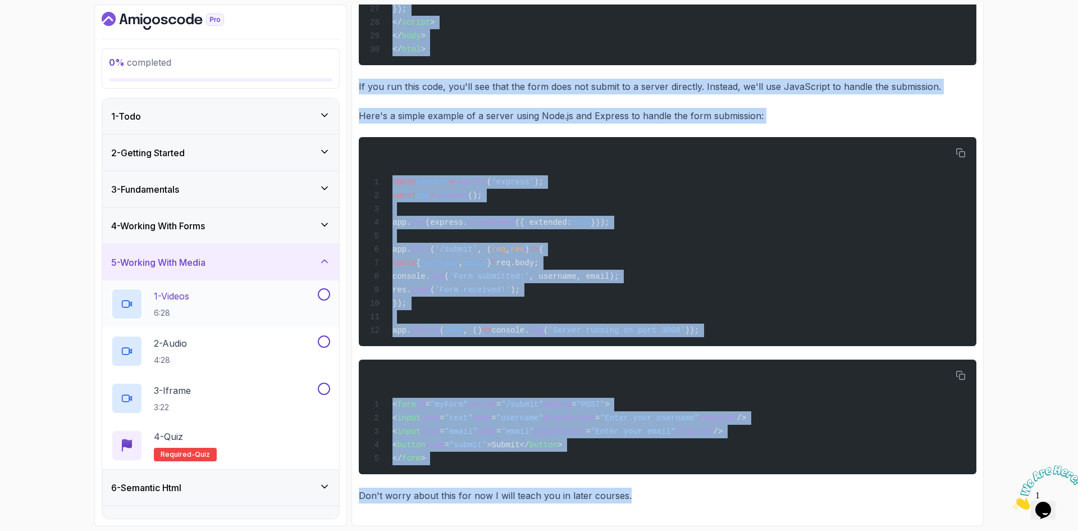
drag, startPoint x: 210, startPoint y: 303, endPoint x: 231, endPoint y: 318, distance: 25.4
click at [210, 303] on div "1 - Videos 6:28" at bounding box center [213, 303] width 204 height 31
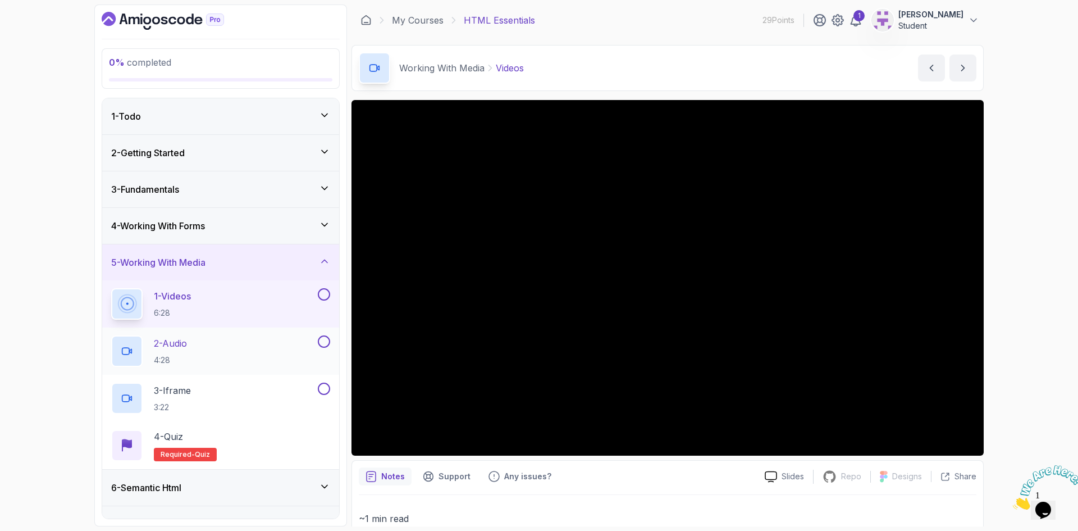
click at [175, 333] on div "2 - Audio 4:28" at bounding box center [220, 350] width 237 height 47
drag, startPoint x: 160, startPoint y: 339, endPoint x: 169, endPoint y: 338, distance: 9.0
click at [160, 339] on p "2 - Audio" at bounding box center [170, 342] width 33 height 13
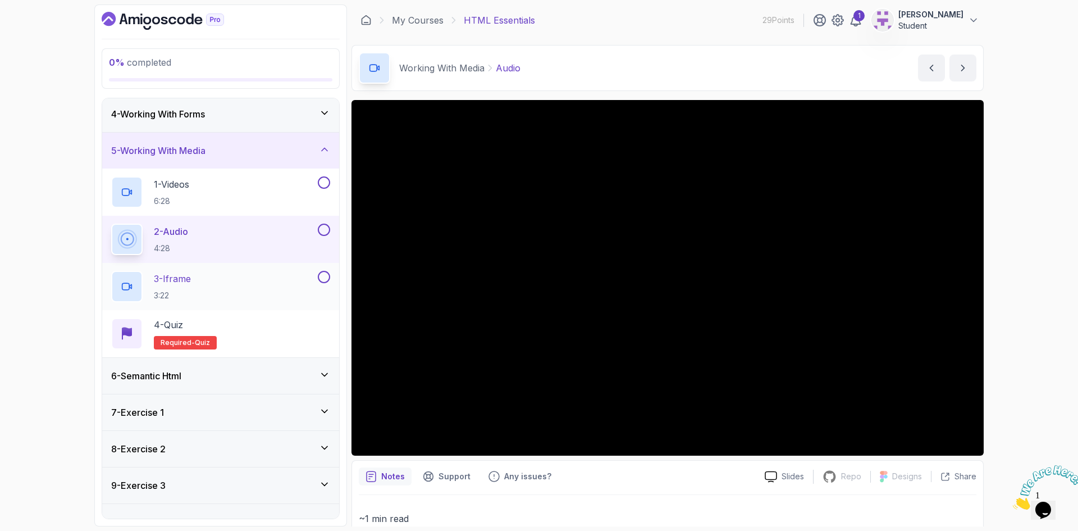
scroll to position [112, 0]
drag, startPoint x: 186, startPoint y: 280, endPoint x: 277, endPoint y: 320, distance: 99.9
click at [186, 280] on p "3 - Iframe" at bounding box center [172, 277] width 37 height 13
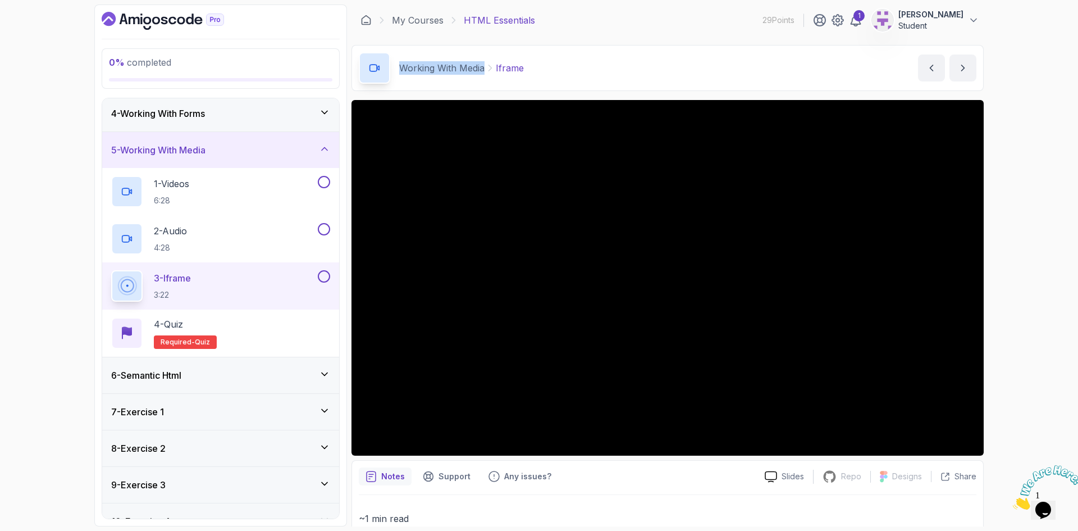
drag, startPoint x: 398, startPoint y: 66, endPoint x: 484, endPoint y: 69, distance: 85.4
click at [484, 69] on div "Working With Media Iframe" at bounding box center [441, 67] width 165 height 31
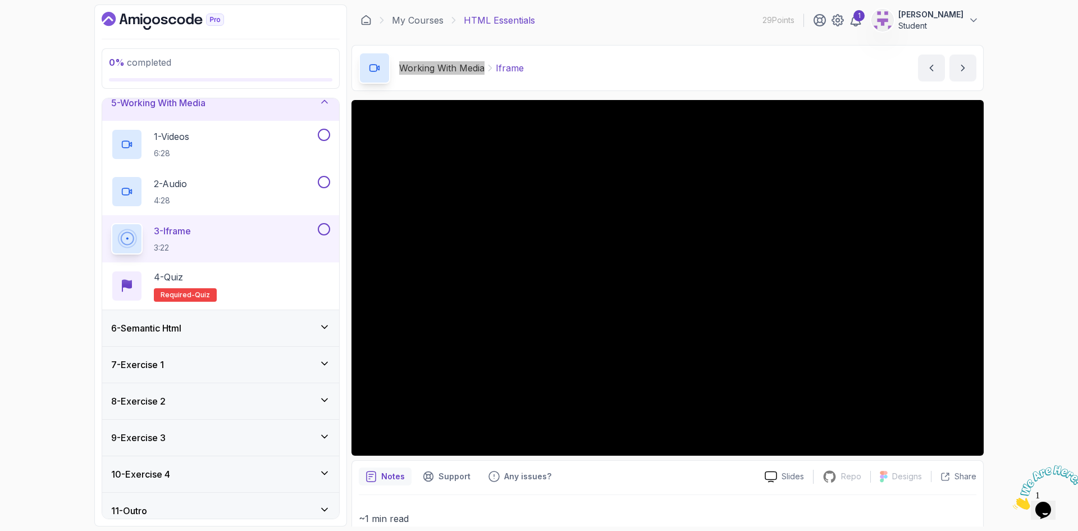
scroll to position [170, 0]
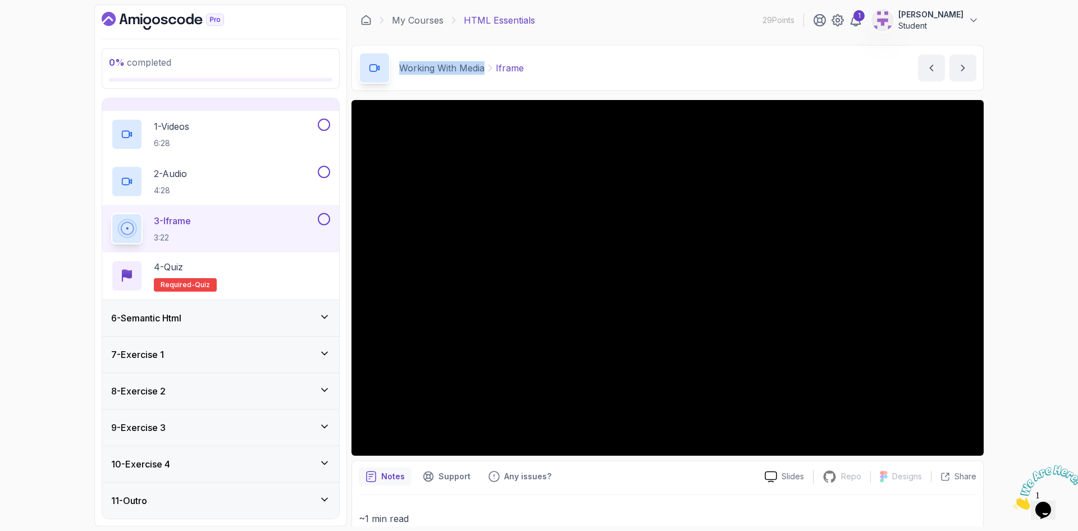
click at [172, 322] on h3 "6 - Semantic Html" at bounding box center [146, 317] width 70 height 13
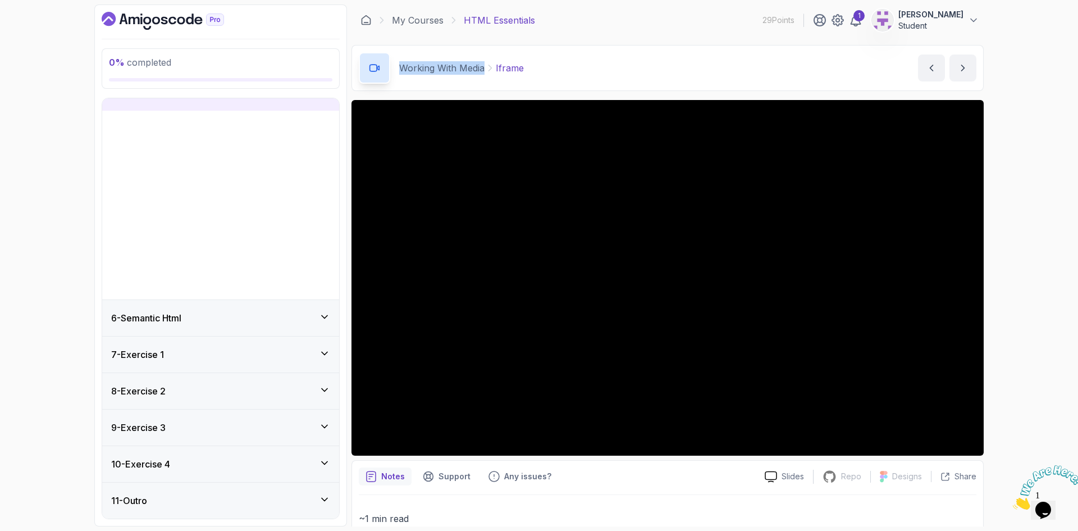
scroll to position [0, 0]
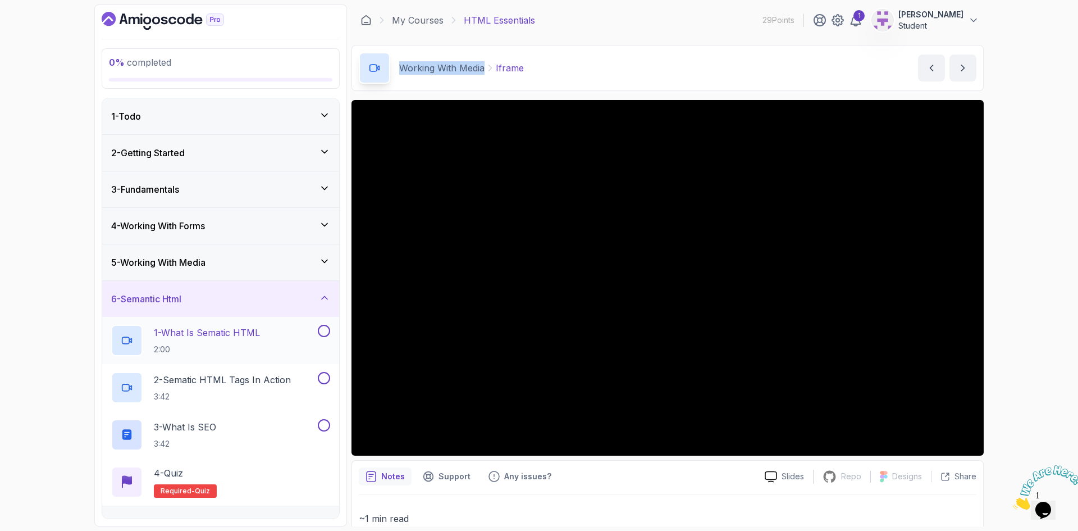
click at [185, 346] on p "2:00" at bounding box center [207, 349] width 106 height 11
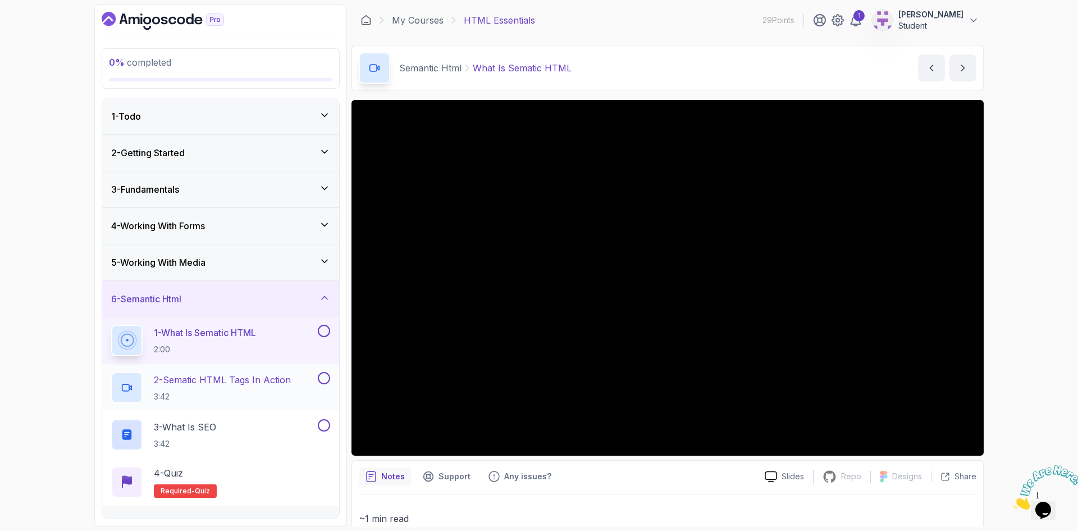
drag, startPoint x: 242, startPoint y: 349, endPoint x: 231, endPoint y: 372, distance: 24.9
click at [242, 349] on p "2:00" at bounding box center [205, 349] width 102 height 11
click at [231, 372] on div "2 - Sematic HTML Tags In Action 3:42" at bounding box center [213, 387] width 204 height 31
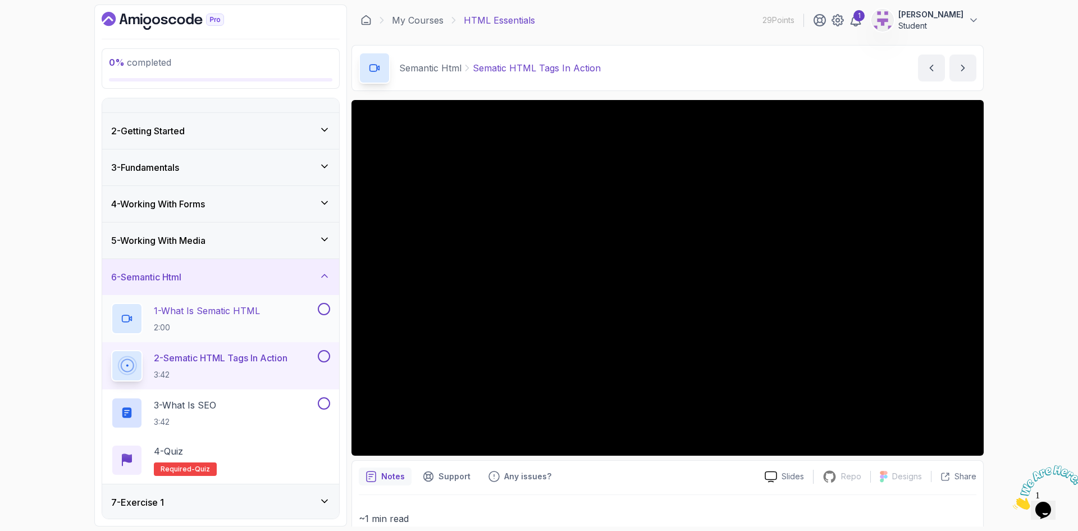
scroll to position [112, 0]
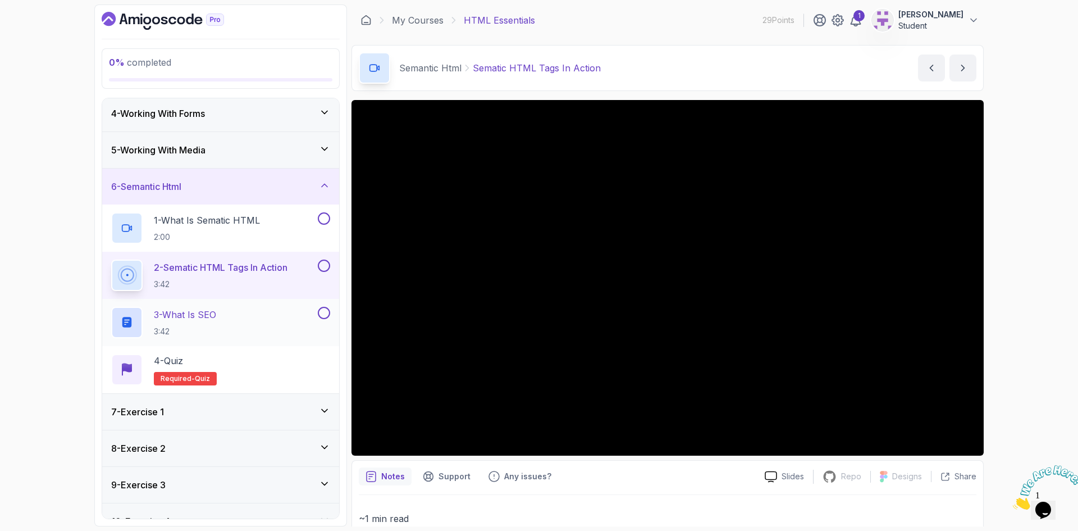
click at [194, 318] on p "3 - What is SEO" at bounding box center [185, 314] width 62 height 13
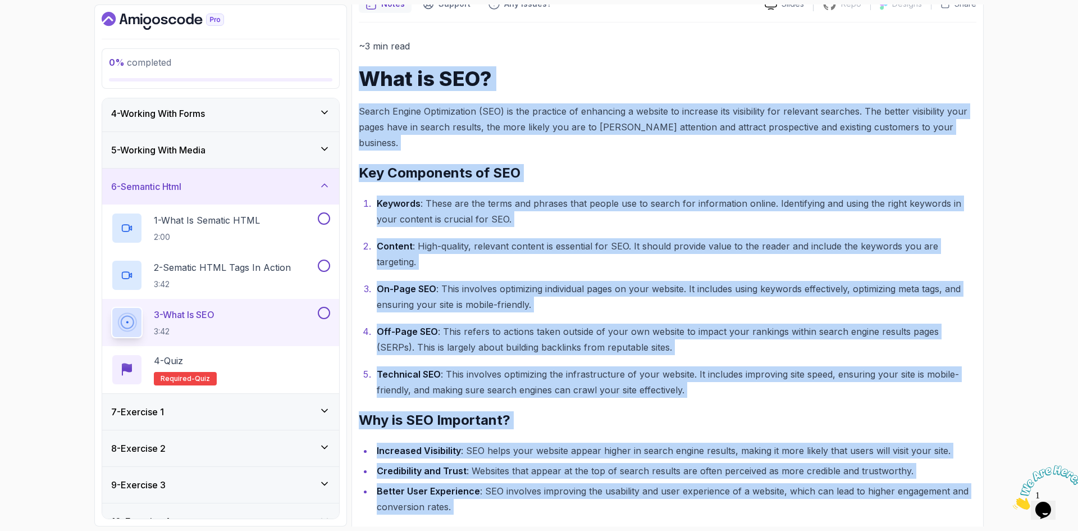
scroll to position [400, 0]
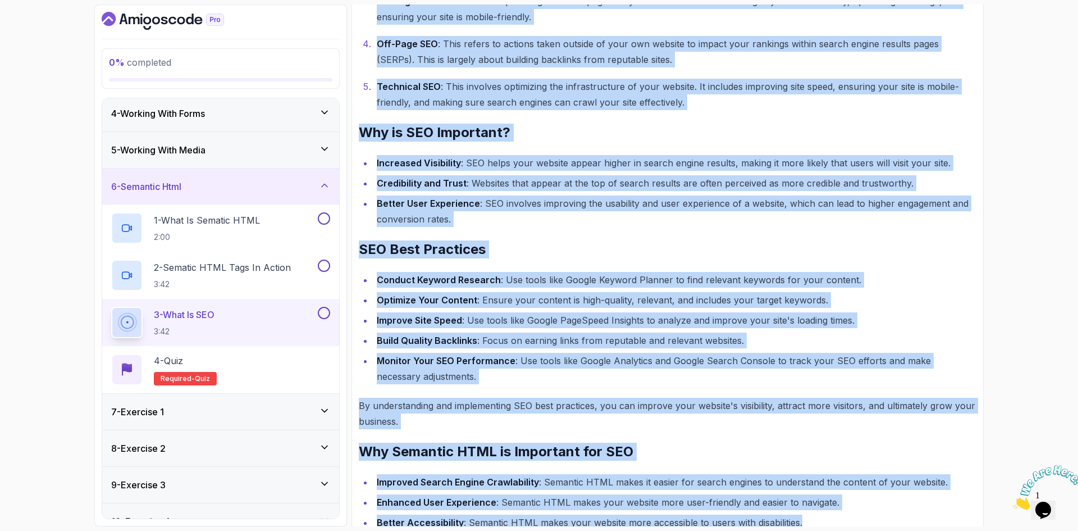
drag, startPoint x: 362, startPoint y: 72, endPoint x: 859, endPoint y: 510, distance: 662.6
click at [859, 510] on div "~3 min read What is SEO? Search Engine Optimization (SEO) is the practice of en…" at bounding box center [668, 143] width 618 height 816
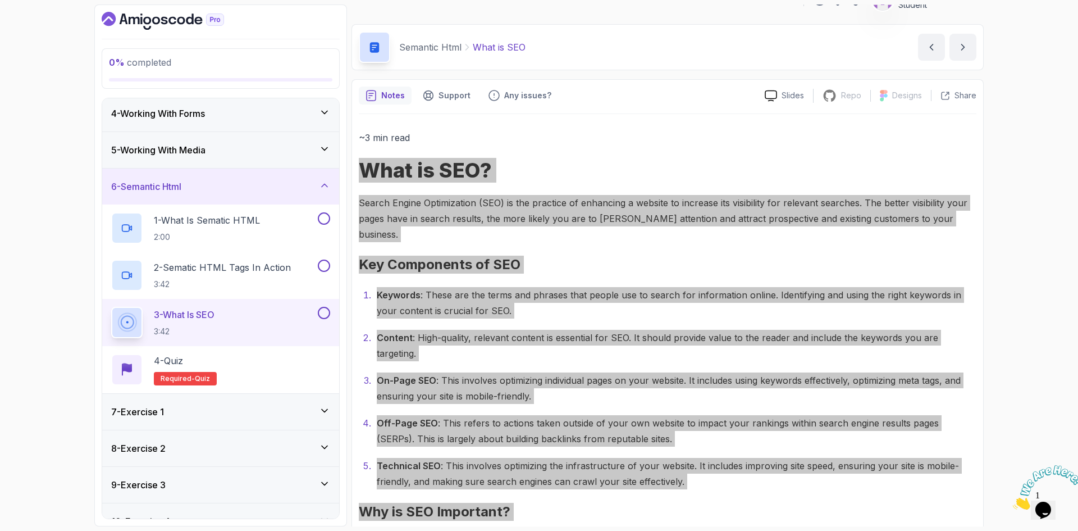
scroll to position [0, 0]
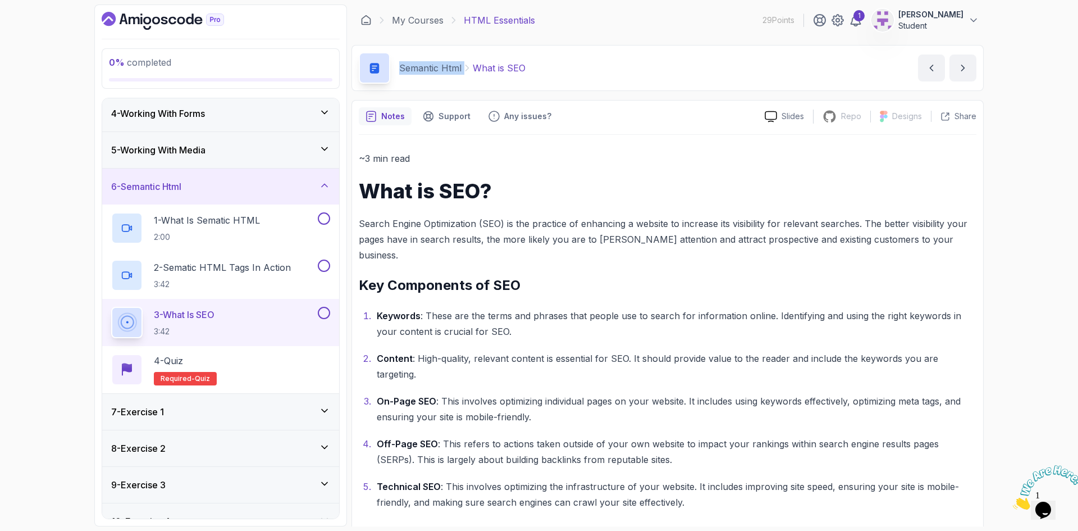
drag, startPoint x: 399, startPoint y: 67, endPoint x: 466, endPoint y: 69, distance: 66.3
click at [466, 69] on div "Semantic Html What is SEO" at bounding box center [462, 67] width 126 height 13
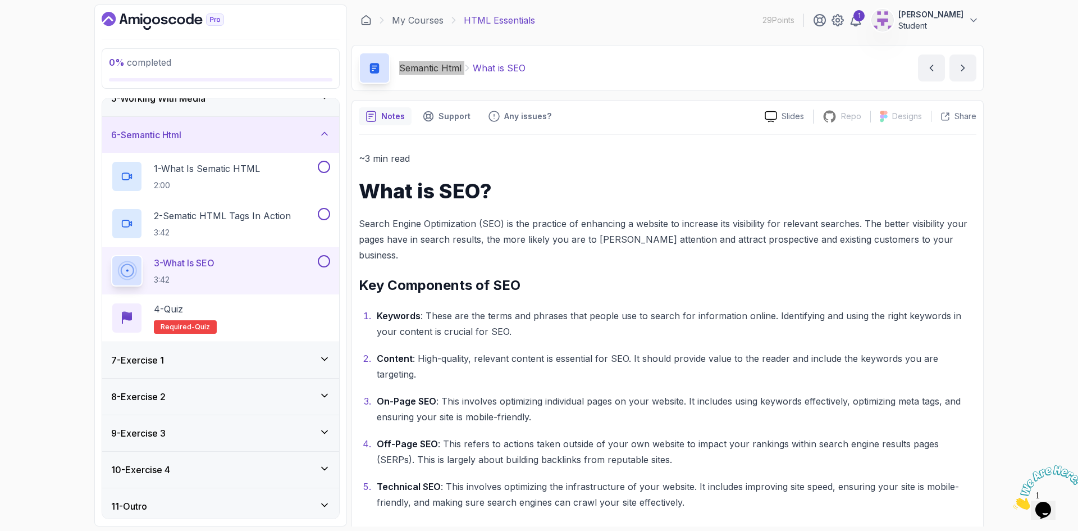
scroll to position [170, 0]
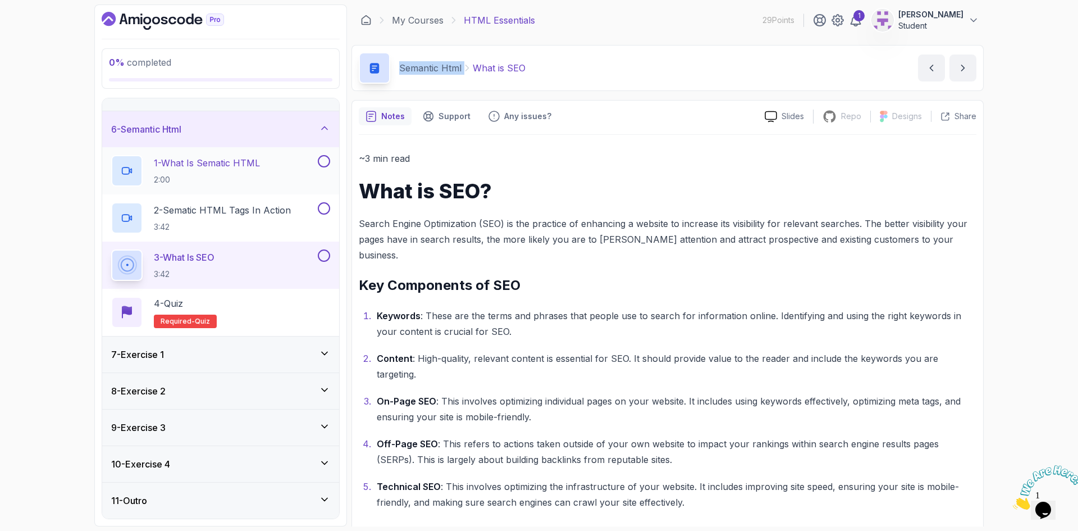
click at [147, 349] on h3 "7 - Exercise 1" at bounding box center [137, 354] width 53 height 13
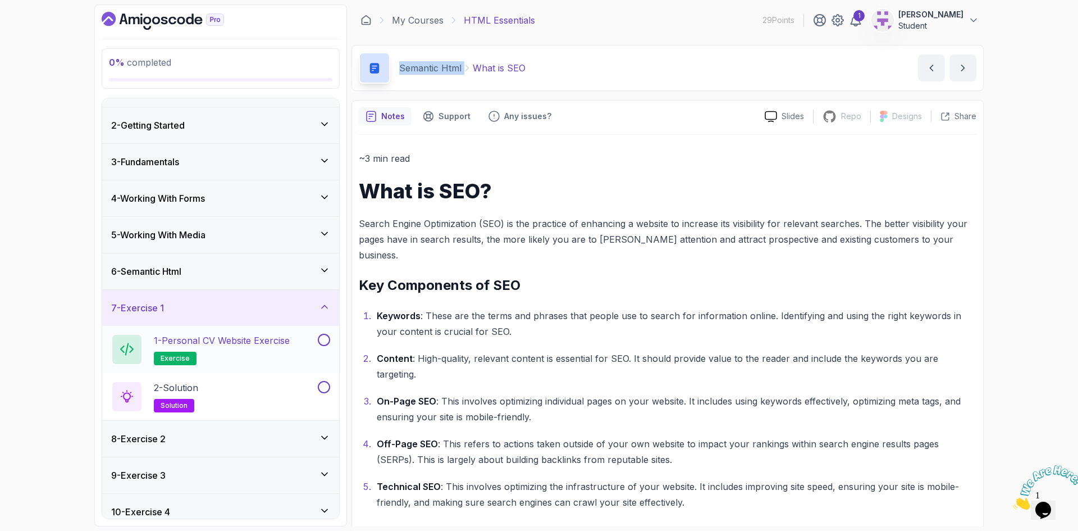
scroll to position [56, 0]
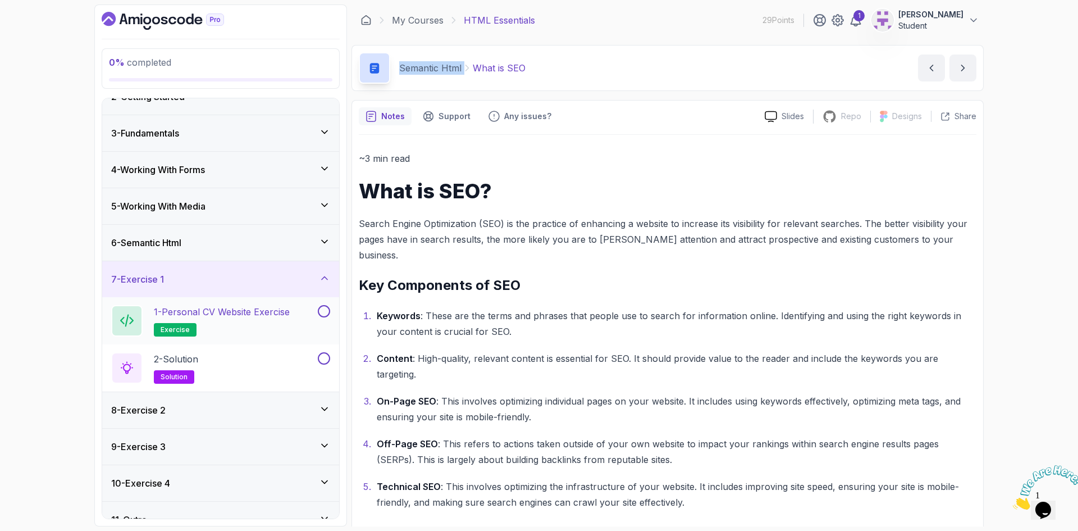
click at [227, 313] on p "1 - Personal CV Website Exercise" at bounding box center [222, 311] width 136 height 13
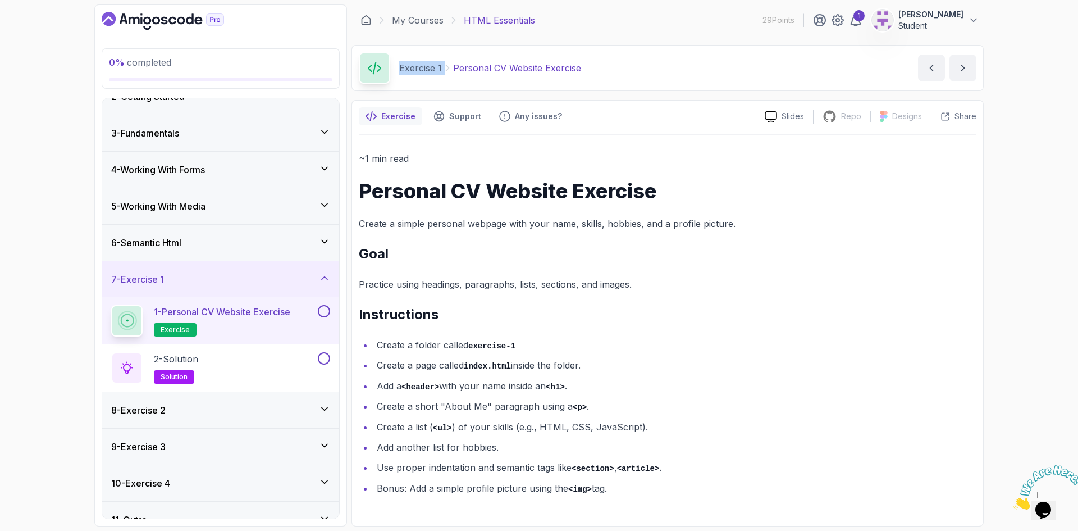
drag, startPoint x: 629, startPoint y: 493, endPoint x: 361, endPoint y: 189, distance: 405.6
click at [361, 189] on div "~1 min read Personal CV Website Exercise Create a simple personal webpage with …" at bounding box center [668, 323] width 618 height 345
click at [224, 359] on div "2 - Solution solution" at bounding box center [213, 367] width 204 height 31
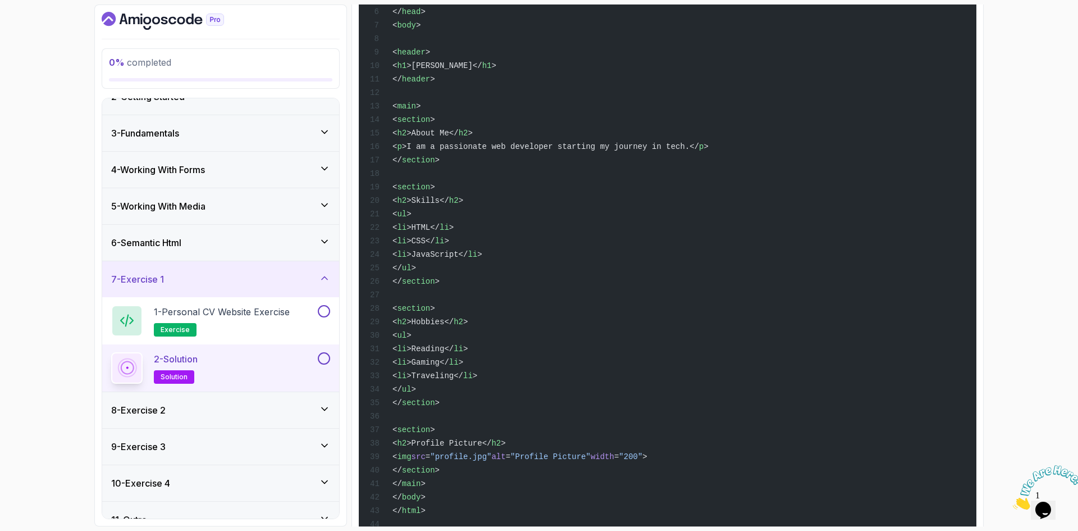
scroll to position [373, 0]
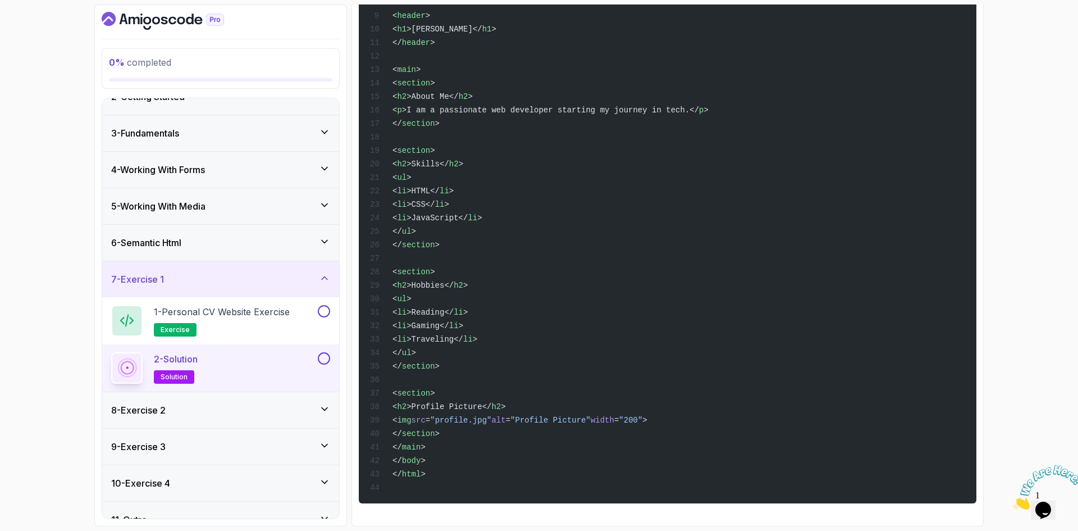
click at [174, 414] on div "8 - Exercise 2" at bounding box center [220, 409] width 219 height 13
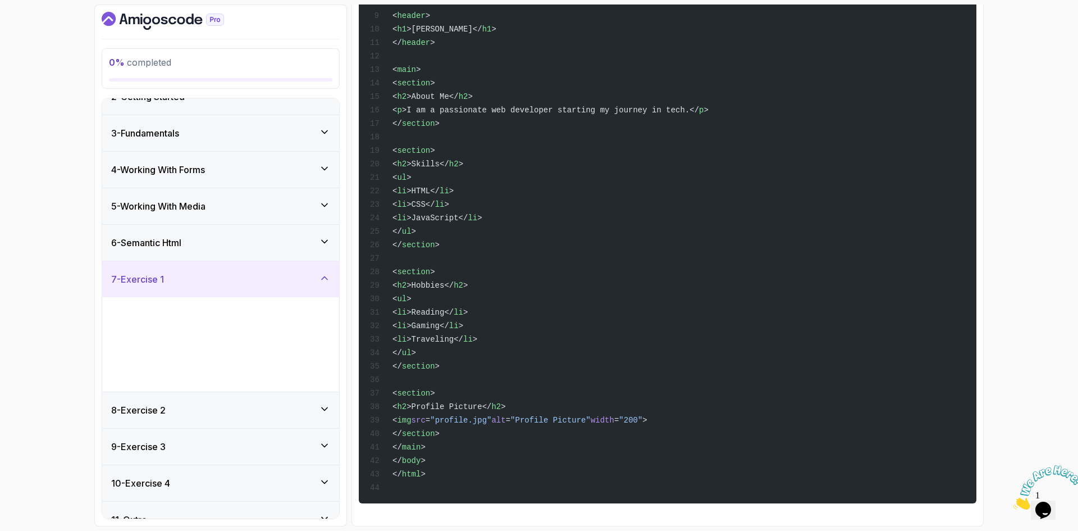
scroll to position [0, 0]
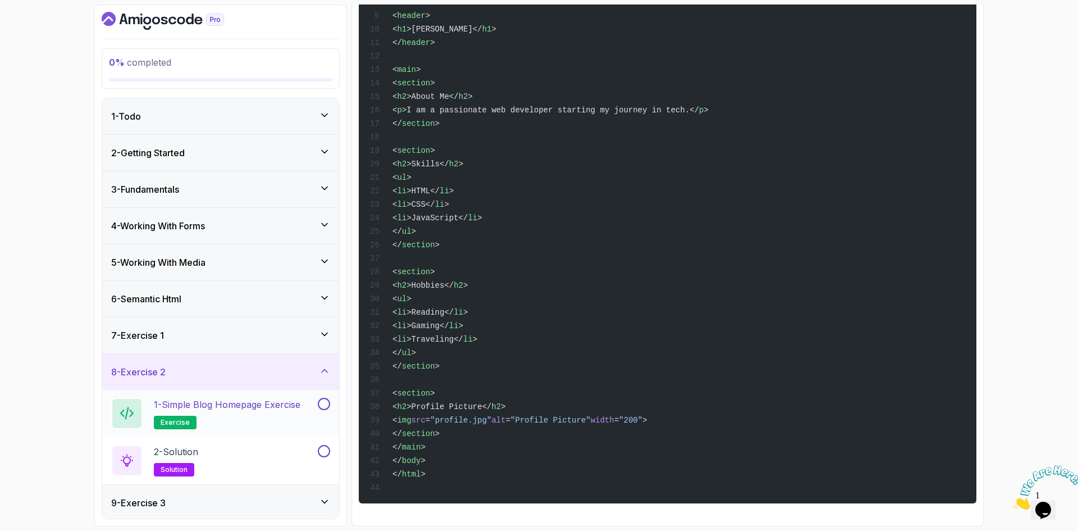
click at [215, 409] on p "1 - Simple Blog Homepage Exercise" at bounding box center [227, 404] width 147 height 13
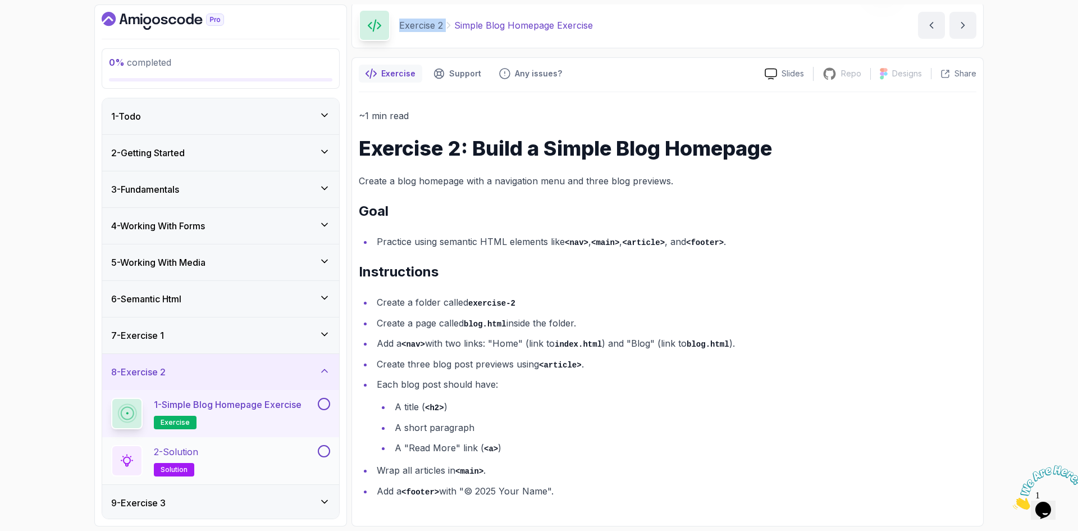
click at [190, 455] on p "2 - Solution" at bounding box center [176, 451] width 44 height 13
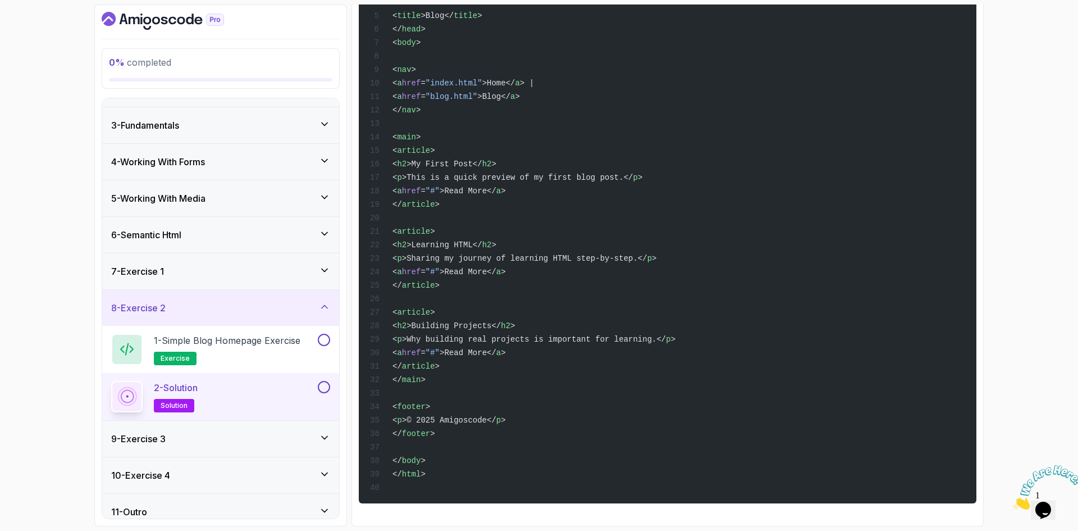
scroll to position [75, 0]
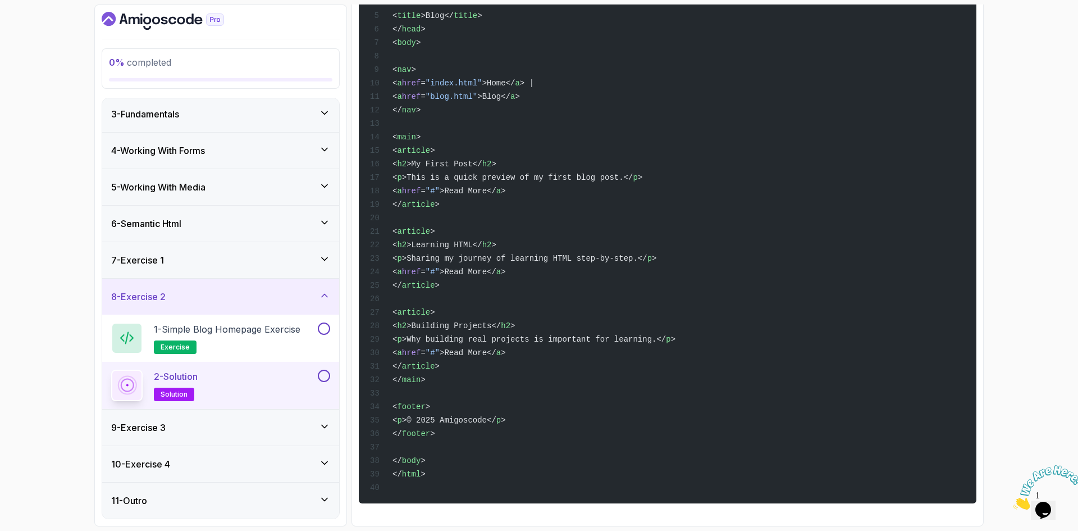
click at [144, 462] on h3 "10 - Exercise 4" at bounding box center [140, 463] width 59 height 13
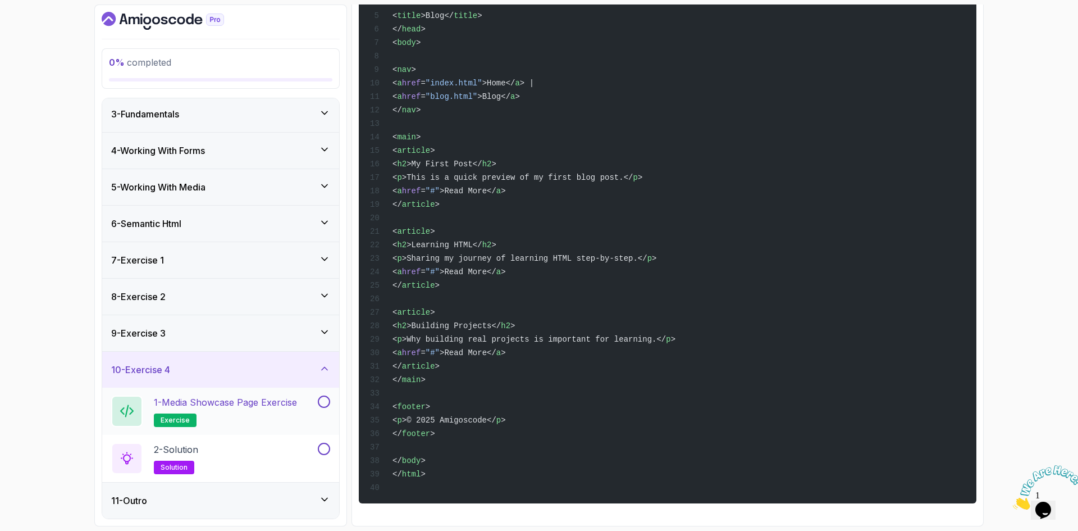
click at [242, 416] on h2 "1 - Media Showcase Page Exercise exercise" at bounding box center [225, 410] width 143 height 31
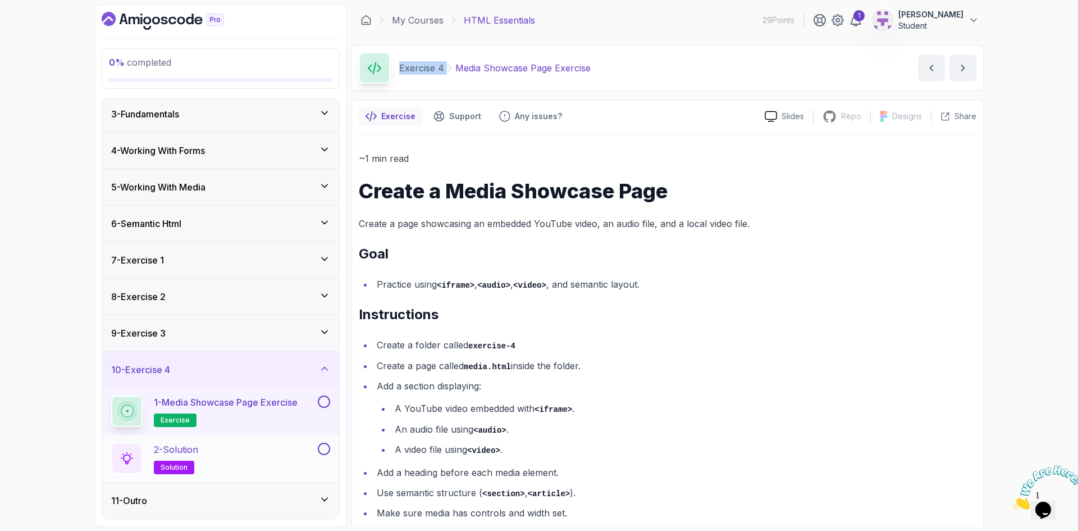
click at [227, 451] on div "2 - Solution solution" at bounding box center [213, 458] width 204 height 31
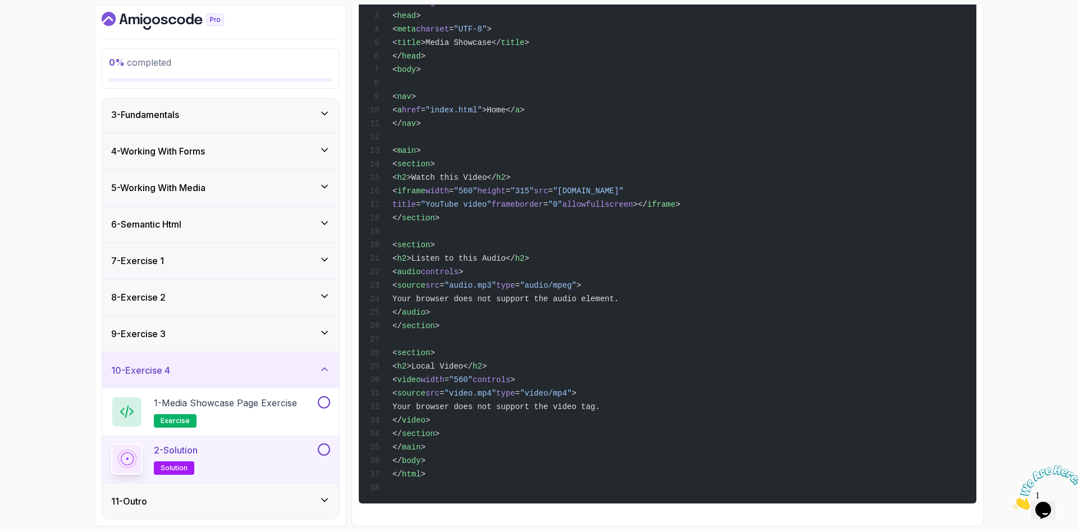
scroll to position [75, 0]
click at [189, 504] on div "11 - Outro" at bounding box center [220, 500] width 219 height 13
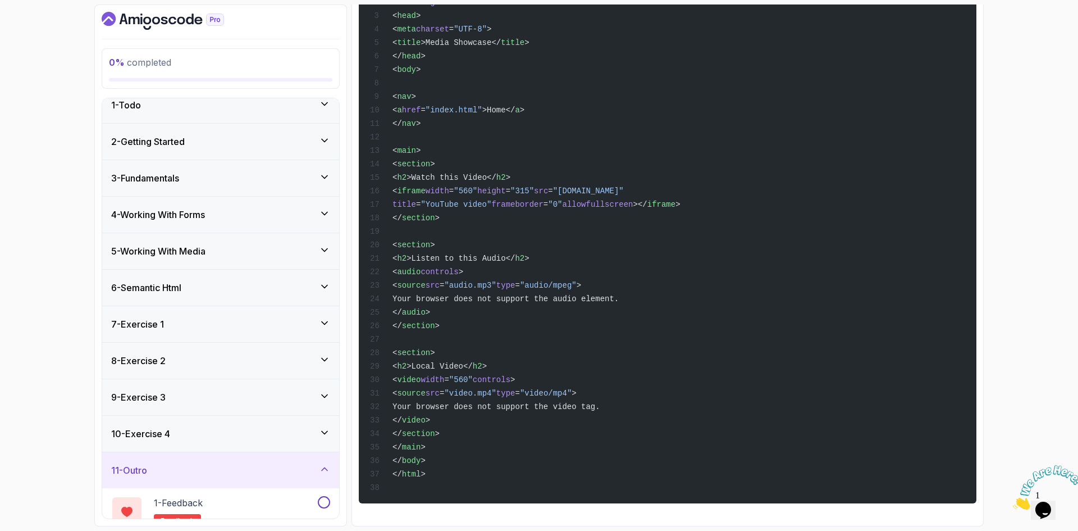
scroll to position [0, 0]
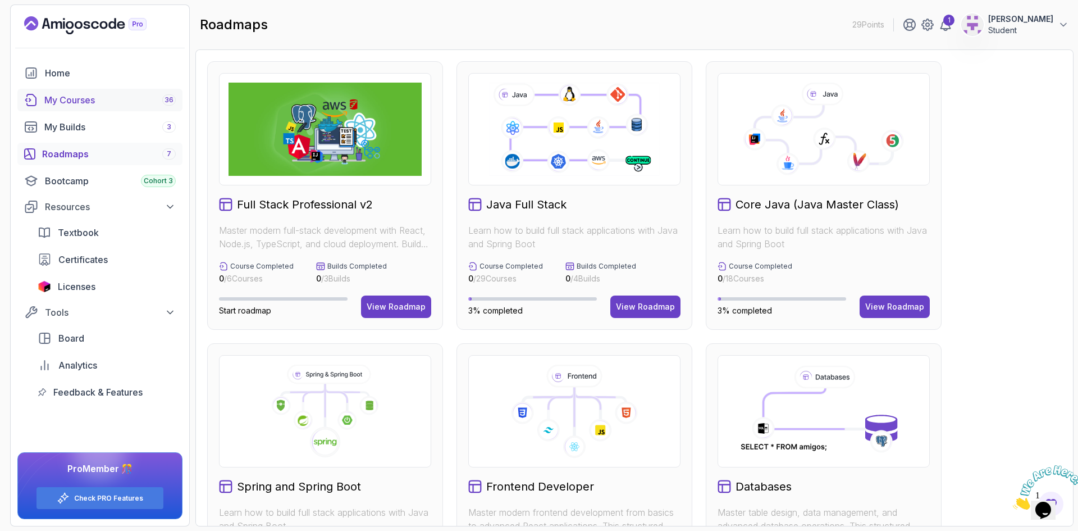
click at [121, 98] on div "My Courses 36" at bounding box center [109, 99] width 131 height 13
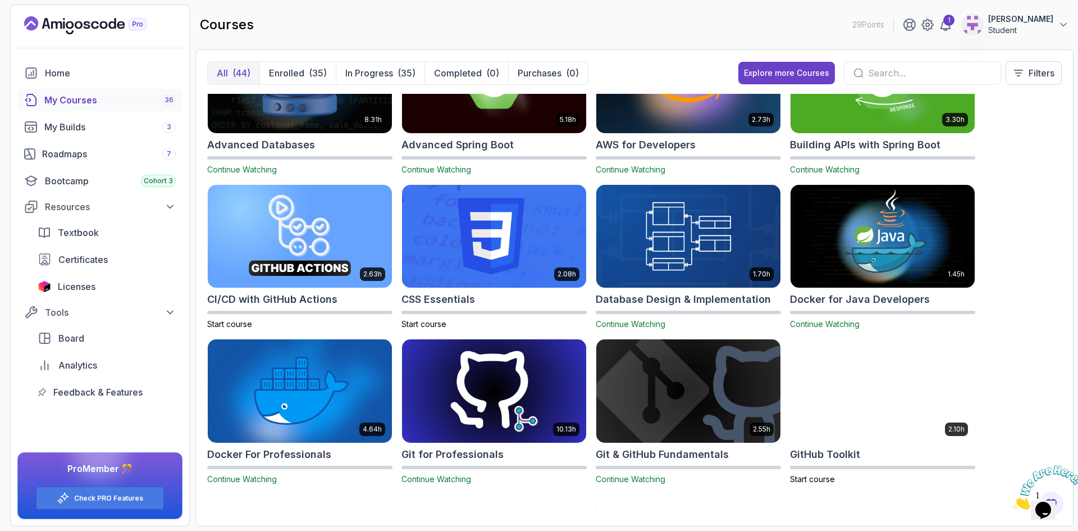
scroll to position [112, 0]
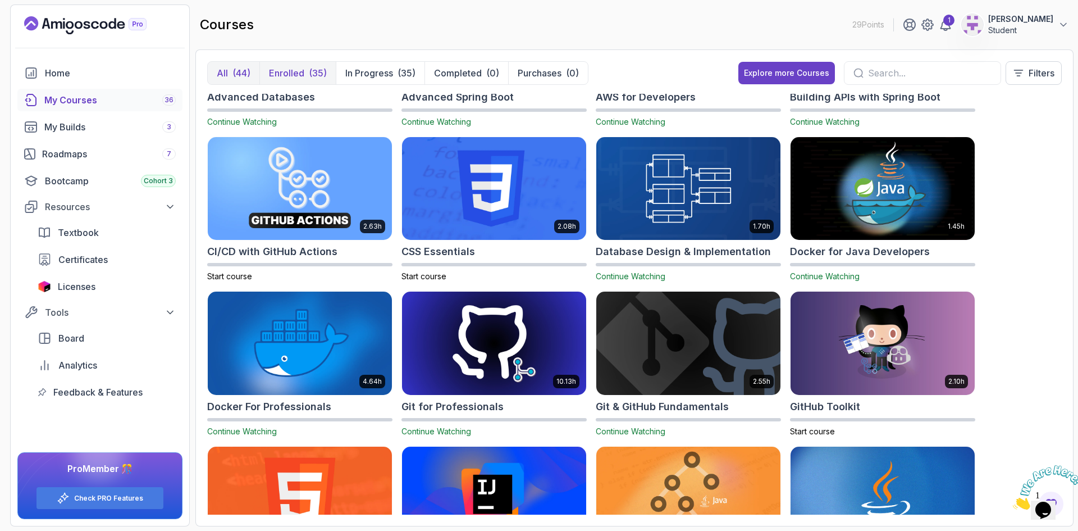
click at [310, 78] on div "(35)" at bounding box center [318, 72] width 18 height 13
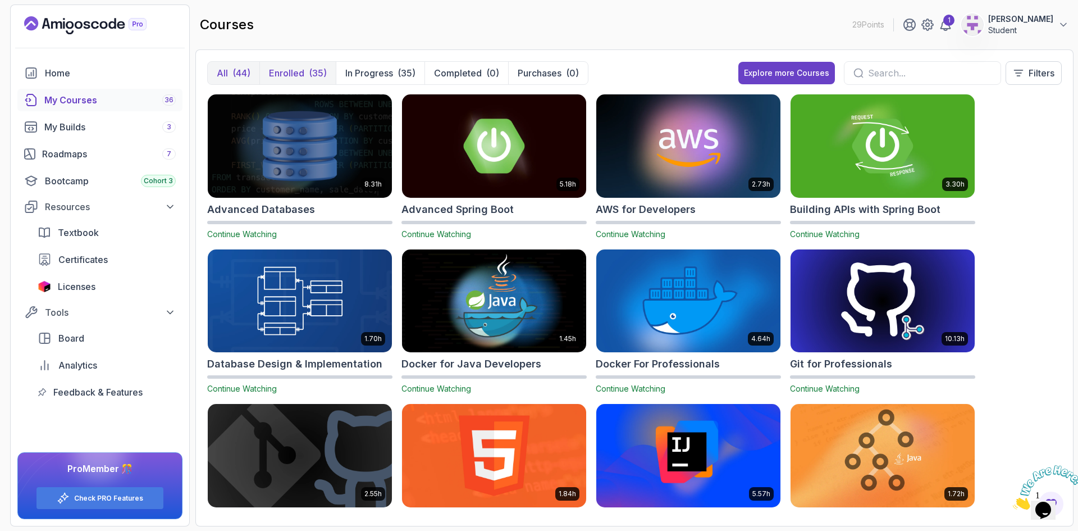
click at [236, 78] on div "(44)" at bounding box center [242, 72] width 18 height 13
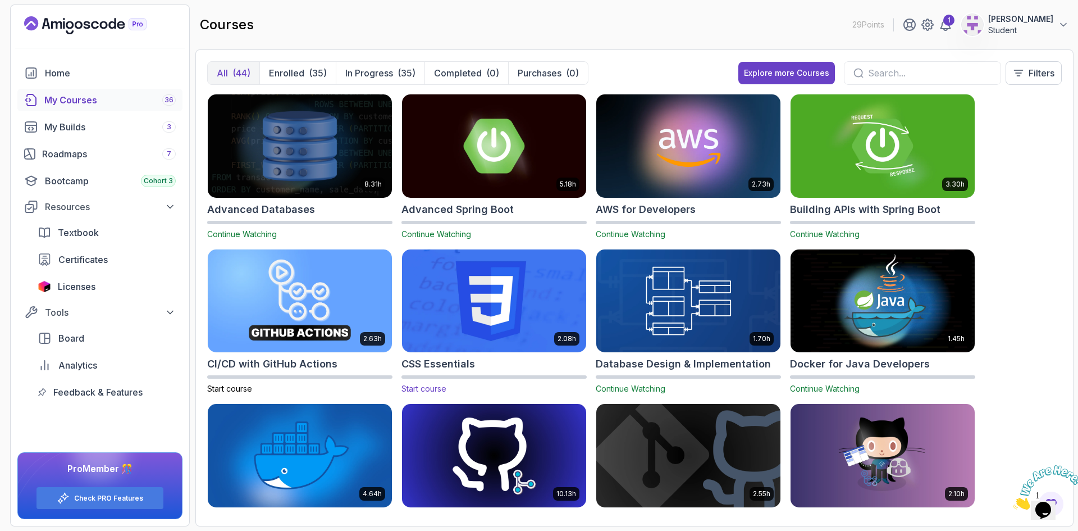
drag, startPoint x: 462, startPoint y: 364, endPoint x: 445, endPoint y: 337, distance: 32.1
drag, startPoint x: 445, startPoint y: 337, endPoint x: 534, endPoint y: 322, distance: 90.5
drag, startPoint x: 534, startPoint y: 322, endPoint x: 515, endPoint y: 366, distance: 47.3
click at [515, 366] on div "CSS Essentials" at bounding box center [494, 364] width 185 height 16
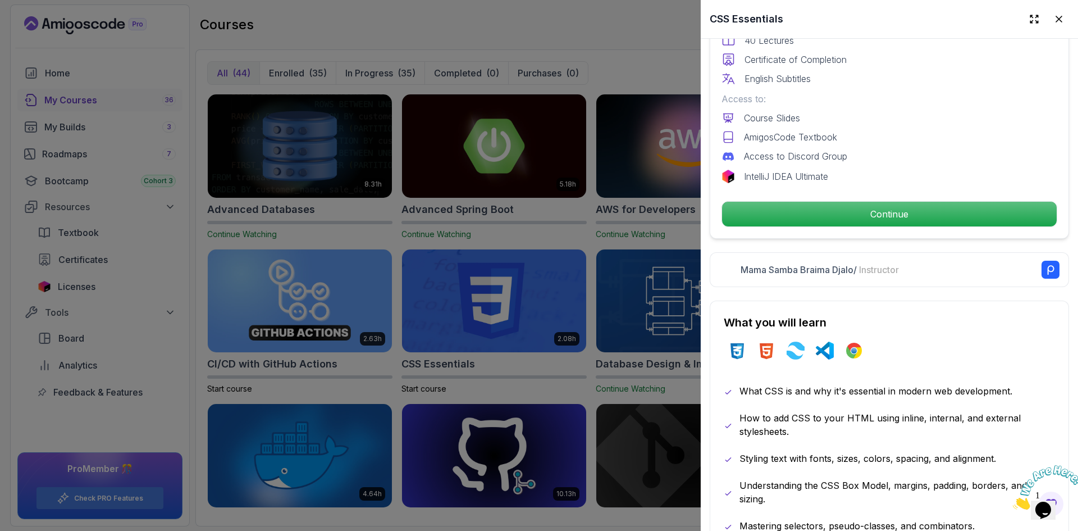
scroll to position [340, 0]
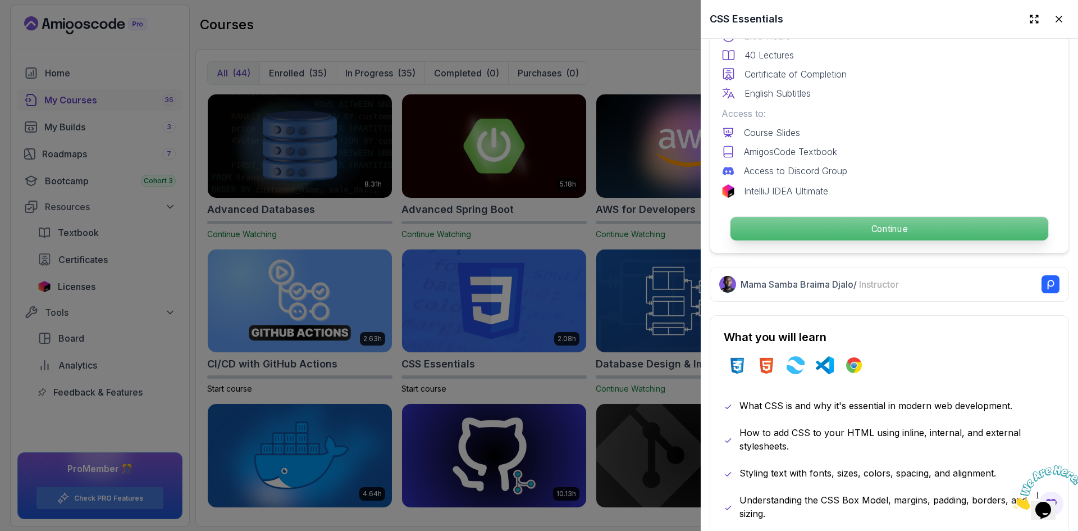
click at [871, 222] on p "Continue" at bounding box center [890, 229] width 318 height 24
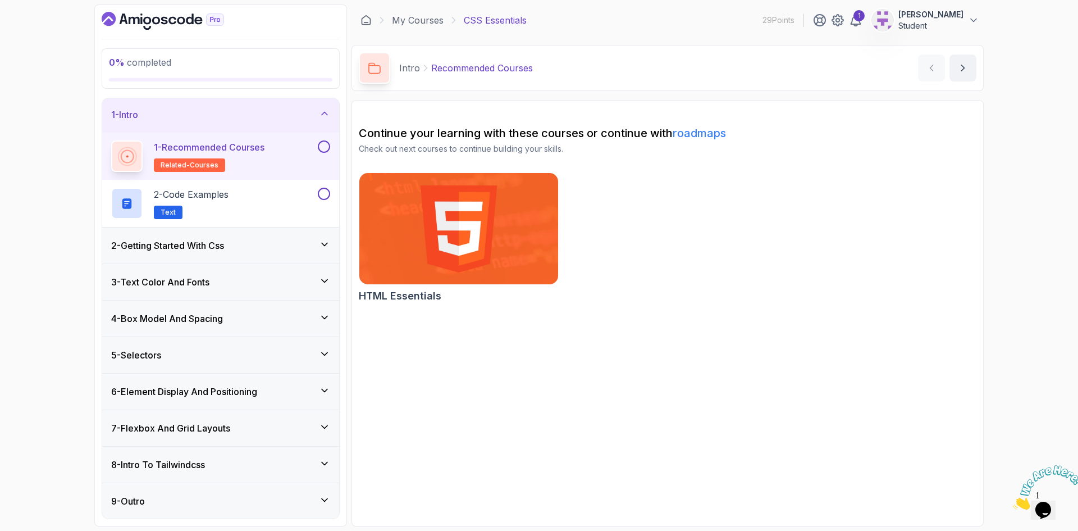
scroll to position [2, 0]
